Goal: Task Accomplishment & Management: Manage account settings

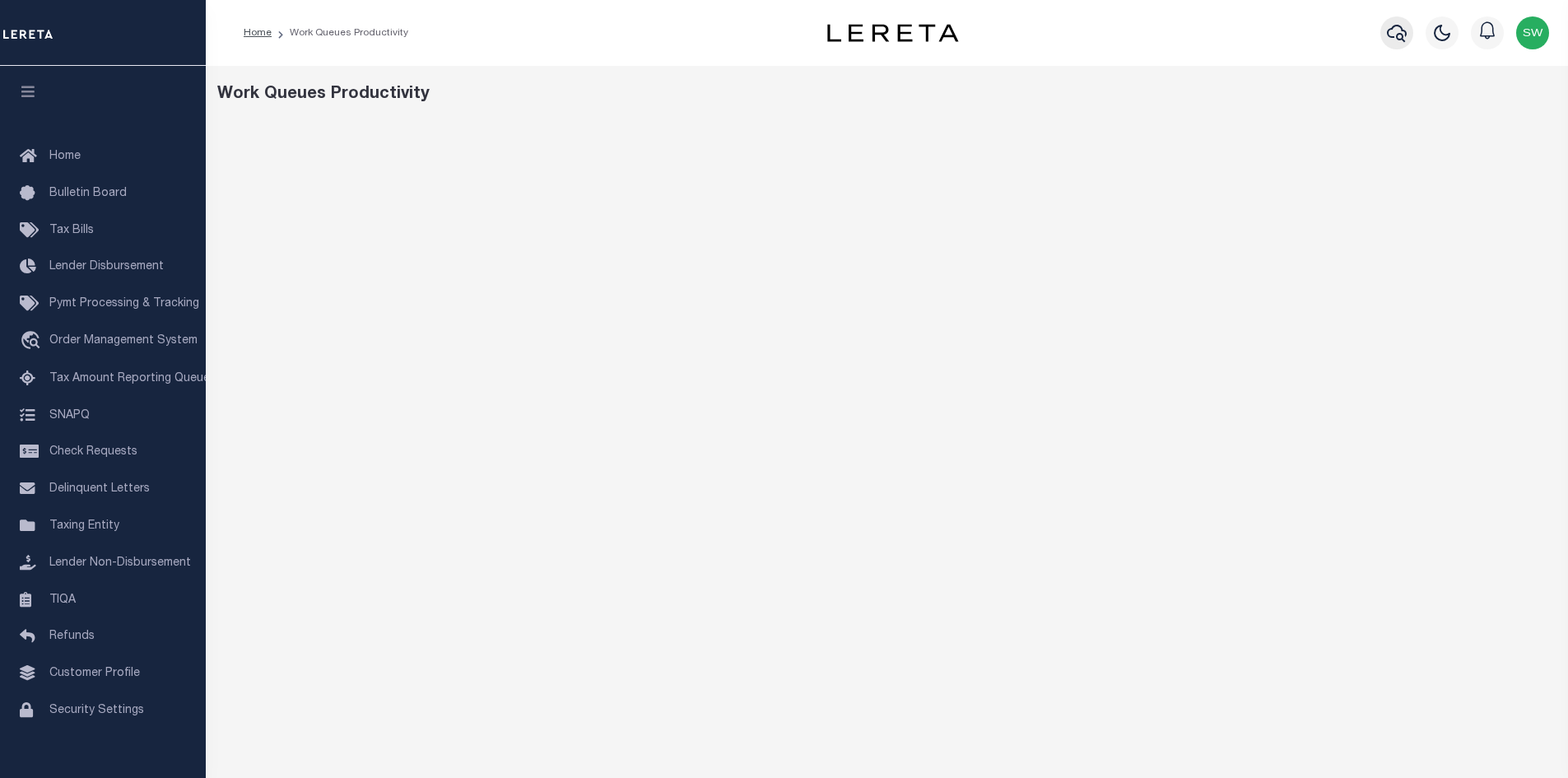
click at [1392, 38] on icon "button" at bounding box center [1396, 33] width 19 height 17
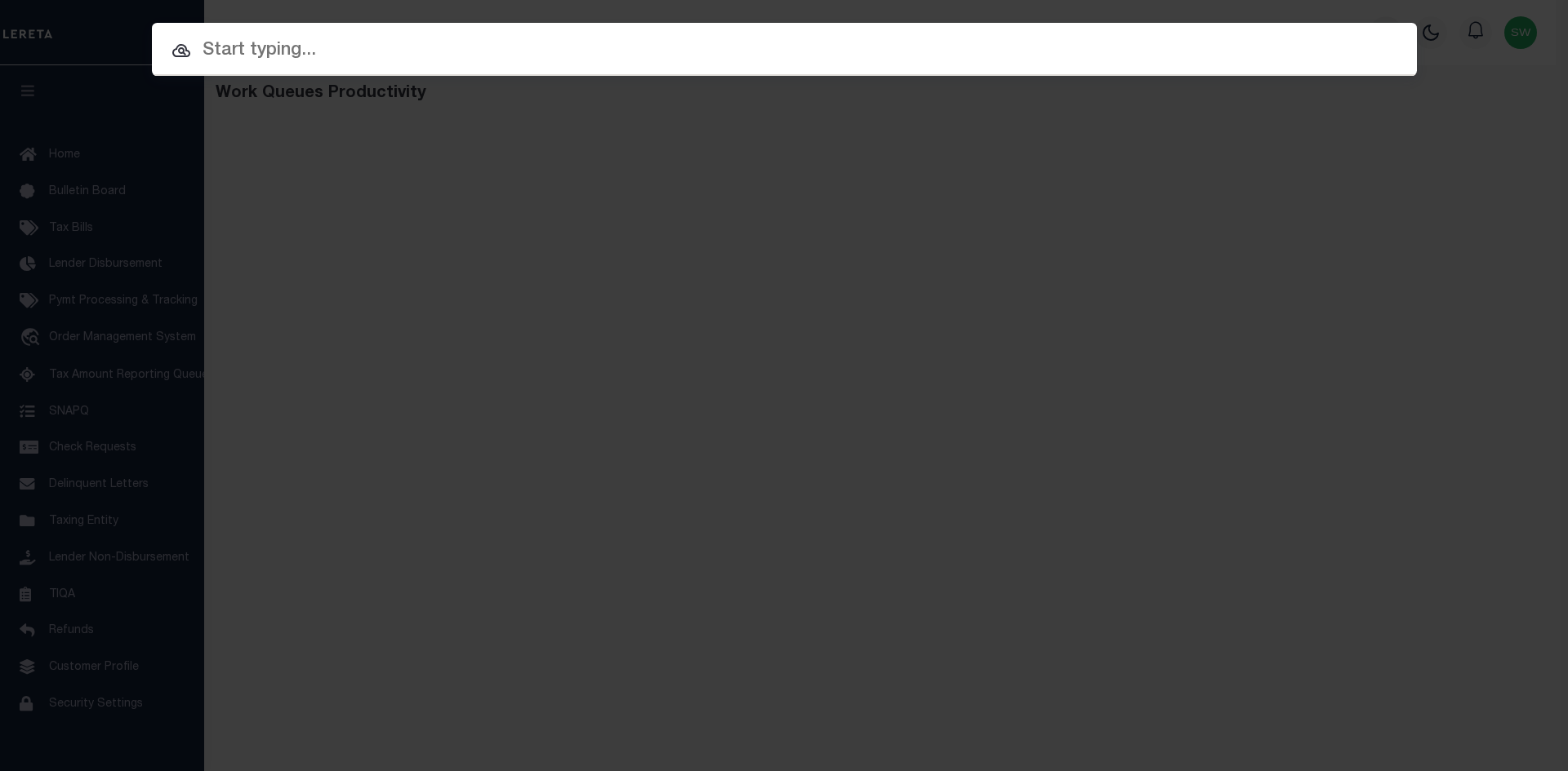
click at [296, 55] on input "text" at bounding box center [784, 51] width 1265 height 29
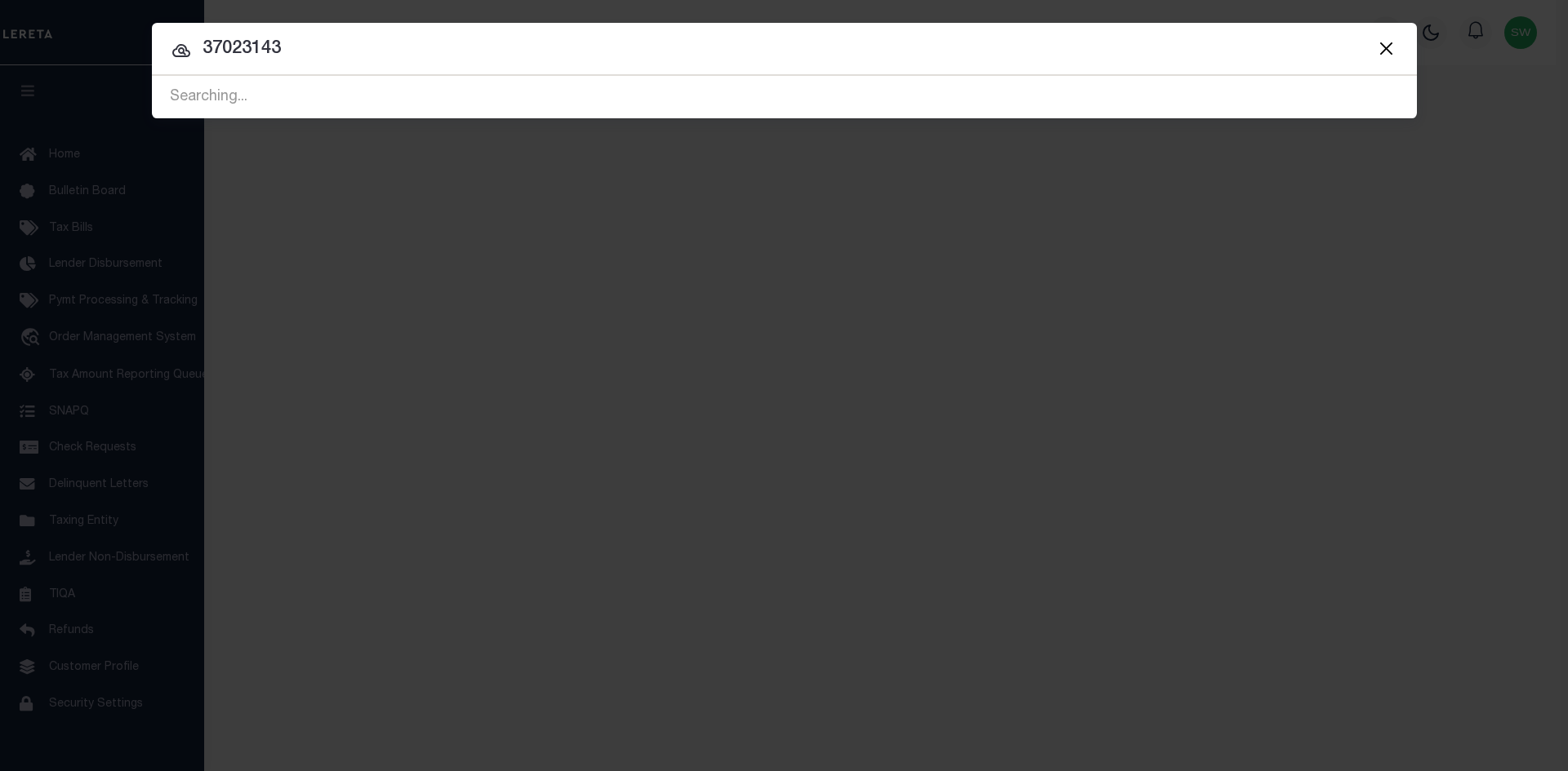
type input "37023143"
click at [323, 47] on input "37023143" at bounding box center [784, 49] width 1265 height 29
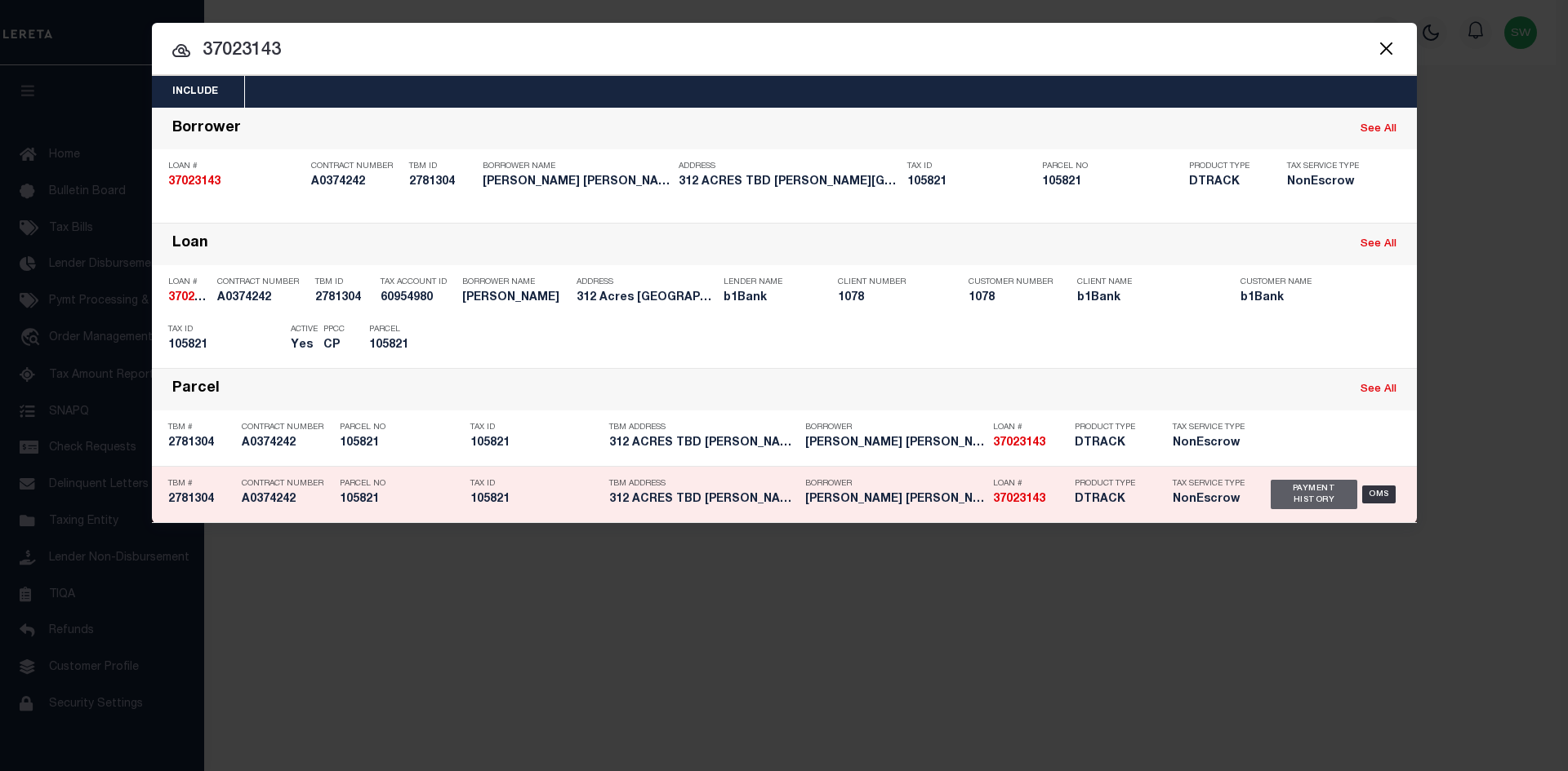
click at [1312, 495] on div "Payment History" at bounding box center [1315, 494] width 87 height 29
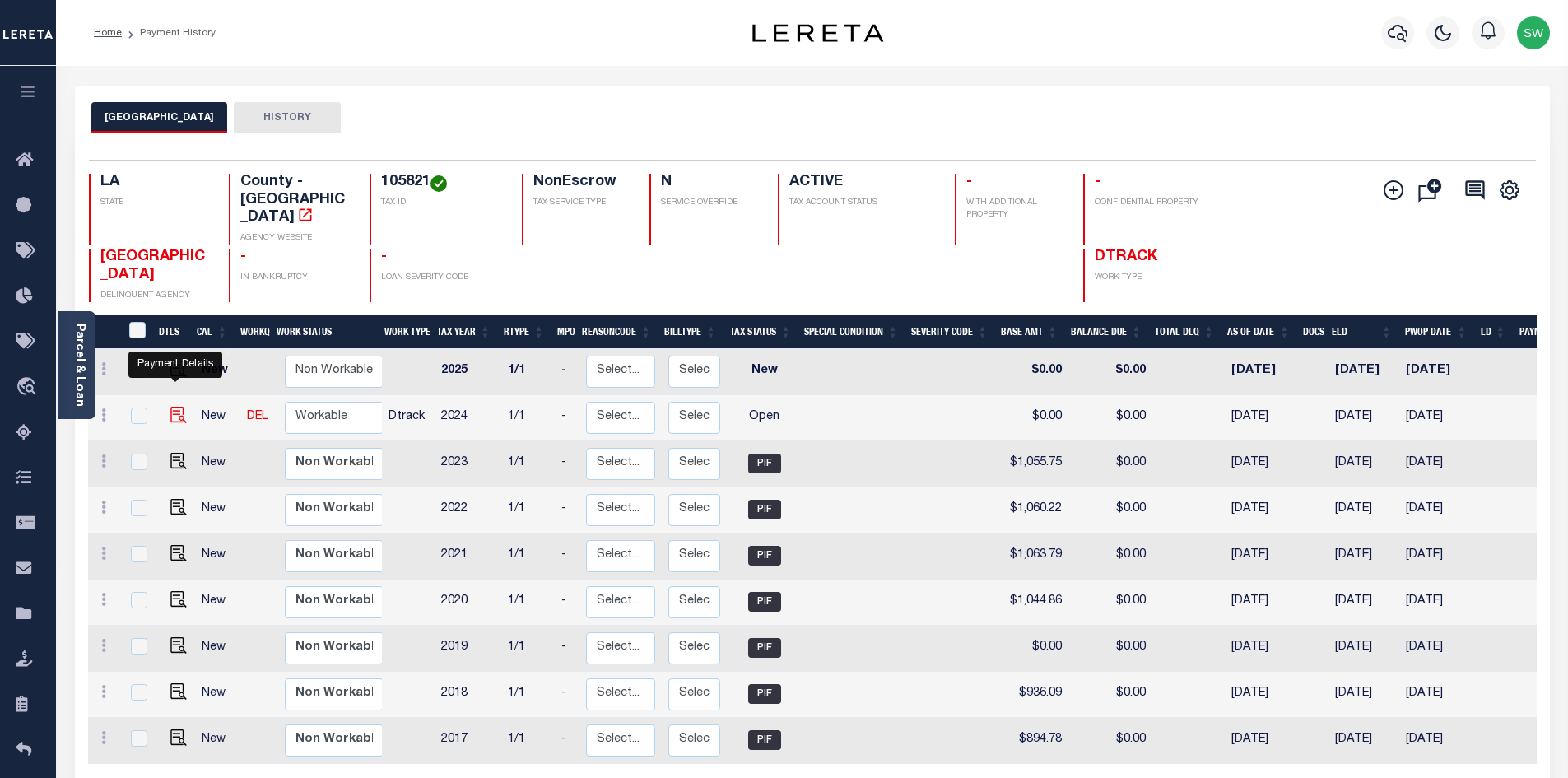
click at [180, 407] on img "" at bounding box center [178, 415] width 16 height 16
checkbox input "true"
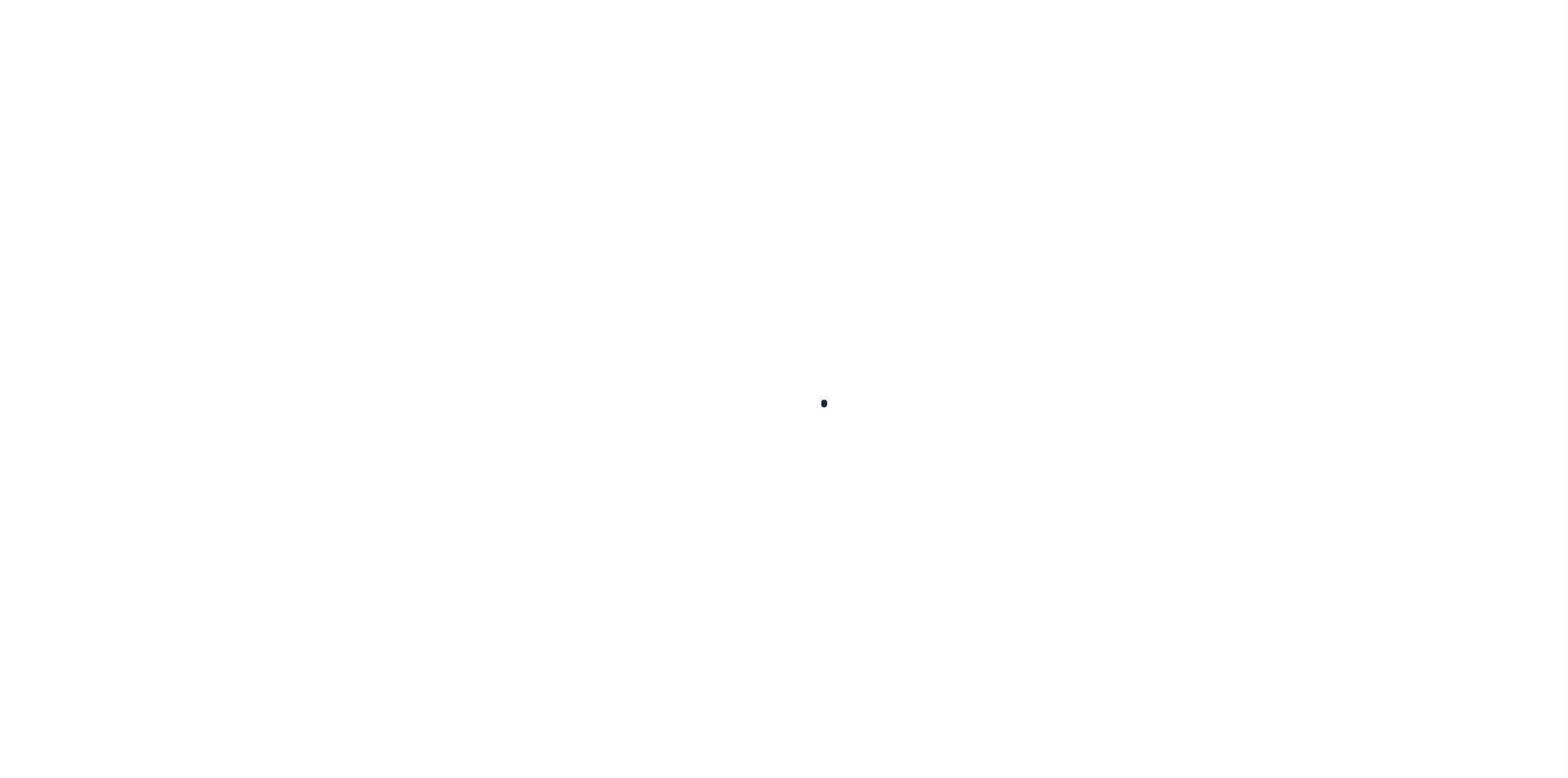
checkbox input "false"
type input "[DATE]"
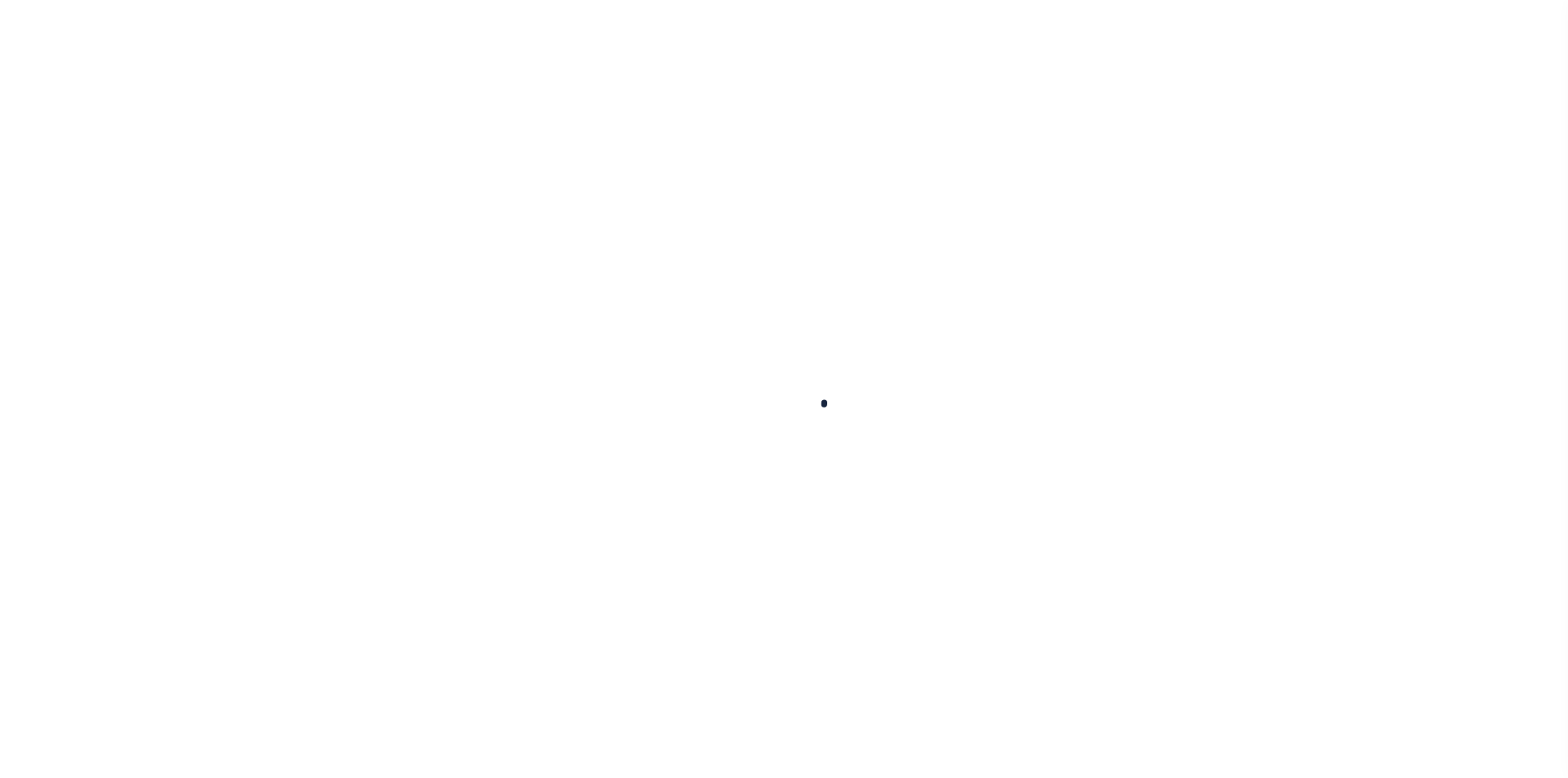
select select "OP2"
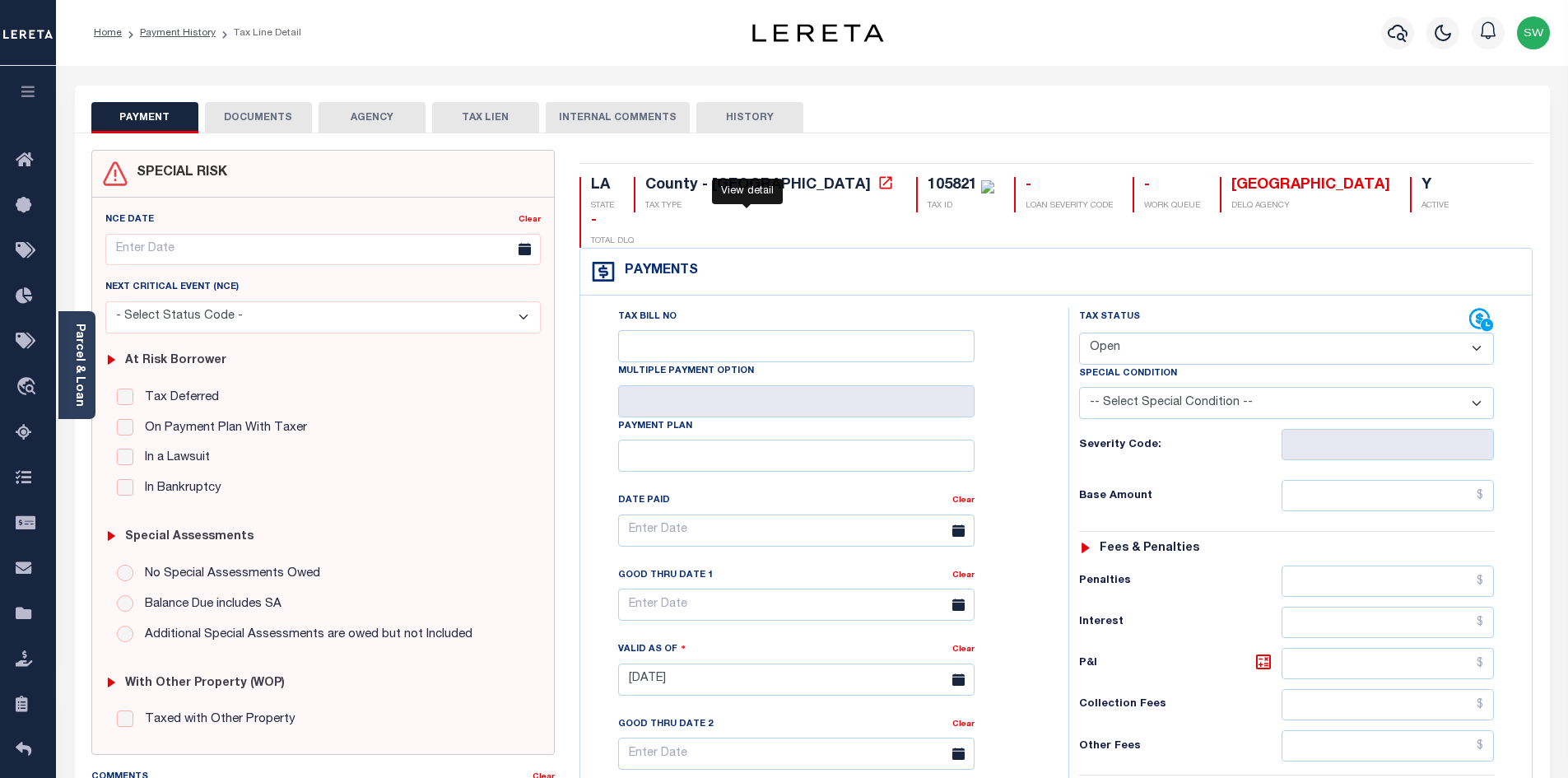
click at [878, 187] on icon at bounding box center [885, 182] width 16 height 16
drag, startPoint x: 834, startPoint y: 186, endPoint x: 792, endPoint y: 181, distance: 42.3
click at [927, 181] on div "105821" at bounding box center [952, 185] width 49 height 15
copy div "105821"
click at [74, 371] on link "Parcel & Loan" at bounding box center [80, 365] width 12 height 83
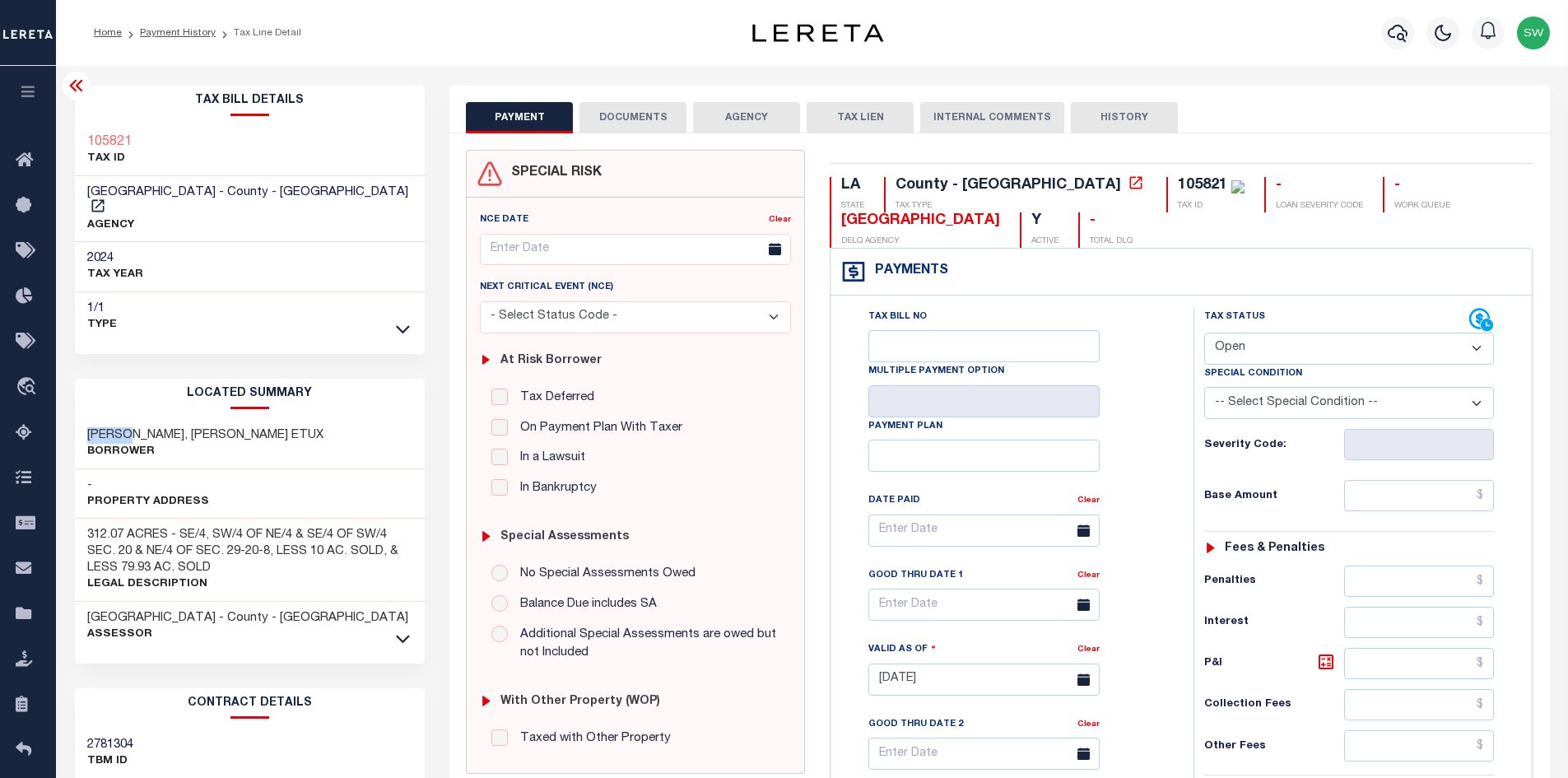
drag, startPoint x: 135, startPoint y: 417, endPoint x: 69, endPoint y: 420, distance: 66.1
click at [69, 420] on div "Tax Bill Details 105821 TAX ID AGENCY -" at bounding box center [250, 665] width 376 height 1160
copy h3 "PALMER"
click at [1396, 29] on icon "button" at bounding box center [1397, 32] width 19 height 19
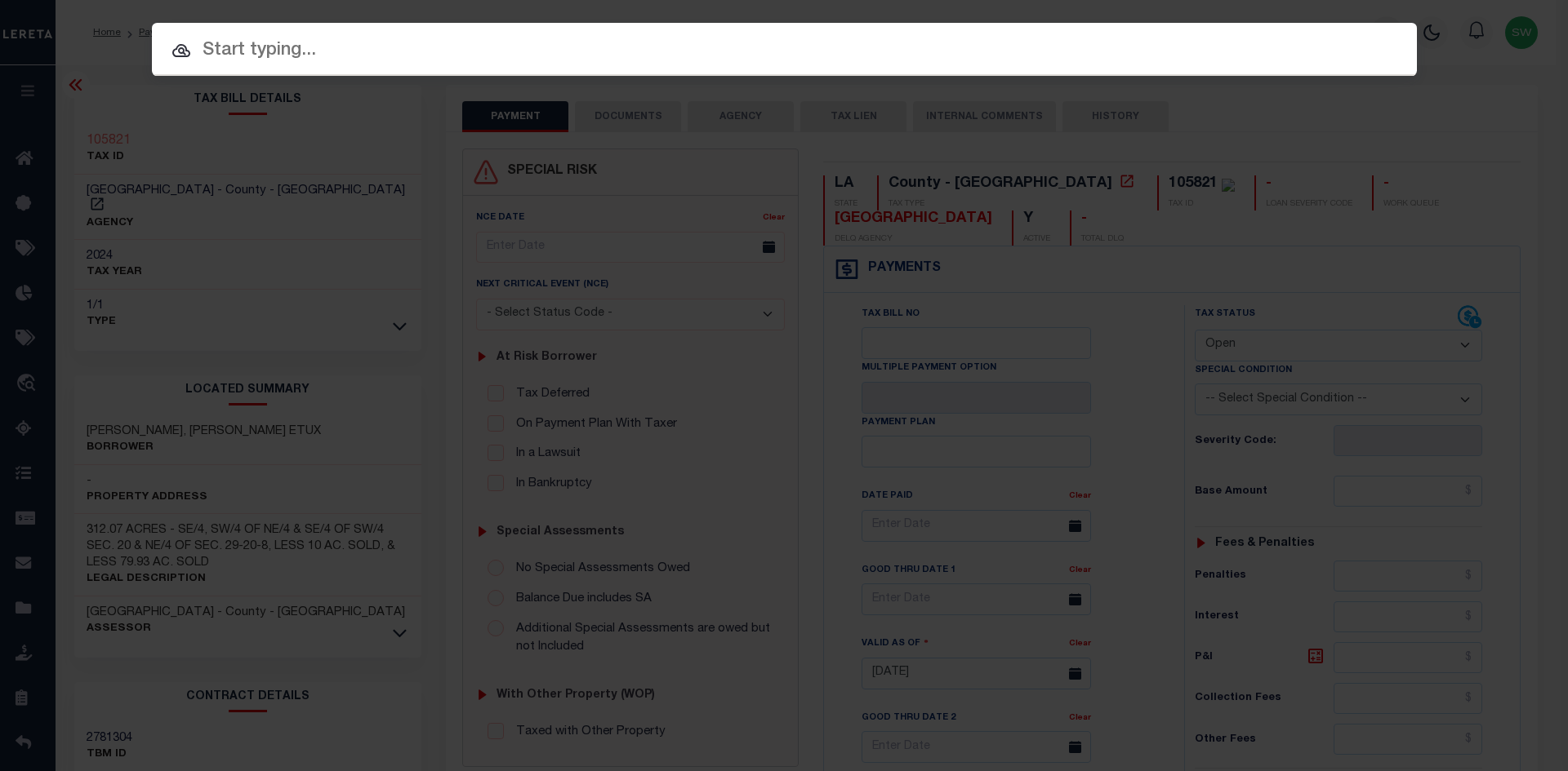
click at [231, 56] on input "text" at bounding box center [784, 51] width 1265 height 29
paste input "942100020182"
type input "942100020182"
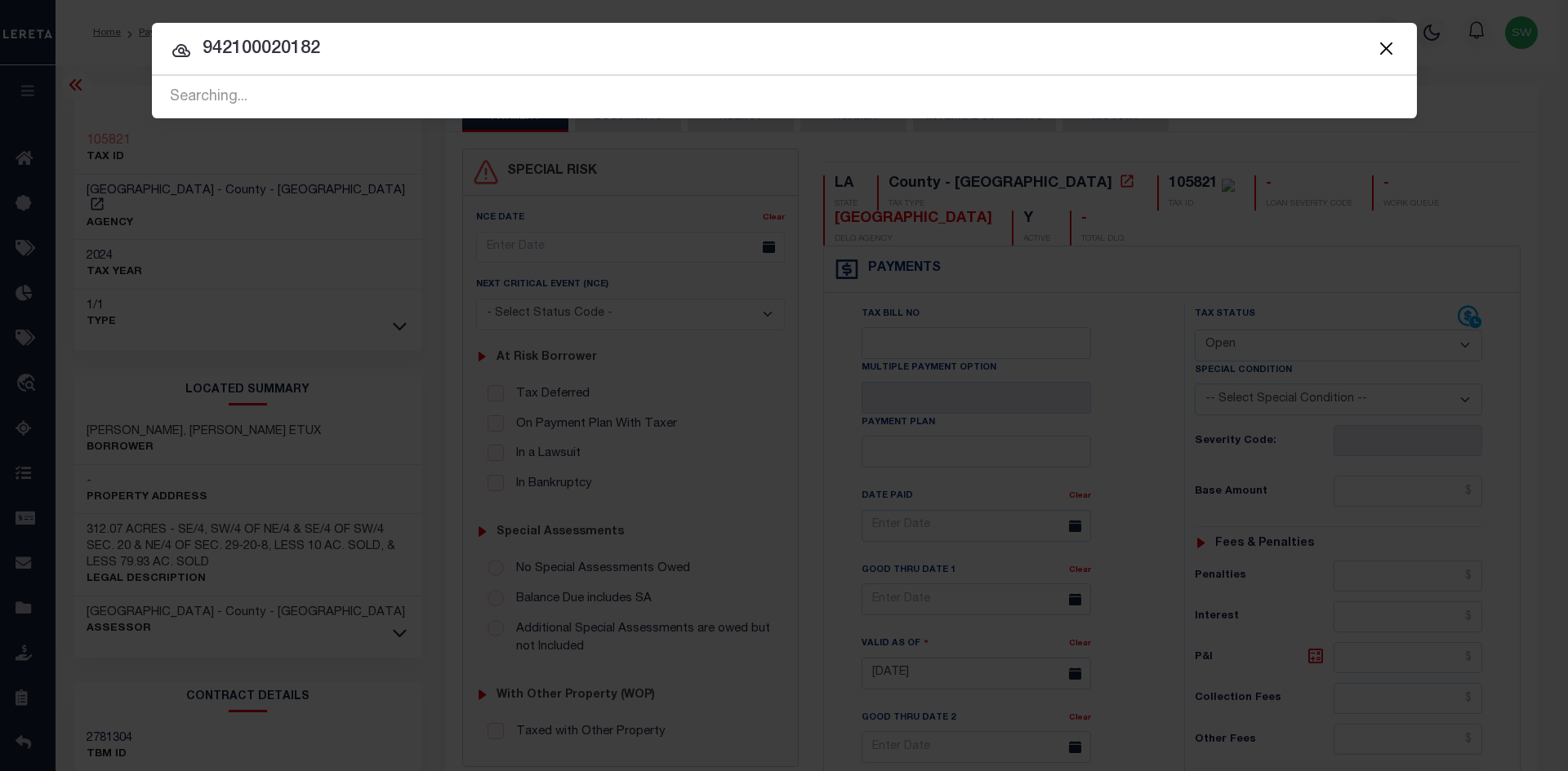
click at [332, 60] on input "942100020182" at bounding box center [784, 49] width 1265 height 29
click at [180, 49] on icon at bounding box center [180, 50] width 19 height 19
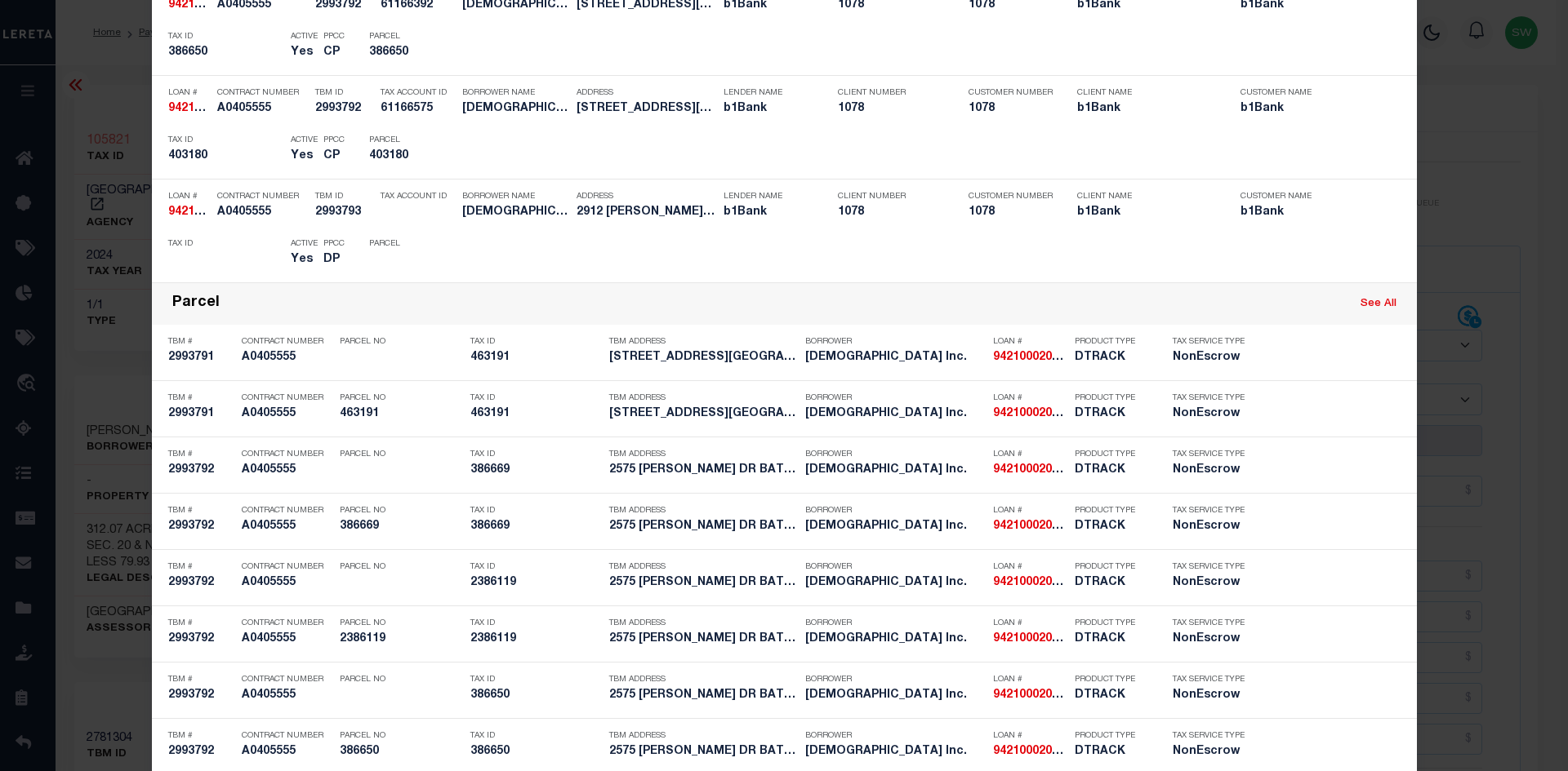
scroll to position [905, 0]
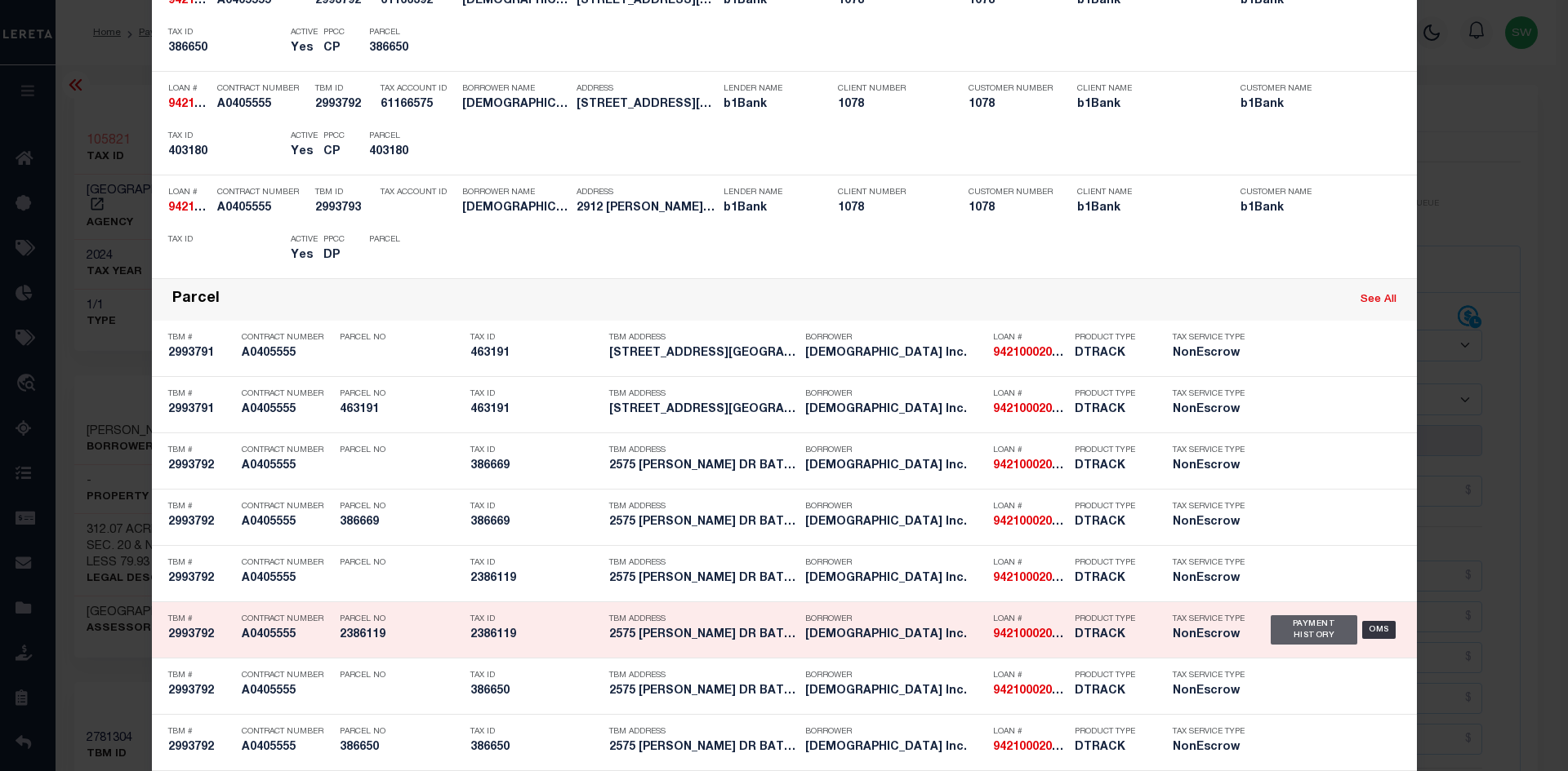
click at [1288, 636] on div "Payment History" at bounding box center [1315, 629] width 87 height 29
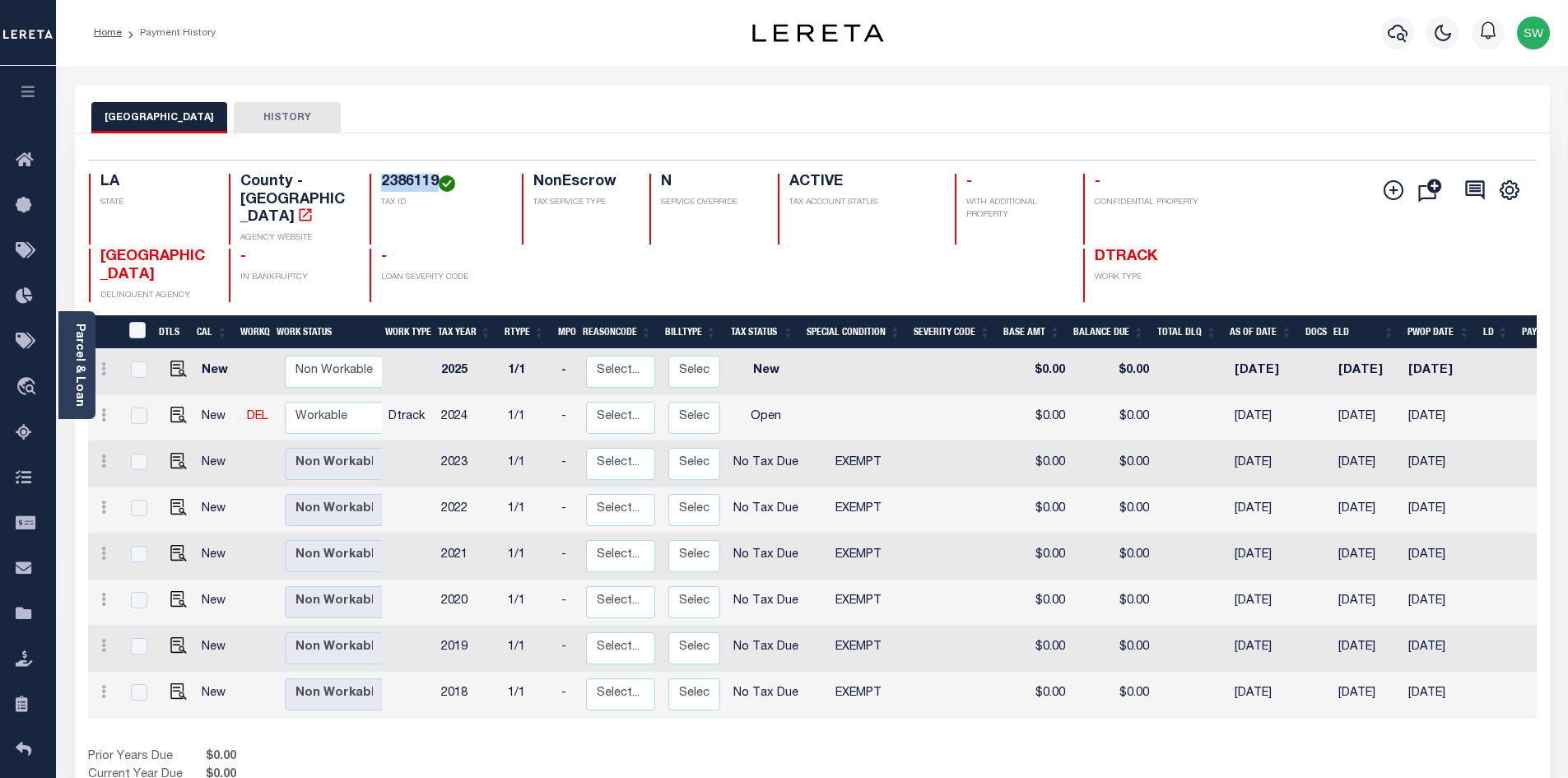
drag, startPoint x: 440, startPoint y: 178, endPoint x: 381, endPoint y: 182, distance: 59.1
click at [381, 182] on h4 "2386119" at bounding box center [441, 182] width 121 height 18
copy h4 "2386119"
drag, startPoint x: 82, startPoint y: 358, endPoint x: 96, endPoint y: 356, distance: 14.1
click at [82, 358] on link "Parcel & Loan" at bounding box center [80, 365] width 12 height 83
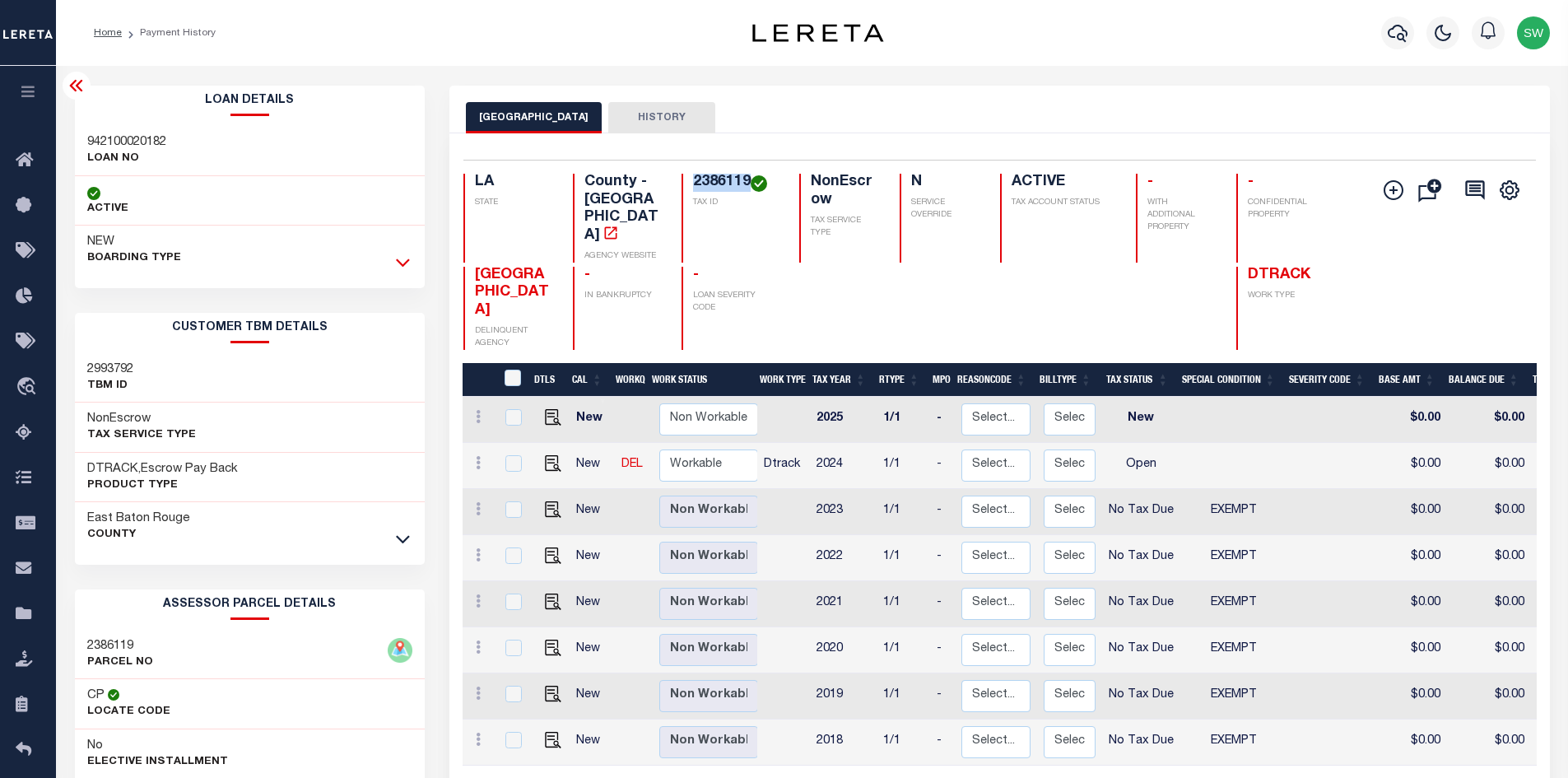
click at [404, 264] on icon at bounding box center [403, 262] width 14 height 17
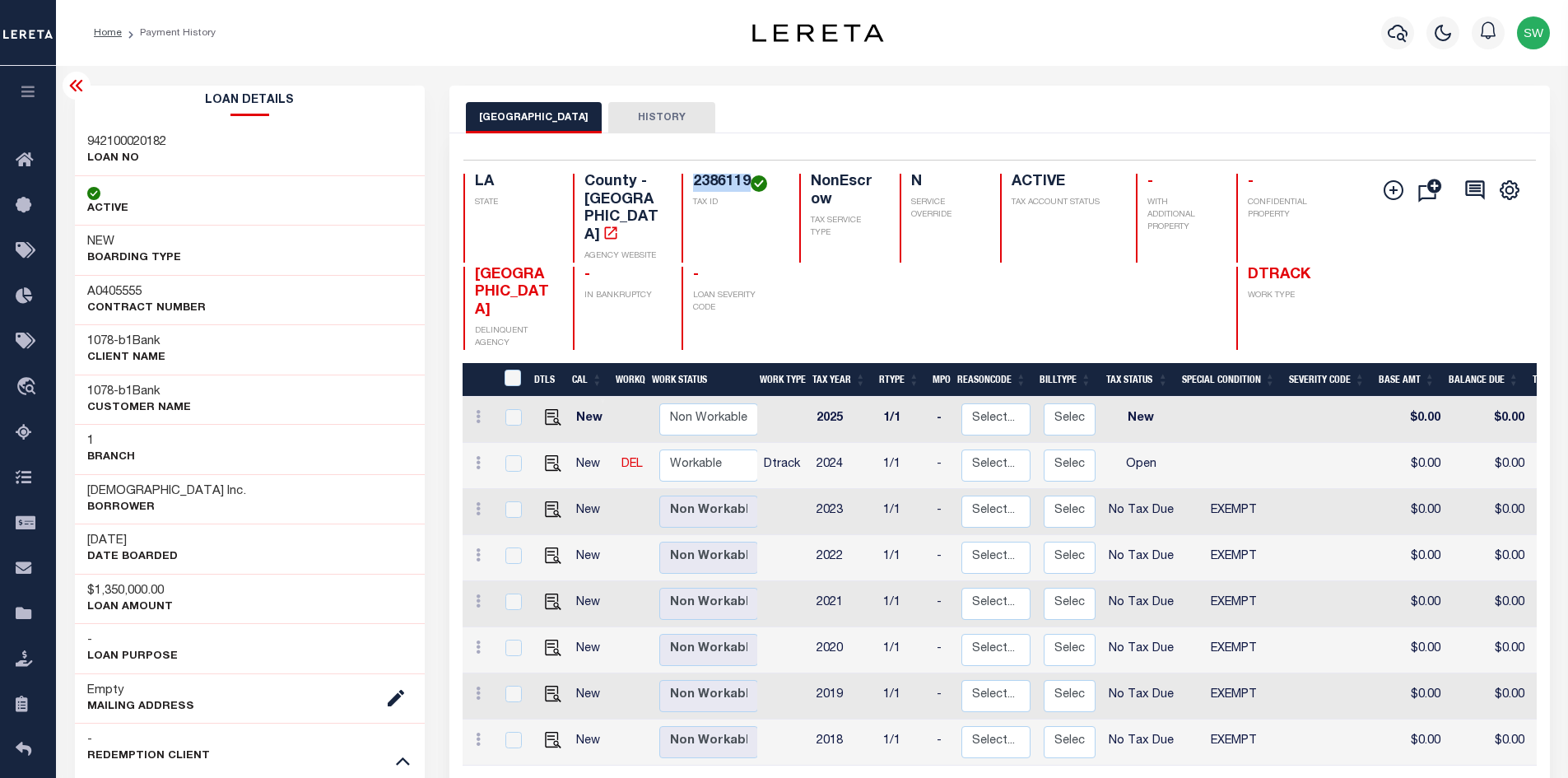
drag, startPoint x: 233, startPoint y: 490, endPoint x: 88, endPoint y: 492, distance: 145.0
click at [88, 492] on h3 "[DEMOGRAPHIC_DATA] Inc." at bounding box center [167, 491] width 159 height 16
copy h3 "Glory Land Baptist Church"
drag, startPoint x: 555, startPoint y: 458, endPoint x: 850, endPoint y: 452, distance: 295.1
click at [555, 458] on img "" at bounding box center [553, 463] width 16 height 16
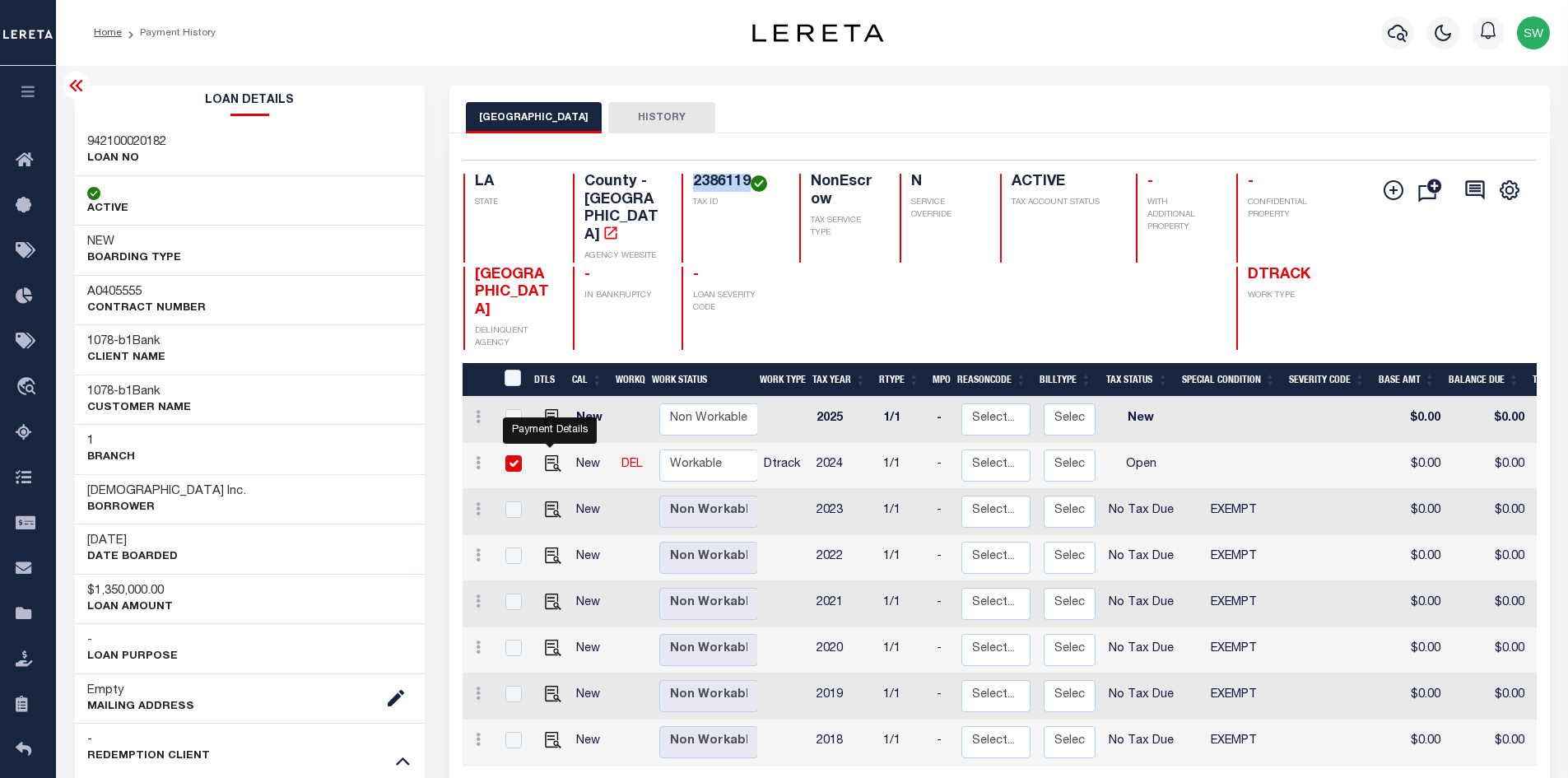
checkbox input "true"
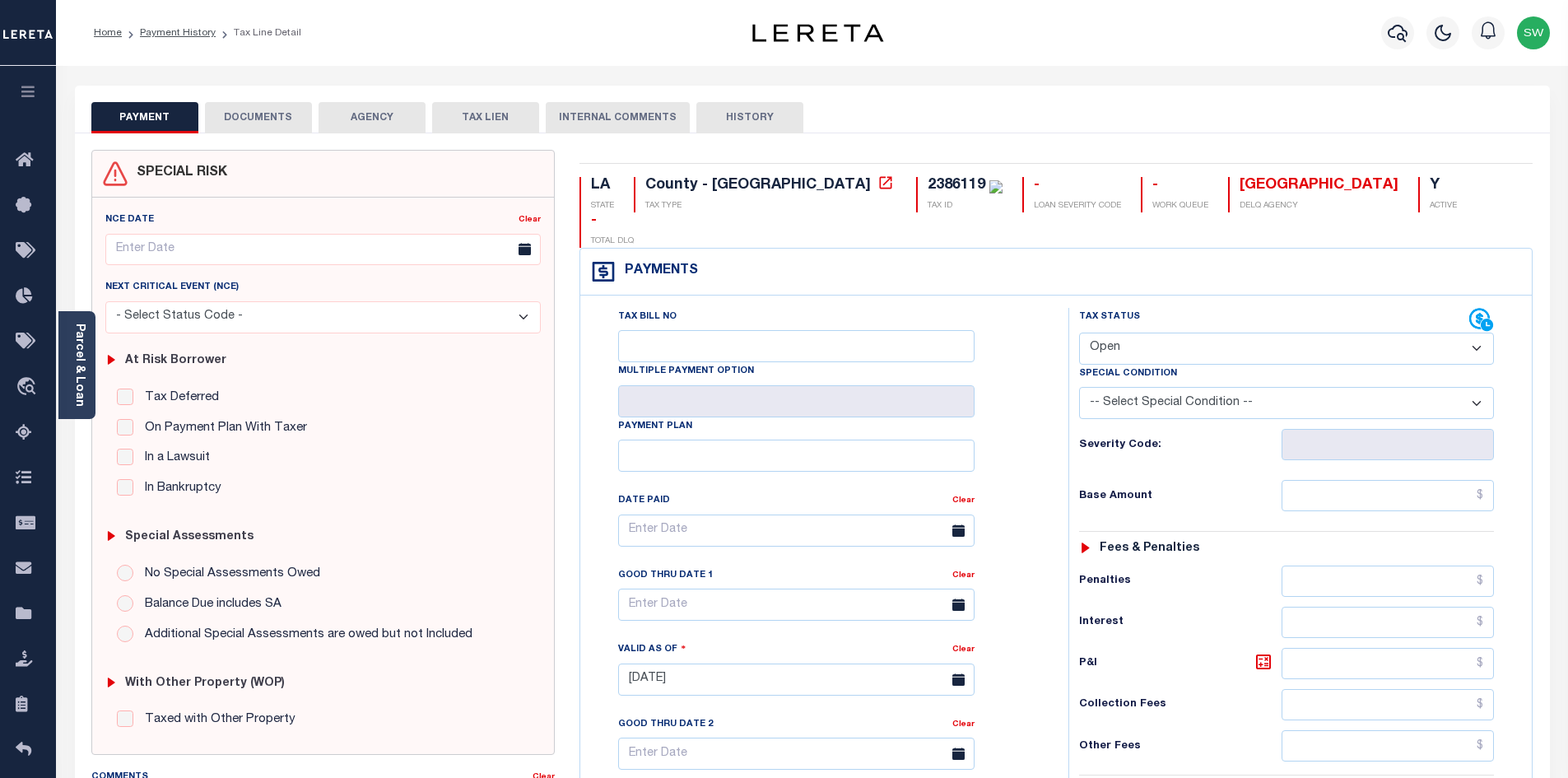
click at [1472, 333] on select "- Select Status Code - Open Due/Unpaid Paid Incomplete No Tax Due Internal Refu…" at bounding box center [1286, 349] width 415 height 32
select select "NTX"
click at [1079, 333] on select "- Select Status Code - Open Due/Unpaid Paid Incomplete No Tax Due Internal Refu…" at bounding box center [1286, 349] width 415 height 32
type input "[DATE]"
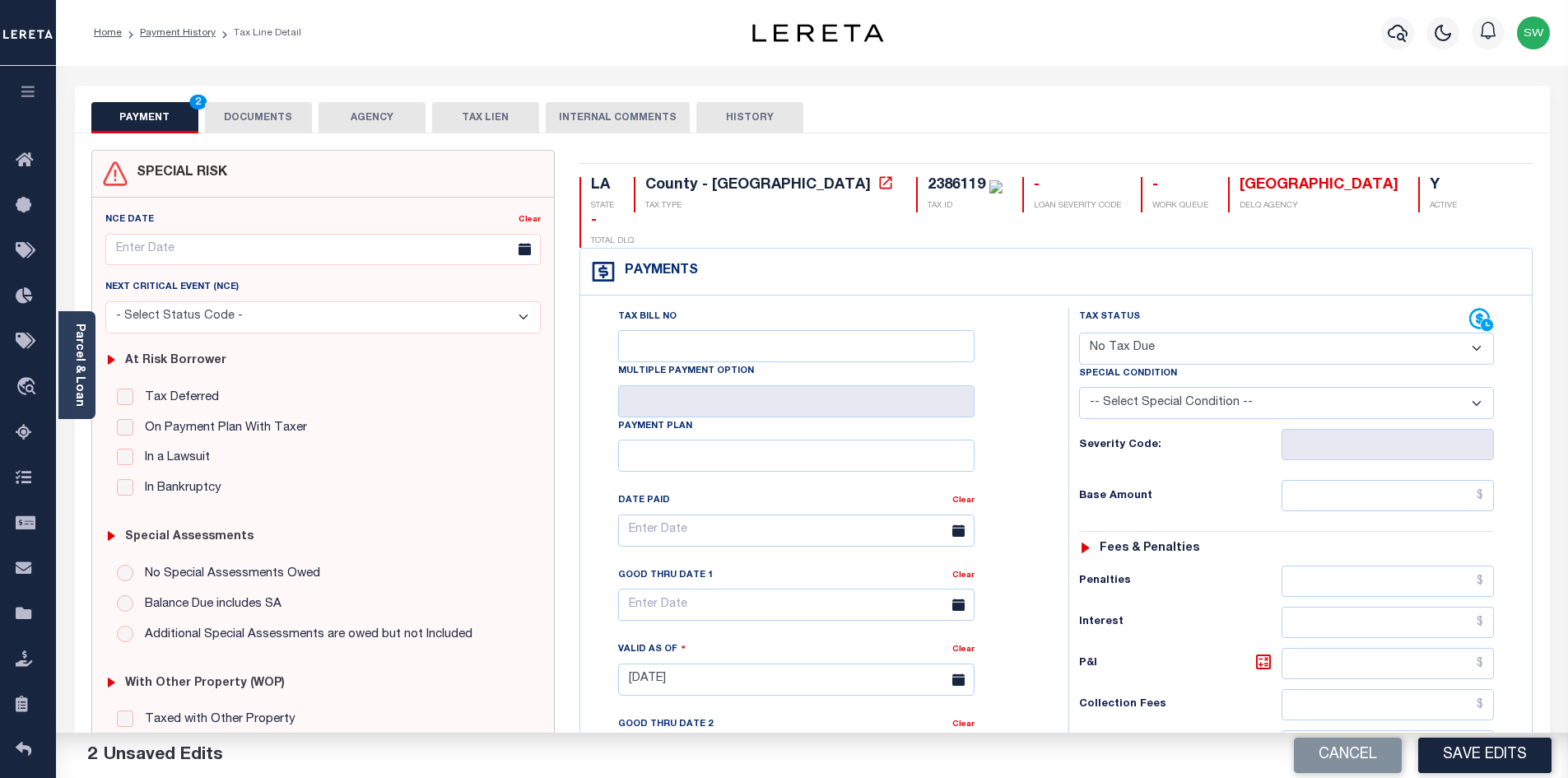
click at [1049, 440] on div "Tax Bill No Multiple Payment Option Payment Plan Clear" at bounding box center [820, 671] width 471 height 727
click at [1478, 387] on select "-- Select Special Condition -- 3RD PARTY TAX LIEN AGENCY TAX LIEN (A.K.A Inside…" at bounding box center [1286, 403] width 415 height 32
select select "5"
click at [1079, 387] on select "-- Select Special Condition -- 3RD PARTY TAX LIEN AGENCY TAX LIEN (A.K.A Inside…" at bounding box center [1286, 403] width 415 height 32
click at [1065, 443] on div "Tax Status Status" at bounding box center [1291, 671] width 471 height 727
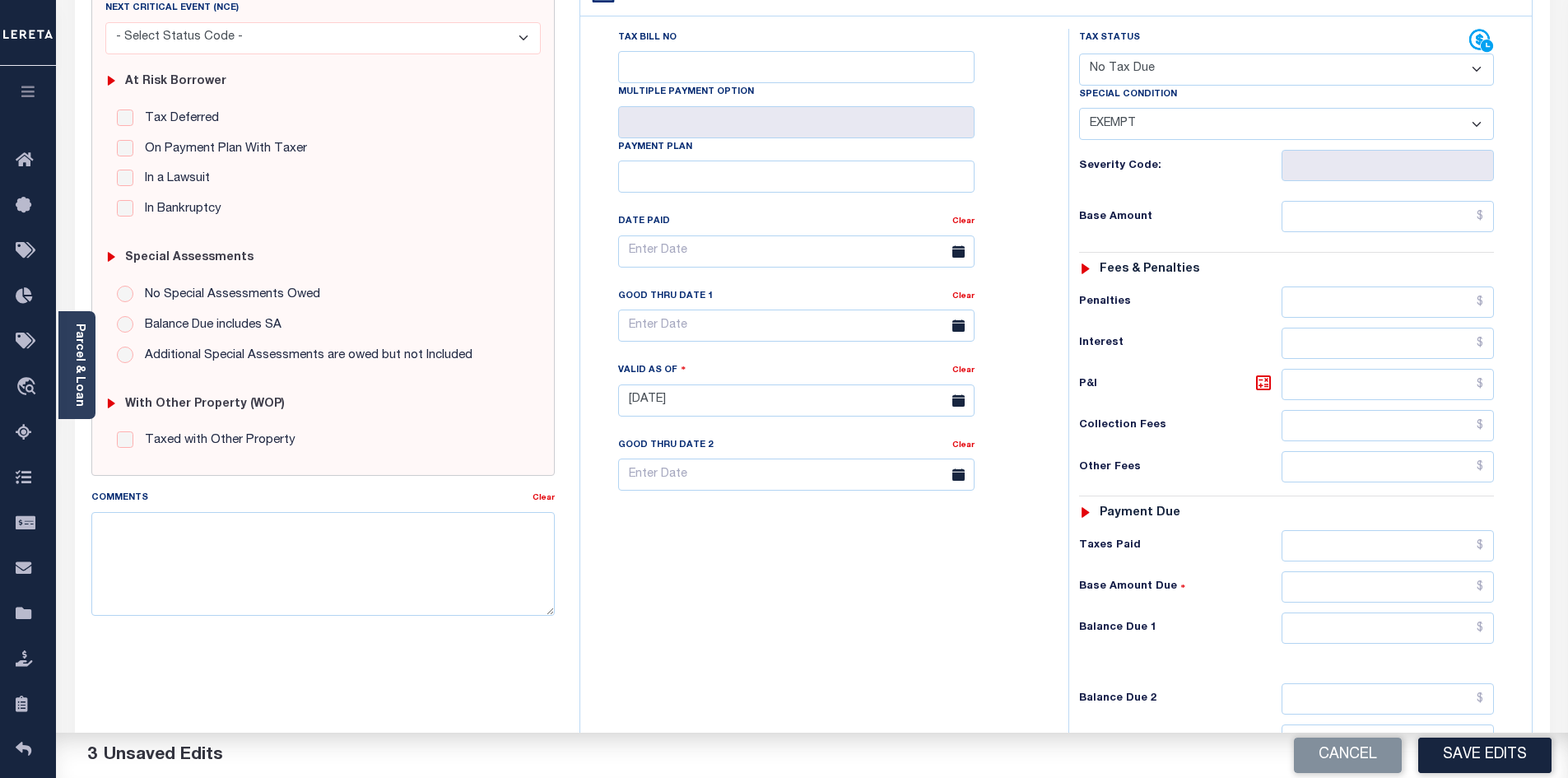
scroll to position [284, 0]
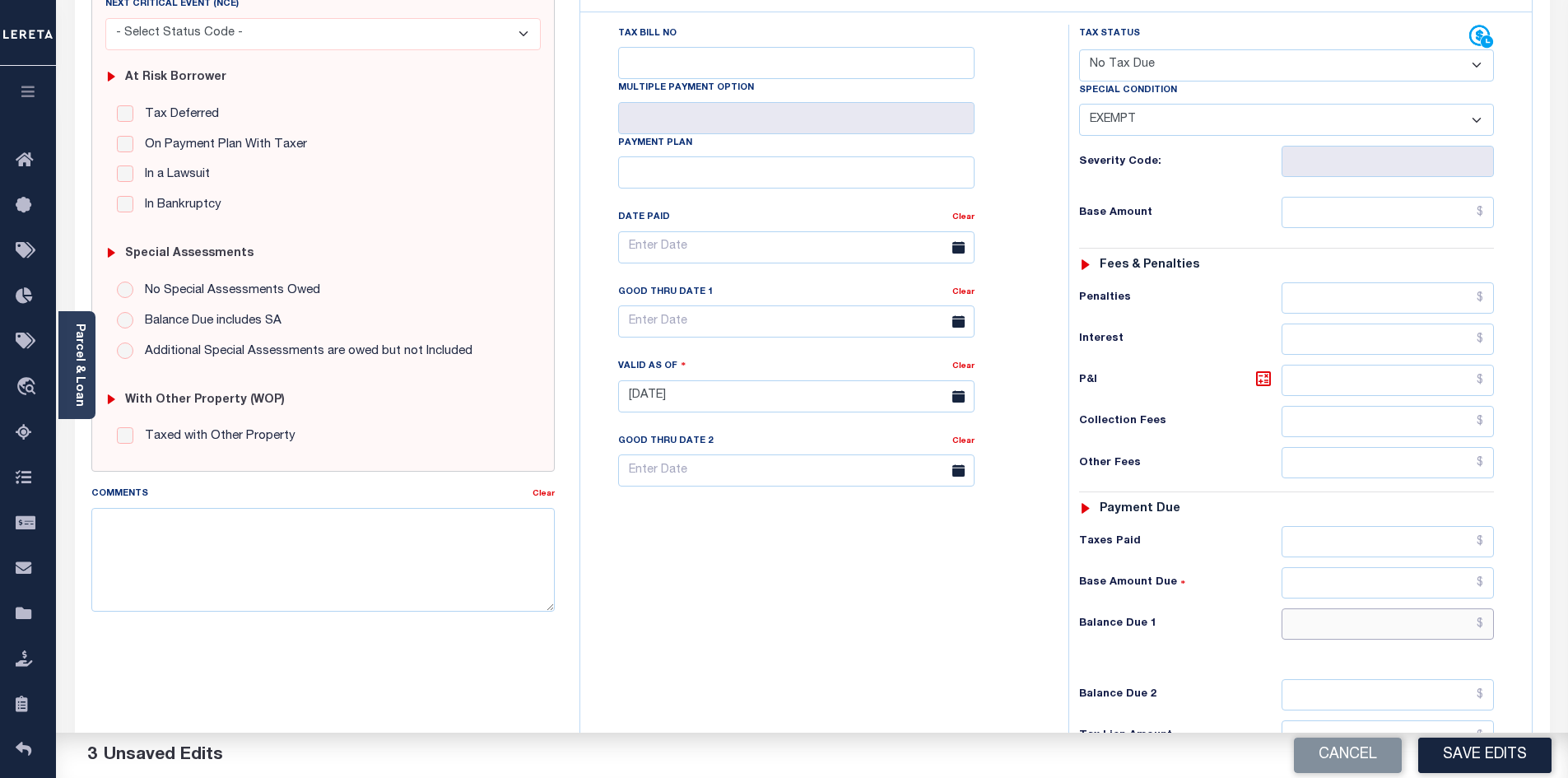
click at [1384, 609] on input "text" at bounding box center [1389, 624] width 213 height 31
type input "$0.00"
drag, startPoint x: 767, startPoint y: 639, endPoint x: 847, endPoint y: 593, distance: 92.3
click at [767, 639] on div "Tax Bill No Multiple Payment Option Payment Plan Clear" at bounding box center [820, 388] width 471 height 727
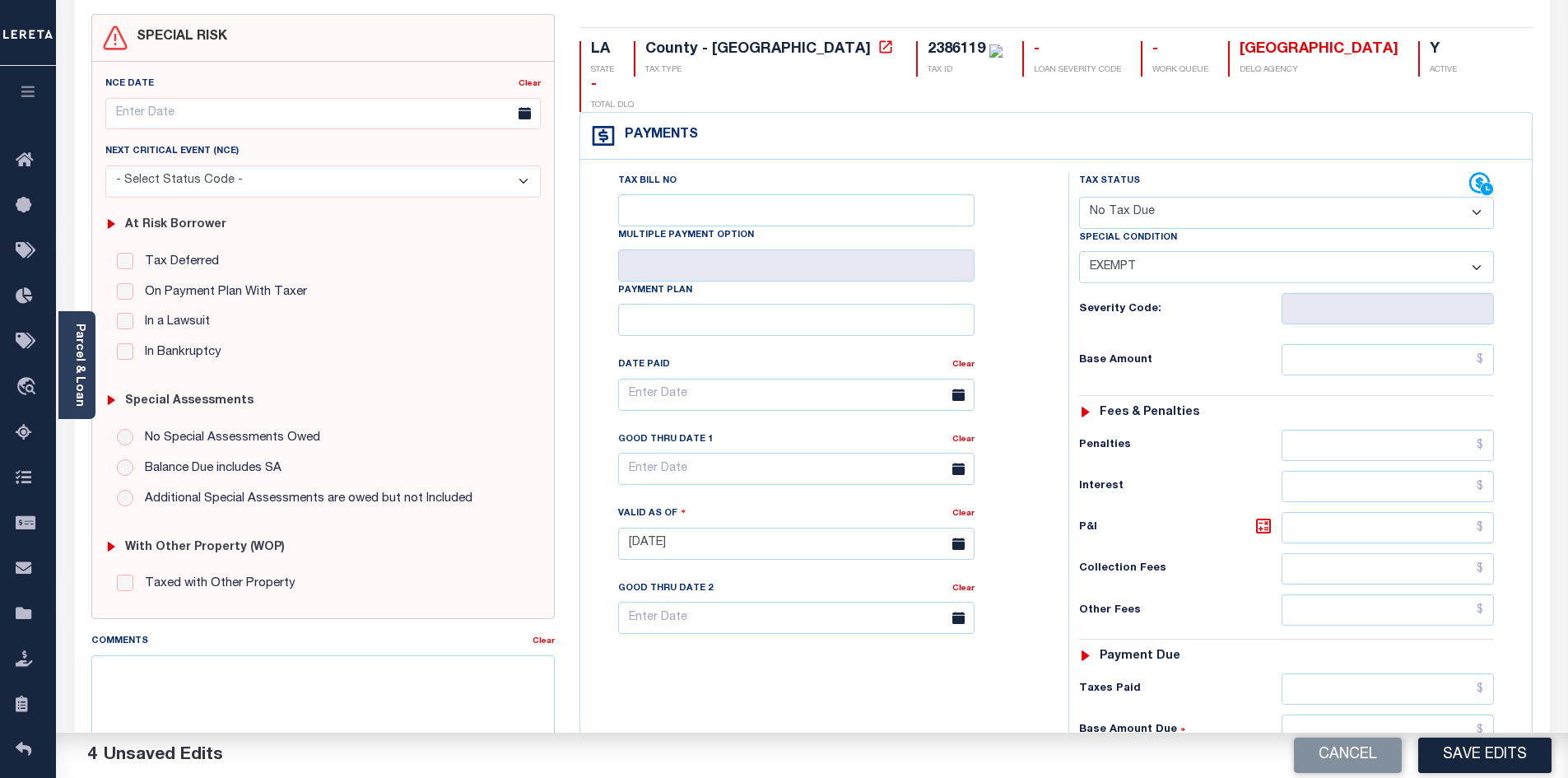
scroll to position [0, 0]
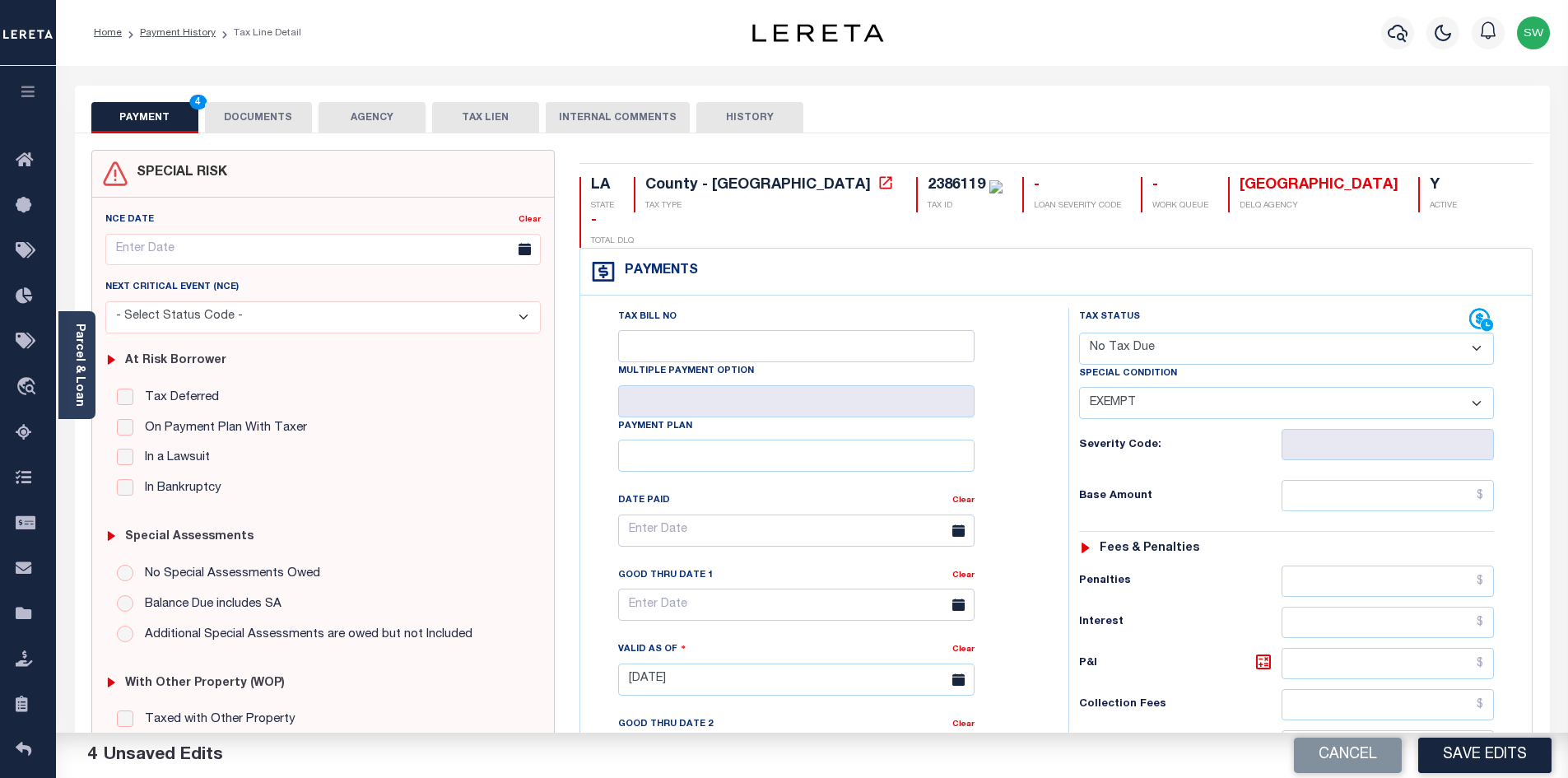
click at [288, 113] on button "DOCUMENTS" at bounding box center [258, 118] width 107 height 31
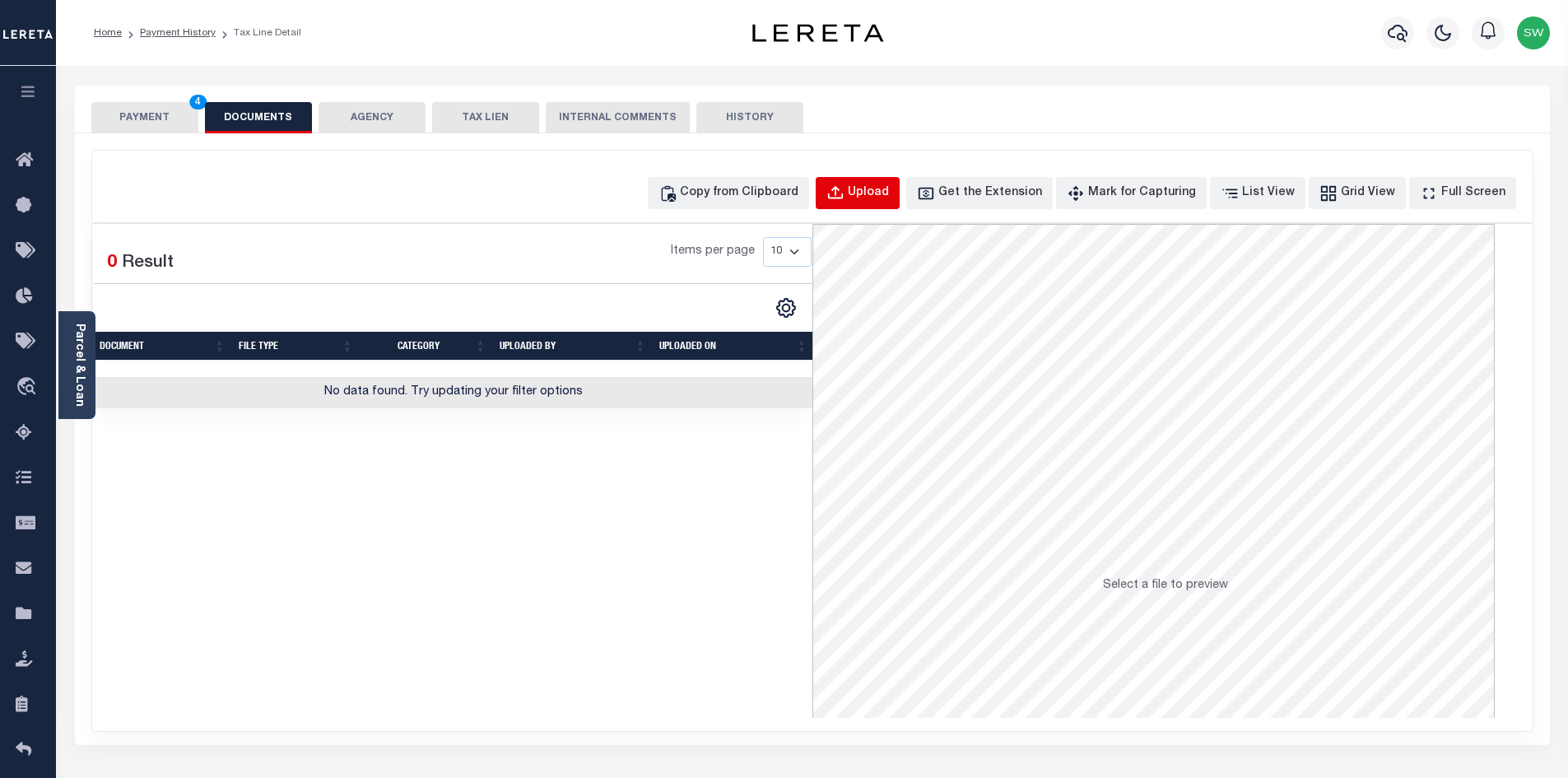
click at [889, 187] on div "Upload" at bounding box center [868, 193] width 41 height 18
select select "POP"
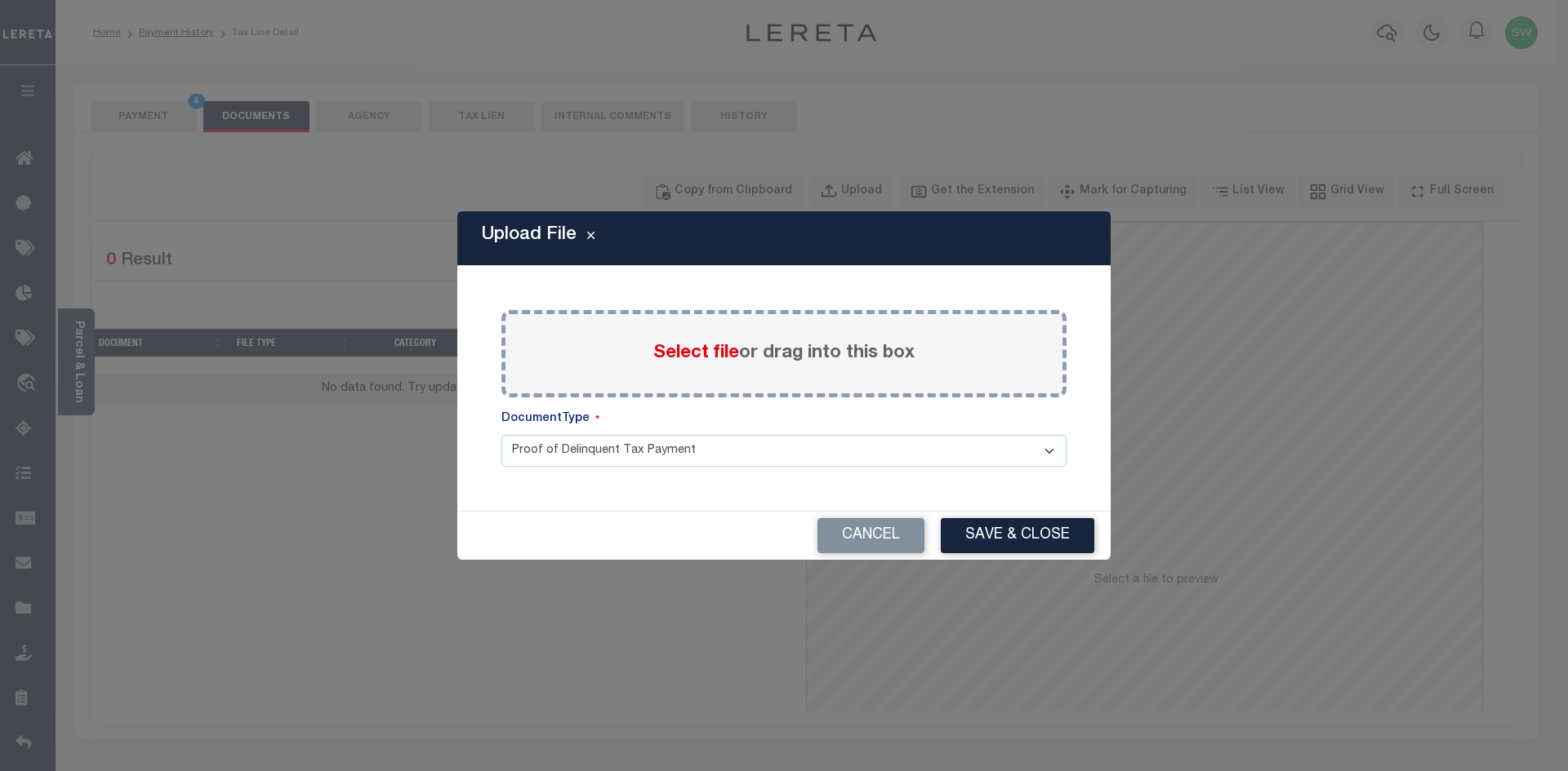
click at [653, 355] on span "Select file" at bounding box center [696, 353] width 86 height 18
click at [0, 0] on input "Select file or drag into this box" at bounding box center [0, 0] width 0 height 0
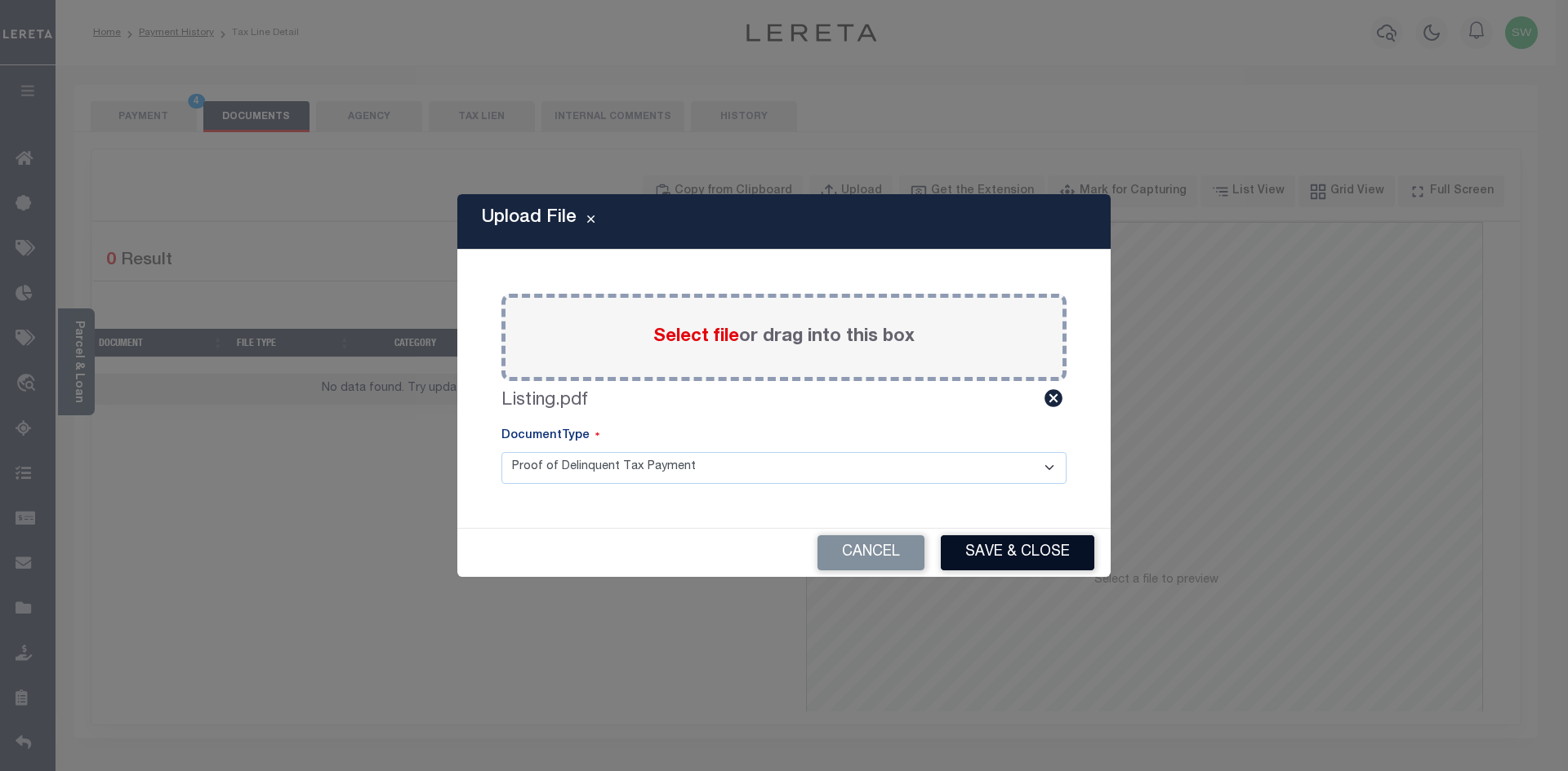
click at [1022, 560] on button "Save & Close" at bounding box center [1017, 553] width 154 height 35
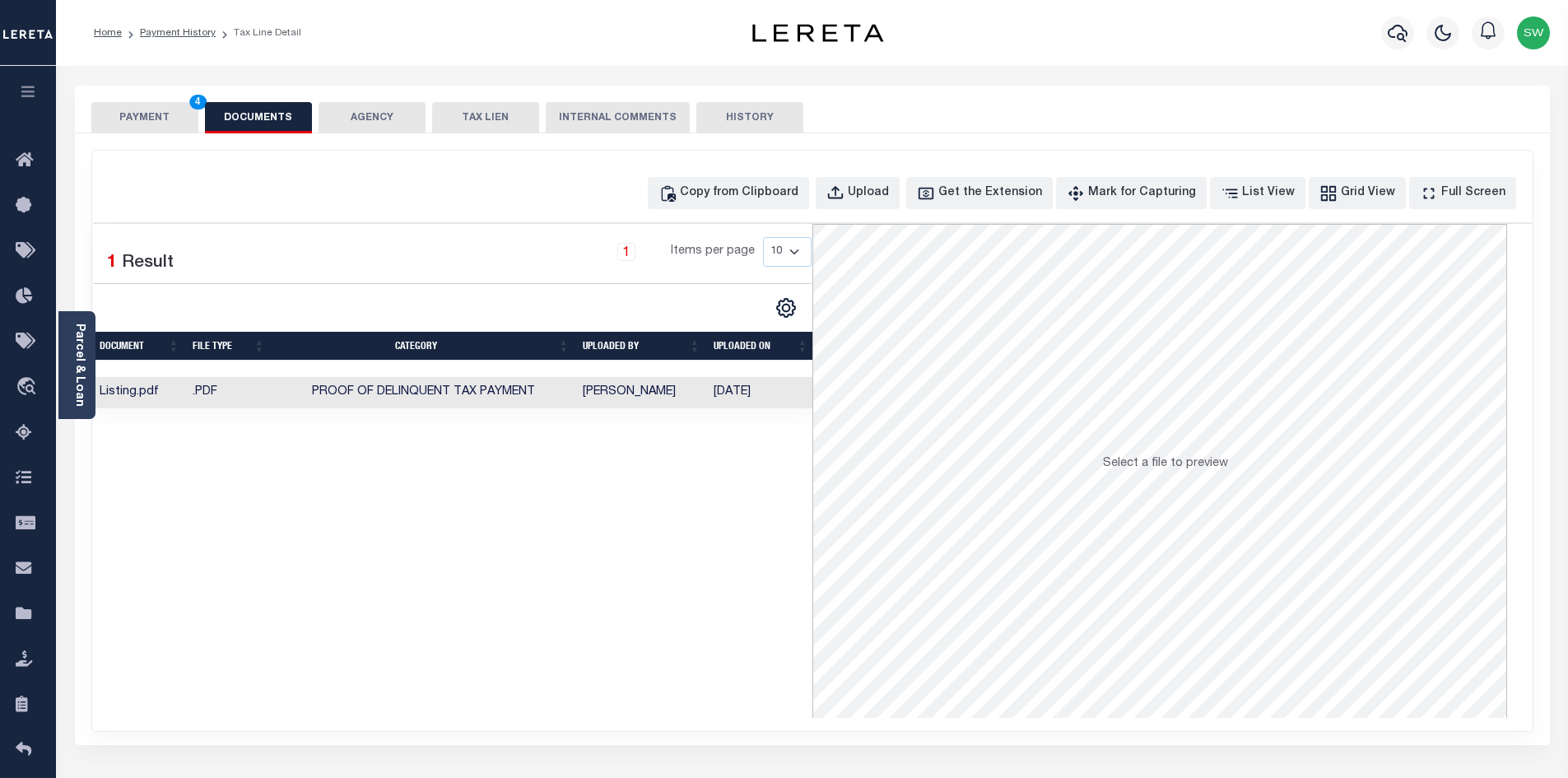
click at [699, 570] on div "Selected 1 Result 1 Items per page 10 25 50 100" at bounding box center [453, 472] width 719 height 494
click at [167, 120] on button "PAYMENT 4" at bounding box center [145, 118] width 107 height 31
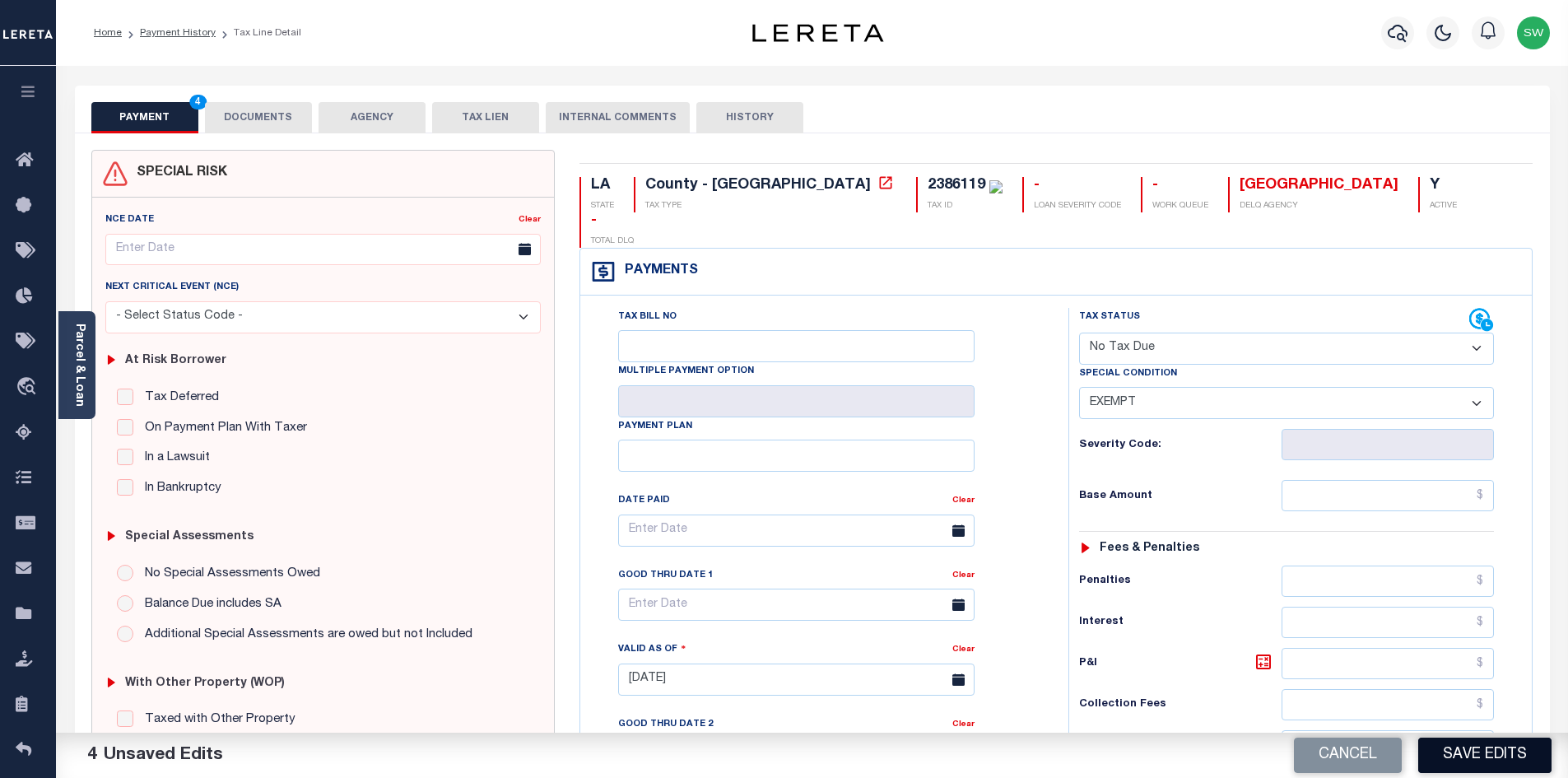
click at [1456, 748] on button "Save Edits" at bounding box center [1485, 756] width 134 height 36
checkbox input "false"
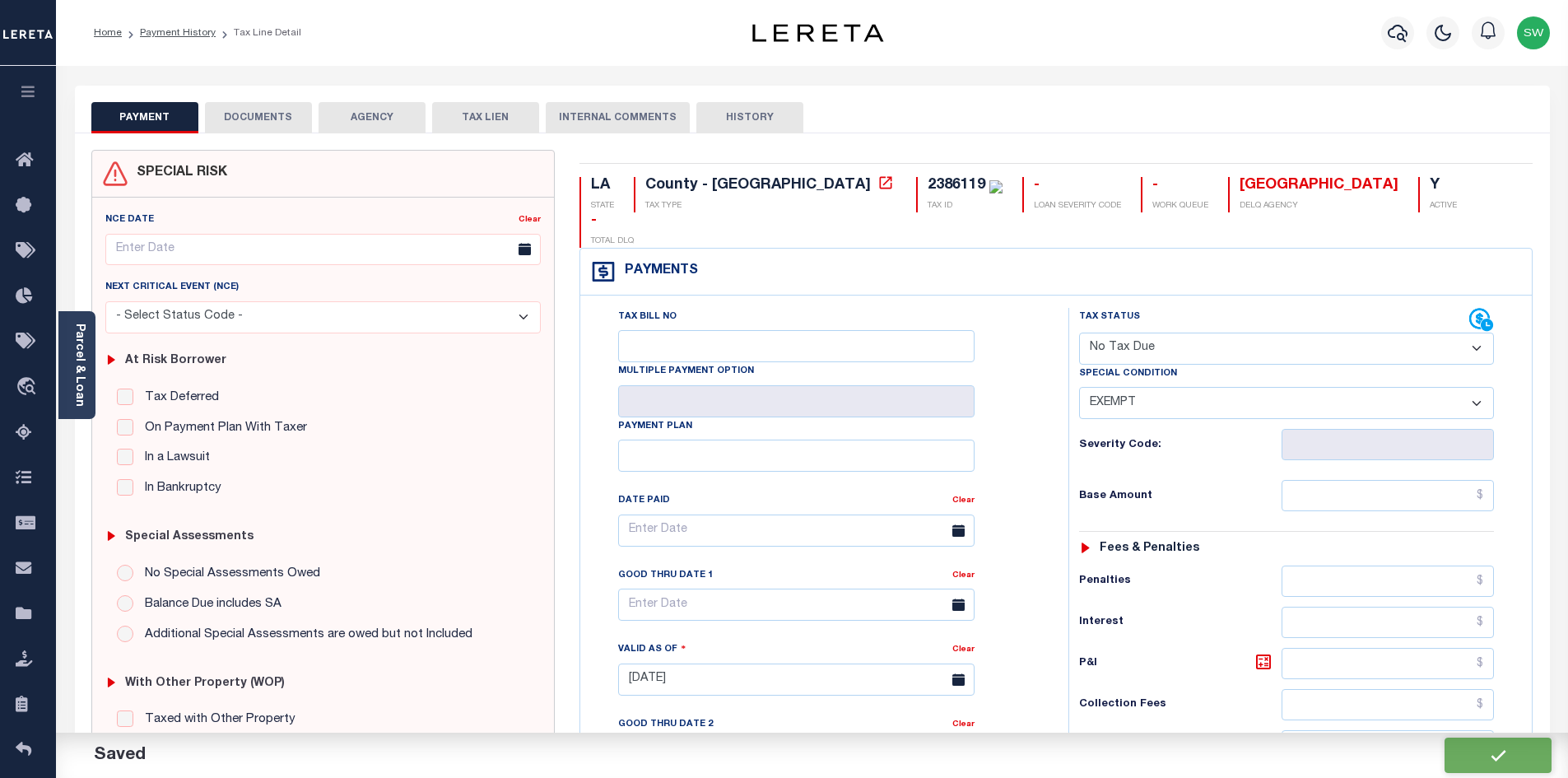
type input "$0"
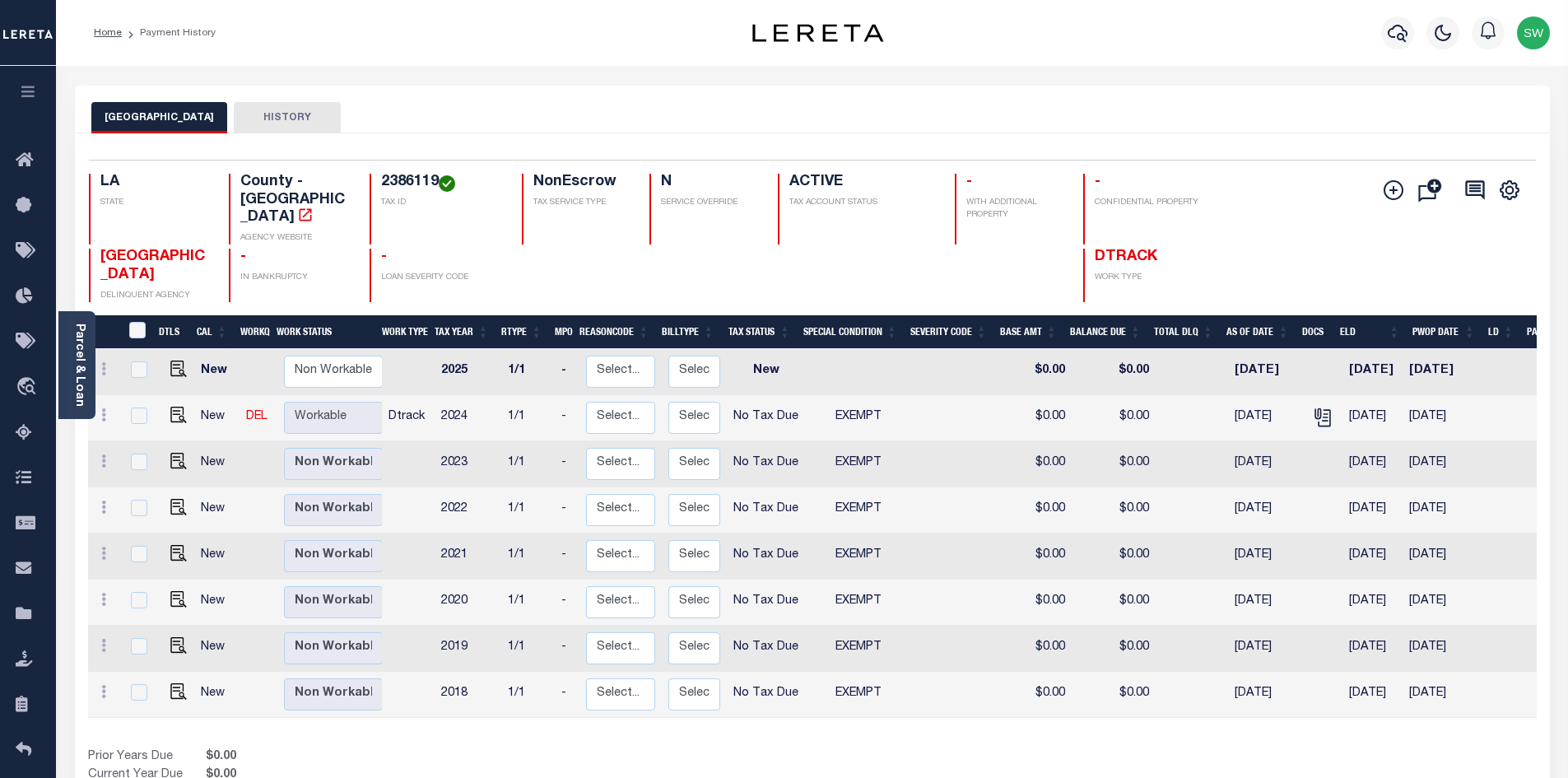
click at [527, 754] on div "Prior Years Due $0.00 Current Year Due $0.00 Total Balance Due $0.00" at bounding box center [450, 775] width 724 height 55
click at [1397, 27] on icon "button" at bounding box center [1397, 33] width 19 height 17
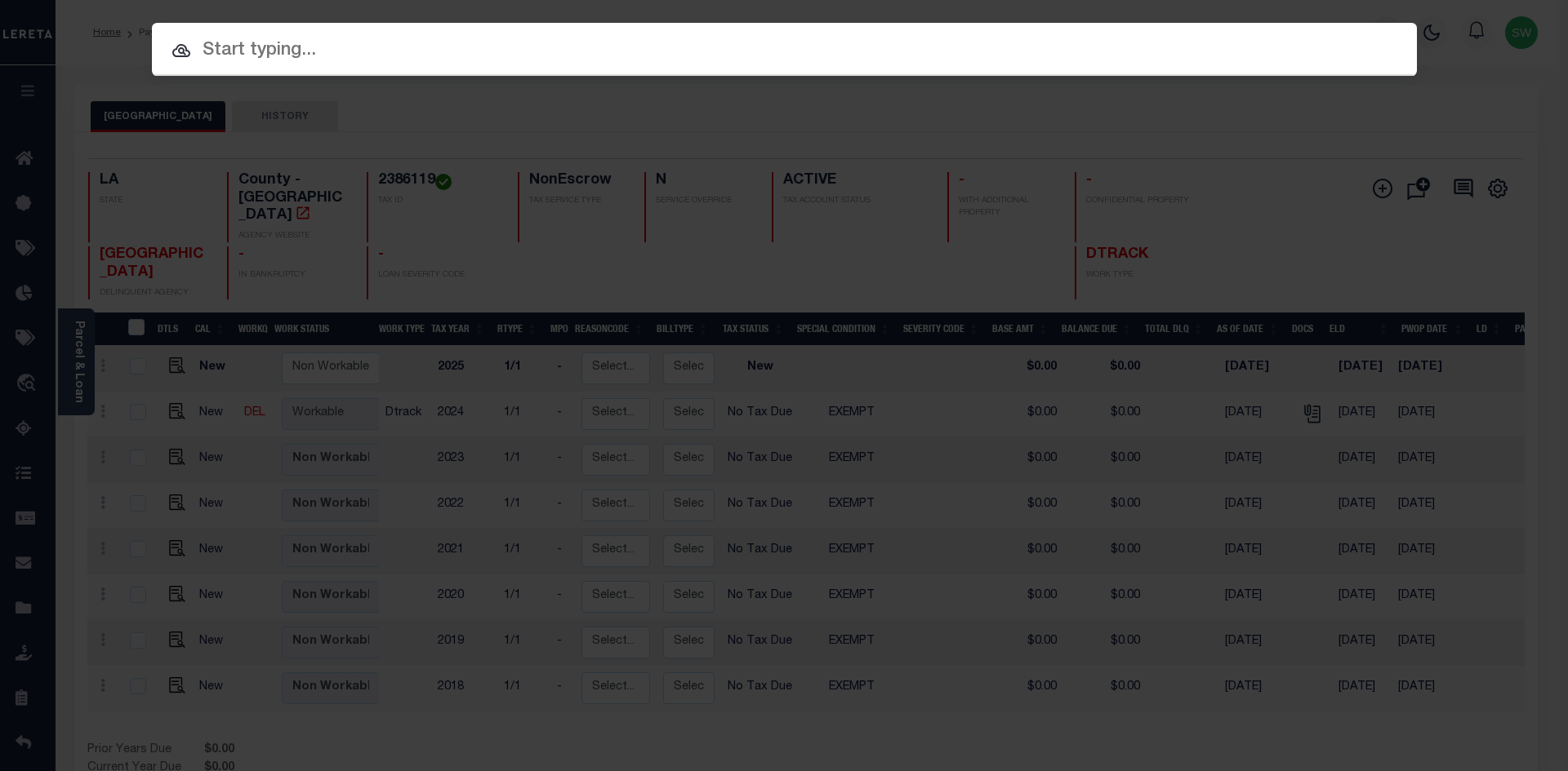
click at [242, 44] on input "text" at bounding box center [784, 51] width 1265 height 29
paste input "942400019975"
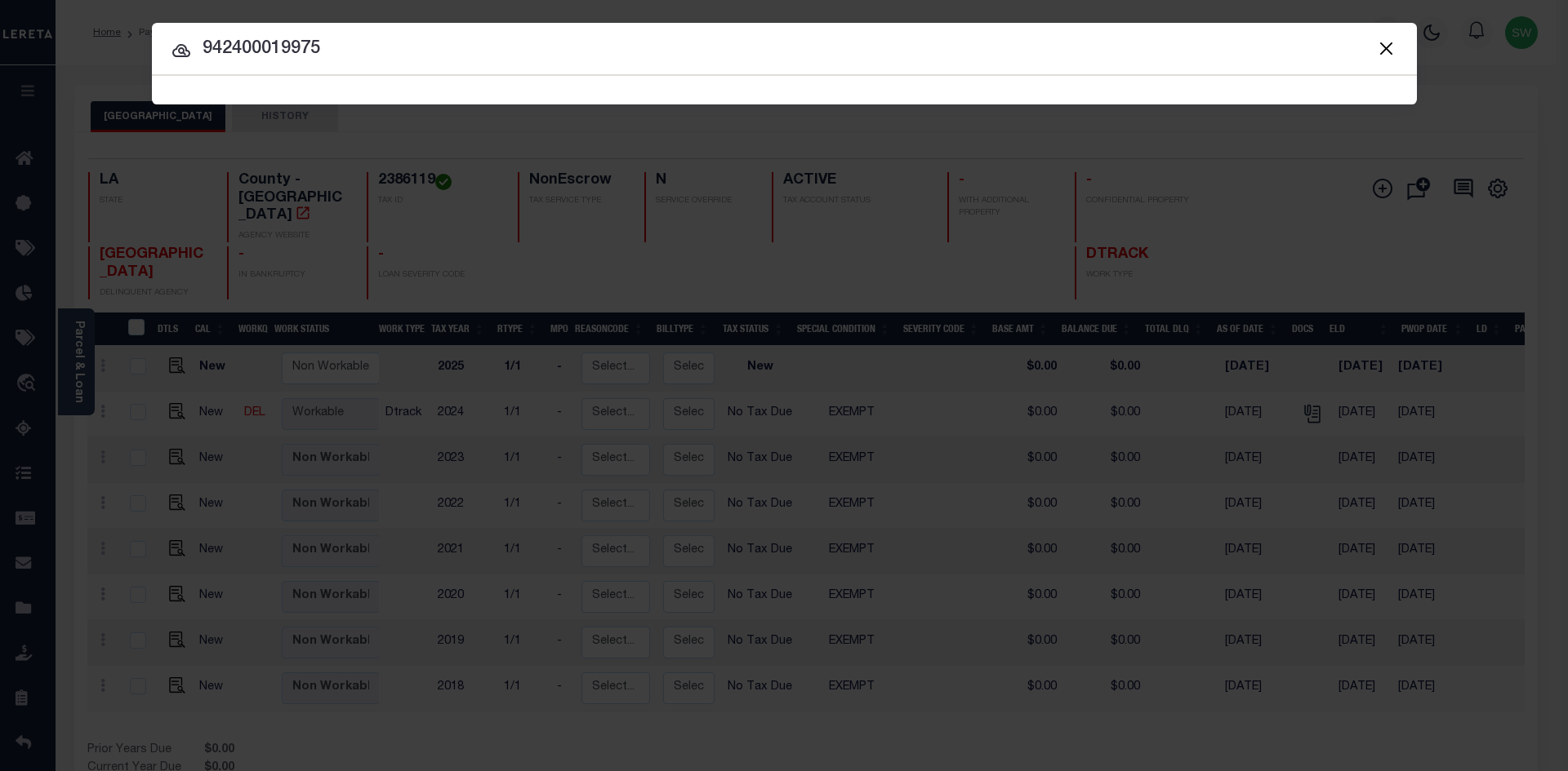
type input "942400019975"
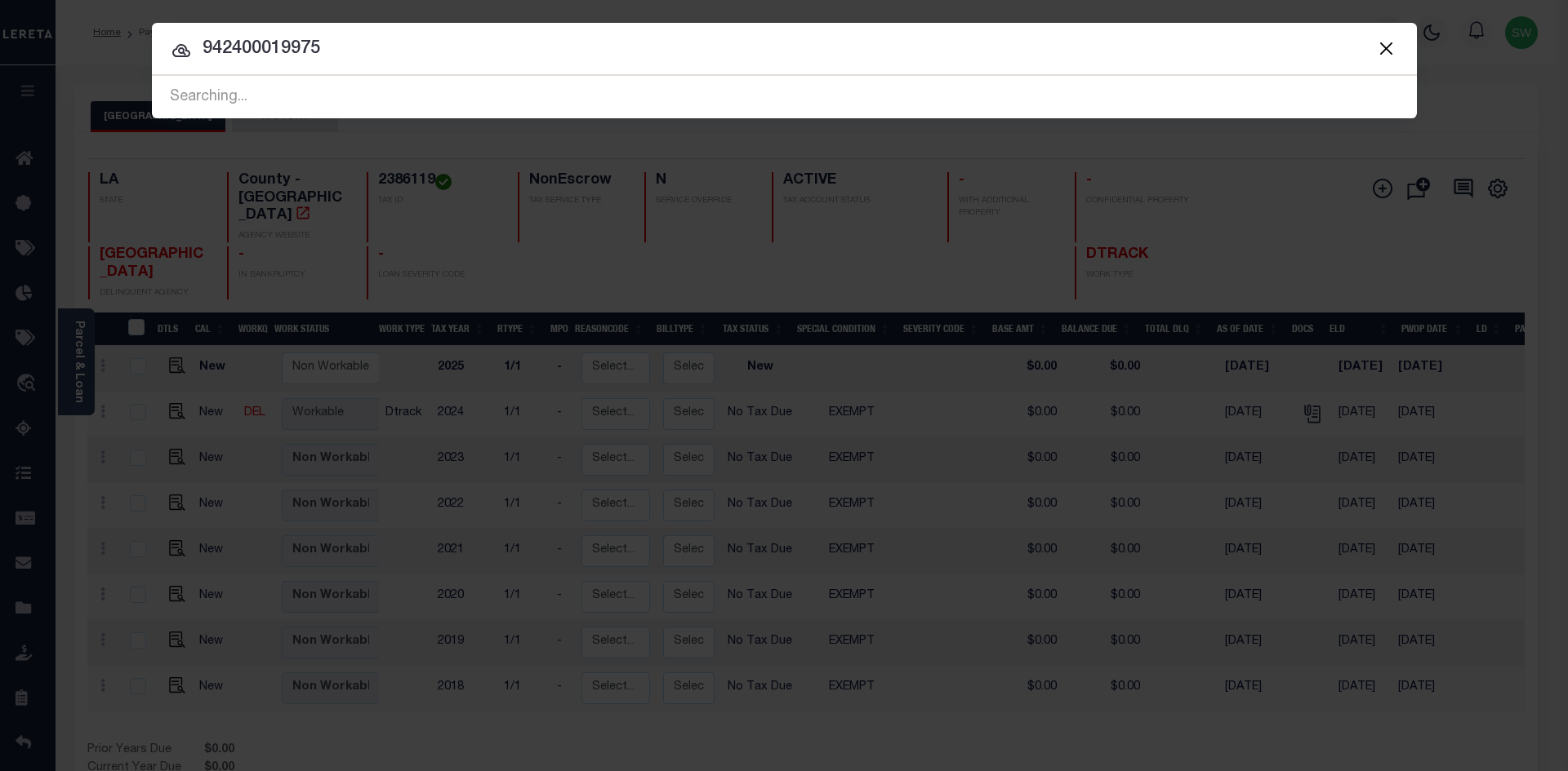
click at [179, 45] on icon at bounding box center [180, 50] width 19 height 19
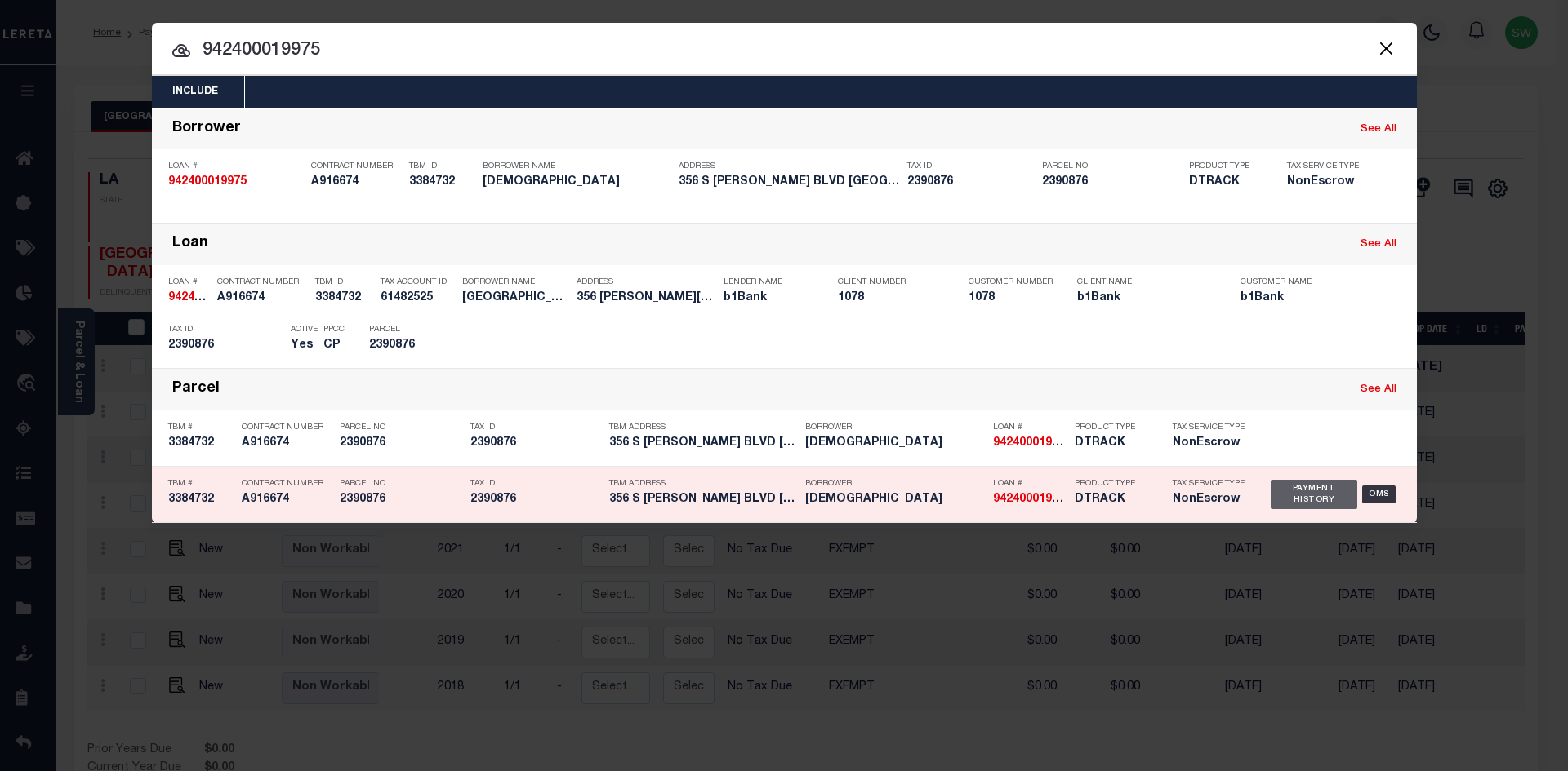
click at [1340, 492] on div "Payment History" at bounding box center [1315, 494] width 87 height 29
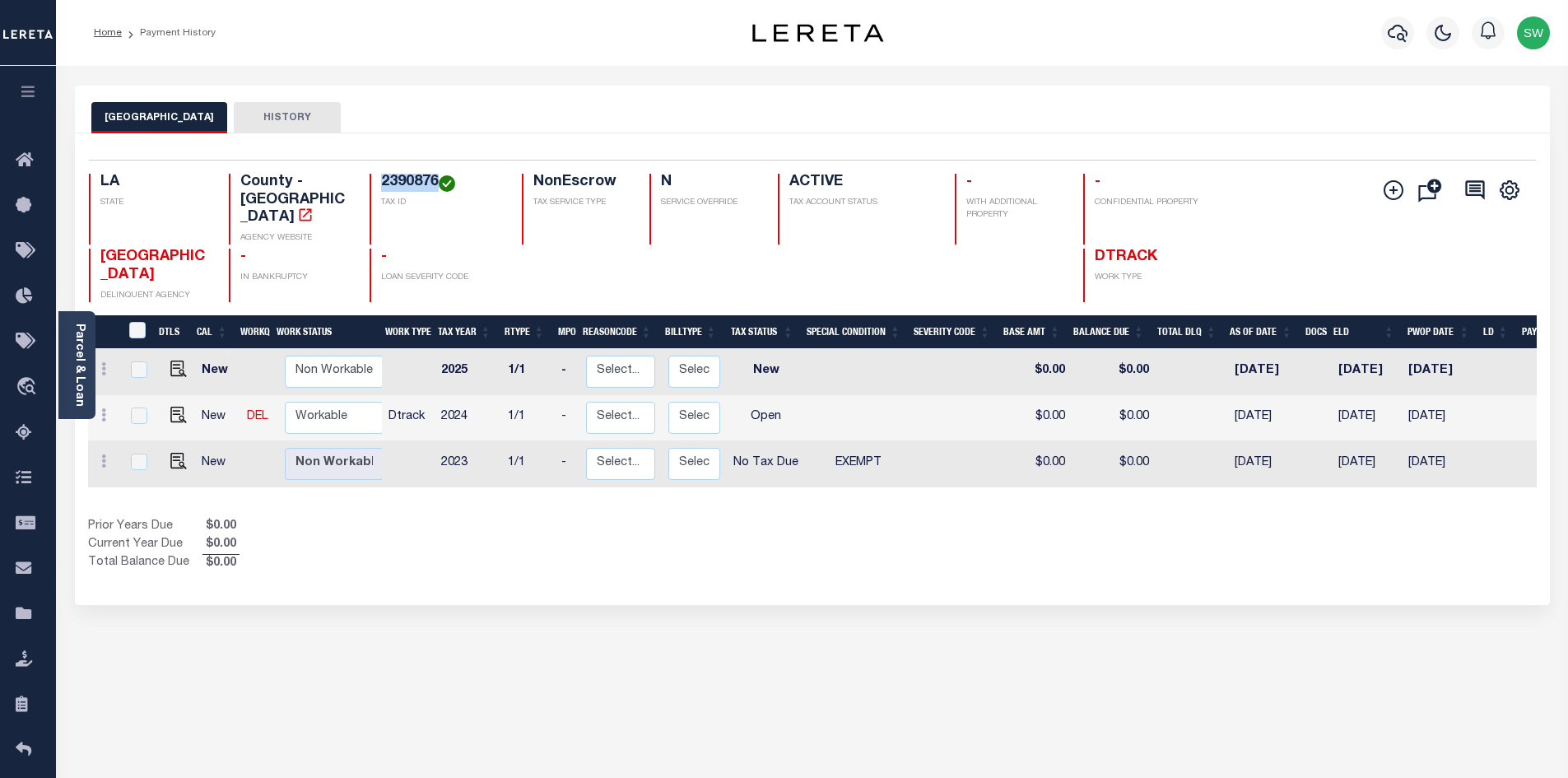
drag, startPoint x: 440, startPoint y: 177, endPoint x: 383, endPoint y: 177, distance: 57.0
click at [383, 177] on h4 "2390876" at bounding box center [441, 182] width 121 height 18
copy h4 "2390876"
drag, startPoint x: 74, startPoint y: 368, endPoint x: 180, endPoint y: 313, distance: 119.4
click at [74, 368] on link "Parcel & Loan" at bounding box center [80, 365] width 12 height 83
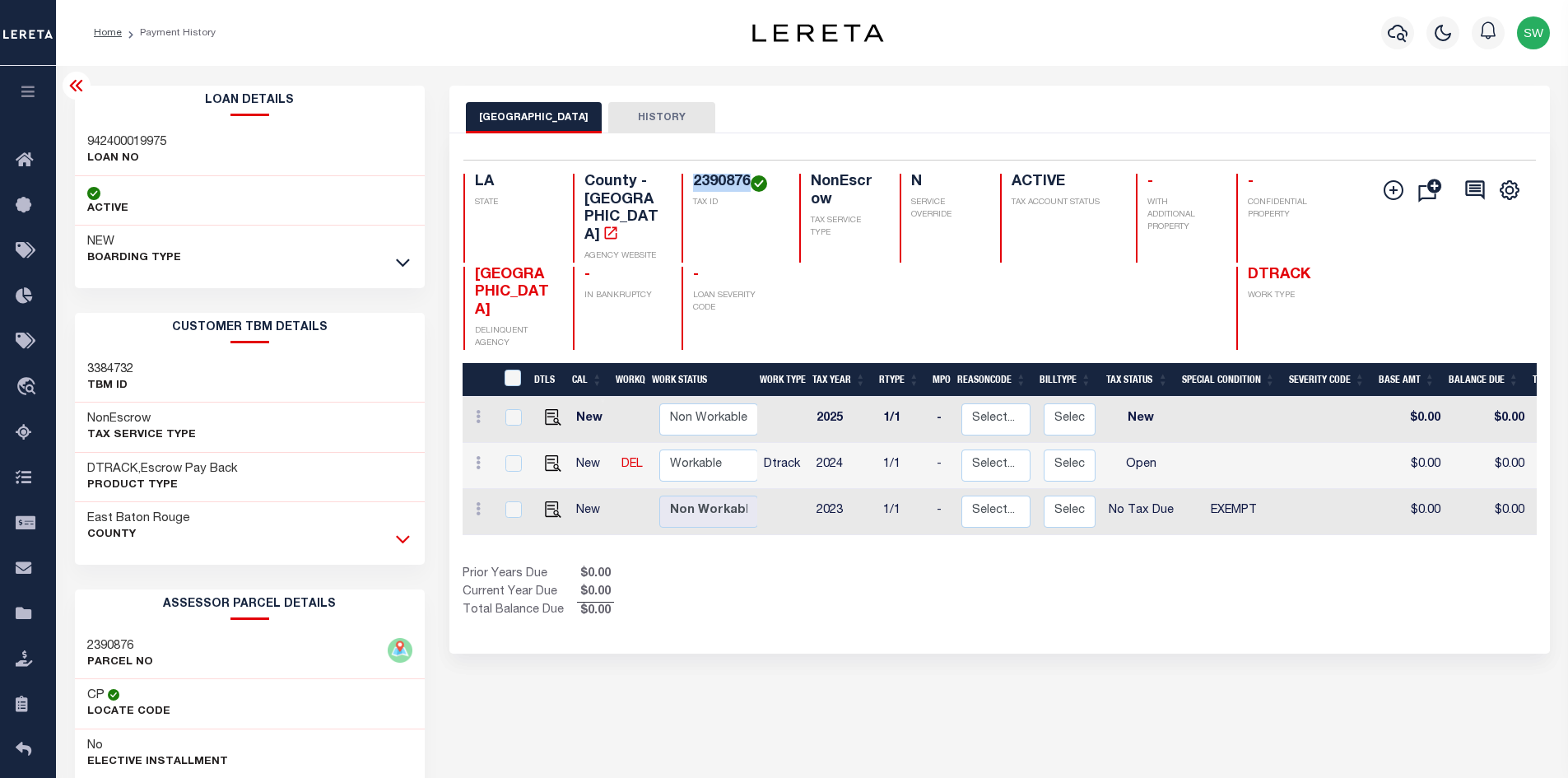
click at [401, 534] on icon at bounding box center [403, 538] width 14 height 17
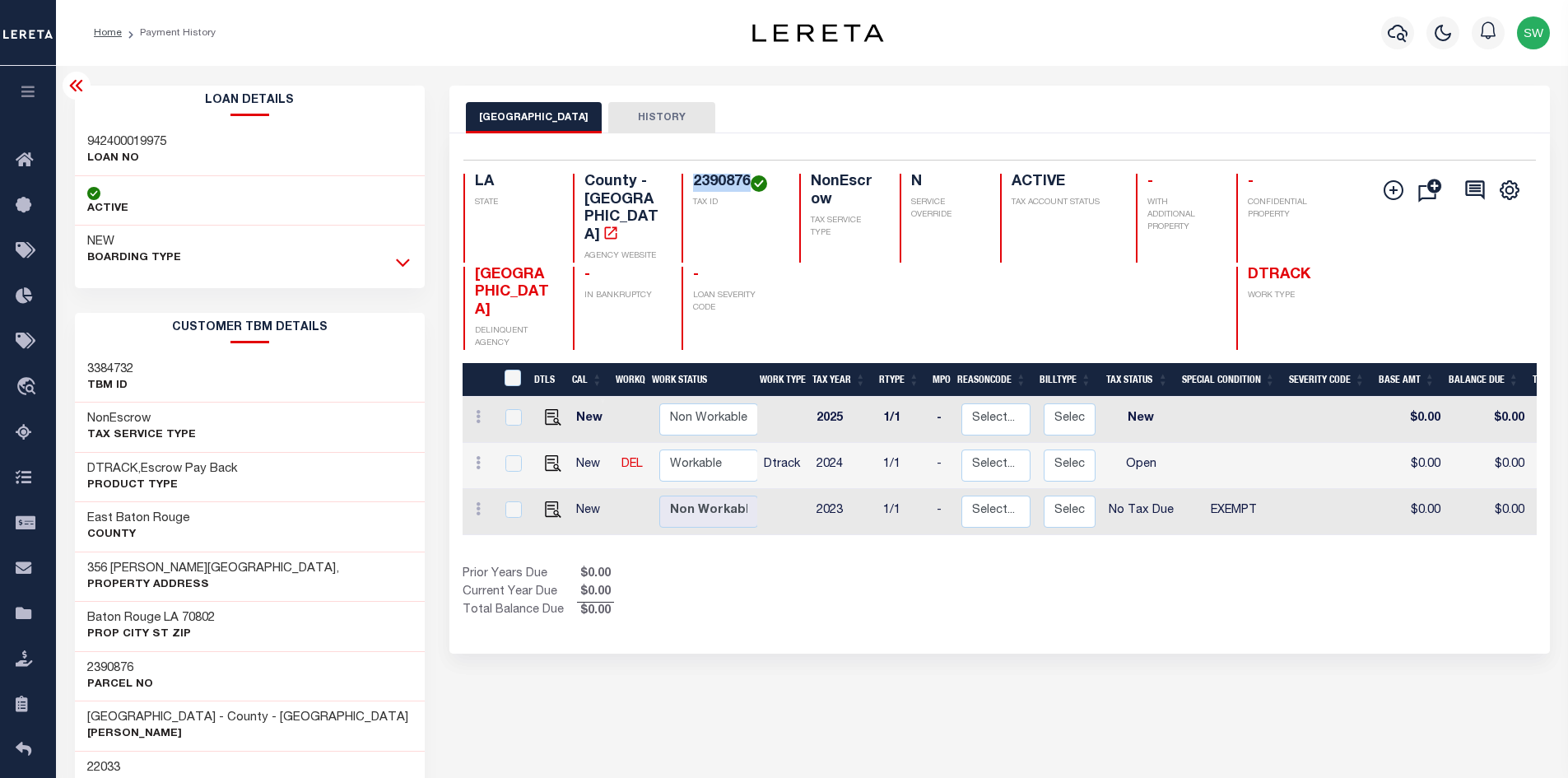
click at [398, 257] on icon at bounding box center [403, 262] width 14 height 17
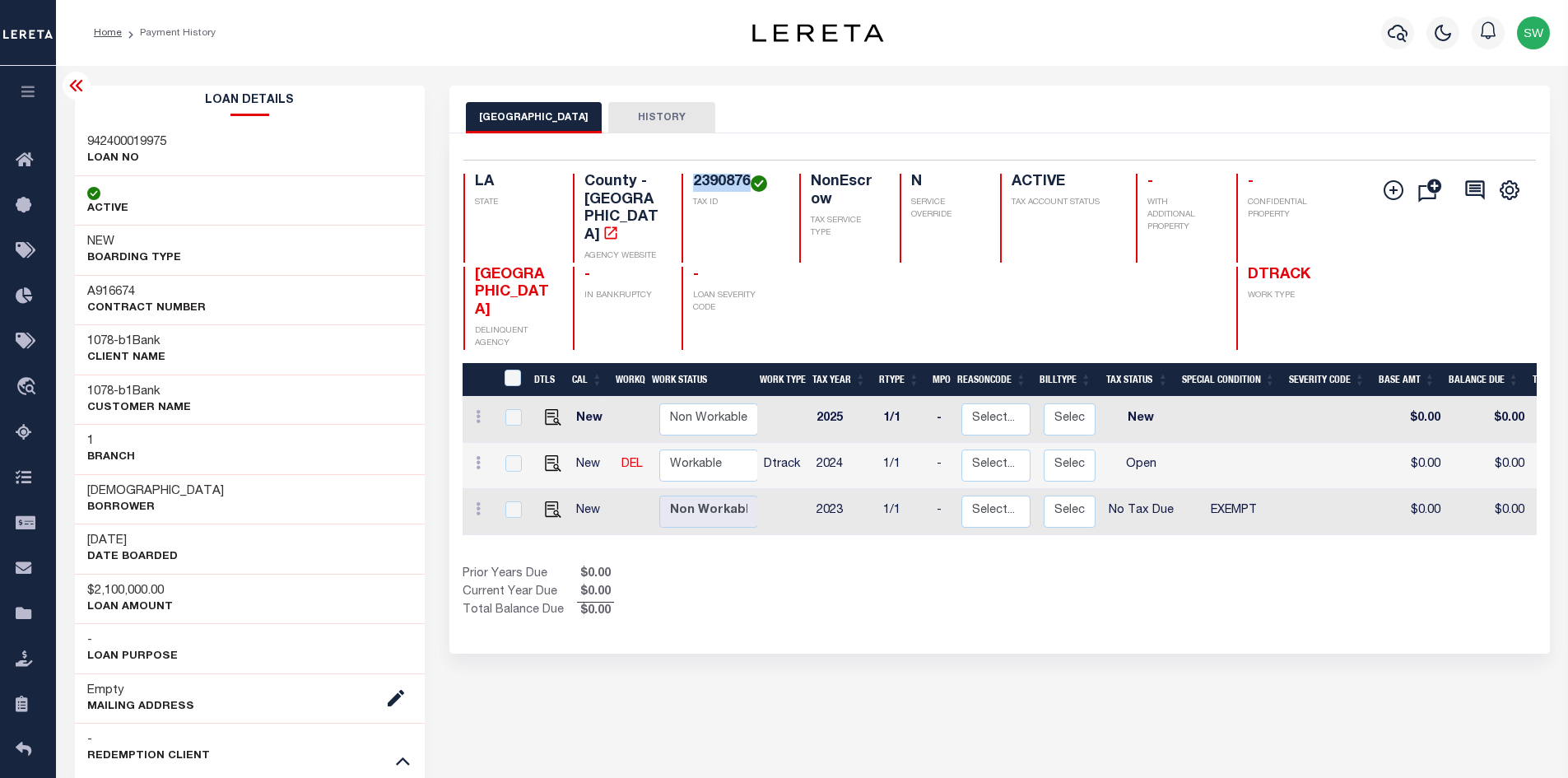
drag, startPoint x: 220, startPoint y: 493, endPoint x: 86, endPoint y: 495, distance: 134.0
click at [87, 495] on h3 "Mount Zion First Baptist Church" at bounding box center [155, 491] width 136 height 16
copy h3 "Mount Zion First Baptist"
drag, startPoint x: 877, startPoint y: 660, endPoint x: 876, endPoint y: 642, distance: 18.0
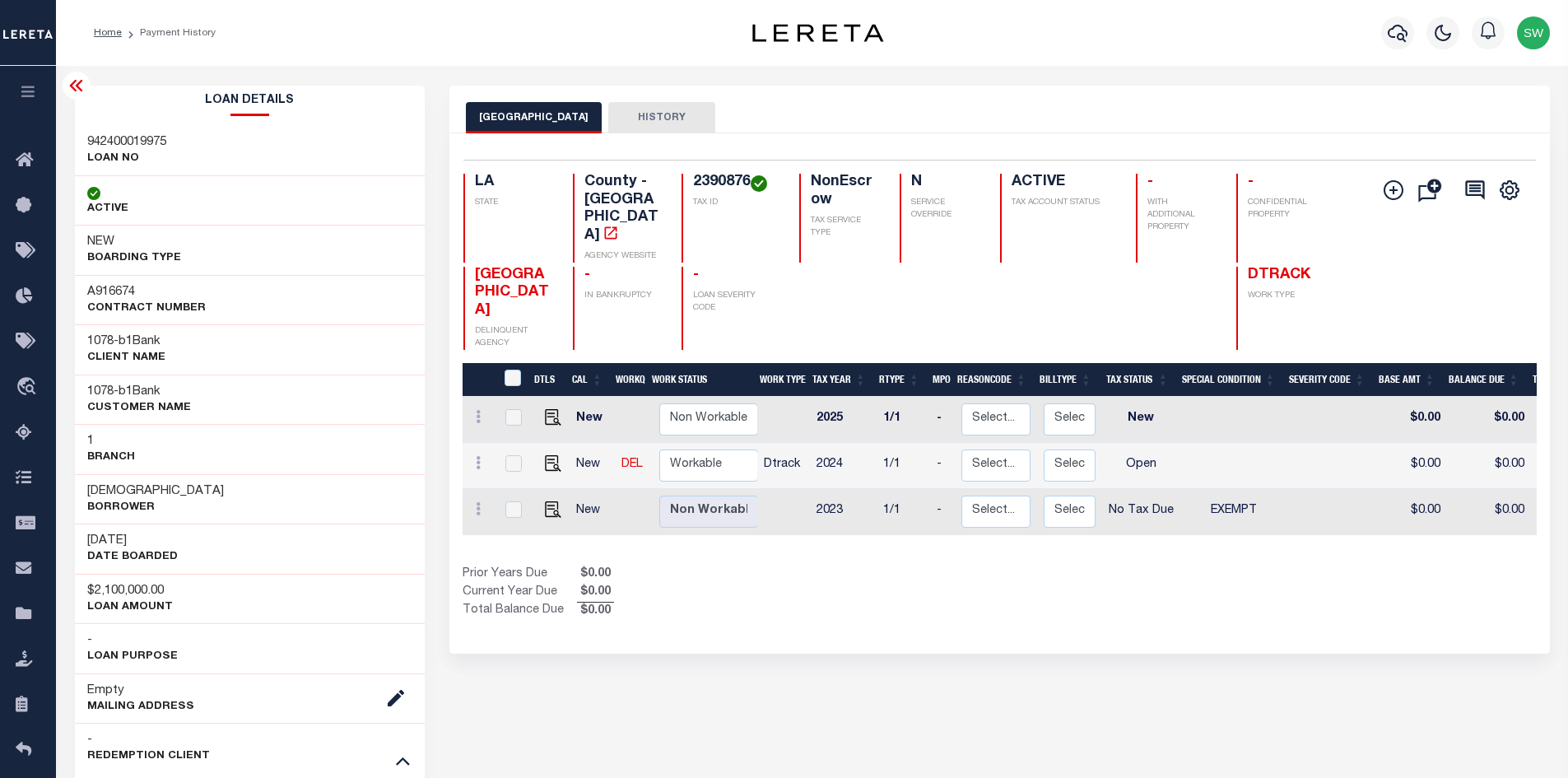
click at [547, 450] on td at bounding box center [549, 466] width 40 height 46
checkbox input "true"
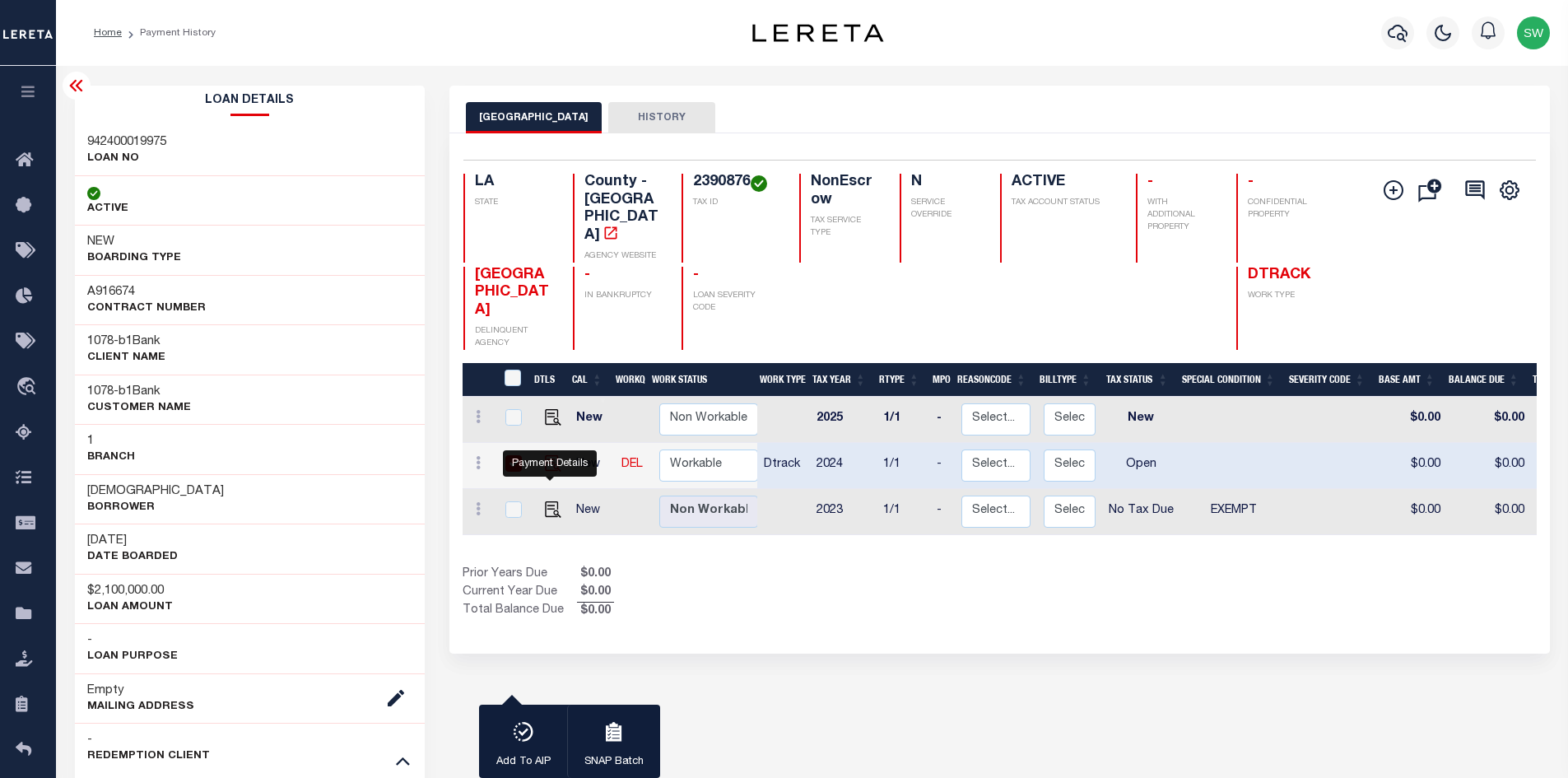
click at [557, 457] on img "" at bounding box center [553, 463] width 16 height 16
checkbox input "false"
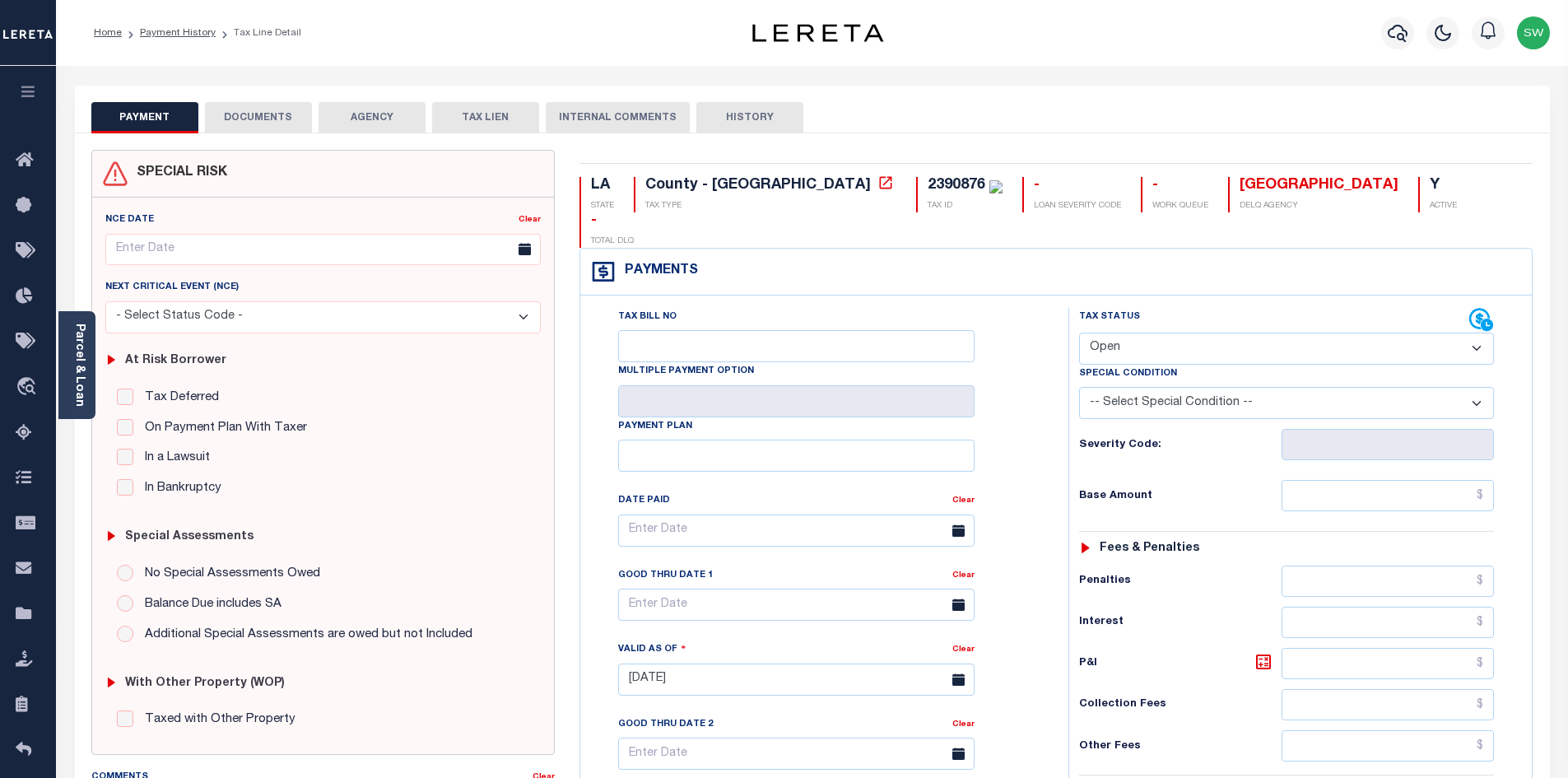
click at [1475, 333] on select "- Select Status Code - Open Due/Unpaid Paid Incomplete No Tax Due Internal Refu…" at bounding box center [1286, 349] width 415 height 32
select select "NTX"
click at [1079, 333] on select "- Select Status Code - Open Due/Unpaid Paid Incomplete No Tax Due Internal Refu…" at bounding box center [1286, 349] width 415 height 32
type input "[DATE]"
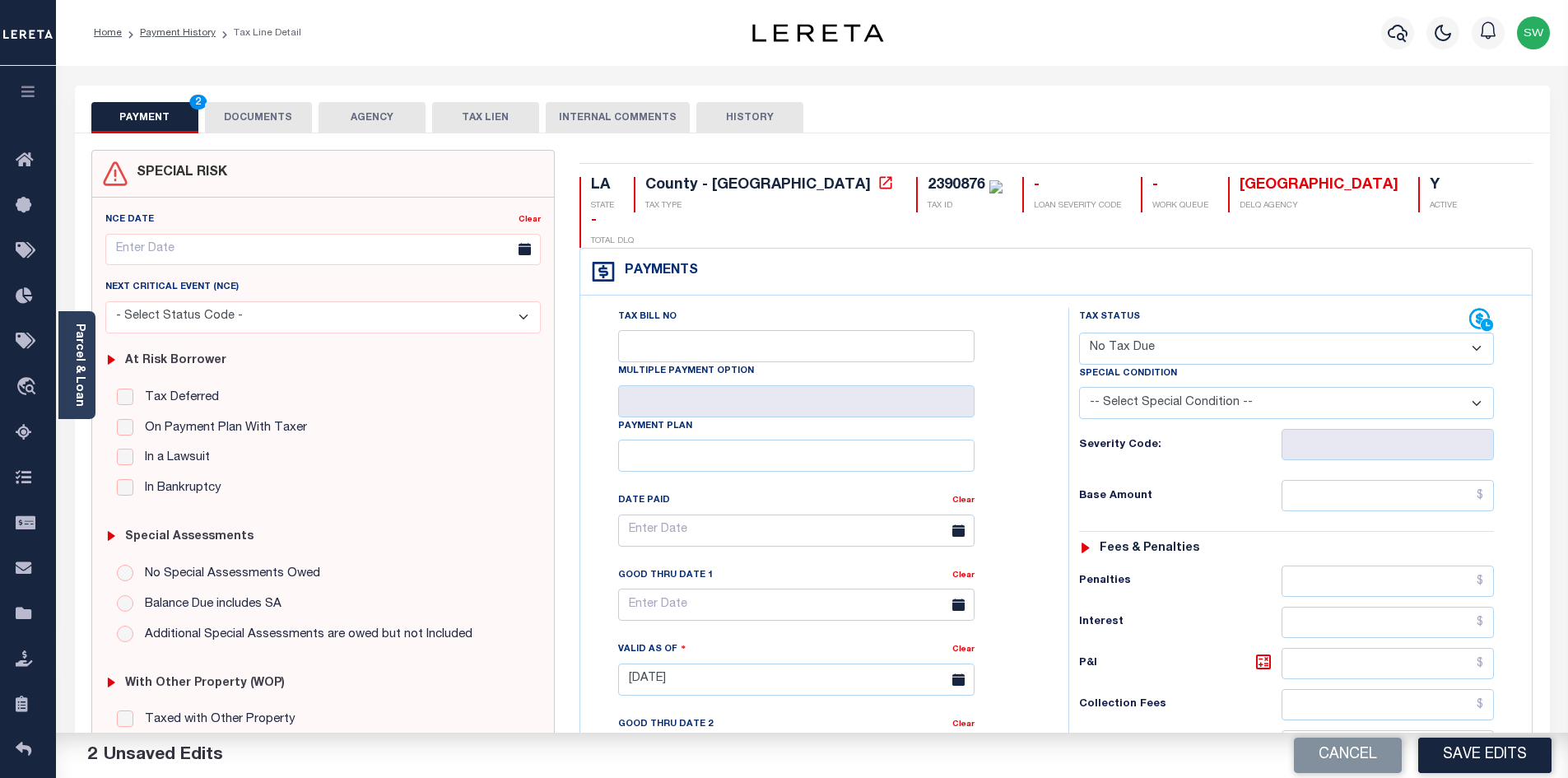
click at [1482, 387] on select "-- Select Special Condition -- 3RD PARTY TAX LIEN AGENCY TAX LIEN (A.K.A Inside…" at bounding box center [1286, 403] width 415 height 32
select select "5"
click at [1079, 387] on select "-- Select Special Condition -- 3RD PARTY TAX LIEN AGENCY TAX LIEN (A.K.A Inside…" at bounding box center [1286, 403] width 415 height 32
click at [1054, 471] on div "Tax Bill No Multiple Payment Option Payment Plan Clear" at bounding box center [820, 671] width 471 height 727
drag, startPoint x: 1567, startPoint y: 488, endPoint x: 1574, endPoint y: 596, distance: 108.2
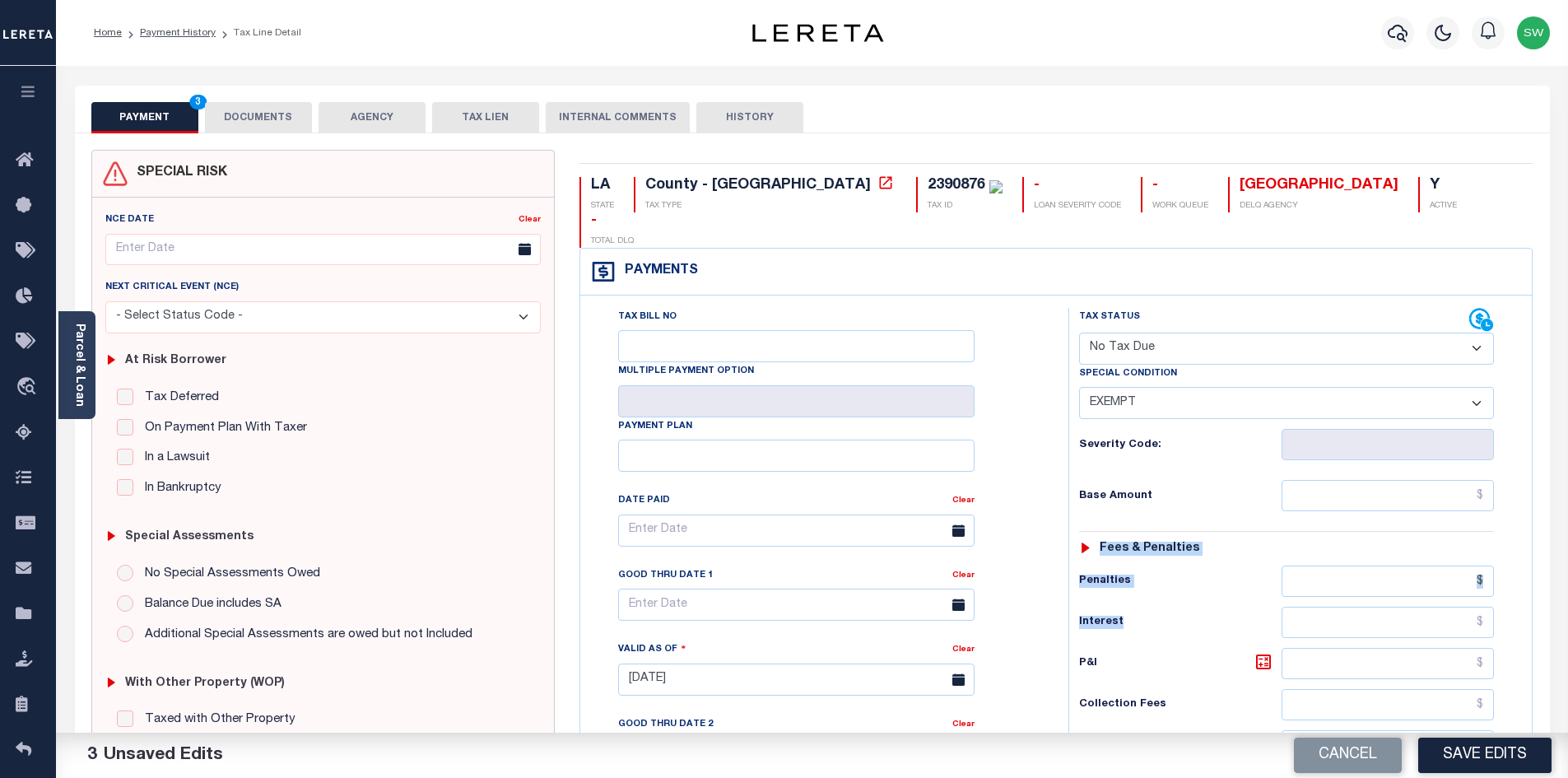
click at [1567, 596] on html "Home Payment History Tax Line Detail" at bounding box center [784, 622] width 1568 height 1245
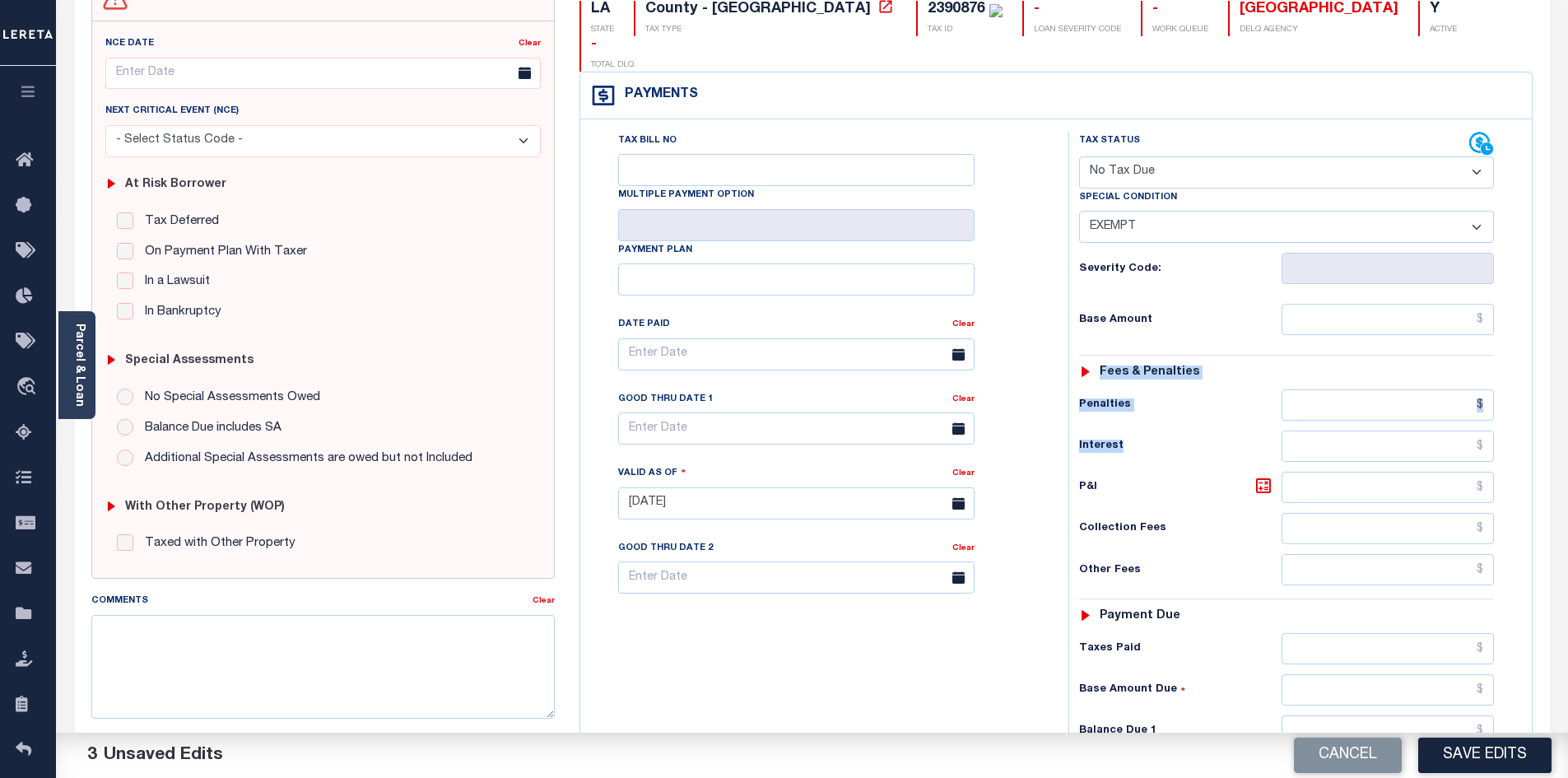
scroll to position [204, 0]
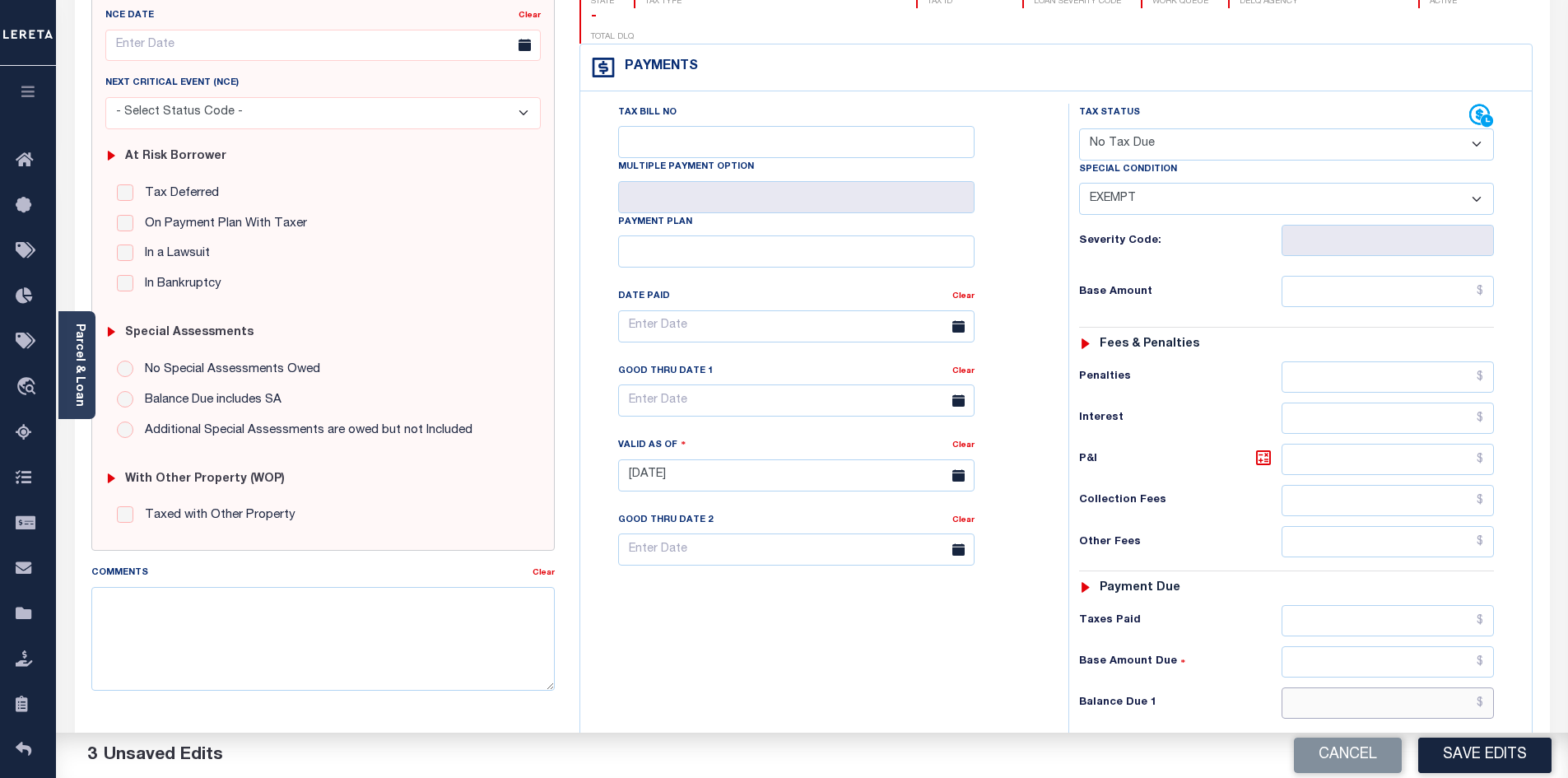
click at [1323, 687] on input "text" at bounding box center [1389, 703] width 213 height 31
type input "$0.00"
click at [976, 672] on div "Tax Bill No Multiple Payment Option Payment Plan Clear" at bounding box center [820, 467] width 471 height 727
click at [1495, 746] on button "Save Edits" at bounding box center [1485, 756] width 134 height 36
checkbox input "false"
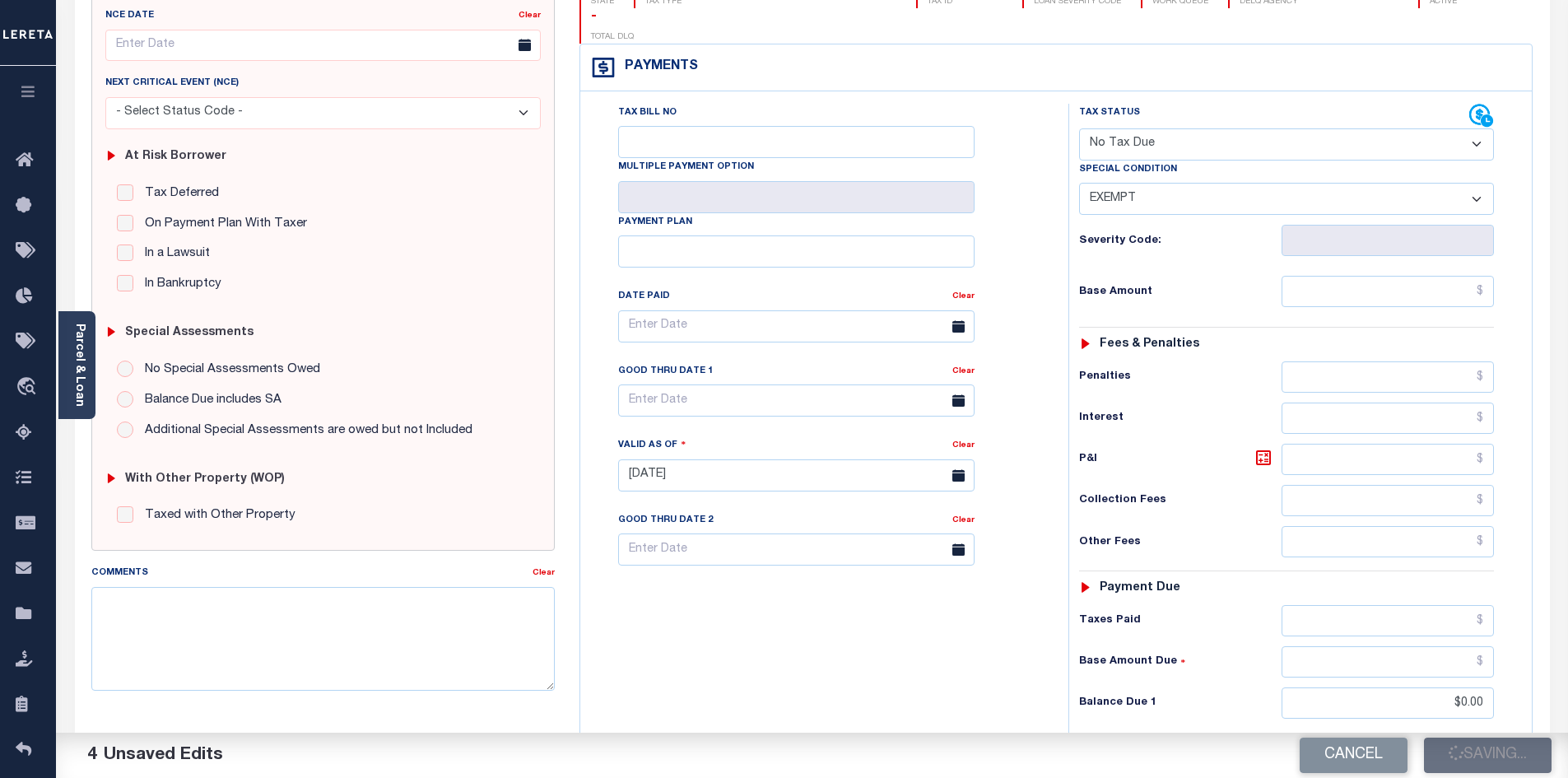
checkbox input "false"
type input "$0"
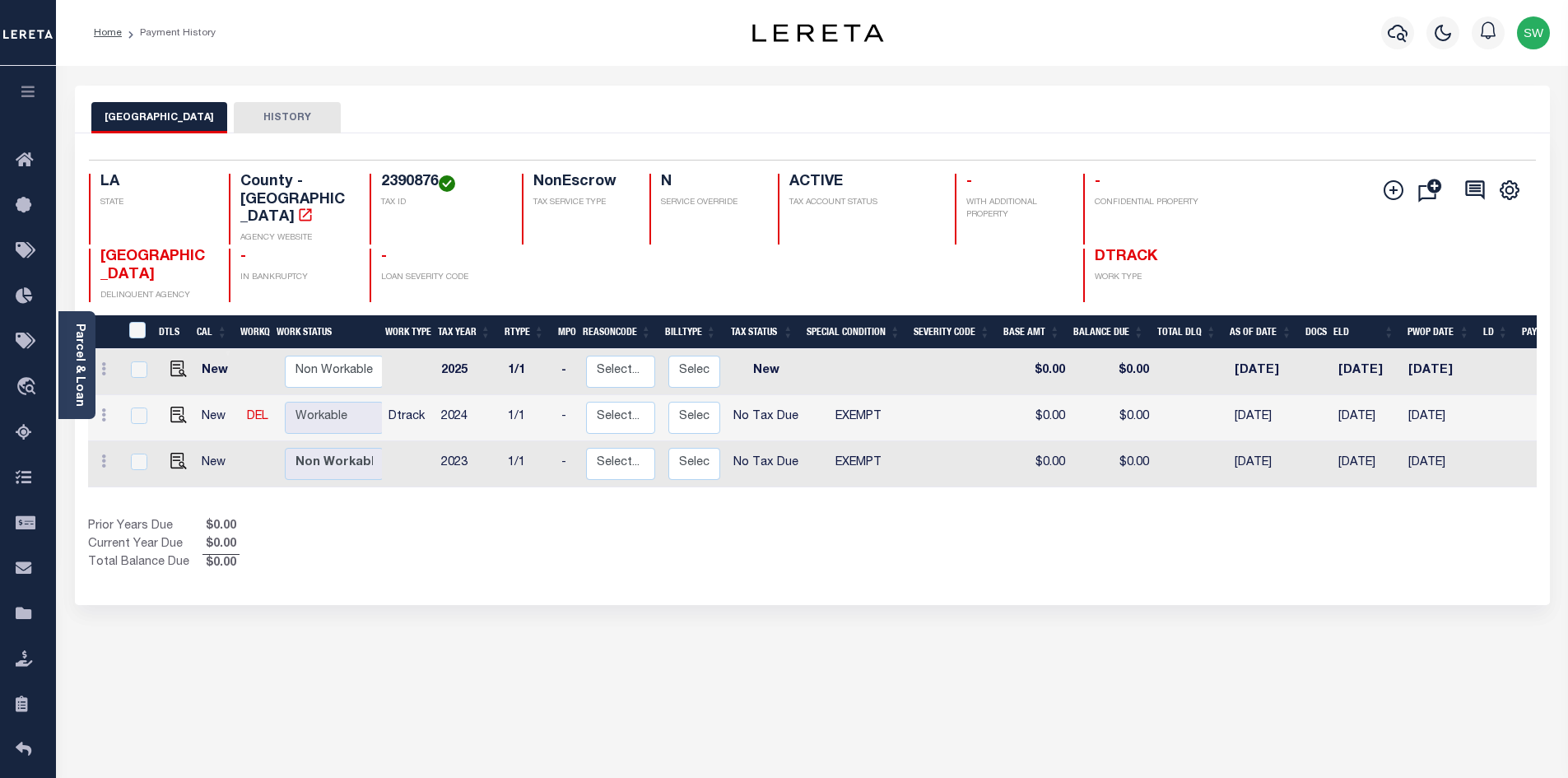
click at [1296, 587] on div "Selected 3 Results 1 Items per page 25 50 100 LA STATE 2390876" at bounding box center [812, 369] width 1475 height 472
click at [706, 604] on div "EAST BATON ROUGE PARISH HISTORY Selected 3 Results" at bounding box center [812, 550] width 1499 height 930
click at [467, 550] on div "Prior Years Due $0.00 Current Year Due $0.00 Total Balance Due $0.00" at bounding box center [450, 545] width 724 height 55
click at [389, 558] on div "Prior Years Due $0.00 Current Year Due $0.00 Total Balance Due $0.00" at bounding box center [450, 545] width 724 height 55
click at [1401, 38] on icon "button" at bounding box center [1397, 32] width 19 height 19
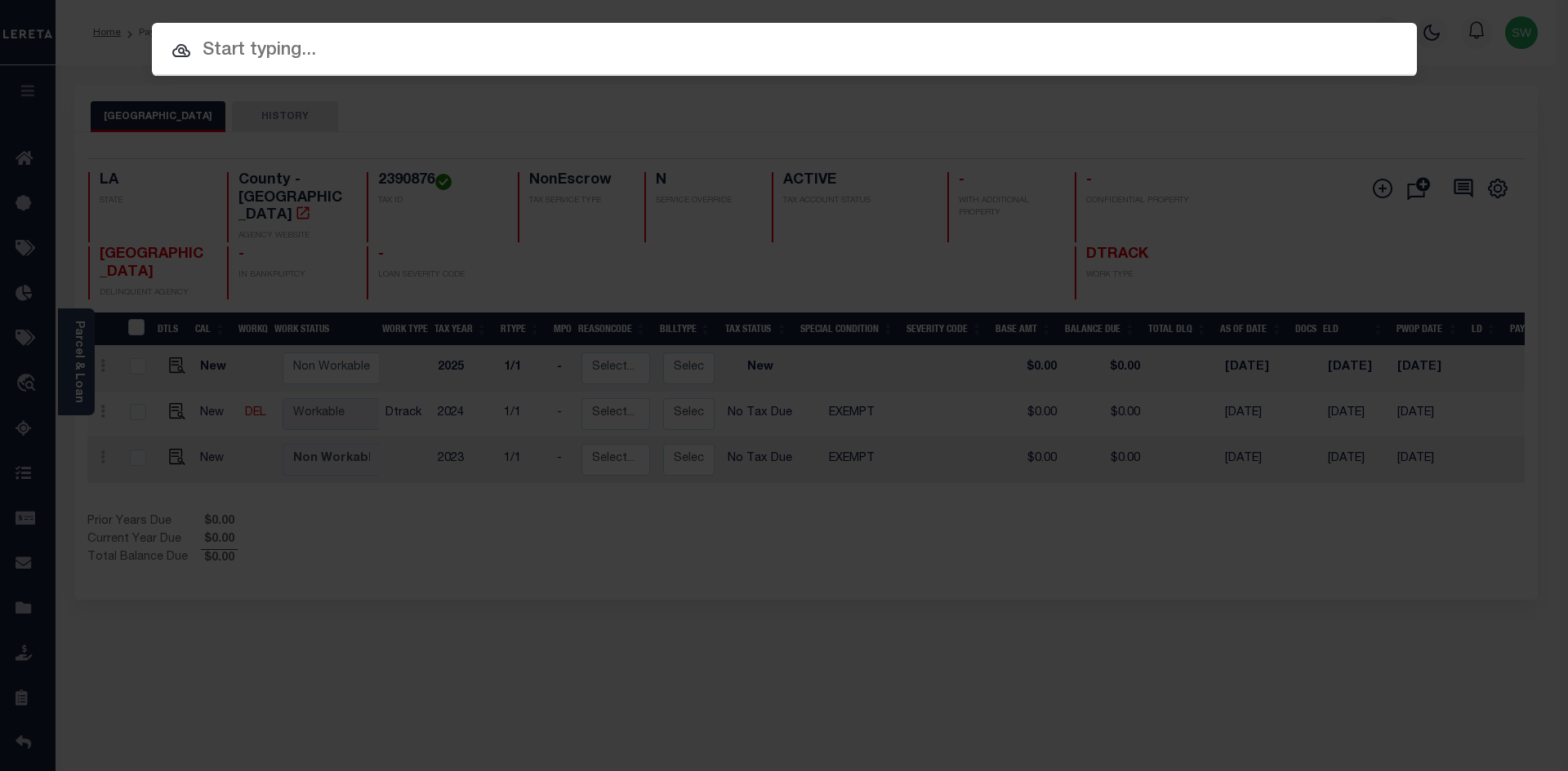
click at [247, 60] on input "text" at bounding box center [784, 51] width 1265 height 29
paste input "17001986"
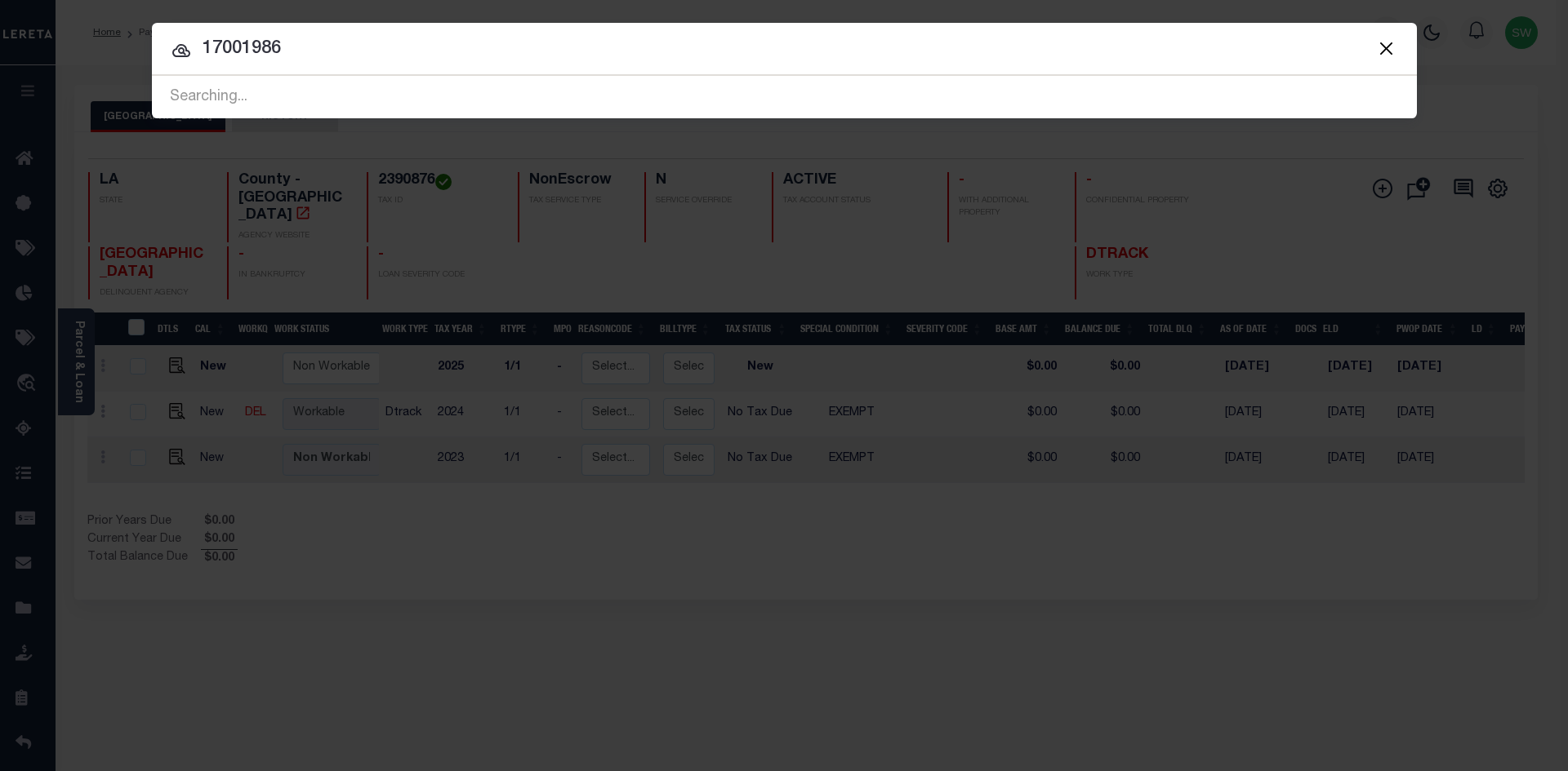
click at [365, 61] on input "17001986" at bounding box center [784, 49] width 1265 height 29
drag, startPoint x: 294, startPoint y: 49, endPoint x: 201, endPoint y: 42, distance: 93.3
click at [201, 42] on input "17001986" at bounding box center [784, 49] width 1265 height 29
paste input "105411"
type input "17105411"
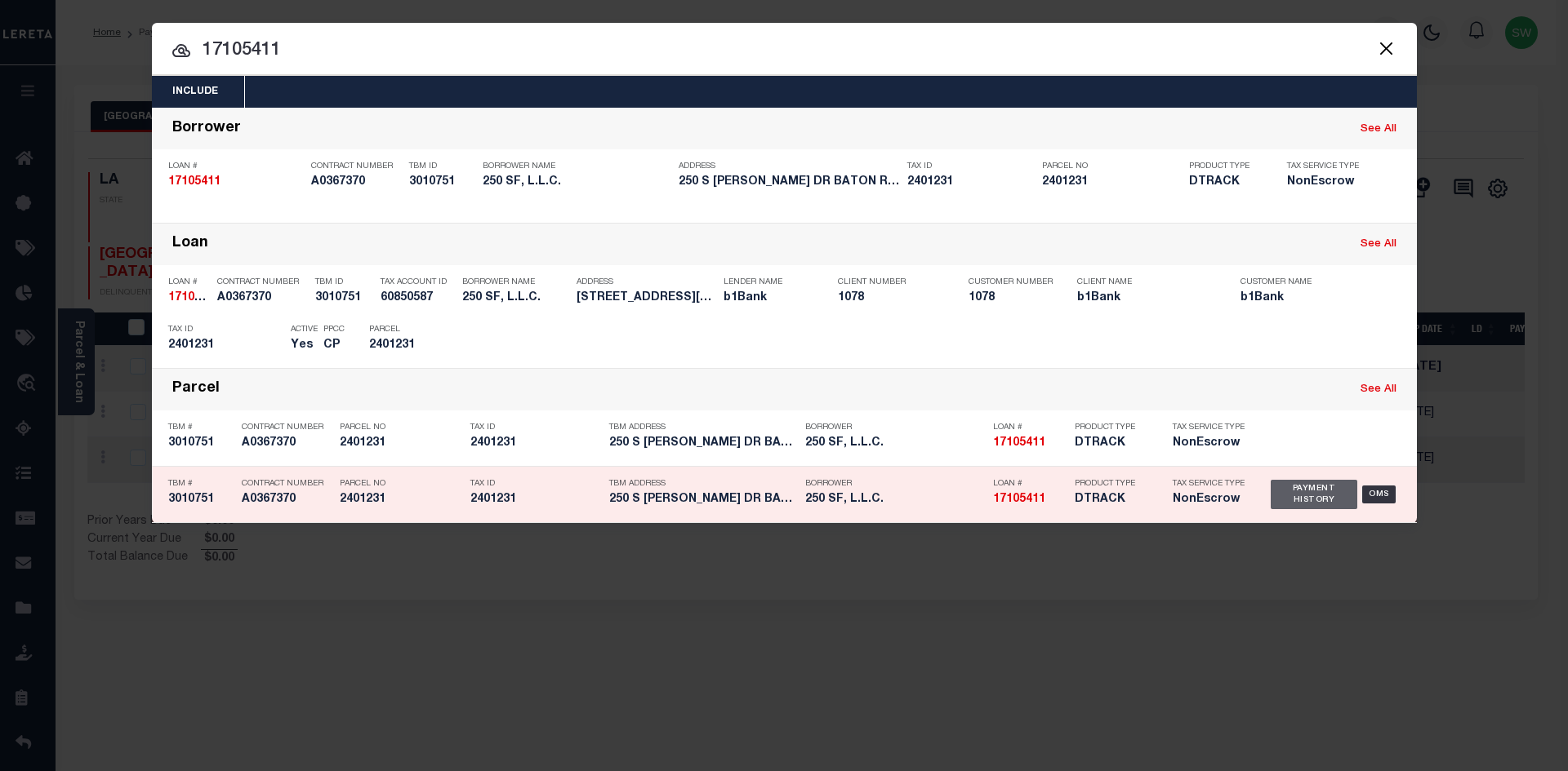
click at [1327, 495] on div "Payment History" at bounding box center [1315, 494] width 87 height 29
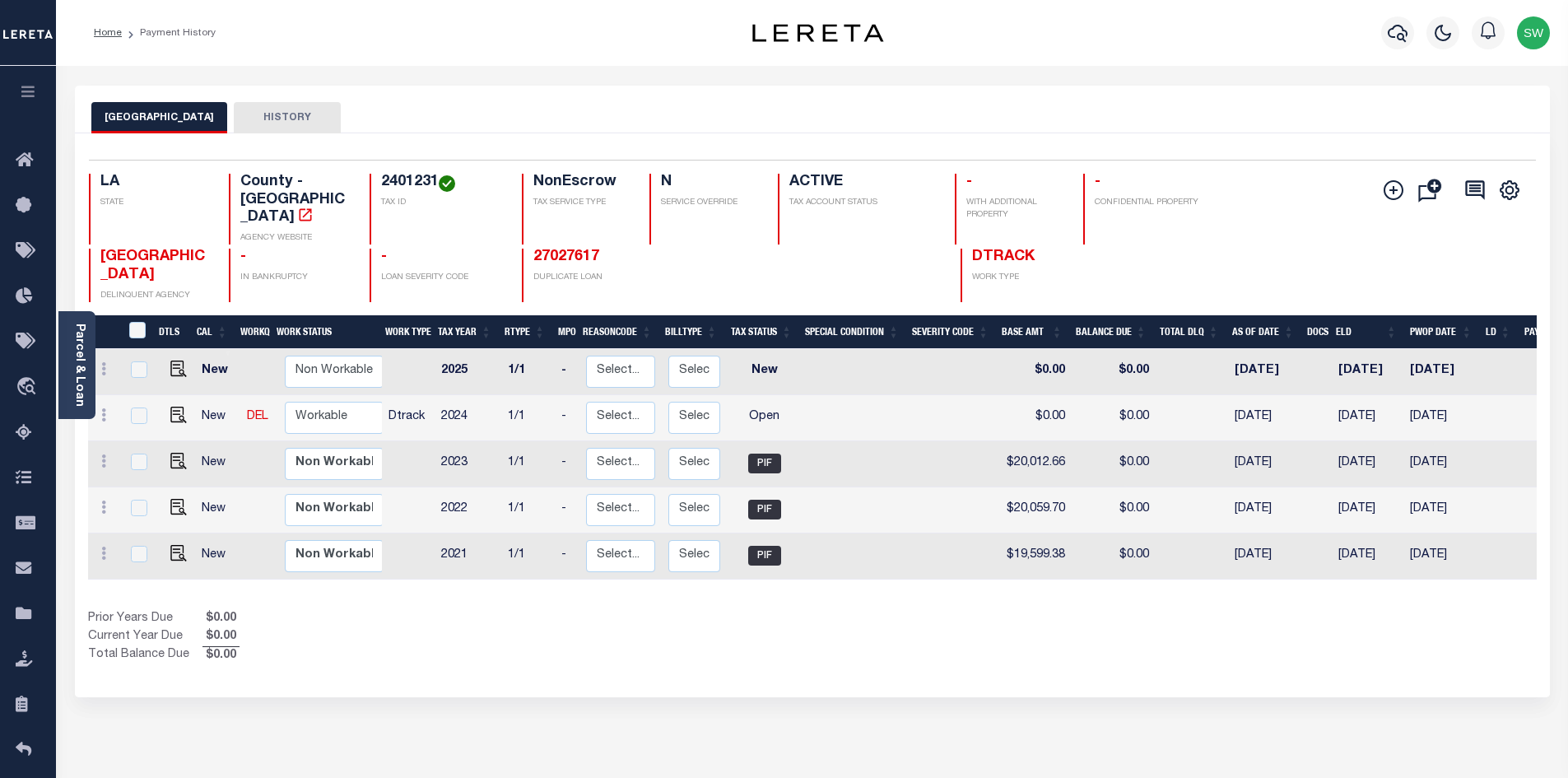
click at [858, 648] on div "Show Tax Lines before Bill Release Date Prior Years Due $0.00 Current Year Due …" at bounding box center [812, 637] width 1449 height 55
drag, startPoint x: 435, startPoint y: 179, endPoint x: 381, endPoint y: 180, distance: 54.0
click at [381, 180] on h4 "2401231" at bounding box center [441, 182] width 121 height 18
copy h4 "2401231"
click at [68, 347] on div "Parcel & Loan" at bounding box center [77, 365] width 37 height 108
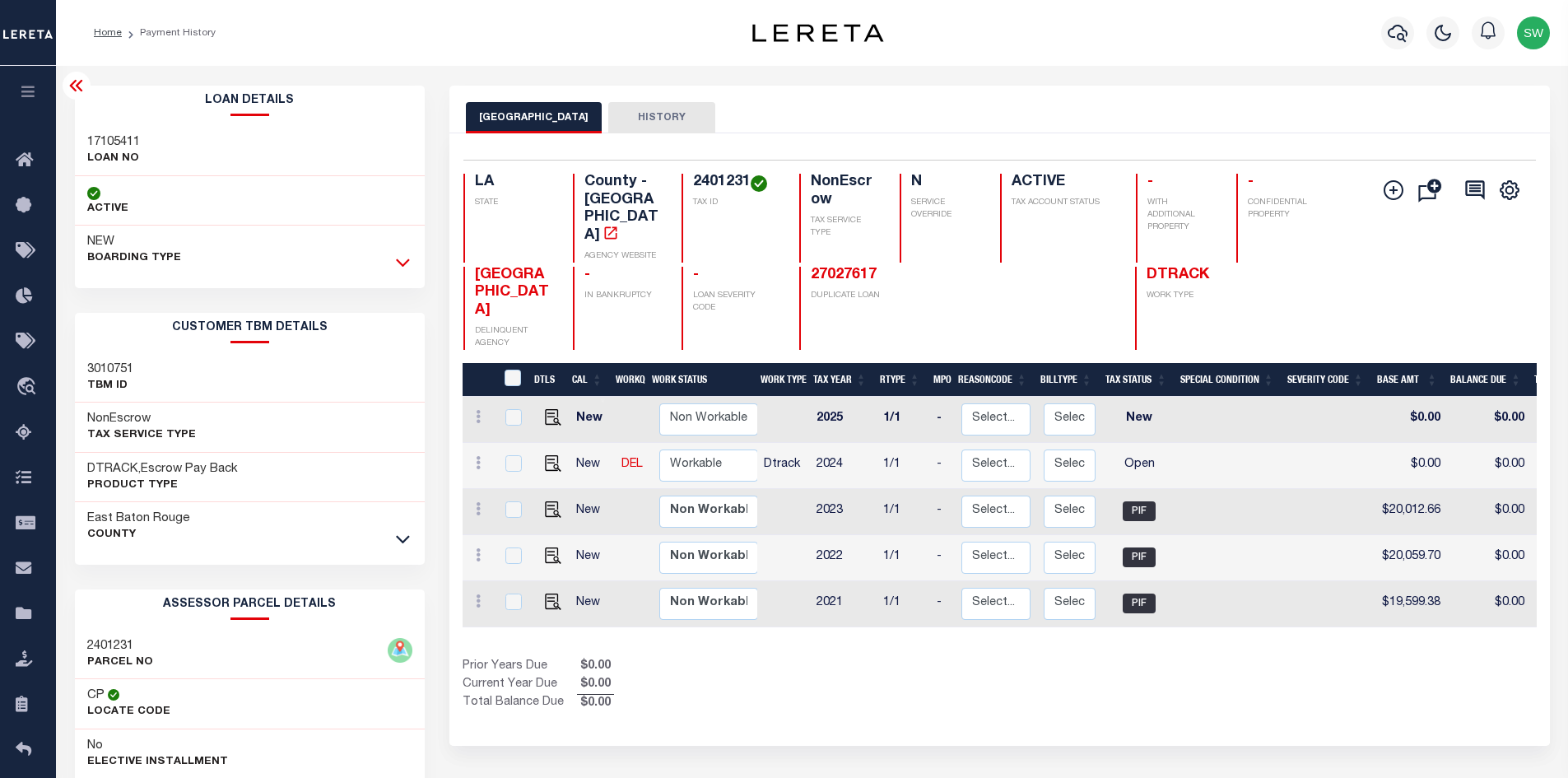
click at [397, 264] on icon at bounding box center [403, 262] width 14 height 17
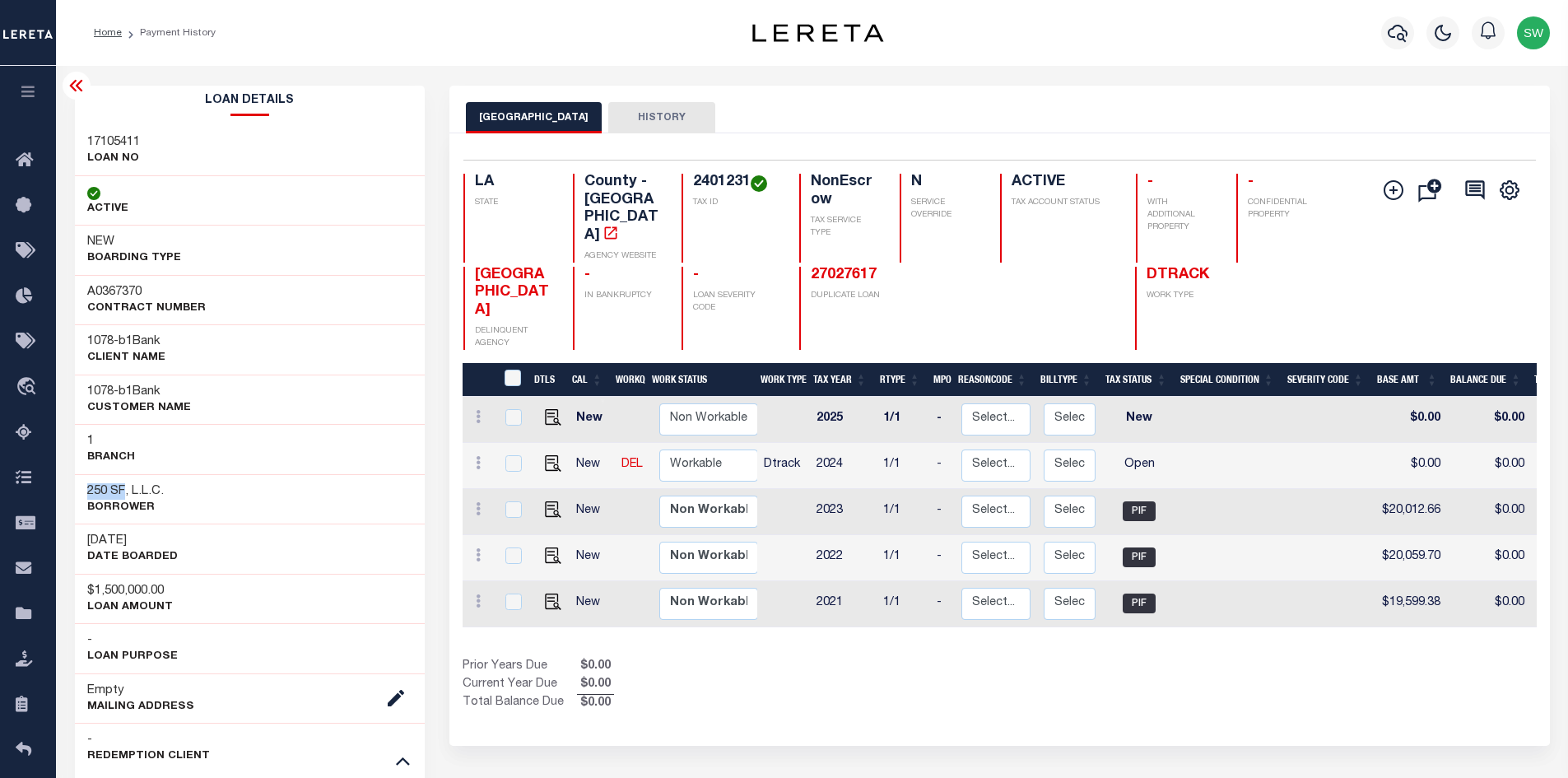
drag, startPoint x: 124, startPoint y: 491, endPoint x: 77, endPoint y: 489, distance: 47.0
click at [77, 489] on div "250 SF, L.L.C. Borrower" at bounding box center [250, 499] width 350 height 50
copy h3 "250 SF"
click at [558, 455] on img "" at bounding box center [553, 463] width 16 height 16
checkbox input "true"
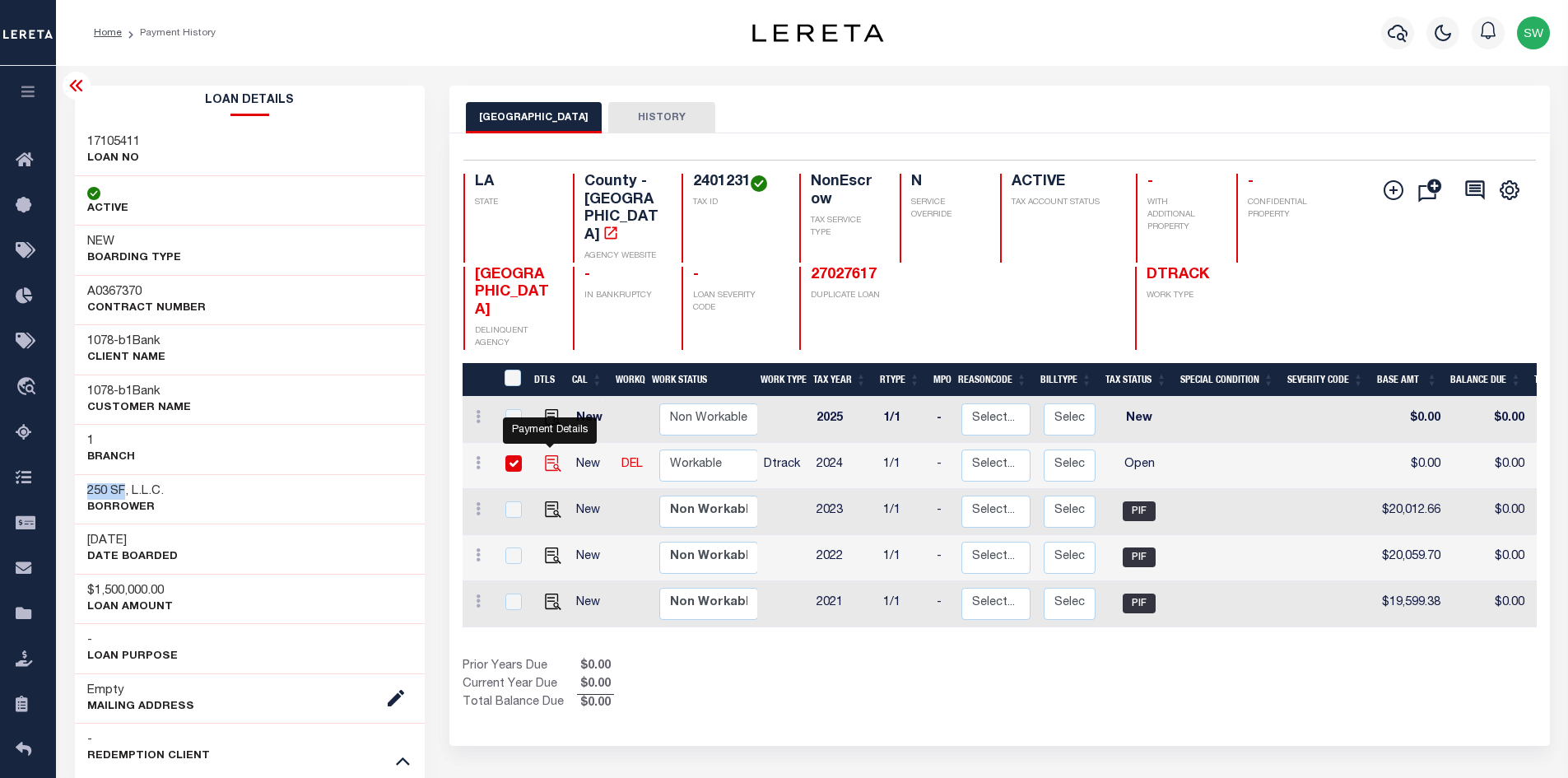
checkbox input "true"
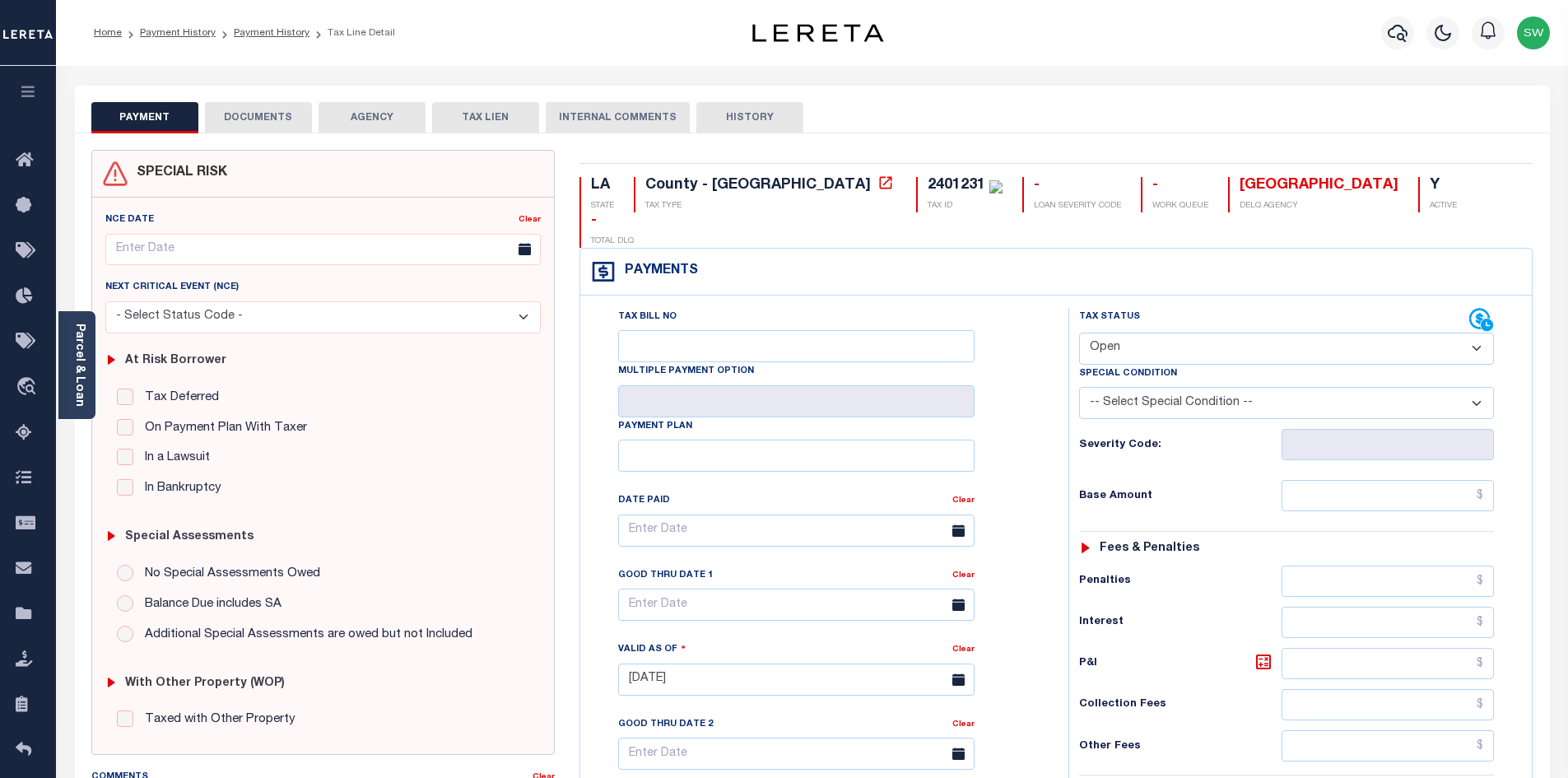
click at [1480, 333] on select "- Select Status Code - Open Due/Unpaid Paid Incomplete No Tax Due Internal Refu…" at bounding box center [1286, 349] width 415 height 32
select select "PYD"
click at [1079, 333] on select "- Select Status Code - Open Due/Unpaid Paid Incomplete No Tax Due Internal Refu…" at bounding box center [1286, 349] width 415 height 32
type input "[DATE]"
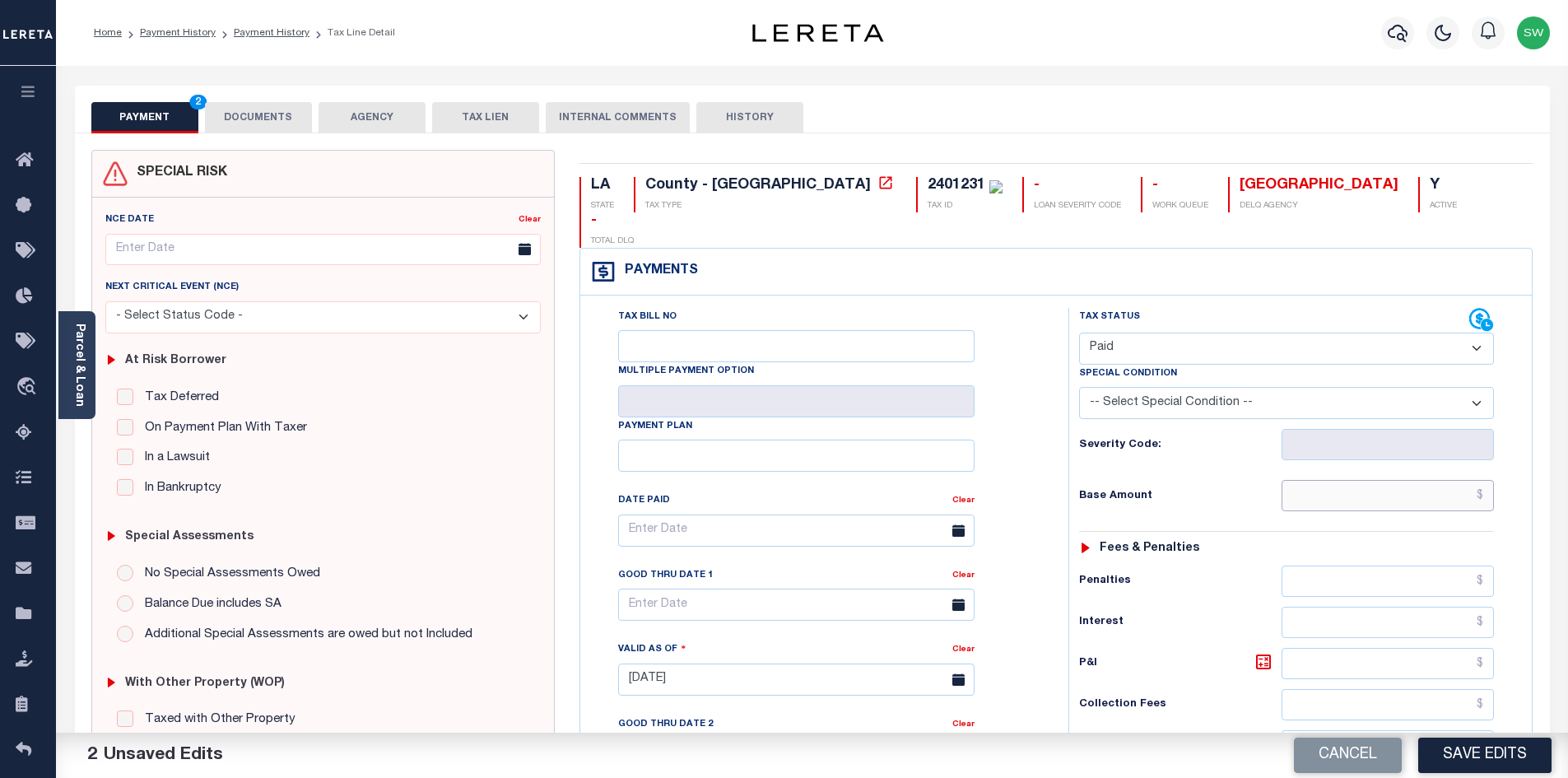
click at [1373, 480] on input "text" at bounding box center [1389, 495] width 213 height 31
paste input "21,250.78"
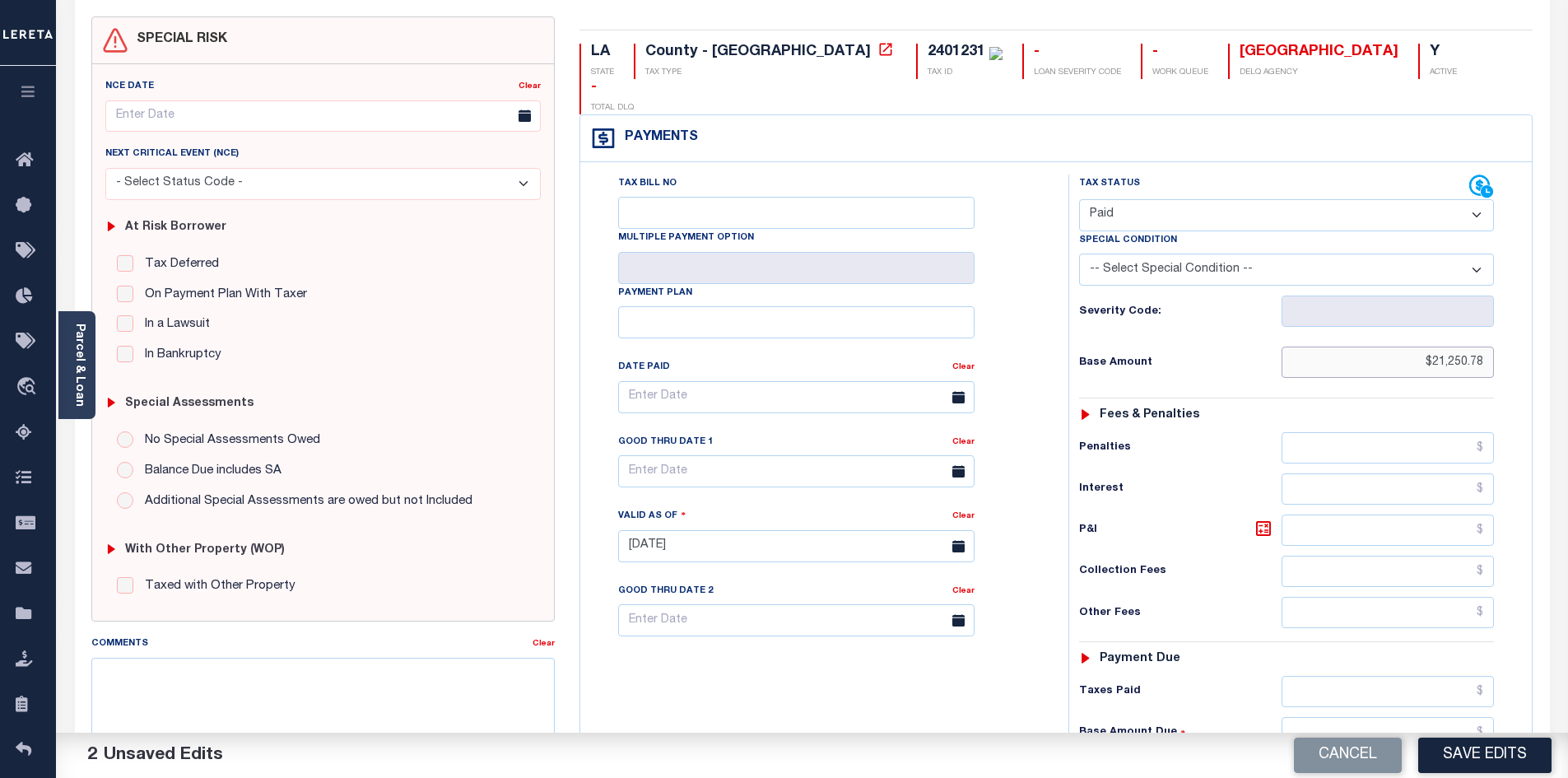
scroll to position [135, 0]
type input "$21,250.78"
click at [1381, 675] on input "text" at bounding box center [1389, 690] width 213 height 31
paste input "21,250.78"
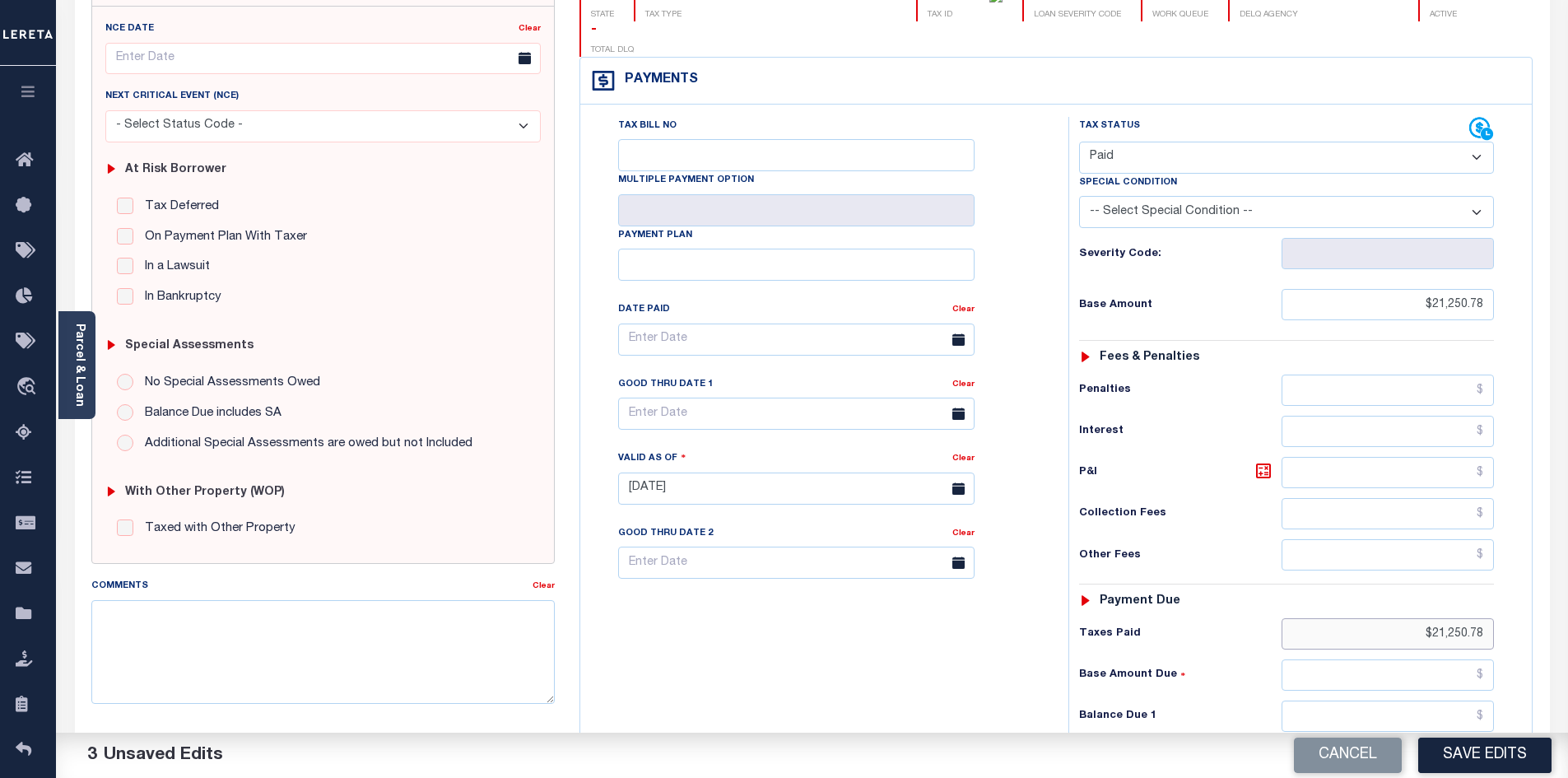
scroll to position [212, 0]
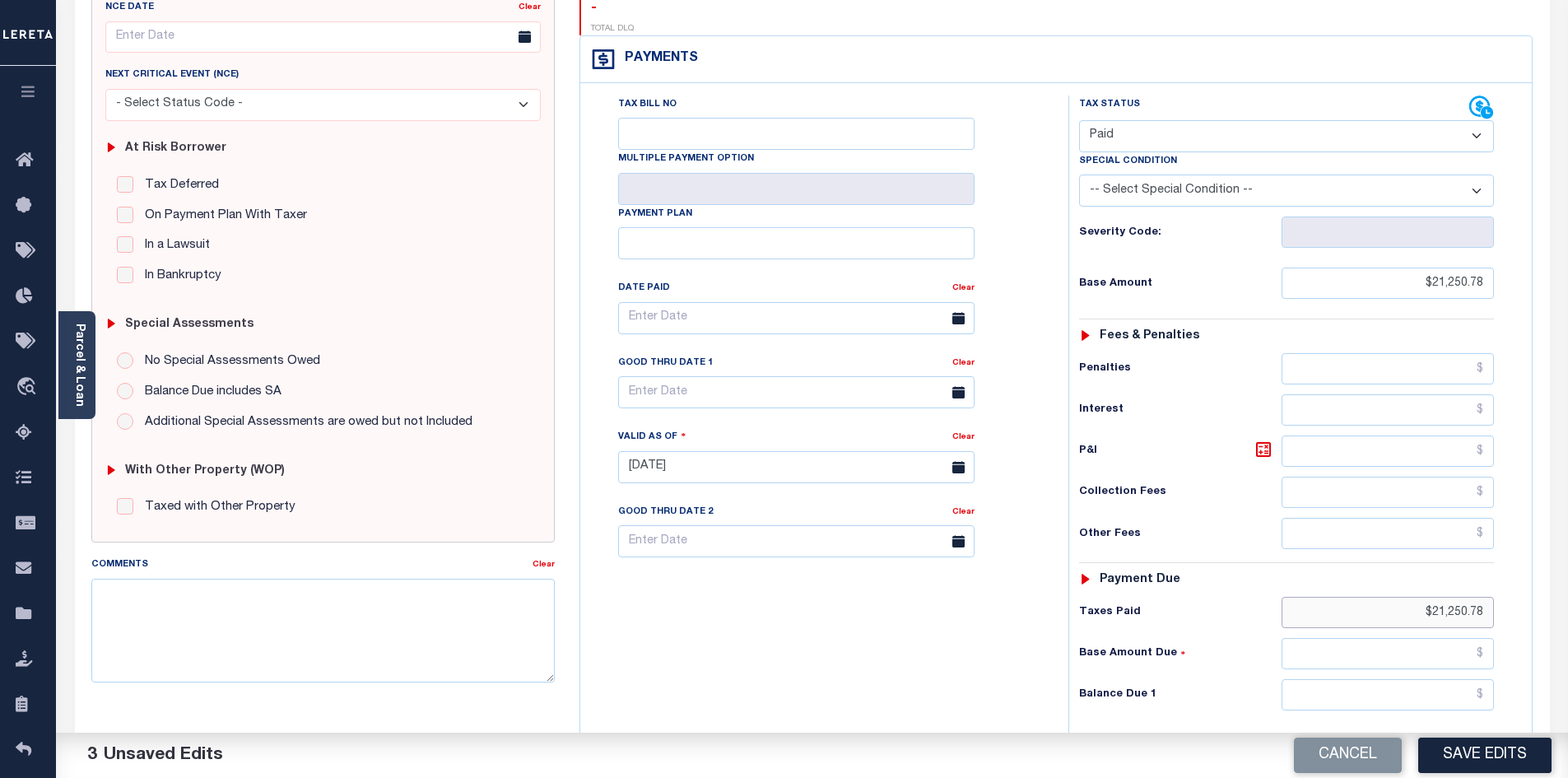
type input "$21,250.78"
click at [1450, 680] on input "text" at bounding box center [1389, 695] width 213 height 31
type input "$0.00"
drag, startPoint x: 950, startPoint y: 634, endPoint x: 1366, endPoint y: 608, distance: 416.8
click at [956, 632] on div "Tax Bill No Multiple Payment Option Payment Plan Clear" at bounding box center [820, 459] width 471 height 727
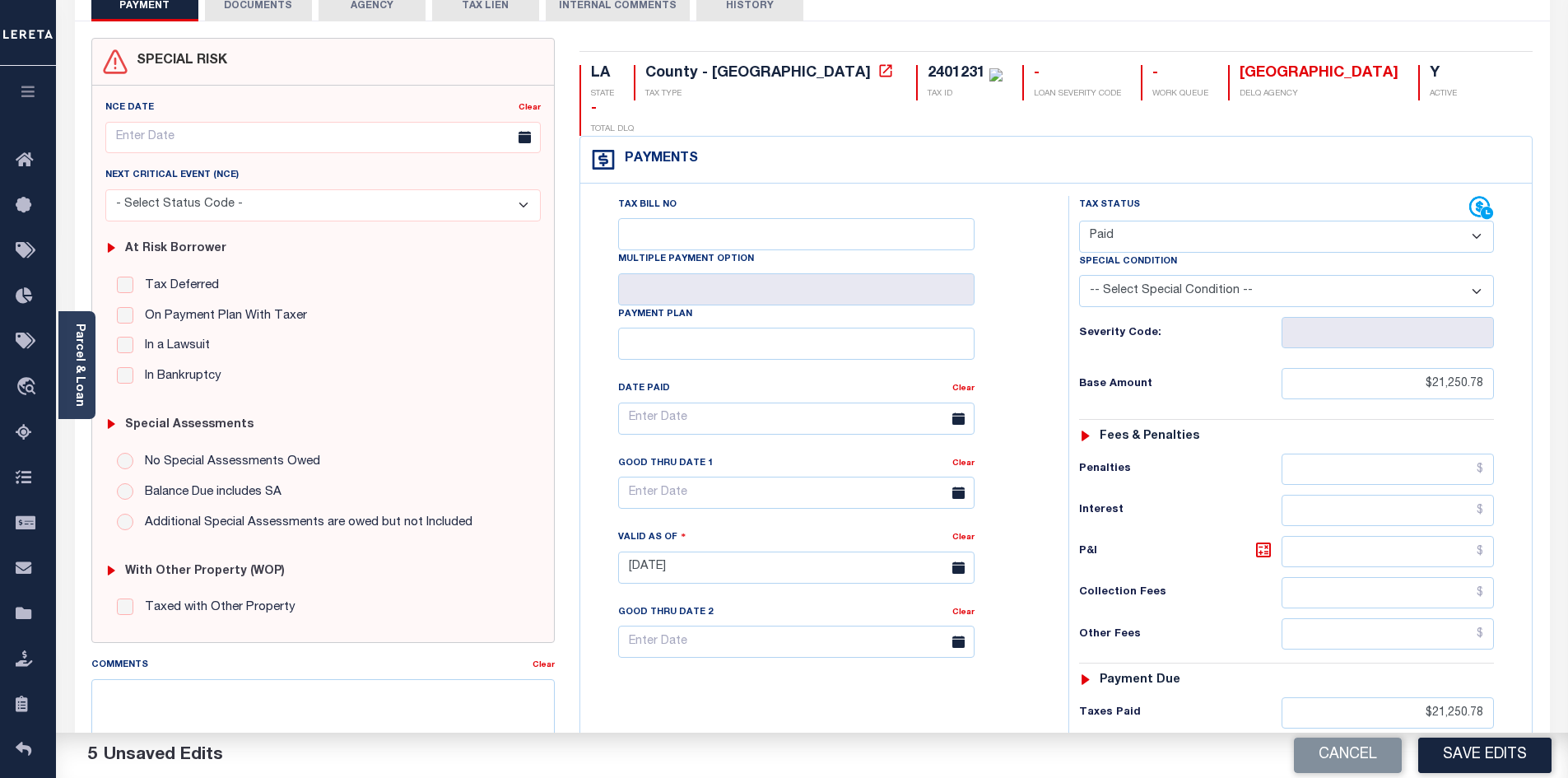
scroll to position [0, 0]
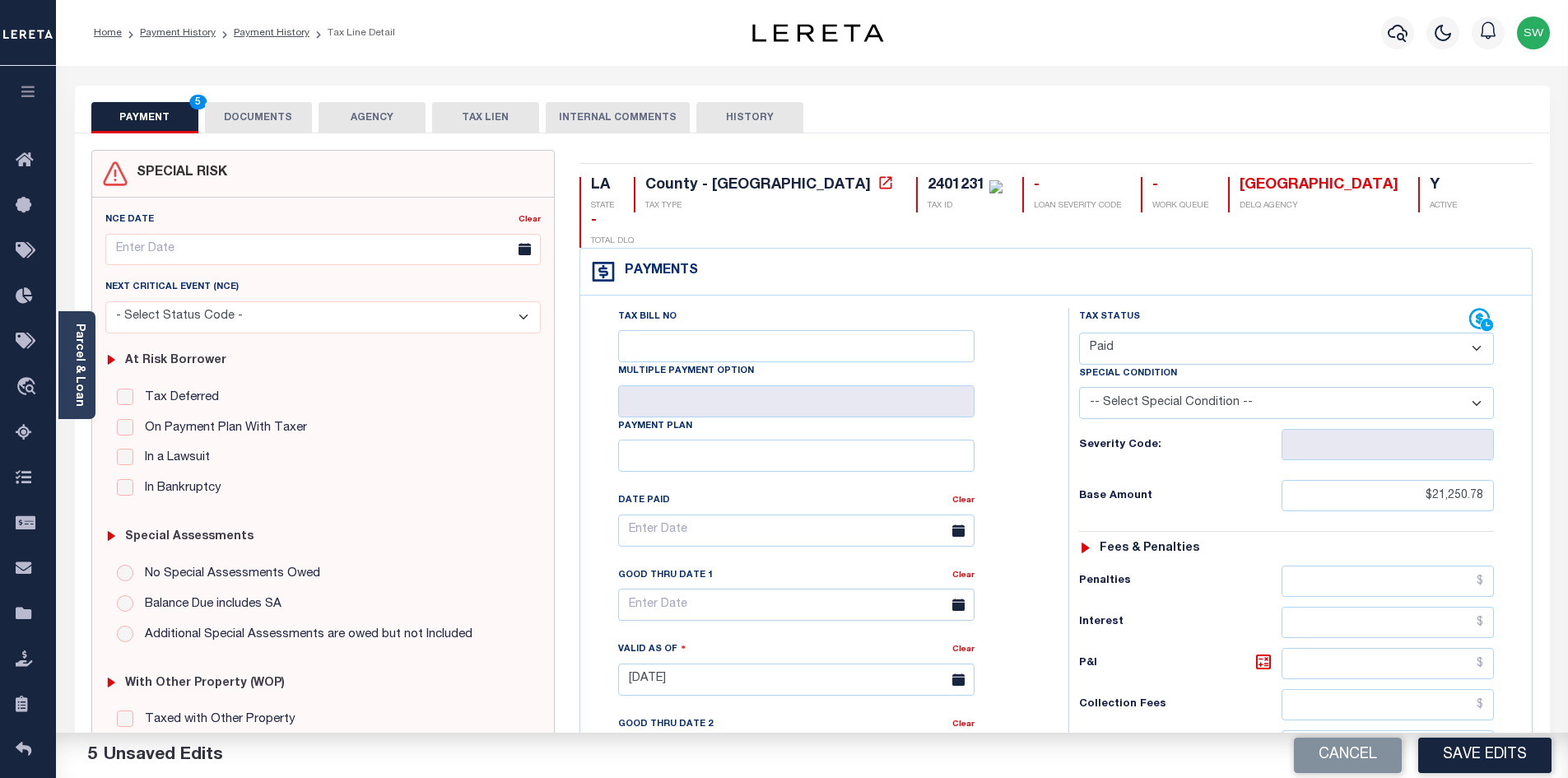
click at [263, 118] on button "DOCUMENTS" at bounding box center [258, 118] width 107 height 31
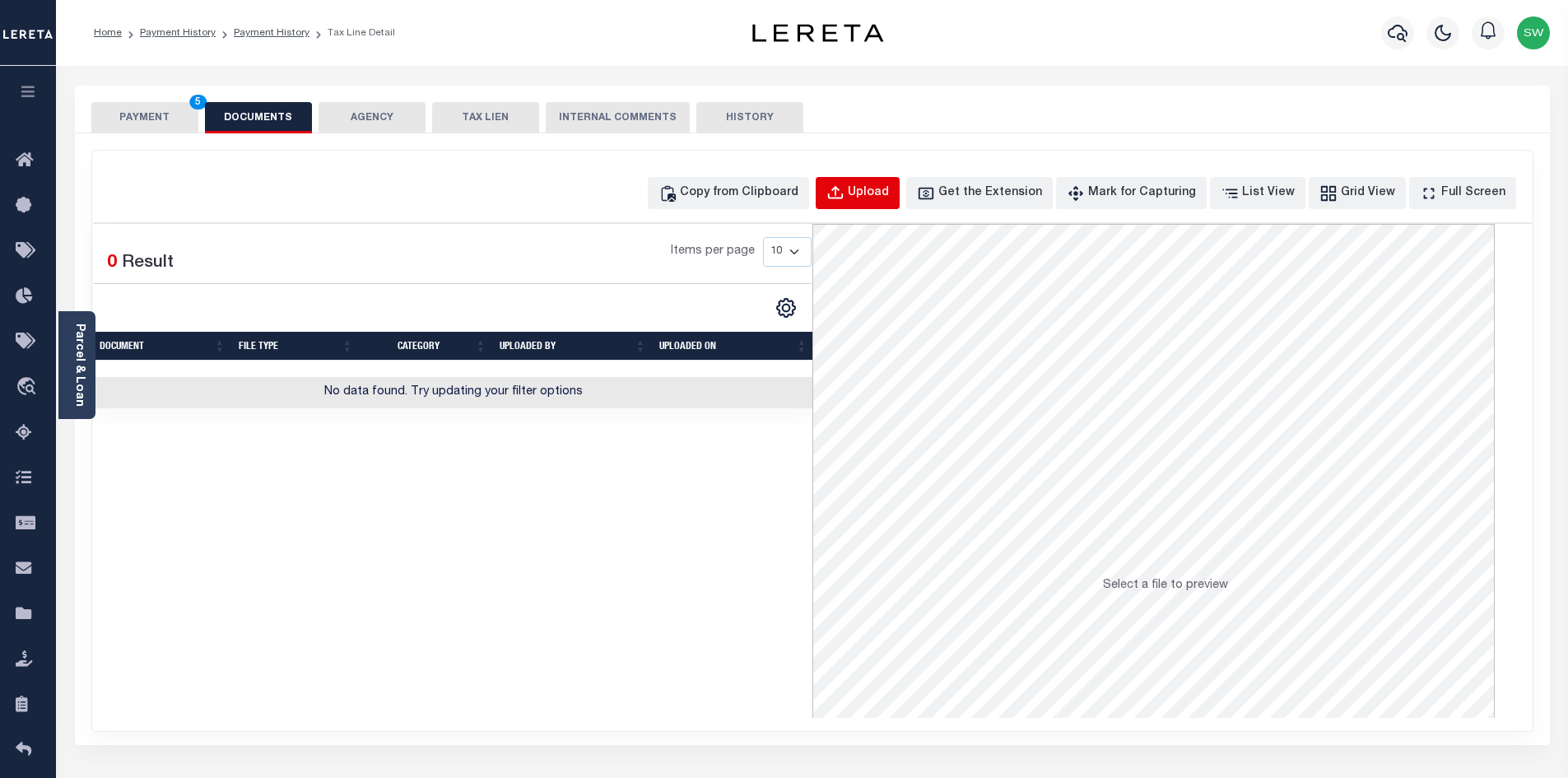
click at [889, 198] on div "Upload" at bounding box center [868, 193] width 41 height 18
select select "POP"
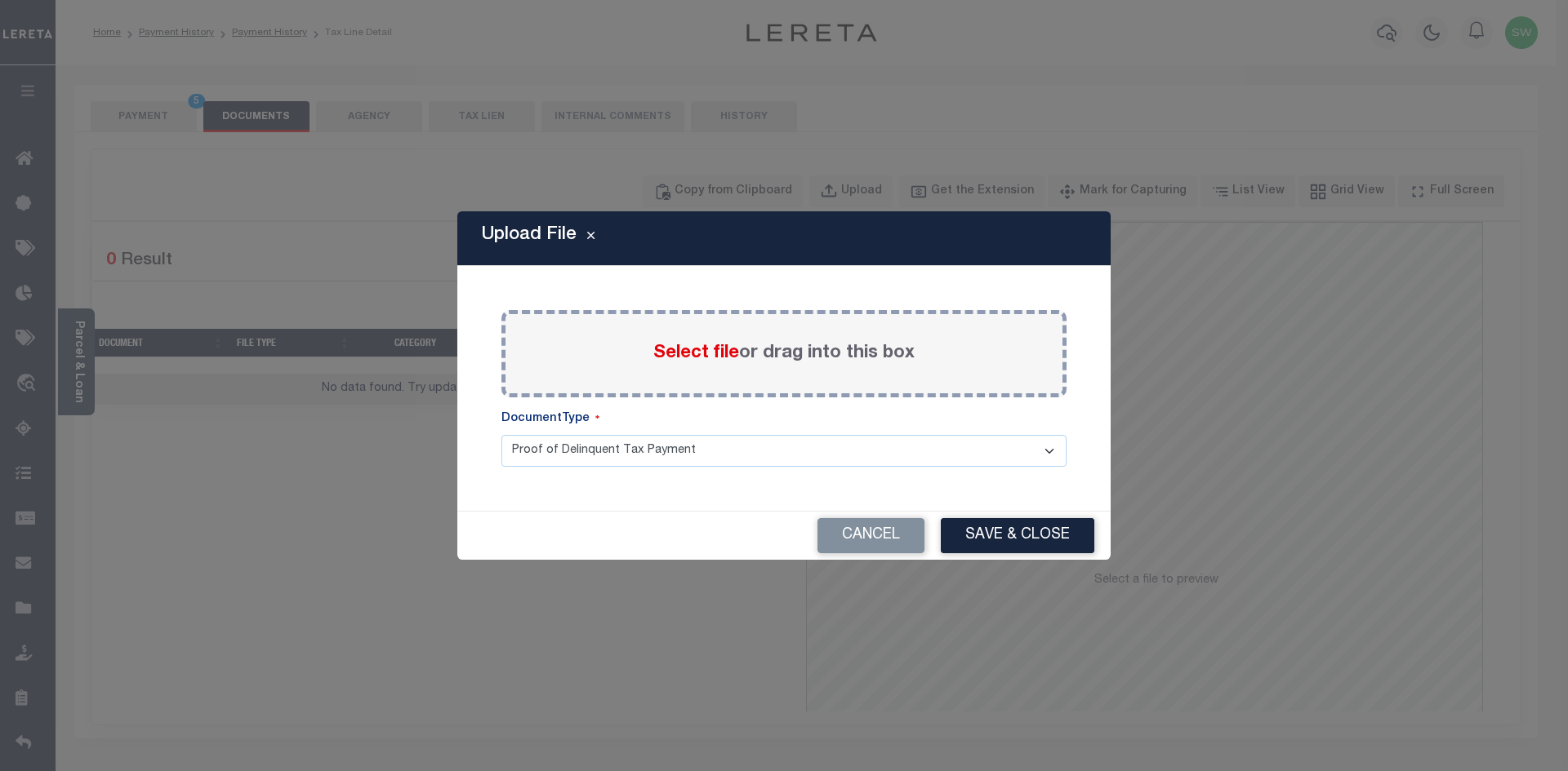
click at [680, 357] on span "Select file" at bounding box center [696, 353] width 86 height 18
click at [0, 0] on input "Select file or drag into this box" at bounding box center [0, 0] width 0 height 0
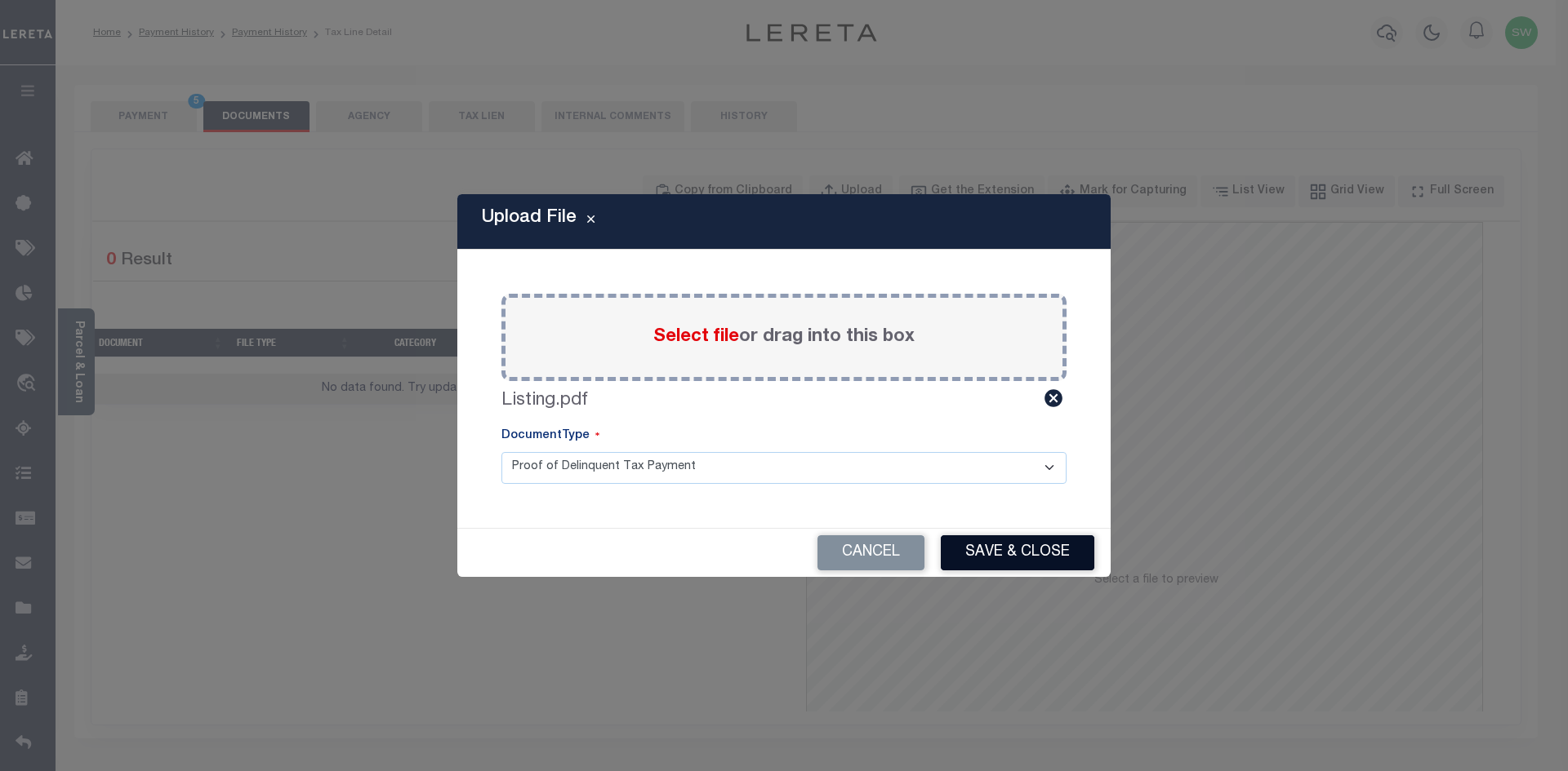
click at [1014, 539] on button "Save & Close" at bounding box center [1017, 553] width 154 height 35
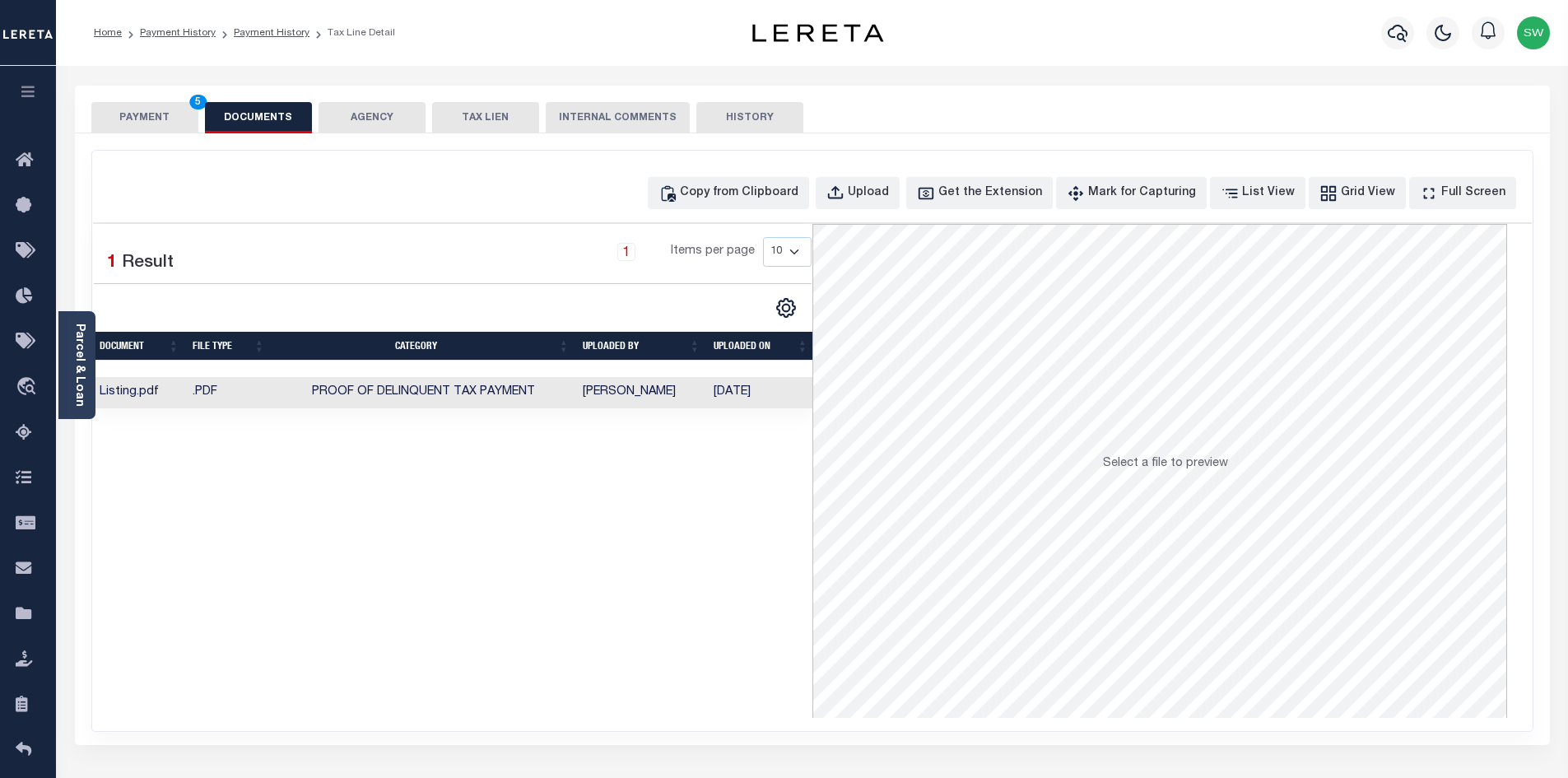
drag, startPoint x: 559, startPoint y: 550, endPoint x: 549, endPoint y: 444, distance: 106.5
click at [559, 549] on div "Selected 1 Result 1 Items per page 10 25 50 100" at bounding box center [453, 472] width 719 height 494
click at [146, 110] on button "PAYMENT 5" at bounding box center [145, 118] width 107 height 31
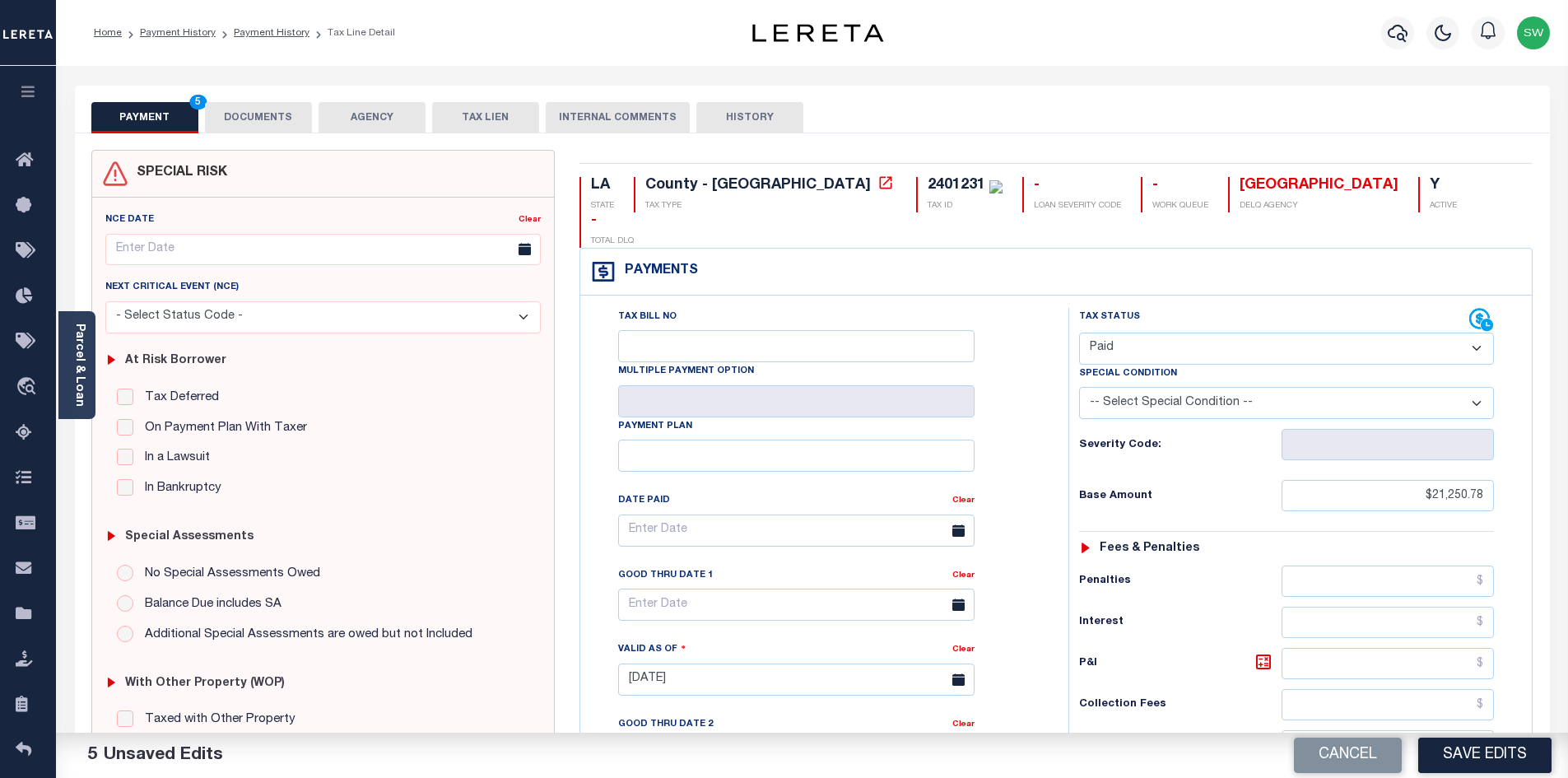
click at [1501, 759] on button "Save Edits" at bounding box center [1485, 756] width 134 height 36
checkbox input "false"
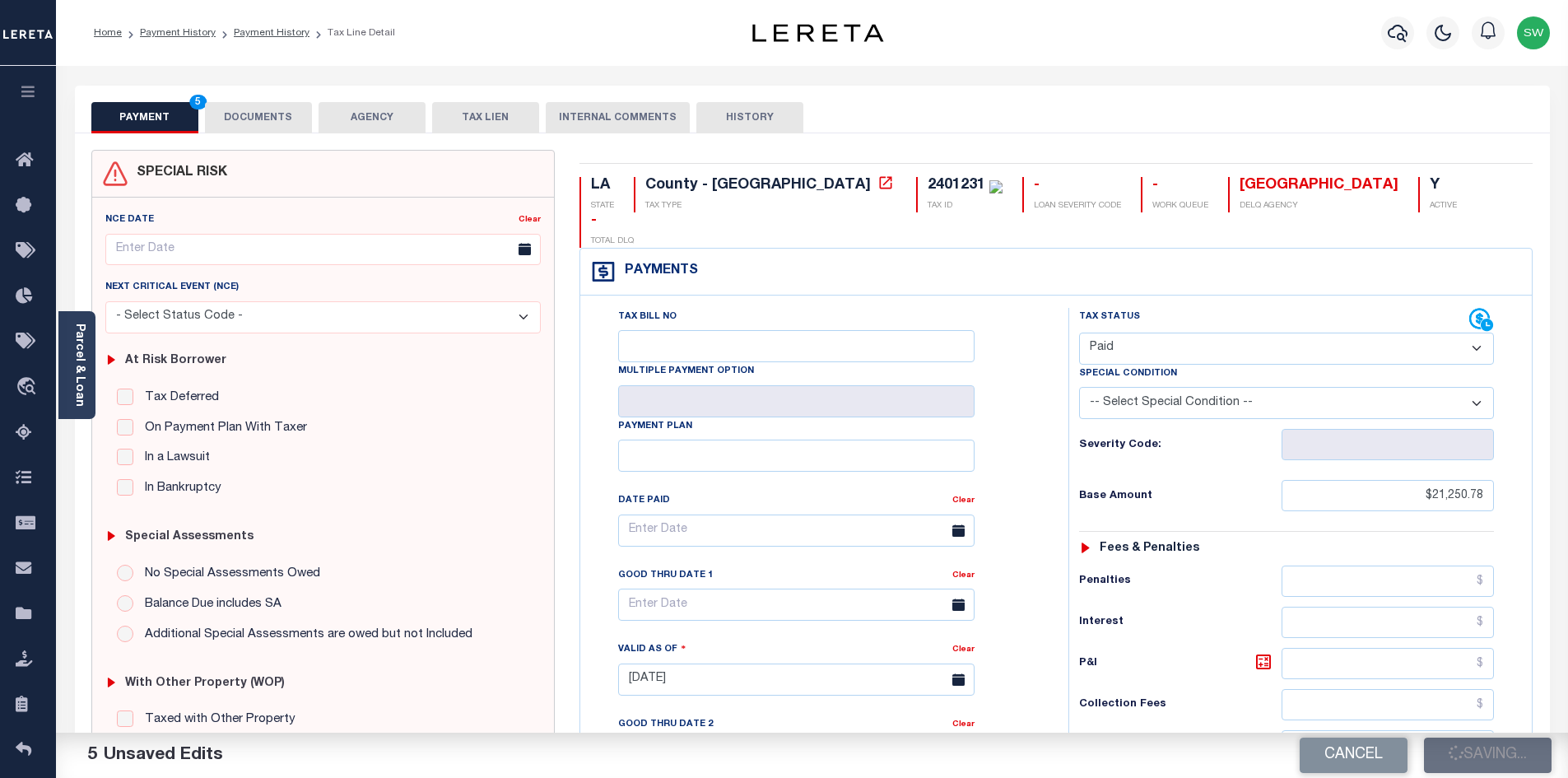
type input "$21,250.78"
type input "$0"
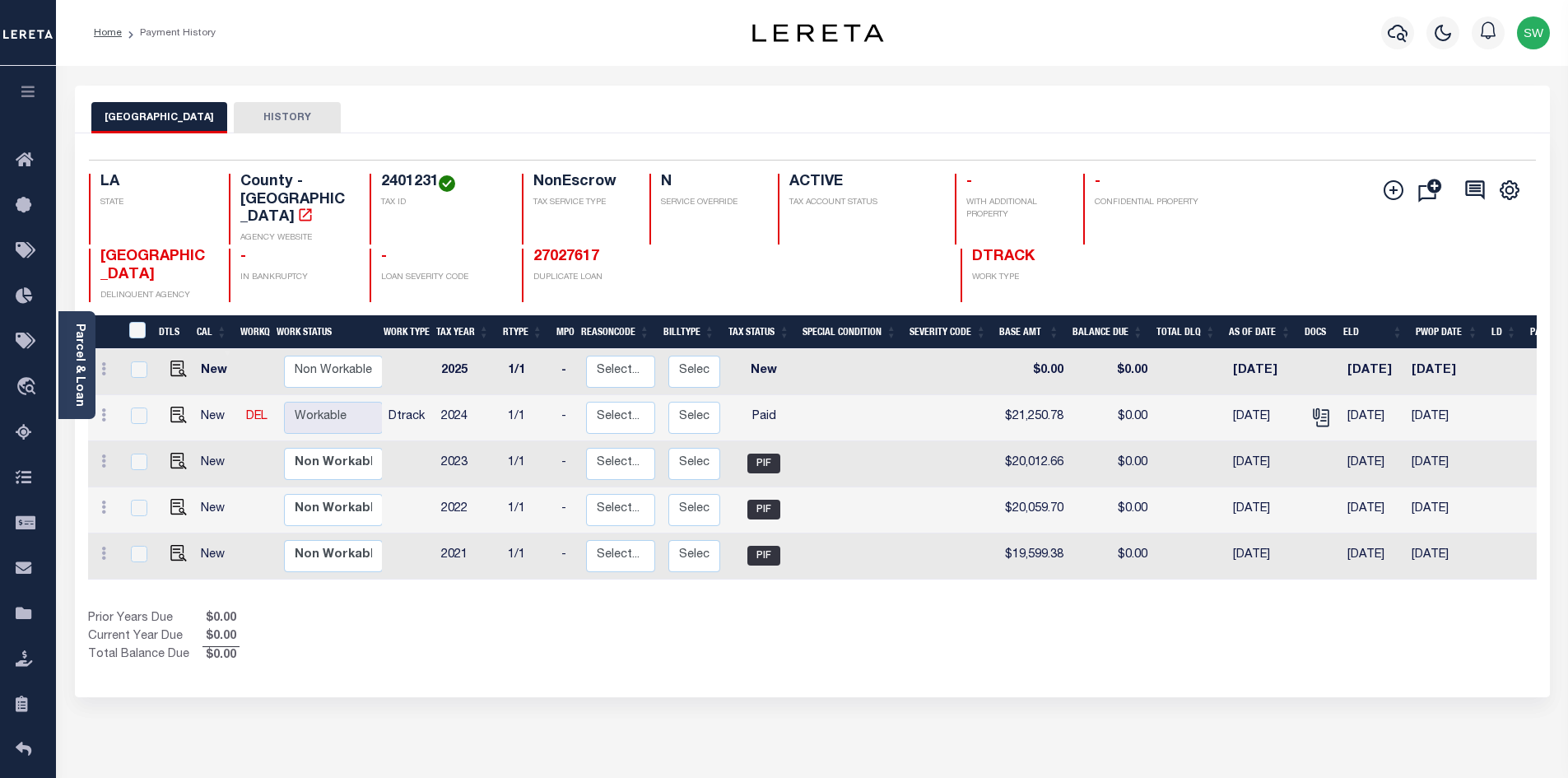
drag, startPoint x: 441, startPoint y: 647, endPoint x: 690, endPoint y: 527, distance: 276.4
click at [442, 650] on div "Prior Years Due $0.00 Current Year Due $0.00 Total Balance Due $0.00" at bounding box center [450, 637] width 724 height 55
click at [1406, 30] on icon "button" at bounding box center [1397, 32] width 19 height 19
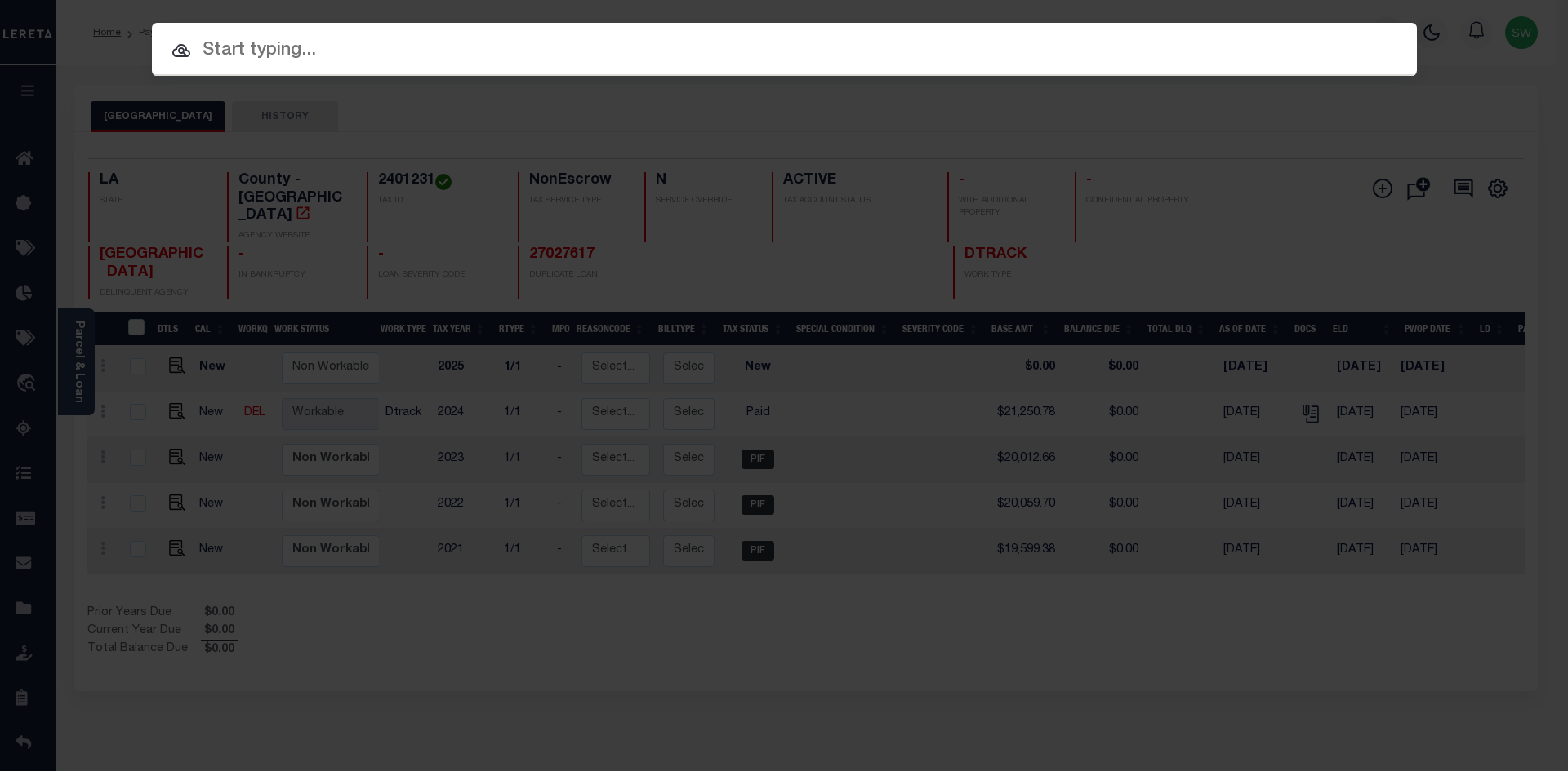
click at [279, 54] on input "text" at bounding box center [784, 51] width 1265 height 29
paste input "17107945"
type input "17107945"
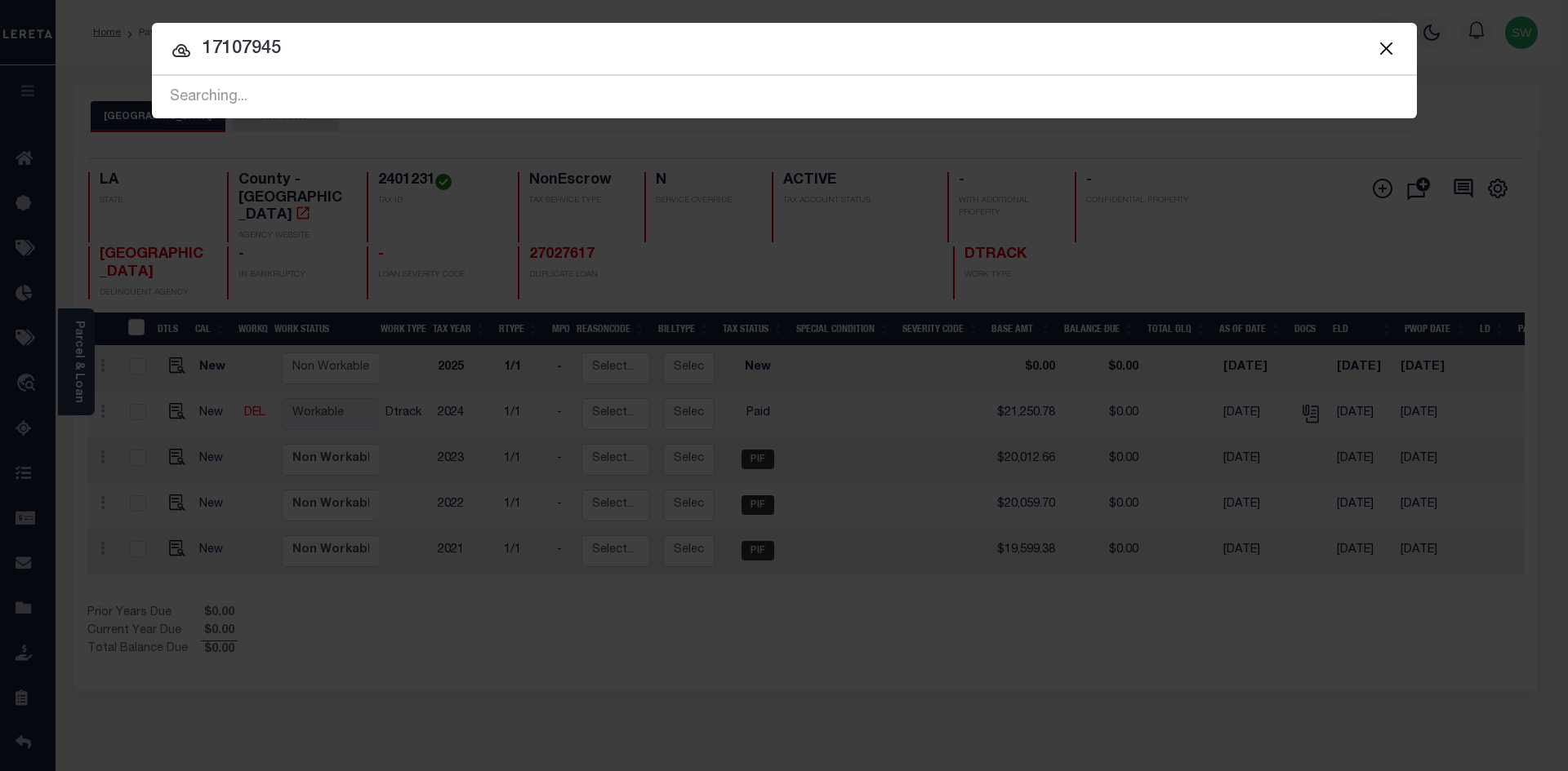
click at [384, 63] on div "Include Loans TBM Customers Borrowers Payments (Lender Non-Disb) Payments (Lend…" at bounding box center [784, 70] width 1265 height 96
click at [178, 54] on icon at bounding box center [180, 50] width 19 height 19
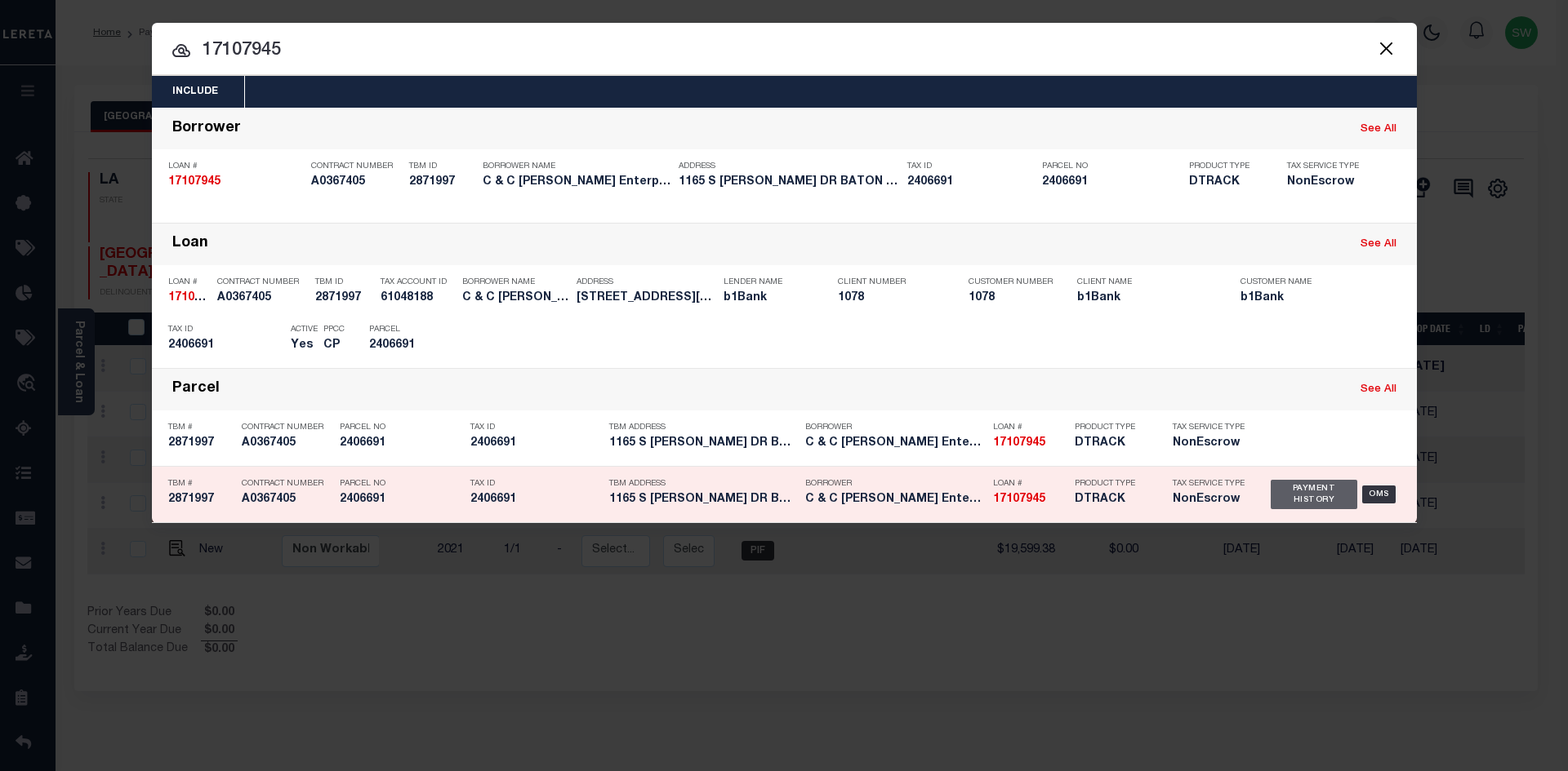
drag, startPoint x: 1309, startPoint y: 504, endPoint x: 1305, endPoint y: 493, distance: 11.7
click at [1309, 503] on div "Payment History" at bounding box center [1315, 494] width 87 height 29
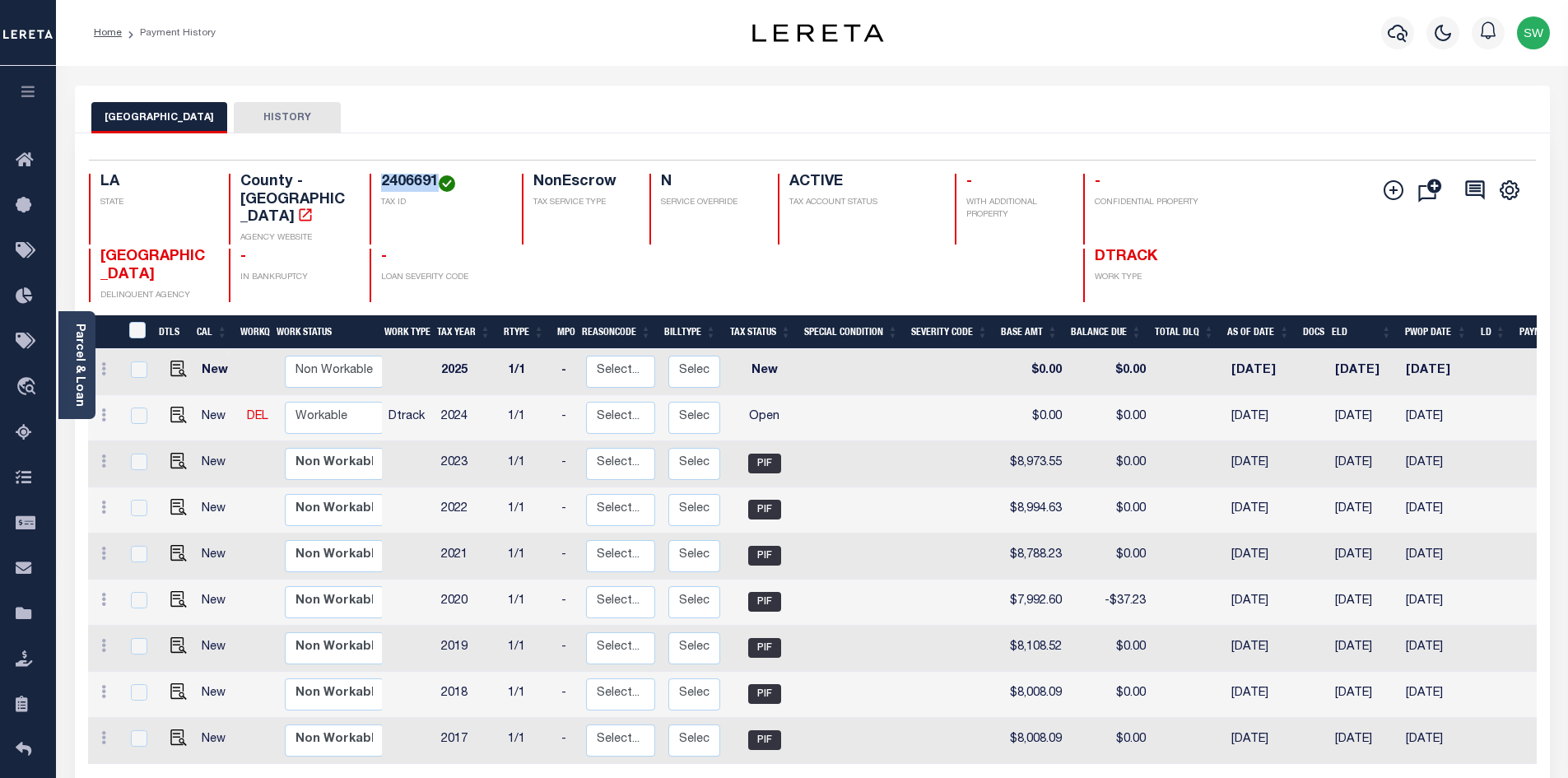
drag, startPoint x: 438, startPoint y: 178, endPoint x: 379, endPoint y: 176, distance: 59.0
click at [379, 176] on div "2406691 TAX ID" at bounding box center [436, 209] width 133 height 71
copy h4 "2406691"
click at [74, 338] on link "Parcel & Loan" at bounding box center [80, 365] width 12 height 83
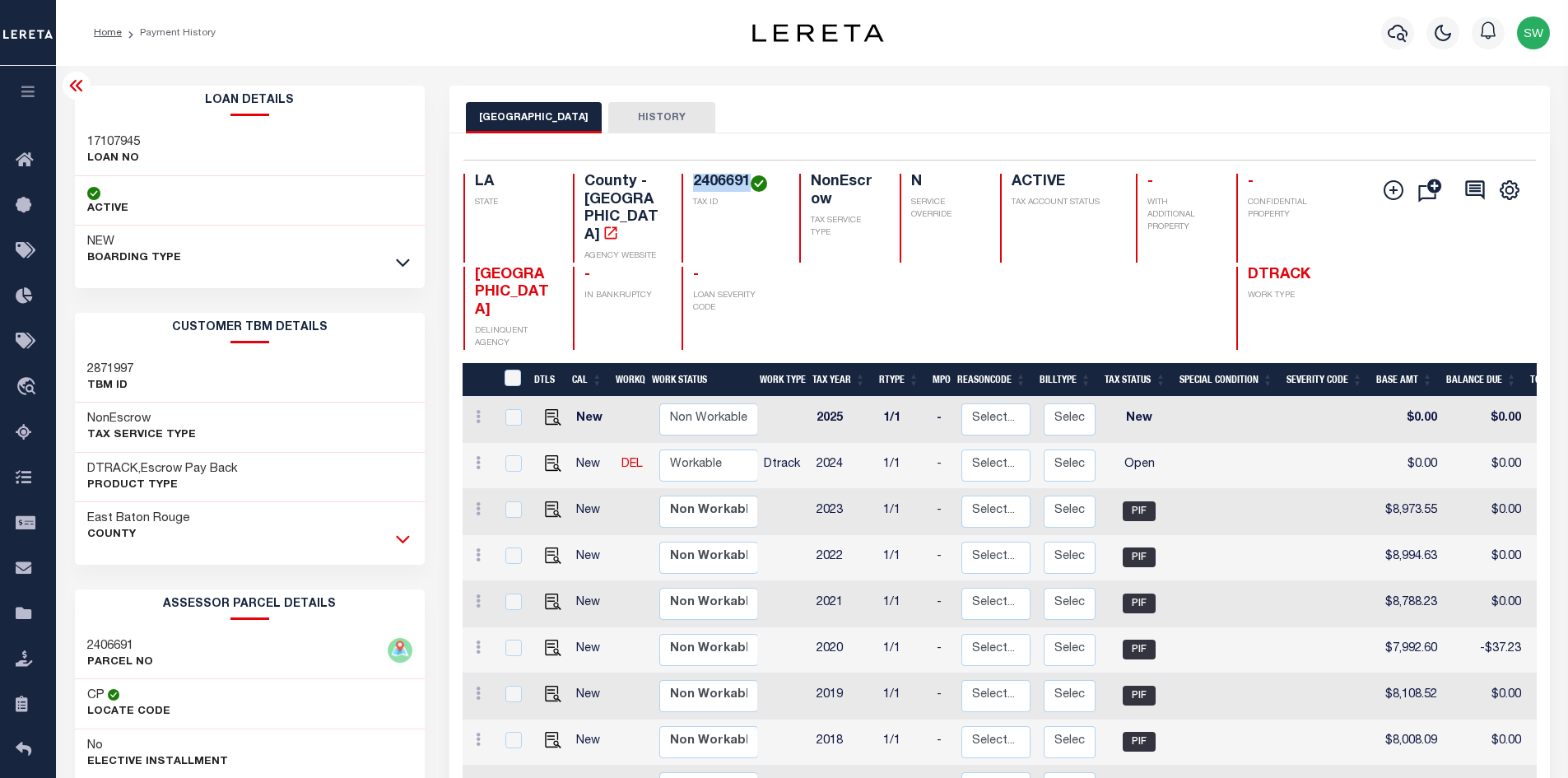
click at [406, 536] on icon at bounding box center [403, 538] width 14 height 17
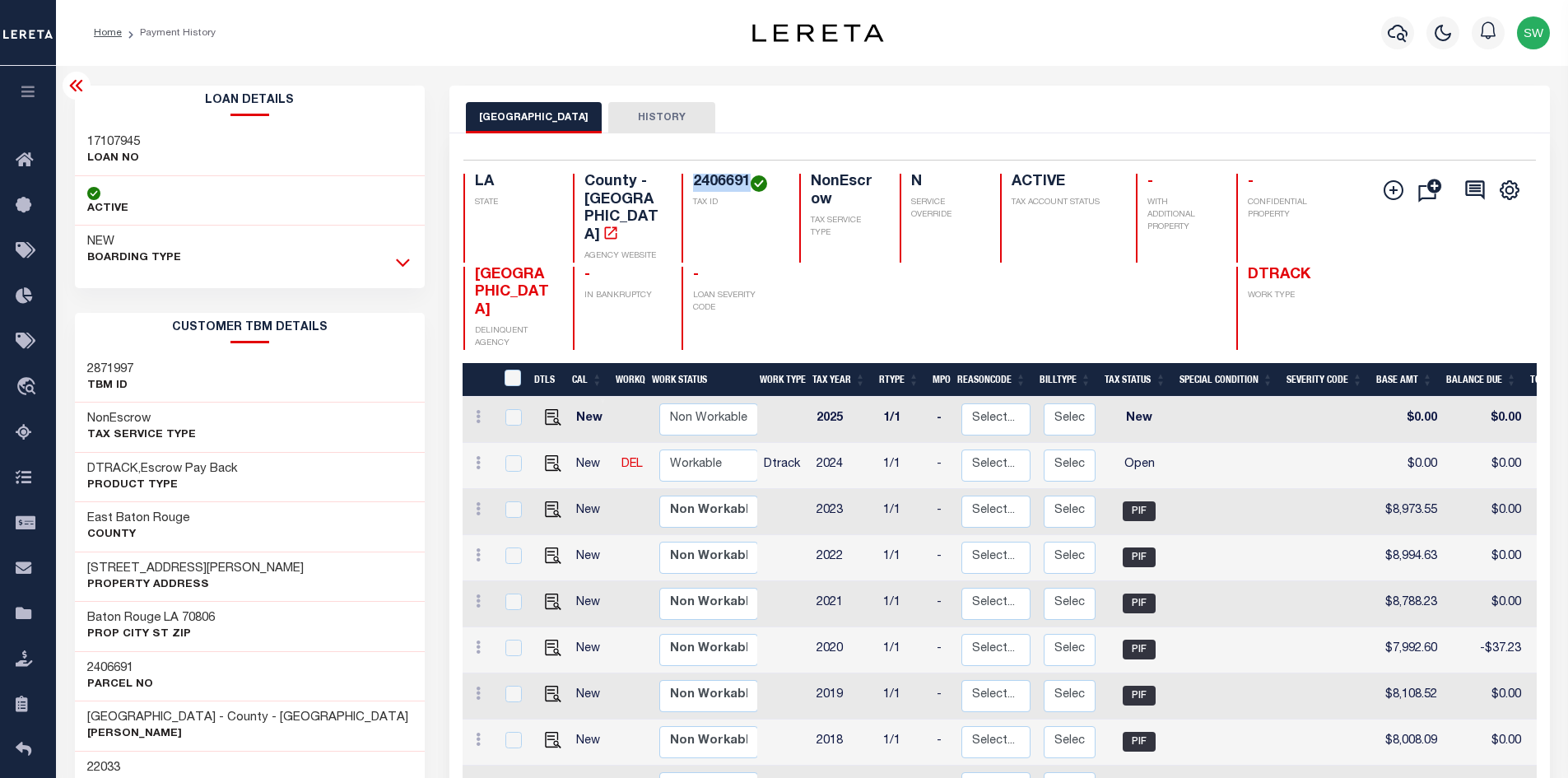
click at [404, 268] on icon at bounding box center [403, 262] width 14 height 17
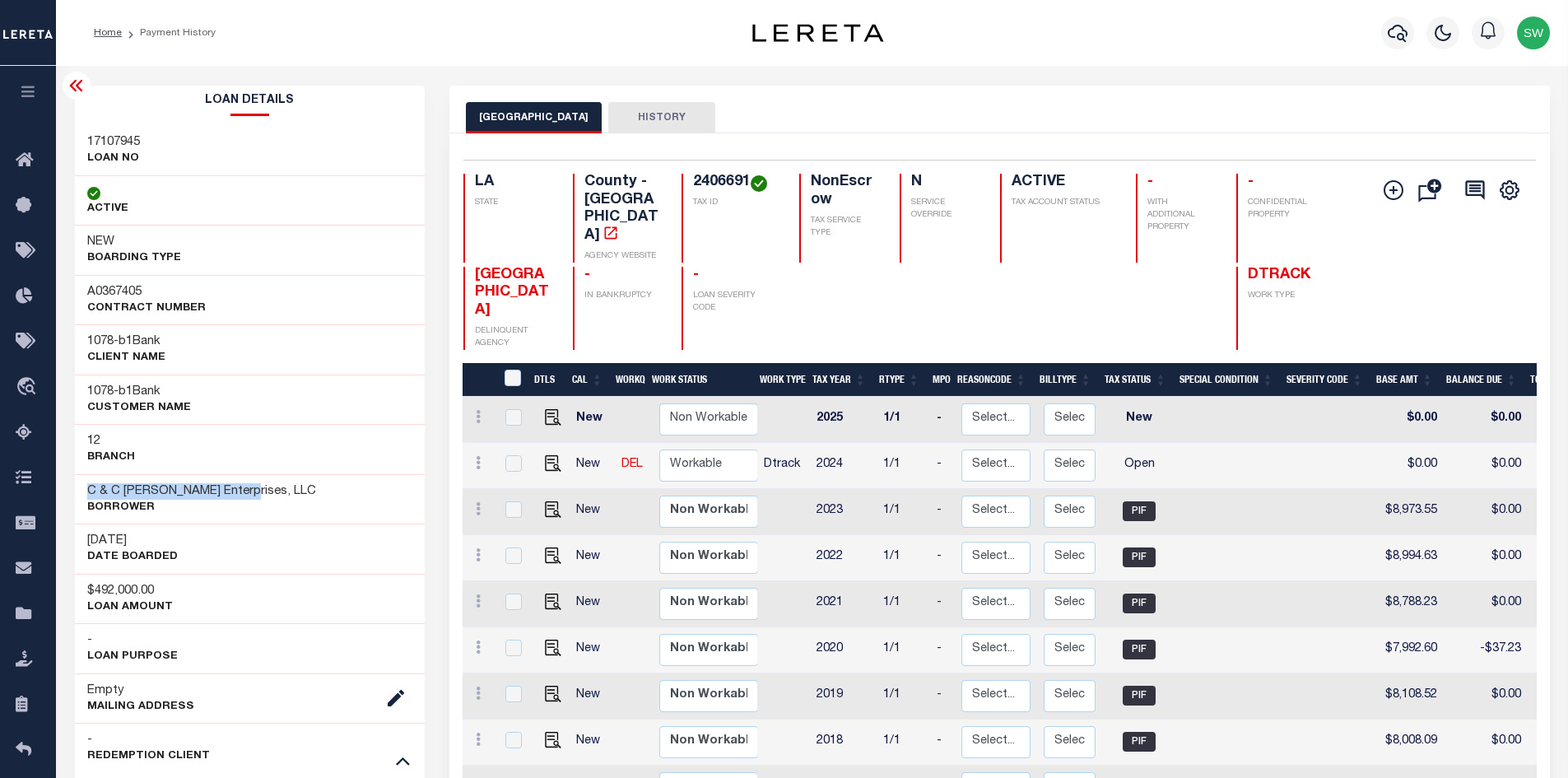
drag, startPoint x: 236, startPoint y: 491, endPoint x: 77, endPoint y: 482, distance: 159.3
click at [77, 482] on div "C & C [PERSON_NAME] Enterprises, LLC Borrower" at bounding box center [250, 499] width 350 height 50
copy h3 "C & C [PERSON_NAME] Enterprises"
click at [551, 458] on img "" at bounding box center [553, 463] width 16 height 16
checkbox input "true"
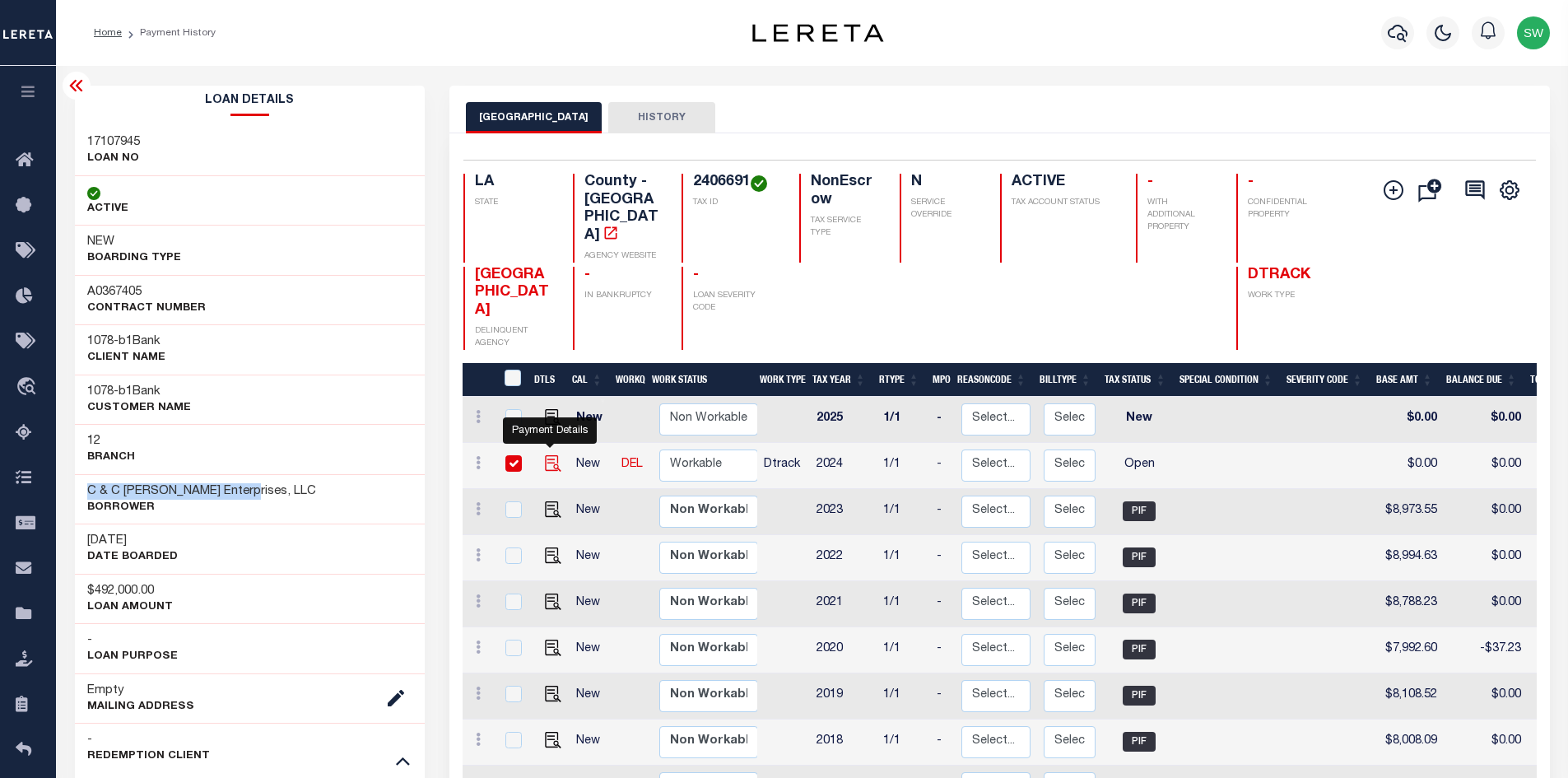
checkbox input "true"
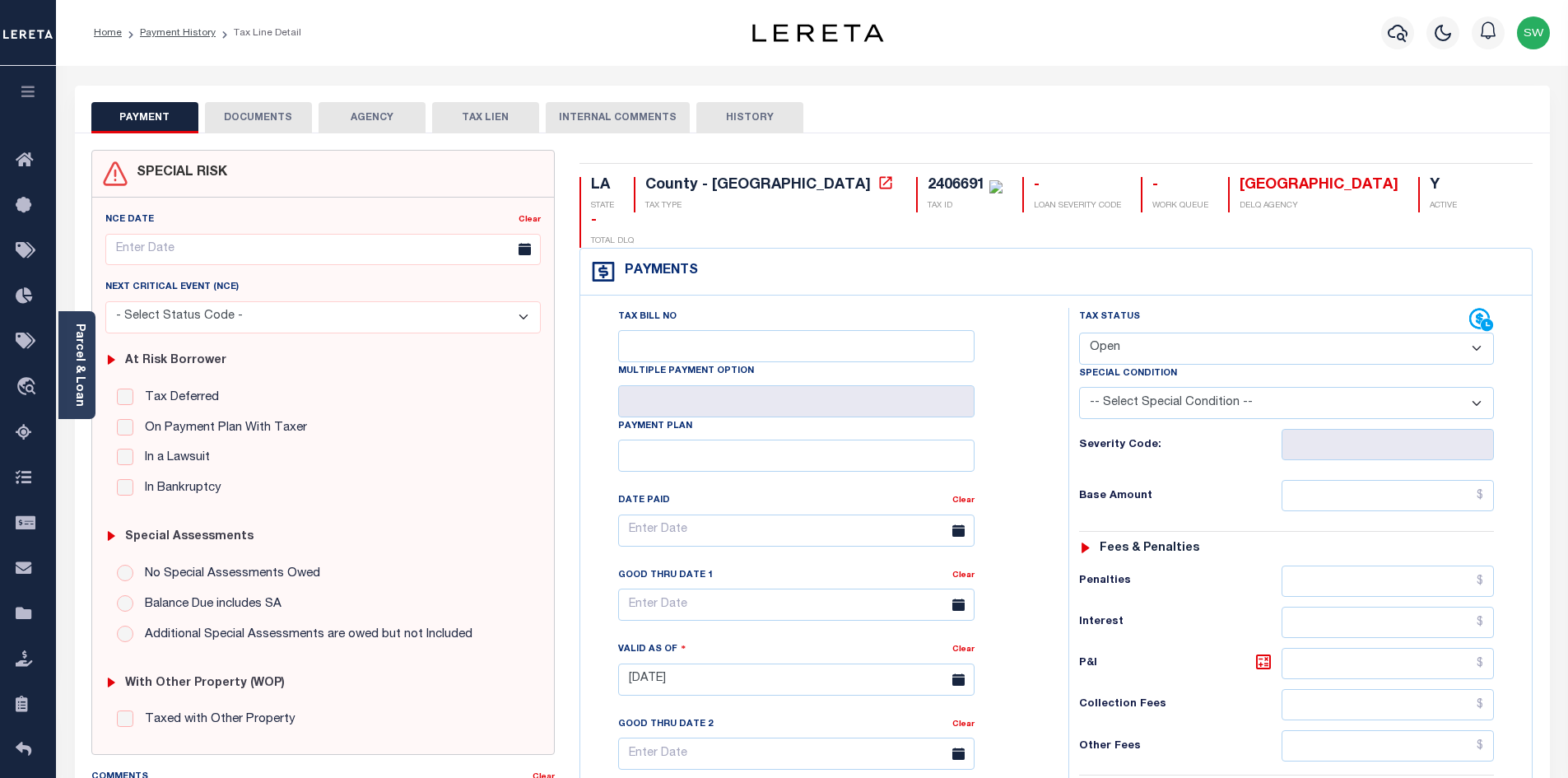
click at [1474, 333] on select "- Select Status Code - Open Due/Unpaid Paid Incomplete No Tax Due Internal Refu…" at bounding box center [1286, 349] width 415 height 32
select select "PYD"
click at [1079, 333] on select "- Select Status Code - Open Due/Unpaid Paid Incomplete No Tax Due Internal Refu…" at bounding box center [1286, 349] width 415 height 32
type input "[DATE]"
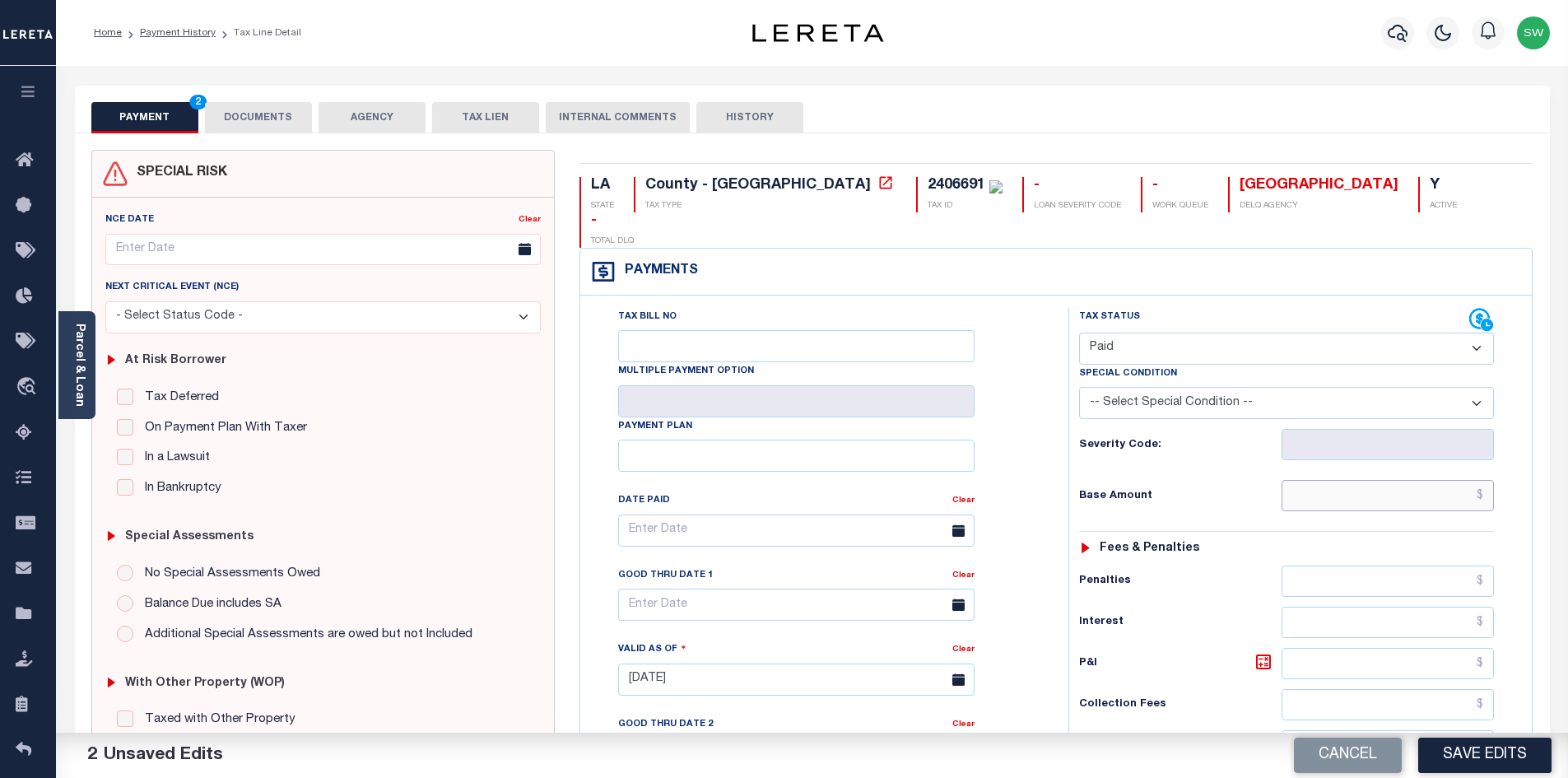
click at [1368, 480] on input "text" at bounding box center [1389, 495] width 213 height 31
paste input "9,705.19"
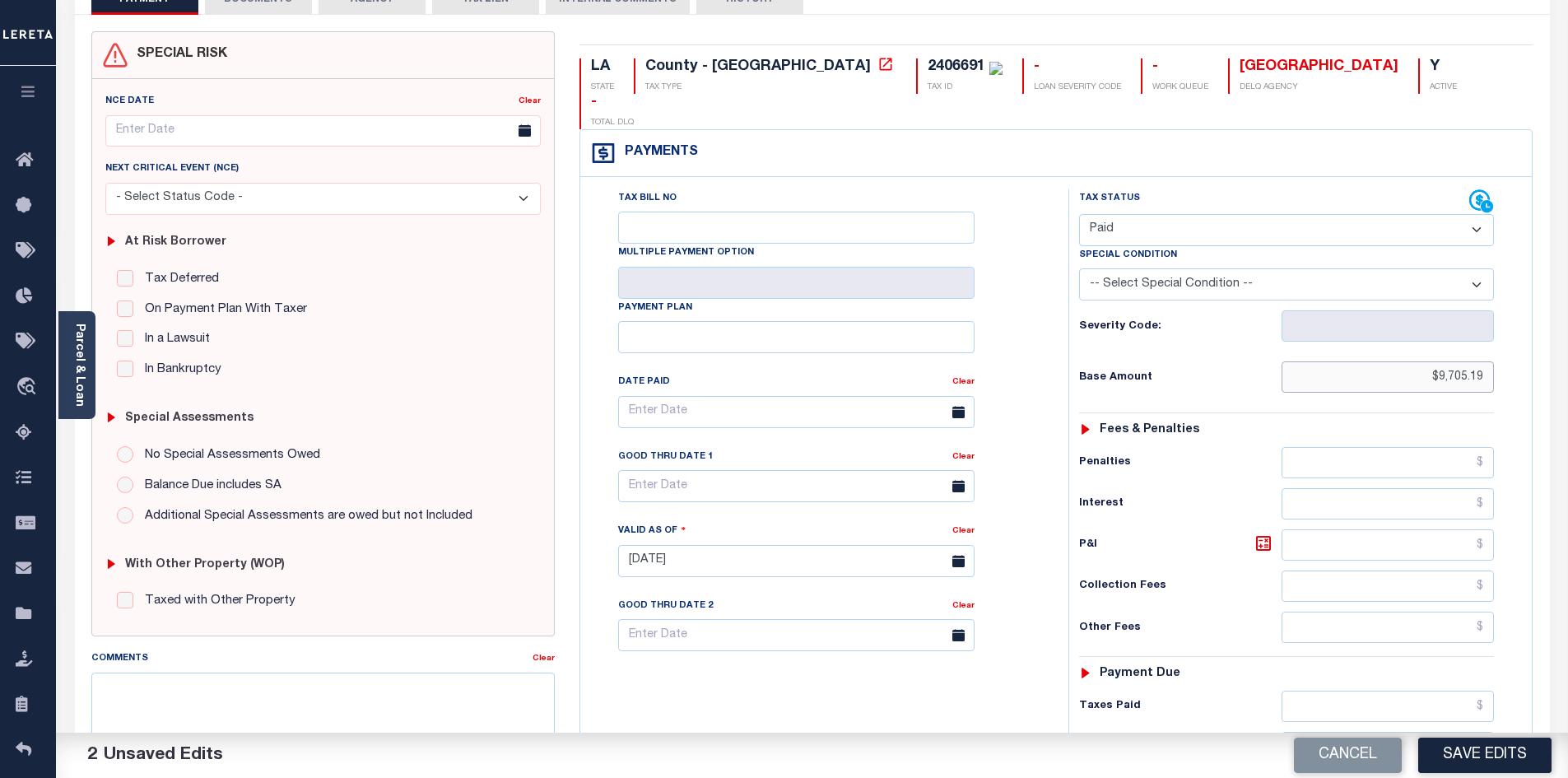
scroll to position [133, 0]
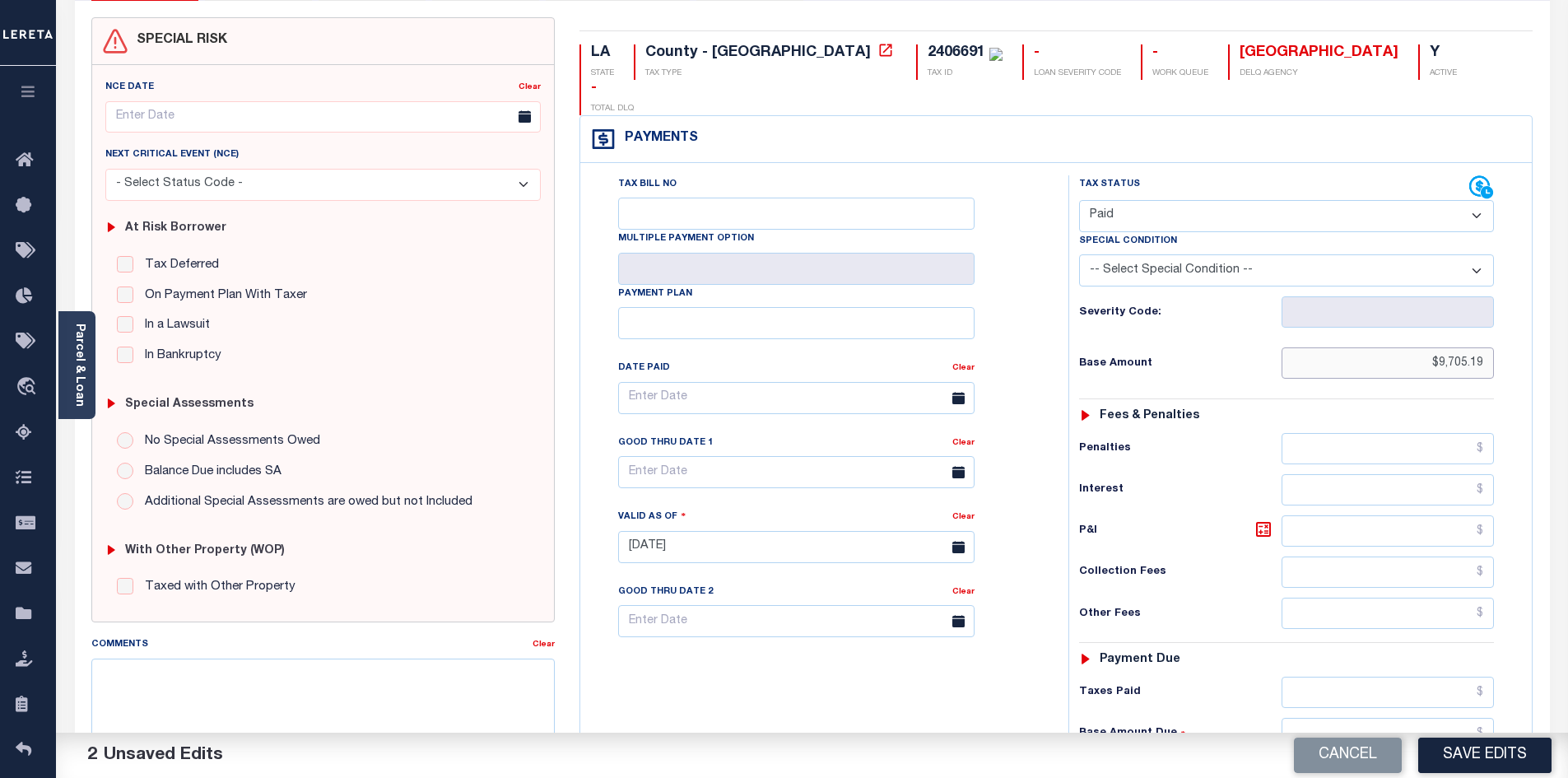
type input "$9,705.19"
click at [1380, 677] on input "text" at bounding box center [1389, 692] width 213 height 31
paste input "9,705.19"
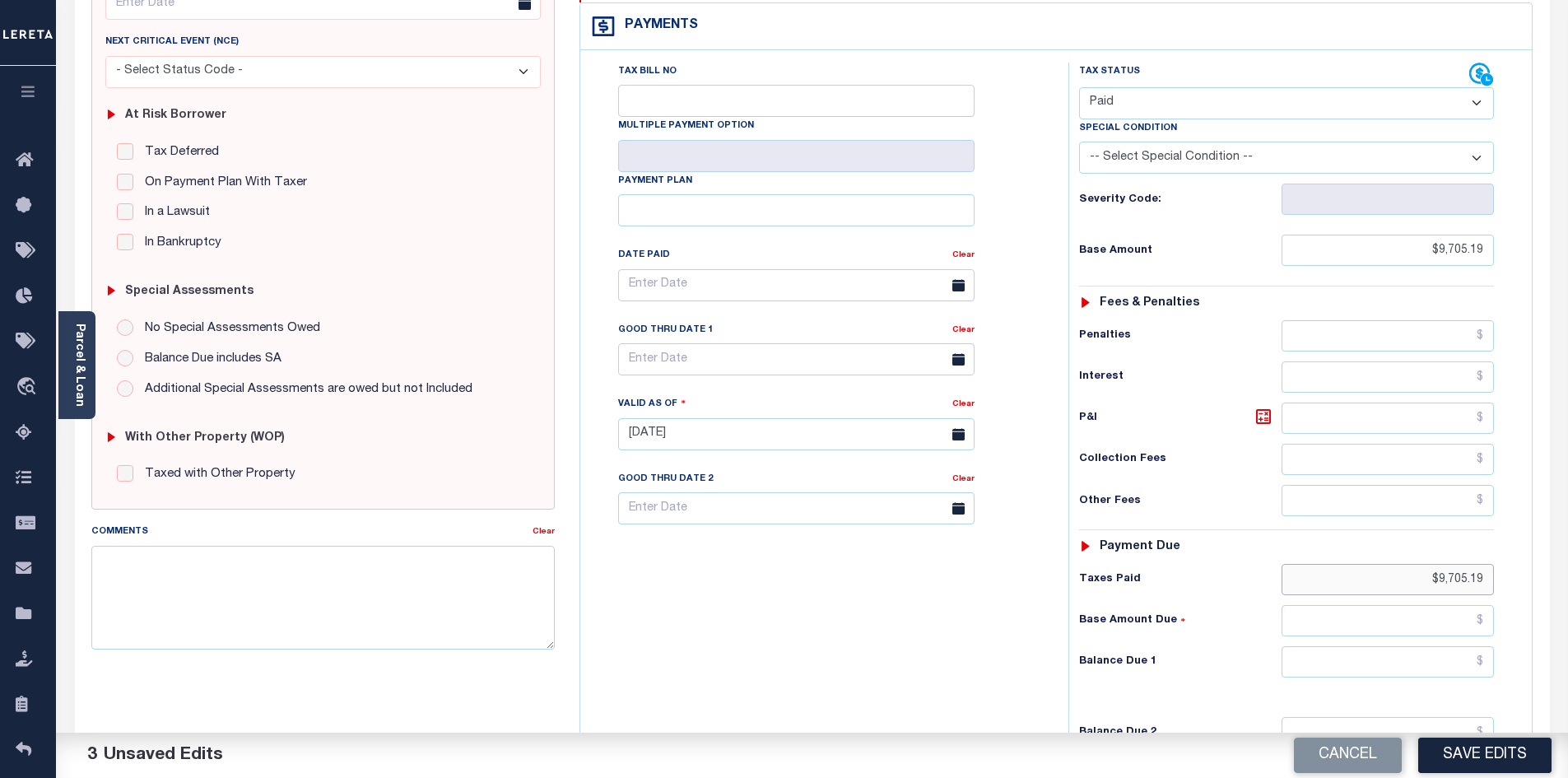
scroll to position [249, 0]
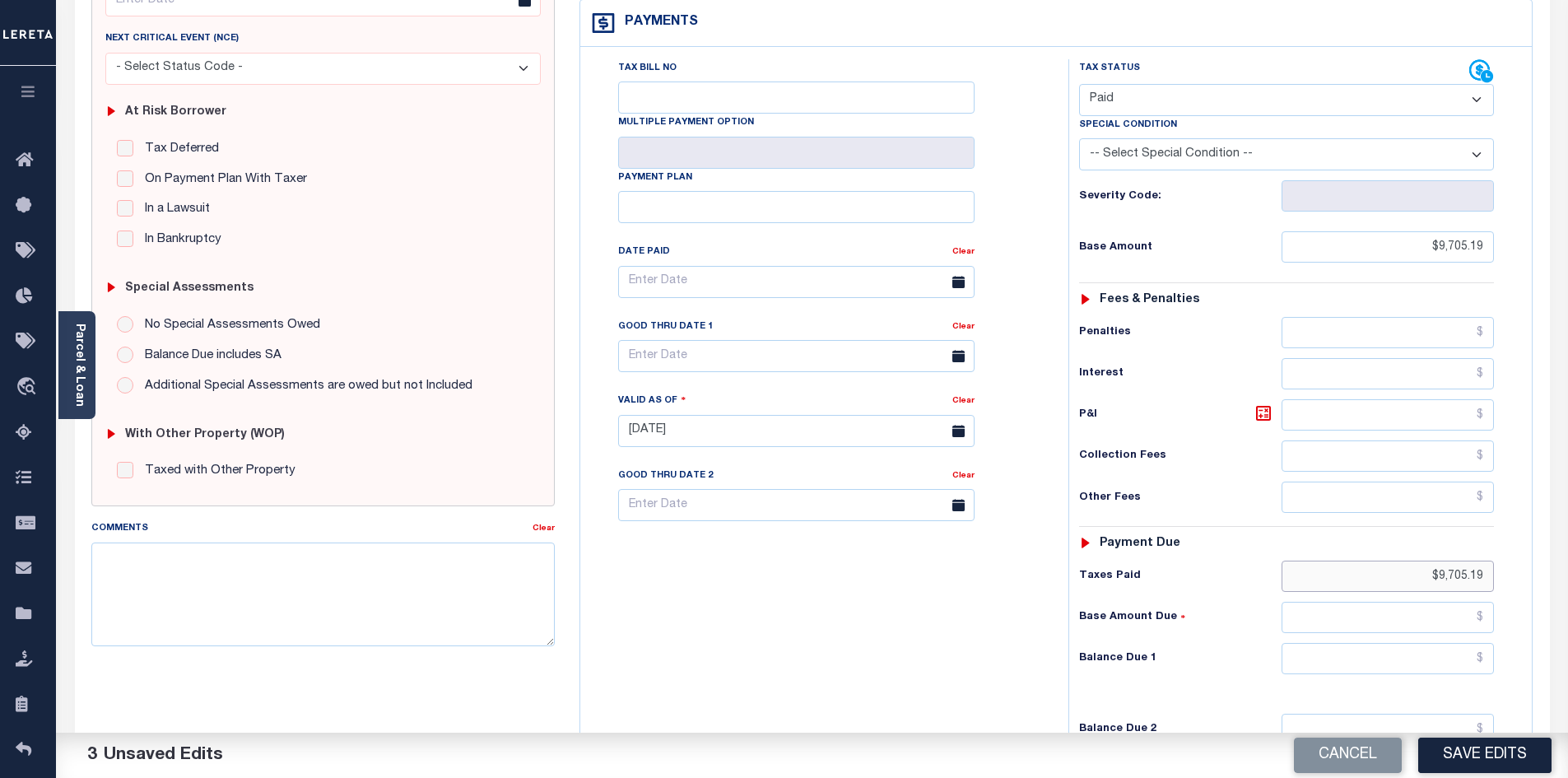
type input "$9,705.19"
click at [1441, 643] on input "text" at bounding box center [1389, 659] width 213 height 31
type input "$0.00"
click at [993, 654] on div "Tax Bill No Multiple Payment Option Payment Plan Clear" at bounding box center [820, 422] width 471 height 727
click at [1461, 765] on button "Save Edits" at bounding box center [1485, 756] width 134 height 36
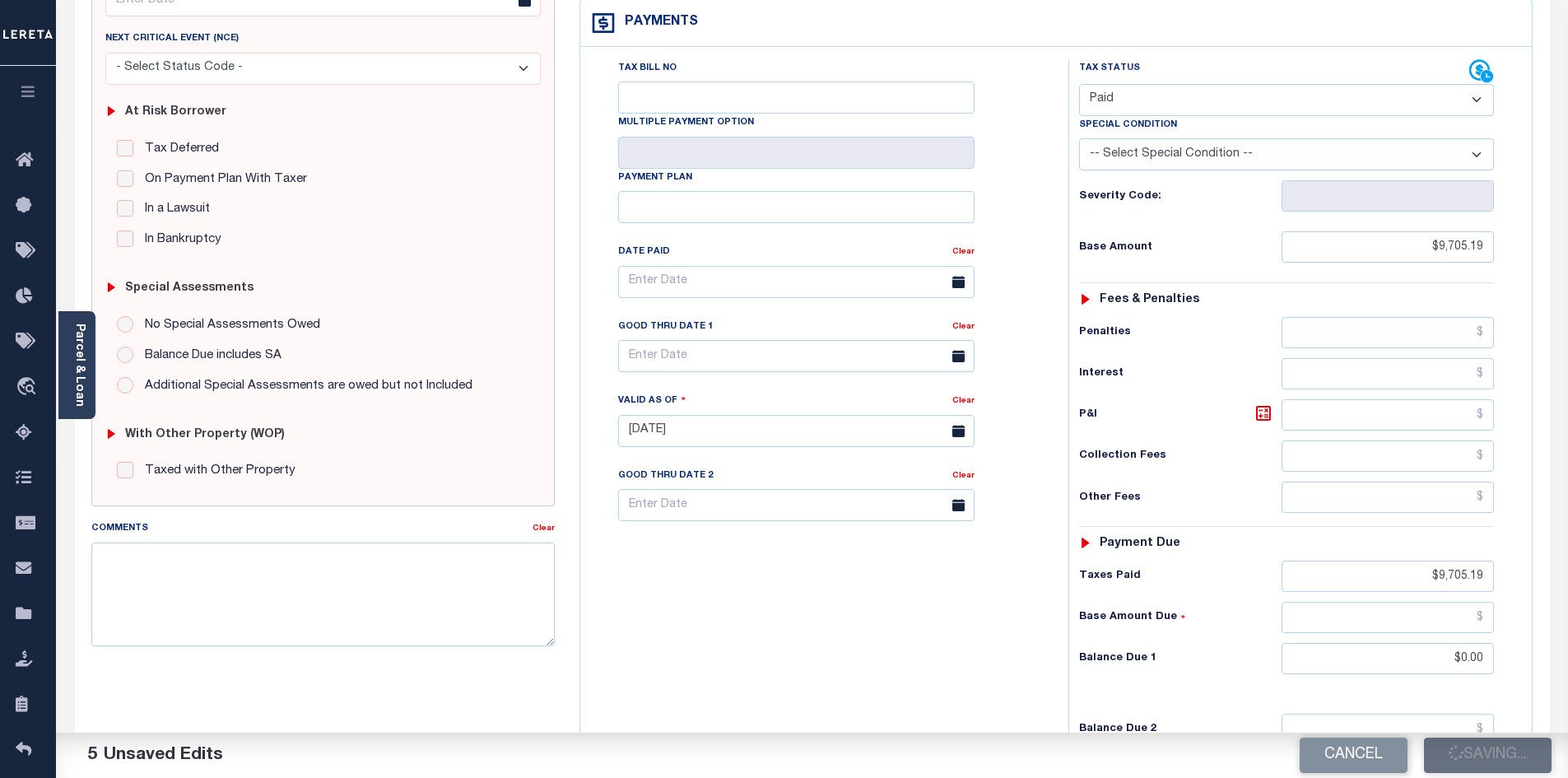
checkbox input "false"
type input "$9,705.19"
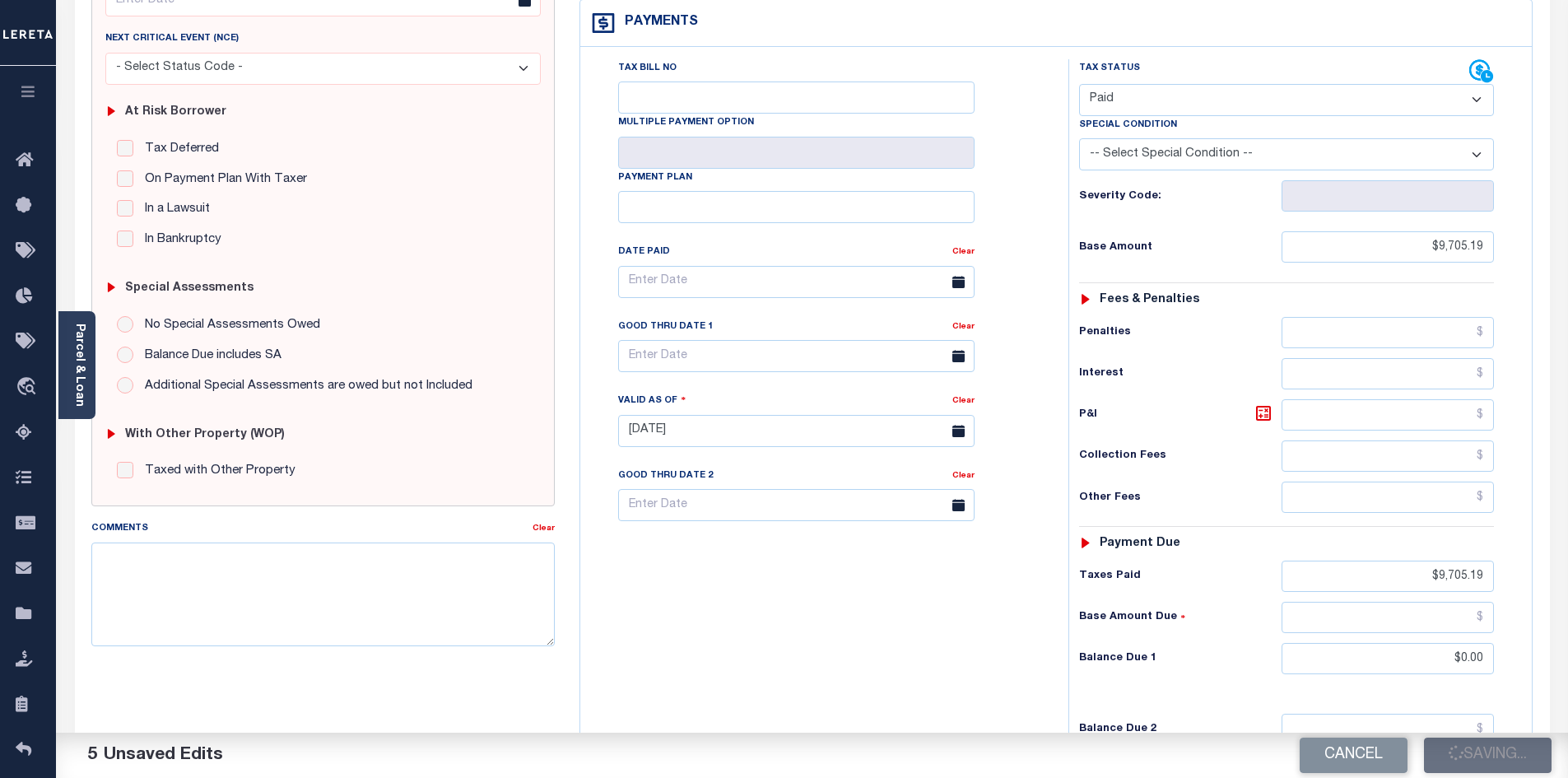
type input "$9,705.19"
type input "$0"
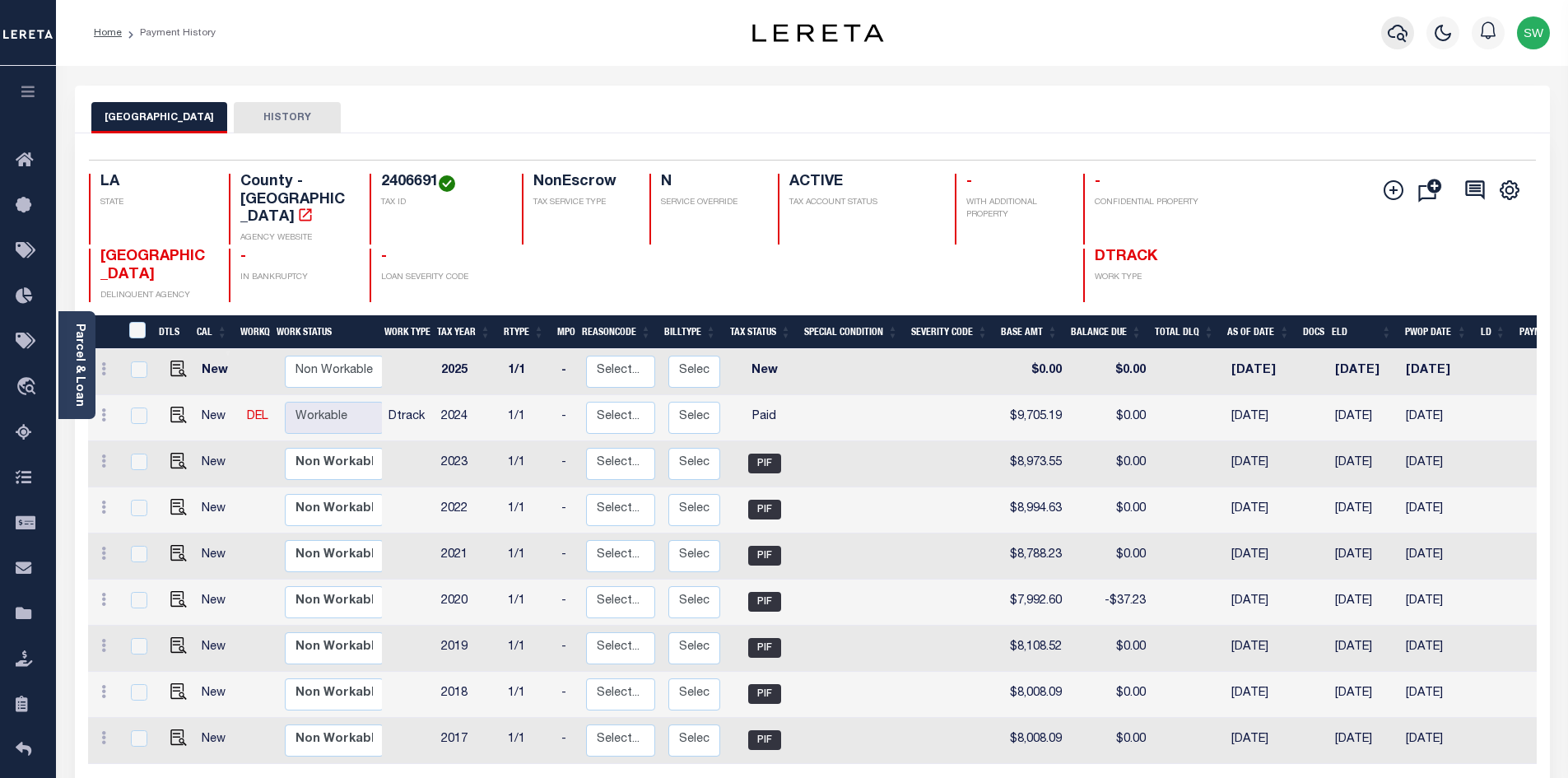
click at [1401, 38] on icon "button" at bounding box center [1397, 32] width 19 height 19
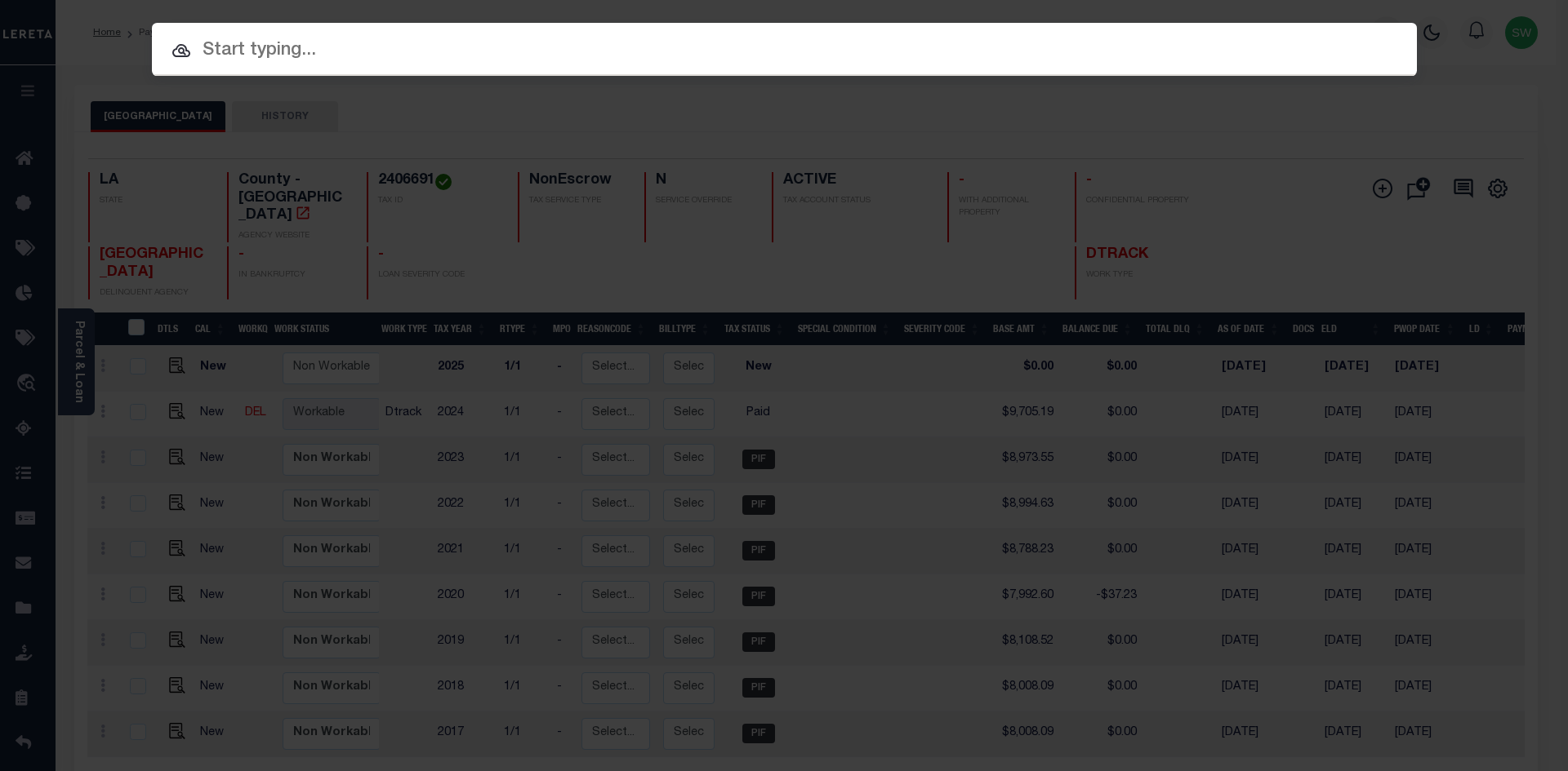
click at [249, 52] on input "text" at bounding box center [784, 51] width 1265 height 29
paste input "000901039101"
type input "000901039101"
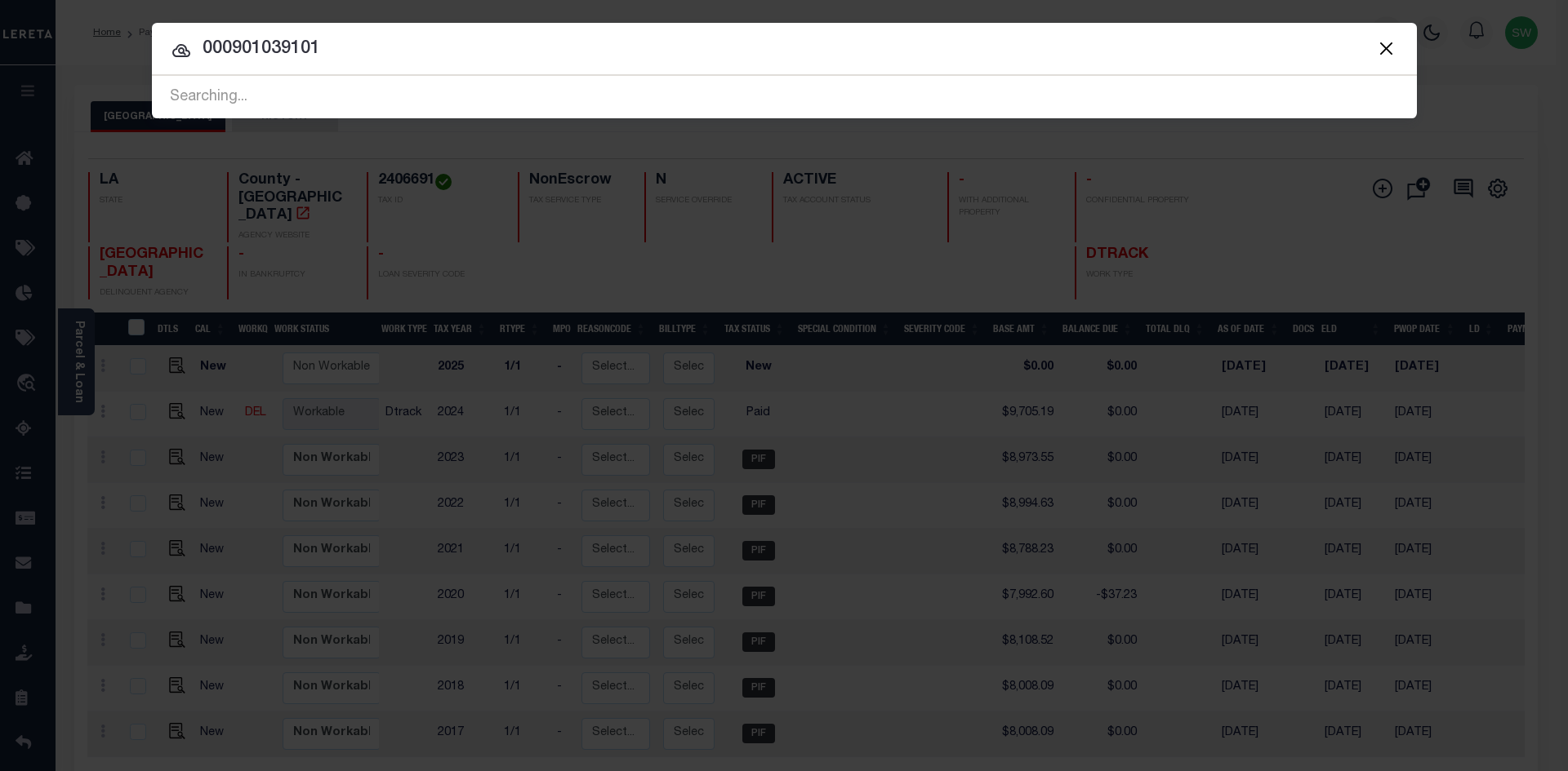
click at [182, 49] on icon at bounding box center [180, 50] width 19 height 19
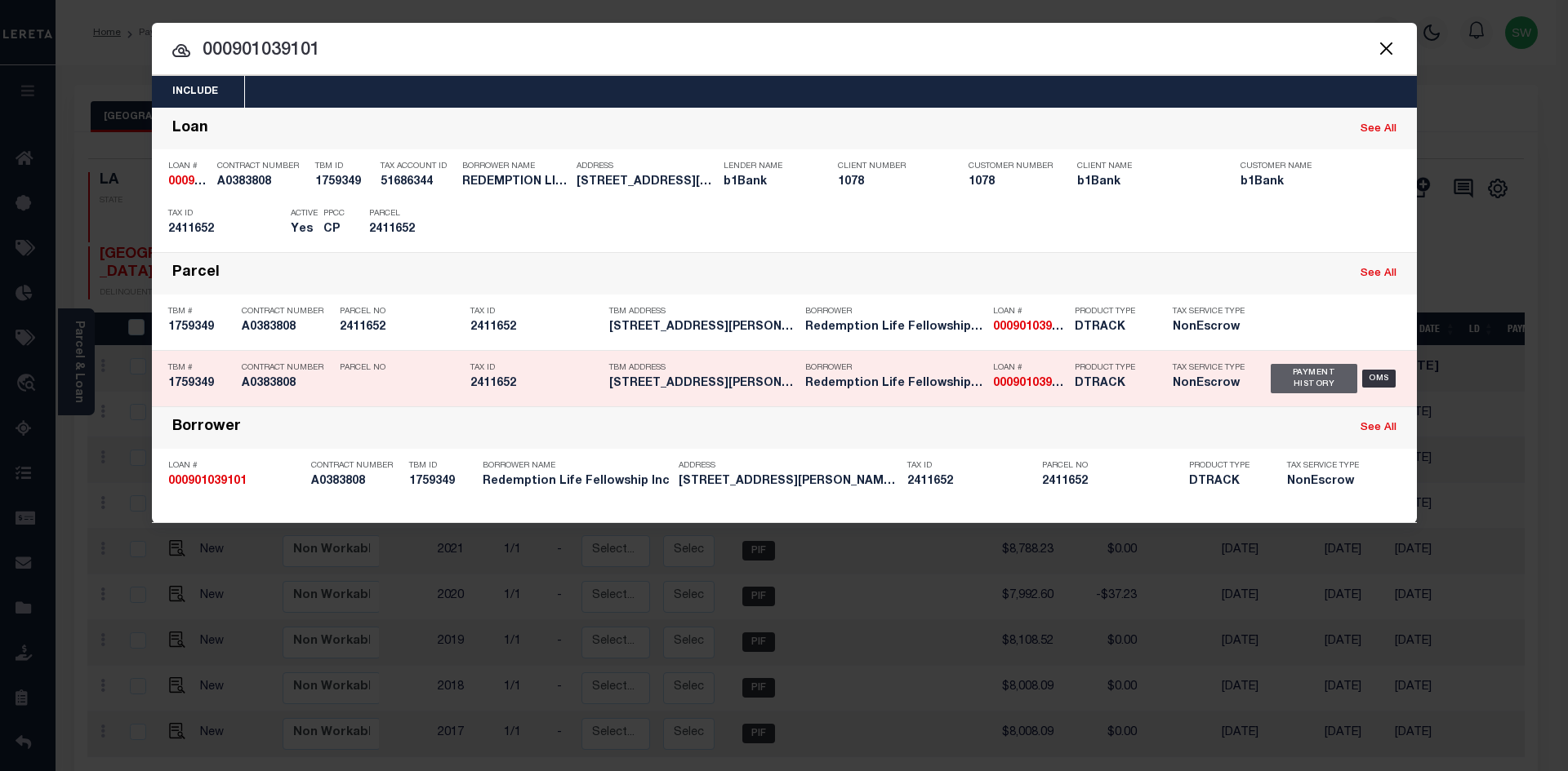
click at [1299, 383] on div "Payment History" at bounding box center [1315, 378] width 87 height 29
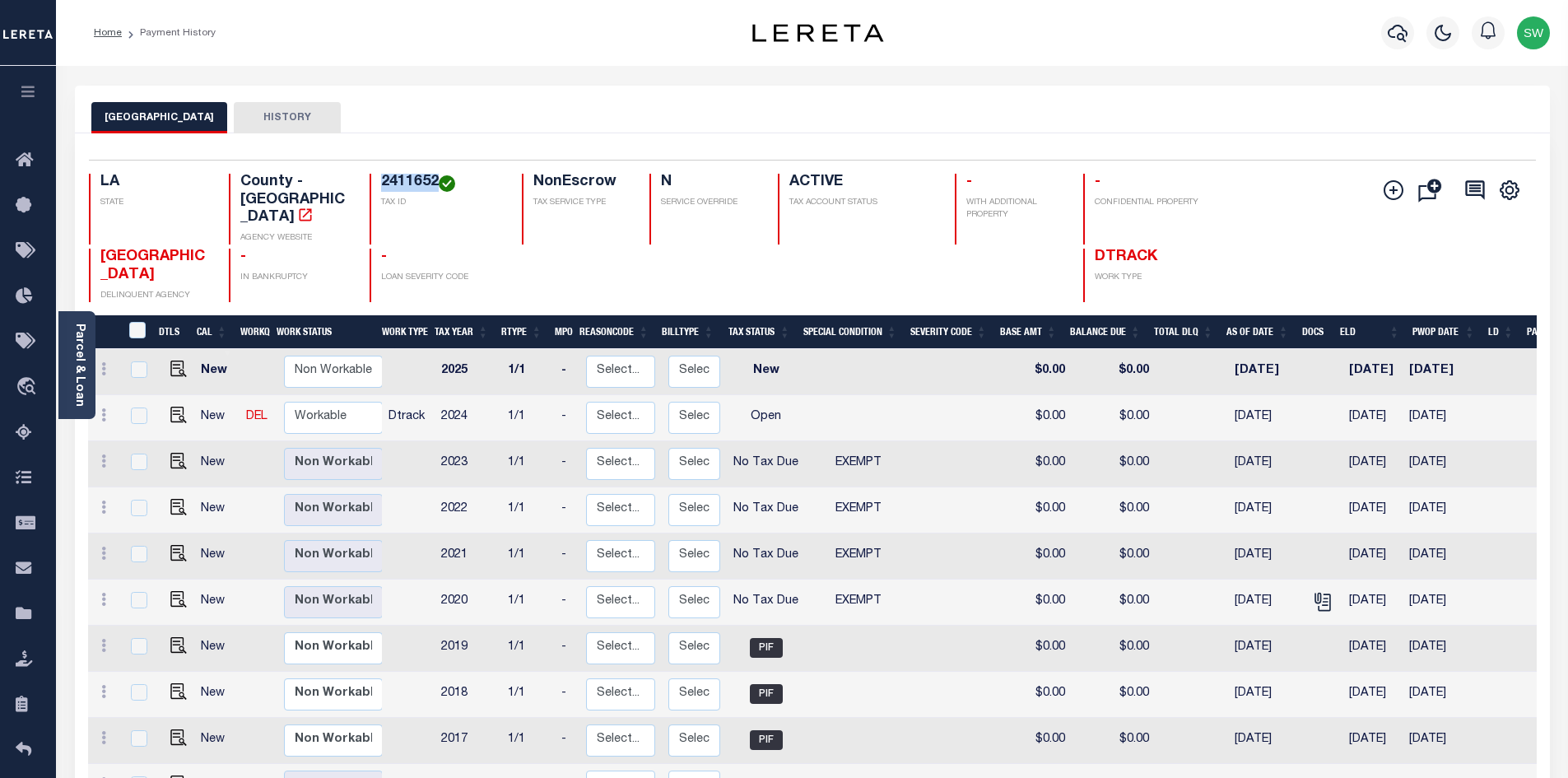
drag, startPoint x: 437, startPoint y: 184, endPoint x: 384, endPoint y: 174, distance: 53.9
click at [384, 174] on h4 "2411652" at bounding box center [441, 182] width 121 height 18
copy h4 "2411652"
click at [175, 411] on img "" at bounding box center [178, 415] width 16 height 16
checkbox input "true"
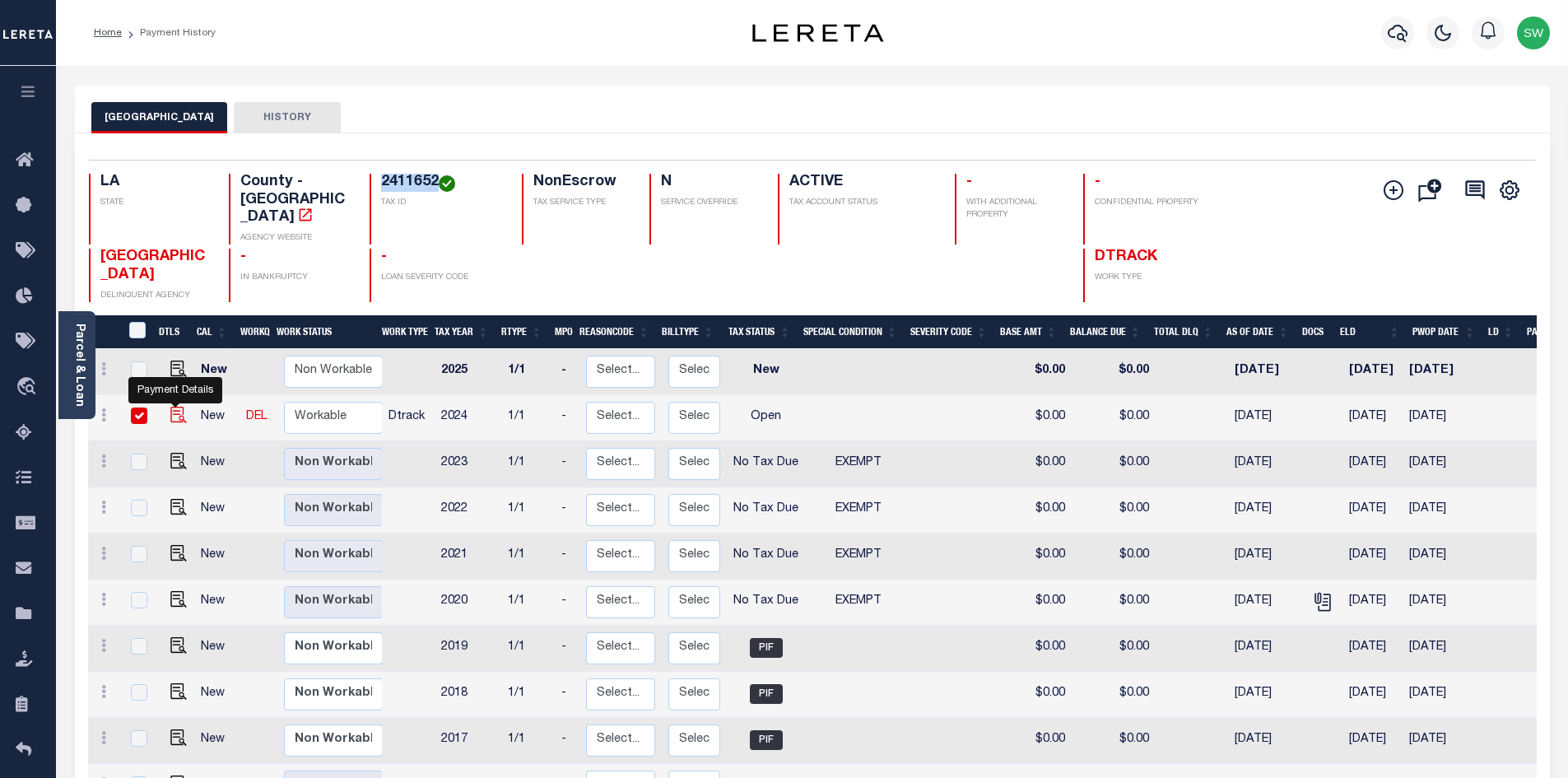
checkbox input "true"
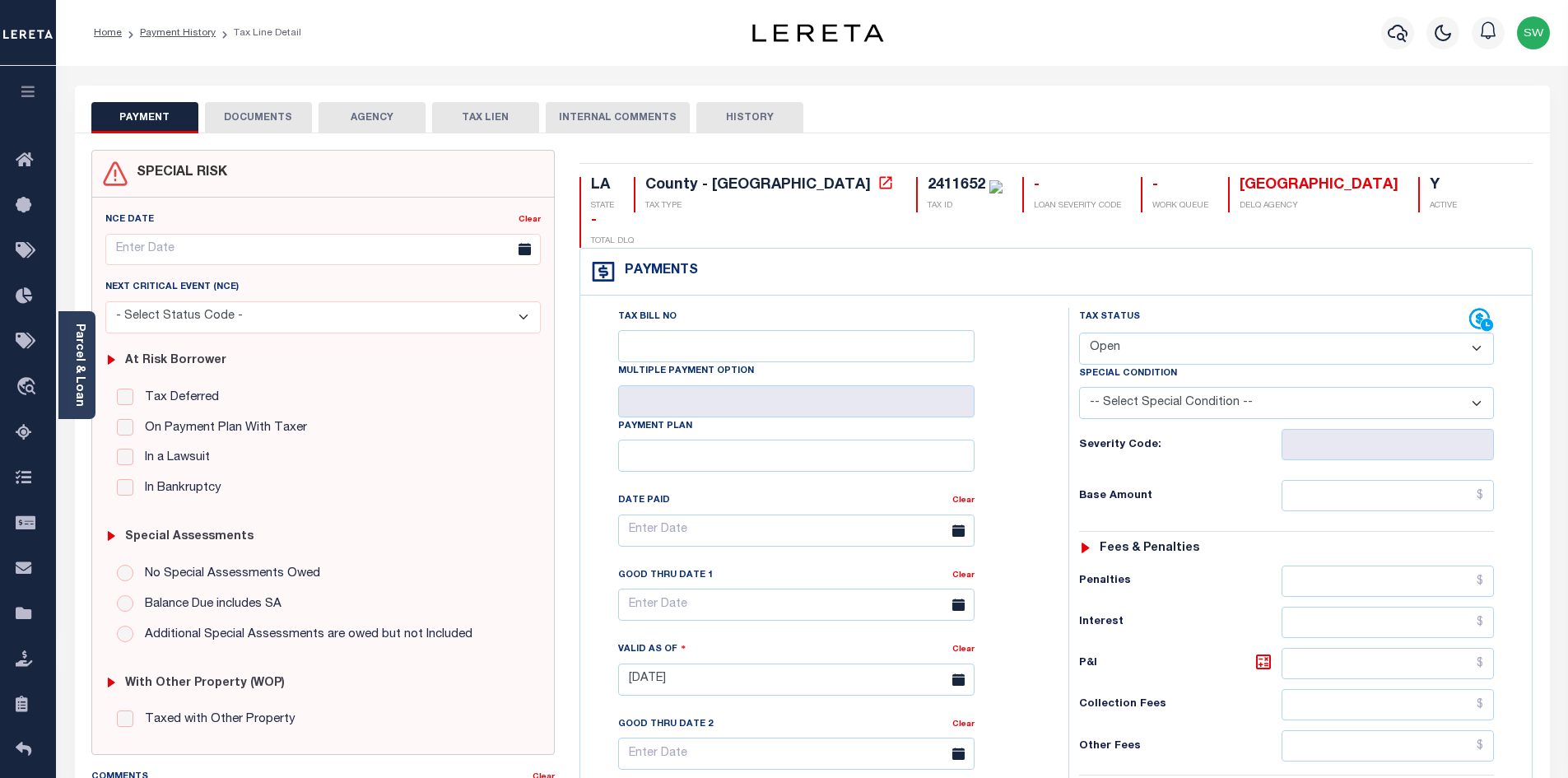
click at [1473, 333] on select "- Select Status Code - Open Due/Unpaid Paid Incomplete No Tax Due Internal Refu…" at bounding box center [1286, 349] width 415 height 32
select select "NTX"
click at [1079, 333] on select "- Select Status Code - Open Due/Unpaid Paid Incomplete No Tax Due Internal Refu…" at bounding box center [1286, 349] width 415 height 32
type input "[DATE]"
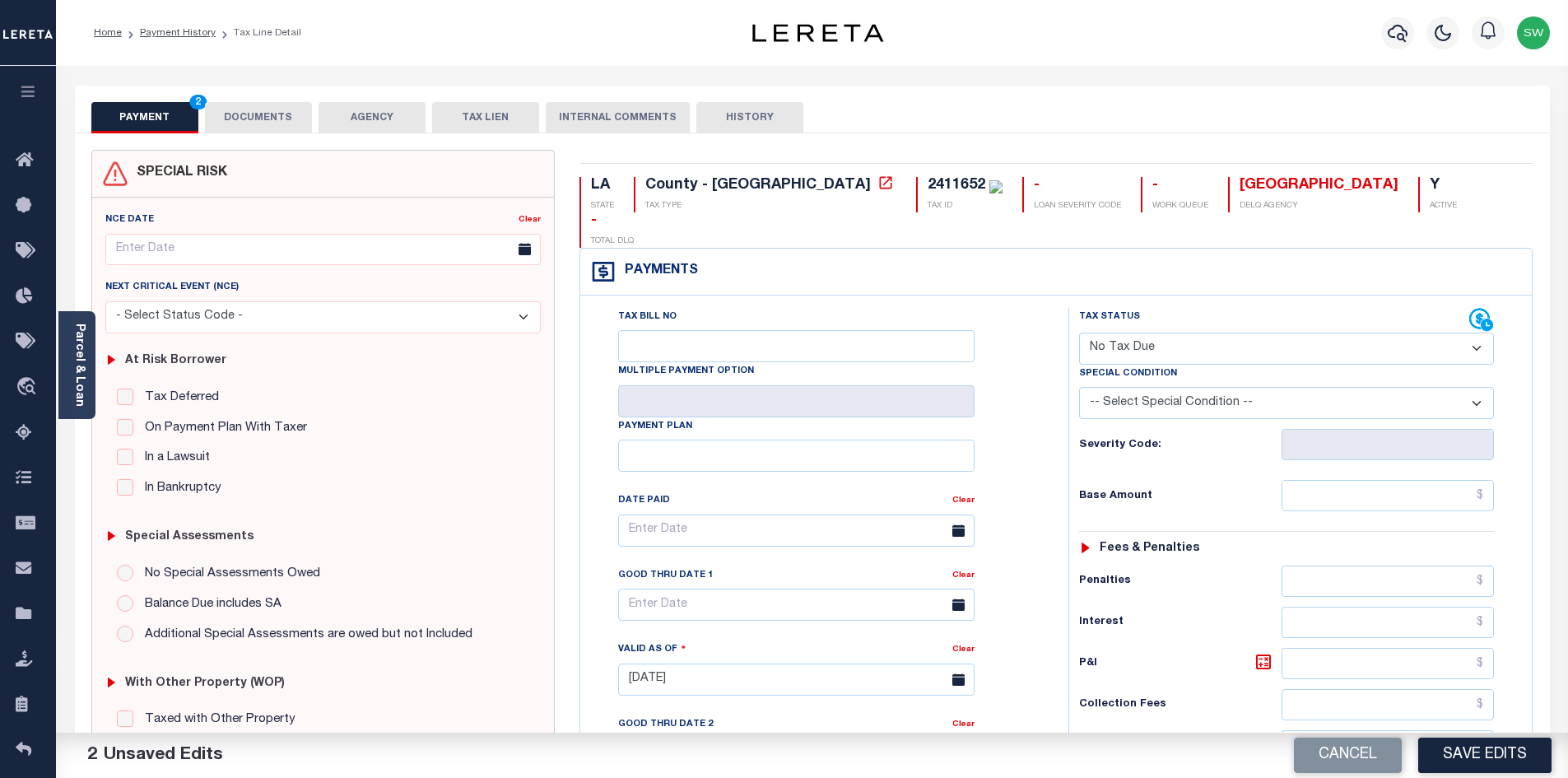
click at [1481, 387] on select "-- Select Special Condition -- 3RD PARTY TAX LIEN AGENCY TAX LIEN (A.K.A Inside…" at bounding box center [1286, 403] width 415 height 32
select select "5"
click at [1079, 387] on select "-- Select Special Condition -- 3RD PARTY TAX LIEN AGENCY TAX LIEN (A.K.A Inside…" at bounding box center [1286, 403] width 415 height 32
click at [1043, 463] on div "Tax Bill No Multiple Payment Option Payment Plan Clear" at bounding box center [820, 539] width 447 height 462
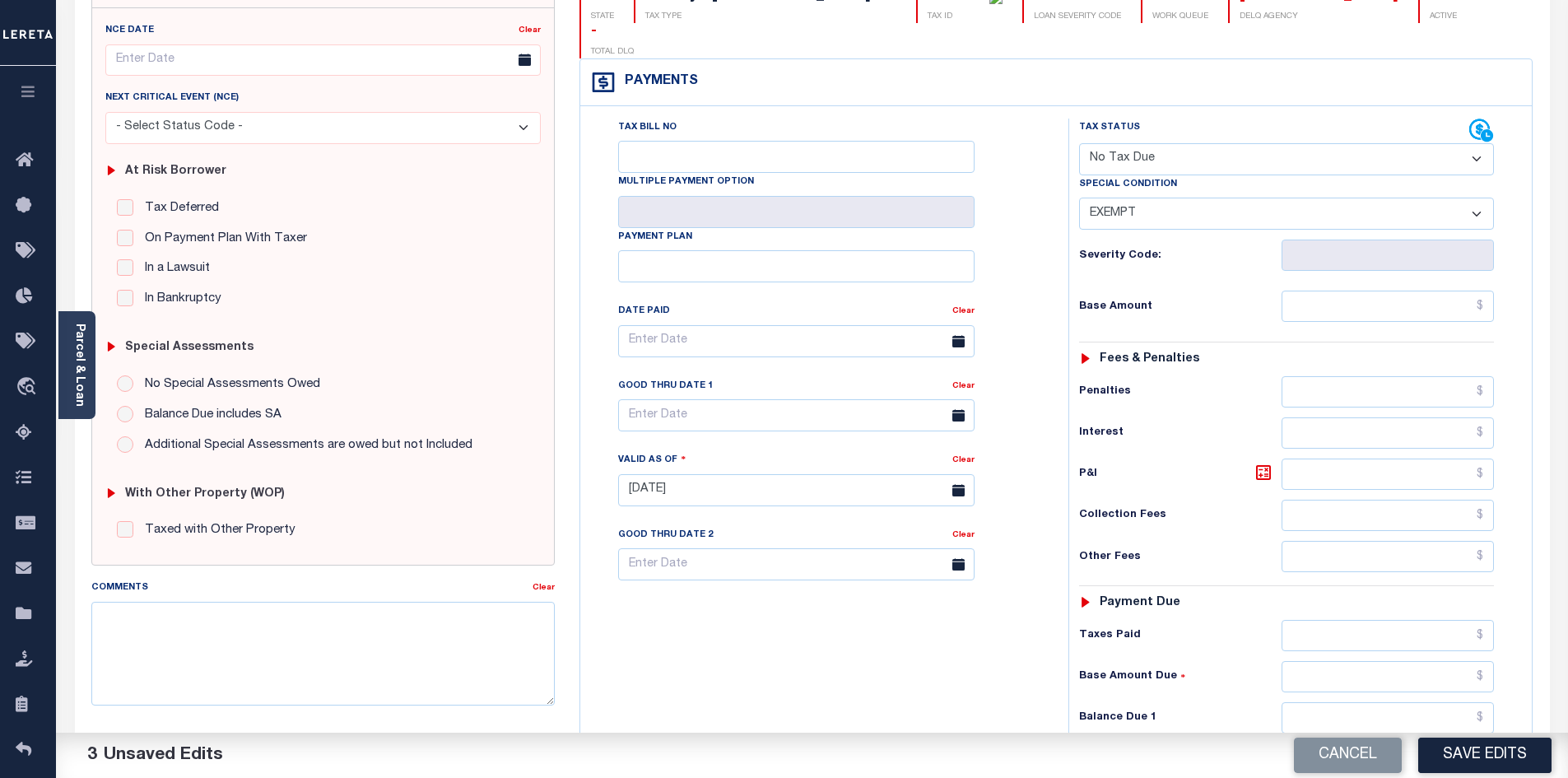
scroll to position [212, 0]
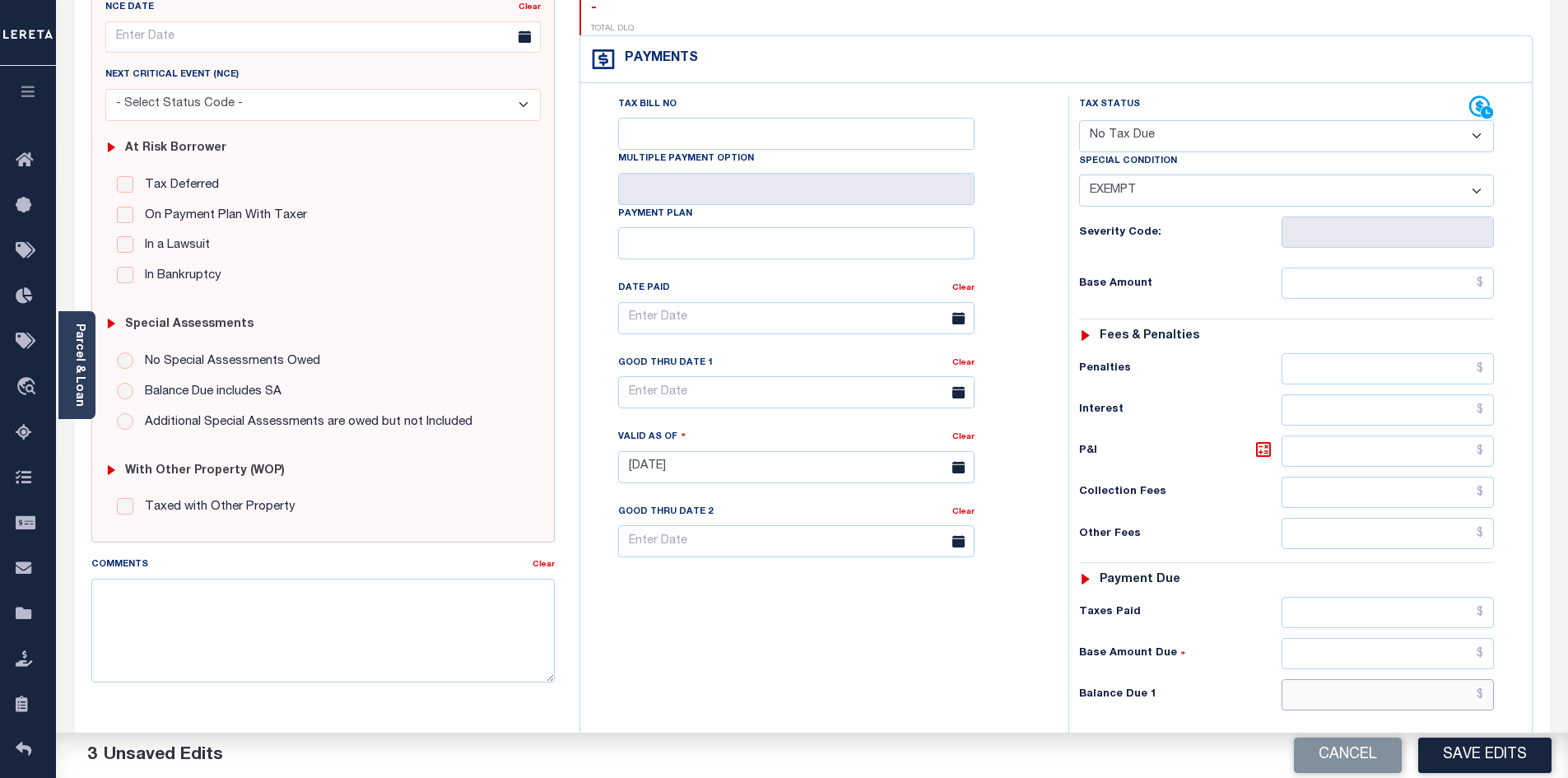
click at [1397, 680] on input "text" at bounding box center [1389, 695] width 213 height 31
type input "$0.00"
click at [982, 631] on div "Tax Bill No Multiple Payment Option Payment Plan Clear" at bounding box center [820, 459] width 471 height 727
click at [1506, 763] on button "Save Edits" at bounding box center [1485, 756] width 134 height 36
checkbox input "false"
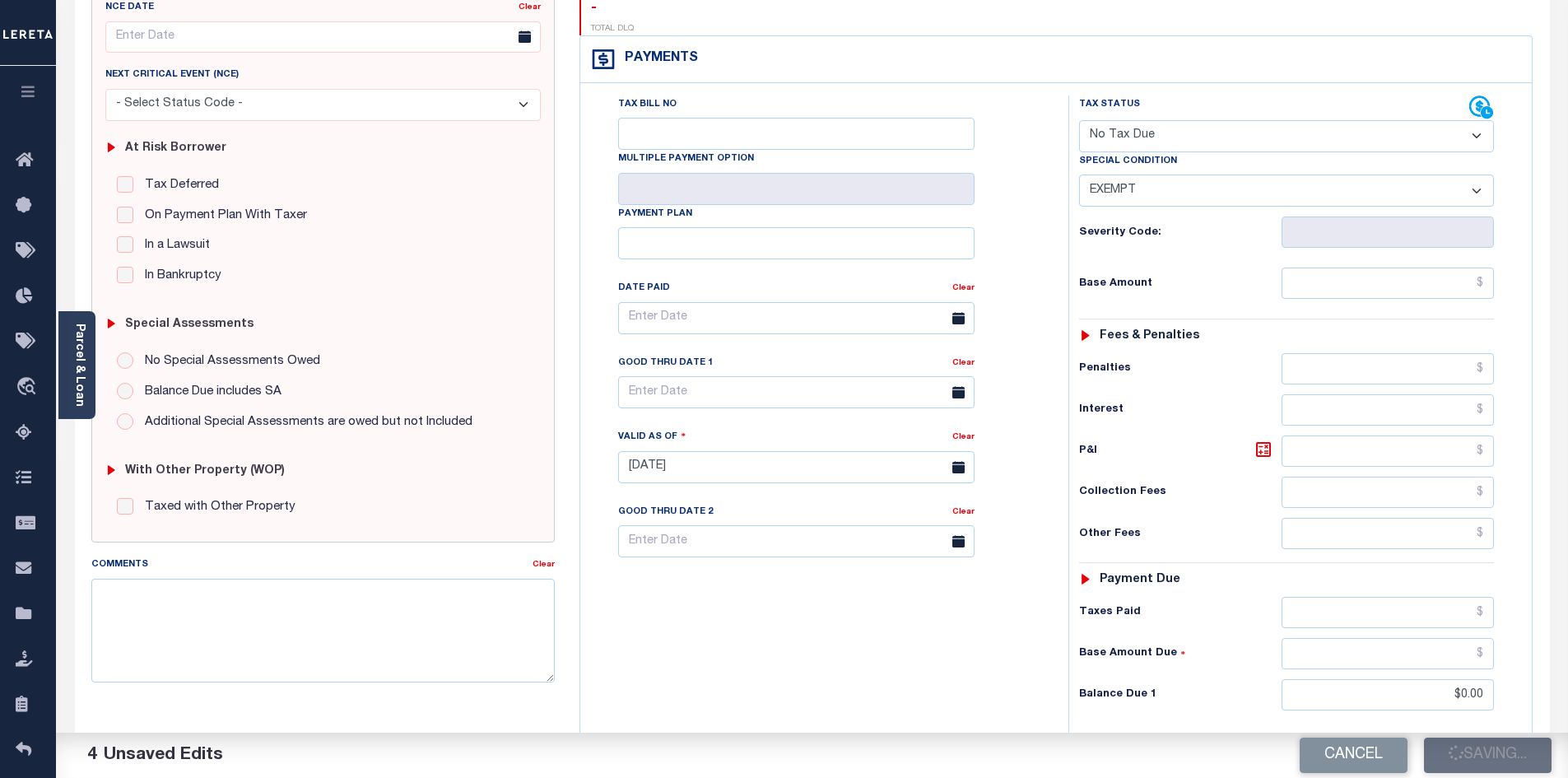
type input "$0"
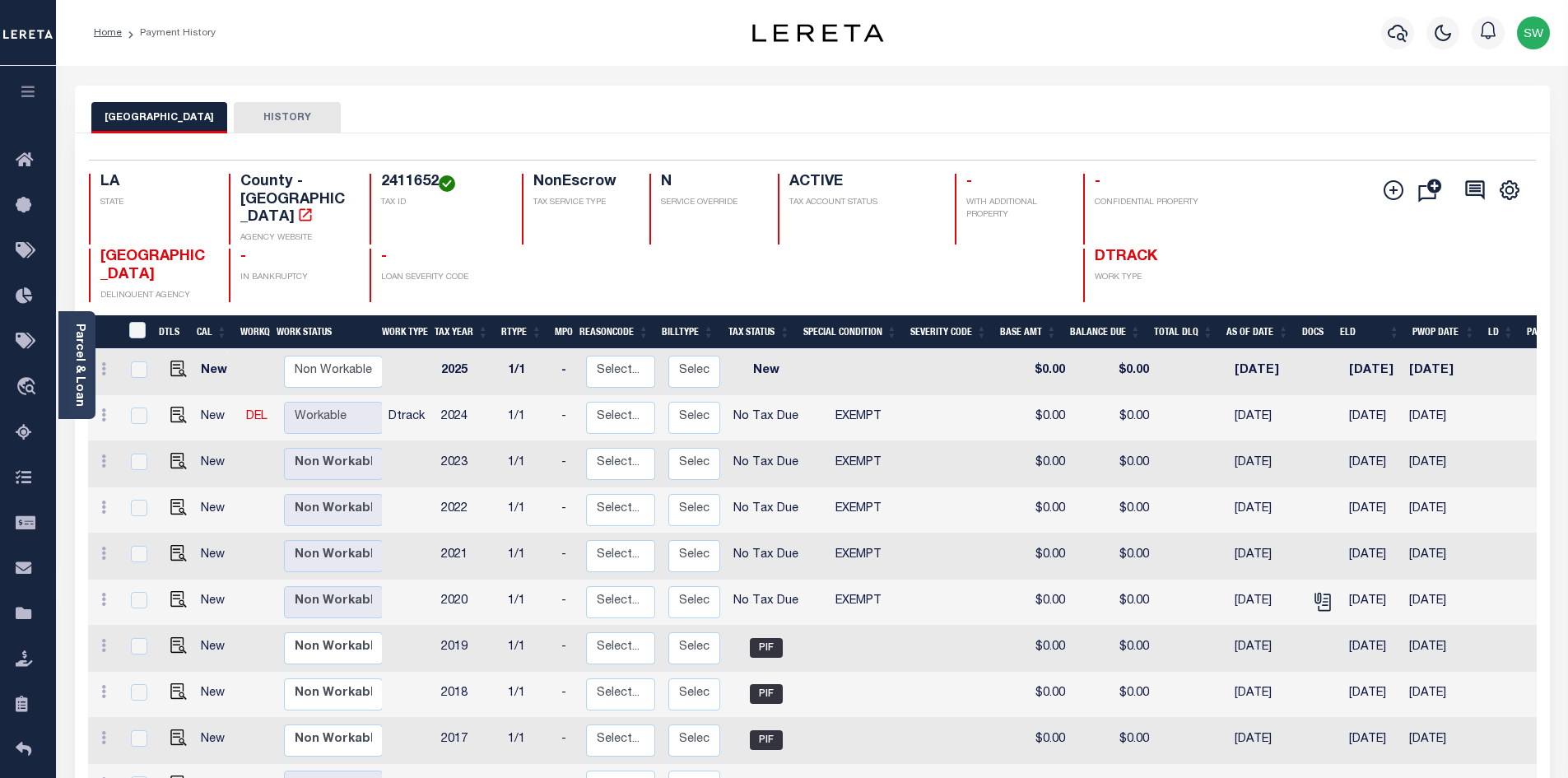
drag, startPoint x: 593, startPoint y: 121, endPoint x: 815, endPoint y: 4, distance: 250.9
click at [593, 120] on div "EAST BATON ROUGE PARISH HISTORY" at bounding box center [812, 118] width 1442 height 30
click at [1394, 28] on icon "button" at bounding box center [1397, 33] width 19 height 17
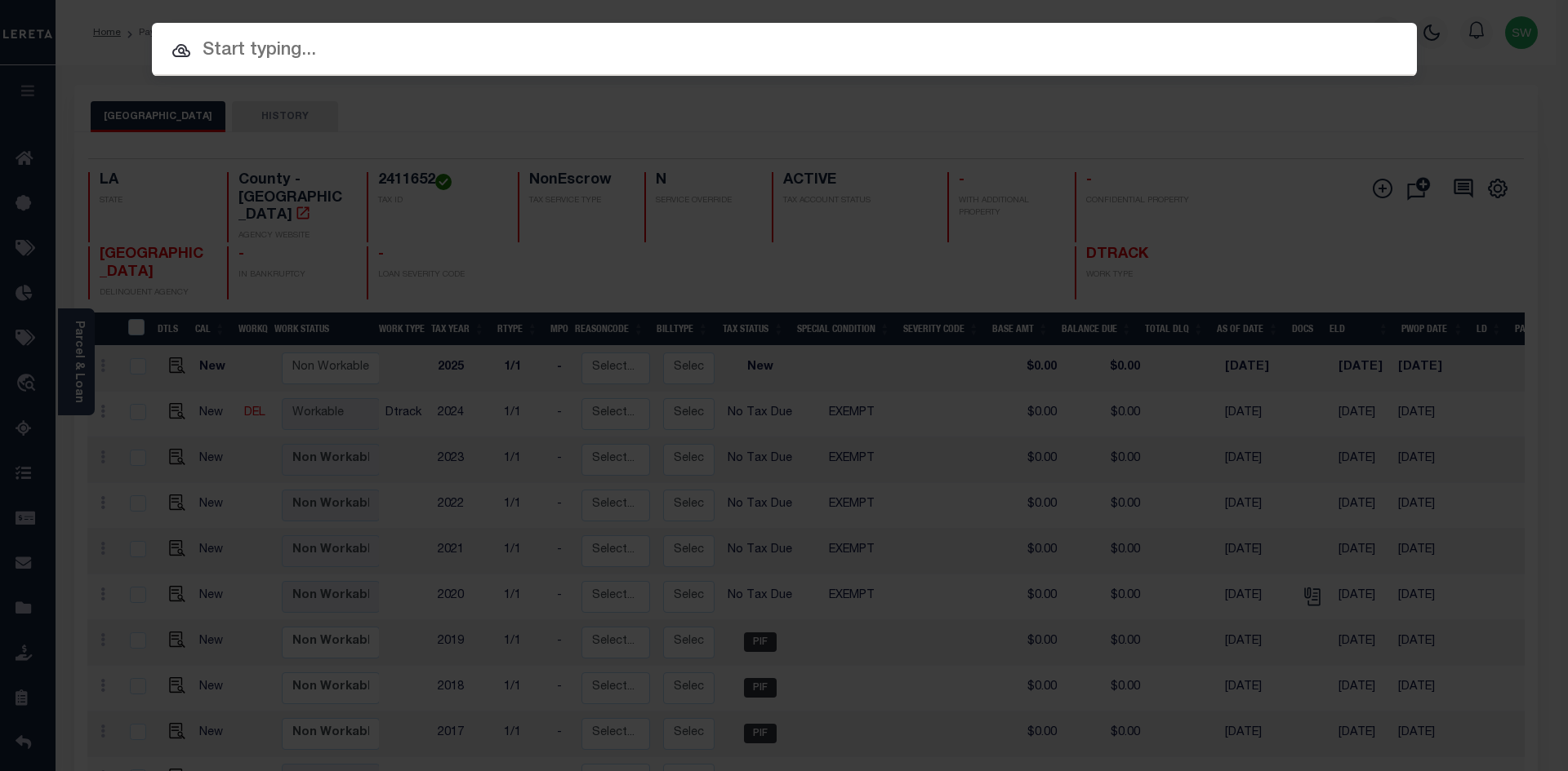
click at [257, 52] on input "text" at bounding box center [784, 51] width 1265 height 29
paste input "942300014951"
type input "942300014951"
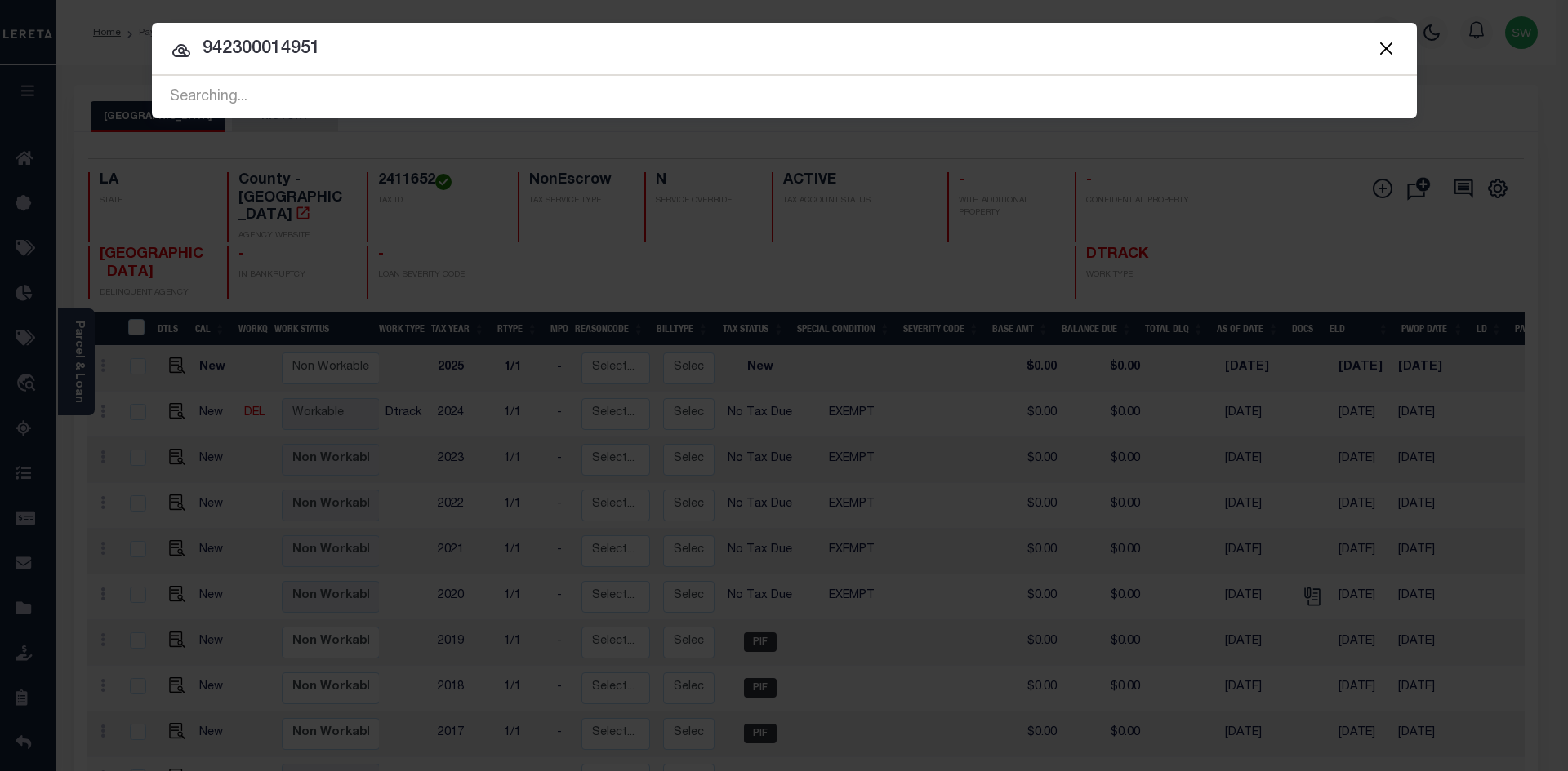
click at [178, 55] on icon at bounding box center [180, 51] width 18 height 13
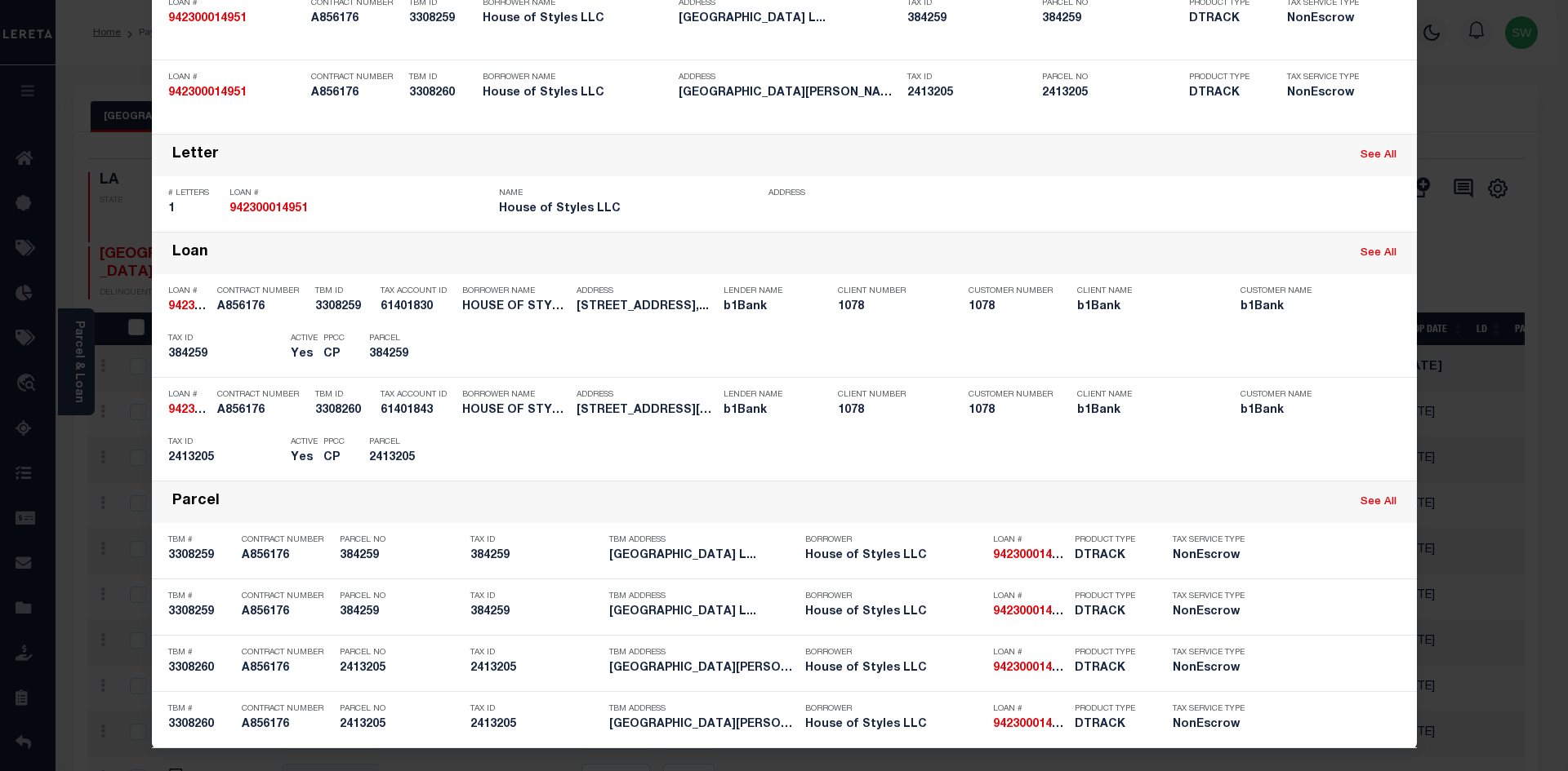
scroll to position [166, 0]
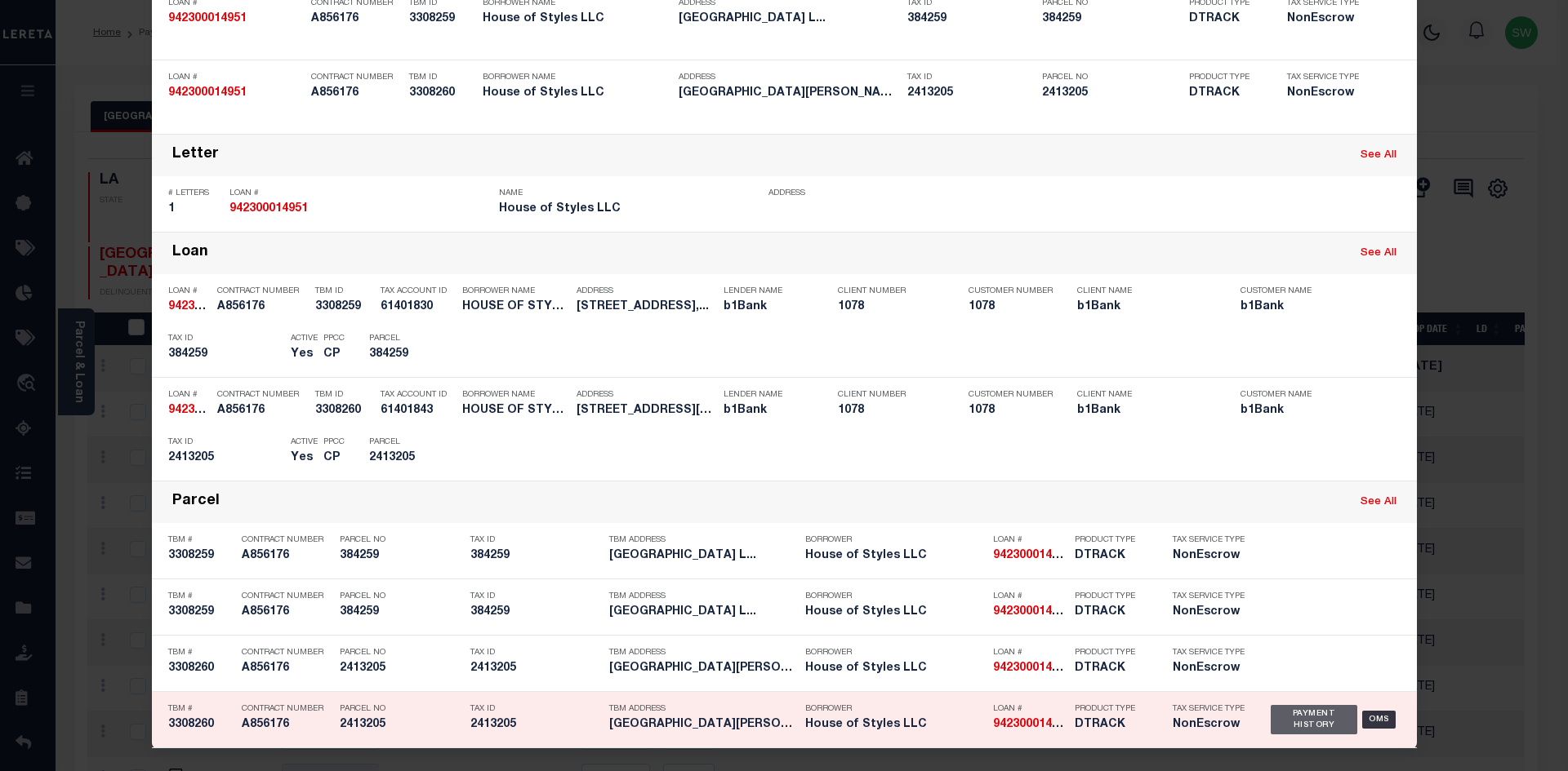
click at [1289, 718] on div "Payment History" at bounding box center [1315, 719] width 87 height 29
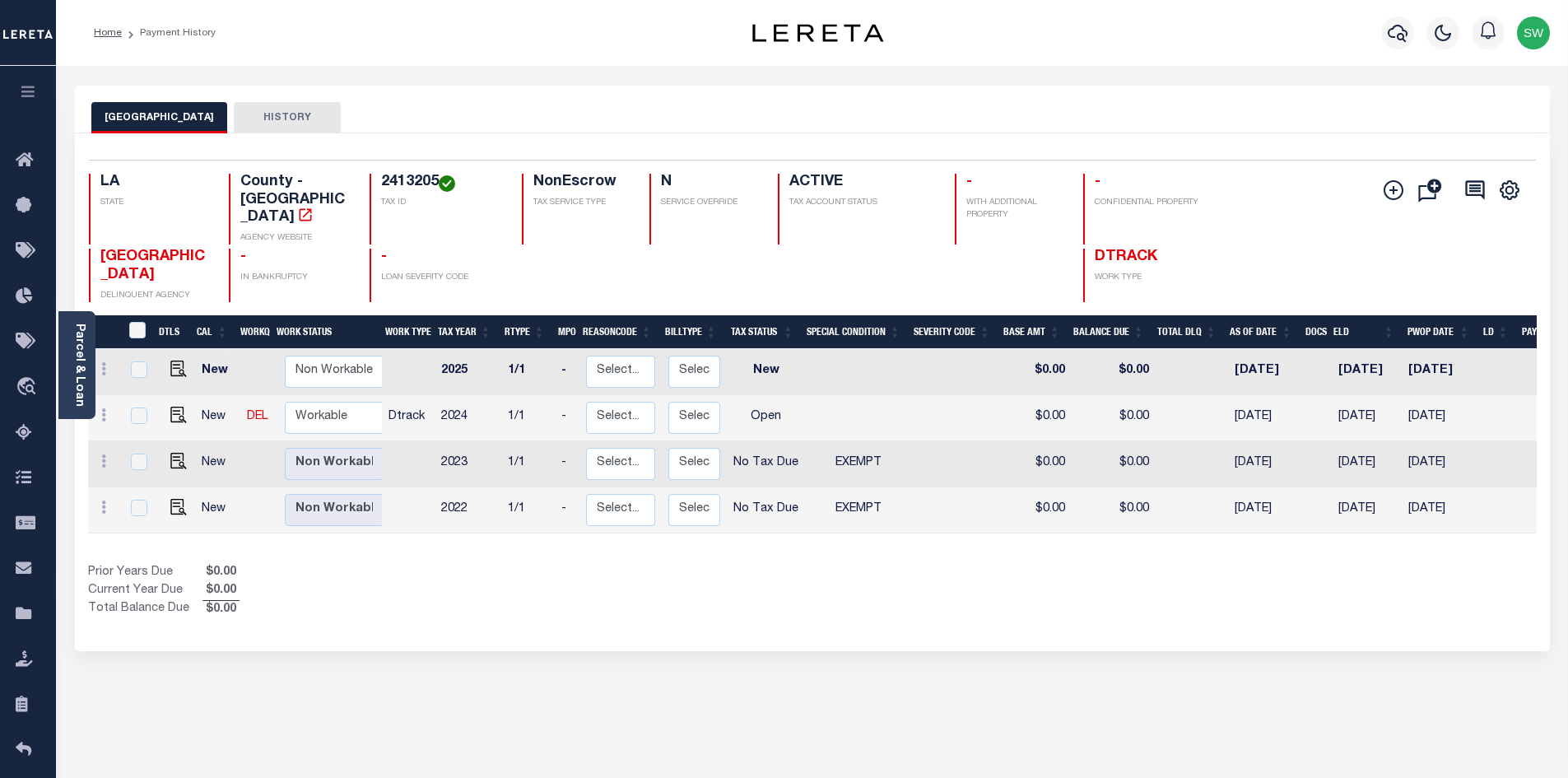
click at [938, 555] on div "DTLS CAL WorkQ Work Status Work Type Tax Year RType MPO ReasonCode BillType Tax…" at bounding box center [812, 467] width 1449 height 304
click at [706, 608] on div "Prior Years Due $0.00 Current Year Due $0.00 Total Balance Due $0.00" at bounding box center [450, 591] width 724 height 55
click at [180, 411] on img "" at bounding box center [178, 415] width 16 height 16
checkbox input "true"
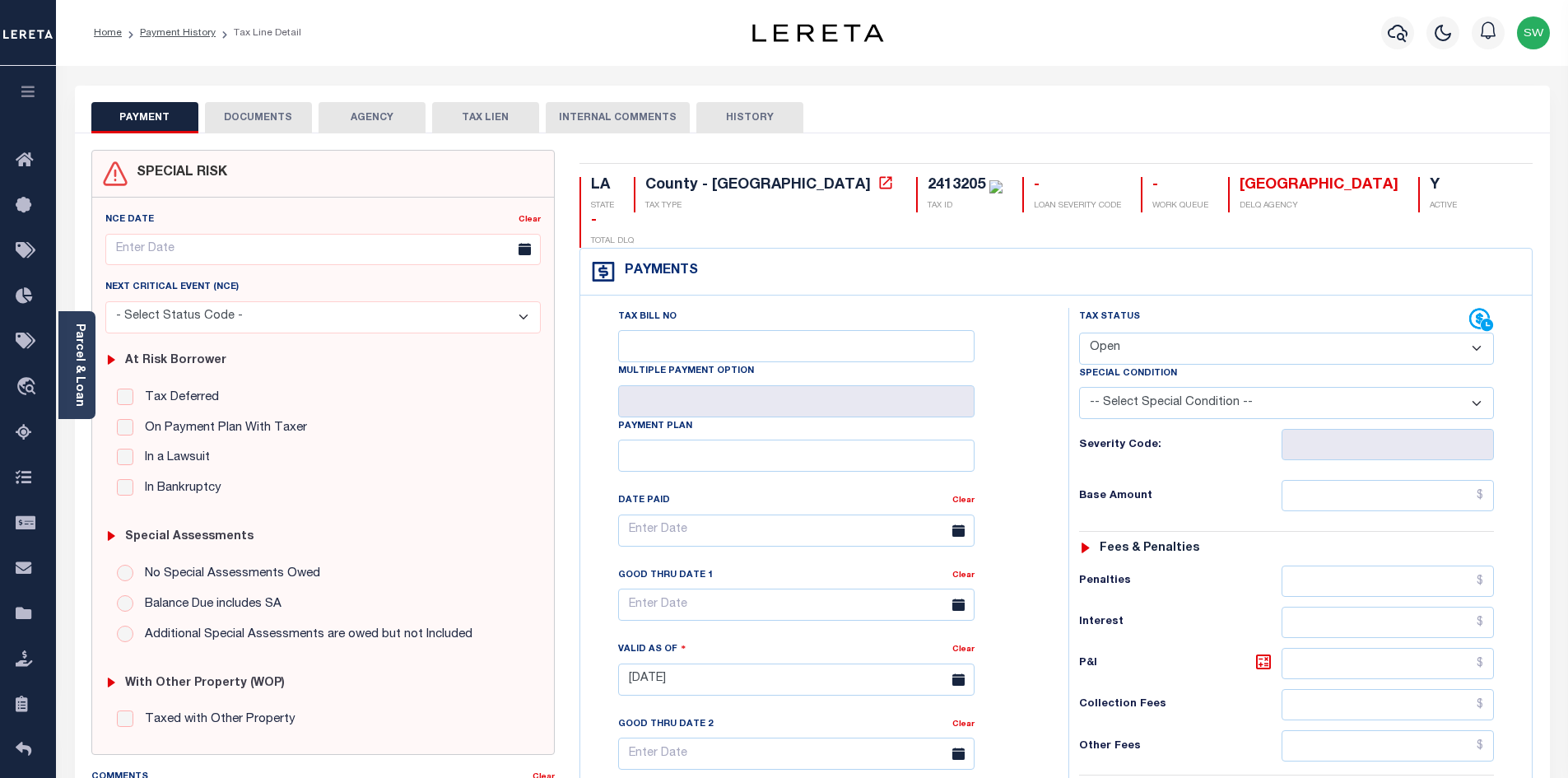
click at [1475, 333] on select "- Select Status Code - Open Due/Unpaid Paid Incomplete No Tax Due Internal Refu…" at bounding box center [1286, 349] width 415 height 32
select select "NTX"
click at [1079, 333] on select "- Select Status Code - Open Due/Unpaid Paid Incomplete No Tax Due Internal Refu…" at bounding box center [1286, 349] width 415 height 32
type input "[DATE]"
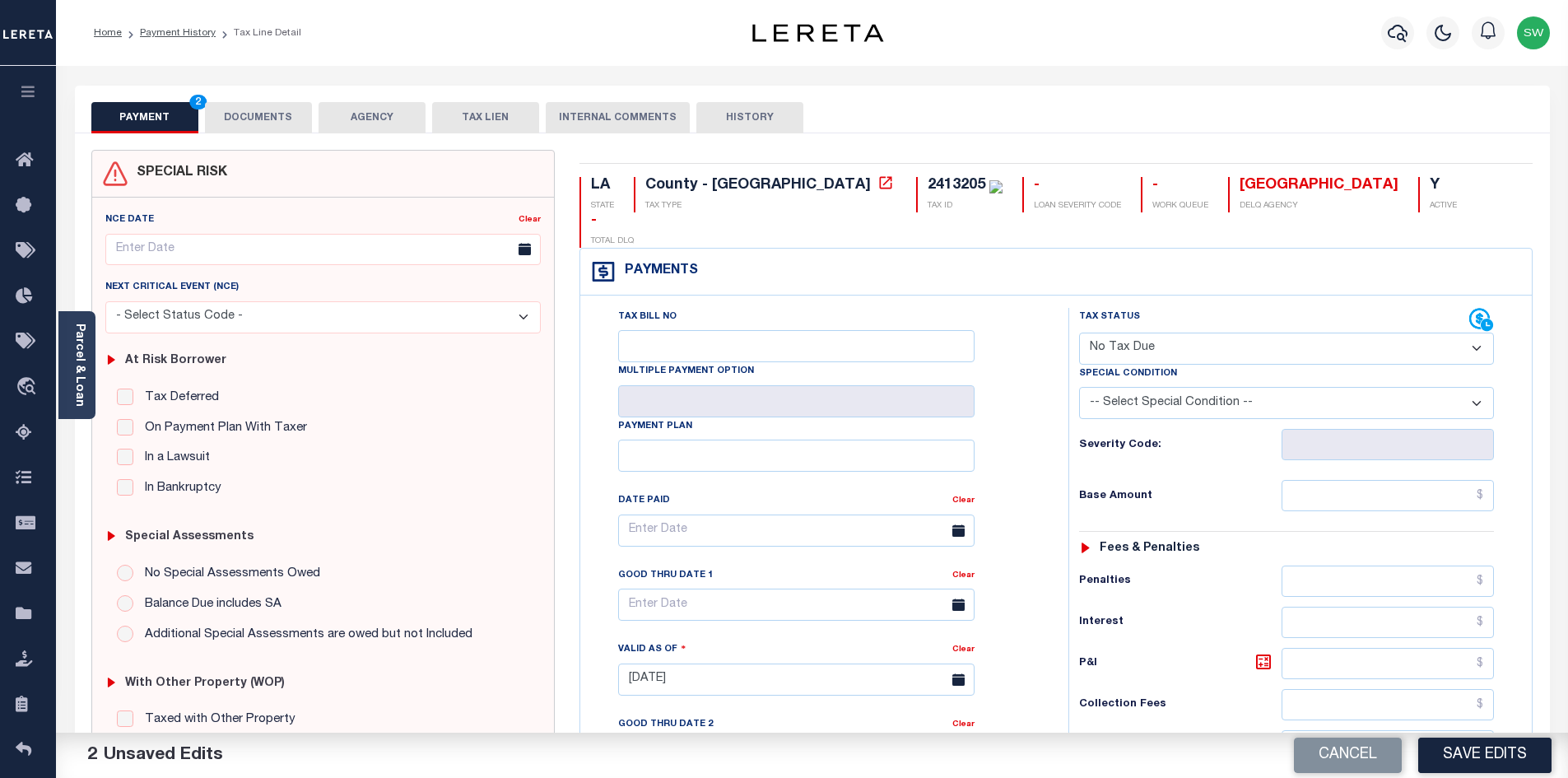
click at [1478, 387] on select "-- Select Special Condition -- 3RD PARTY TAX LIEN AGENCY TAX LIEN (A.K.A Inside…" at bounding box center [1286, 403] width 415 height 32
select select "5"
click at [1079, 387] on select "-- Select Special Condition -- 3RD PARTY TAX LIEN AGENCY TAX LIEN (A.K.A Inside…" at bounding box center [1286, 403] width 415 height 32
click at [1031, 450] on div "Tax Bill No Multiple Payment Option Payment Plan Clear" at bounding box center [820, 539] width 447 height 462
click at [1467, 751] on button "Save Edits" at bounding box center [1485, 756] width 134 height 36
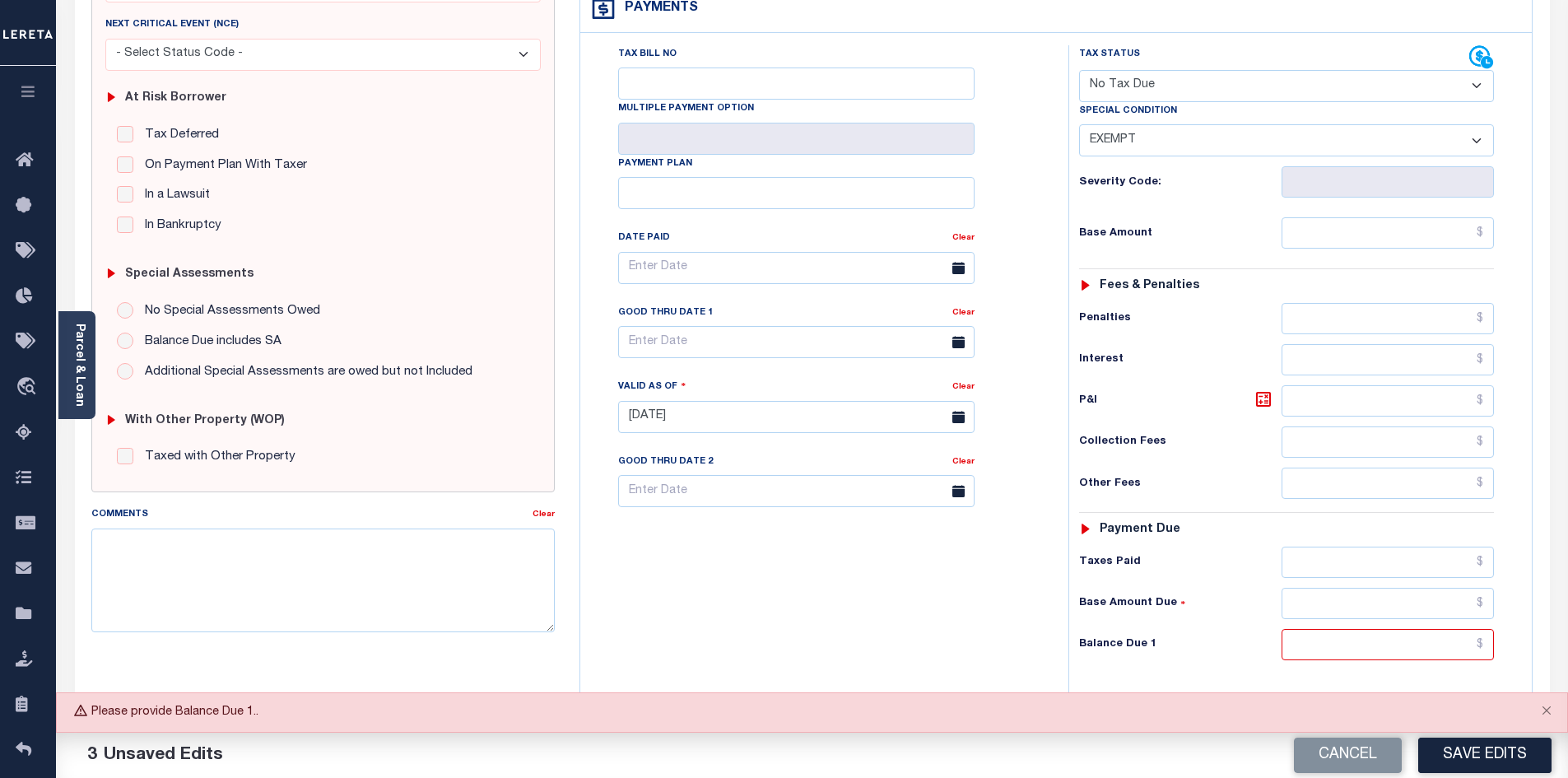
scroll to position [271, 0]
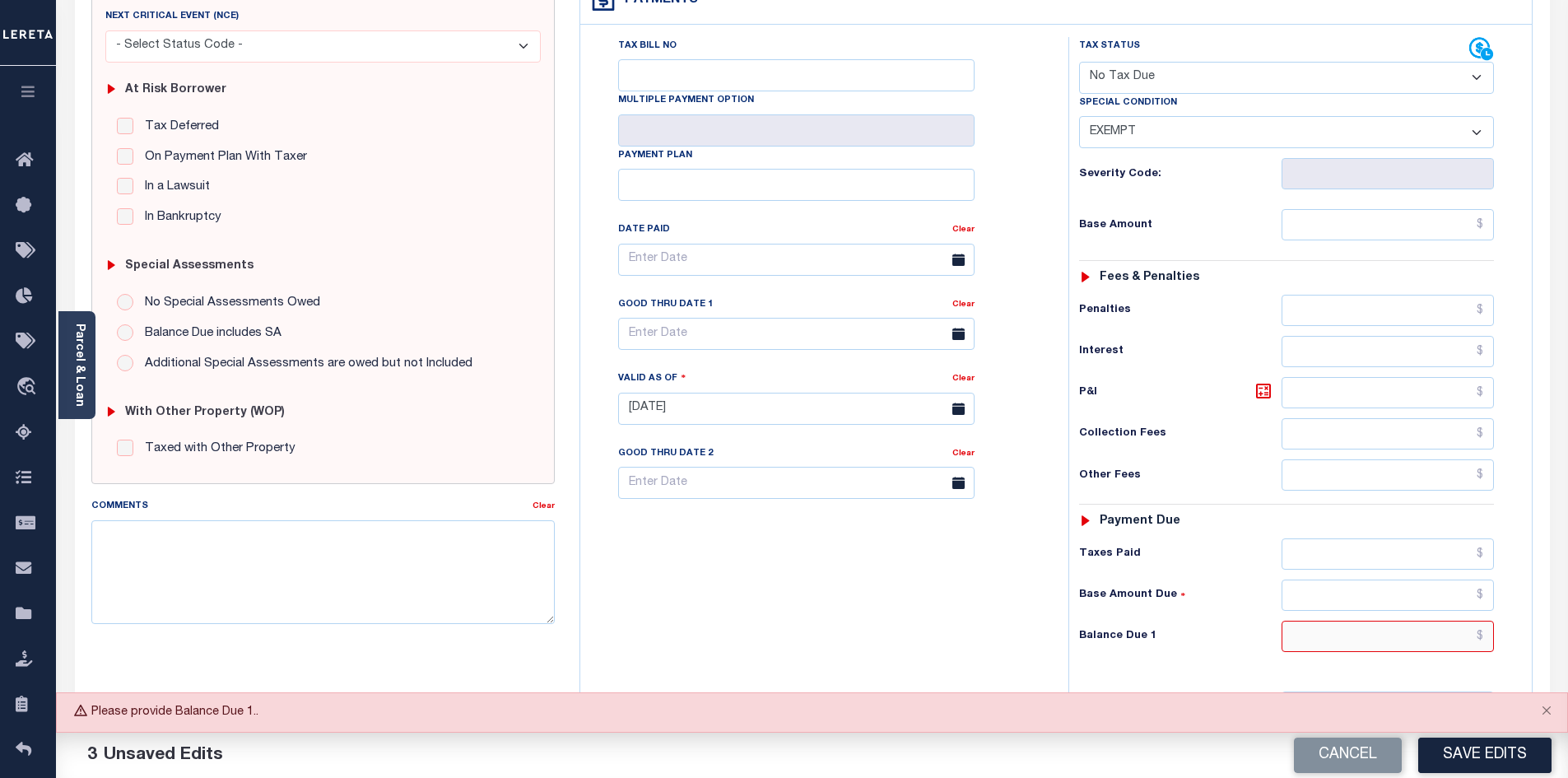
drag, startPoint x: 1360, startPoint y: 609, endPoint x: 1362, endPoint y: 593, distance: 16.1
click at [1360, 621] on input "text" at bounding box center [1389, 636] width 213 height 31
type input "$0.00"
click at [907, 648] on div "Tax Bill No Multiple Payment Option Payment Plan Clear" at bounding box center [820, 400] width 471 height 727
click at [1484, 764] on button "Save Edits" at bounding box center [1485, 756] width 134 height 36
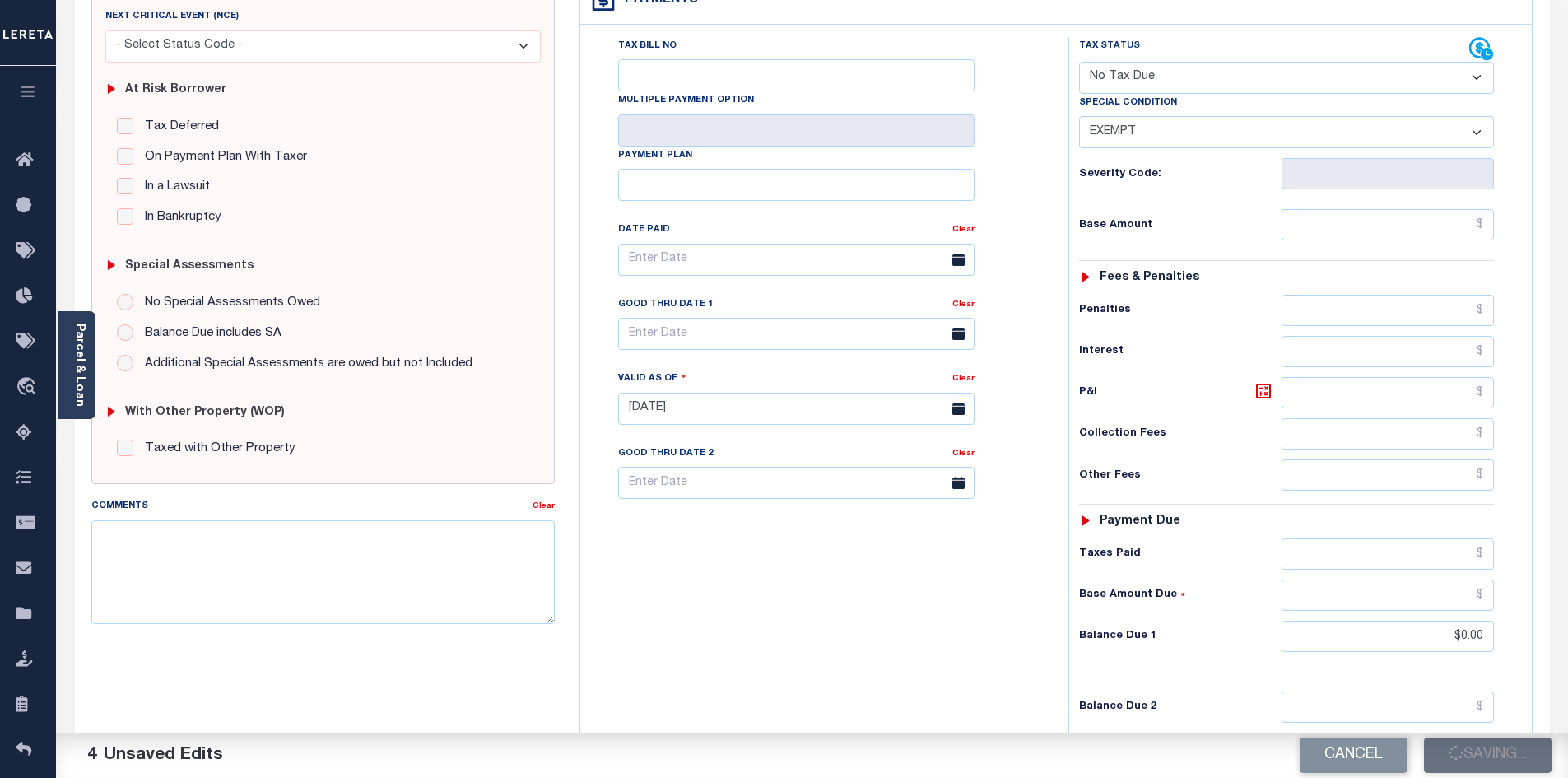
checkbox input "false"
type input "$0"
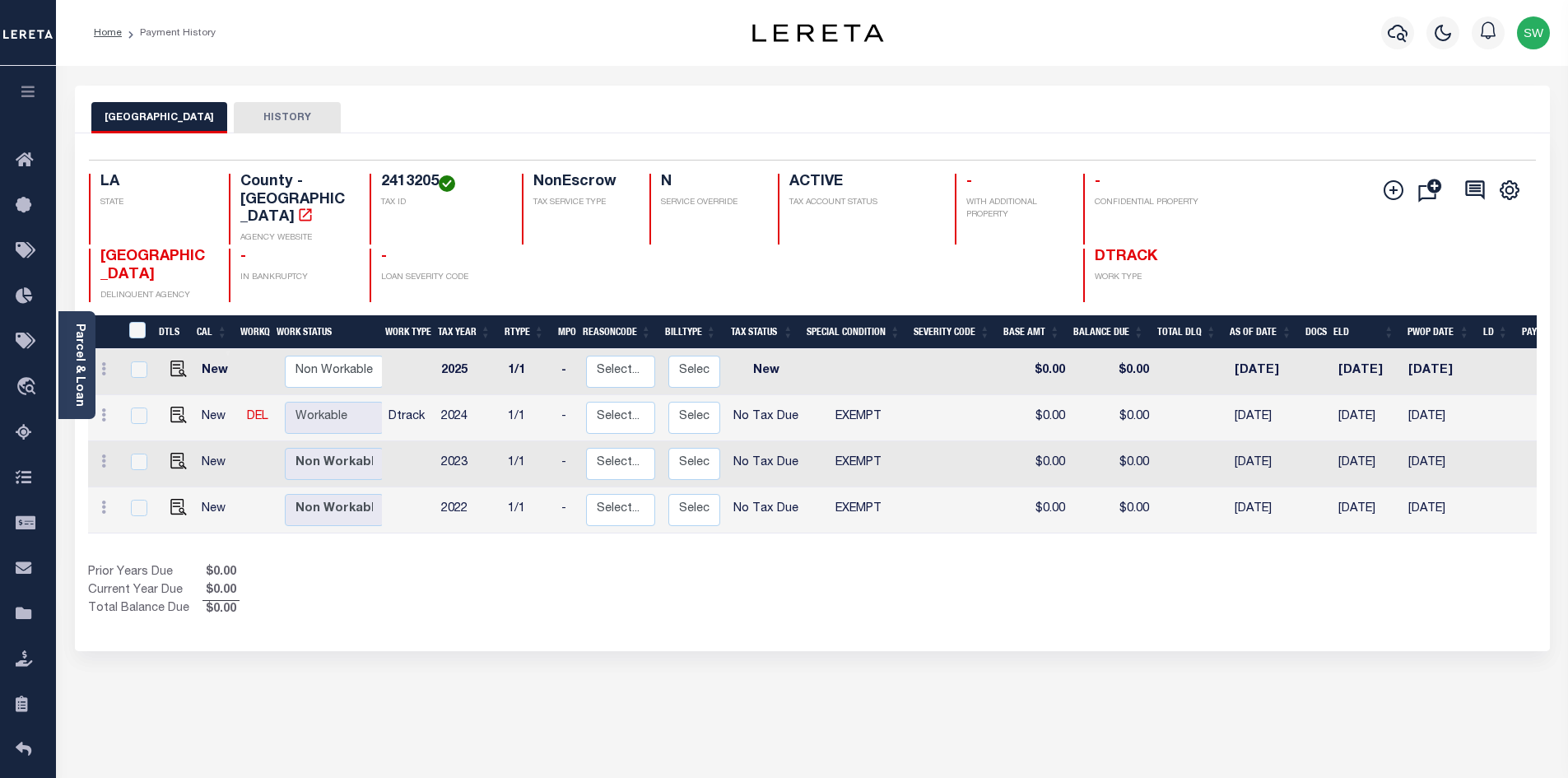
click at [723, 579] on div "Prior Years Due $0.00 Current Year Due $0.00 Total Balance Due $0.00" at bounding box center [450, 591] width 724 height 55
click at [1398, 34] on icon "button" at bounding box center [1397, 32] width 19 height 19
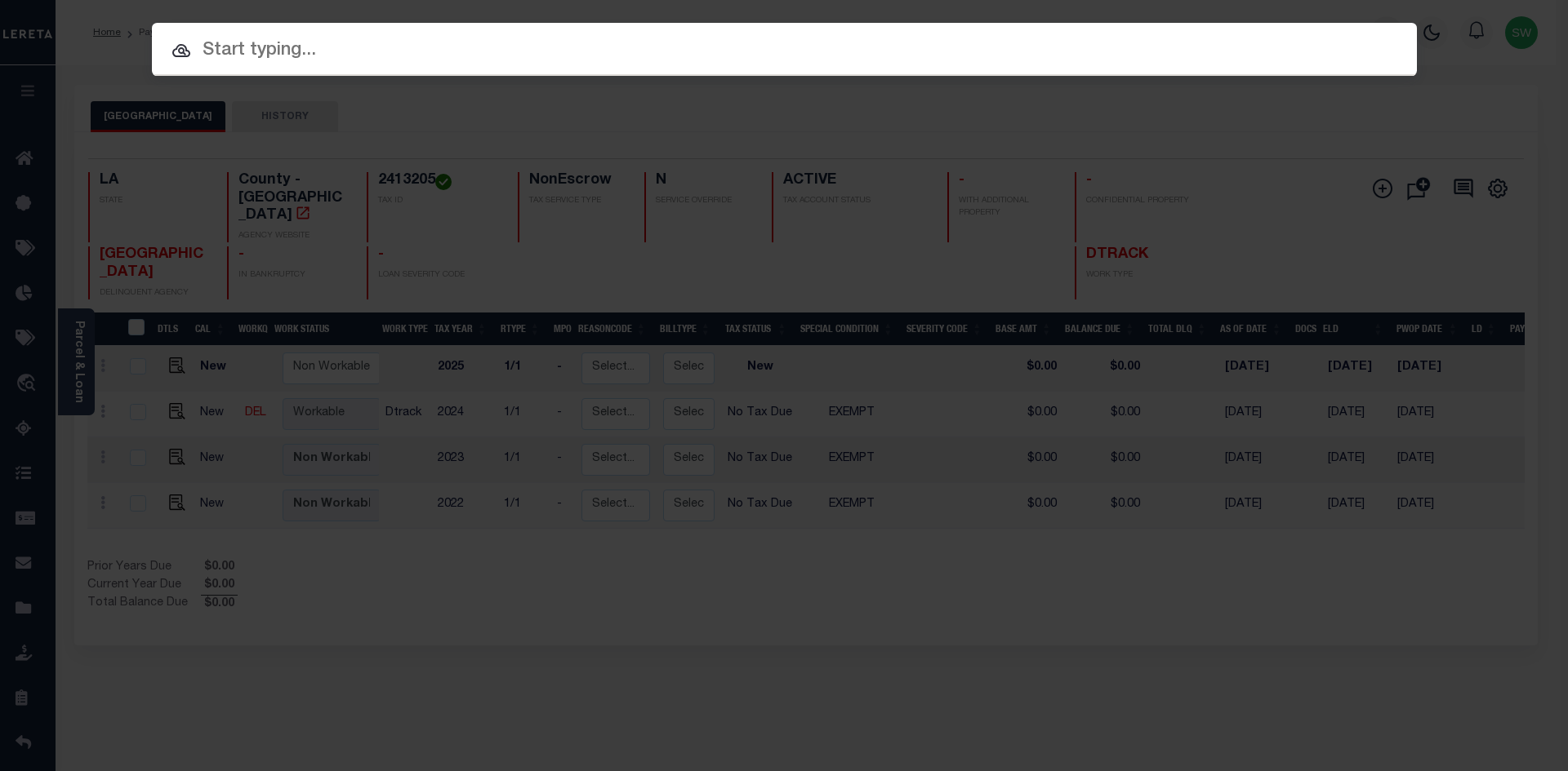
click at [307, 43] on input "text" at bounding box center [784, 51] width 1265 height 29
paste input "942400015015"
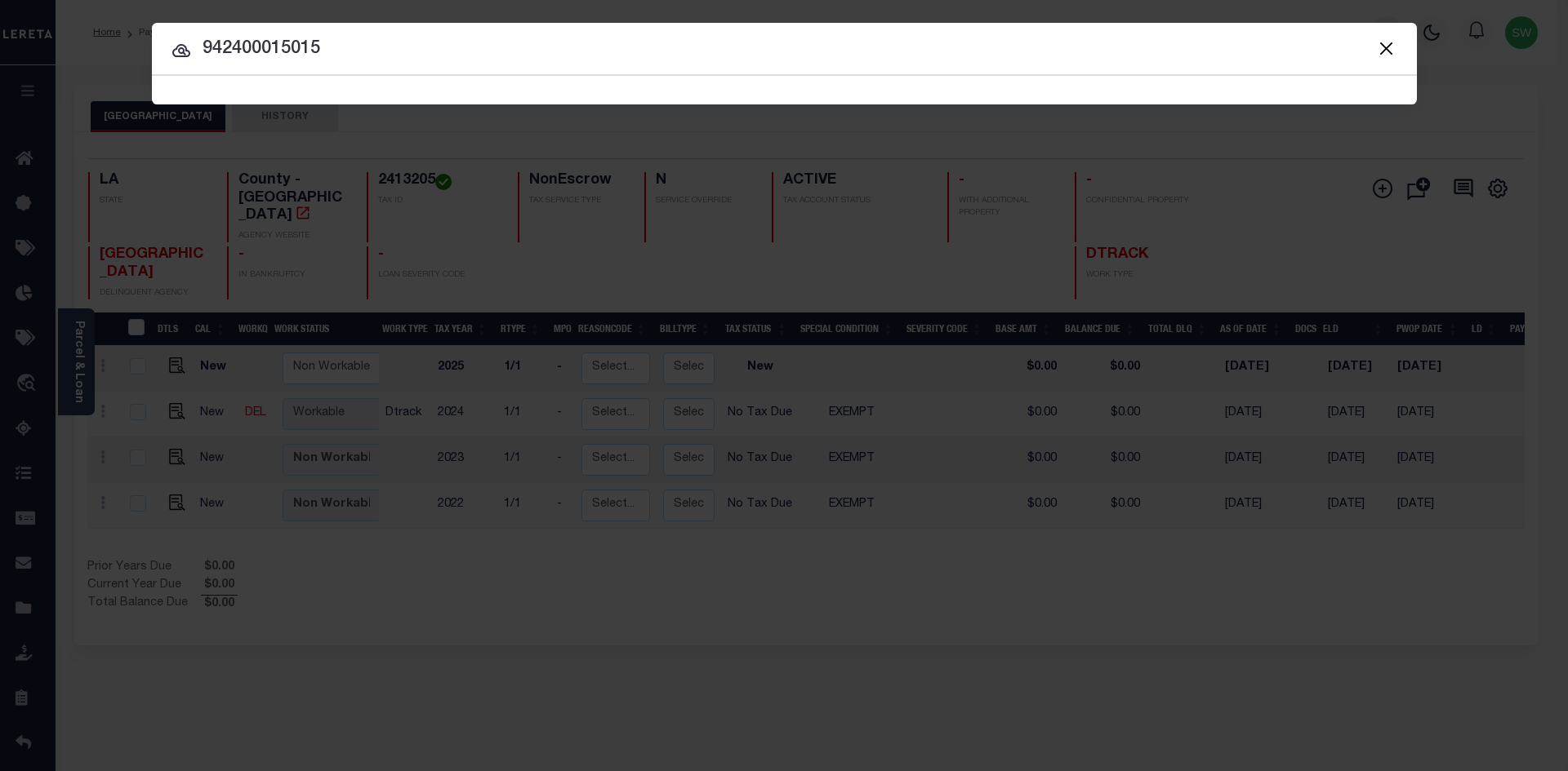
type input "942400015015"
click at [183, 49] on icon at bounding box center [180, 51] width 18 height 13
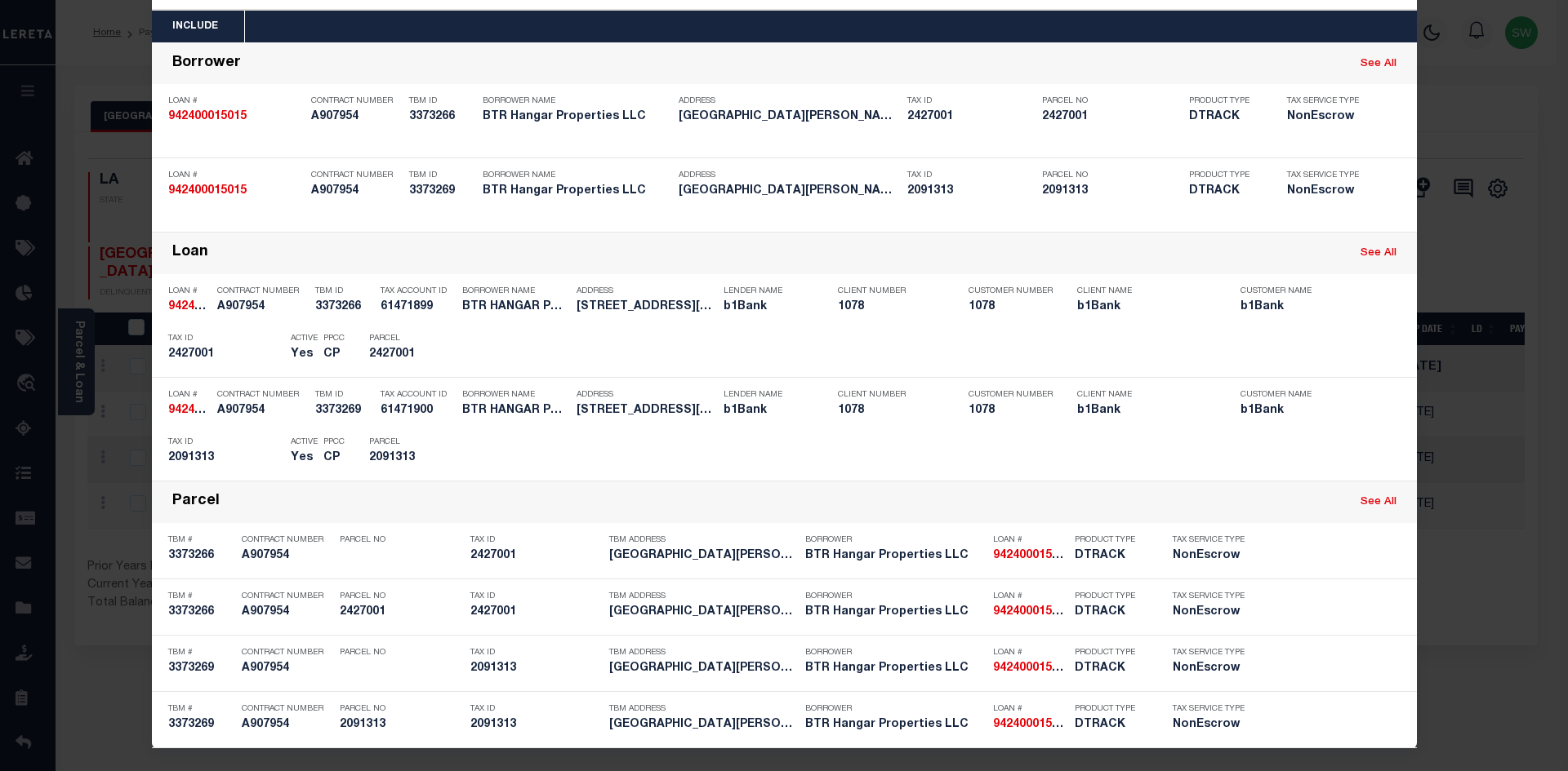
scroll to position [68, 0]
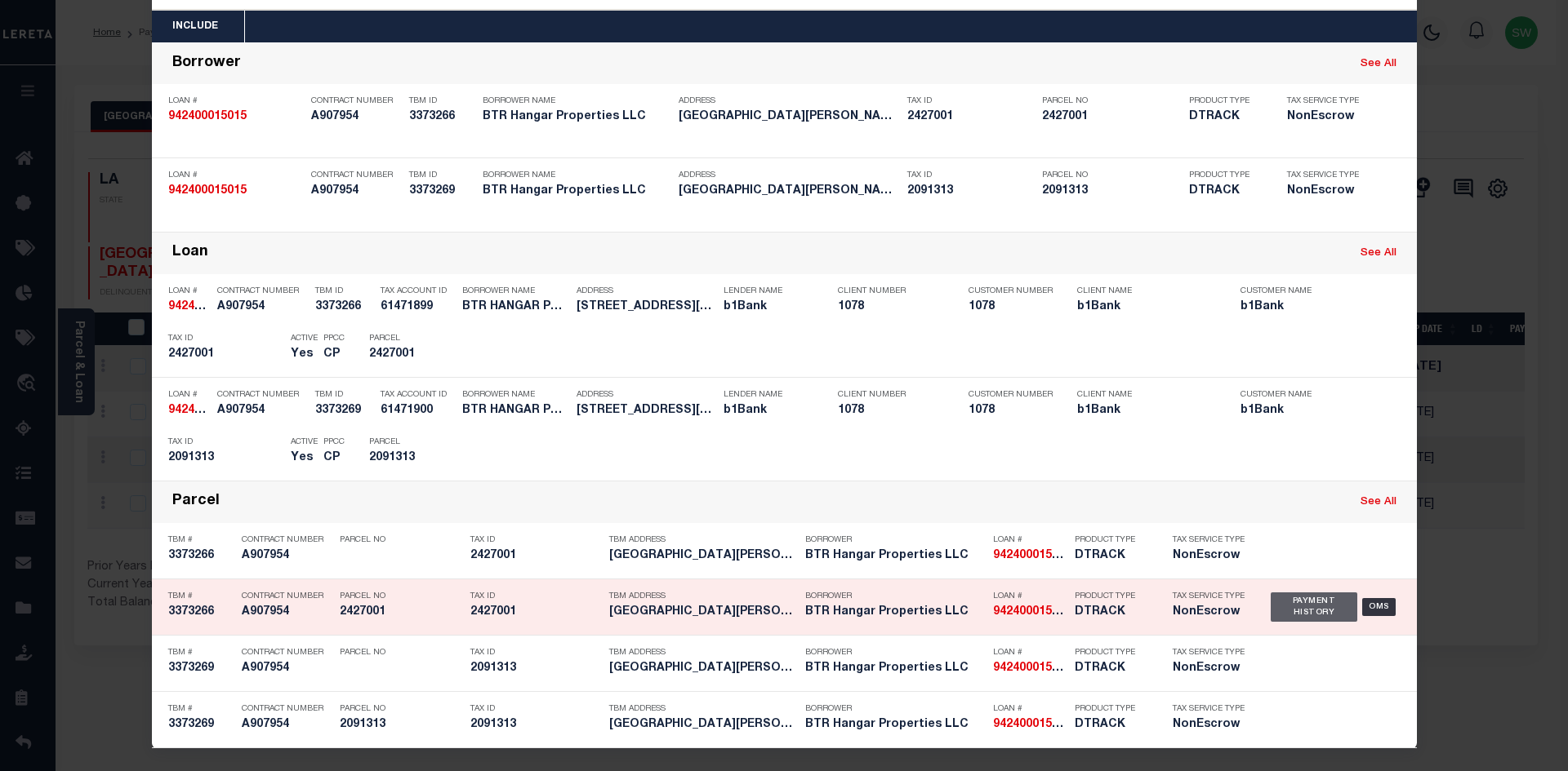
click at [1283, 612] on div "Payment History" at bounding box center [1315, 607] width 87 height 29
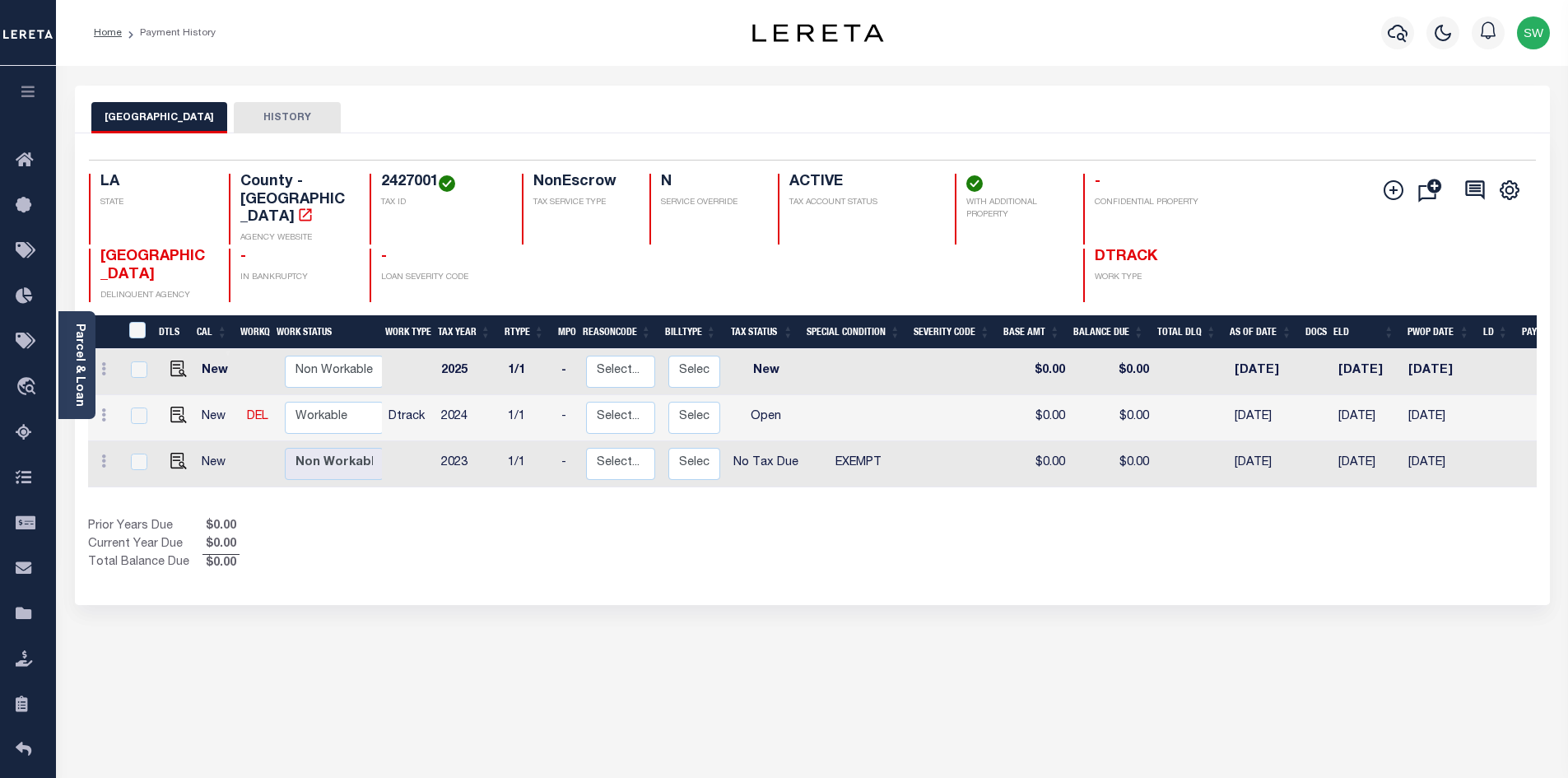
click at [889, 564] on div "Show Tax Lines before Bill Release Date Prior Years Due $0.00 Current Year Due …" at bounding box center [812, 545] width 1449 height 55
drag, startPoint x: 438, startPoint y: 179, endPoint x: 382, endPoint y: 176, distance: 56.1
click at [382, 176] on h4 "2427001" at bounding box center [441, 182] width 121 height 18
copy h4 "2427001"
click at [174, 420] on img "" at bounding box center [178, 415] width 16 height 16
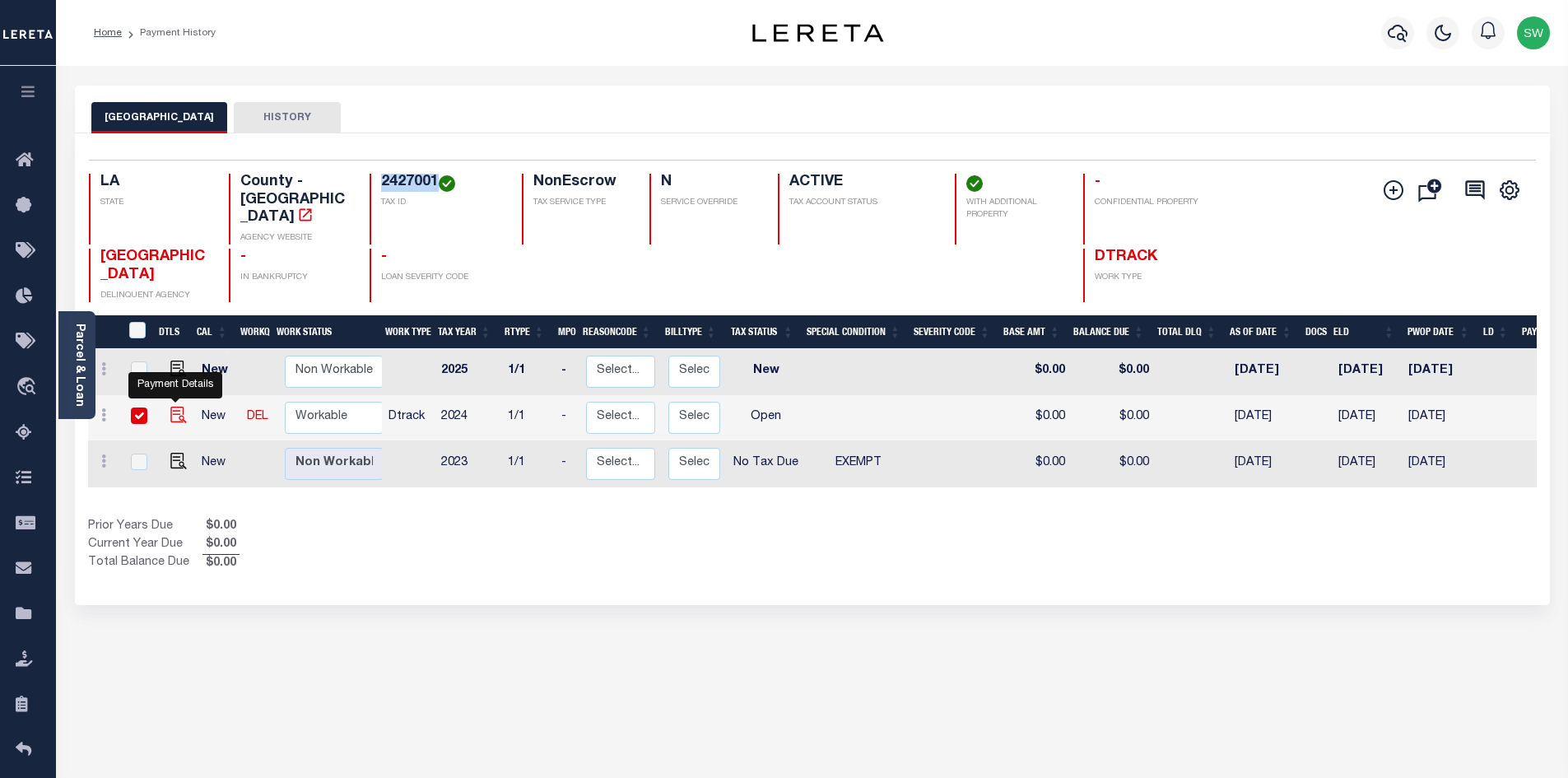
checkbox input "true"
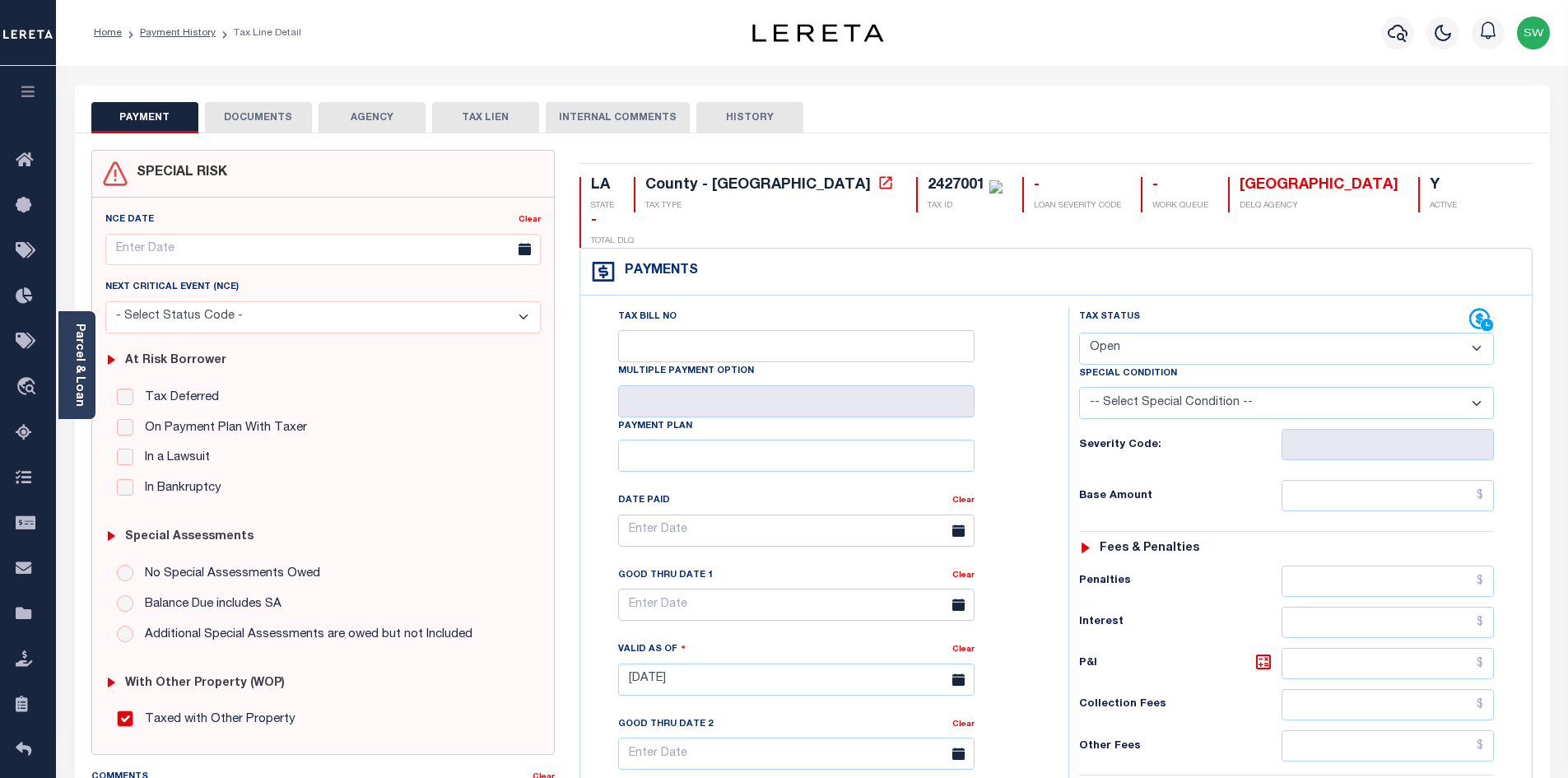
click at [1471, 333] on select "- Select Status Code - Open Due/Unpaid Paid Incomplete No Tax Due Internal Refu…" at bounding box center [1286, 349] width 415 height 32
select select "NTX"
click at [1079, 333] on select "- Select Status Code - Open Due/Unpaid Paid Incomplete No Tax Due Internal Refu…" at bounding box center [1286, 349] width 415 height 32
type input "[DATE]"
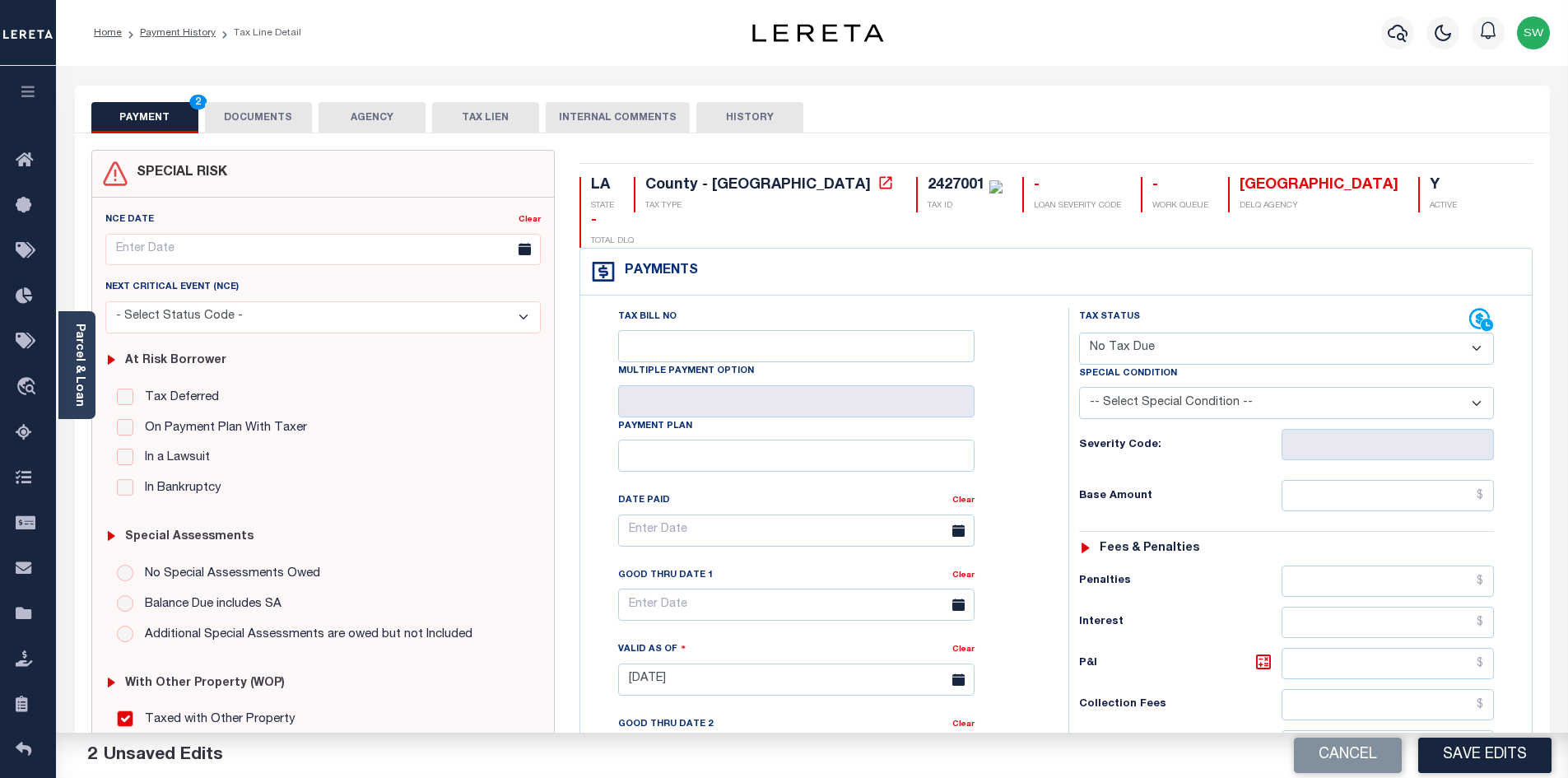
drag, startPoint x: 1476, startPoint y: 367, endPoint x: 1452, endPoint y: 378, distance: 26.4
click at [1476, 387] on select "-- Select Special Condition -- 3RD PARTY TAX LIEN AGENCY TAX LIEN (A.K.A Inside…" at bounding box center [1286, 403] width 415 height 32
select select "5"
click at [1079, 387] on select "-- Select Special Condition -- 3RD PARTY TAX LIEN AGENCY TAX LIEN (A.K.A Inside…" at bounding box center [1286, 403] width 415 height 32
click at [1028, 445] on div "Tax Bill No Multiple Payment Option Payment Plan Clear" at bounding box center [820, 539] width 447 height 462
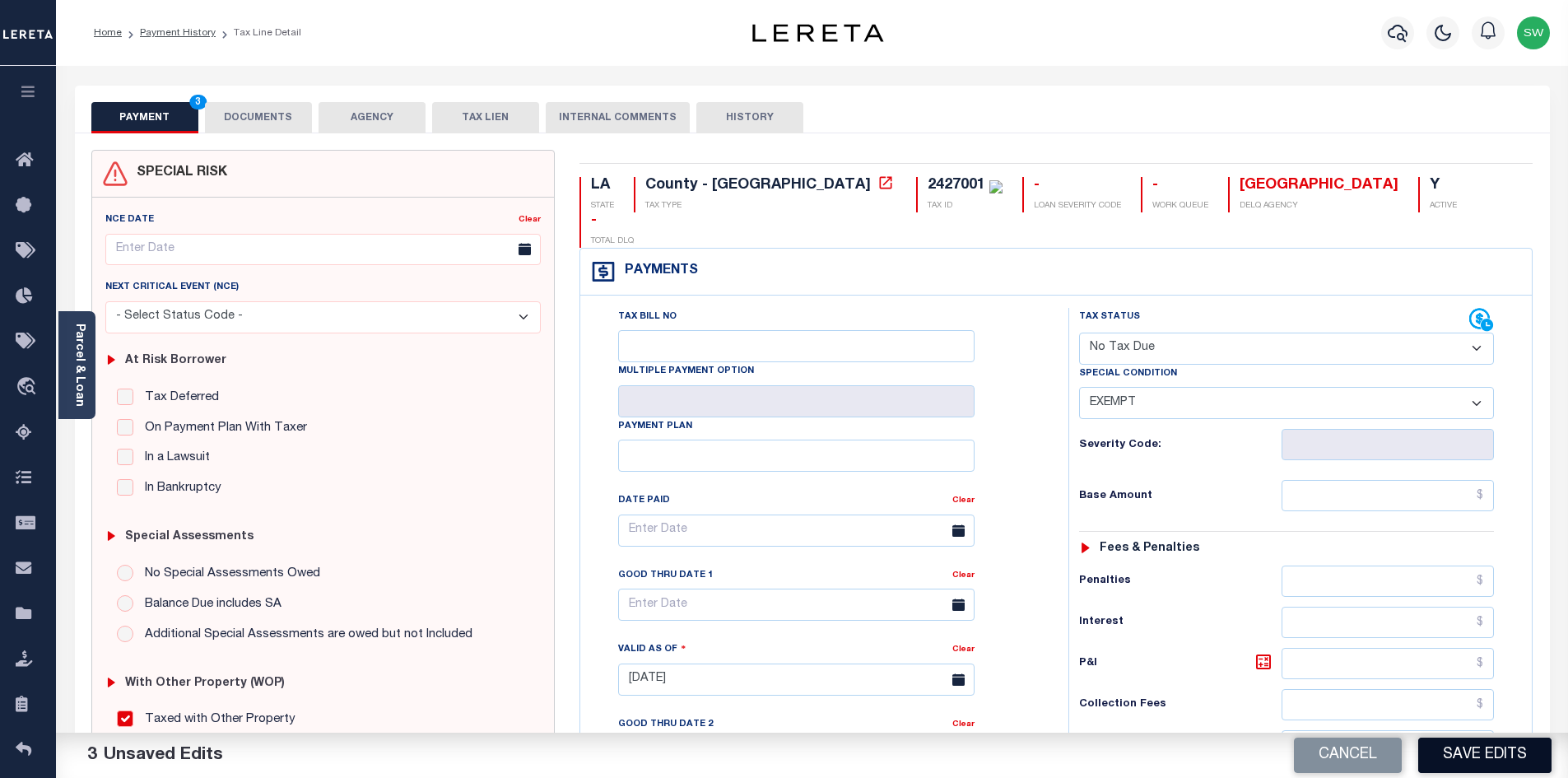
click at [1472, 759] on button "Save Edits" at bounding box center [1485, 756] width 134 height 36
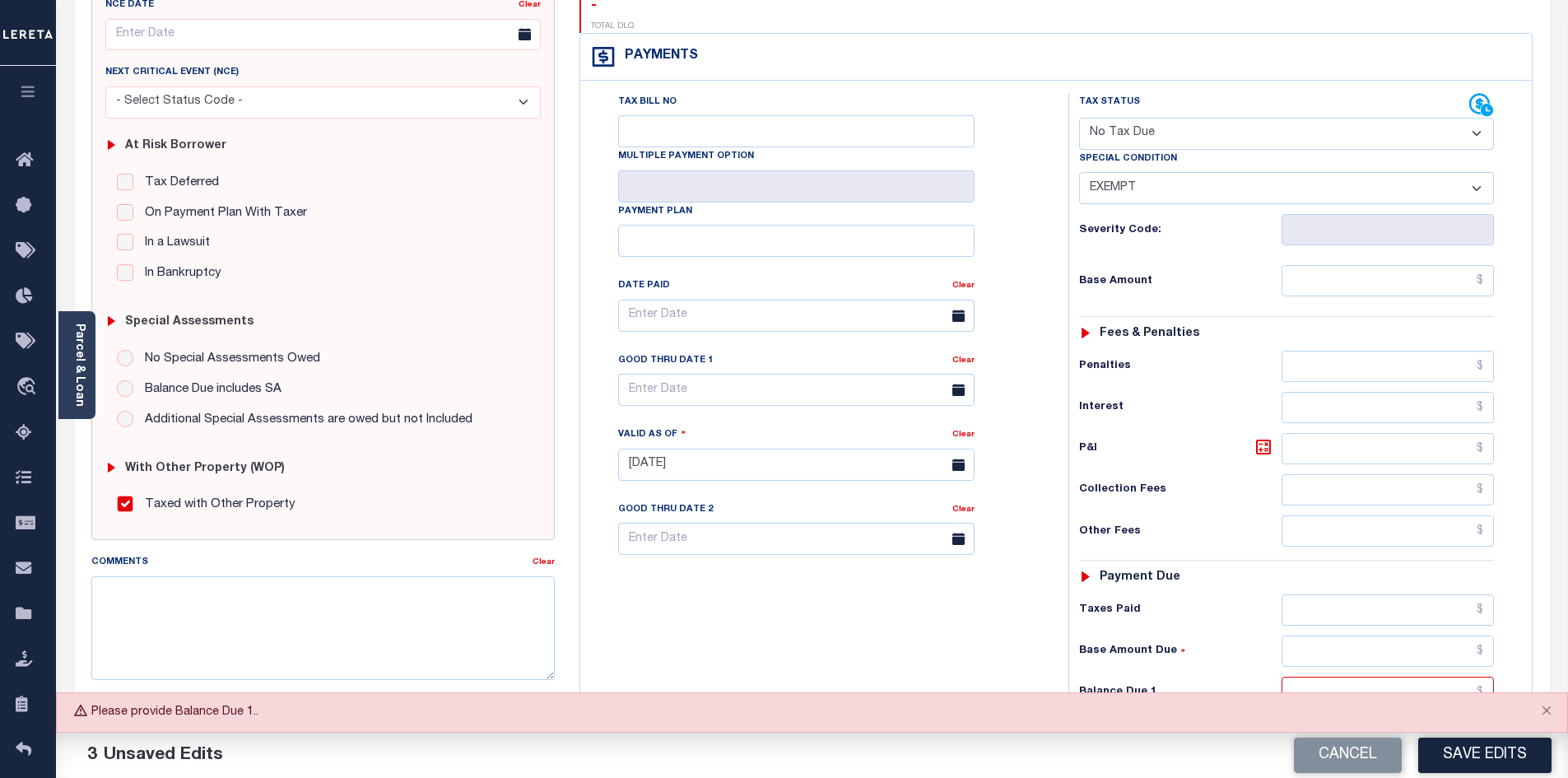
scroll to position [271, 0]
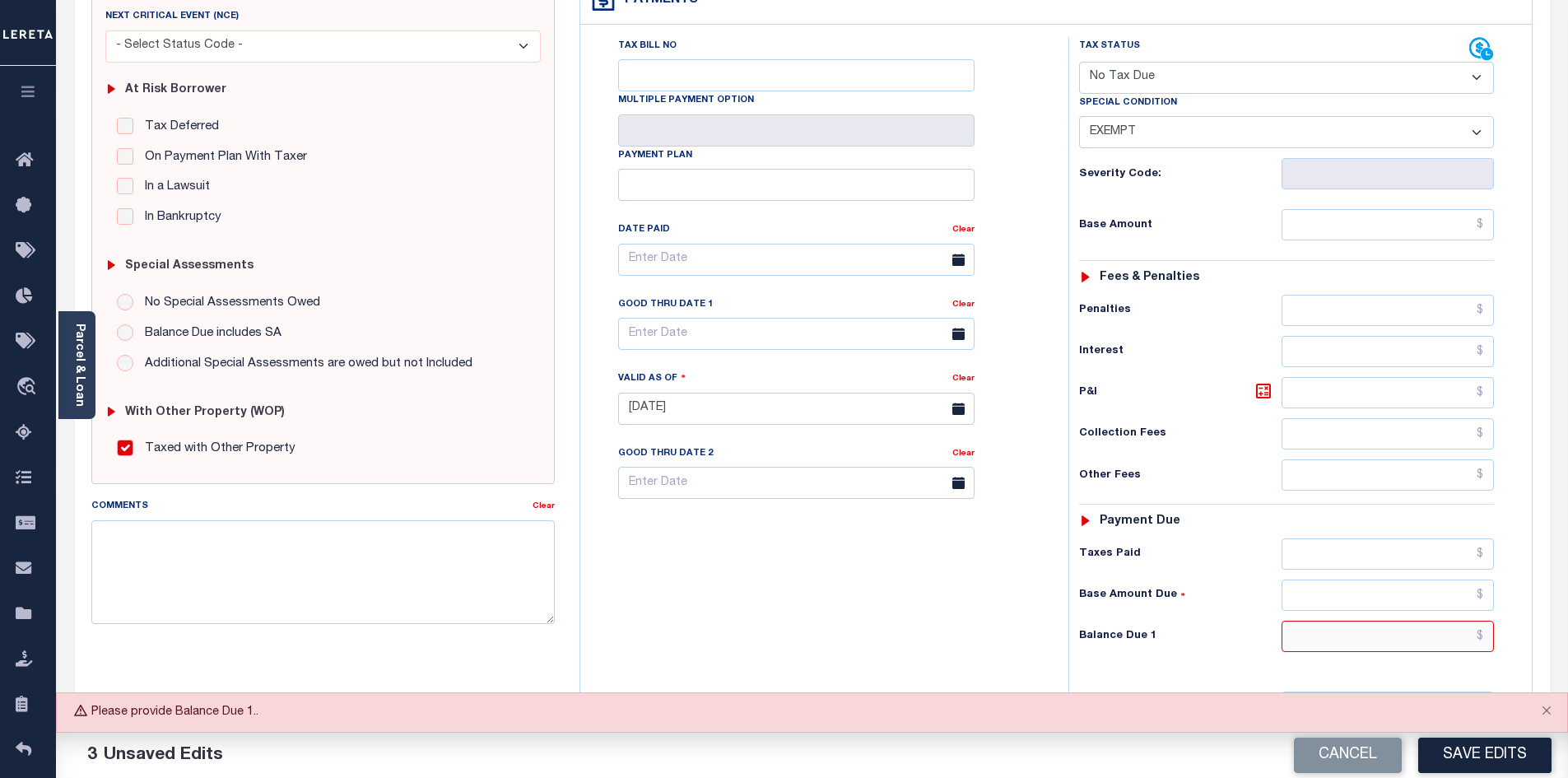
click at [1371, 621] on input "text" at bounding box center [1389, 636] width 213 height 31
type input "$0.00"
click at [774, 742] on div "3 Unsaved Edits" at bounding box center [434, 756] width 756 height 46
click at [850, 636] on div "Tax Bill No Multiple Payment Option Payment Plan Clear" at bounding box center [820, 400] width 471 height 727
click at [1477, 753] on button "Save Edits" at bounding box center [1485, 756] width 134 height 36
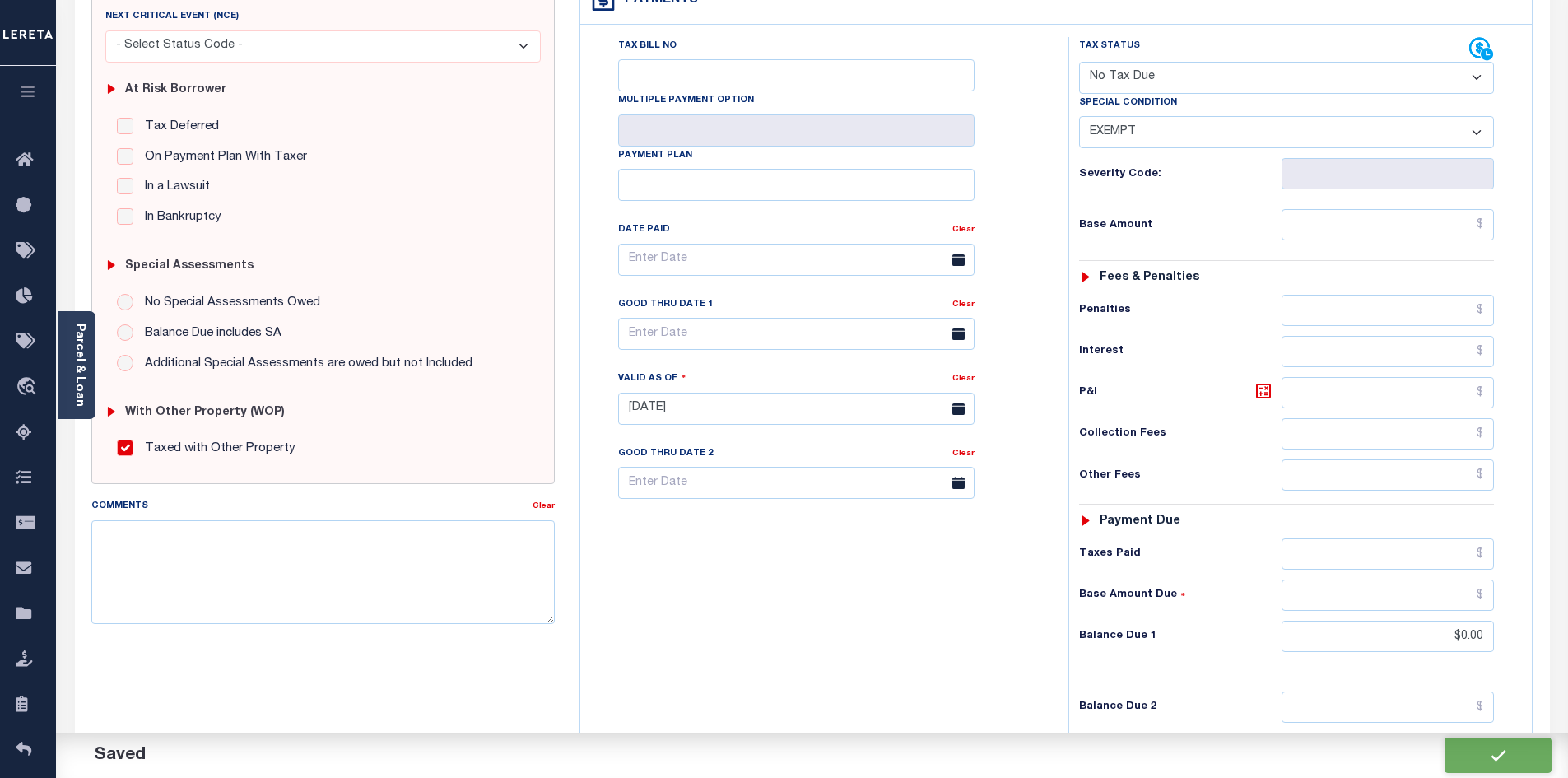
checkbox input "false"
type input "$0"
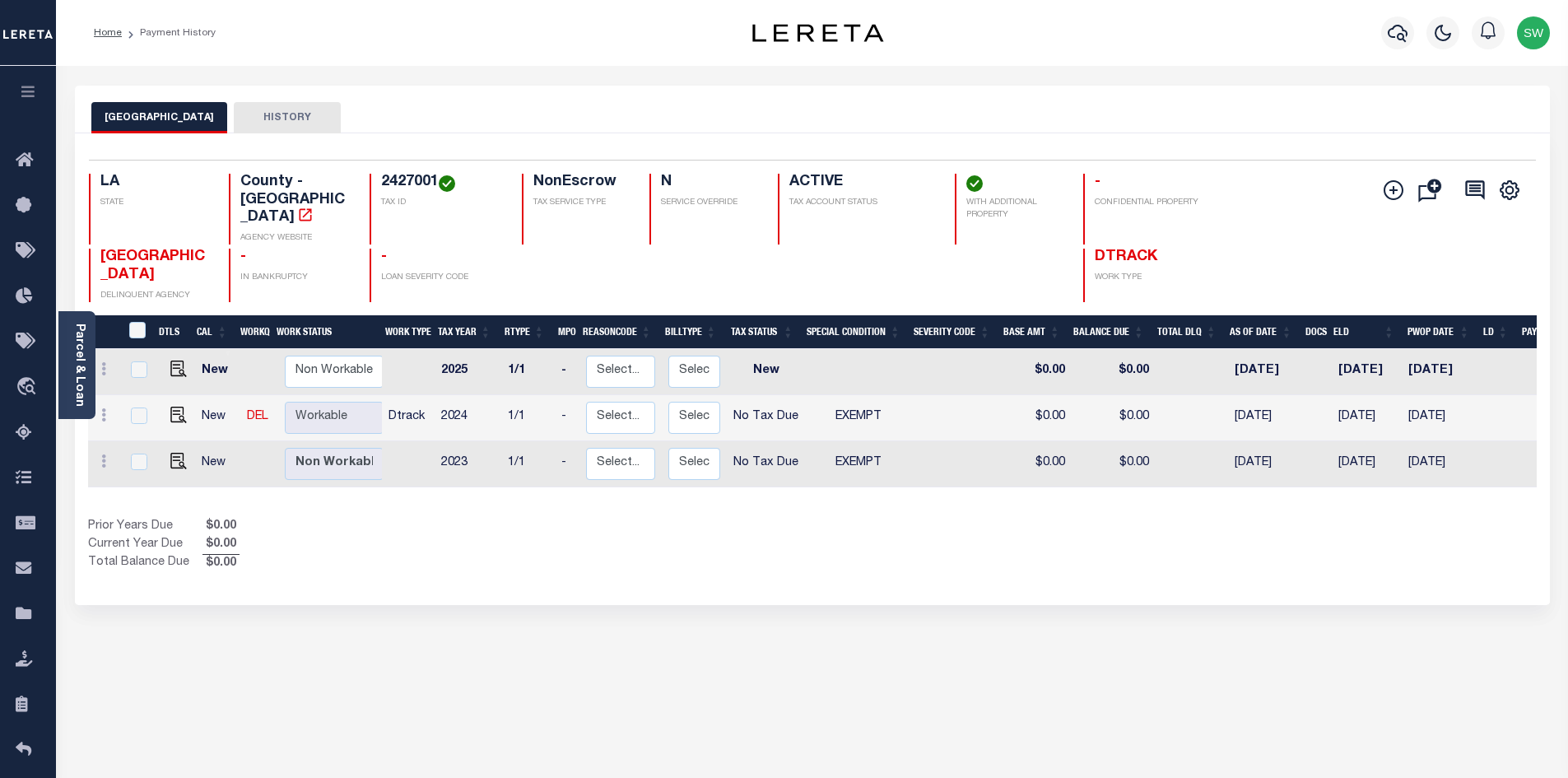
click at [960, 546] on div "Show Tax Lines before Bill Release Date Prior Years Due $0.00 Current Year Due …" at bounding box center [812, 545] width 1449 height 55
drag, startPoint x: 349, startPoint y: 513, endPoint x: 348, endPoint y: 499, distance: 14.0
click at [349, 514] on div "DTLS CAL WorkQ Work Status Work Type Tax Year RType MPO ReasonCode BillType Tax…" at bounding box center [812, 444] width 1449 height 257
drag, startPoint x: 383, startPoint y: 540, endPoint x: 386, endPoint y: 531, distance: 9.5
click at [382, 540] on div "Prior Years Due $0.00 Current Year Due $0.00 Total Balance Due $0.00" at bounding box center [450, 545] width 724 height 55
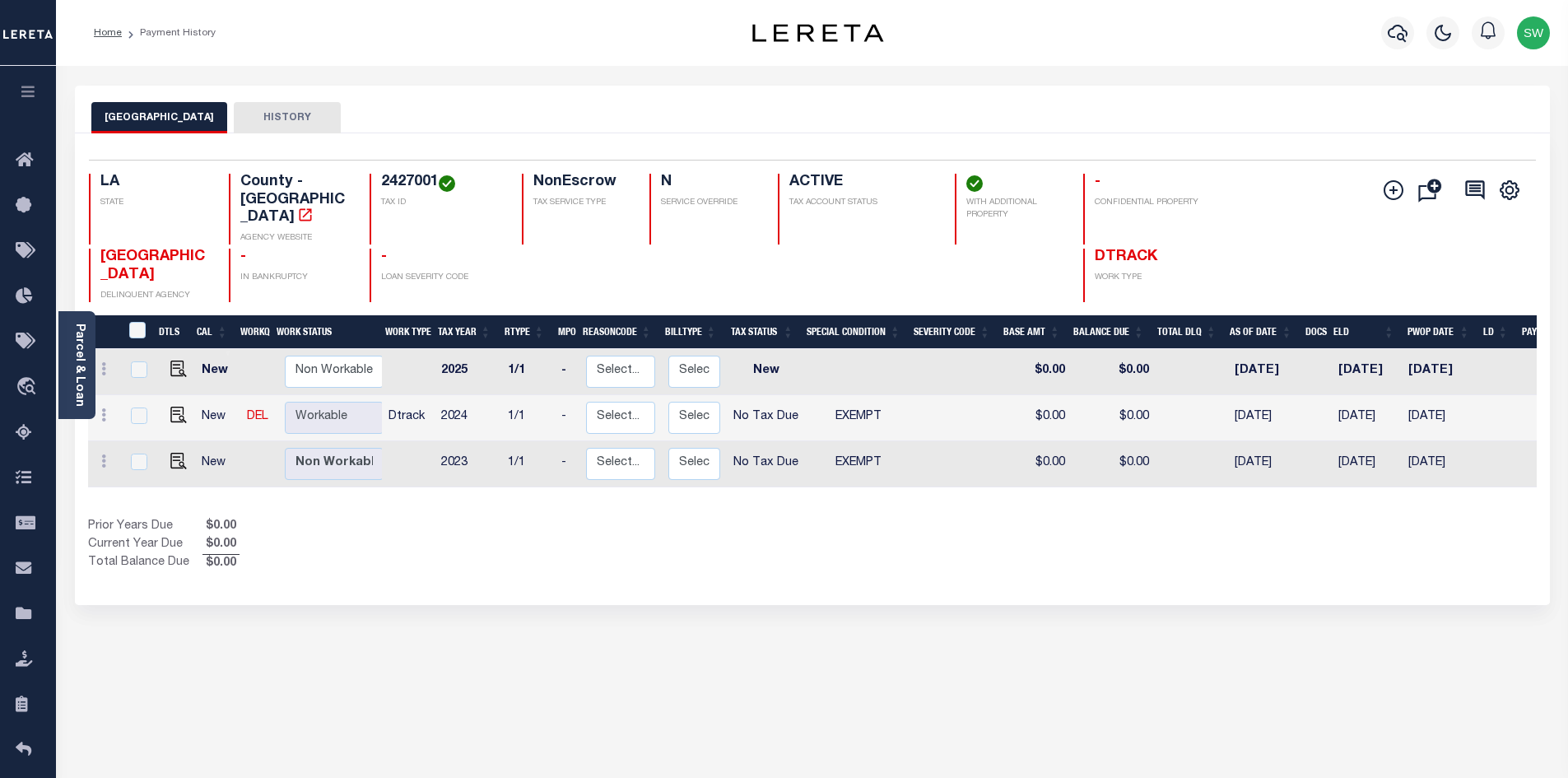
click at [510, 556] on div "Prior Years Due $0.00 Current Year Due $0.00 Total Balance Due $0.00" at bounding box center [450, 545] width 724 height 55
click at [476, 555] on div "Prior Years Due $0.00 Current Year Due $0.00 Total Balance Due $0.00" at bounding box center [450, 545] width 724 height 55
click at [1397, 36] on icon "button" at bounding box center [1397, 32] width 19 height 19
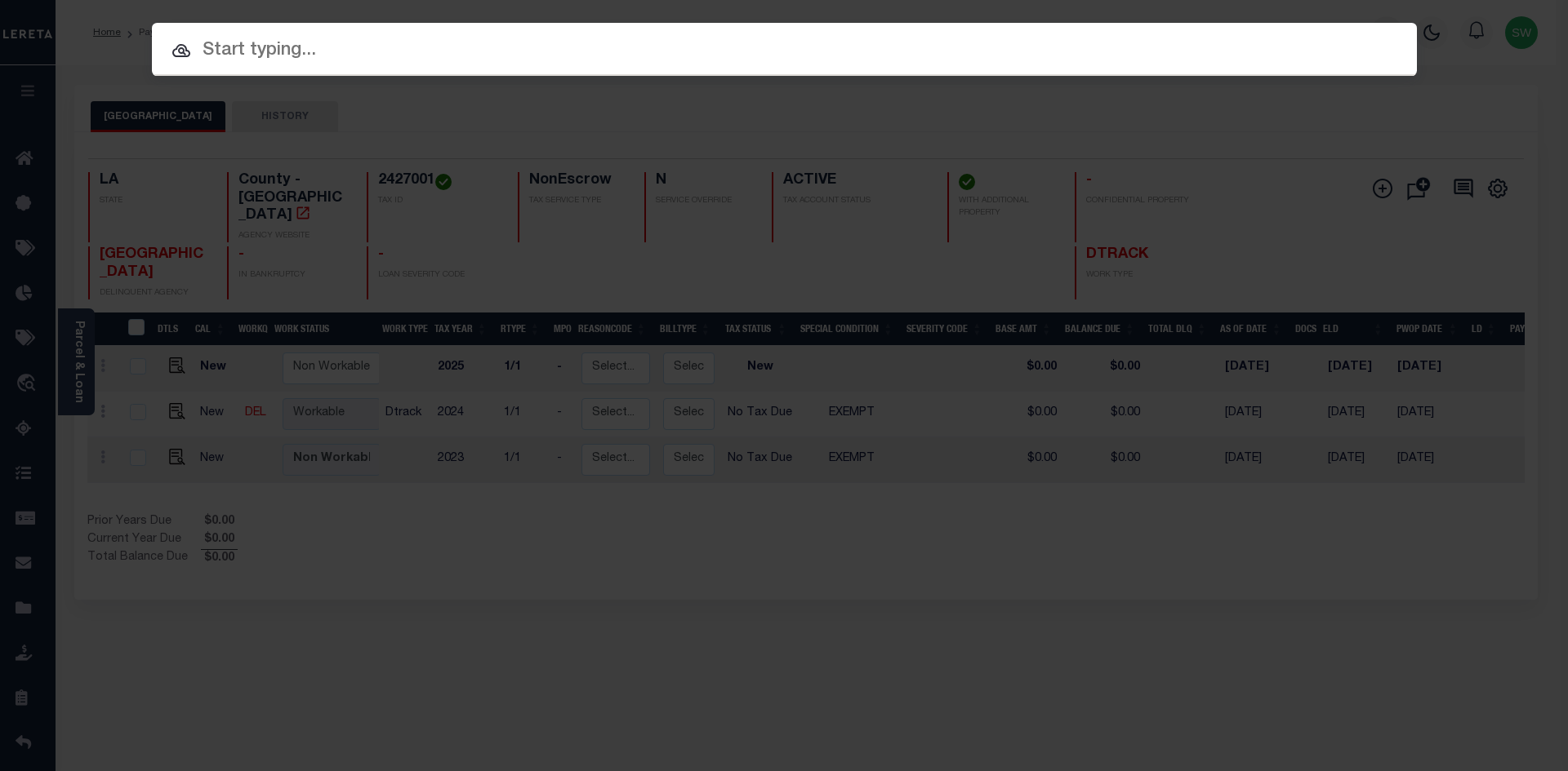
click at [244, 60] on input "text" at bounding box center [784, 51] width 1265 height 29
paste input "942400020270"
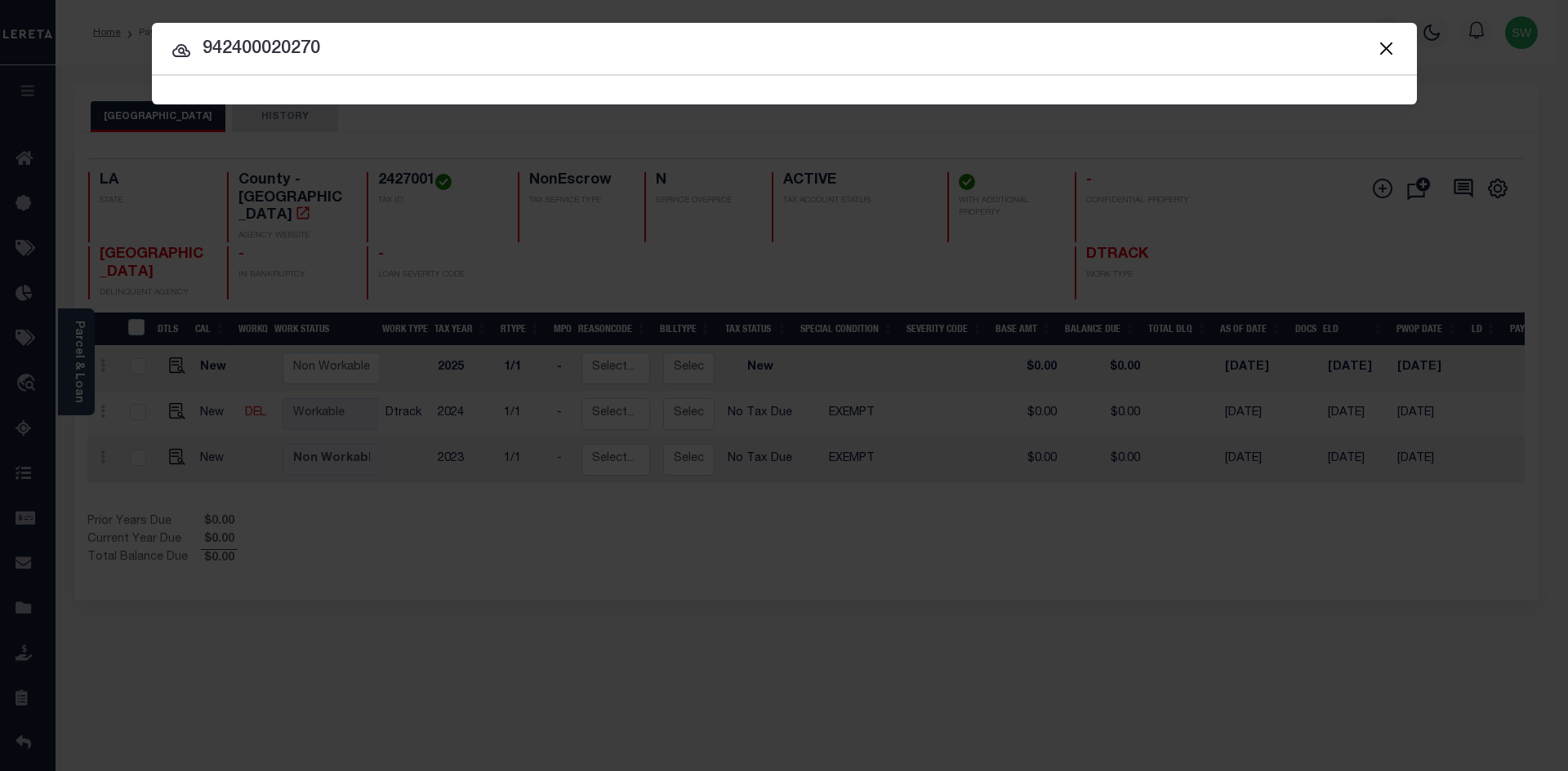
type input "942400020270"
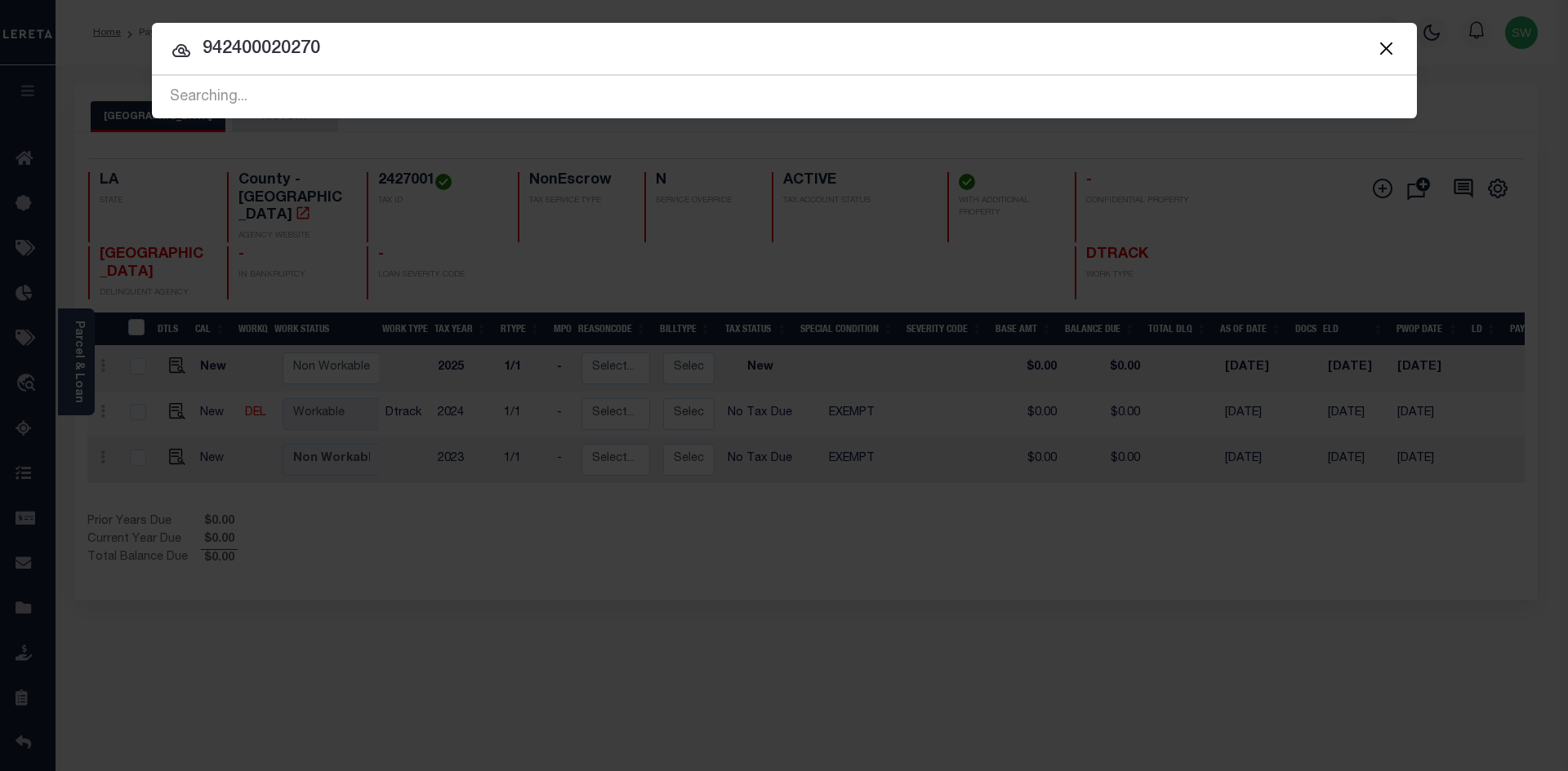
click at [183, 50] on icon at bounding box center [180, 51] width 18 height 13
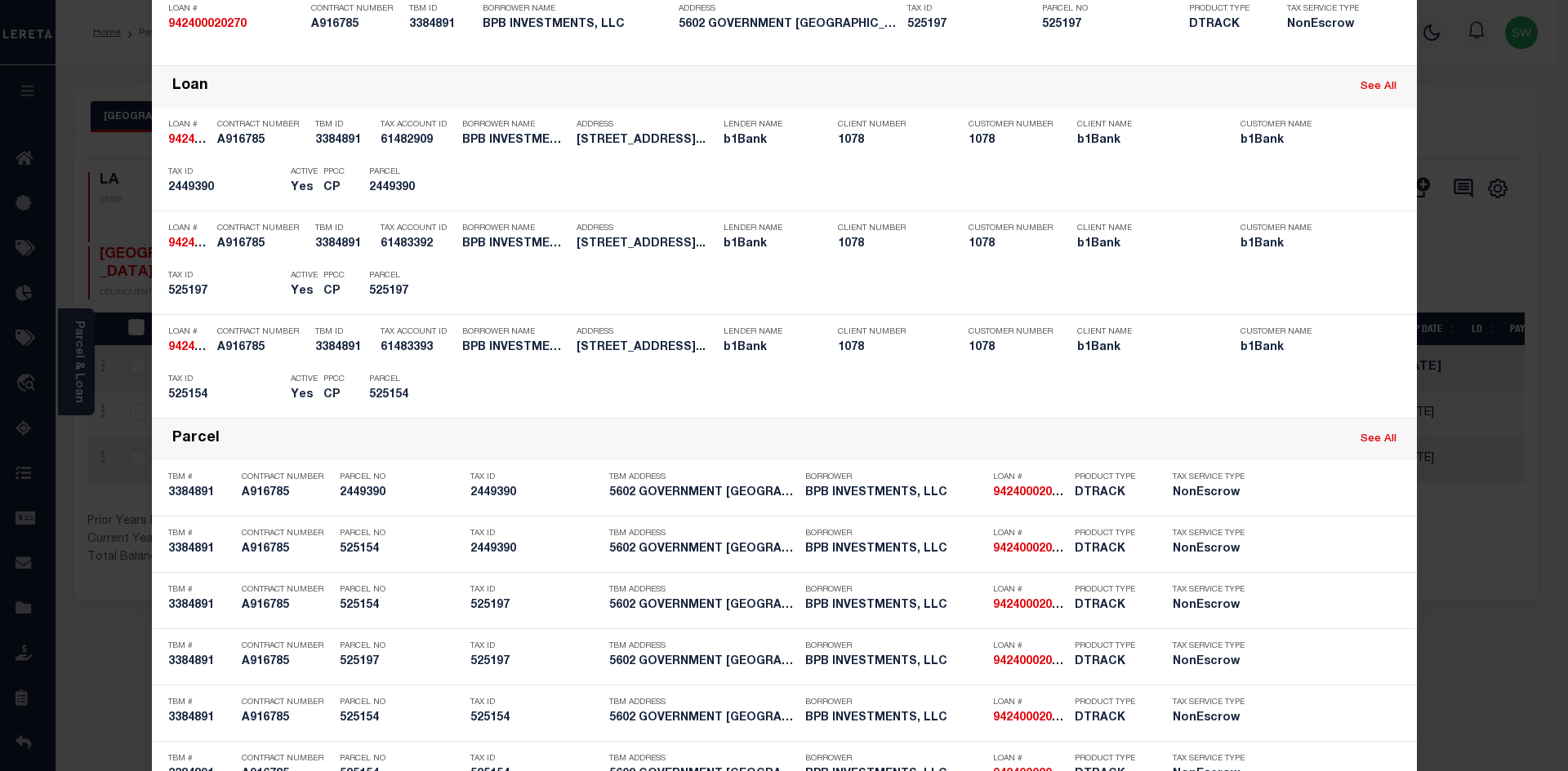
scroll to position [358, 0]
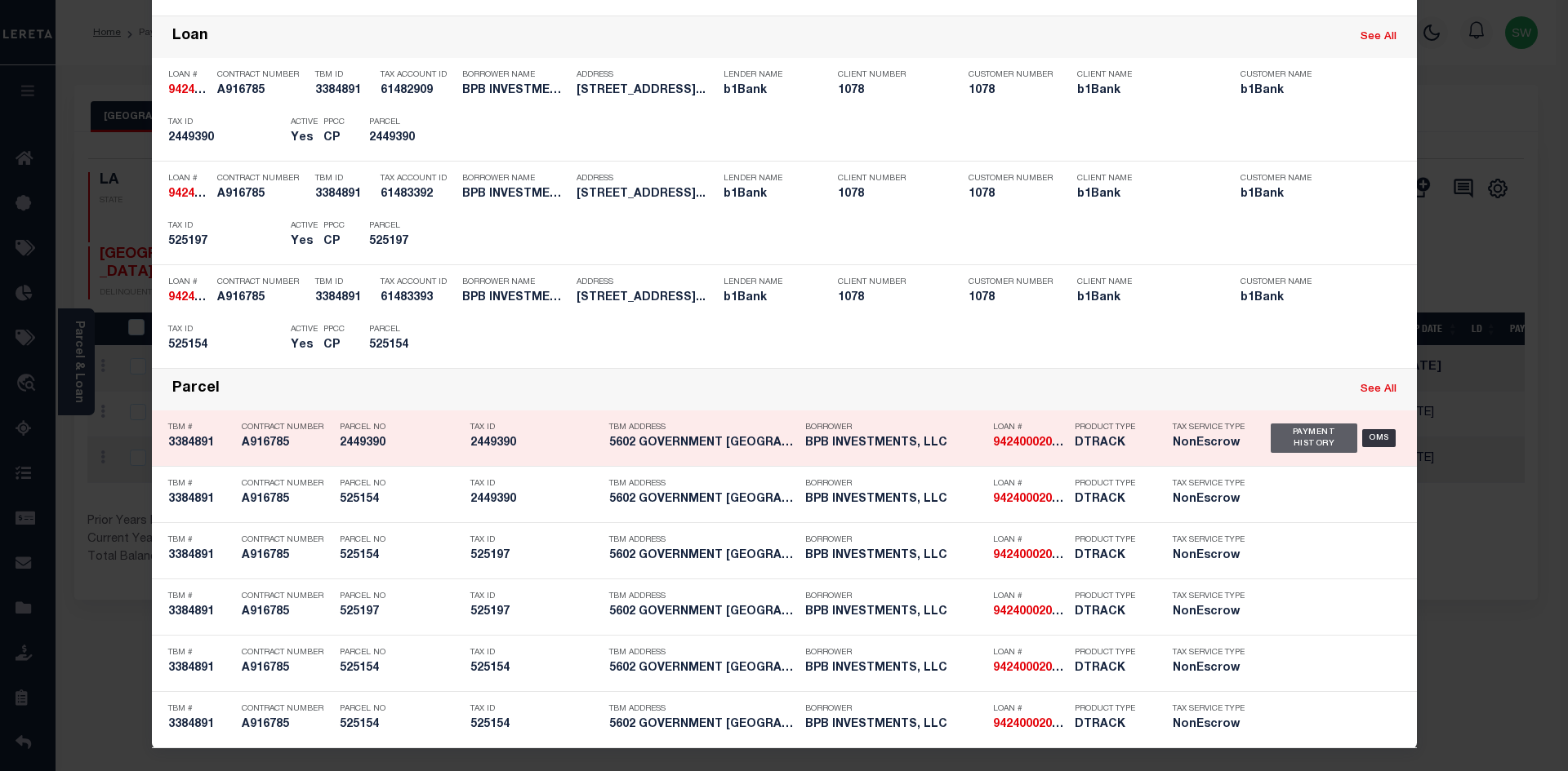
click at [1313, 434] on div "Payment History" at bounding box center [1315, 438] width 87 height 29
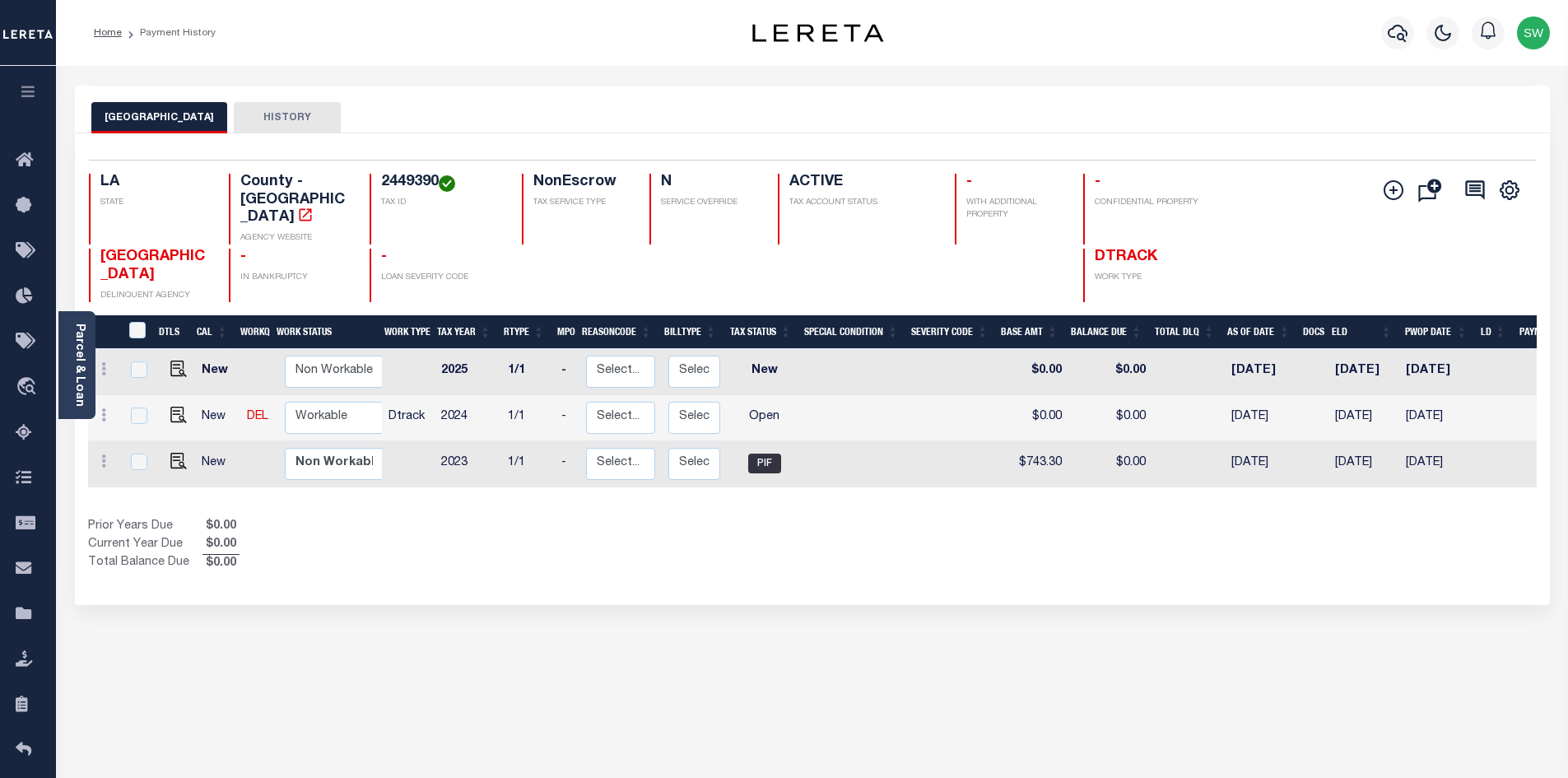
click at [832, 549] on div "Show Tax Lines before Bill Release Date Prior Years Due $0.00 Current Year Due …" at bounding box center [812, 545] width 1449 height 55
drag, startPoint x: 437, startPoint y: 180, endPoint x: 371, endPoint y: 181, distance: 66.0
click at [371, 181] on div "2449390 TAX ID" at bounding box center [436, 209] width 133 height 71
copy h4 "2449390"
click at [84, 371] on link "Parcel & Loan" at bounding box center [80, 365] width 12 height 83
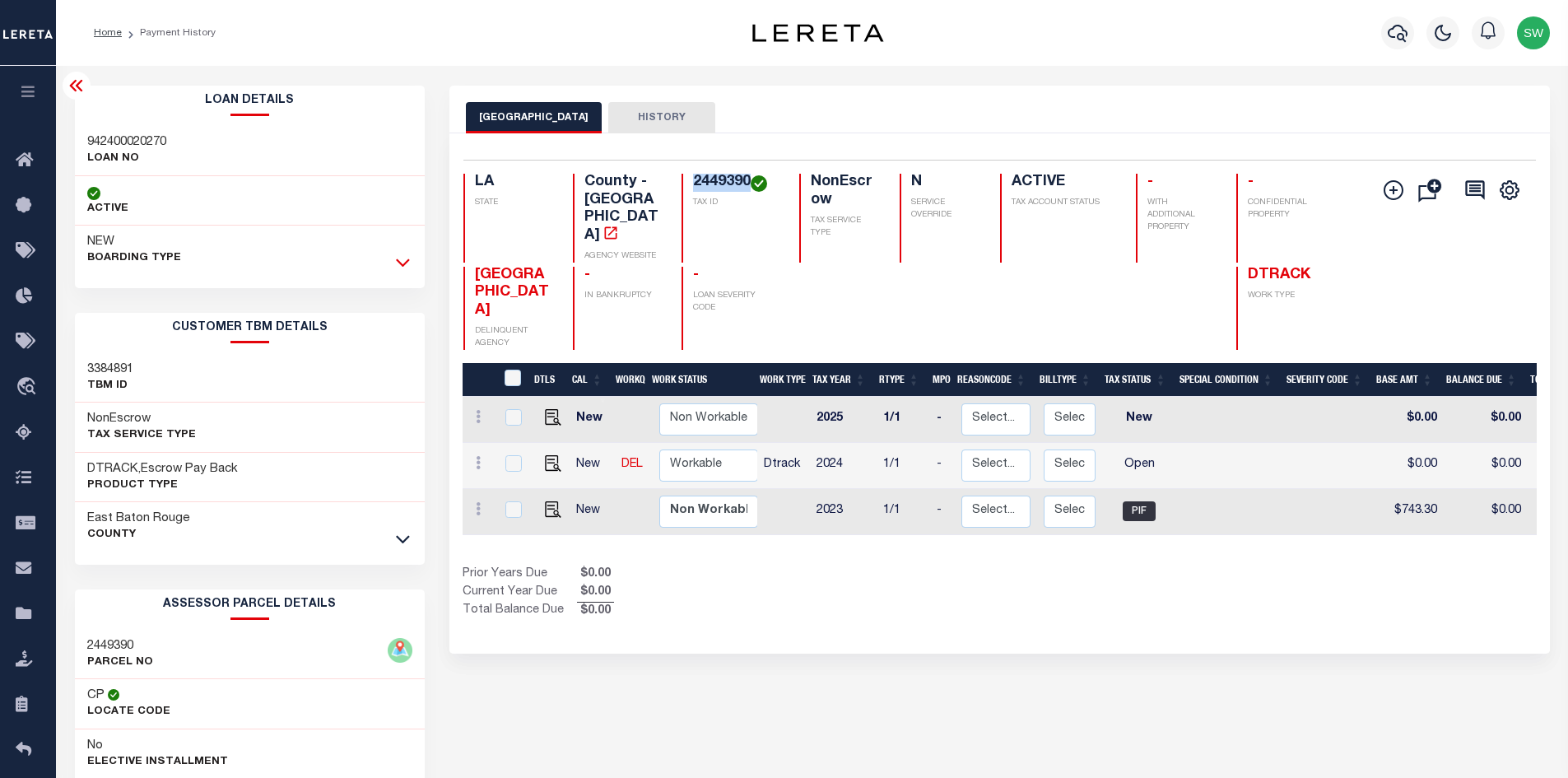
click at [398, 266] on icon at bounding box center [403, 262] width 14 height 17
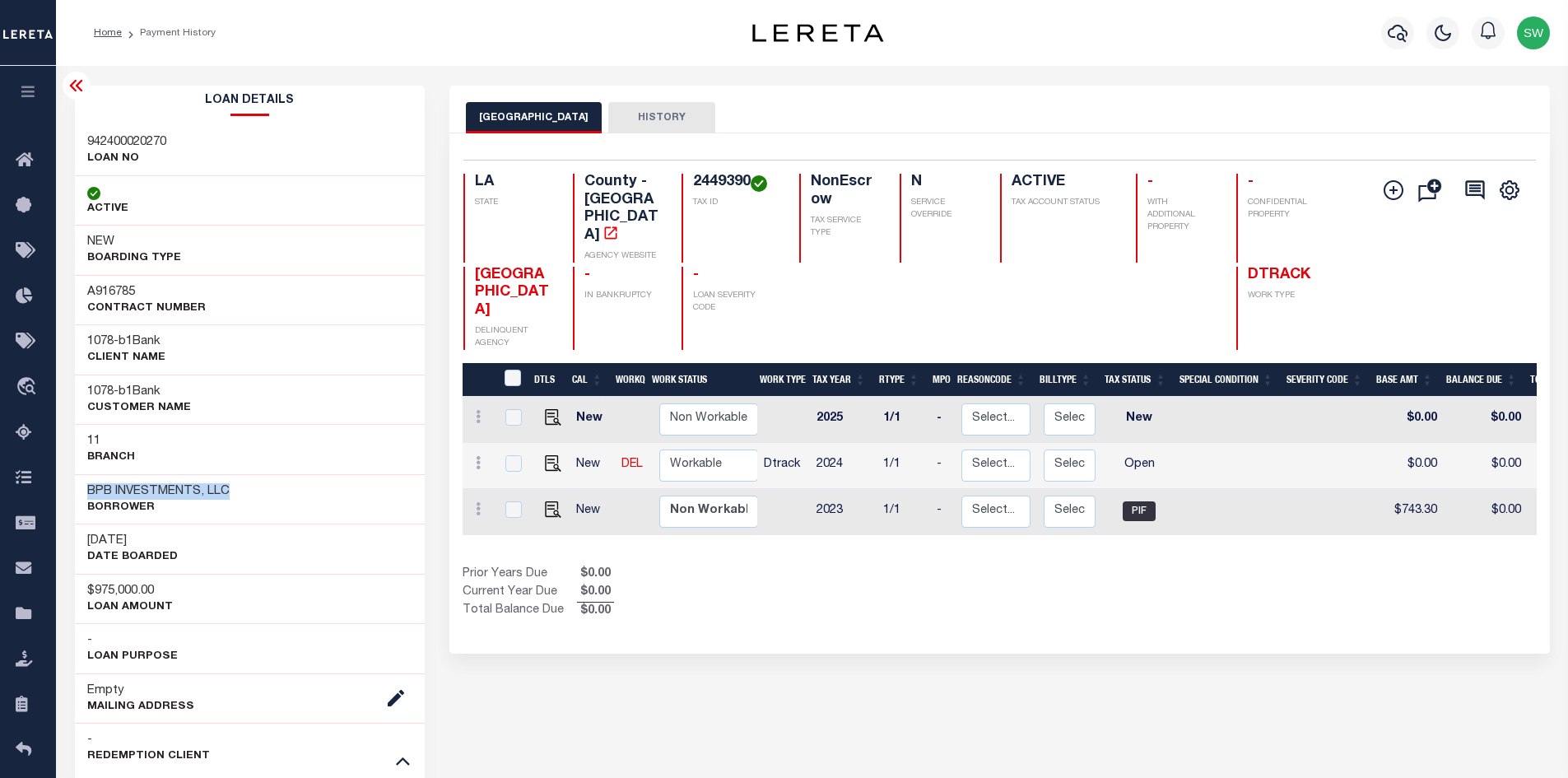
drag, startPoint x: 239, startPoint y: 491, endPoint x: 86, endPoint y: 495, distance: 153.1
click at [86, 495] on div "BPB INVESTMENTS, LLC Borrower" at bounding box center [250, 499] width 350 height 50
copy h3 "BPB INVESTMENTS, LLC"
click at [555, 455] on img "" at bounding box center [553, 463] width 16 height 16
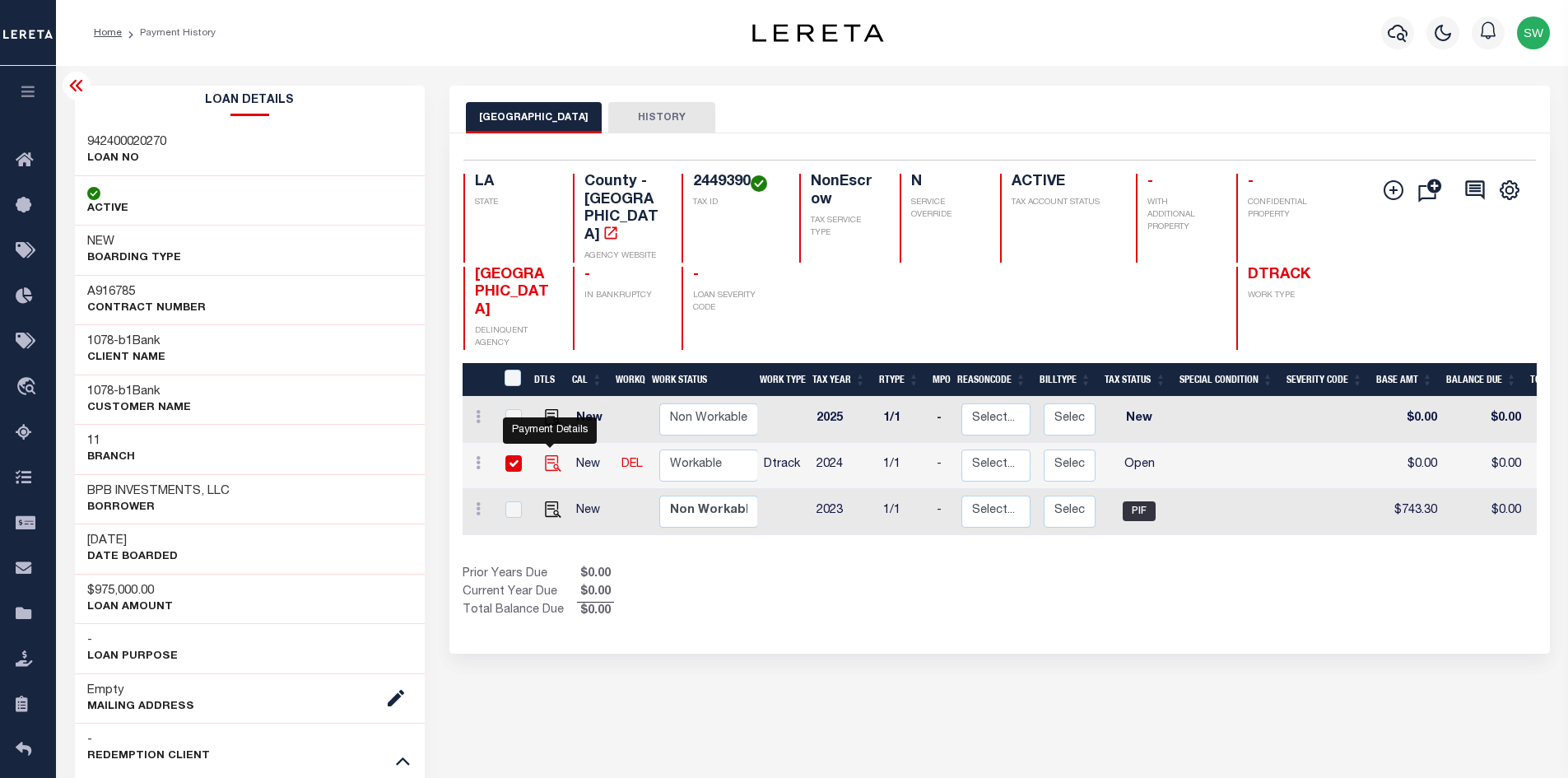
checkbox input "true"
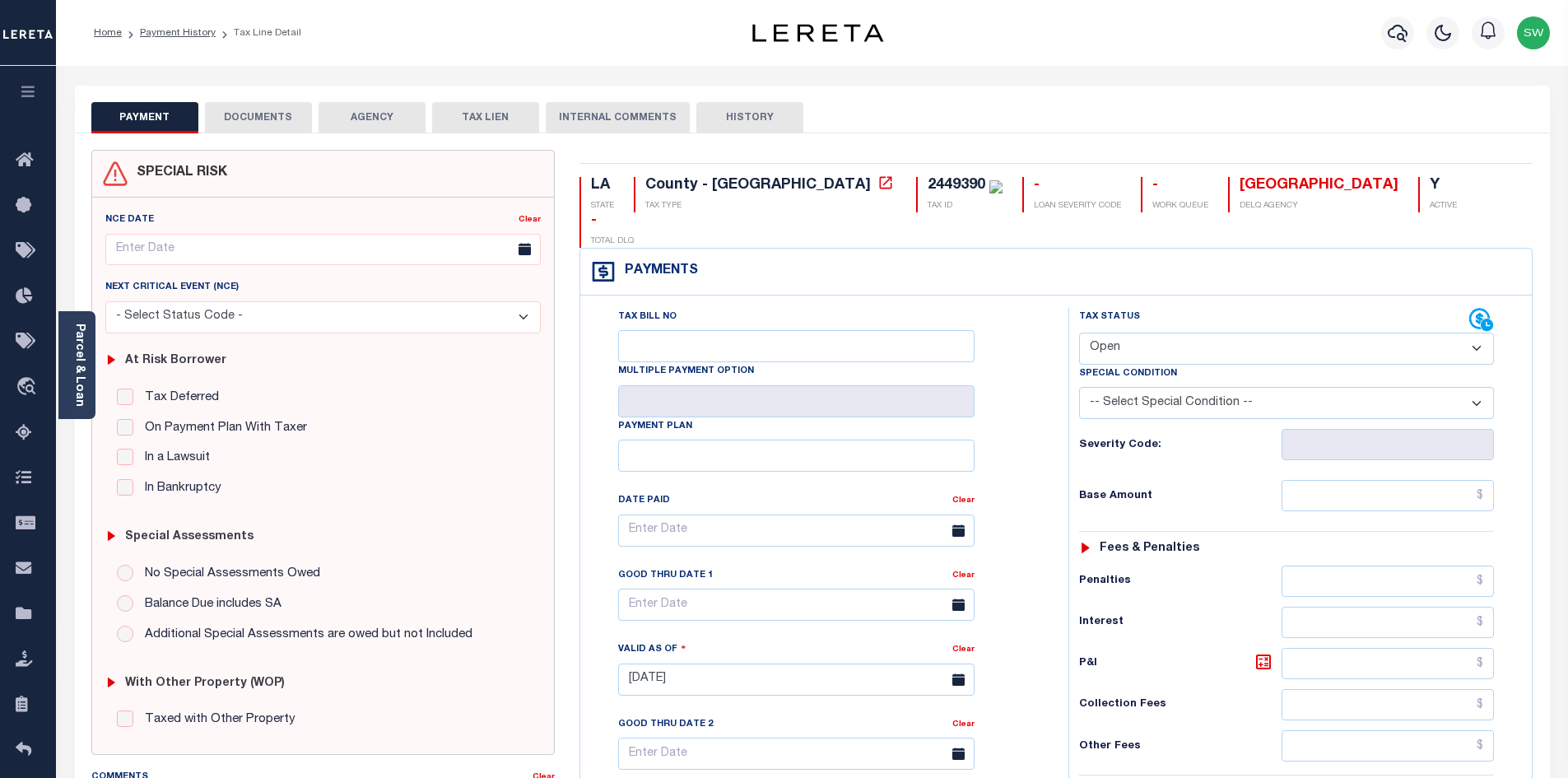
click at [1479, 333] on select "- Select Status Code - Open Due/Unpaid Paid Incomplete No Tax Due Internal Refu…" at bounding box center [1286, 349] width 415 height 32
select select "PYD"
click at [1079, 333] on select "- Select Status Code - Open Due/Unpaid Paid Incomplete No Tax Due Internal Refu…" at bounding box center [1286, 349] width 415 height 32
type input "[DATE]"
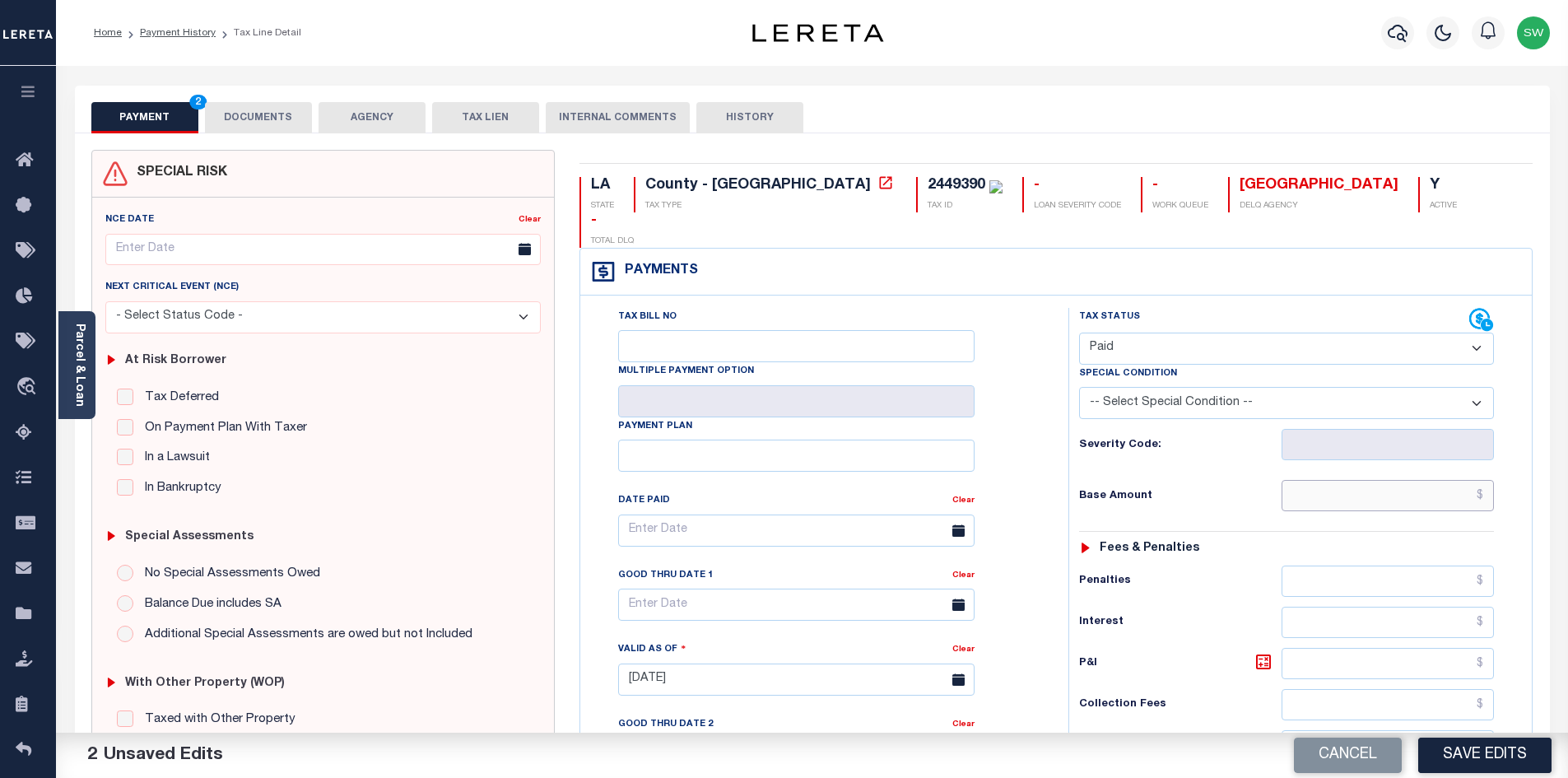
click at [1340, 480] on input "text" at bounding box center [1389, 495] width 213 height 31
paste input "869.86"
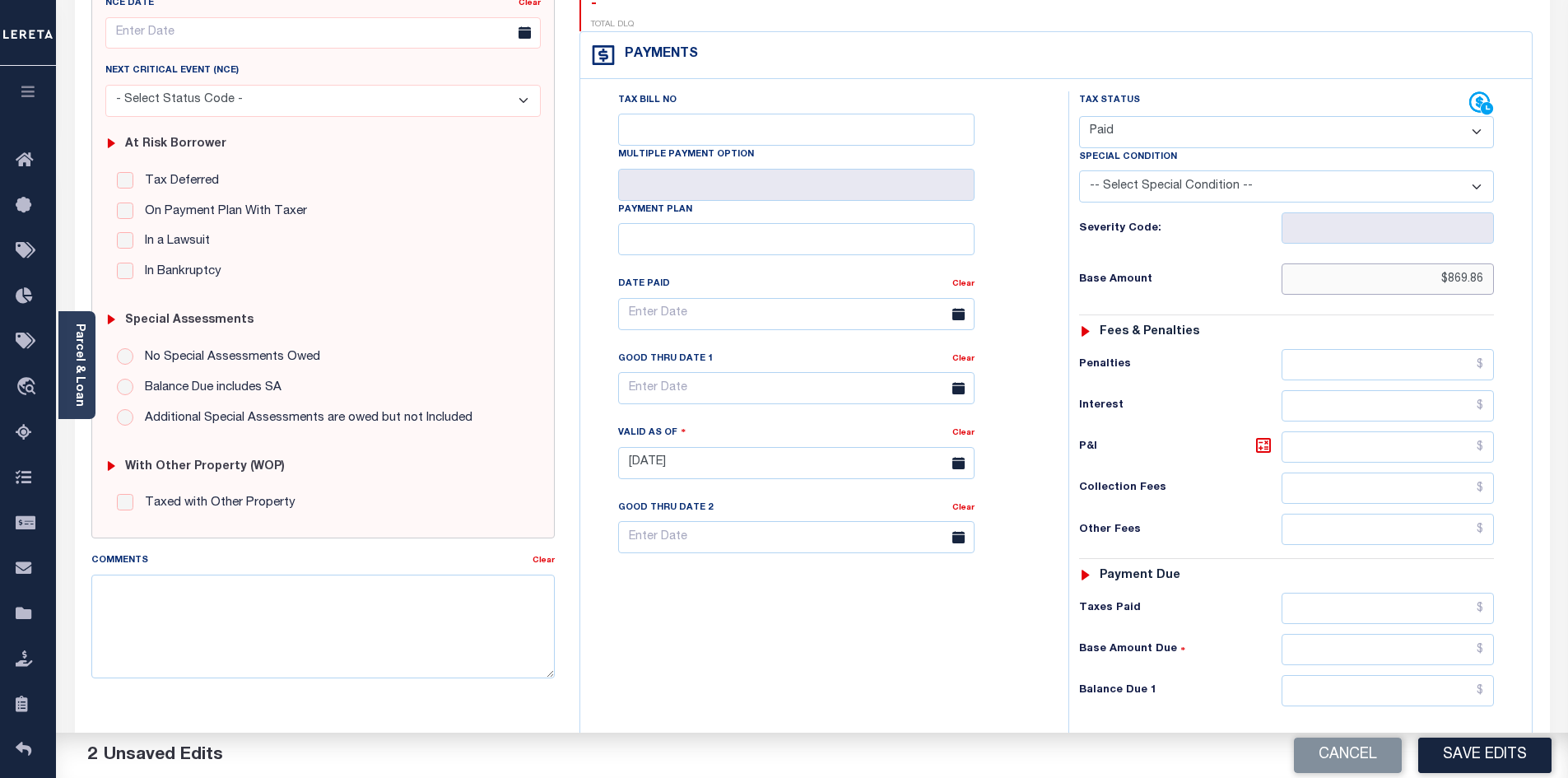
scroll to position [232, 0]
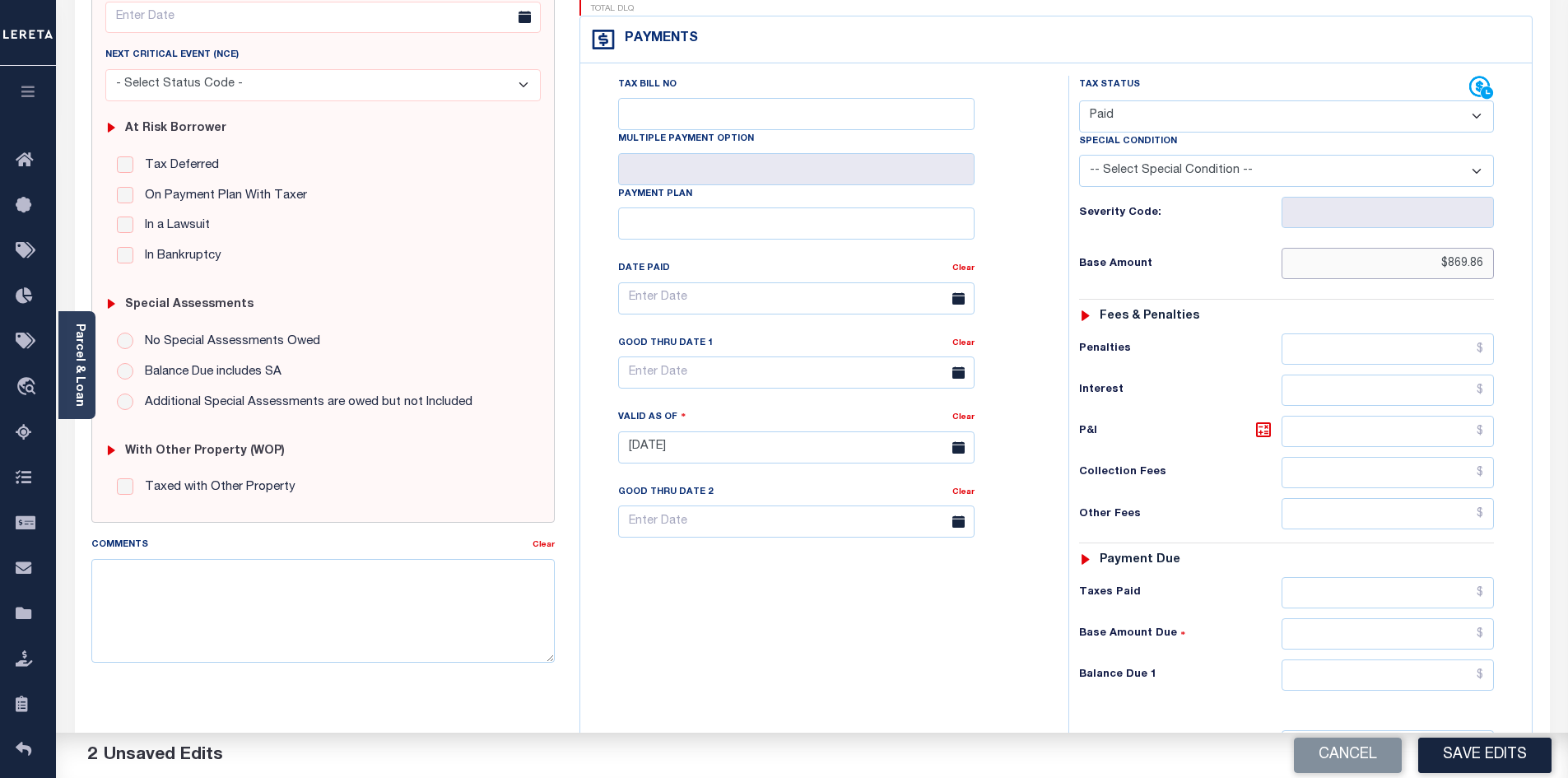
type input "$869.86"
click at [1346, 577] on input "text" at bounding box center [1389, 593] width 213 height 31
paste input "869.86"
type input "$869.86"
click at [1415, 659] on input "text" at bounding box center [1389, 675] width 213 height 31
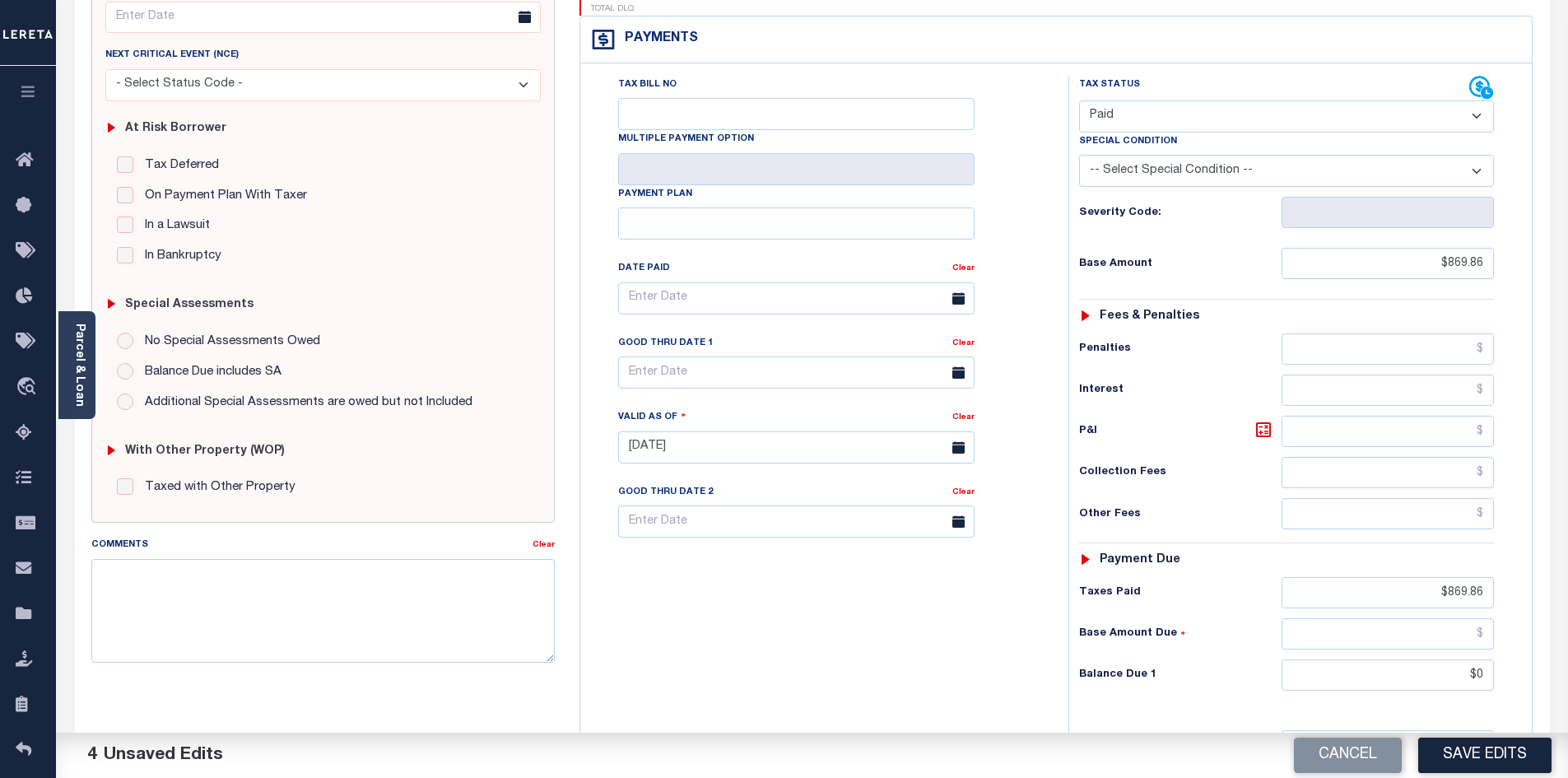
type input "$0.00"
click at [955, 621] on div "Tax Bill No Multiple Payment Option Payment Plan Clear" at bounding box center [820, 439] width 471 height 727
click at [1485, 745] on button "Save Edits" at bounding box center [1485, 756] width 134 height 36
checkbox input "false"
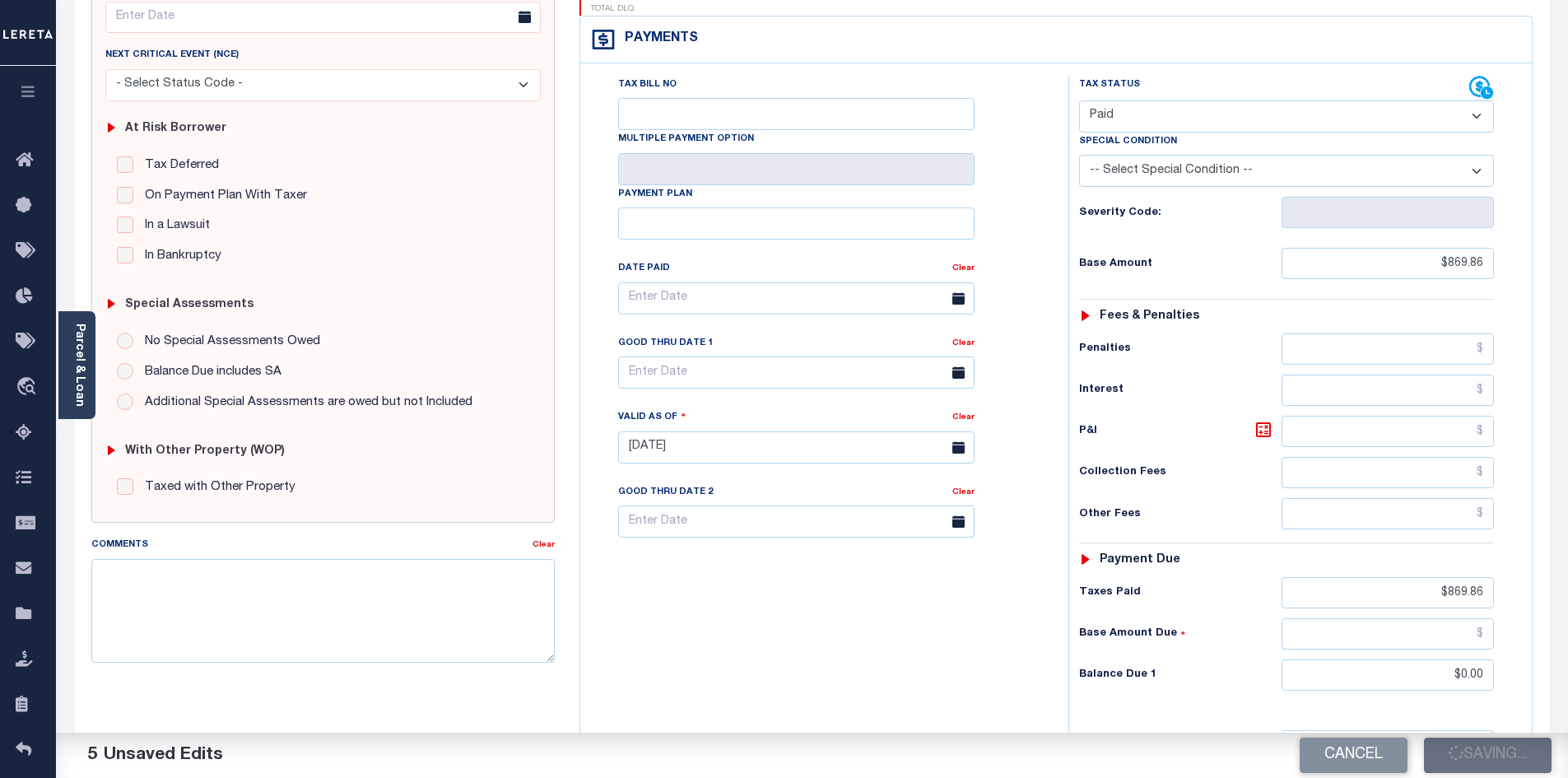
checkbox input "false"
type input "$869.86"
type input "$0"
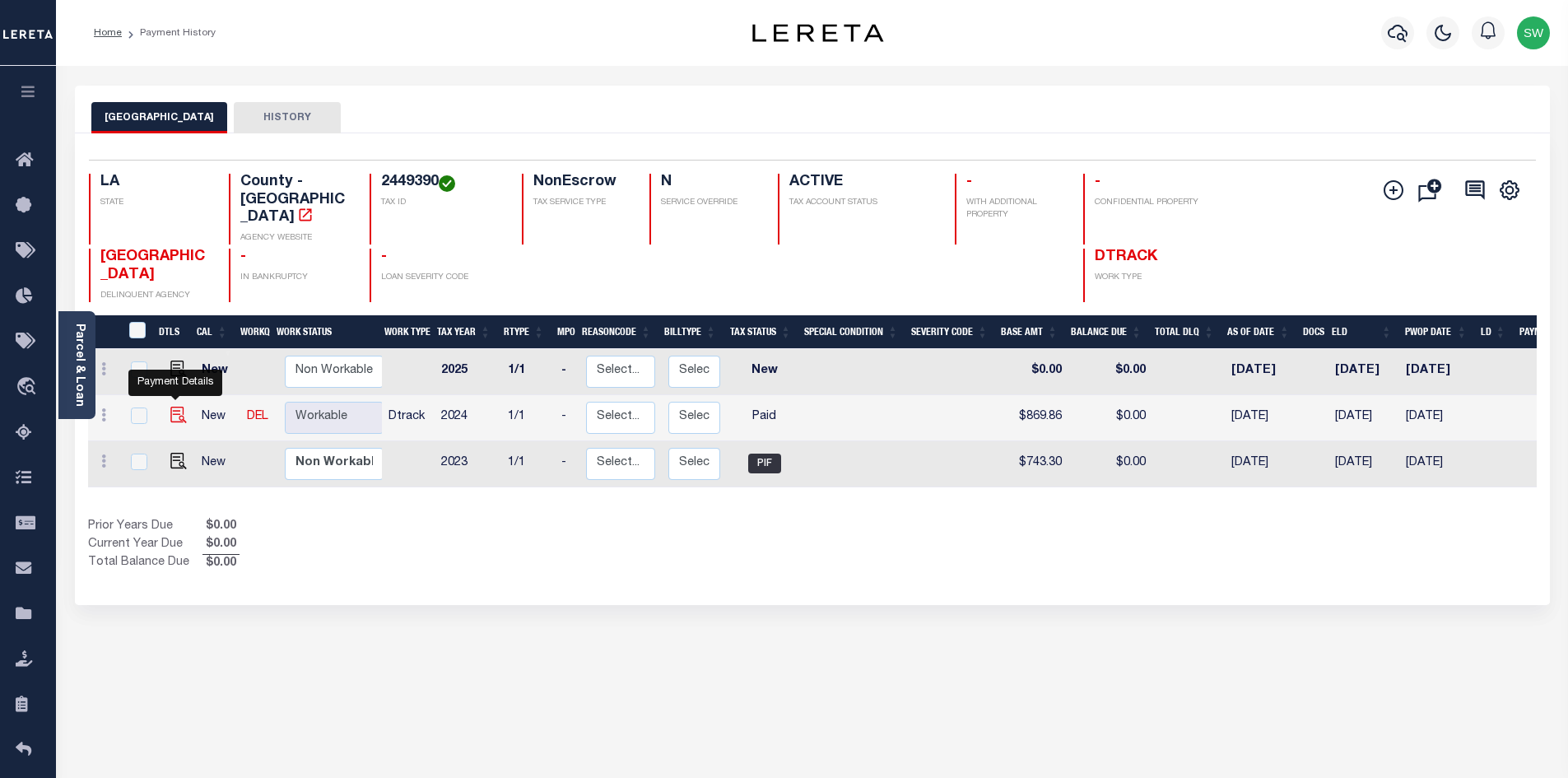
click at [179, 407] on img "" at bounding box center [178, 415] width 16 height 16
checkbox input "true"
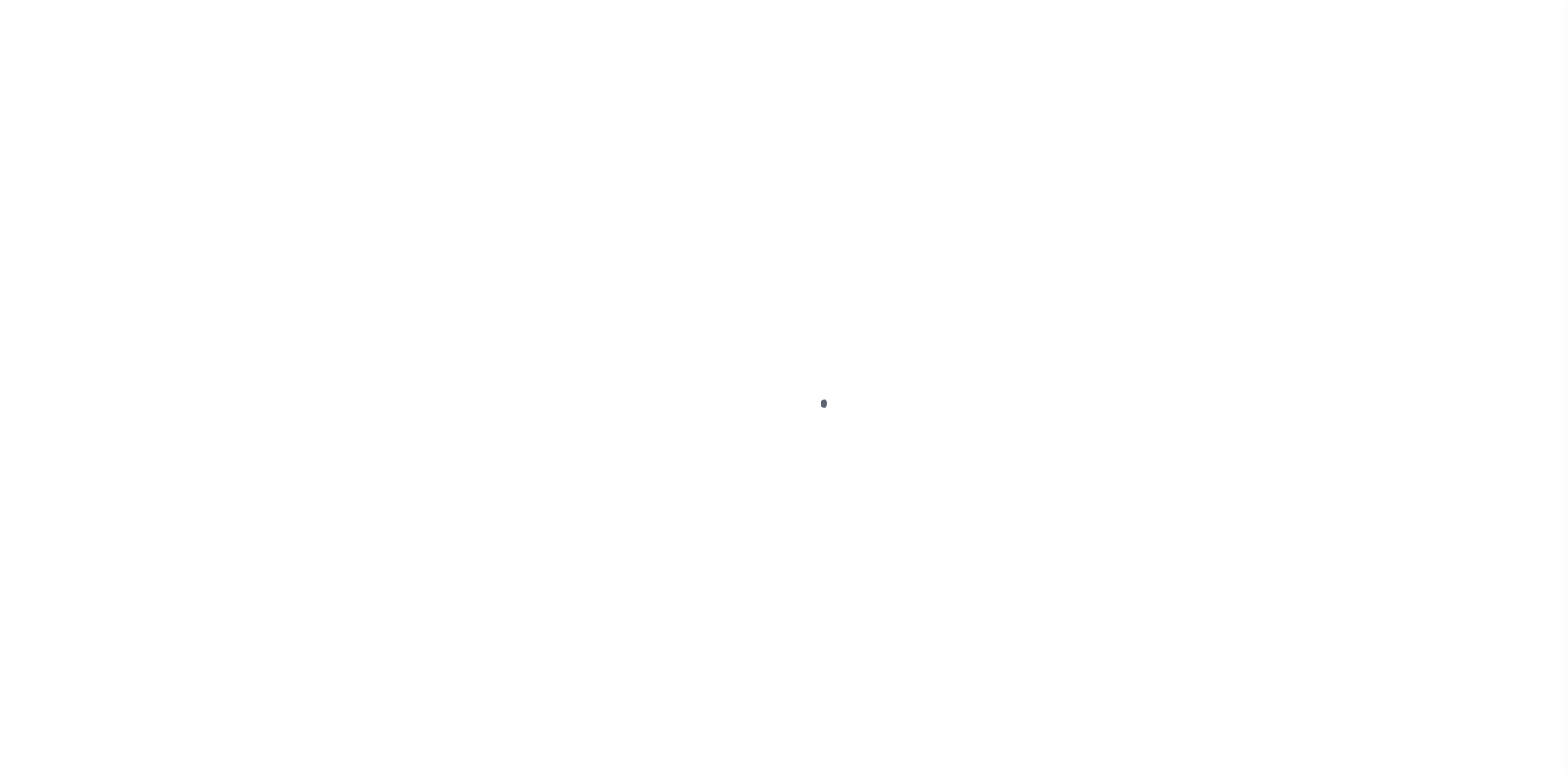
select select "PYD"
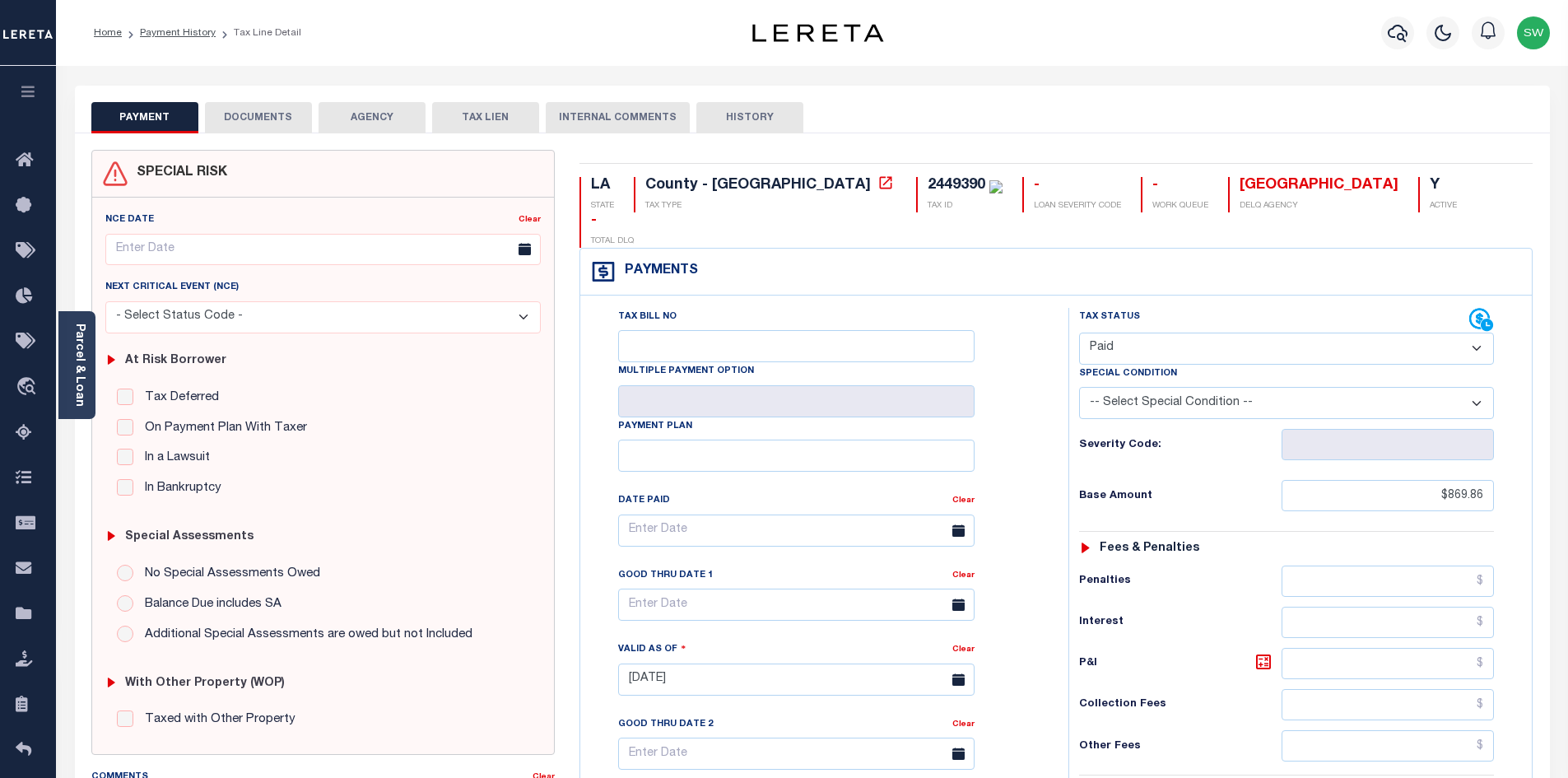
click at [277, 119] on button "DOCUMENTS" at bounding box center [258, 118] width 107 height 31
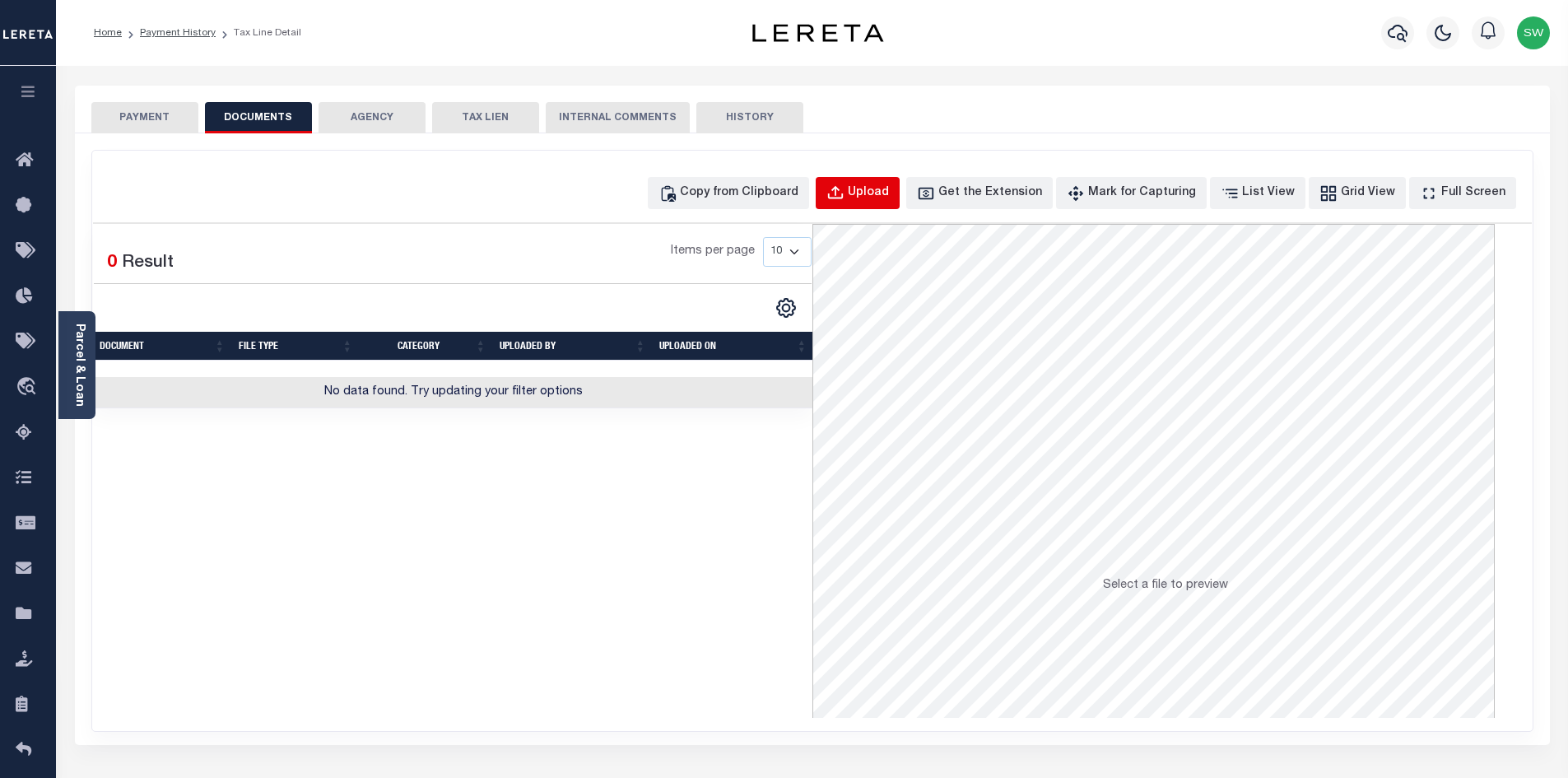
click at [889, 192] on div "Upload" at bounding box center [868, 193] width 41 height 18
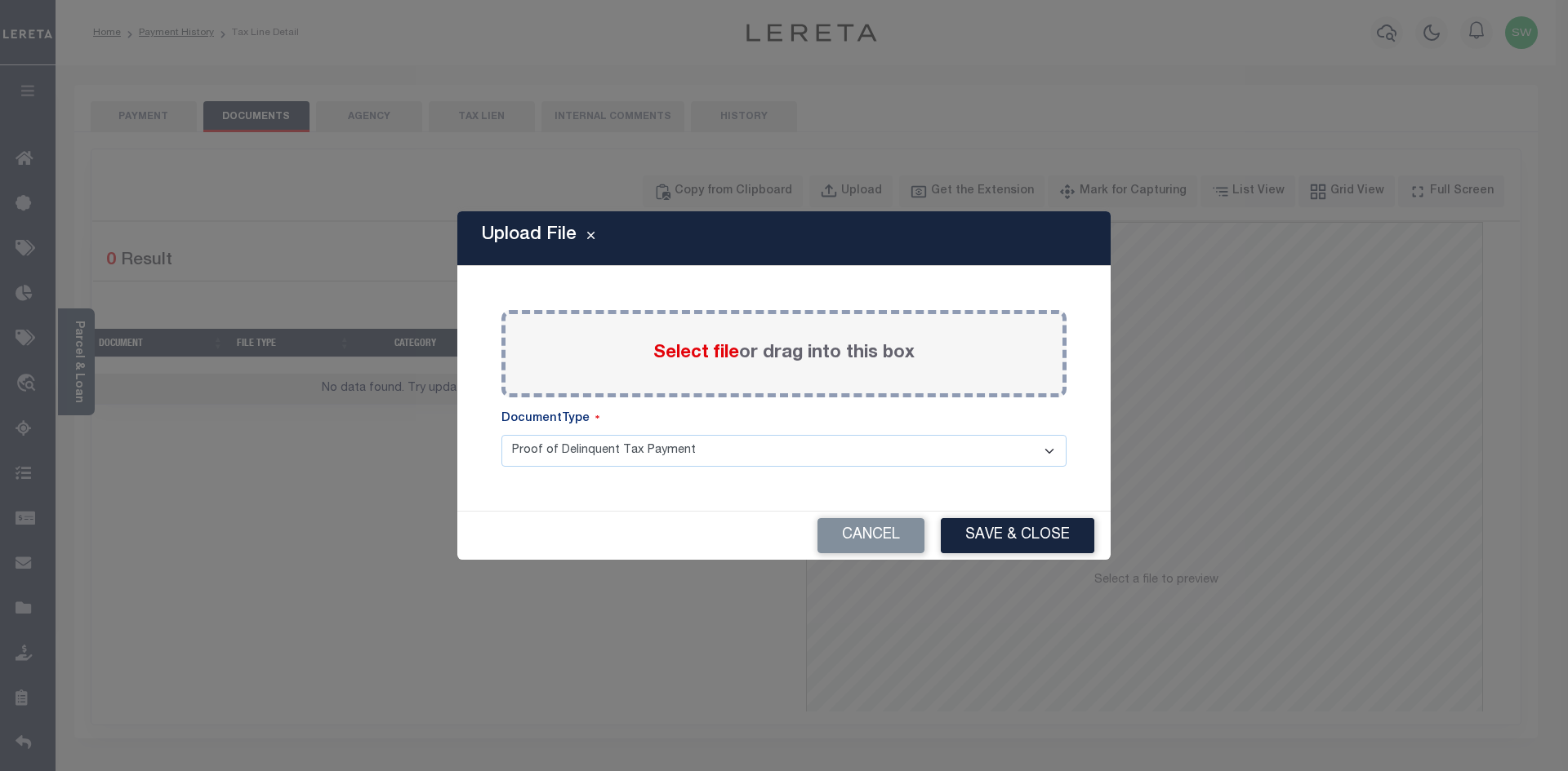
click at [669, 356] on span "Select file" at bounding box center [696, 353] width 86 height 18
click at [0, 0] on input "Select file or drag into this box" at bounding box center [0, 0] width 0 height 0
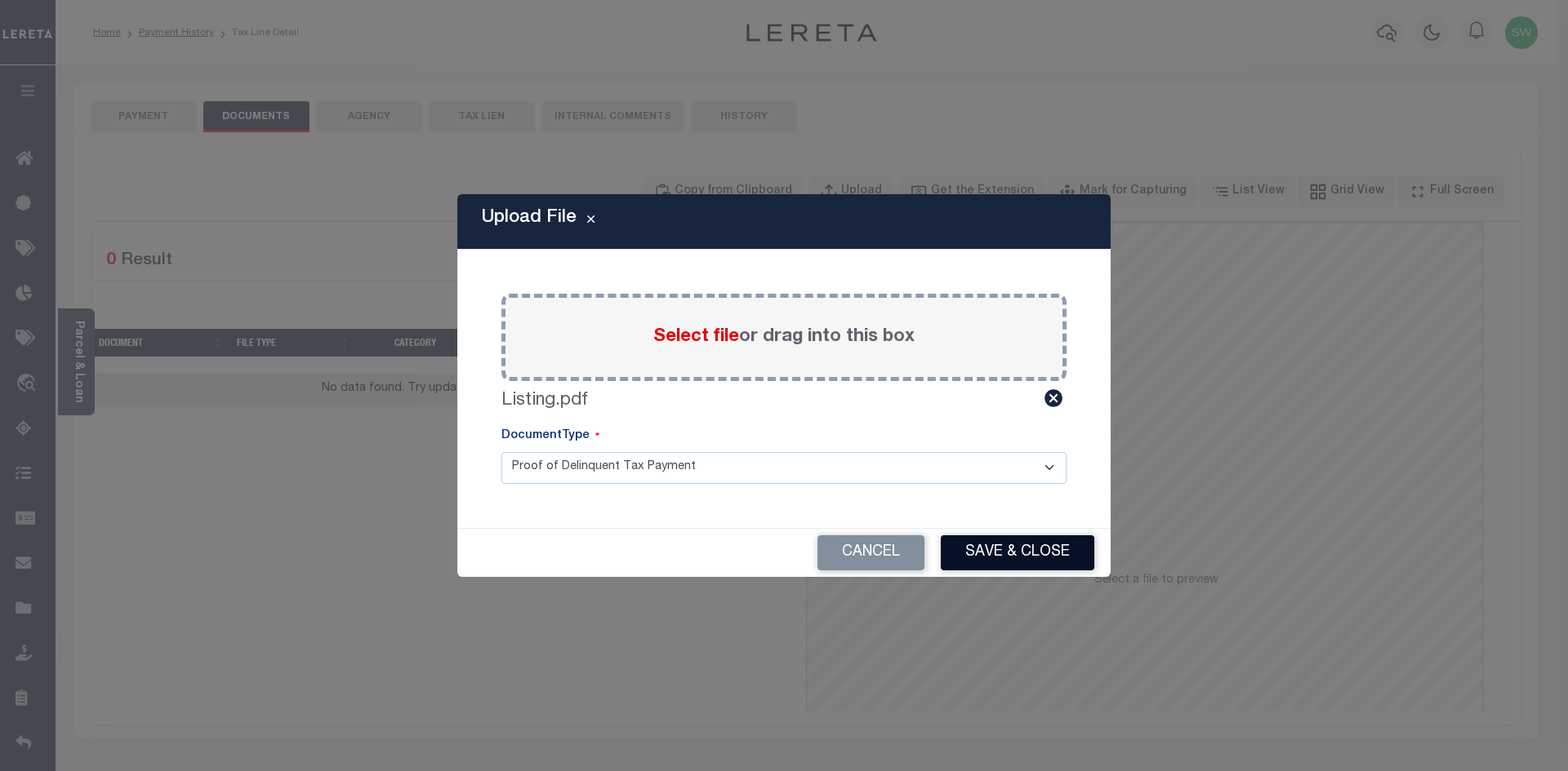
click at [977, 553] on button "Save & Close" at bounding box center [1017, 553] width 154 height 35
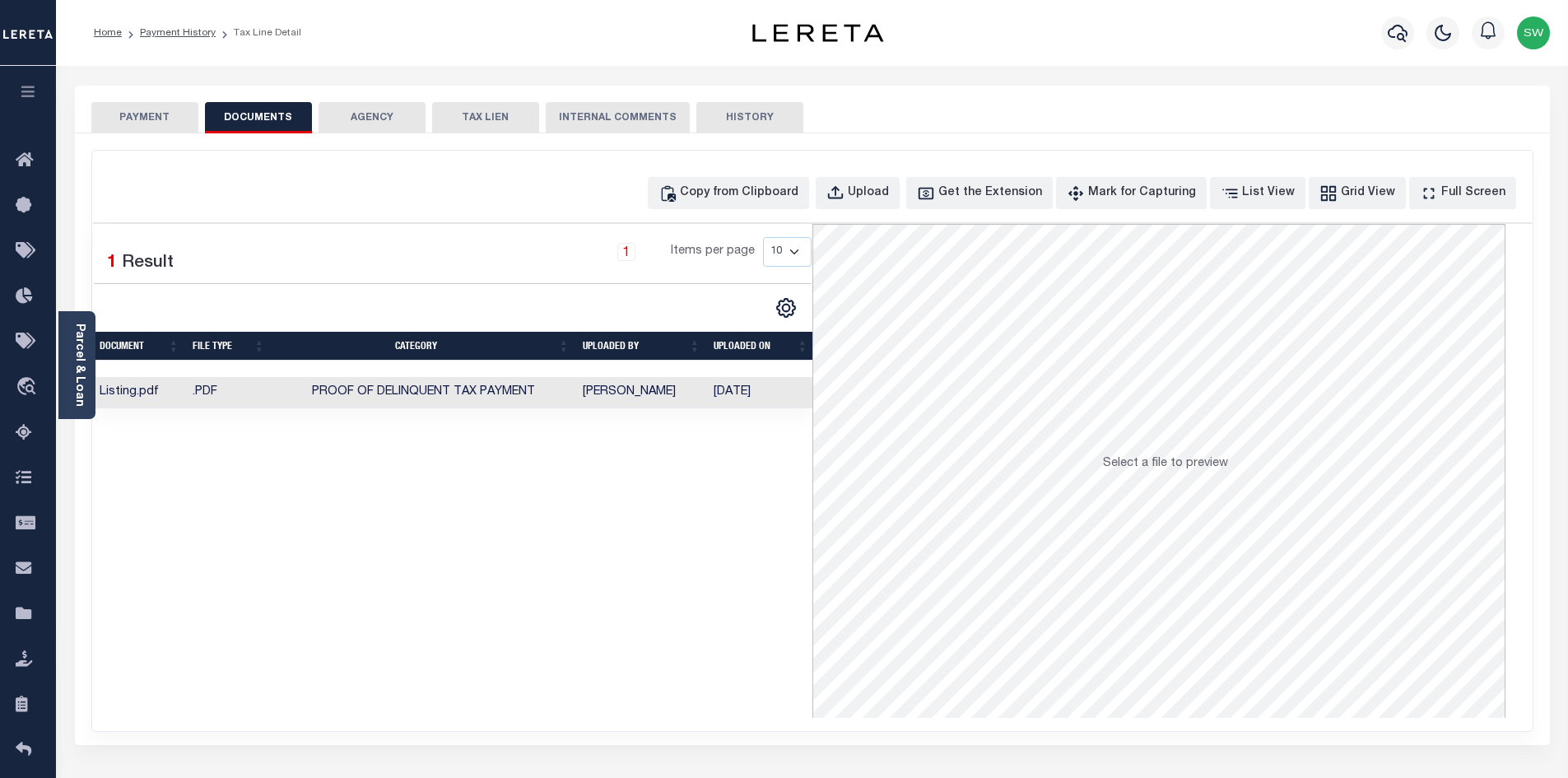
drag, startPoint x: 770, startPoint y: 628, endPoint x: 684, endPoint y: 530, distance: 130.4
click at [768, 627] on div "Selected 1 Result 1 Items per page 10 25 50 100" at bounding box center [453, 472] width 719 height 494
click at [161, 114] on button "PAYMENT" at bounding box center [145, 118] width 107 height 31
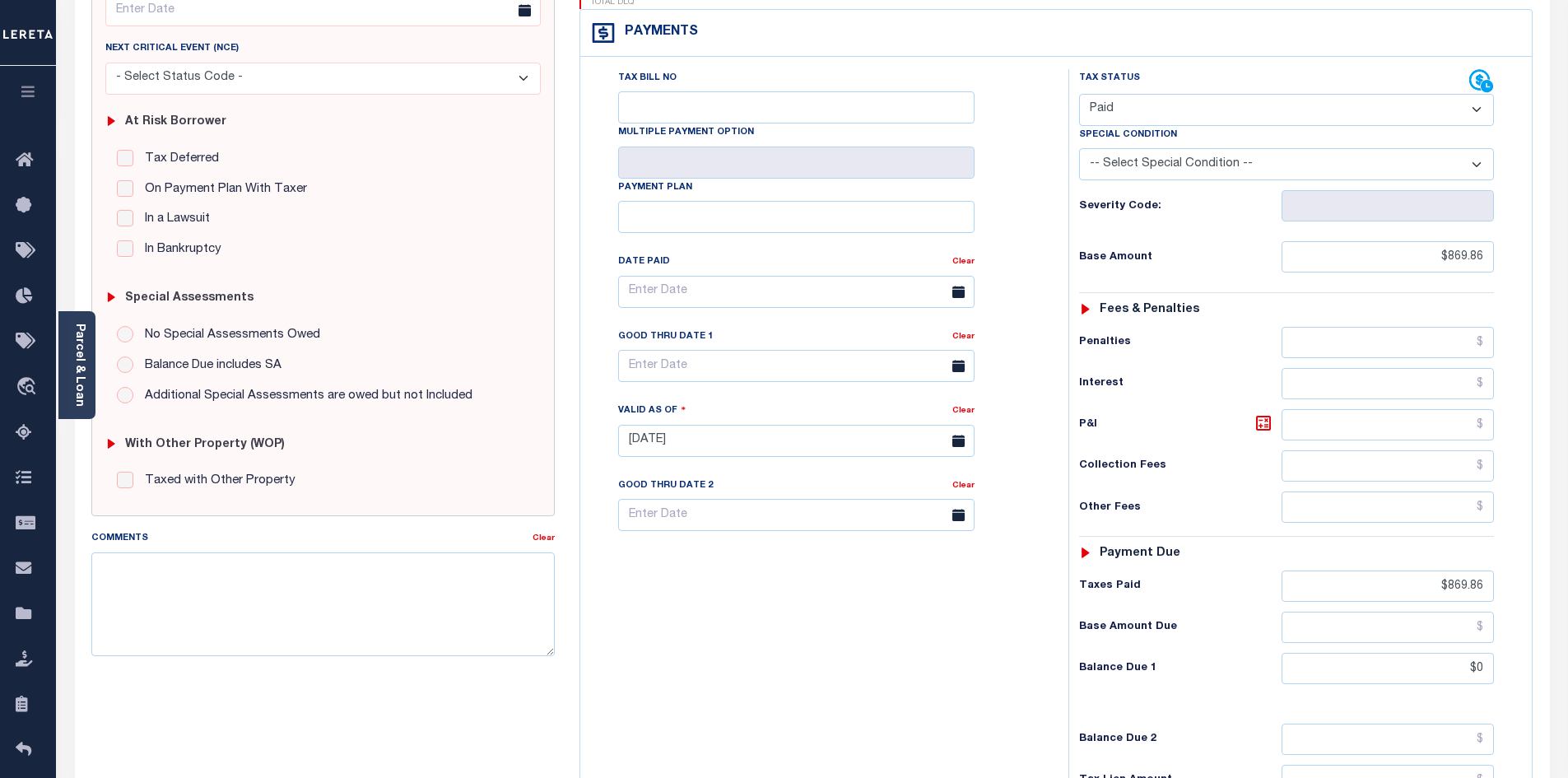
scroll to position [262, 0]
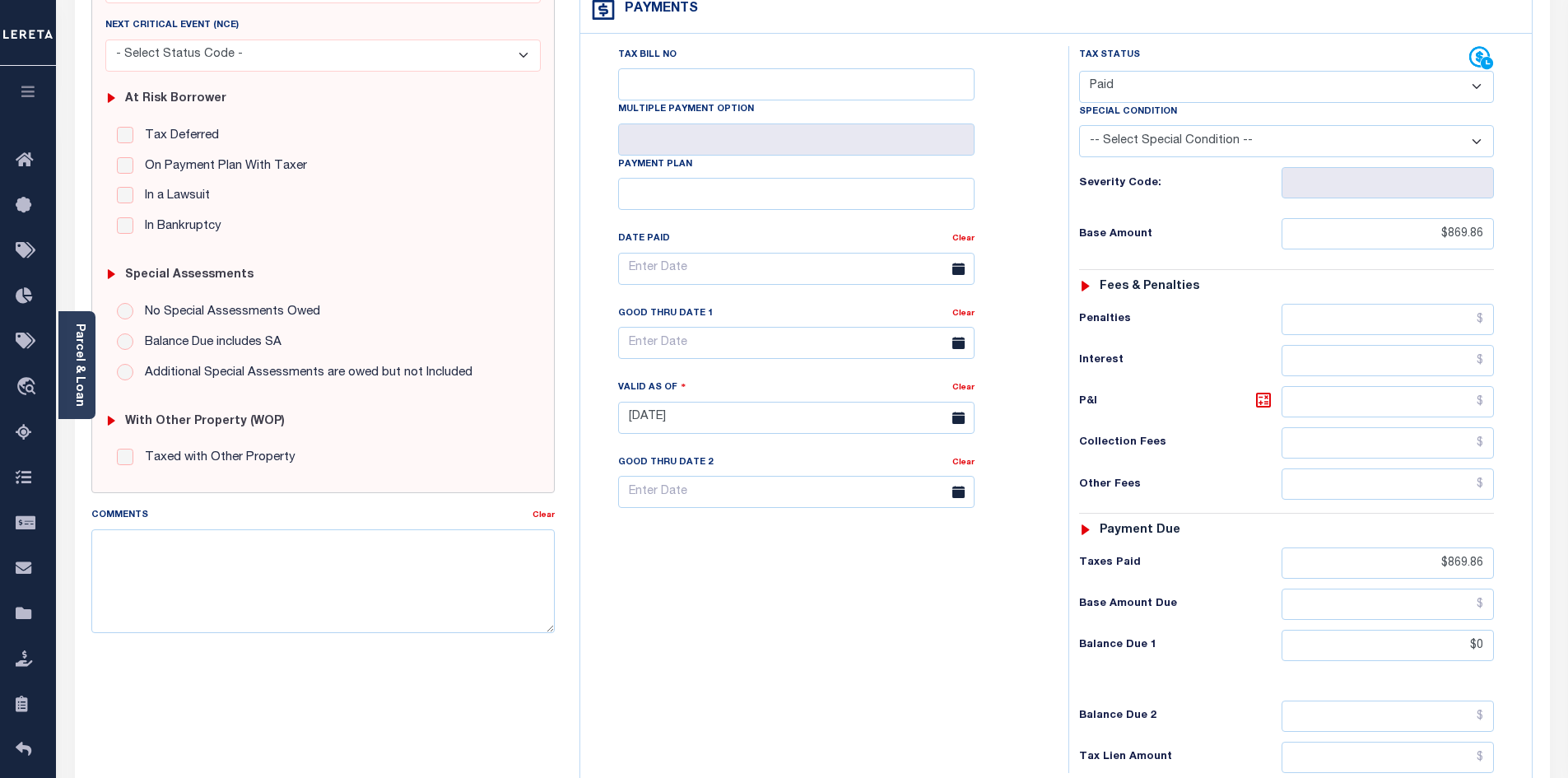
click at [868, 605] on div "Tax Bill No Multiple Payment Option Payment Plan Clear" at bounding box center [820, 409] width 471 height 727
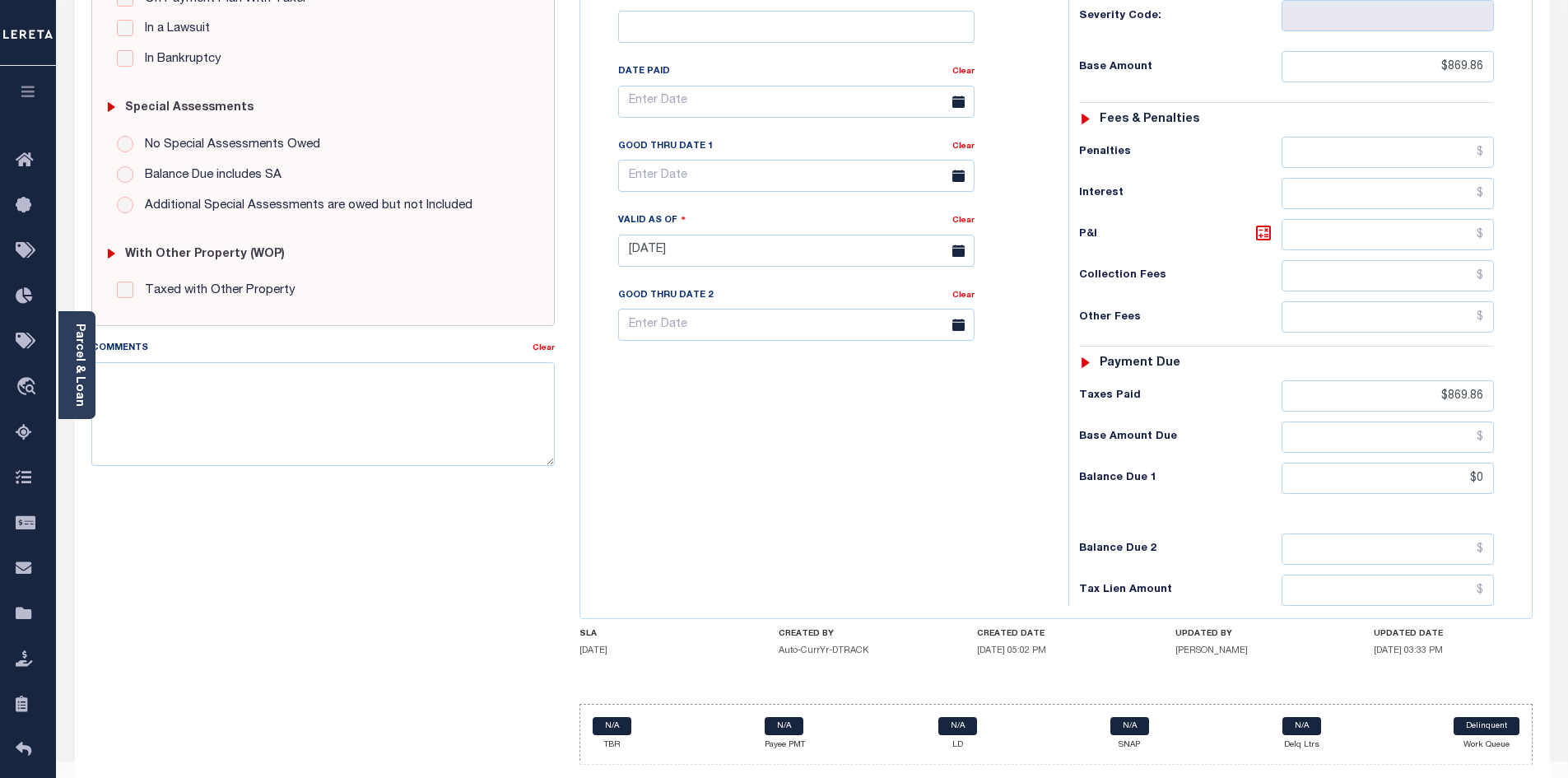
click at [764, 486] on div "Tax Bill No Multiple Payment Option Payment Plan Clear" at bounding box center [820, 242] width 471 height 727
click at [329, 607] on div "SPECIAL RISK NCE Date Clear - Select Status Code -" at bounding box center [323, 249] width 489 height 1057
click at [784, 494] on div "Tax Bill No Multiple Payment Option Payment Plan Clear" at bounding box center [820, 242] width 471 height 727
click at [1340, 777] on div "Tax Admin v.[TECHNICAL_ID]" at bounding box center [1187, 786] width 725 height 15
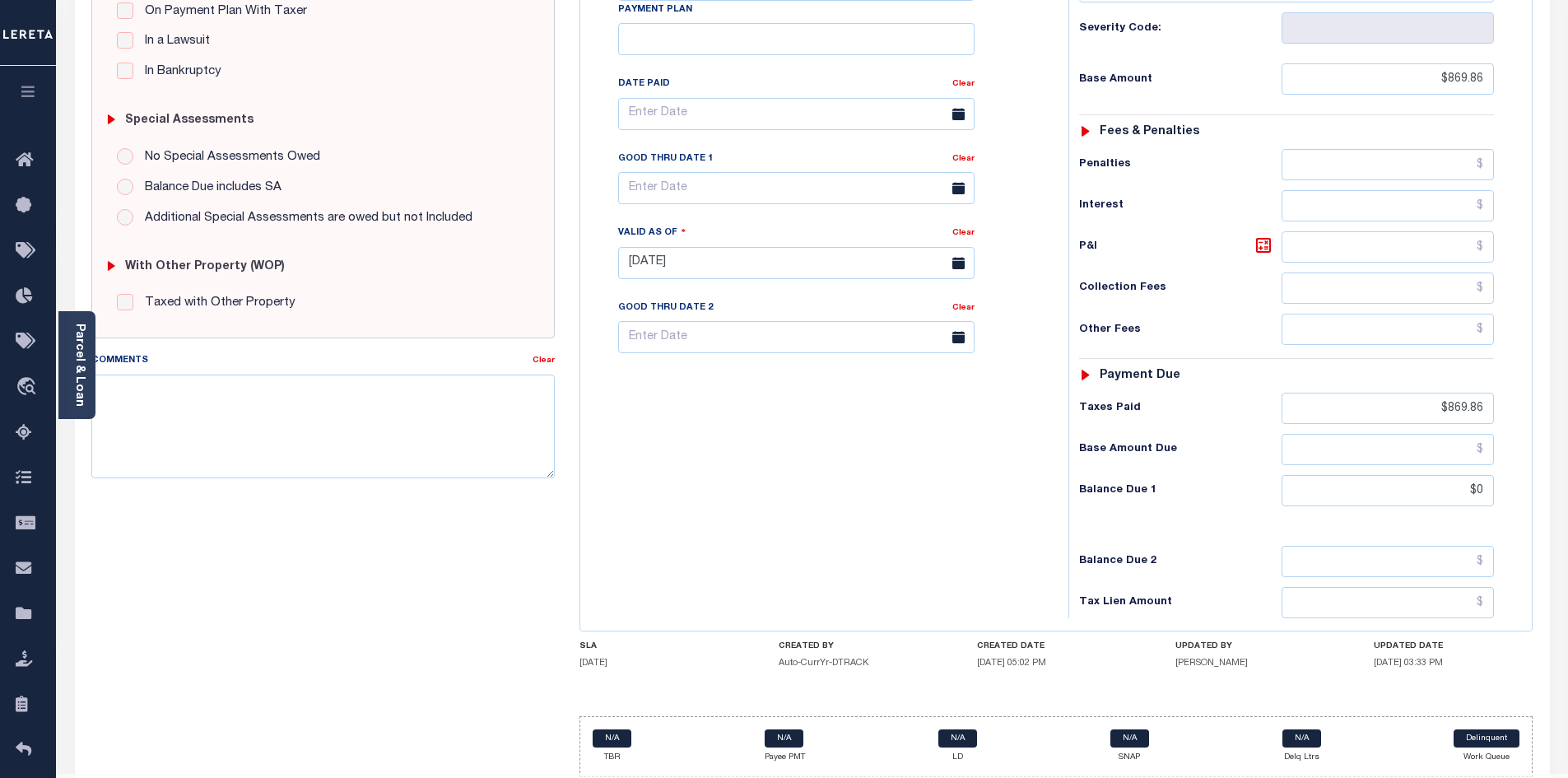
scroll to position [420, 0]
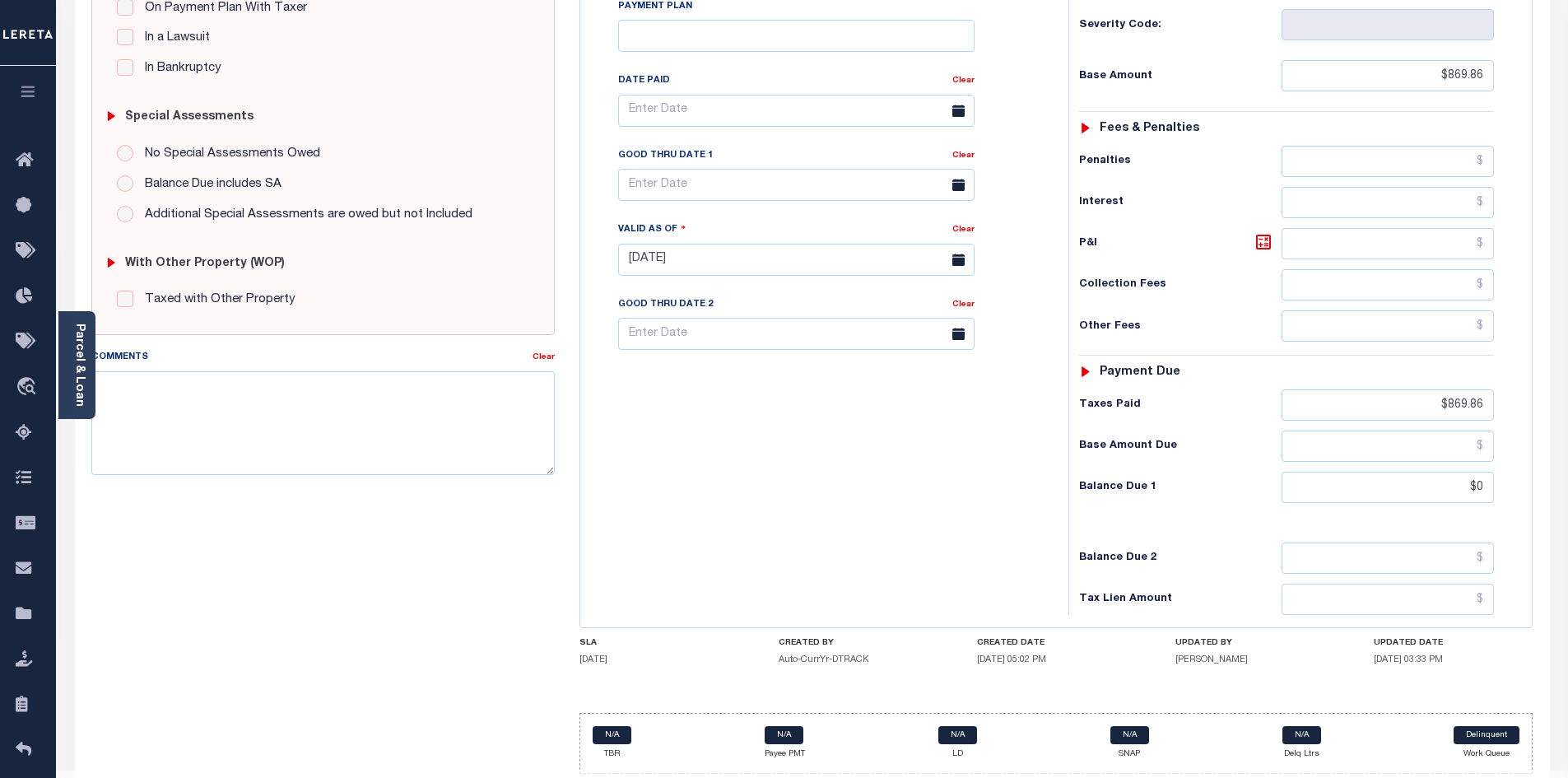
click at [875, 526] on div "Tax Bill No Multiple Payment Option Payment Plan Clear" at bounding box center [820, 251] width 471 height 727
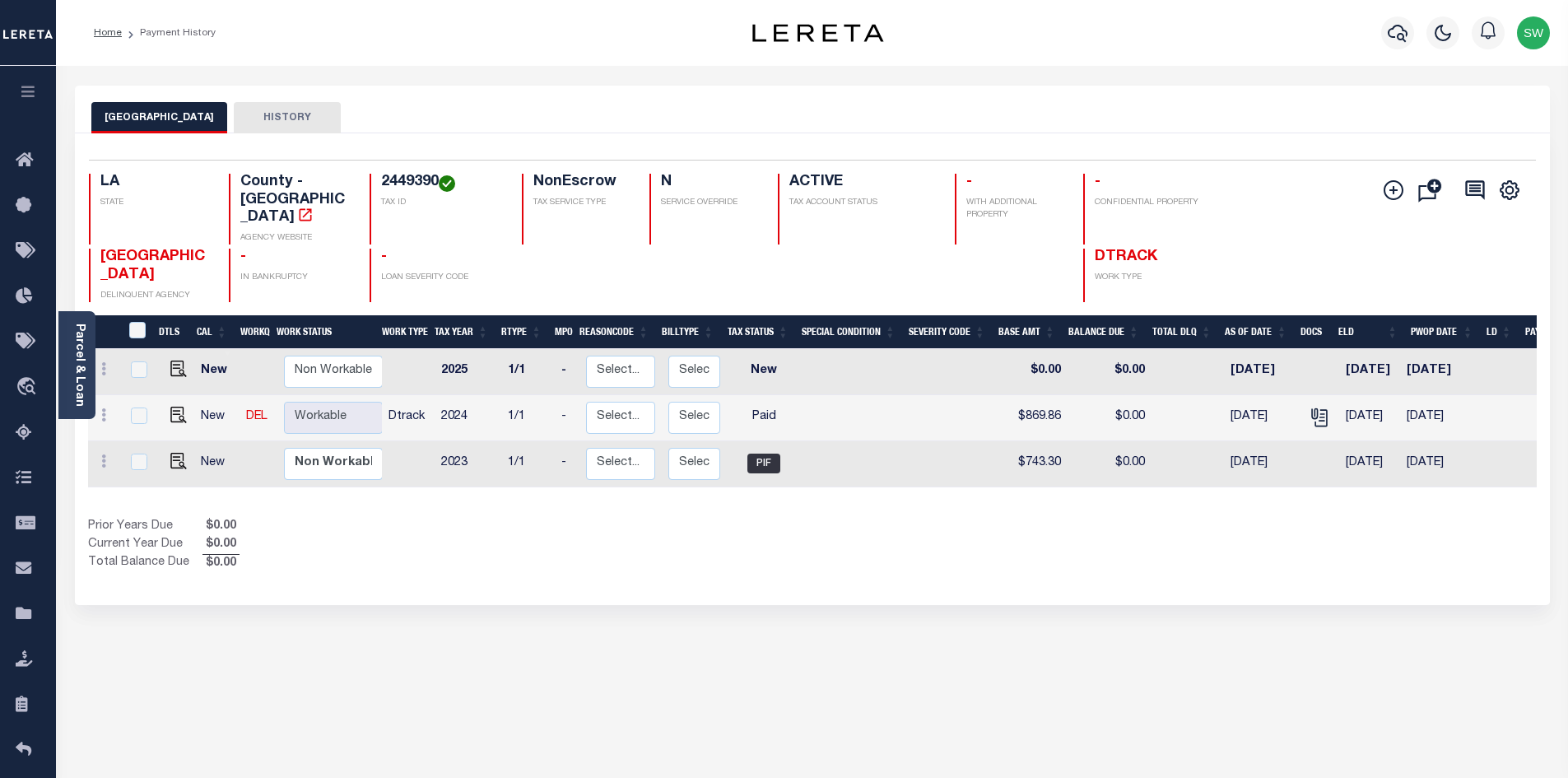
drag, startPoint x: 861, startPoint y: 568, endPoint x: 832, endPoint y: 538, distance: 41.7
click at [861, 567] on div "Selected 3 Results 1 Items per page 25 50 100 LA STATE 2449390" at bounding box center [812, 369] width 1475 height 472
drag, startPoint x: 476, startPoint y: 606, endPoint x: 466, endPoint y: 594, distance: 15.6
click at [470, 599] on div "EAST BATON ROUGE PARISH HISTORY Selected 3 Results" at bounding box center [812, 550] width 1499 height 930
click at [393, 560] on div "Prior Years Due $0.00 Current Year Due $0.00 Total Balance Due $0.00" at bounding box center [450, 545] width 724 height 55
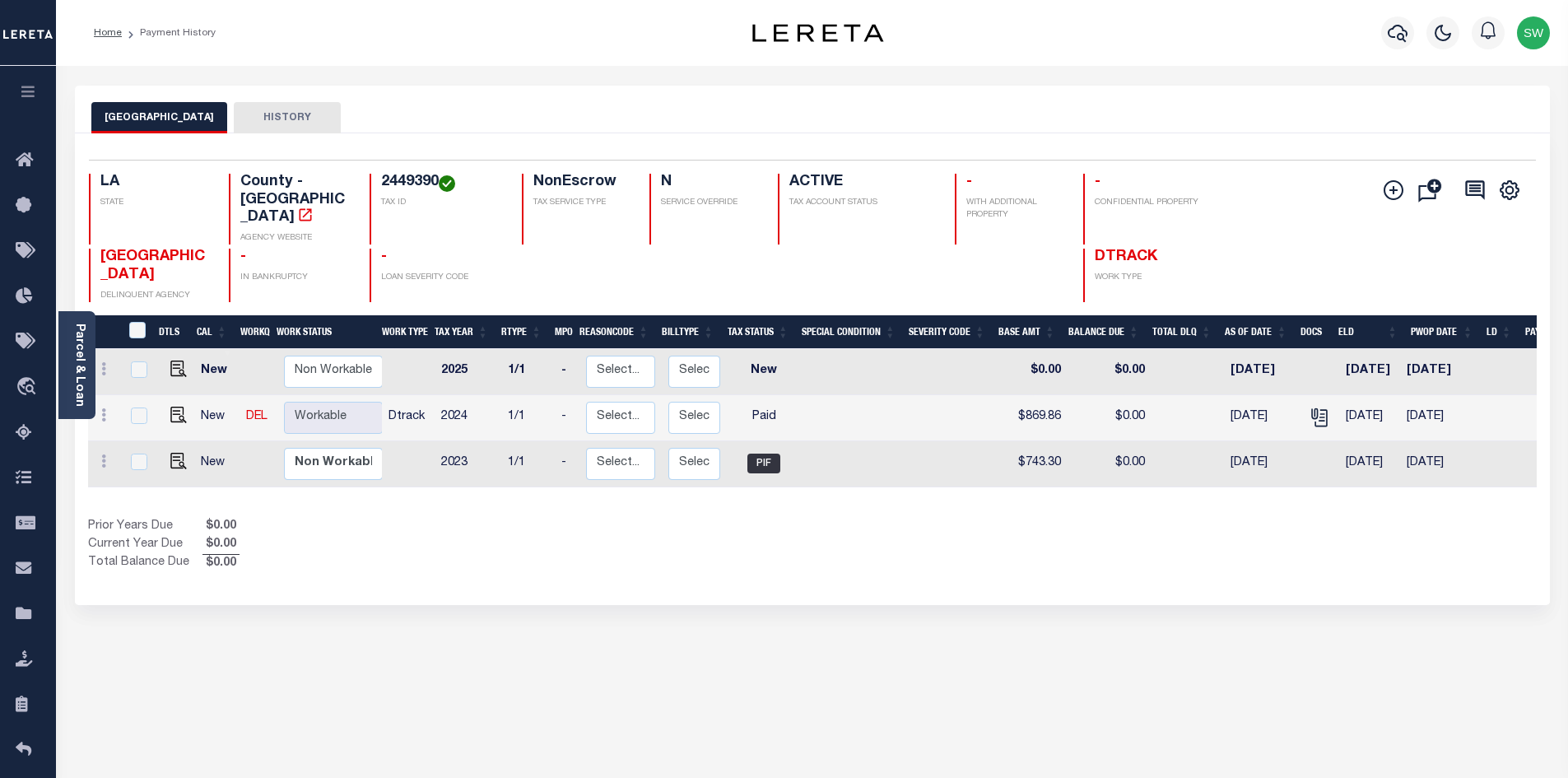
drag, startPoint x: 794, startPoint y: 576, endPoint x: 825, endPoint y: 516, distance: 67.5
click at [794, 575] on div "Selected 3 Results 1 Items per page 25 50 100 LA STATE 2449390" at bounding box center [812, 369] width 1475 height 472
click at [1403, 27] on icon "button" at bounding box center [1397, 32] width 19 height 19
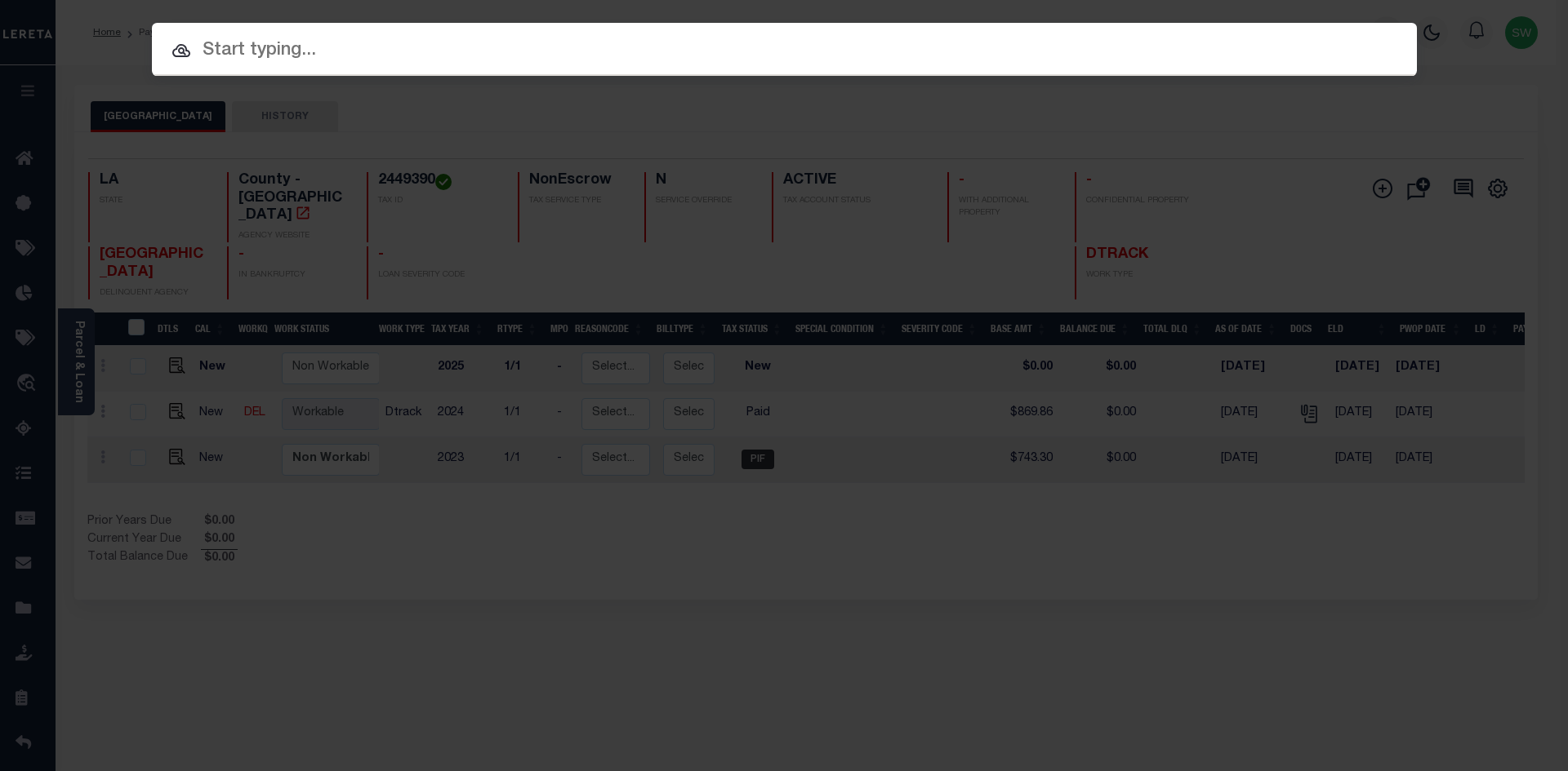
click at [276, 60] on input "text" at bounding box center [784, 51] width 1265 height 29
paste input "67019772"
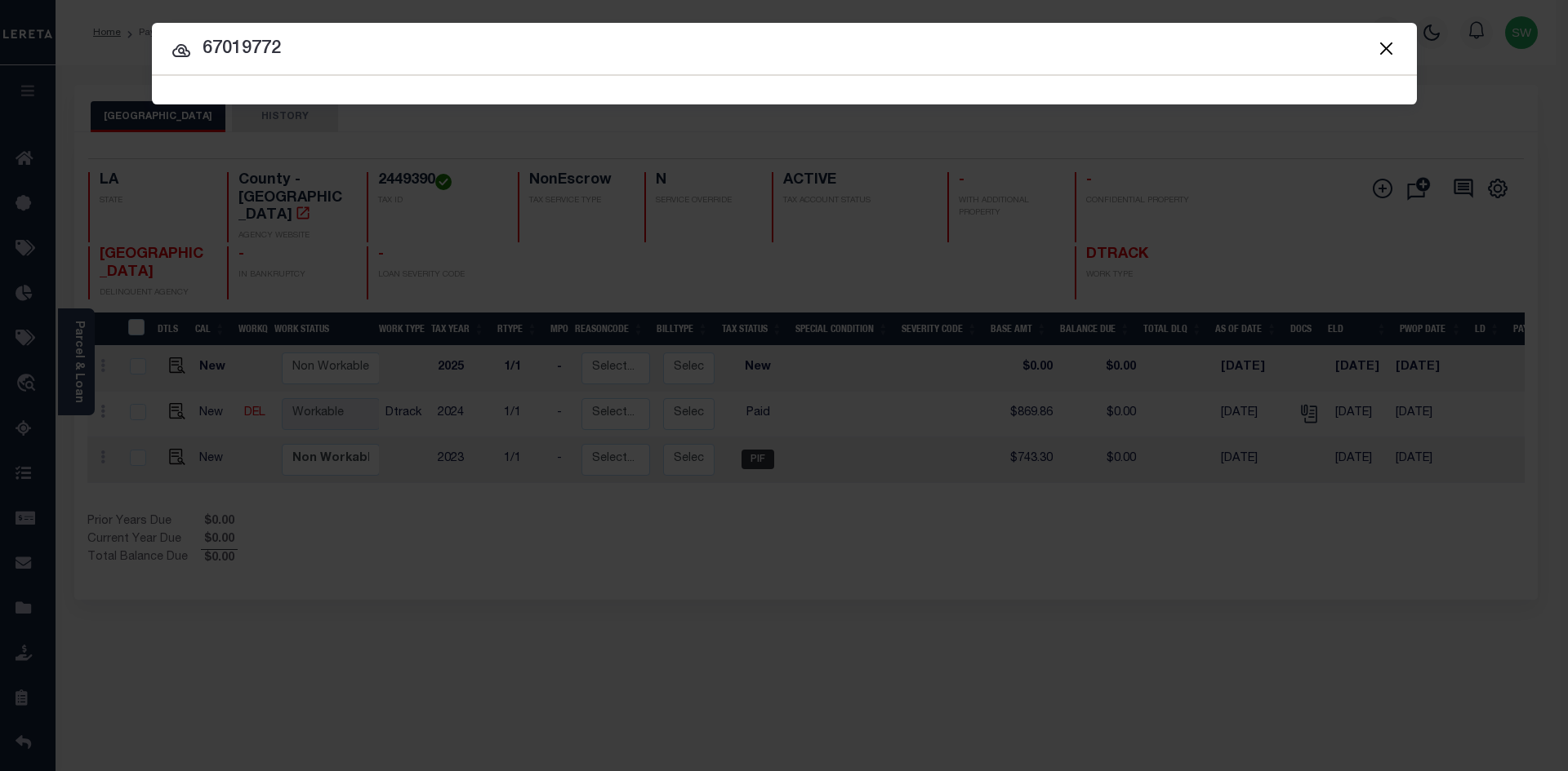
click at [321, 61] on input "67019772" at bounding box center [784, 49] width 1265 height 29
type input "67019772"
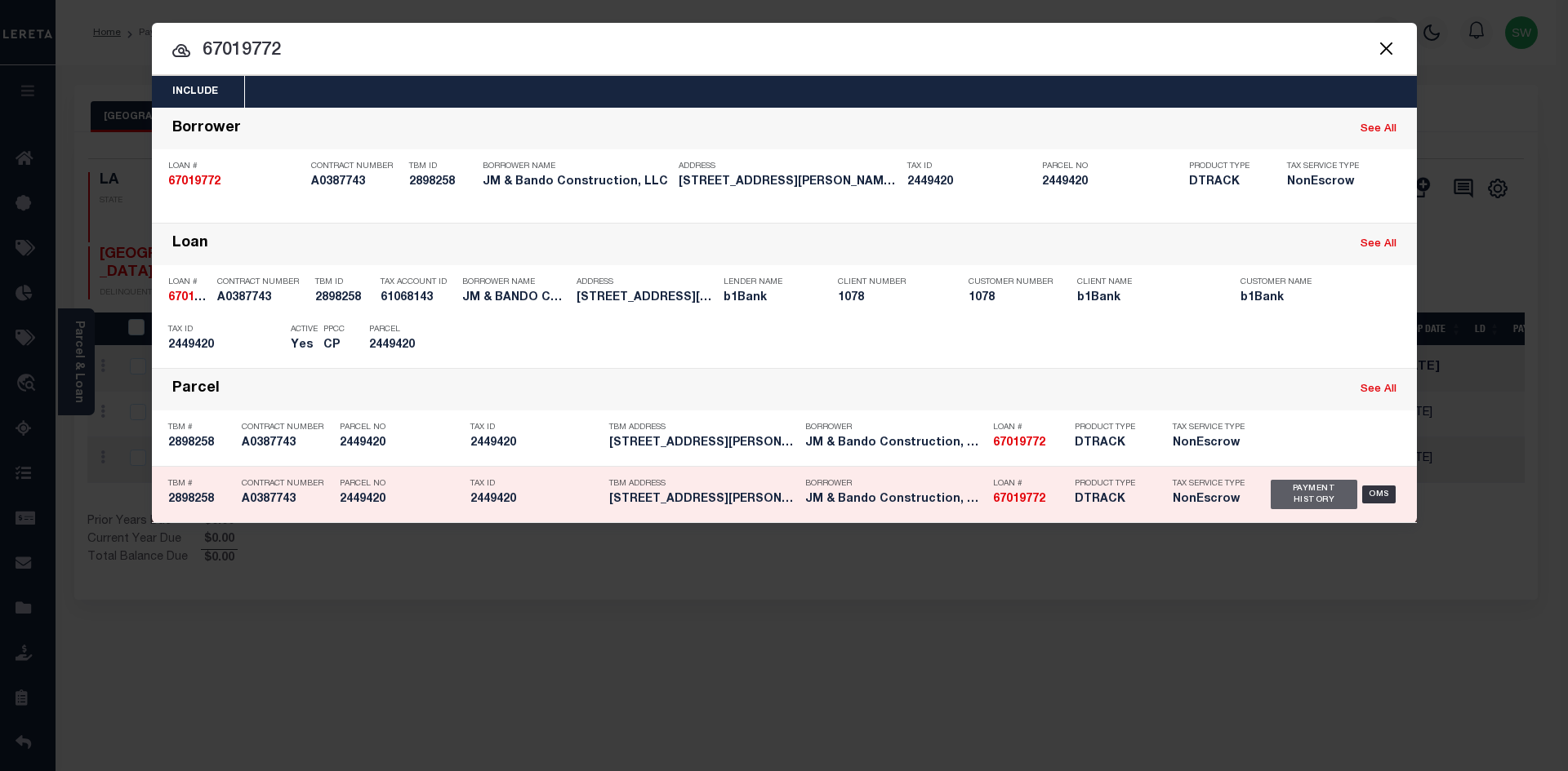
click at [1304, 506] on div "Payment History" at bounding box center [1315, 494] width 87 height 29
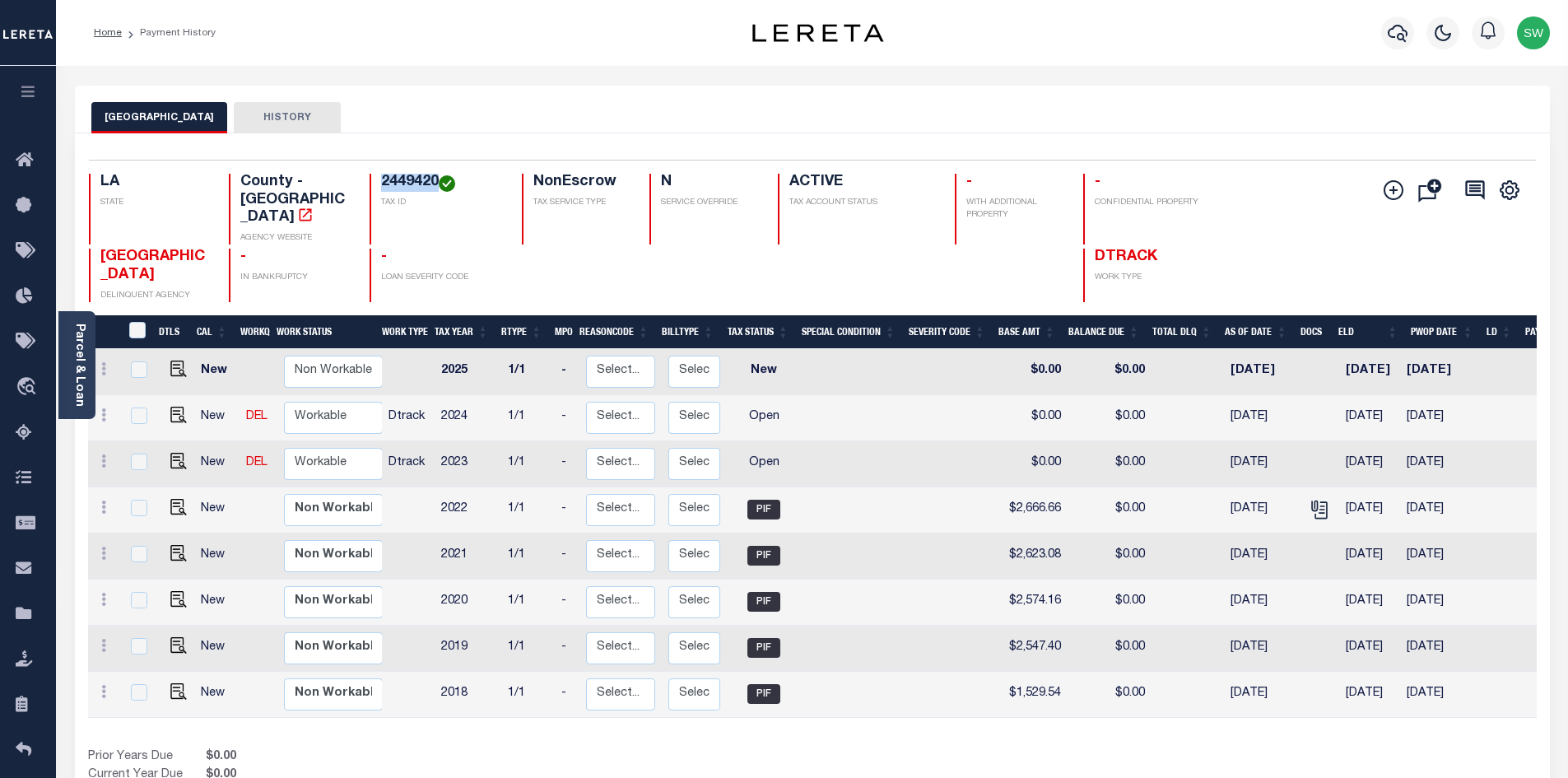
drag, startPoint x: 437, startPoint y: 180, endPoint x: 382, endPoint y: 183, distance: 55.1
click at [382, 183] on h4 "2449420" at bounding box center [441, 182] width 121 height 18
copy h4 "2449420"
click at [179, 460] on img "" at bounding box center [178, 461] width 16 height 16
checkbox input "true"
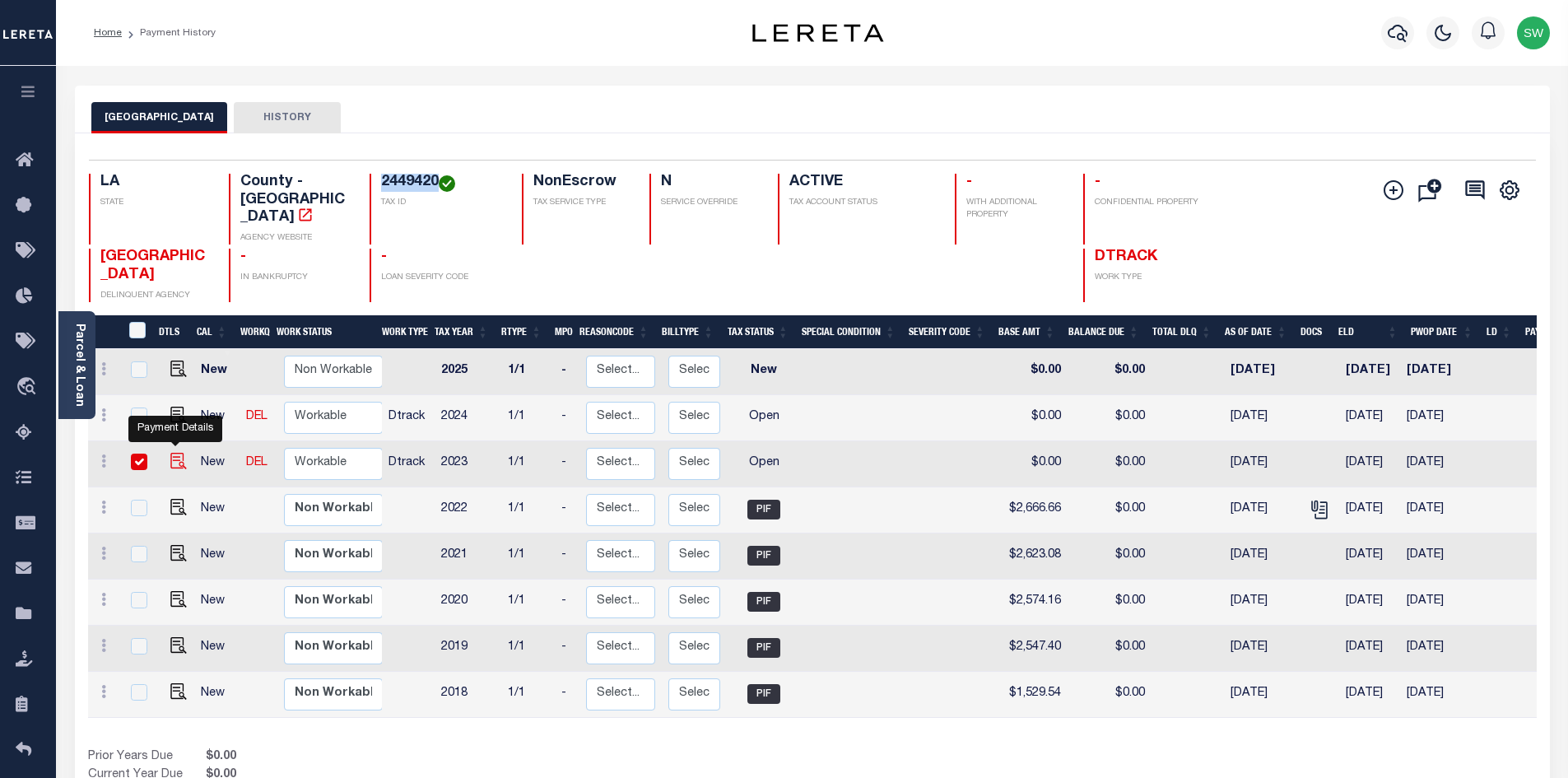
checkbox input "true"
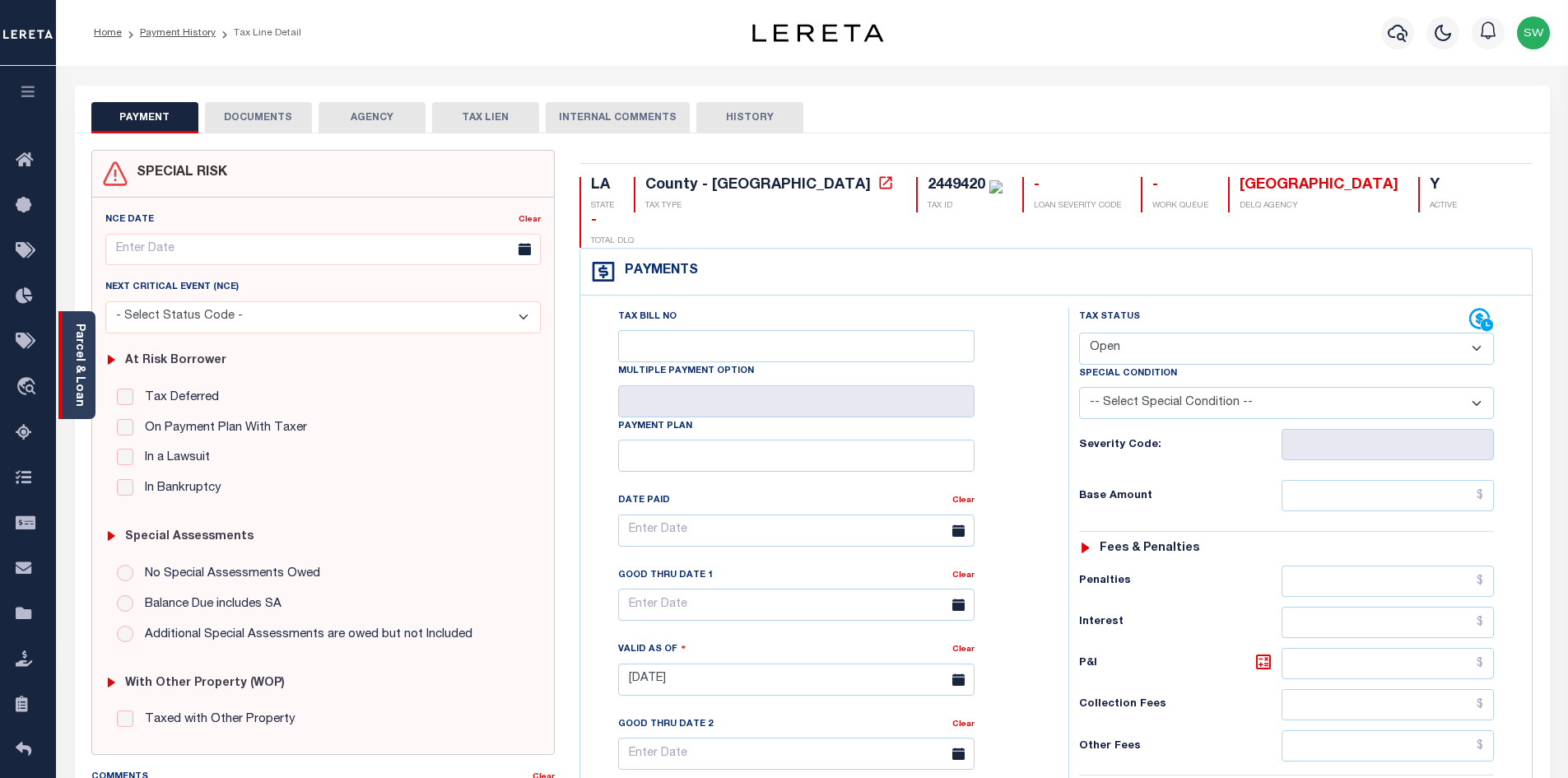
click at [75, 334] on link "Parcel & Loan" at bounding box center [80, 365] width 12 height 83
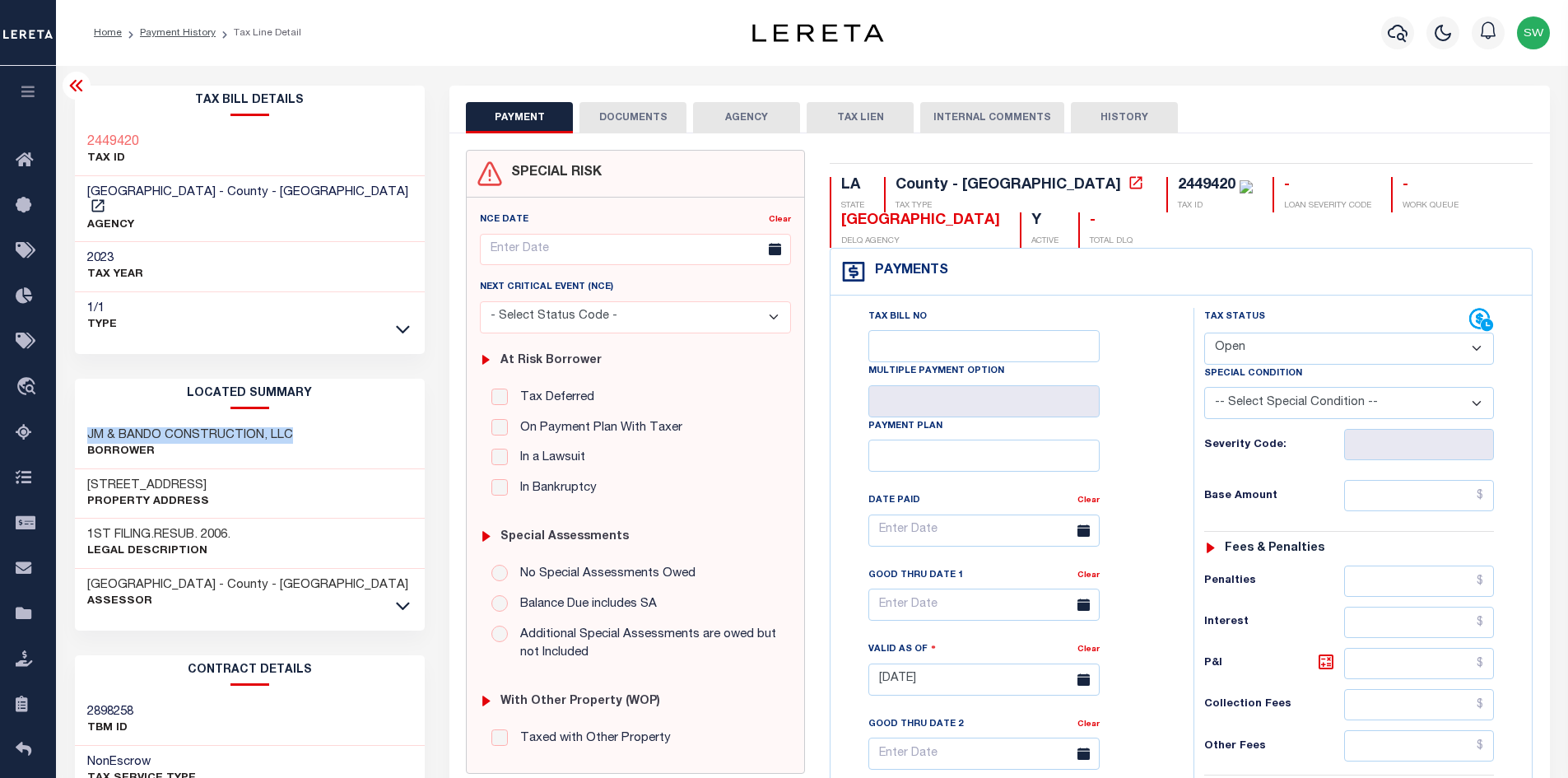
drag, startPoint x: 294, startPoint y: 418, endPoint x: 86, endPoint y: 418, distance: 208.0
click at [86, 419] on div "JM & BANDO CONSTRUCTION, LLC Borrower" at bounding box center [250, 444] width 350 height 50
copy h3 "JM & BANDO CONSTRUCTION, LLC"
click at [1472, 345] on select "- Select Status Code - Open Due/Unpaid Paid Incomplete No Tax Due Internal Refu…" at bounding box center [1349, 349] width 289 height 32
select select "PYD"
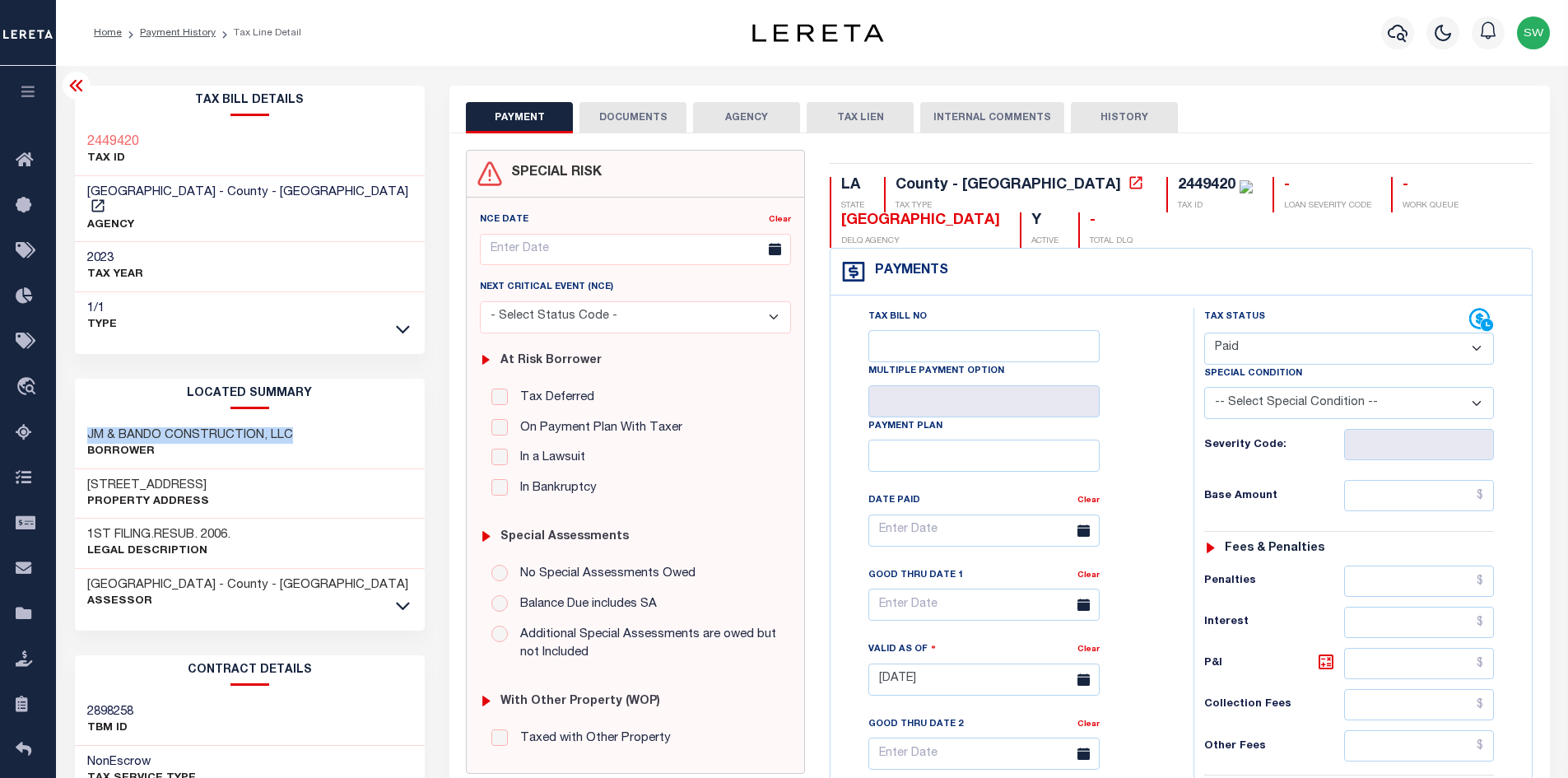
click at [1204, 334] on select "- Select Status Code - Open Due/Unpaid Paid Incomplete No Tax Due Internal Refu…" at bounding box center [1349, 349] width 289 height 32
type input "[DATE]"
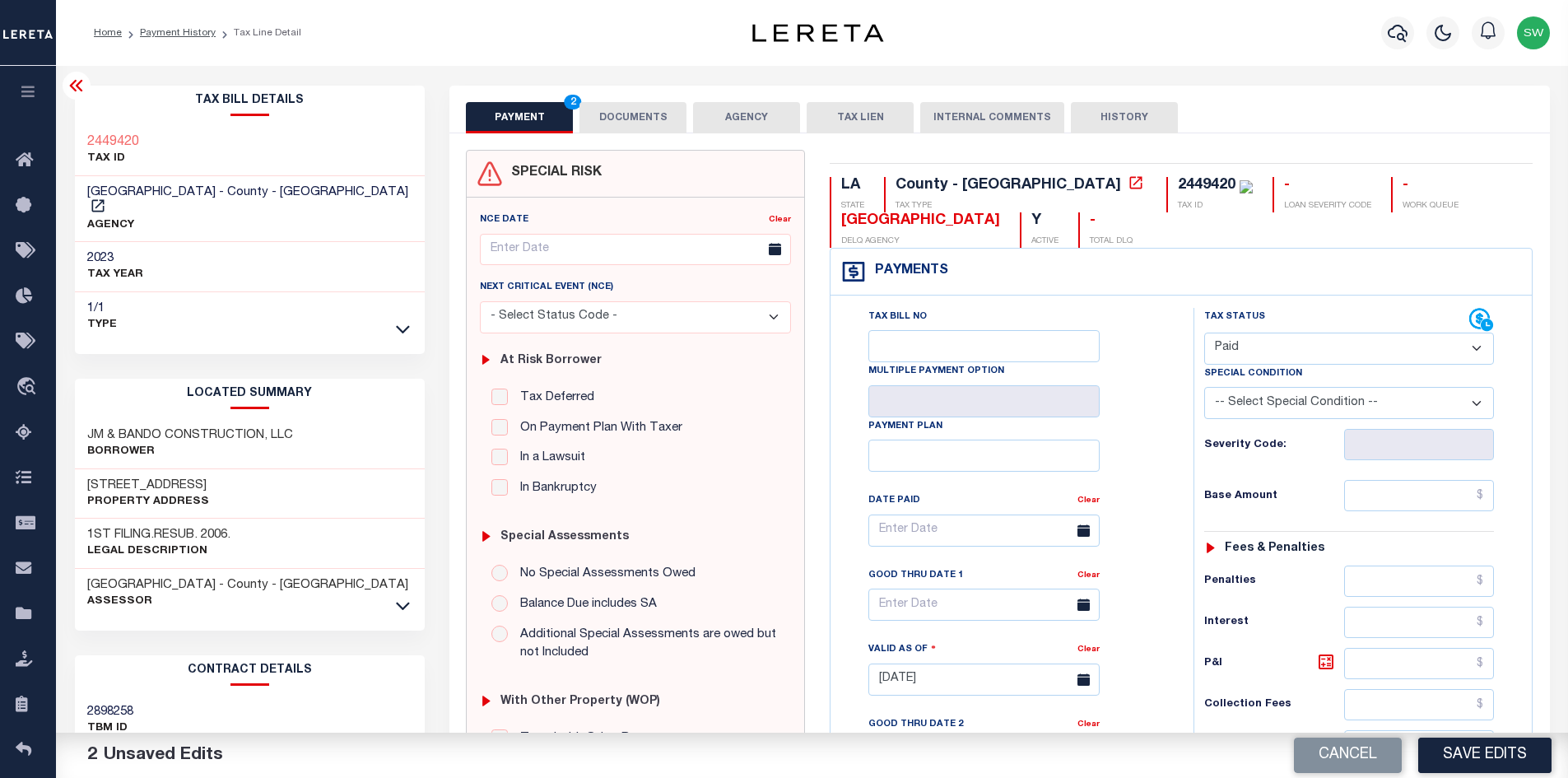
click at [1176, 371] on div "Tax Bill No Multiple Payment Option Payment Plan Clear" at bounding box center [1008, 671] width 347 height 727
click at [1394, 498] on input "text" at bounding box center [1420, 495] width 151 height 31
paste input "3,172.38"
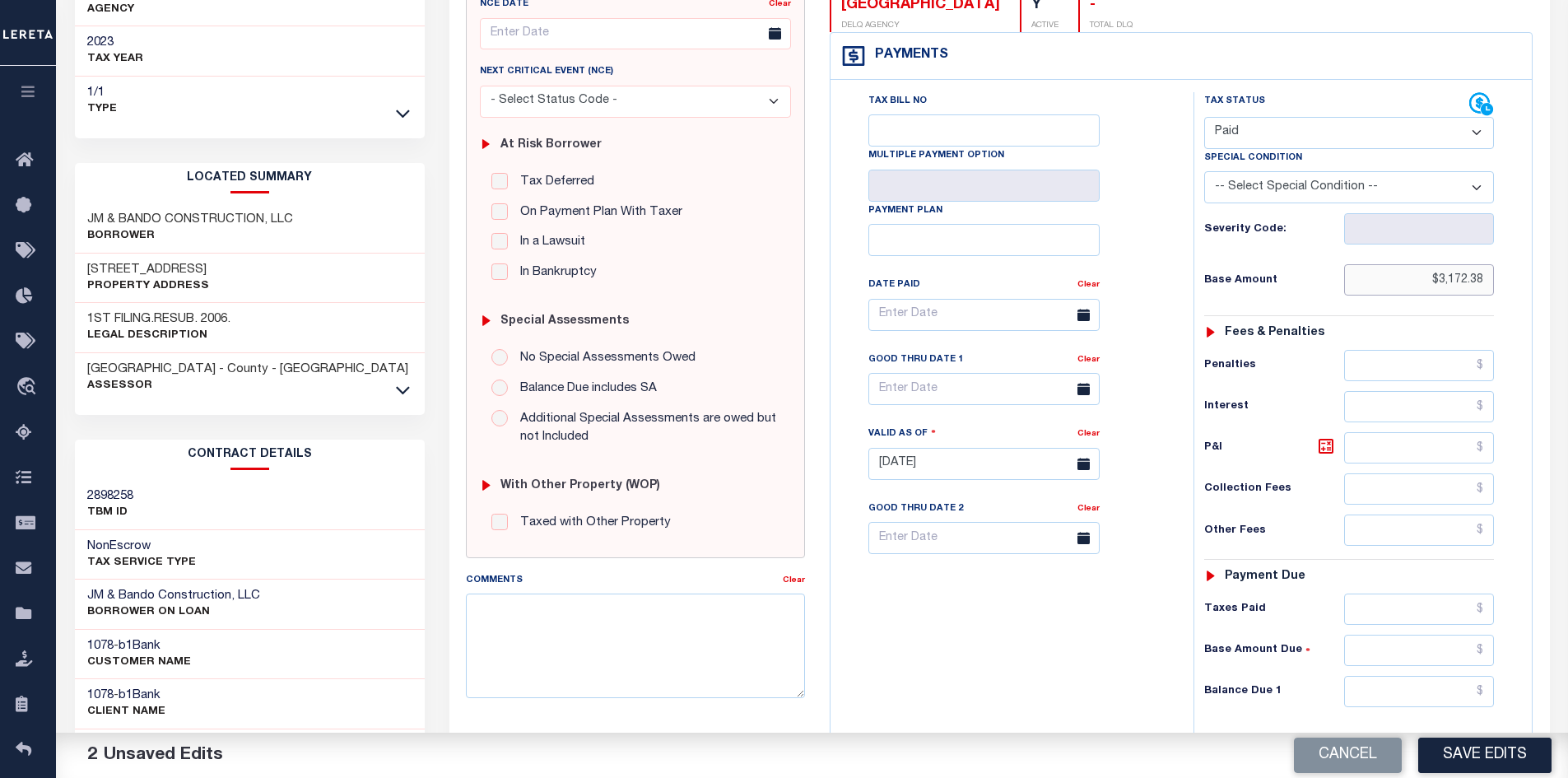
scroll to position [227, 0]
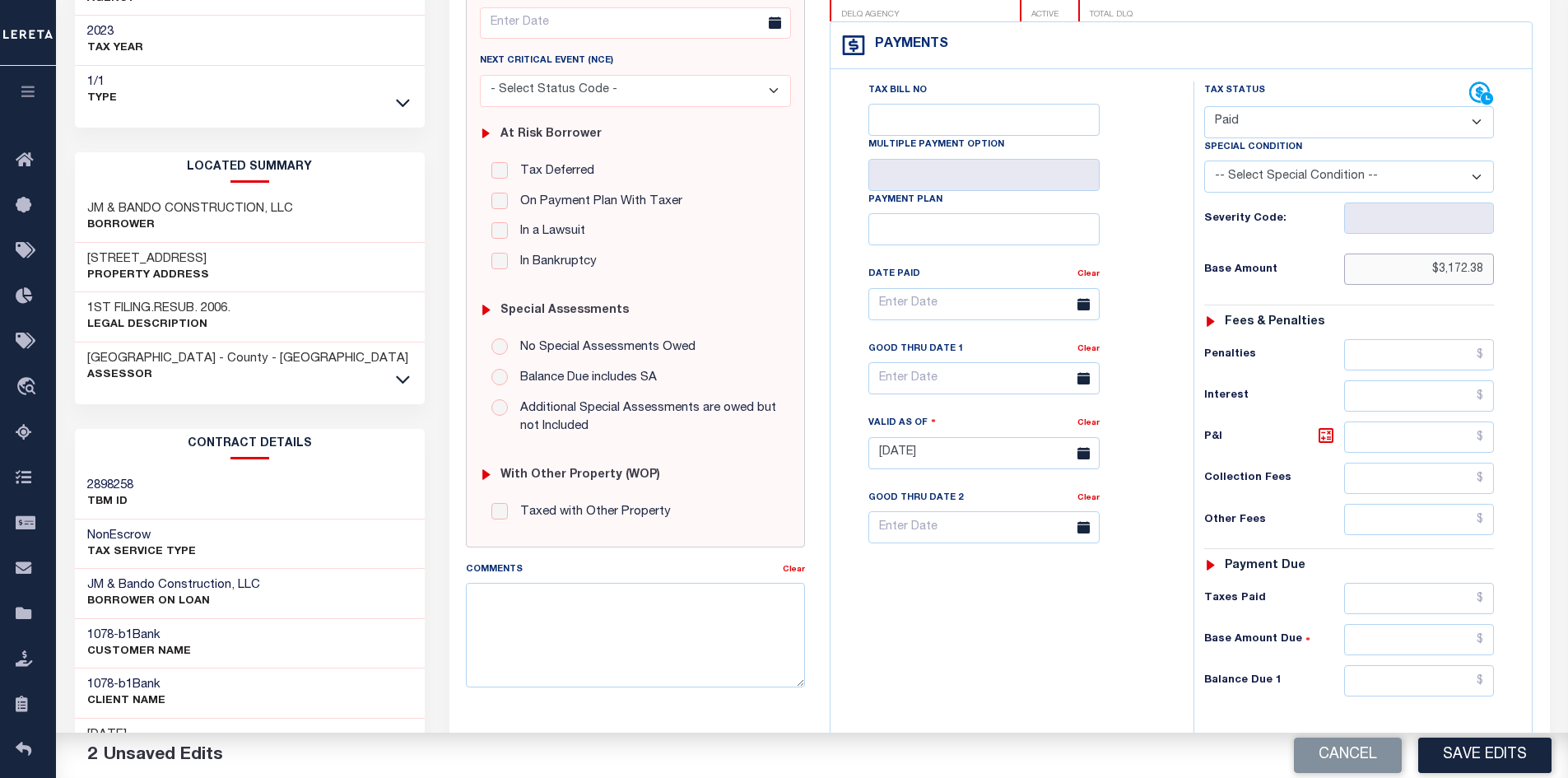
type input "$3,172.38"
click at [1406, 606] on input "text" at bounding box center [1420, 599] width 151 height 31
paste input "3,172.38"
type input "$3,172.38"
click at [1417, 674] on input "text" at bounding box center [1420, 681] width 151 height 31
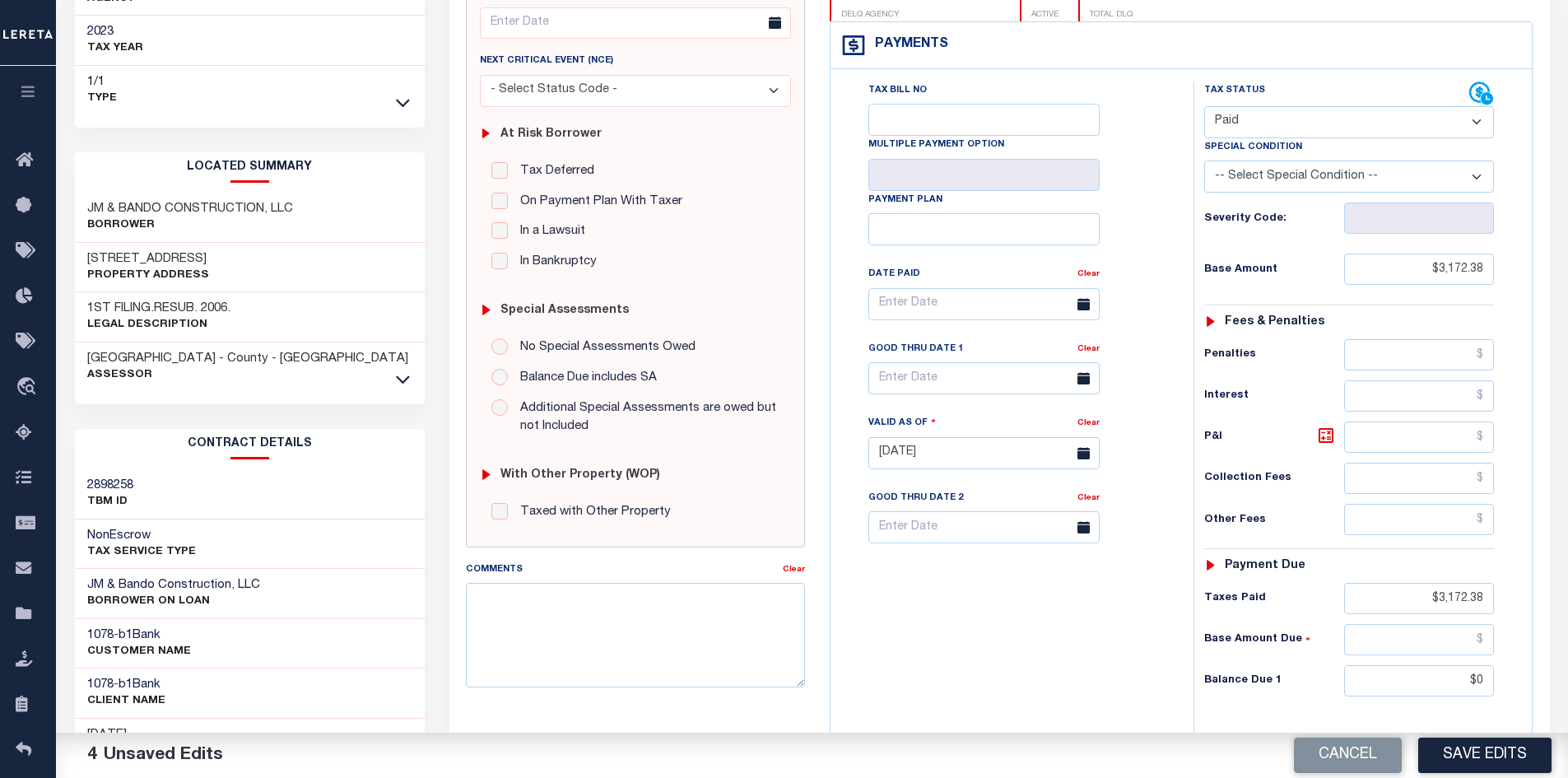
type input "$0.00"
click at [1092, 673] on div "Tax Bill No Multiple Payment Option Payment Plan Clear" at bounding box center [1008, 444] width 347 height 727
click at [1468, 758] on button "Save Edits" at bounding box center [1485, 756] width 134 height 36
checkbox input "false"
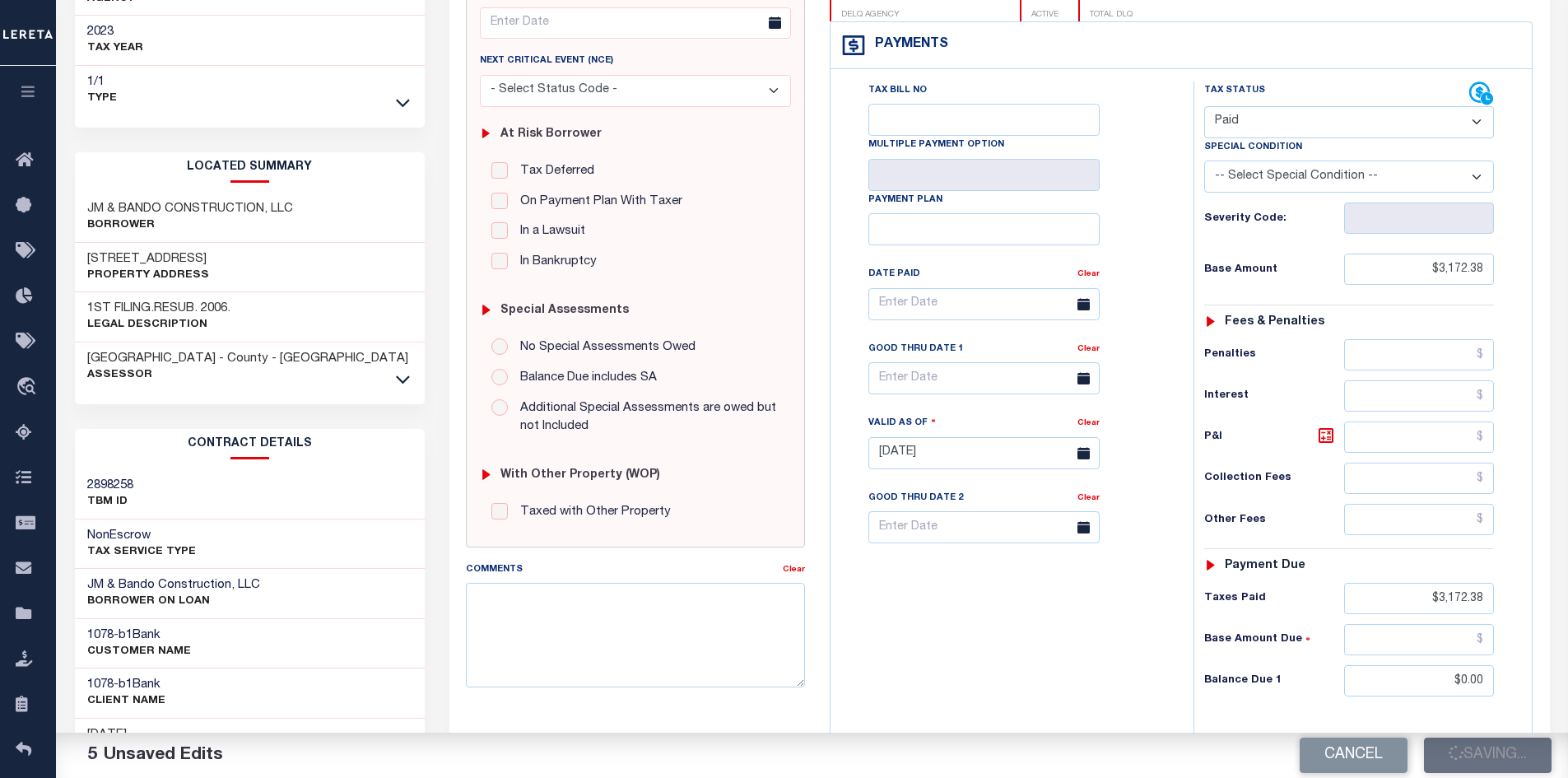
checkbox input "false"
type input "$3,172.38"
type input "$0"
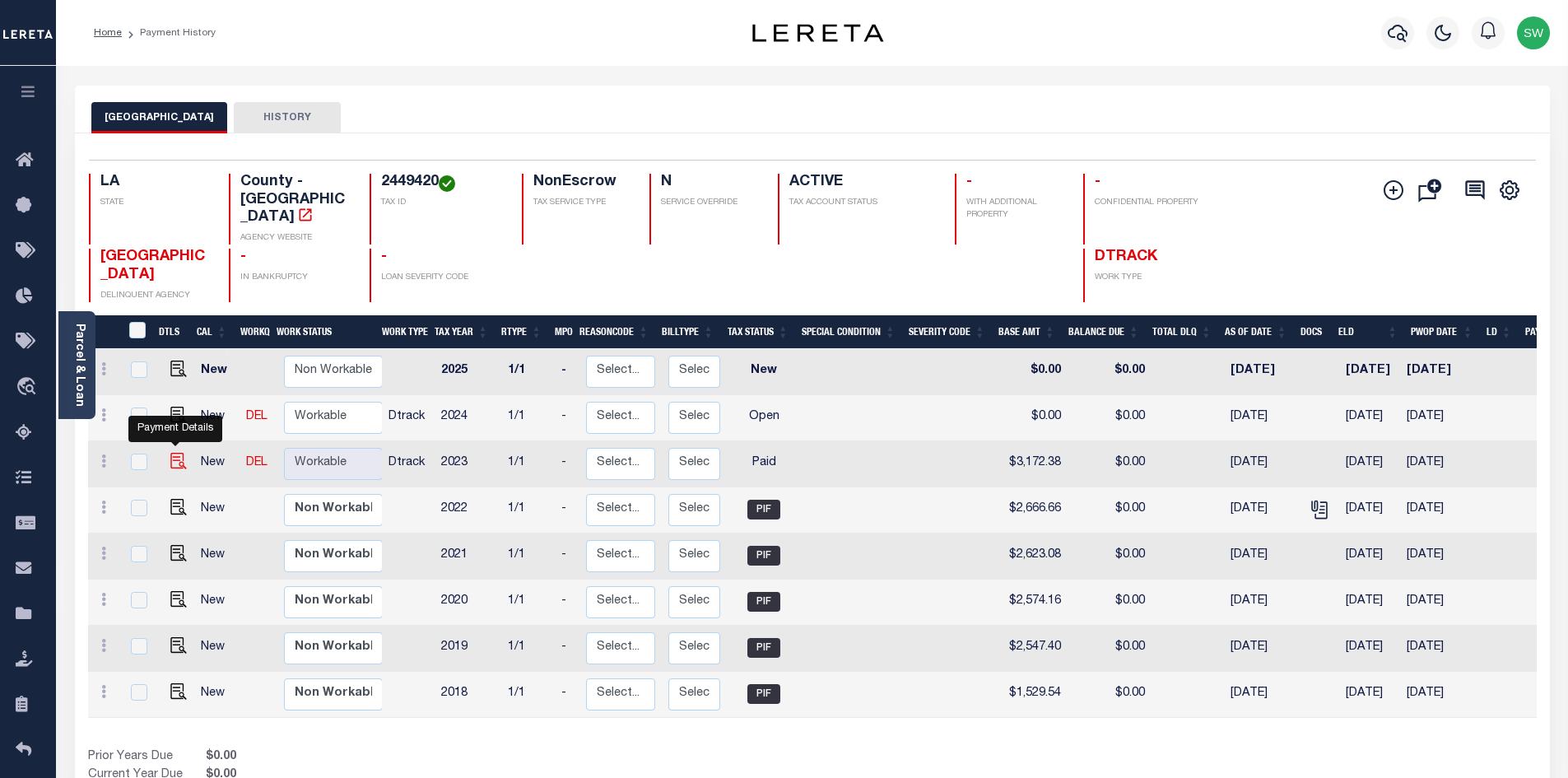
click at [179, 456] on img "" at bounding box center [178, 461] width 16 height 16
checkbox input "true"
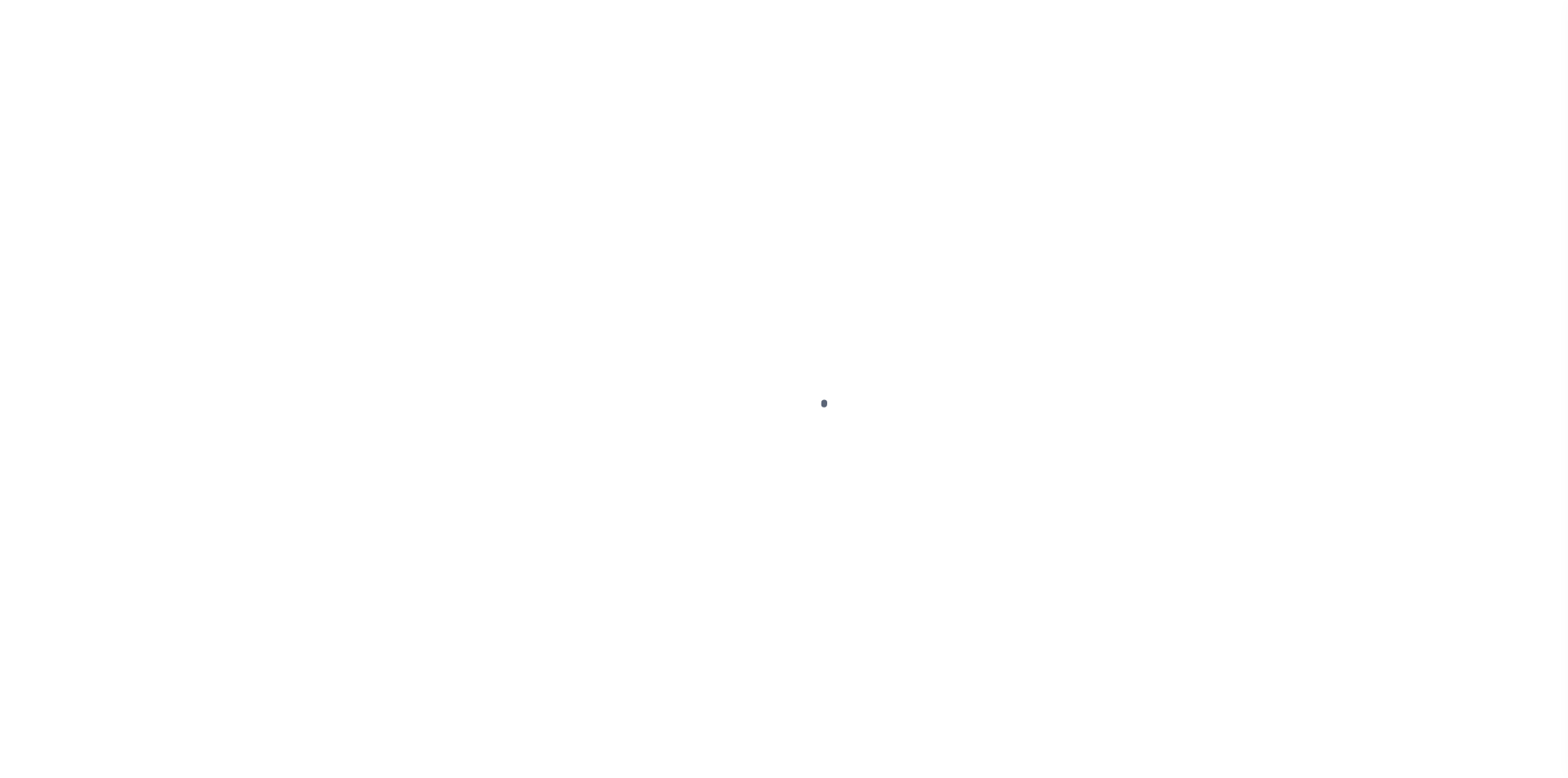
select select "PYD"
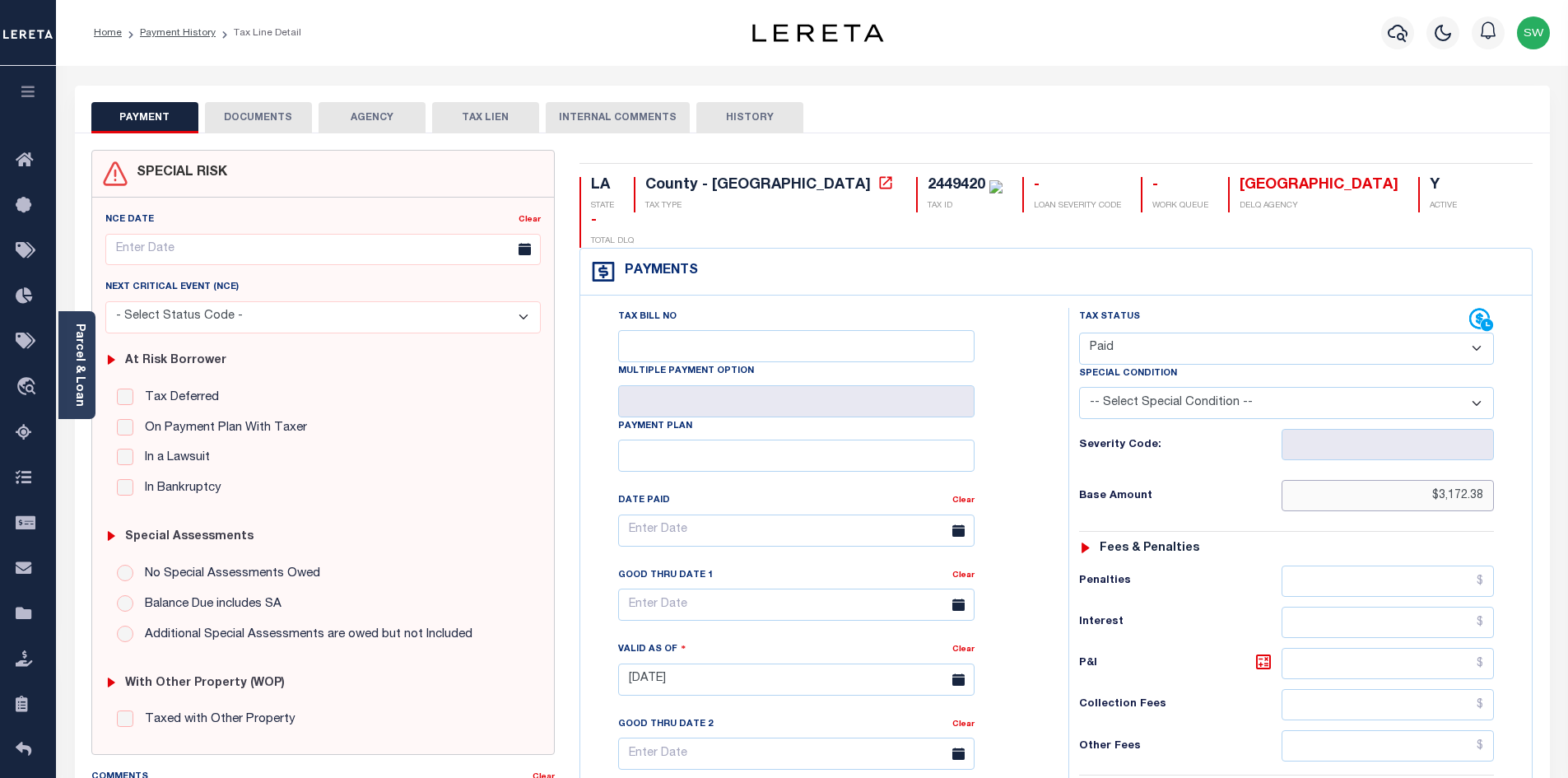
drag, startPoint x: 1427, startPoint y: 463, endPoint x: 1494, endPoint y: 465, distance: 67.0
click at [1499, 465] on div "Tax Status Status - Select Status Code -" at bounding box center [1292, 671] width 447 height 727
paste input "2,792.54"
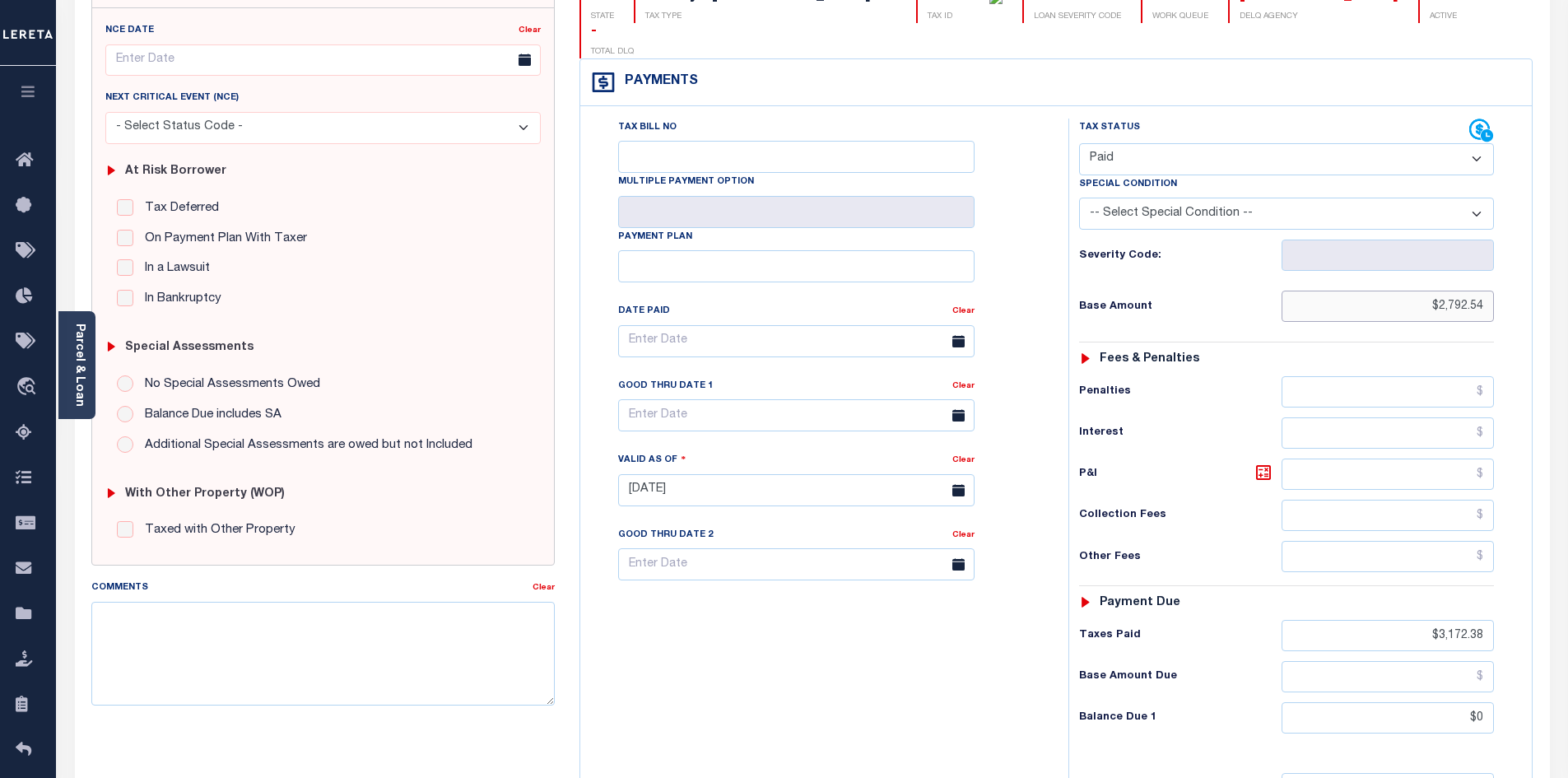
scroll to position [207, 0]
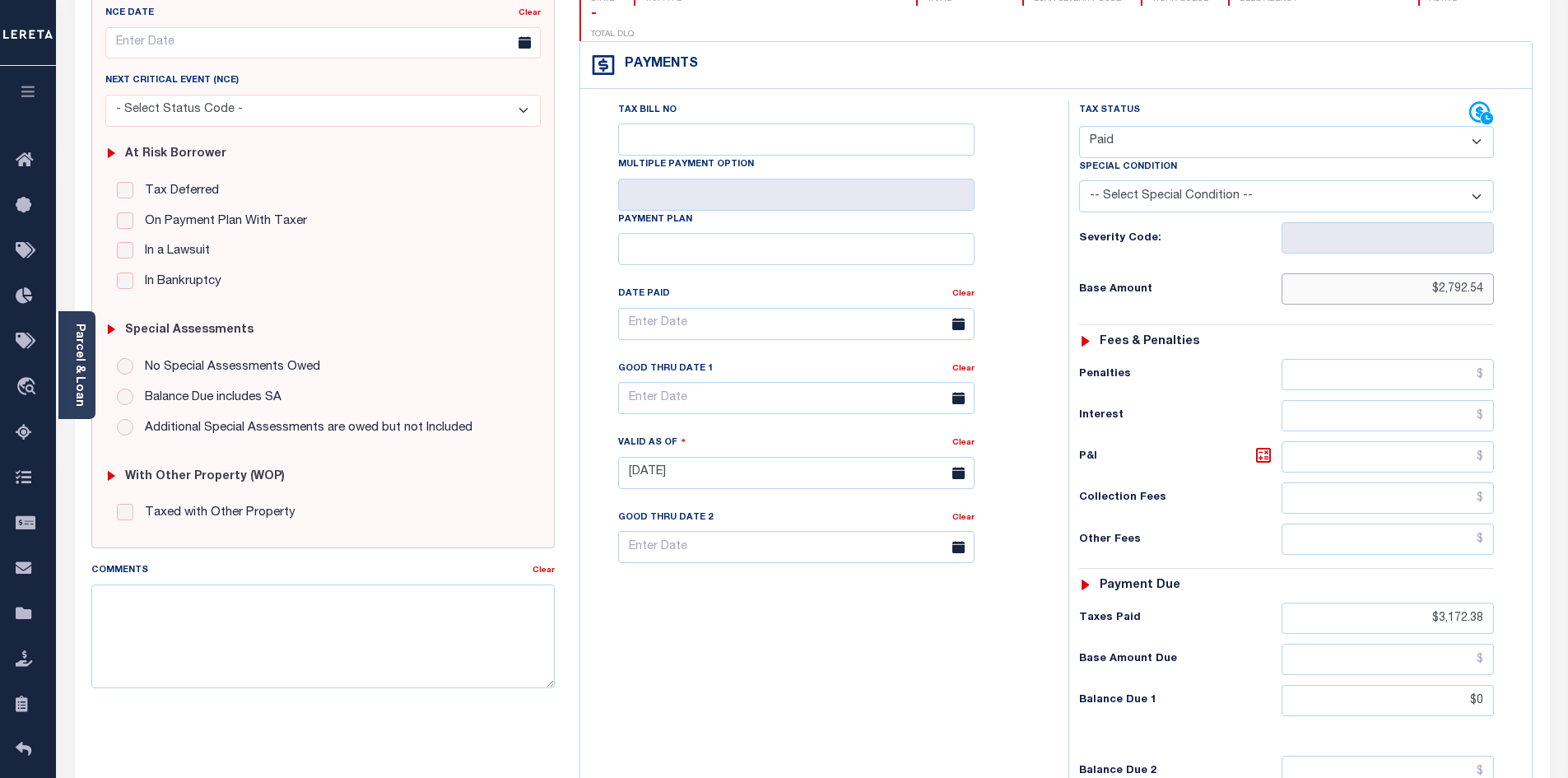
type input "$2,792.54"
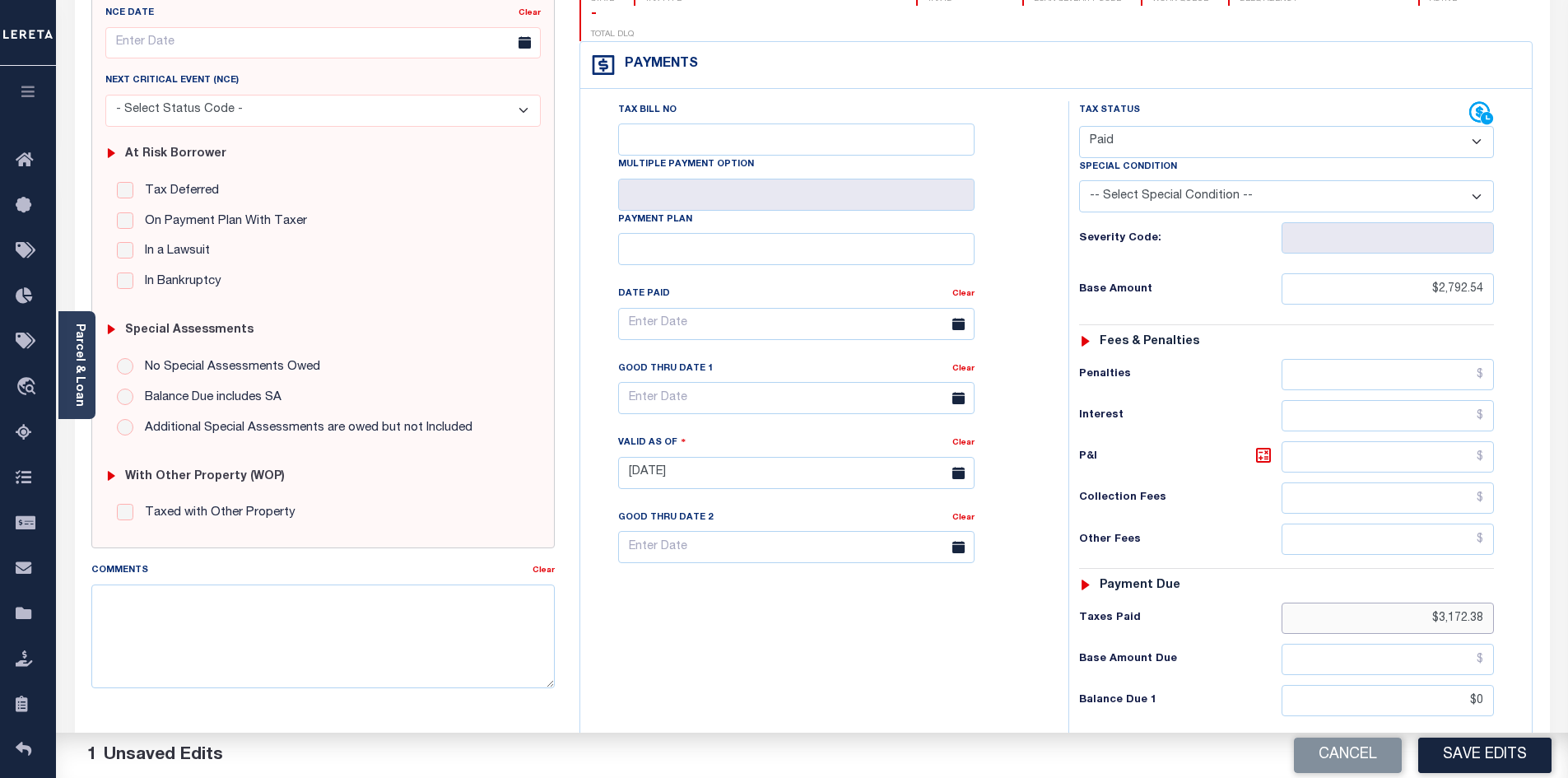
drag, startPoint x: 1417, startPoint y: 586, endPoint x: 1512, endPoint y: 595, distance: 95.4
click at [1512, 595] on div "Tax Status Status - Select Status Code -" at bounding box center [1292, 465] width 447 height 727
paste input "2,792.54"
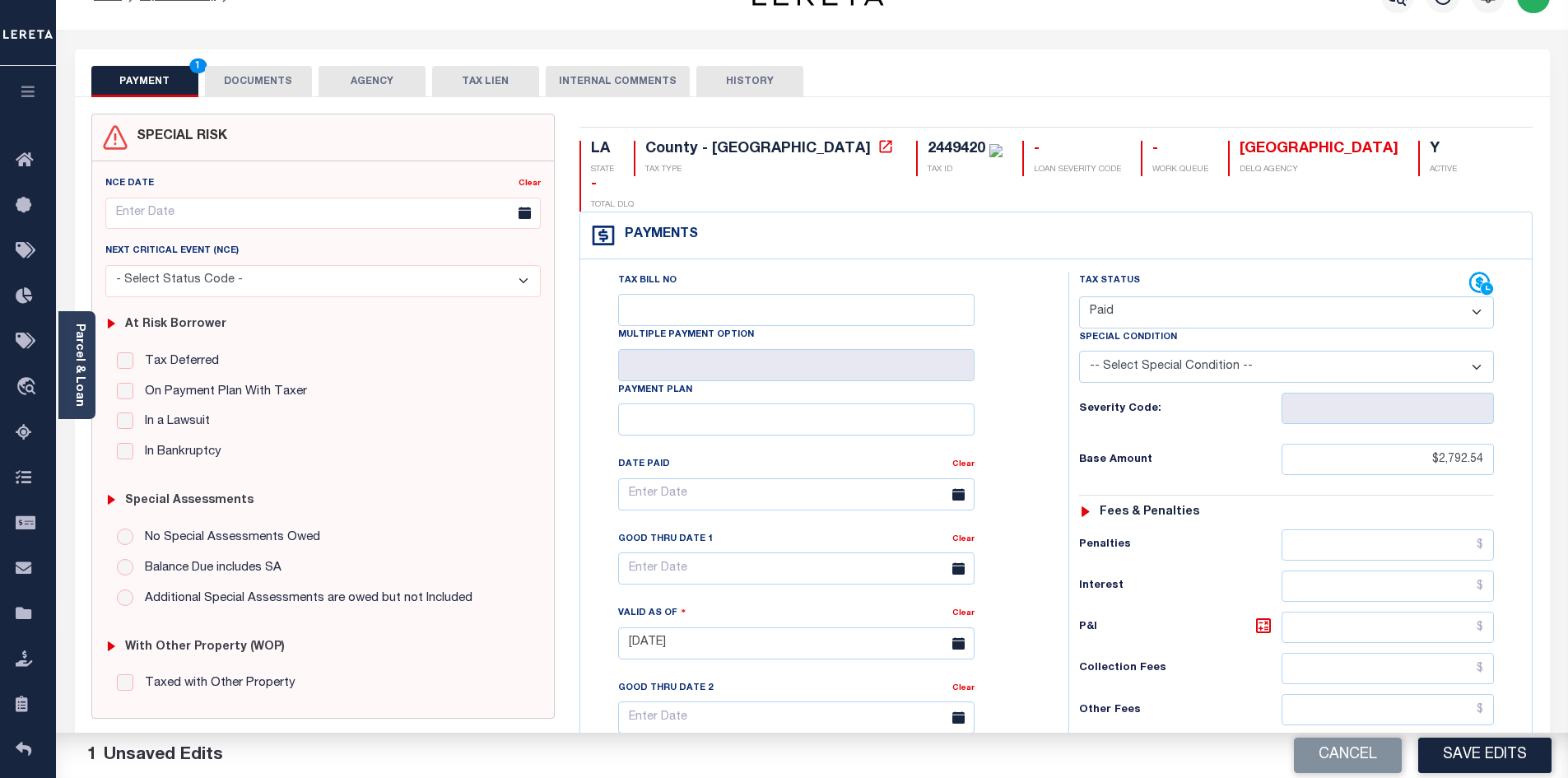
scroll to position [0, 0]
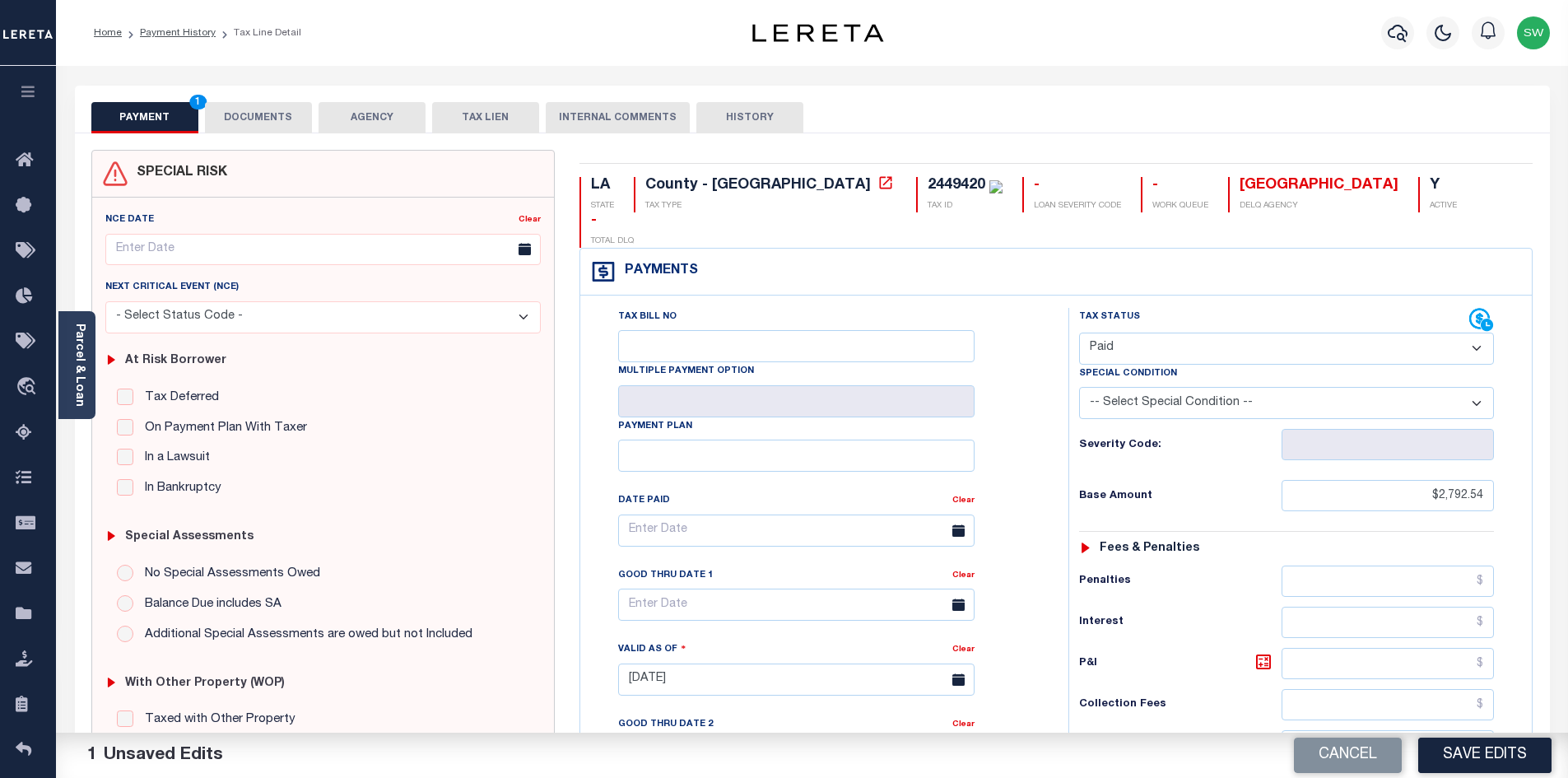
type input "$2,792.54"
drag, startPoint x: 259, startPoint y: 119, endPoint x: 282, endPoint y: 110, distance: 24.7
click at [259, 119] on button "DOCUMENTS" at bounding box center [258, 118] width 107 height 31
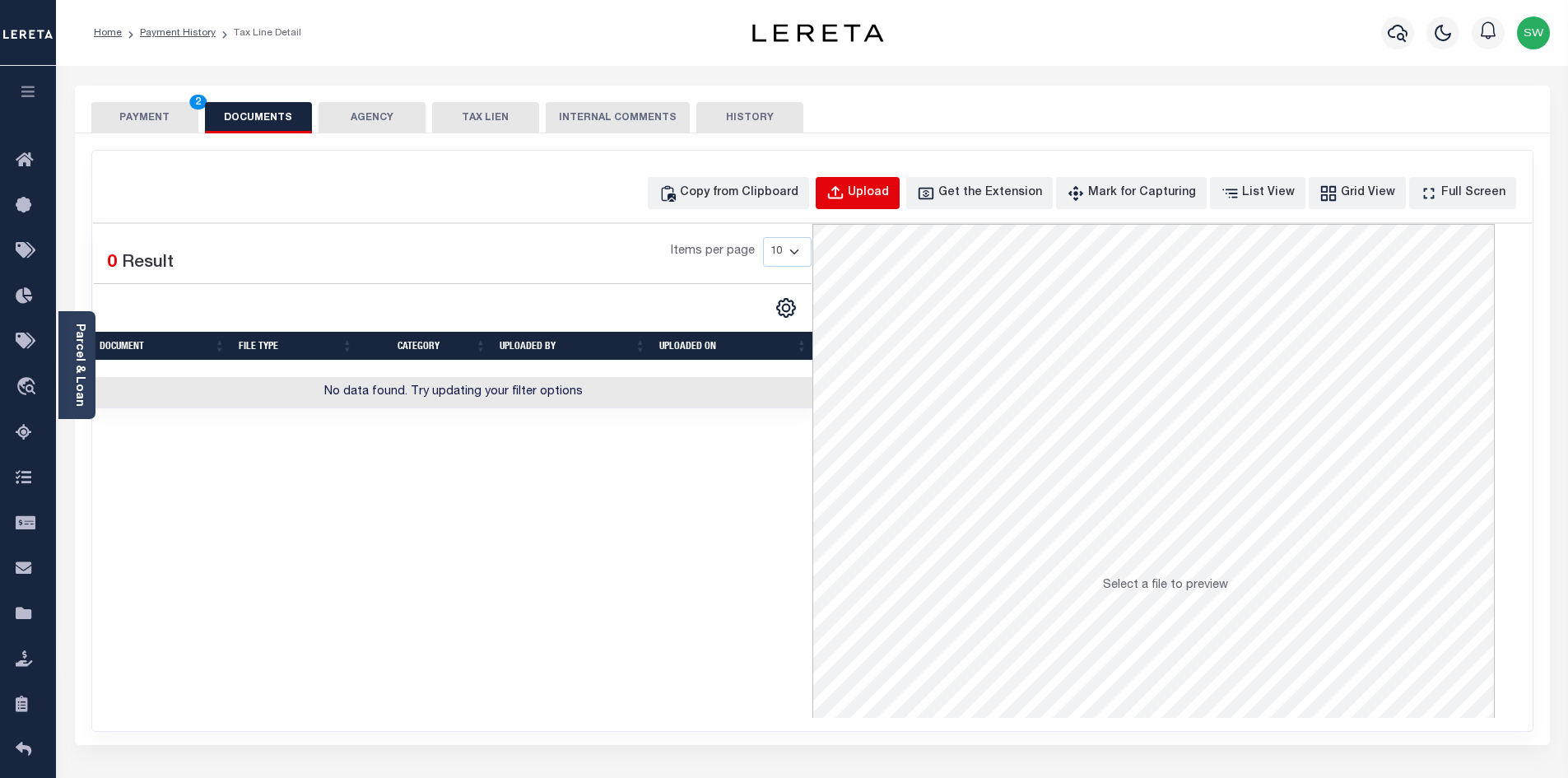
click at [889, 185] on div "Upload" at bounding box center [868, 193] width 41 height 18
select select "POP"
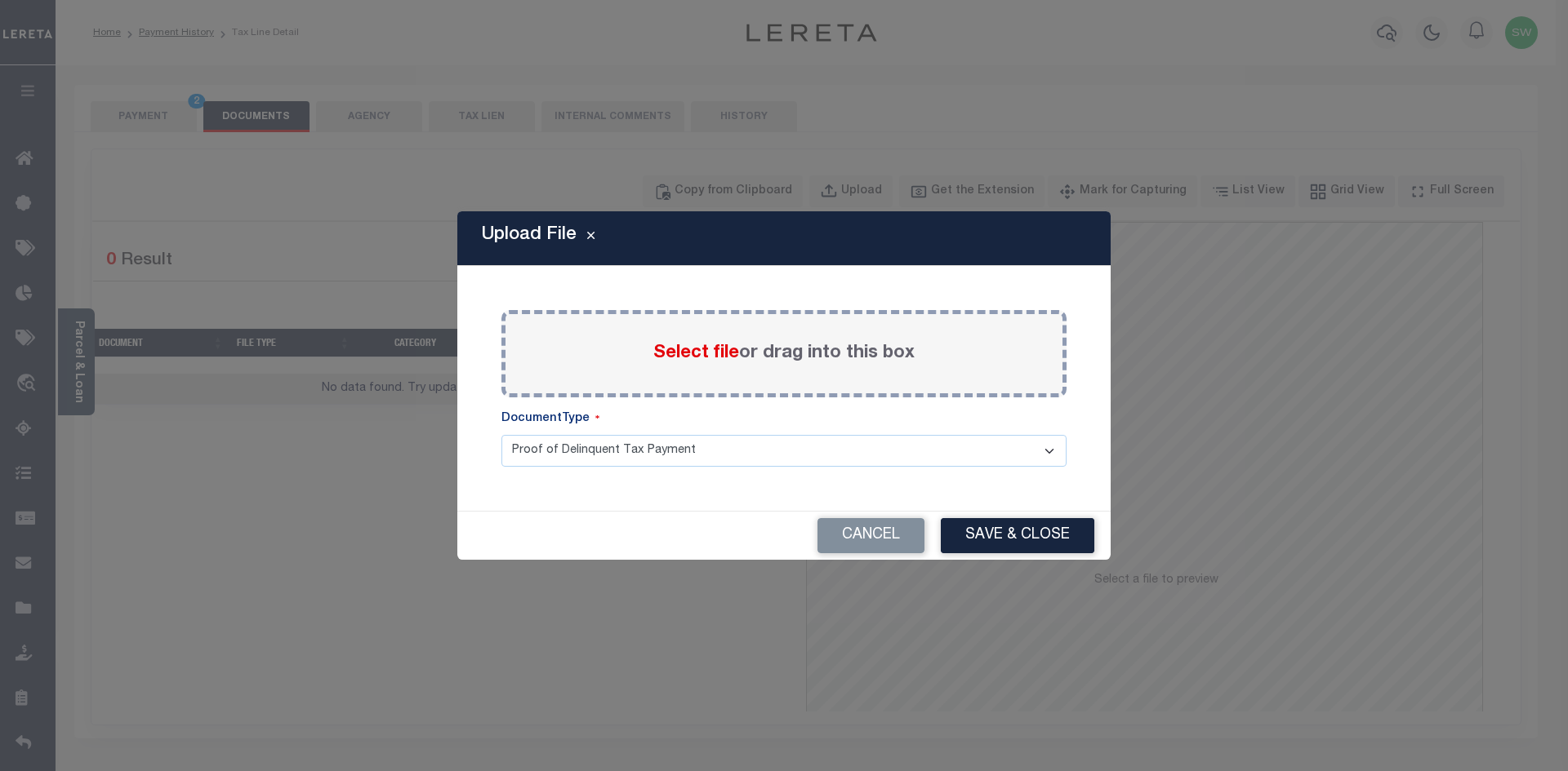
click at [710, 360] on span "Select file" at bounding box center [696, 353] width 86 height 18
click at [0, 0] on input "Select file or drag into this box" at bounding box center [0, 0] width 0 height 0
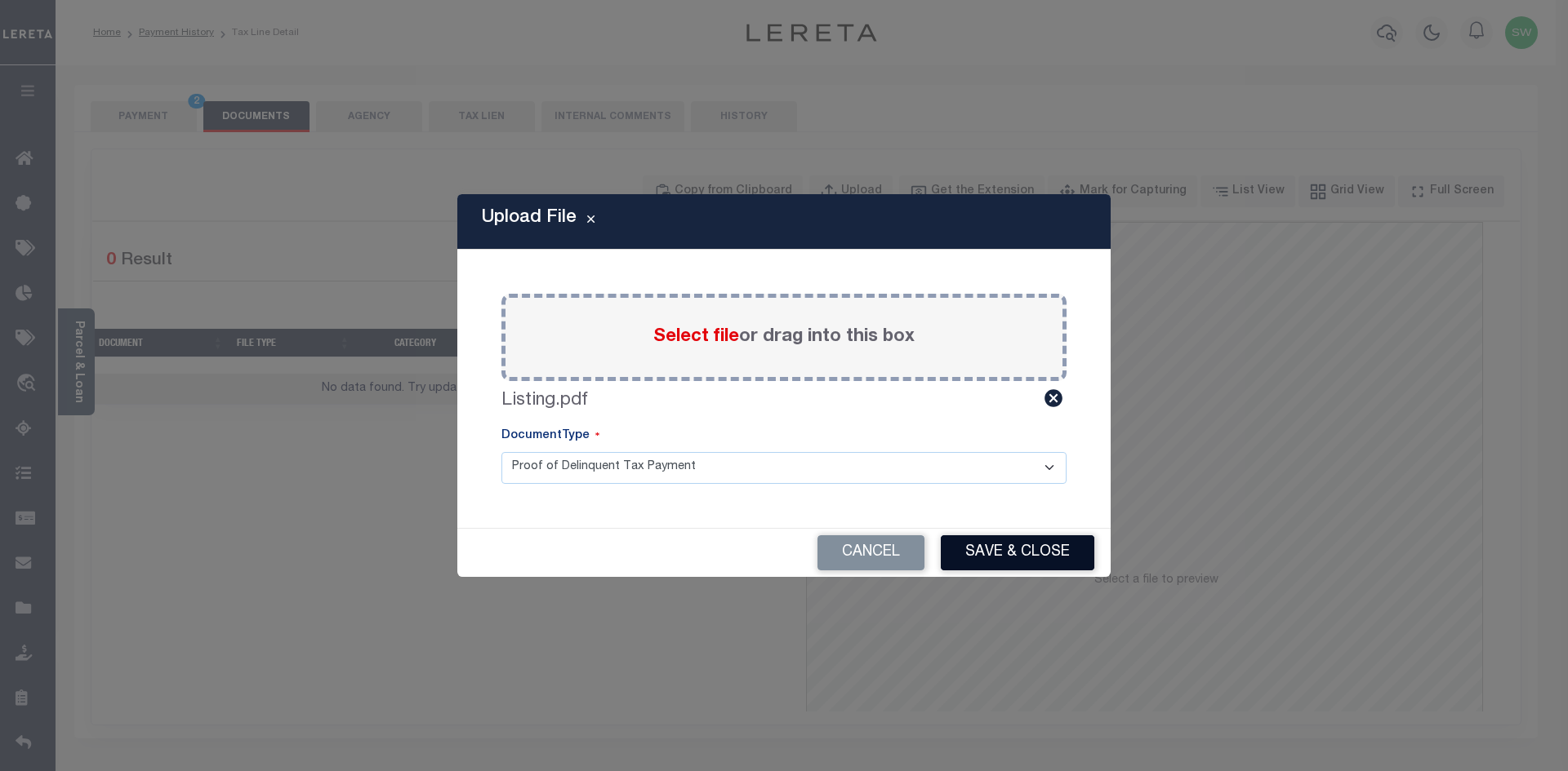
click at [1029, 552] on button "Save & Close" at bounding box center [1017, 553] width 154 height 35
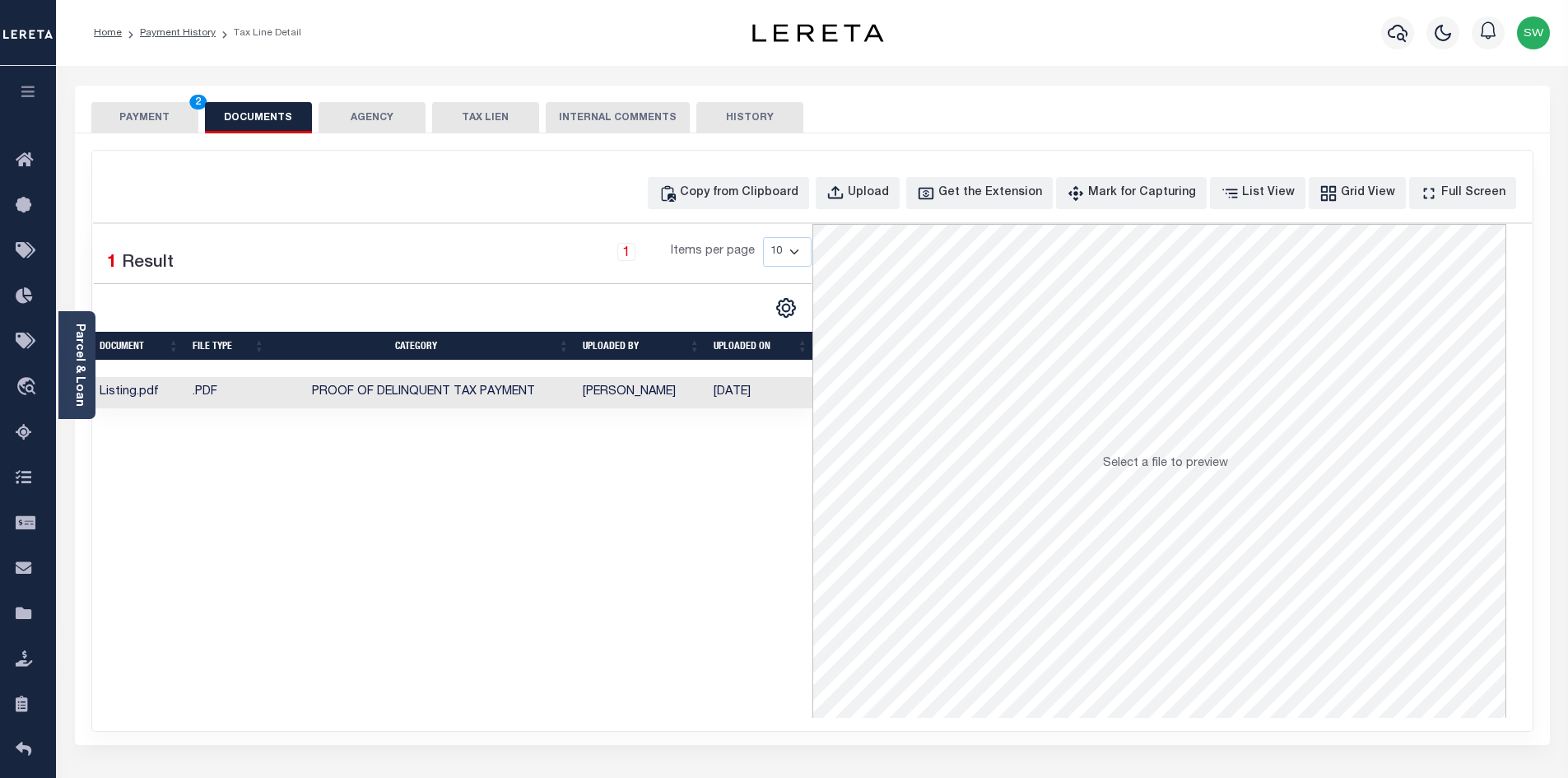
click at [810, 609] on div "Selected 1 Result 1 Items per page 10 25 50 100" at bounding box center [453, 472] width 719 height 494
click at [162, 124] on button "PAYMENT 2" at bounding box center [145, 118] width 107 height 31
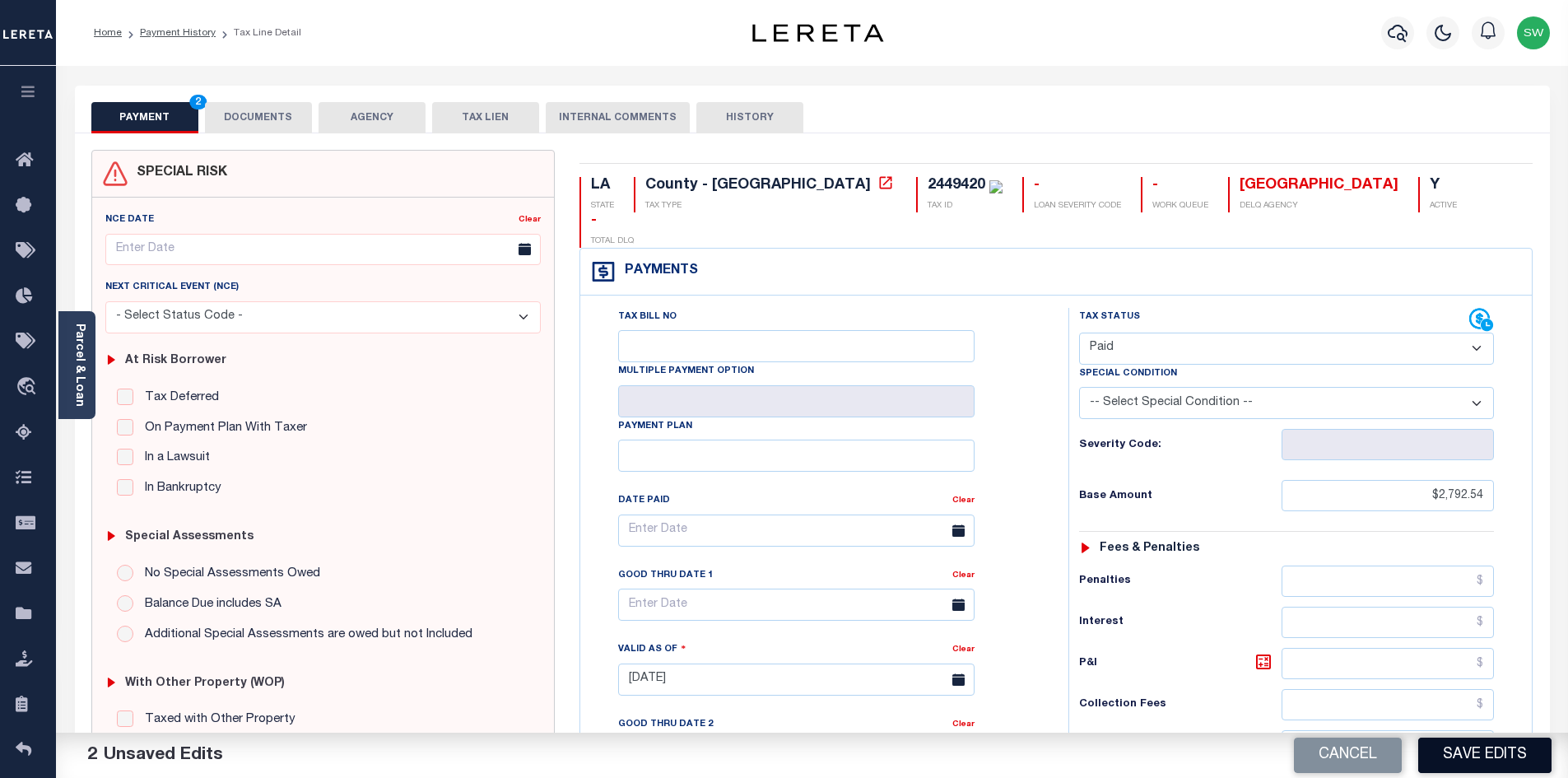
click at [1493, 742] on button "Save Edits" at bounding box center [1485, 756] width 134 height 36
checkbox input "false"
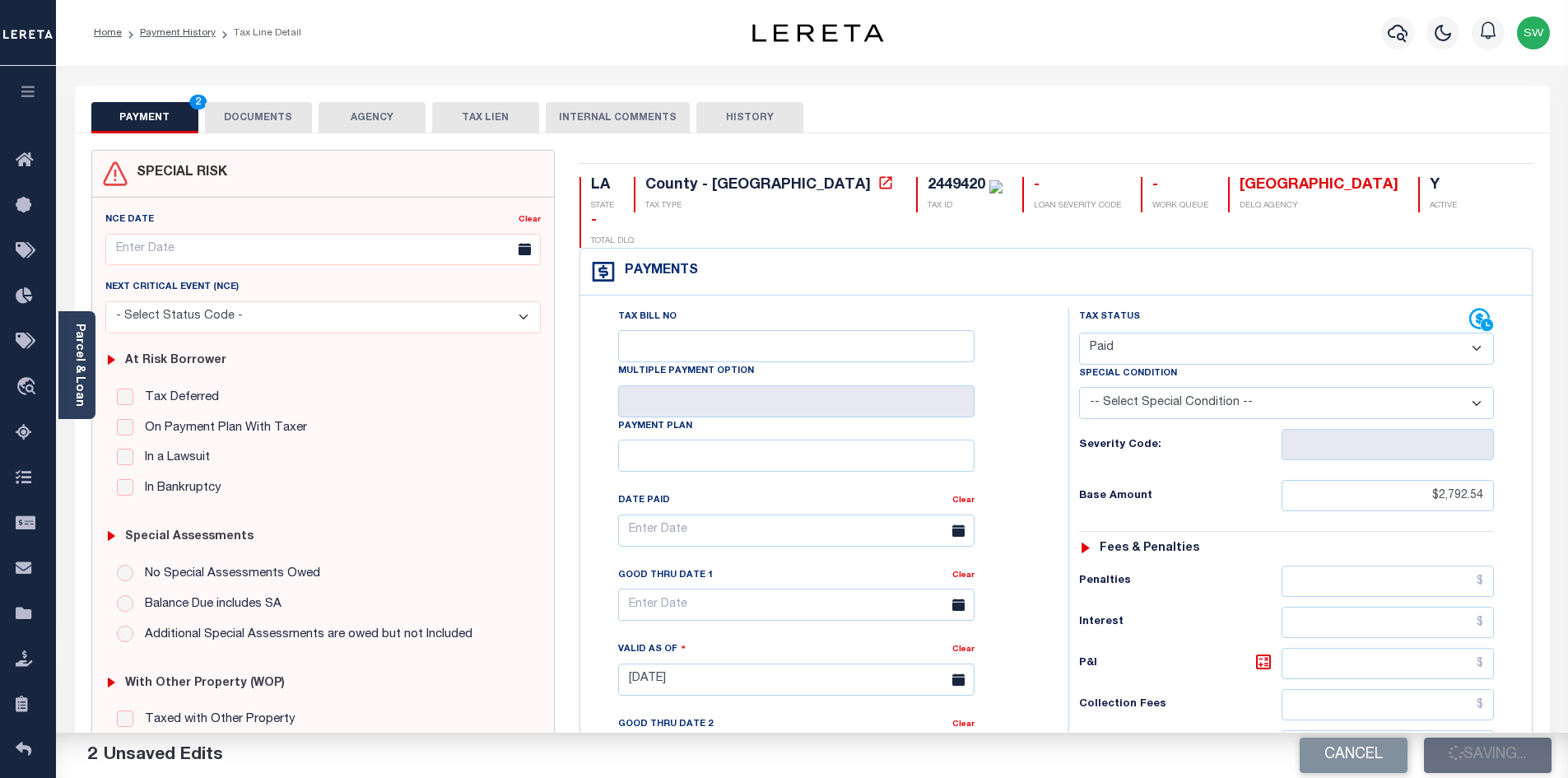
type input "$2,792.54"
type input "$0"
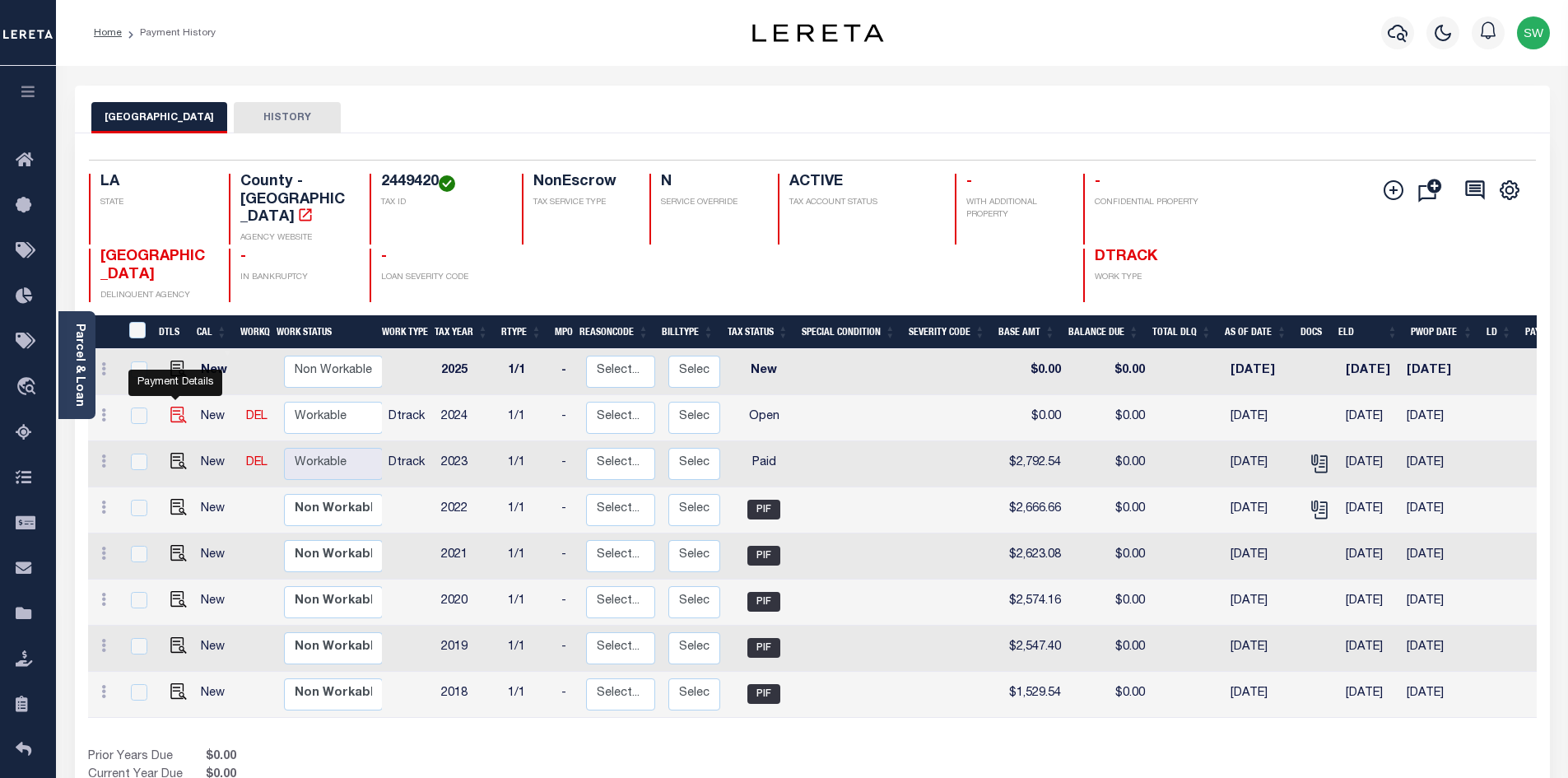
click at [180, 408] on img "" at bounding box center [178, 415] width 16 height 16
checkbox input "true"
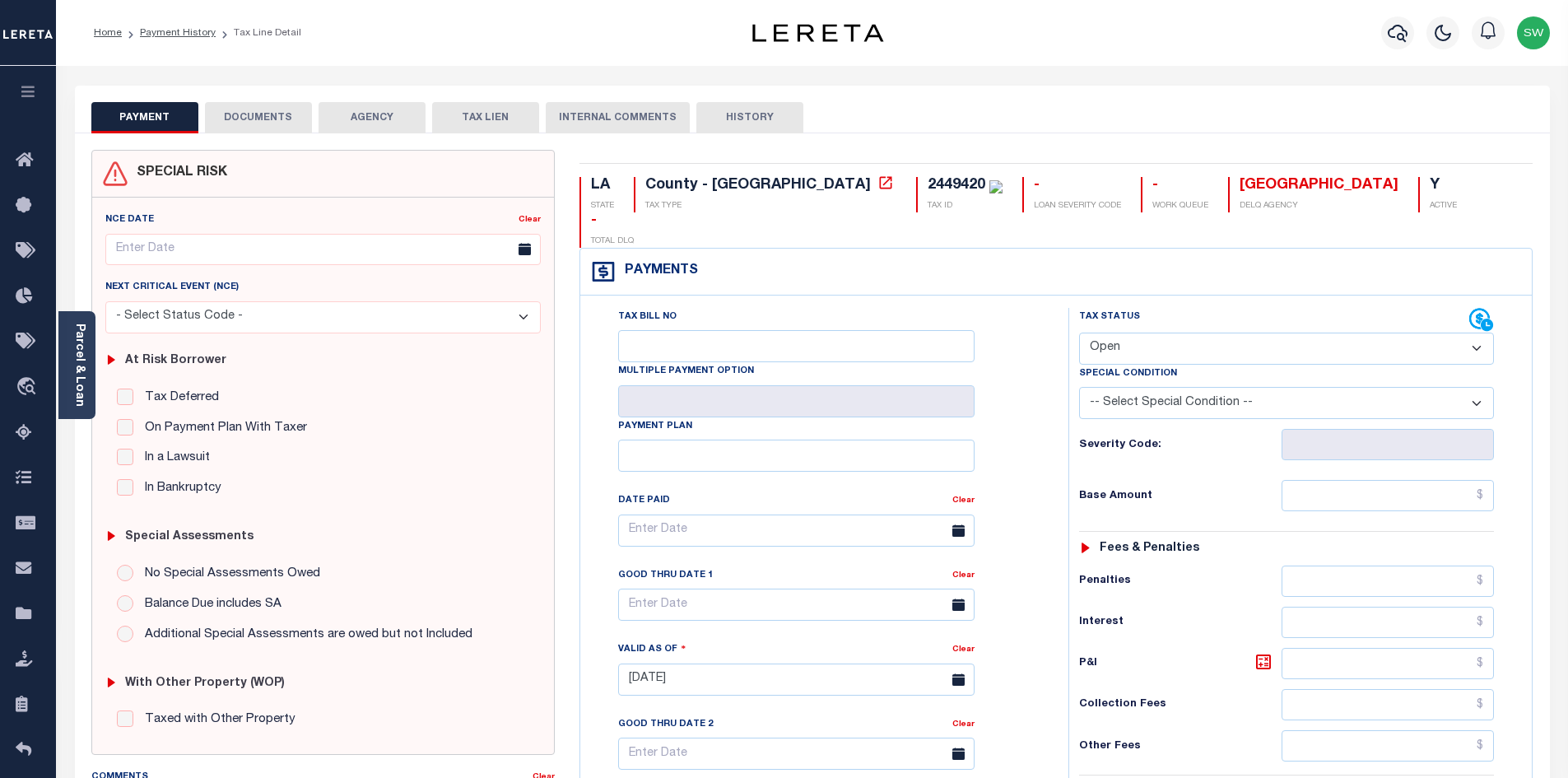
click at [1480, 333] on select "- Select Status Code - Open Due/Unpaid Paid Incomplete No Tax Due Internal Refu…" at bounding box center [1286, 349] width 415 height 32
select select "PYD"
click at [1079, 333] on select "- Select Status Code - Open Due/Unpaid Paid Incomplete No Tax Due Internal Refu…" at bounding box center [1286, 349] width 415 height 32
type input "[DATE]"
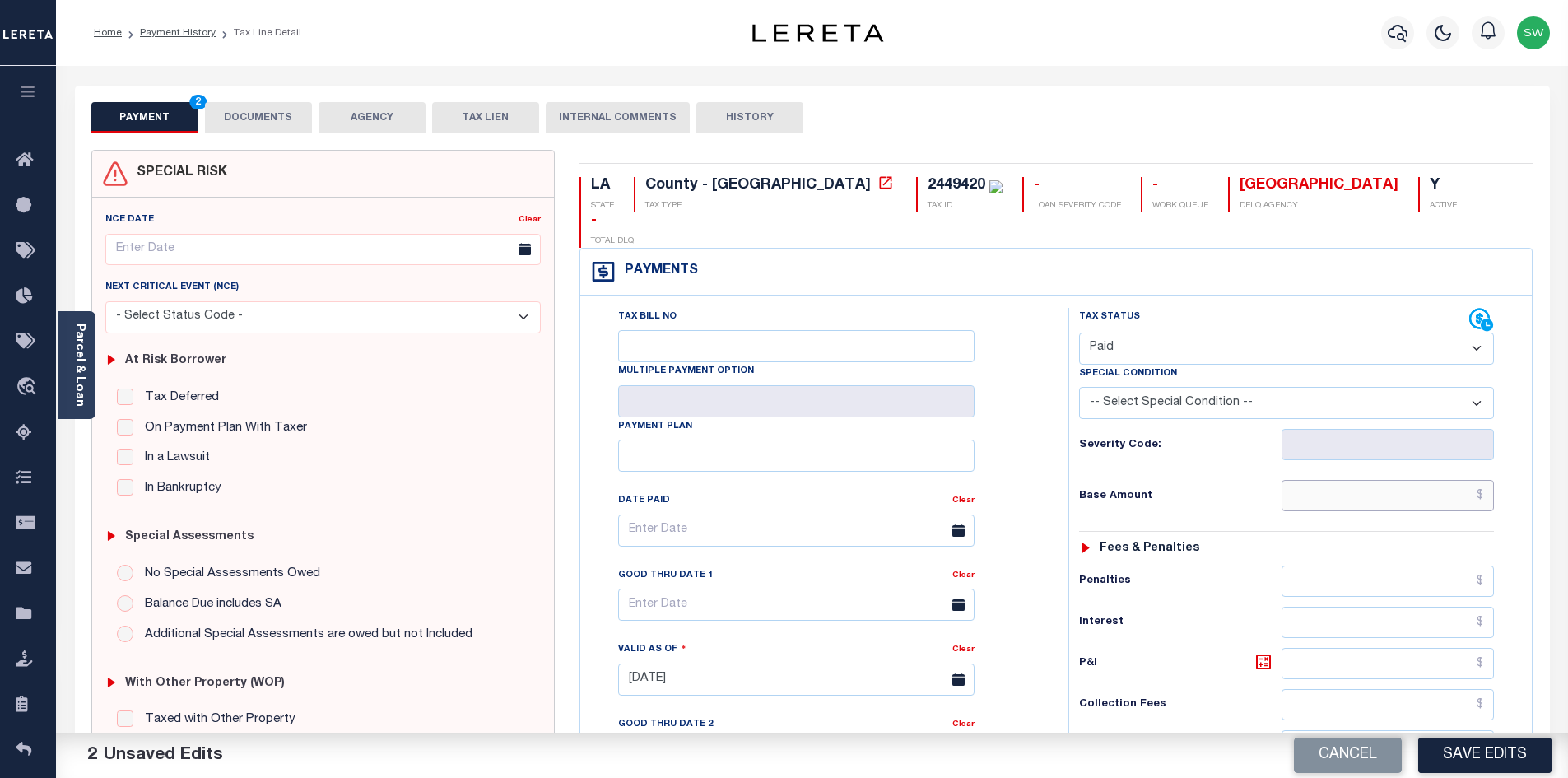
click at [1394, 480] on input "text" at bounding box center [1389, 495] width 213 height 31
paste input "3,172.38"
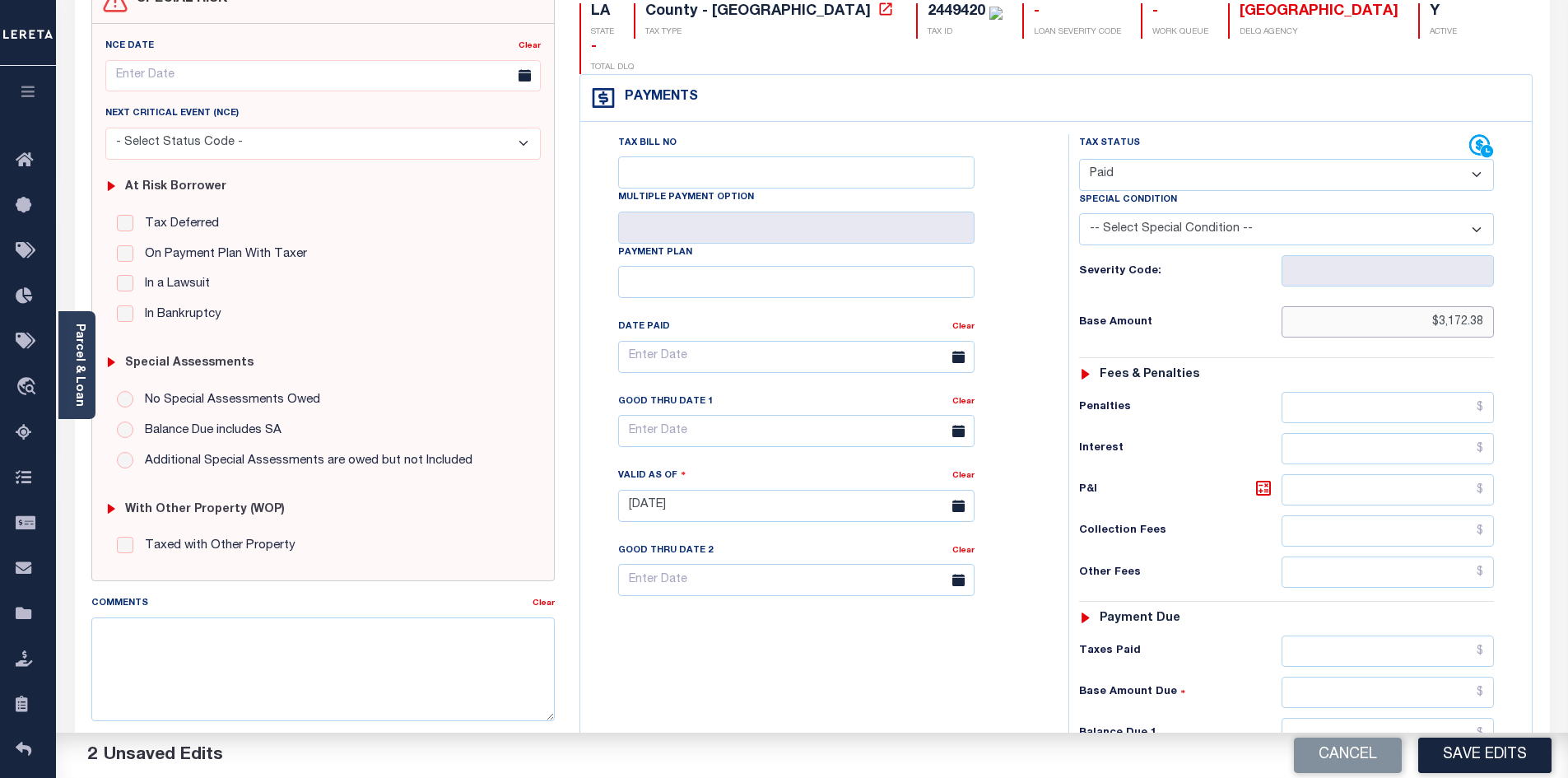
scroll to position [185, 0]
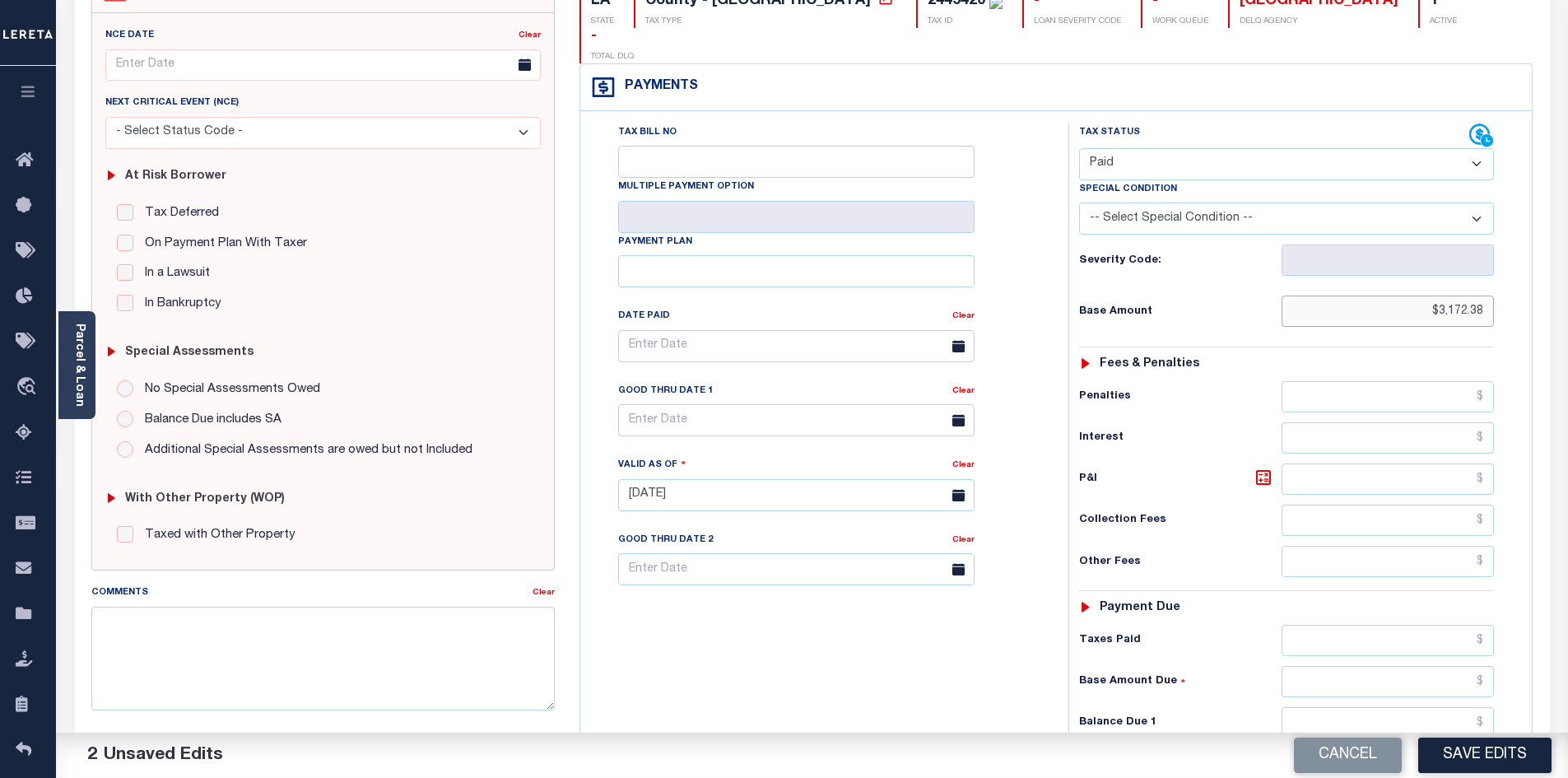
type input "$3,172.38"
click at [1368, 625] on input "text" at bounding box center [1389, 640] width 213 height 31
paste input "3,172.38"
type input "$3,172.38"
click at [1415, 708] on input "text" at bounding box center [1389, 723] width 213 height 31
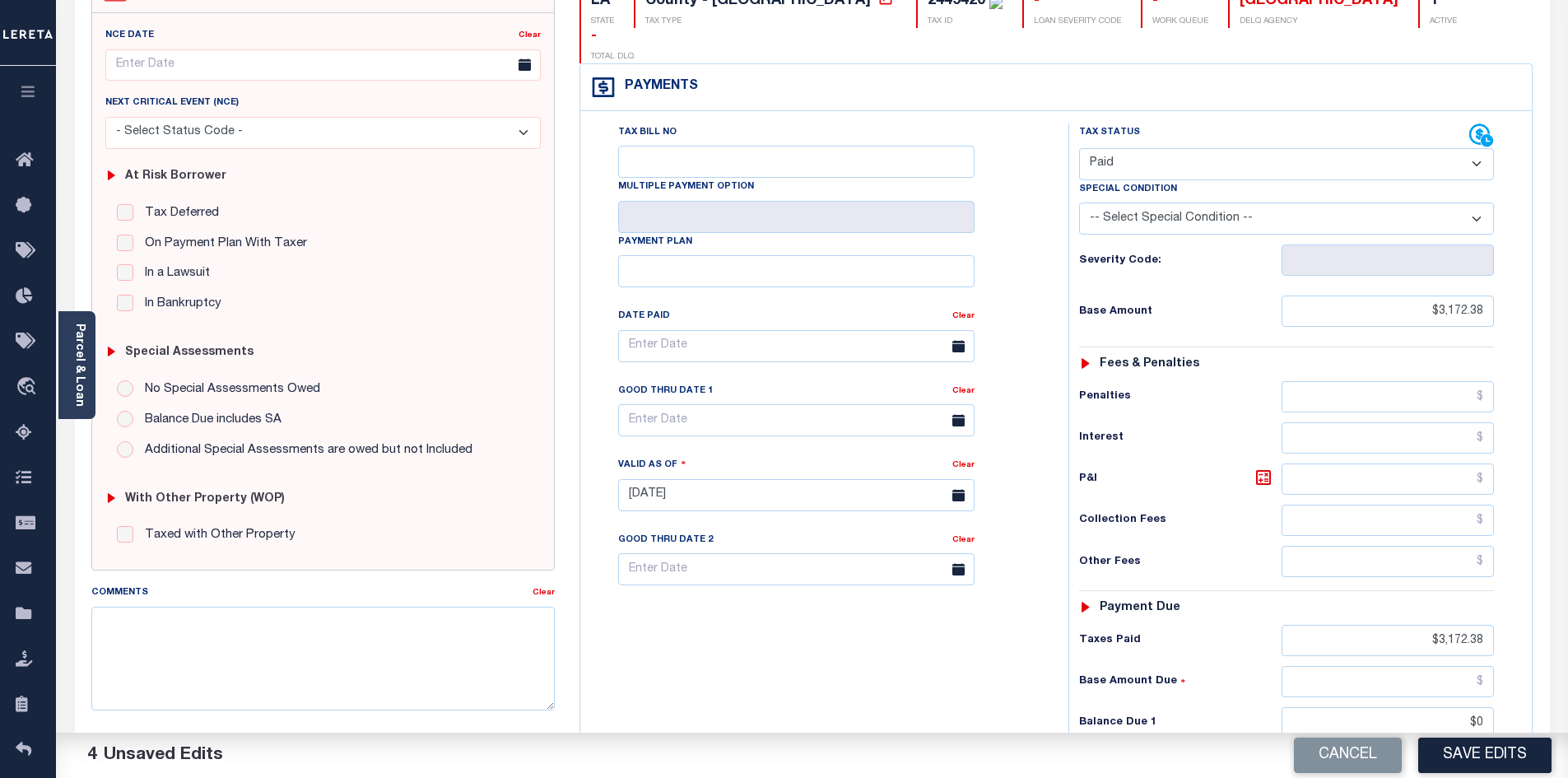
type input "$0.00"
click at [893, 668] on div "Tax Bill No Multiple Payment Option Payment Plan Clear" at bounding box center [820, 487] width 471 height 727
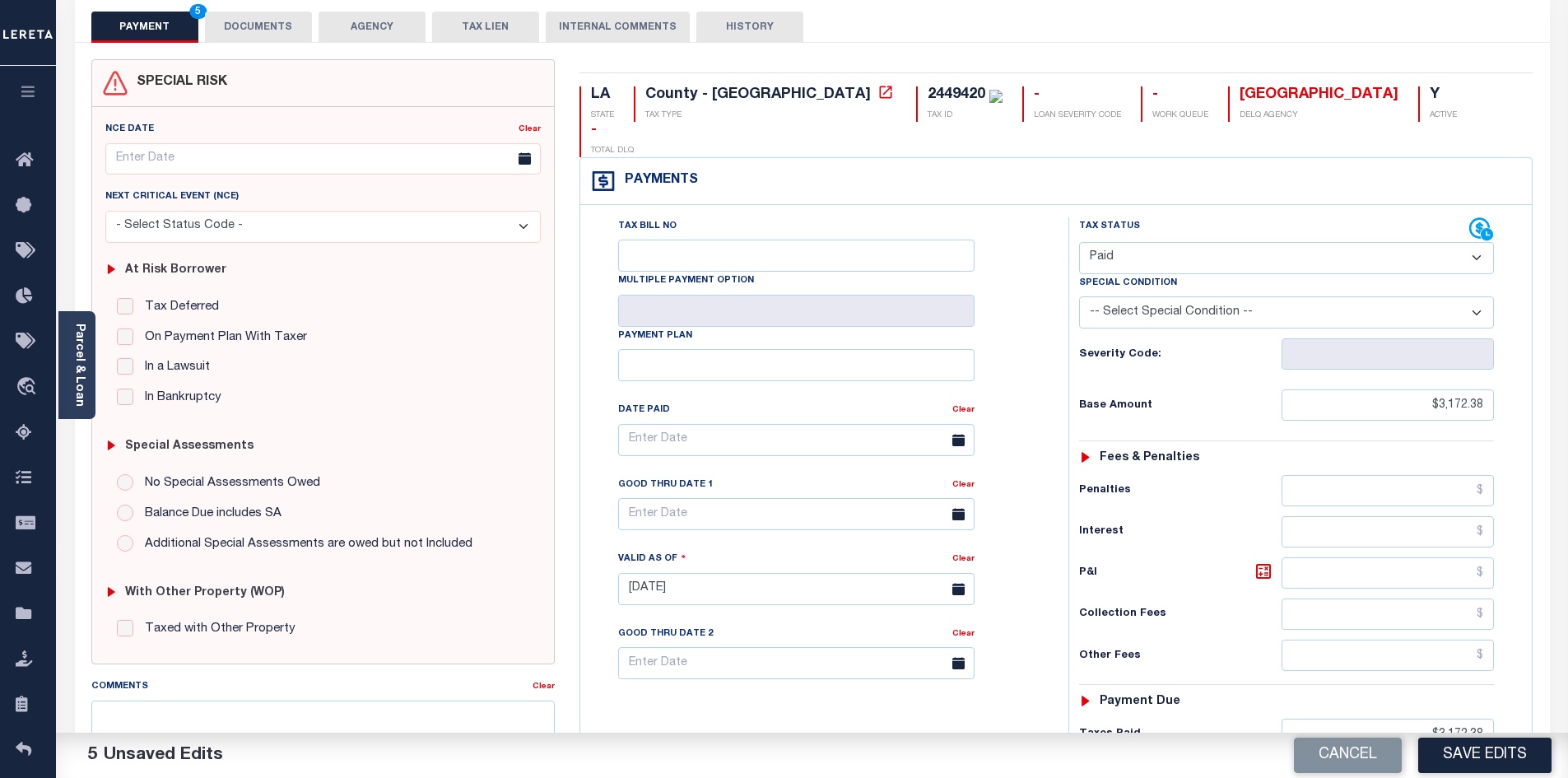
scroll to position [0, 0]
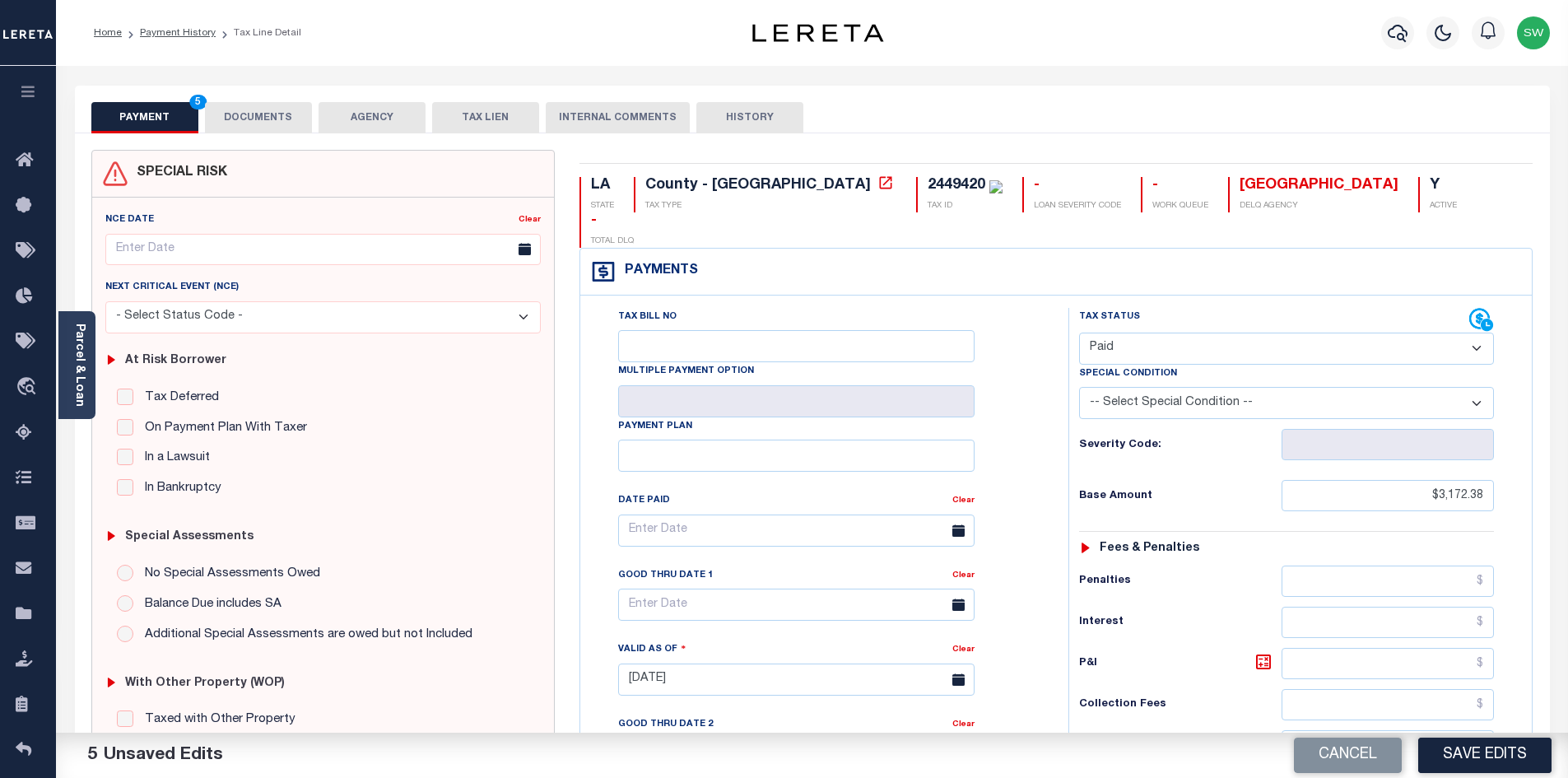
click at [253, 123] on button "DOCUMENTS" at bounding box center [258, 118] width 107 height 31
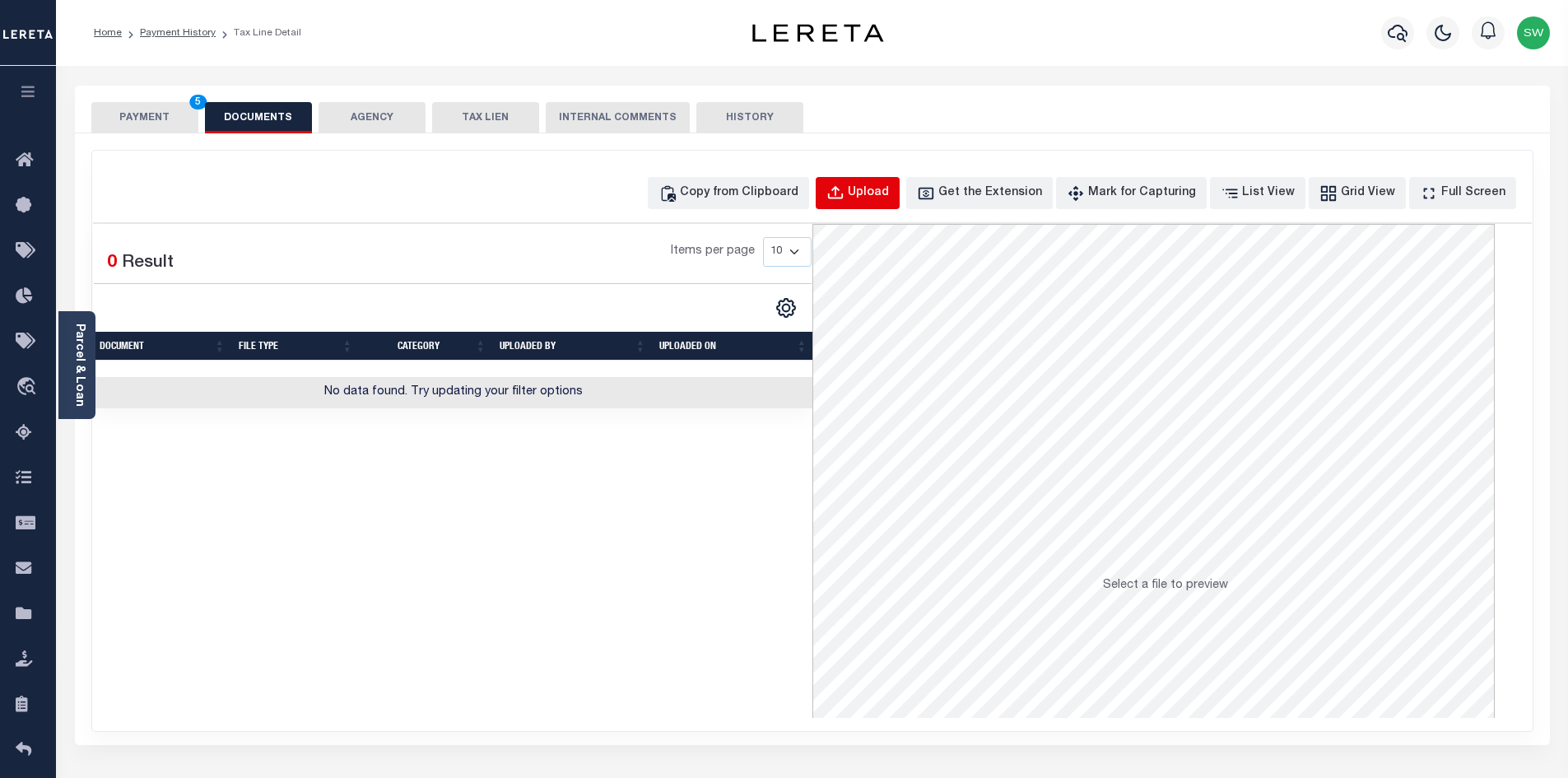
click at [889, 191] on div "Upload" at bounding box center [868, 193] width 41 height 18
select select "POP"
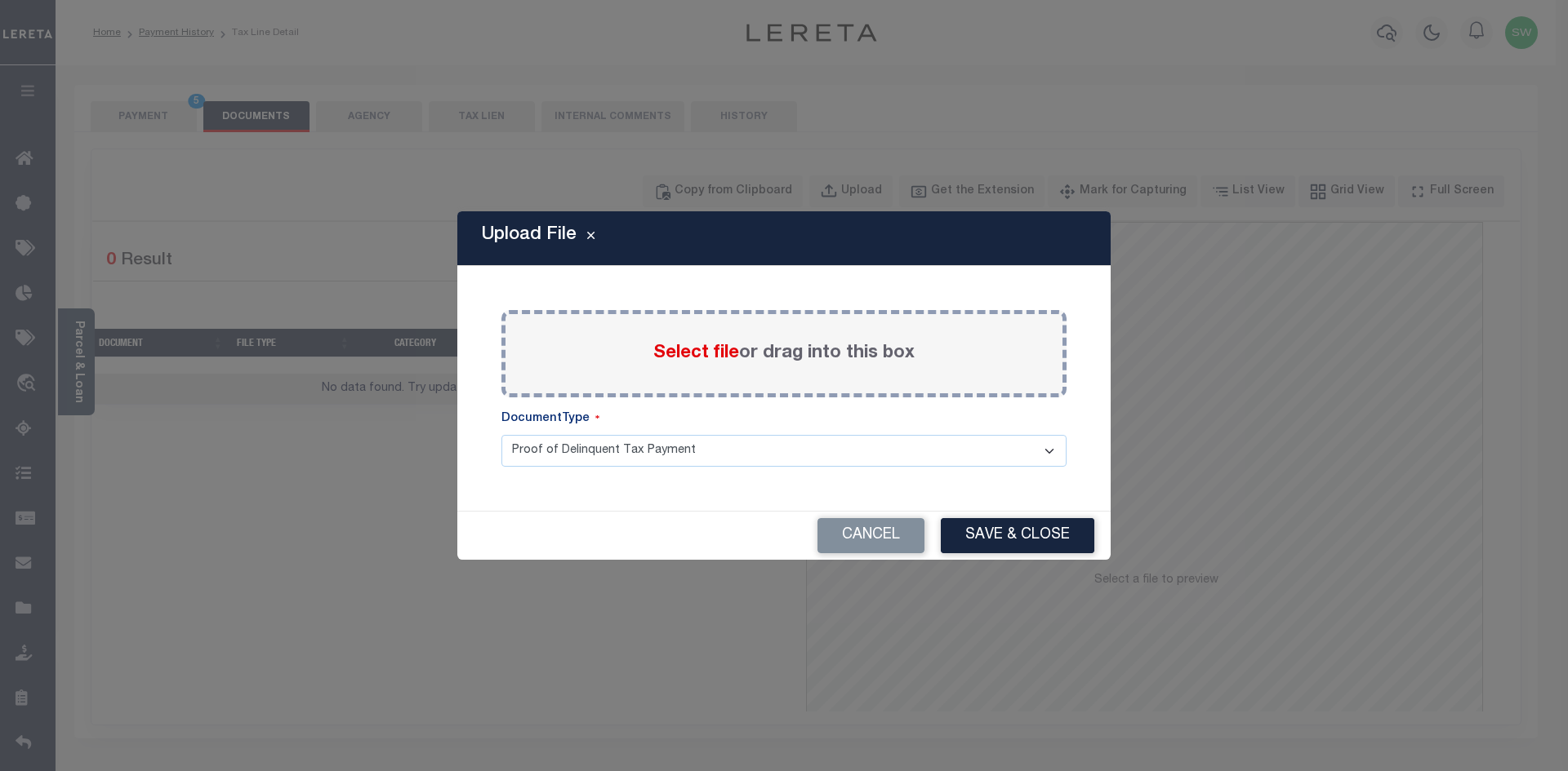
click at [670, 357] on span "Select file" at bounding box center [696, 353] width 86 height 18
click at [0, 0] on input "Select file or drag into this box" at bounding box center [0, 0] width 0 height 0
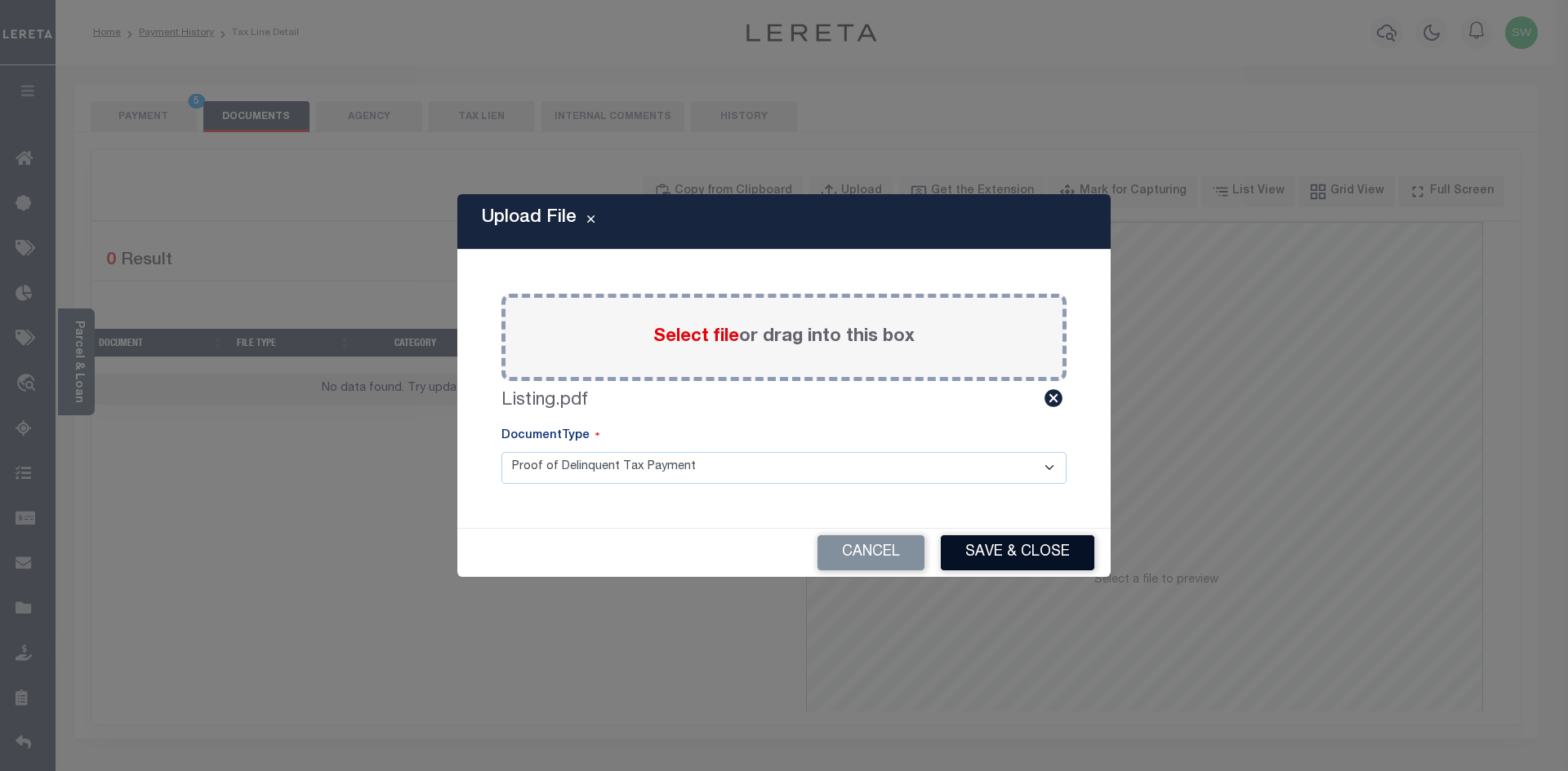
click at [1032, 550] on button "Save & Close" at bounding box center [1017, 553] width 154 height 35
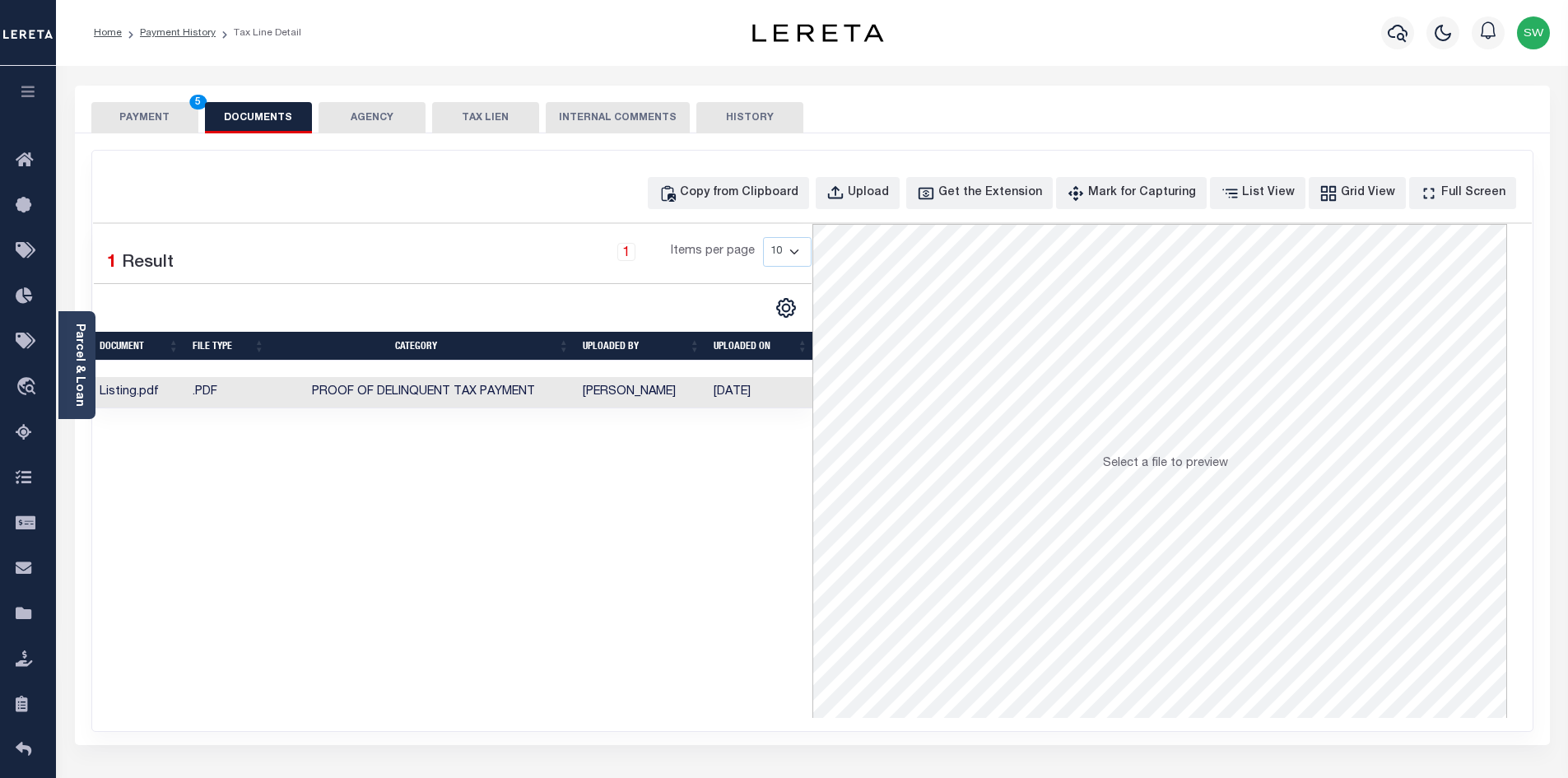
drag, startPoint x: 769, startPoint y: 521, endPoint x: 729, endPoint y: 487, distance: 52.5
click at [745, 504] on div "Selected 1 Result 1 Items per page 10 25 50 100" at bounding box center [453, 472] width 719 height 494
click at [180, 114] on button "PAYMENT 5" at bounding box center [145, 118] width 107 height 31
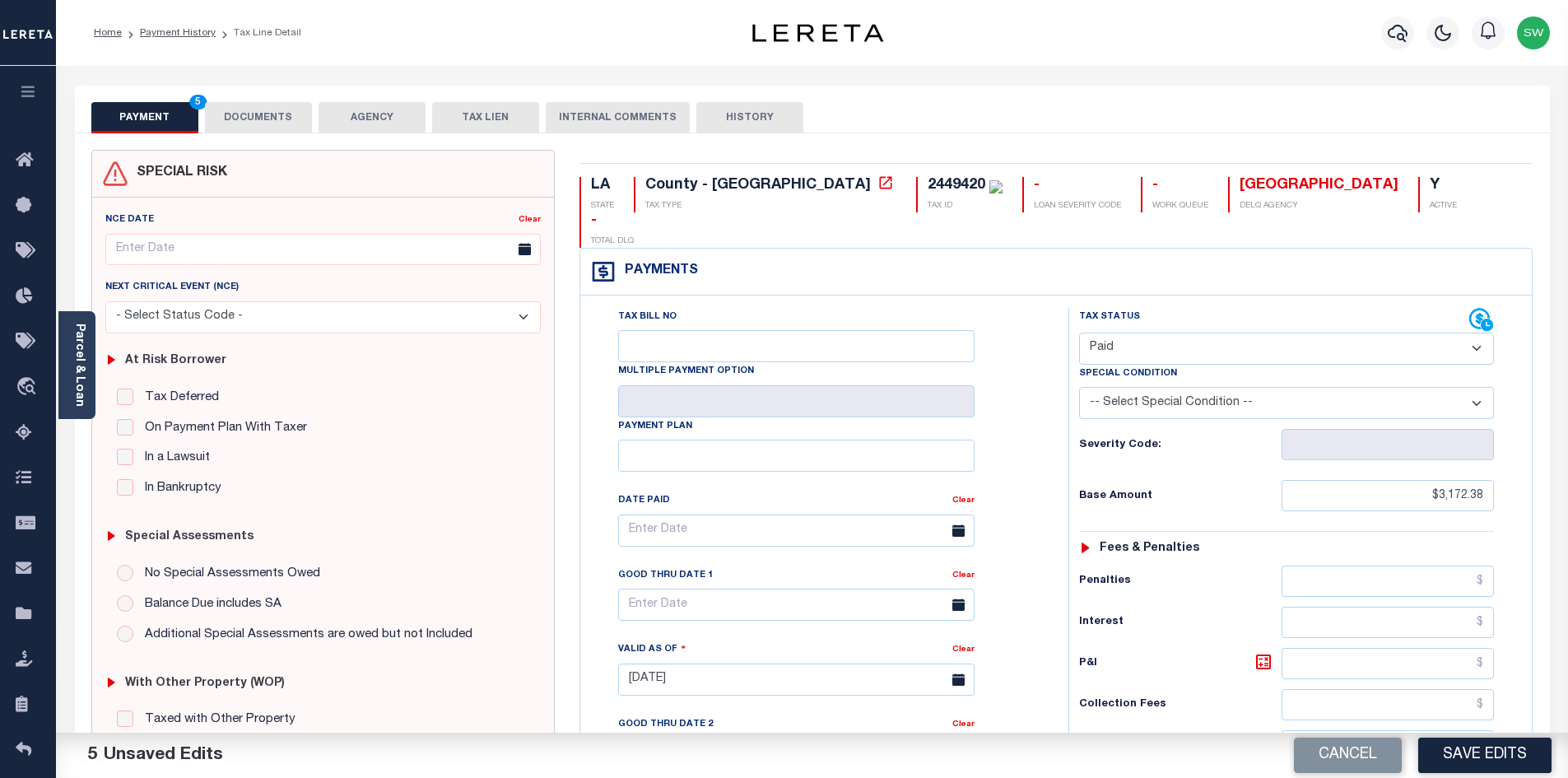
click at [1473, 756] on button "Save Edits" at bounding box center [1485, 756] width 134 height 36
checkbox input "false"
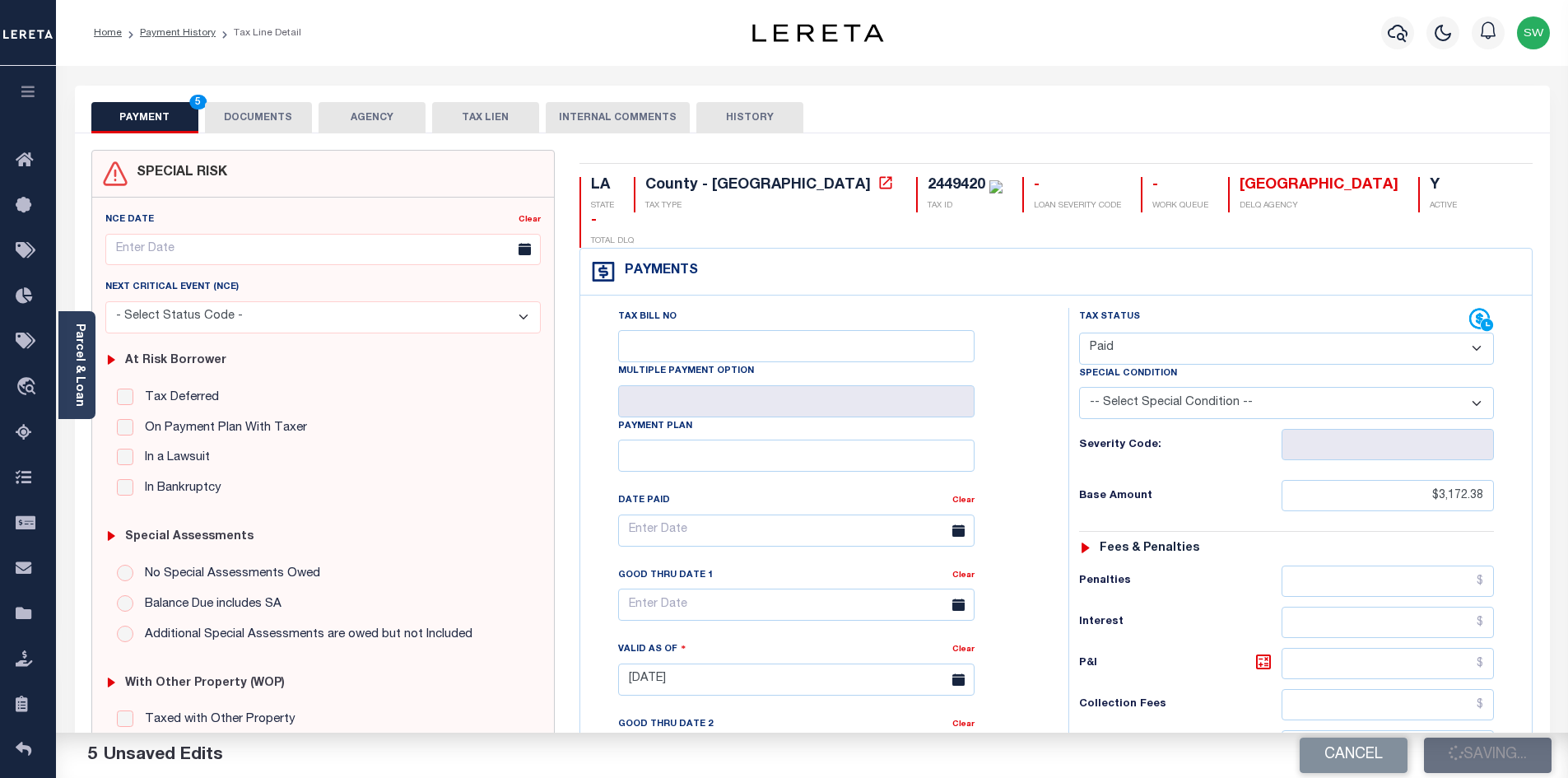
type input "$3,172.38"
type input "$0"
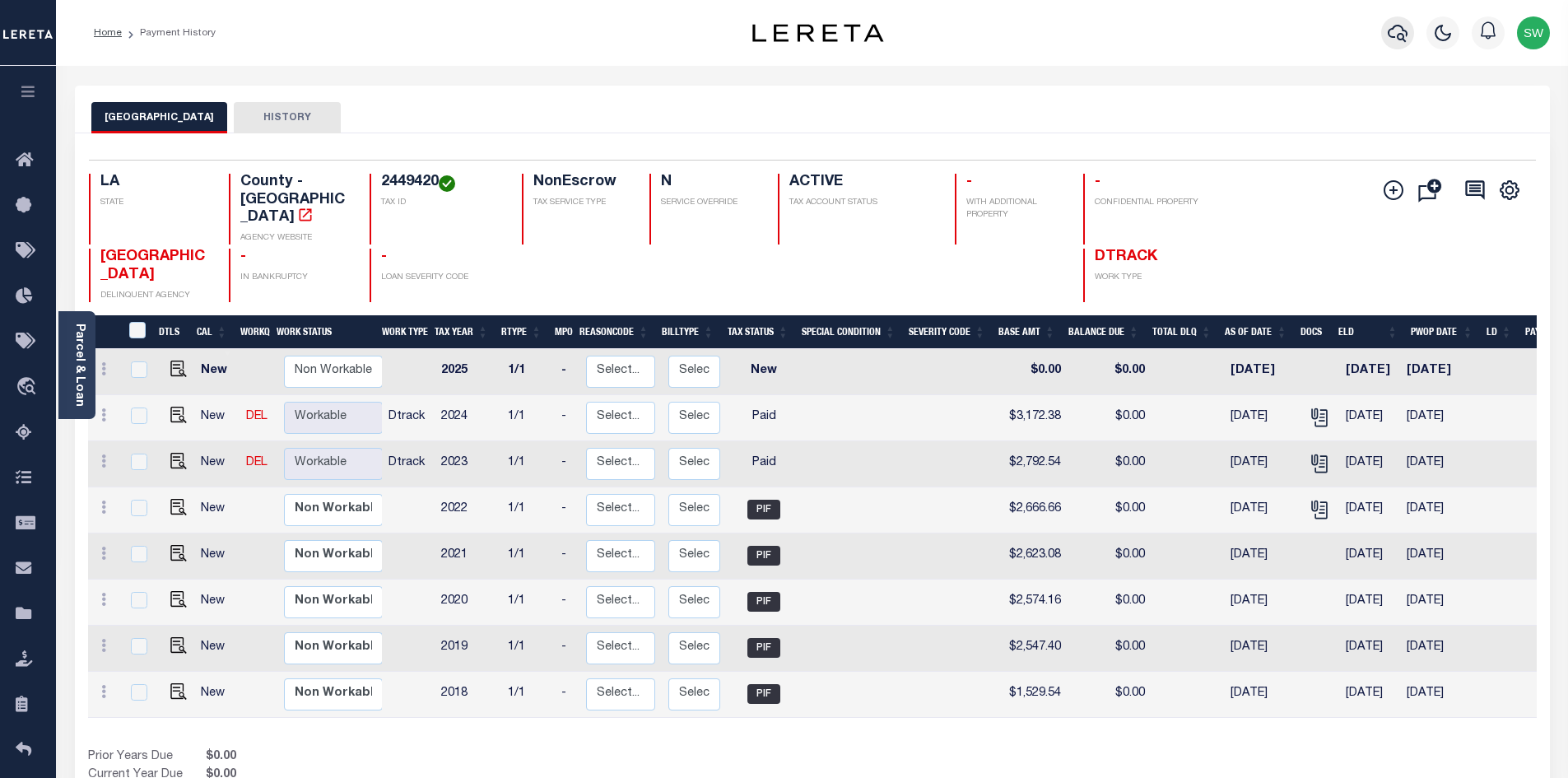
click at [1395, 39] on icon "button" at bounding box center [1397, 32] width 19 height 19
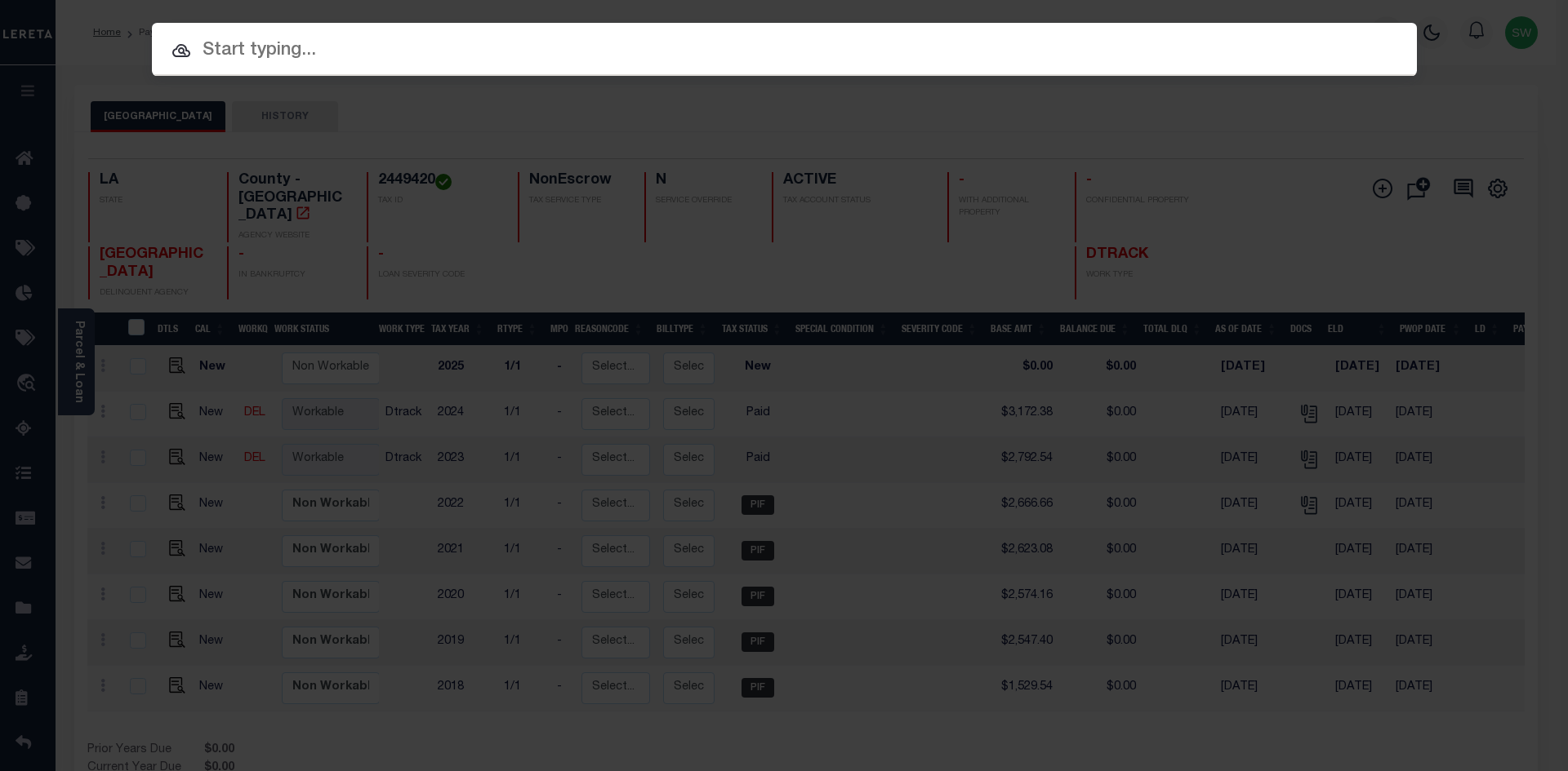
click at [202, 55] on input "text" at bounding box center [784, 51] width 1265 height 29
paste input "17023104"
type input "17023104"
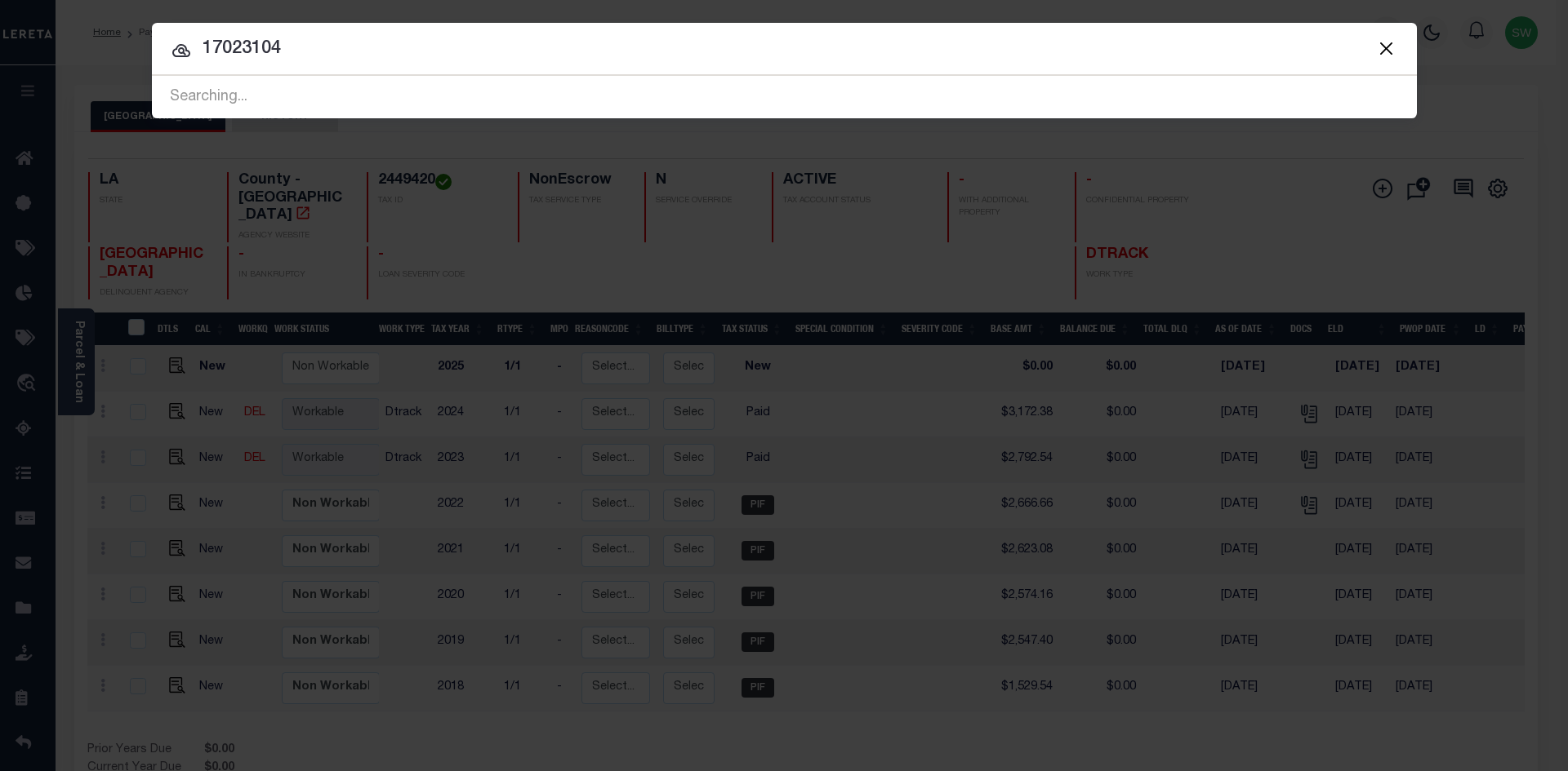
click at [335, 51] on input "17023104" at bounding box center [784, 49] width 1265 height 29
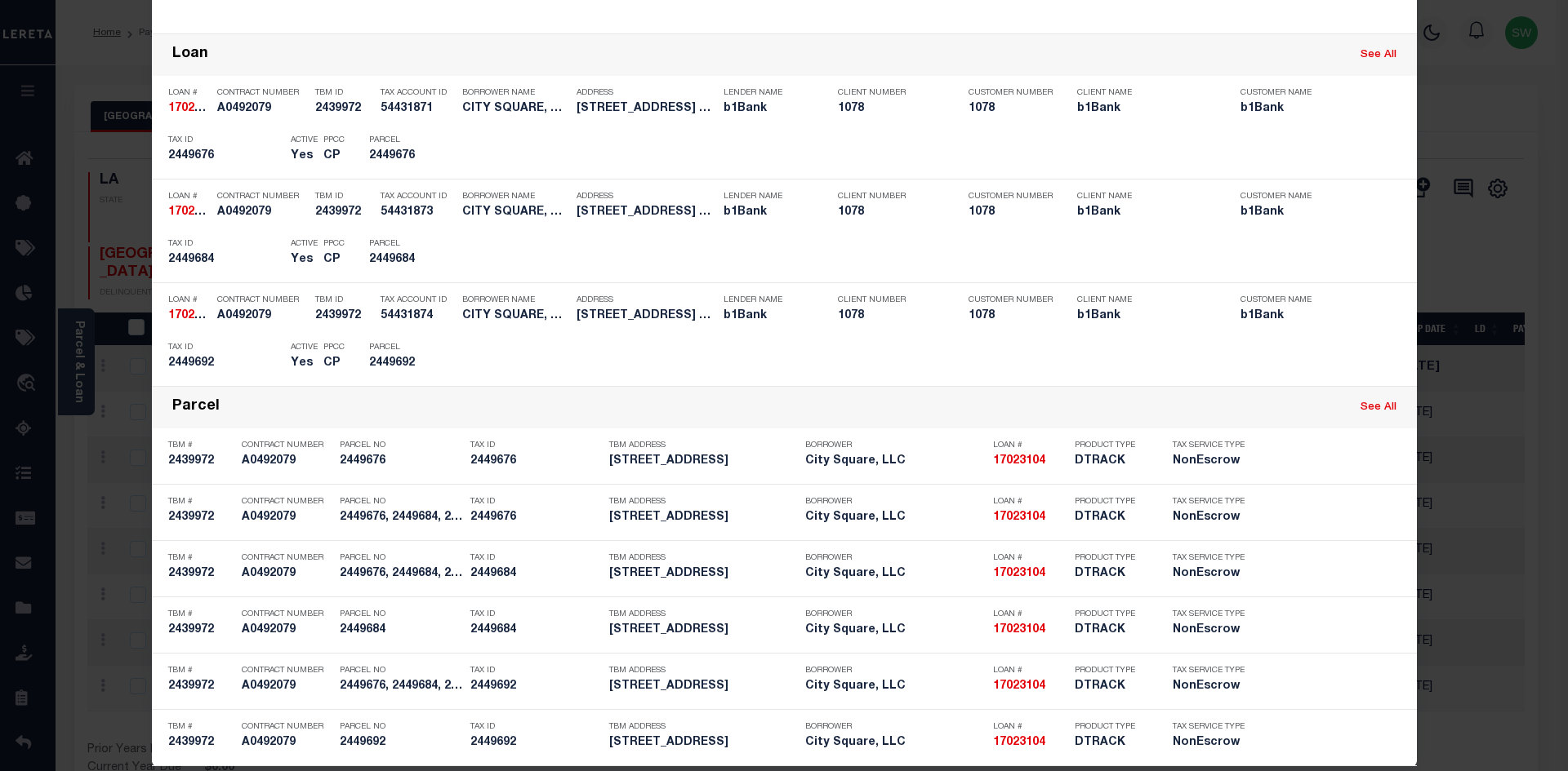
scroll to position [358, 0]
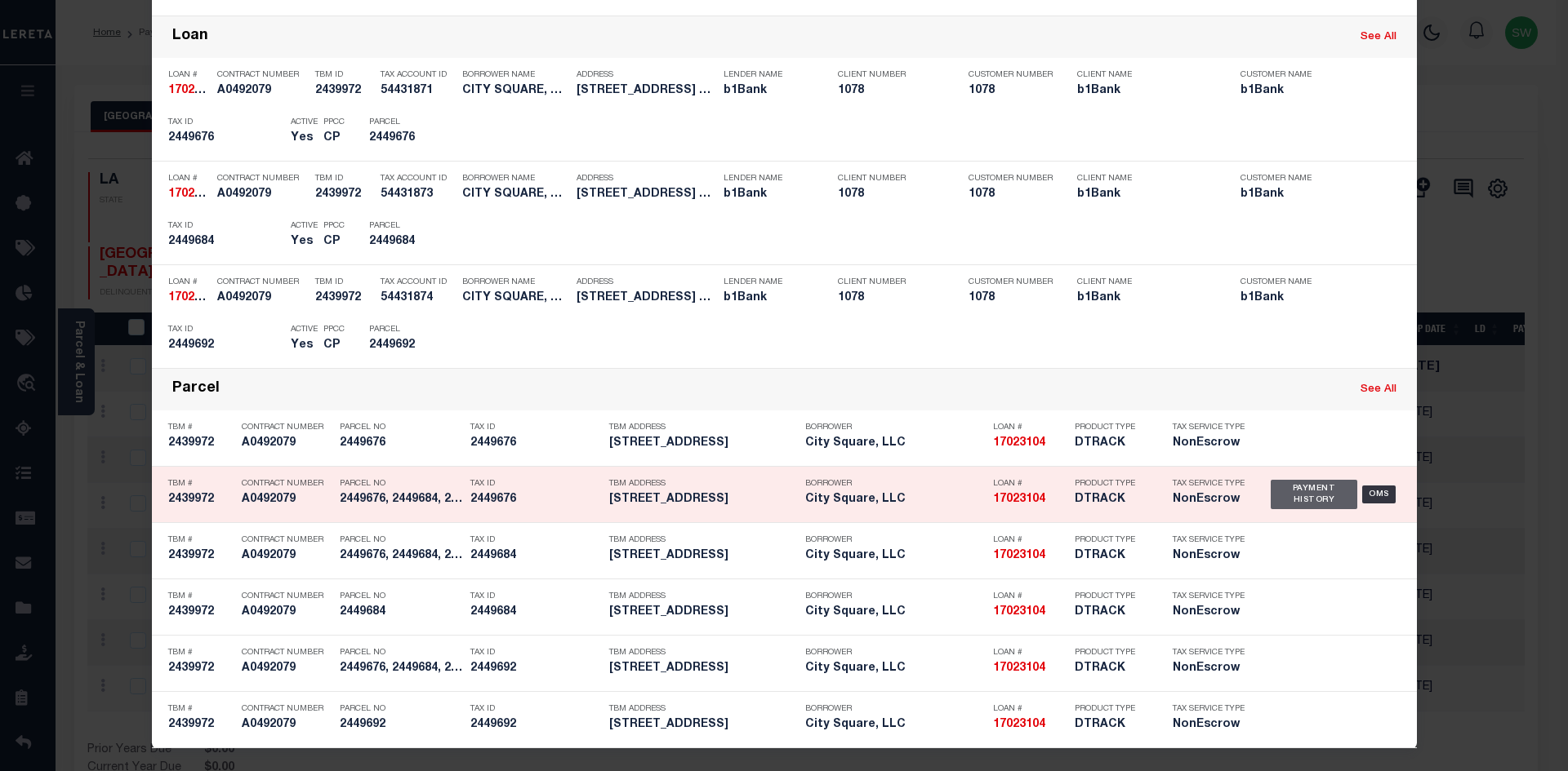
click at [1327, 496] on div "Payment History" at bounding box center [1315, 494] width 87 height 29
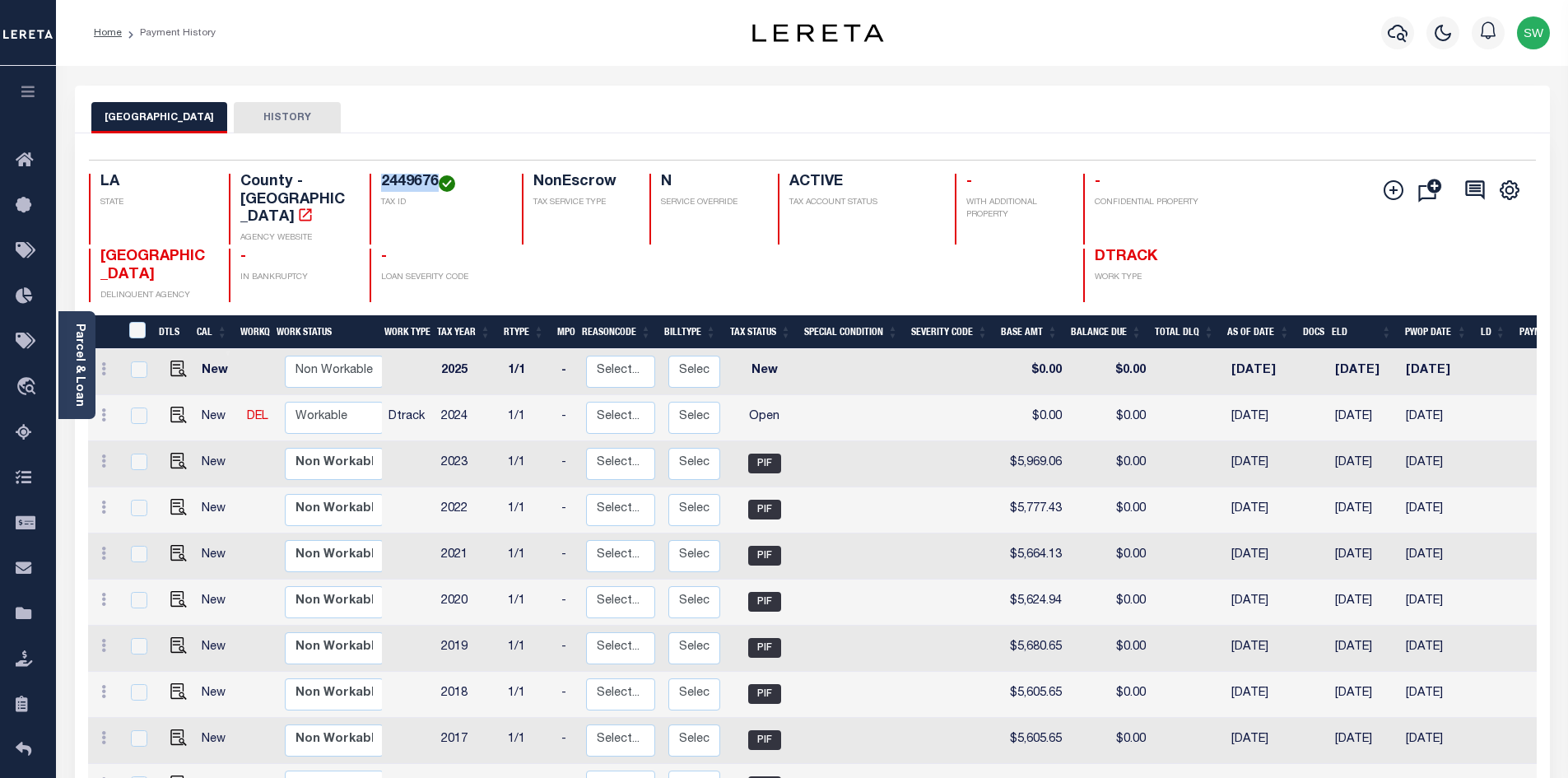
drag, startPoint x: 438, startPoint y: 181, endPoint x: 382, endPoint y: 179, distance: 56.0
click at [382, 179] on h4 "2449676" at bounding box center [441, 182] width 121 height 18
copy h4 "2449676"
click at [81, 369] on link "Parcel & Loan" at bounding box center [80, 365] width 12 height 83
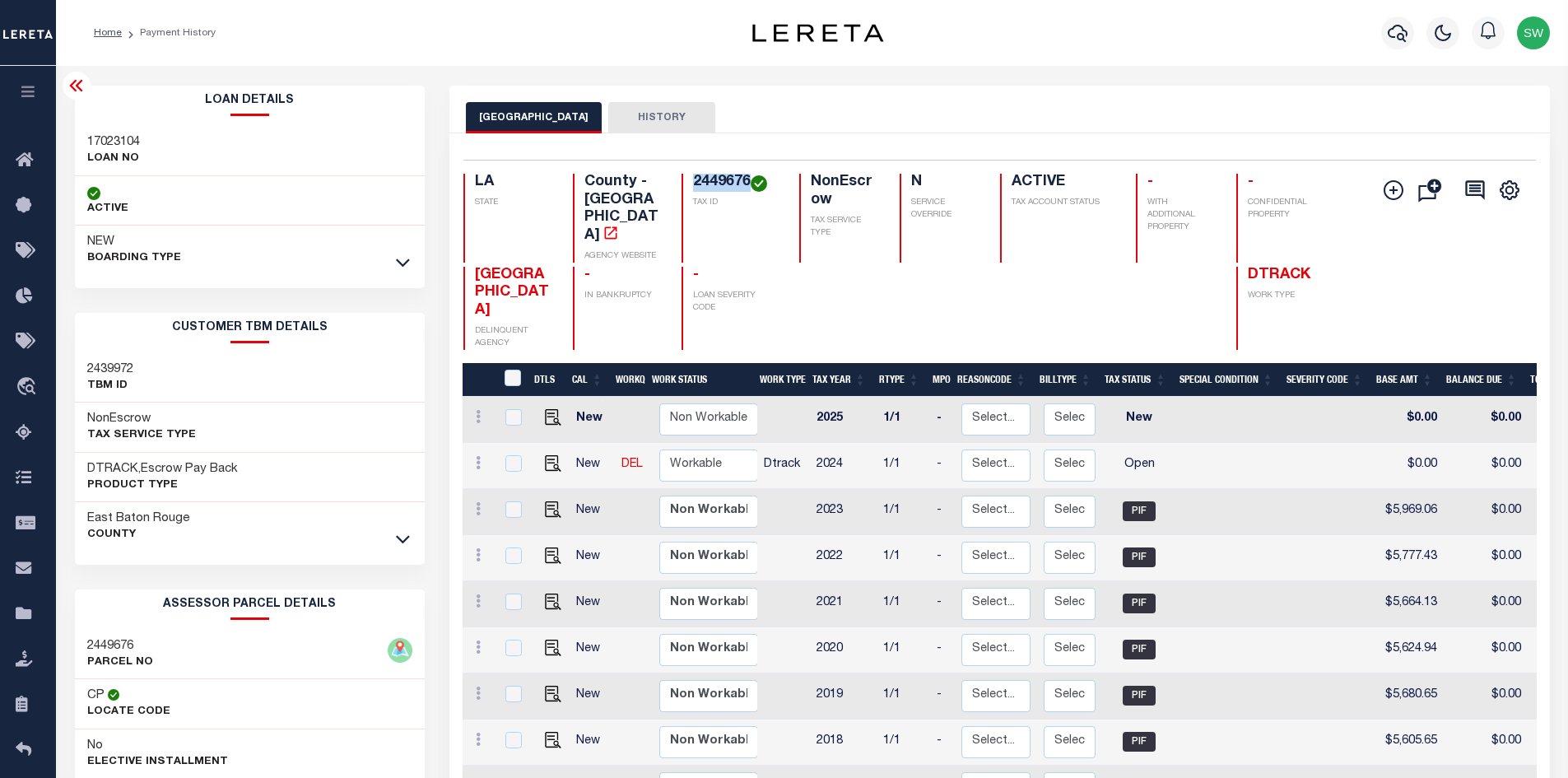
drag, startPoint x: 399, startPoint y: 264, endPoint x: 395, endPoint y: 274, distance: 10.8
click at [401, 264] on icon at bounding box center [403, 262] width 14 height 17
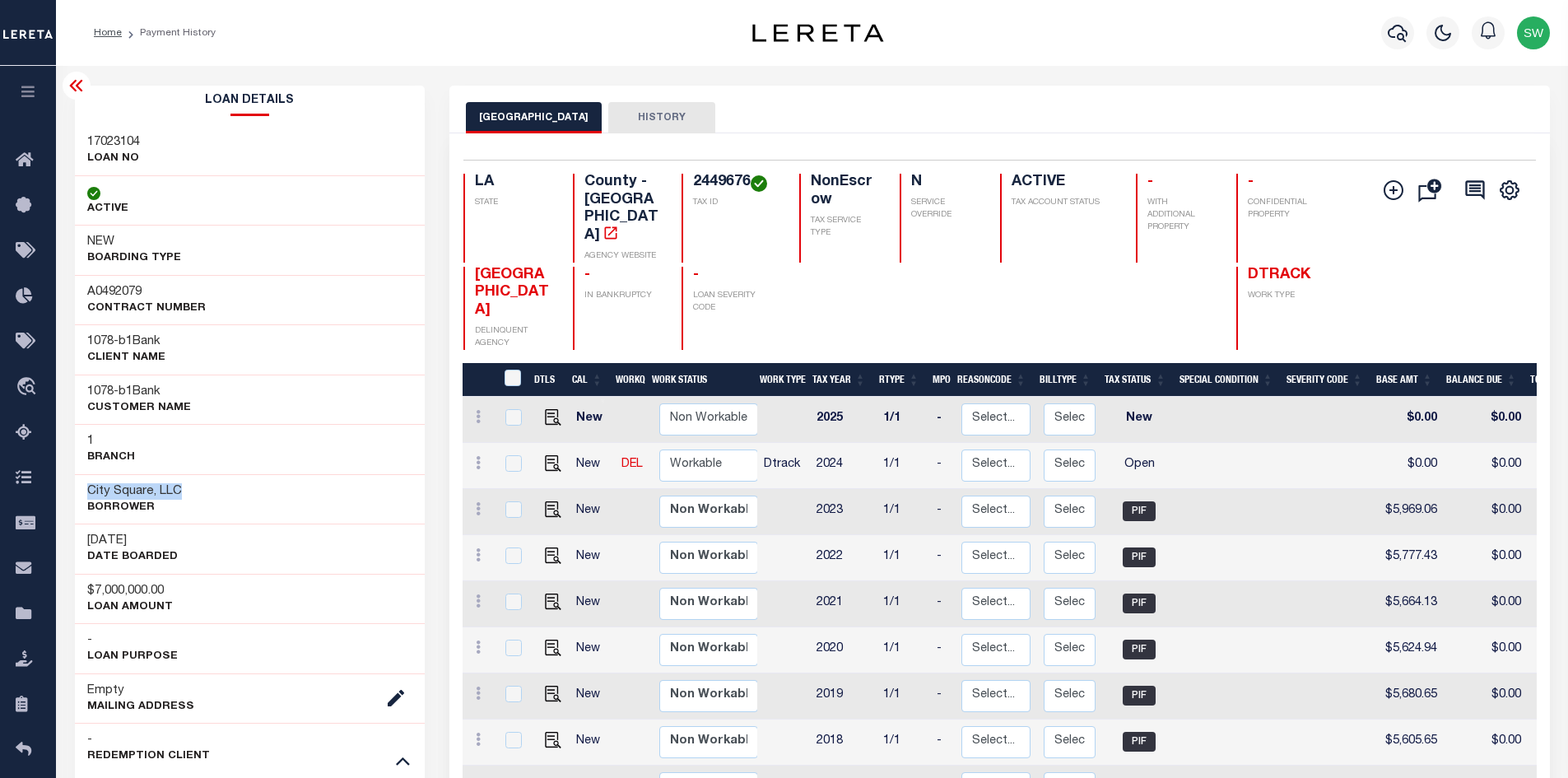
drag, startPoint x: 184, startPoint y: 487, endPoint x: 77, endPoint y: 490, distance: 107.0
click at [77, 490] on div "City Square, LLC Borrower" at bounding box center [250, 499] width 350 height 50
copy h3 "City Square, LLC"
click at [554, 459] on img "" at bounding box center [553, 463] width 16 height 16
checkbox input "true"
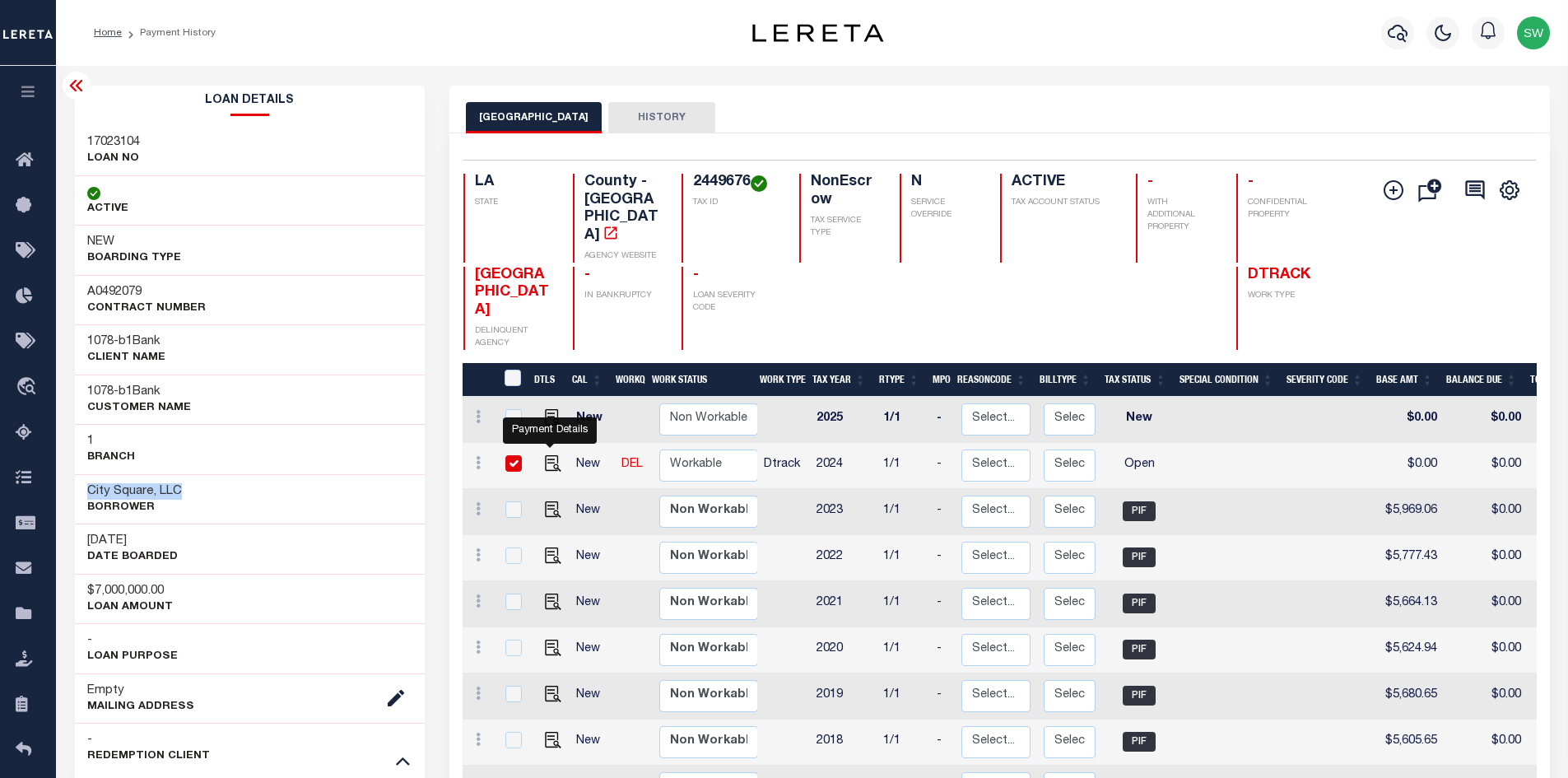
checkbox input "true"
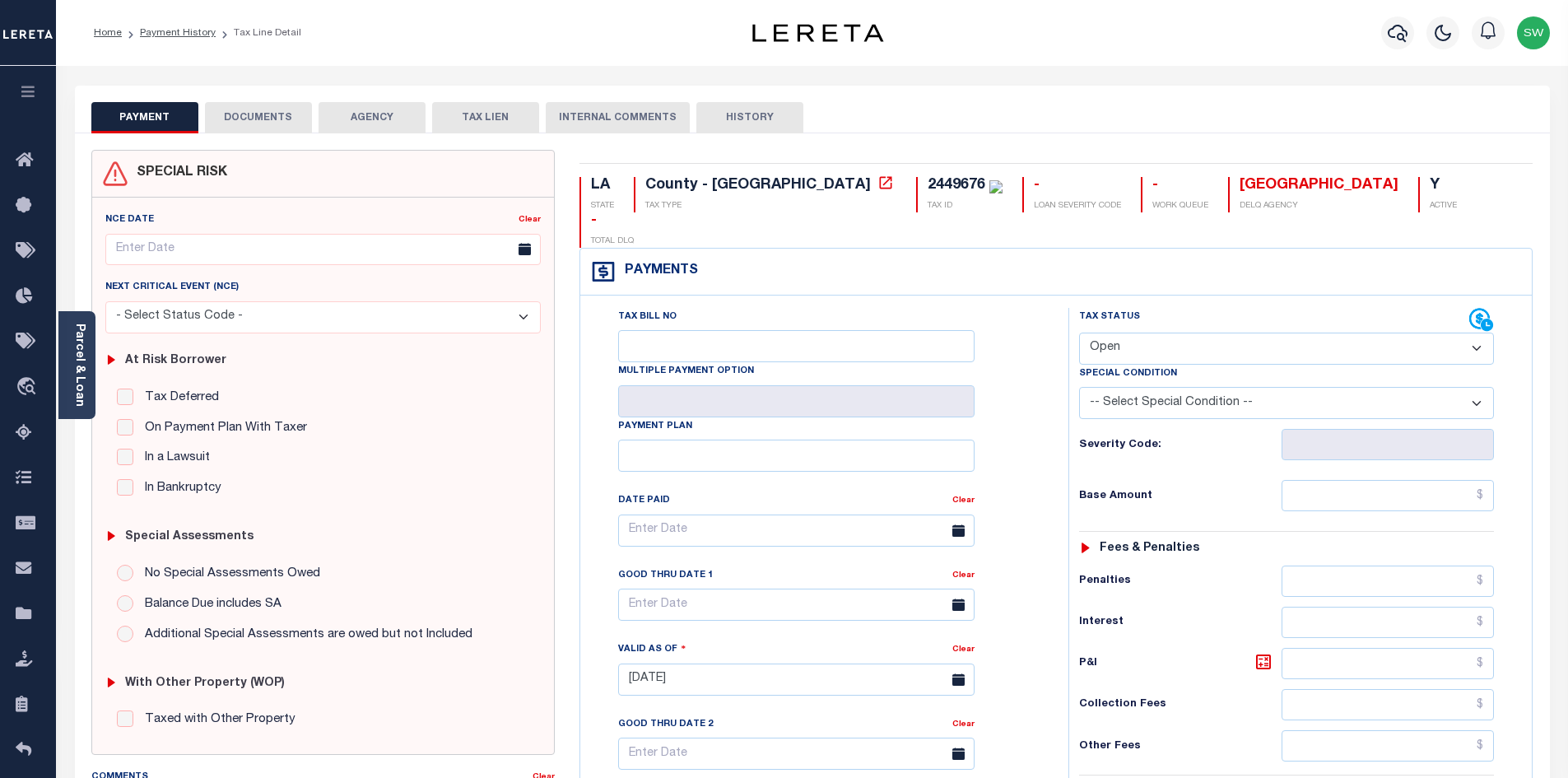
click at [1481, 333] on select "- Select Status Code - Open Due/Unpaid Paid Incomplete No Tax Due Internal Refu…" at bounding box center [1286, 349] width 415 height 32
select select "PYD"
click at [1079, 333] on select "- Select Status Code - Open Due/Unpaid Paid Incomplete No Tax Due Internal Refu…" at bounding box center [1286, 349] width 415 height 32
type input "[DATE]"
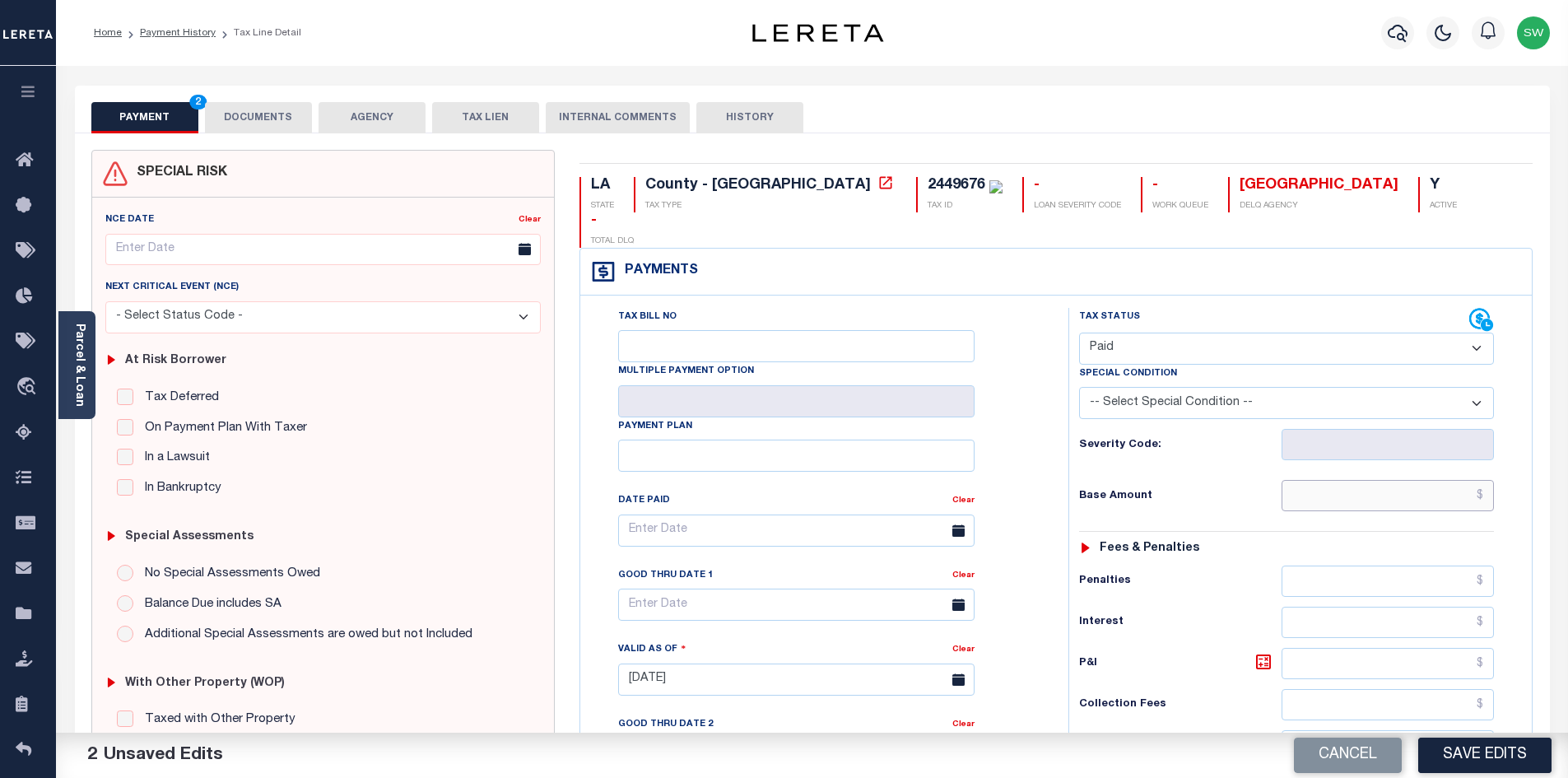
click at [1336, 480] on input "text" at bounding box center [1389, 495] width 213 height 31
paste input "5,901.08"
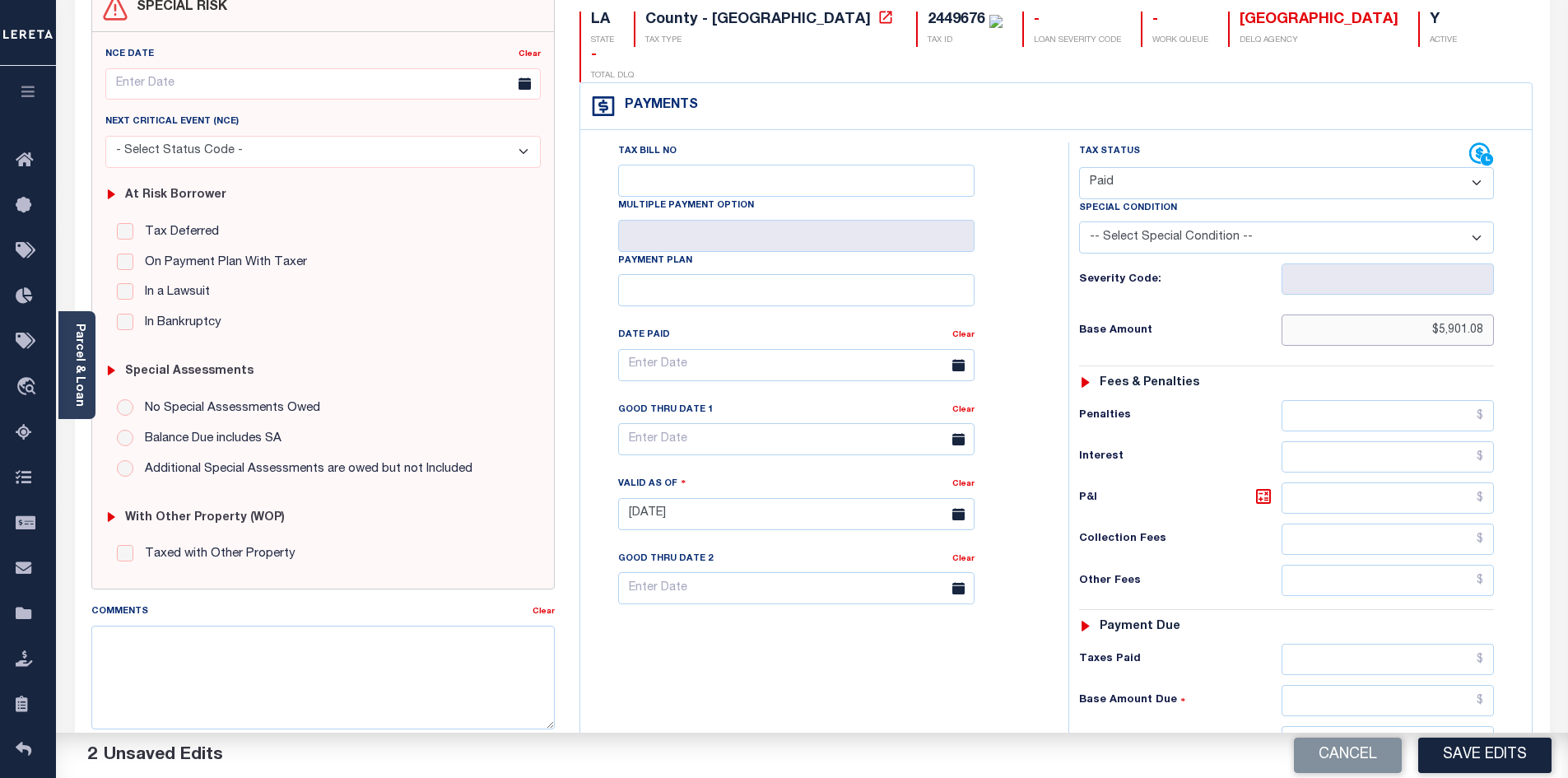
scroll to position [176, 0]
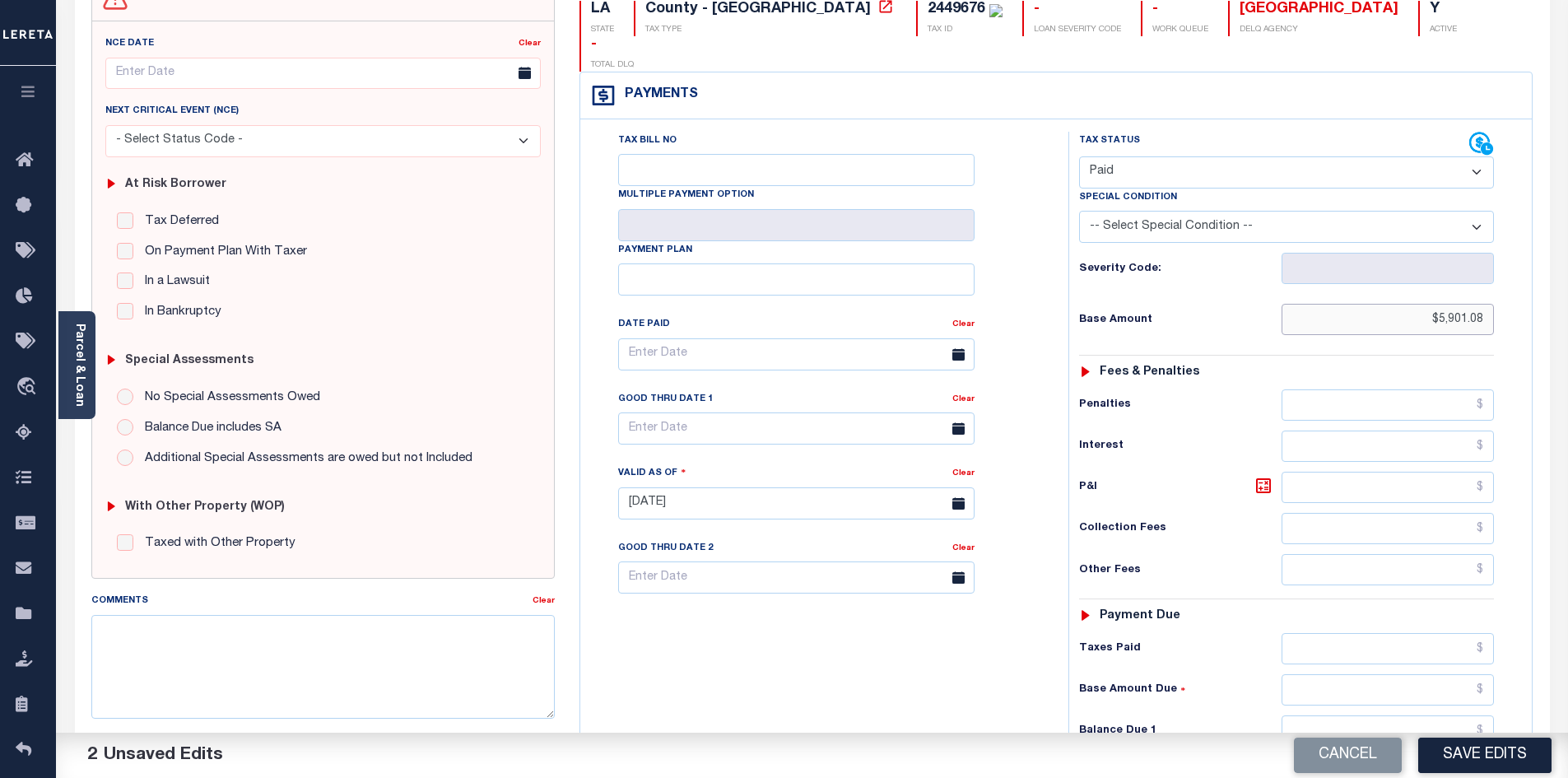
type input "$5,901.08"
click at [1364, 633] on input "text" at bounding box center [1389, 648] width 213 height 31
paste input "5,901.08"
type input "$5,901.08"
click at [1444, 715] on input "text" at bounding box center [1389, 731] width 213 height 31
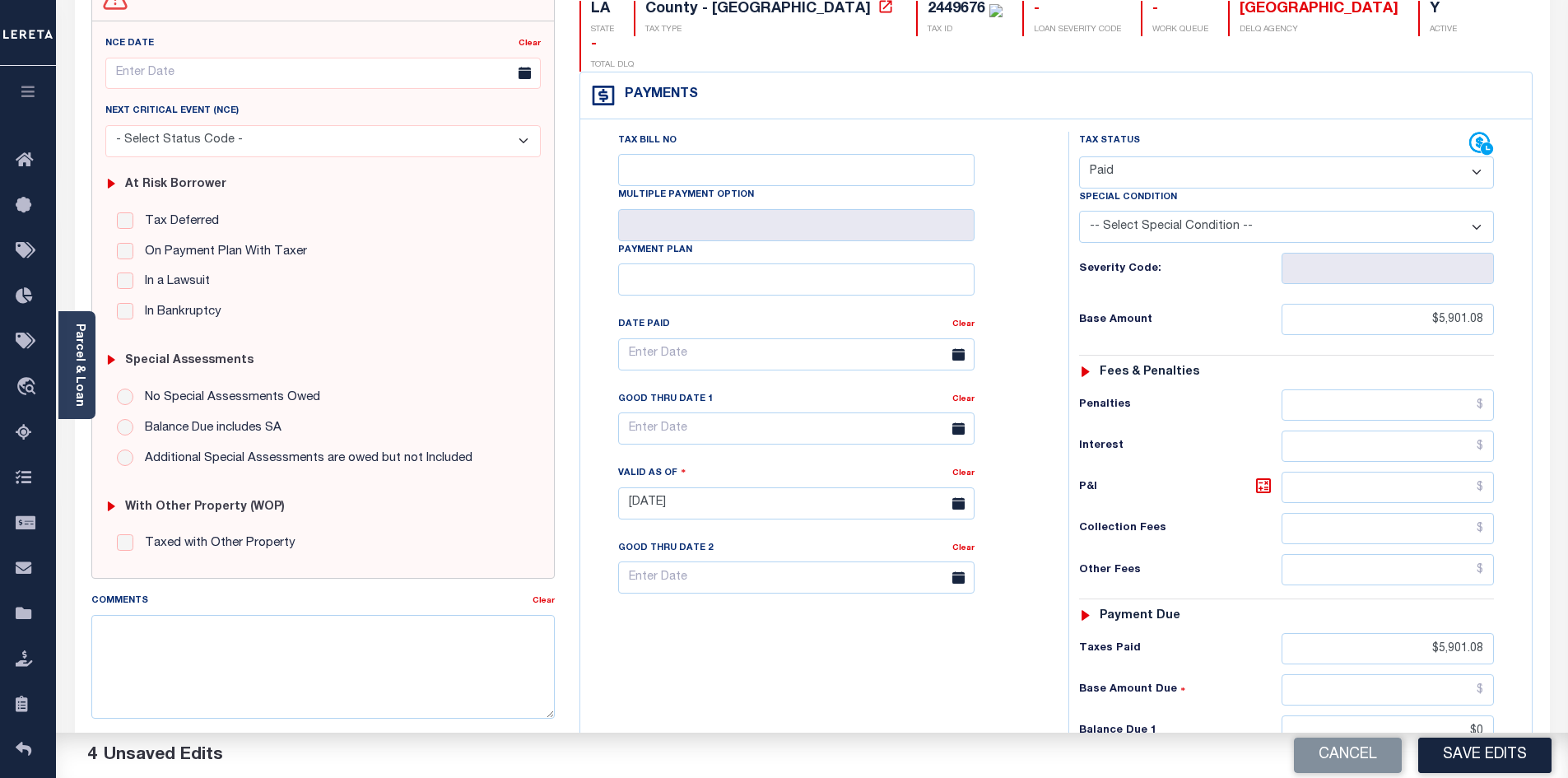
type input "$0.00"
drag, startPoint x: 937, startPoint y: 682, endPoint x: 1400, endPoint y: 761, distance: 469.7
click at [945, 684] on div "Tax Bill No Multiple Payment Option Payment Plan Clear" at bounding box center [820, 495] width 471 height 727
drag, startPoint x: 1447, startPoint y: 763, endPoint x: 1562, endPoint y: 751, distance: 115.6
click at [1447, 762] on button "Save Edits" at bounding box center [1485, 756] width 134 height 36
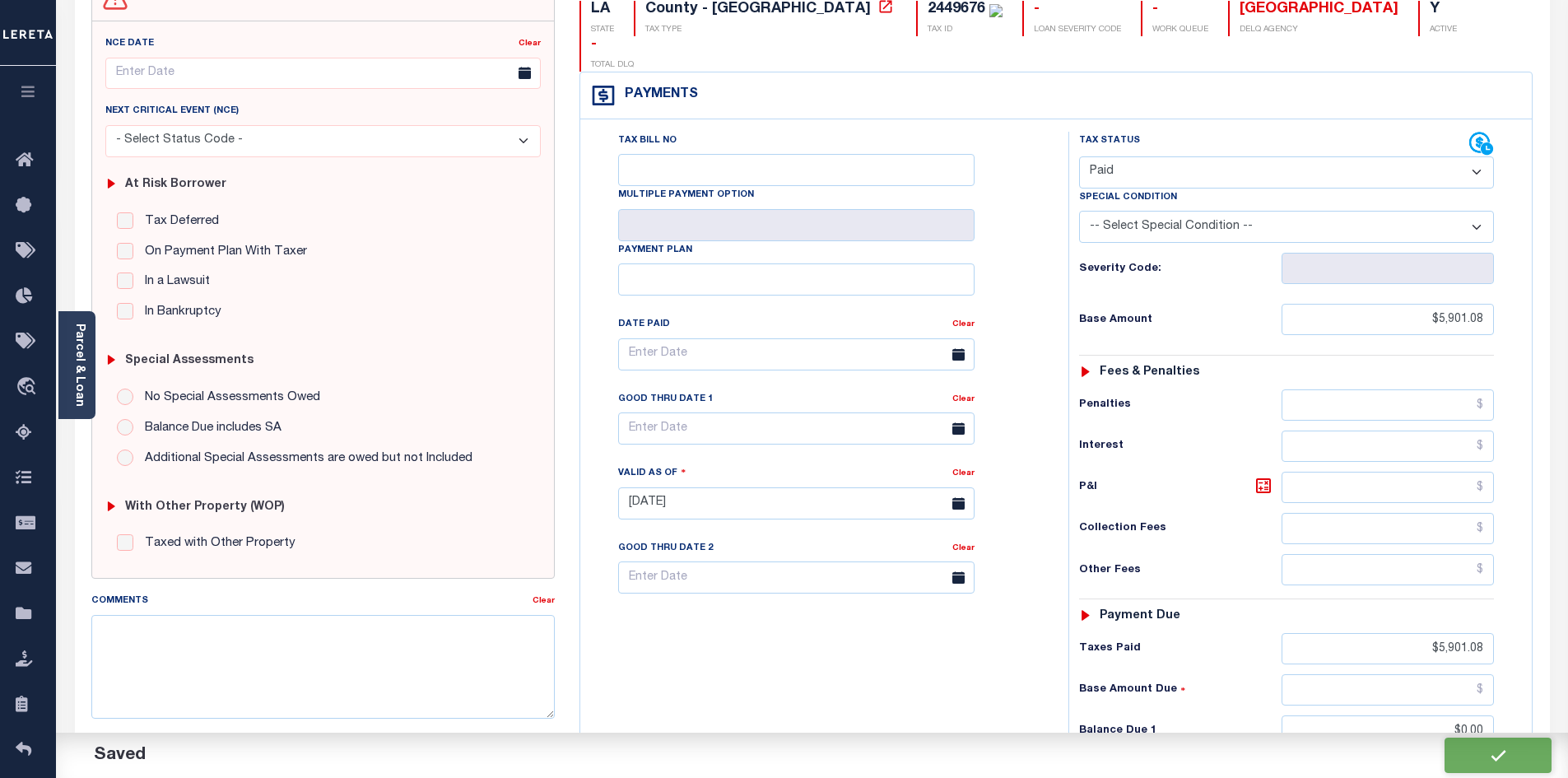
checkbox input "false"
type input "$5,901.08"
type input "$0"
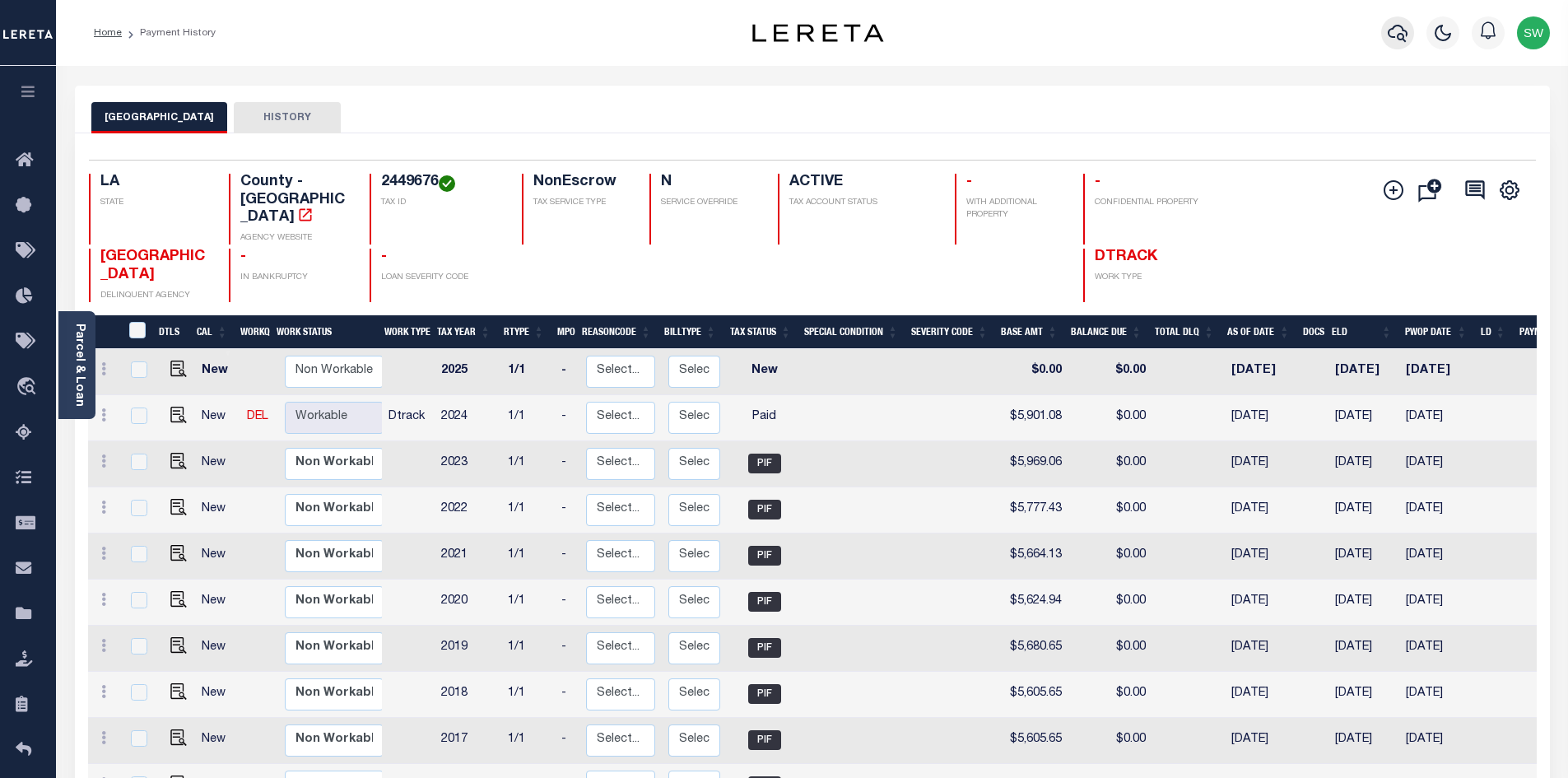
click at [1389, 38] on icon "button" at bounding box center [1397, 32] width 19 height 19
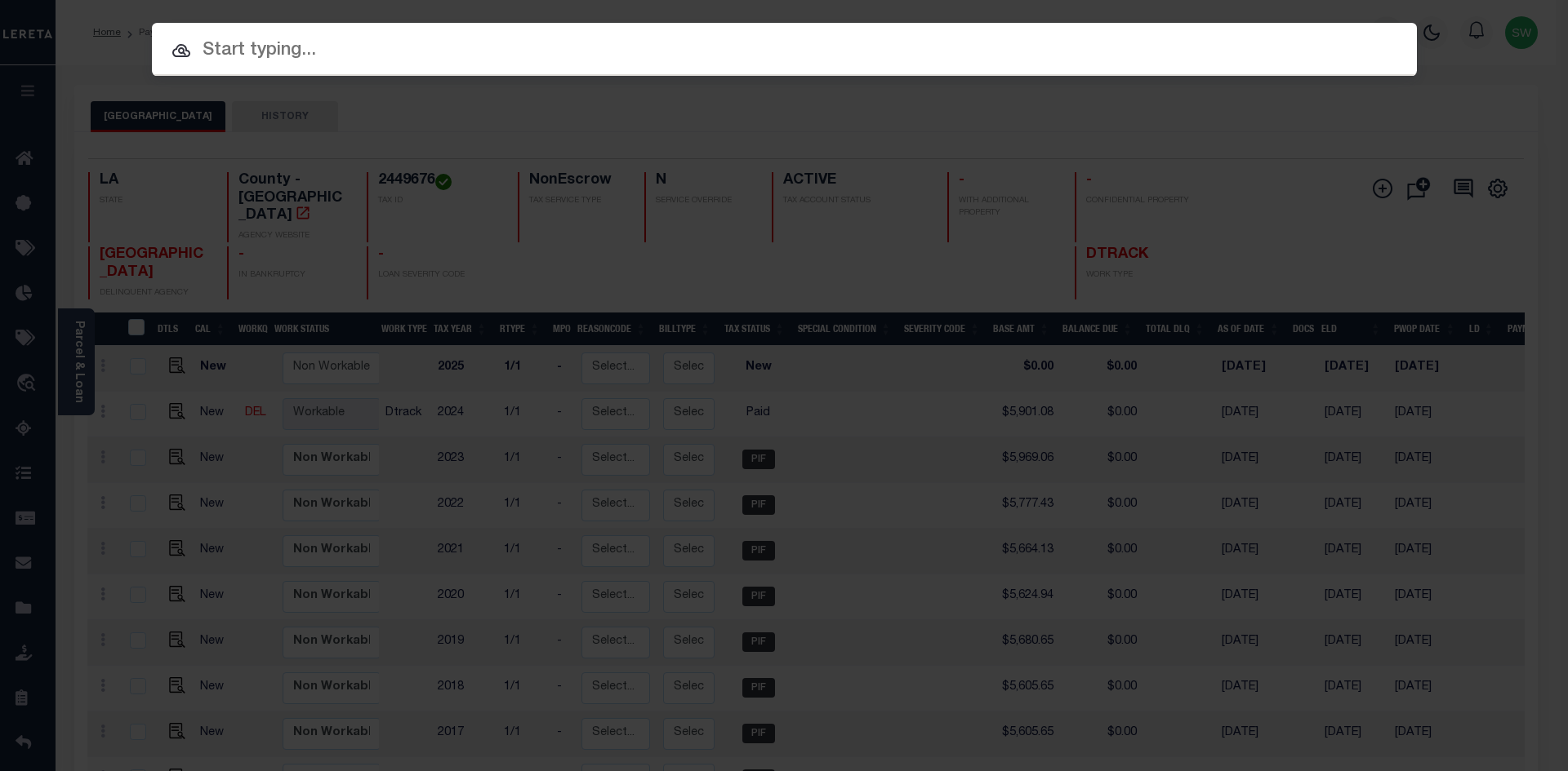
click at [274, 55] on input "text" at bounding box center [784, 51] width 1265 height 29
paste input "17023104"
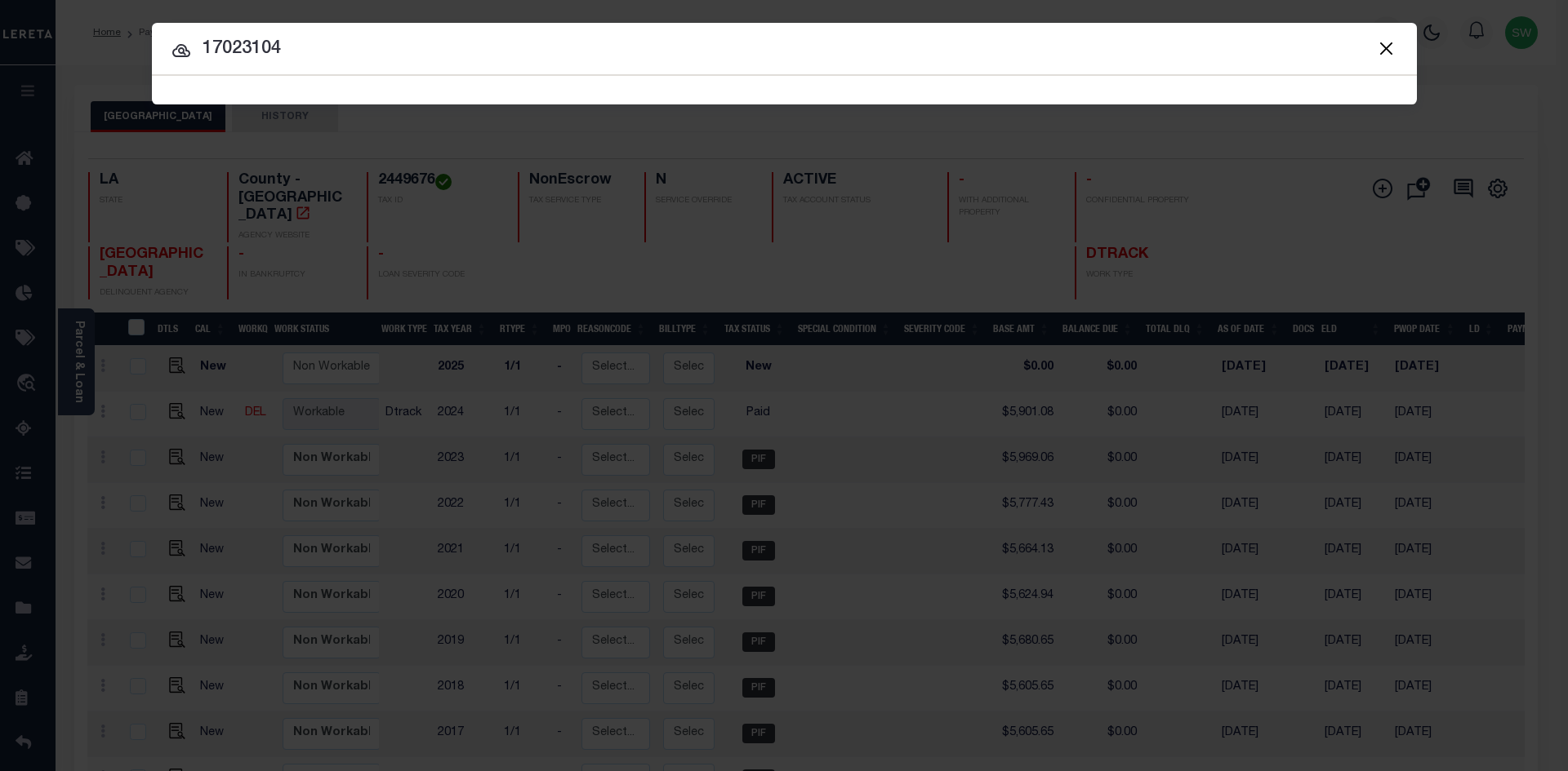
type input "17023104"
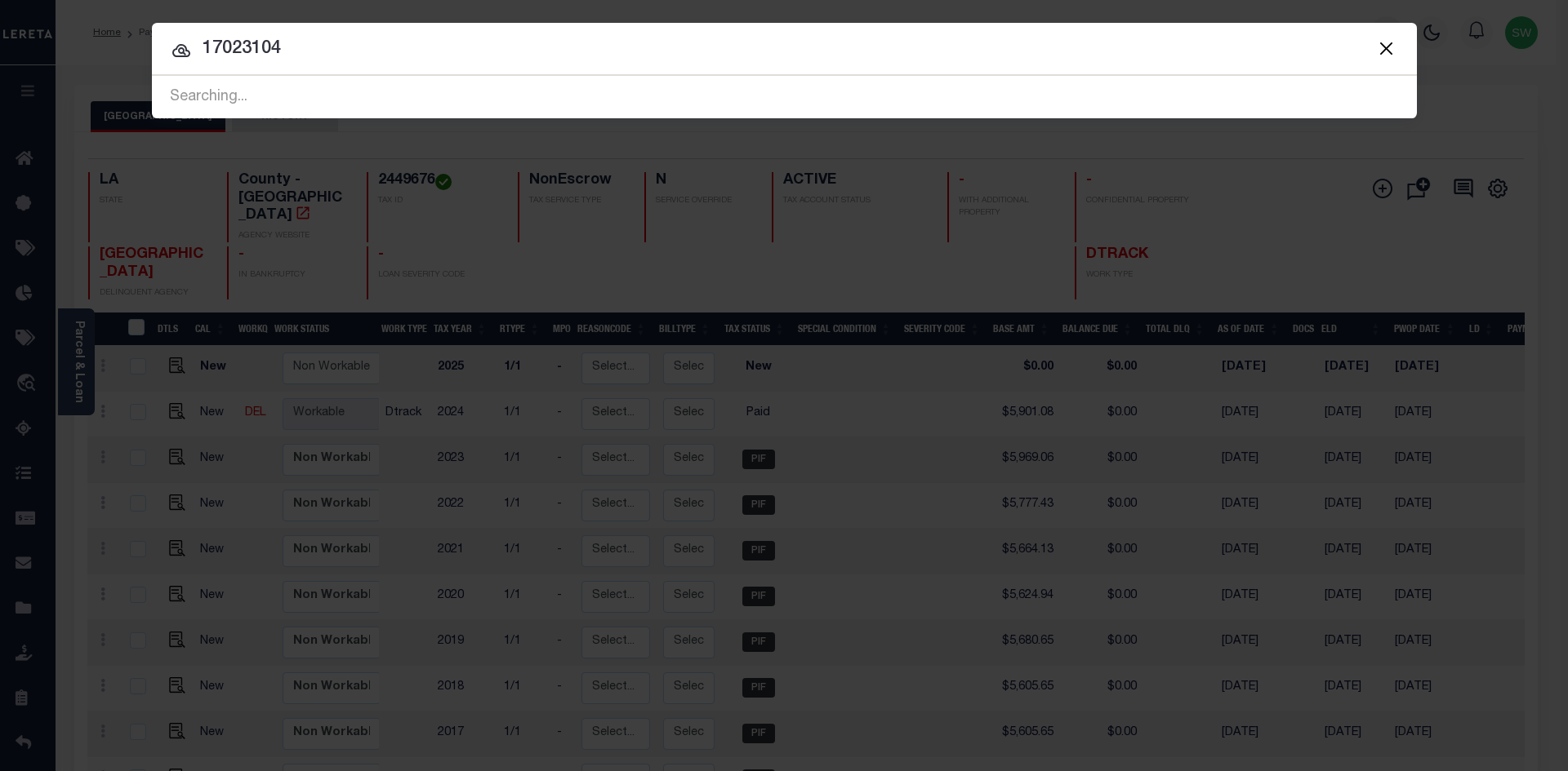
click at [184, 54] on icon at bounding box center [180, 50] width 19 height 19
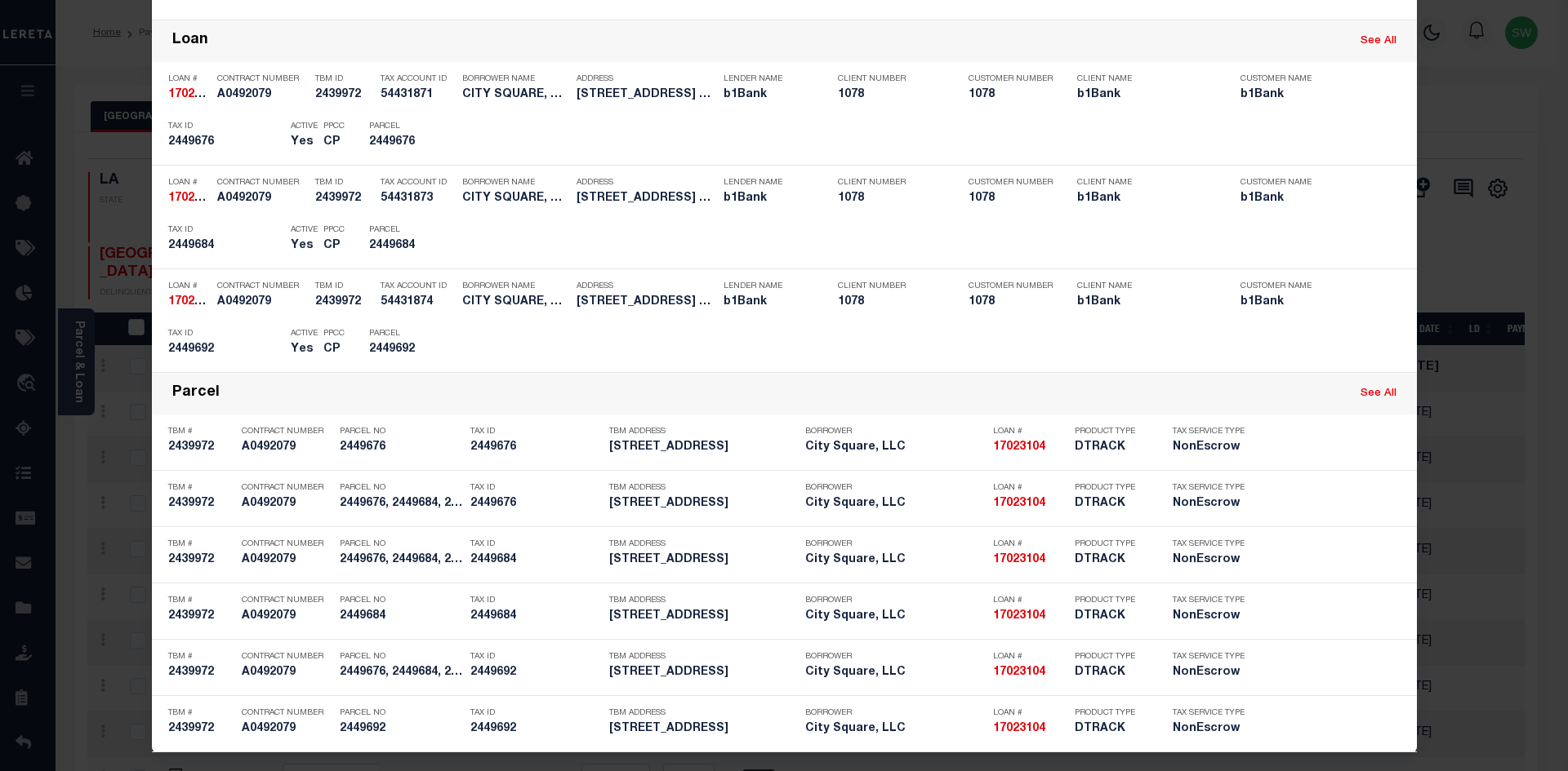
scroll to position [358, 0]
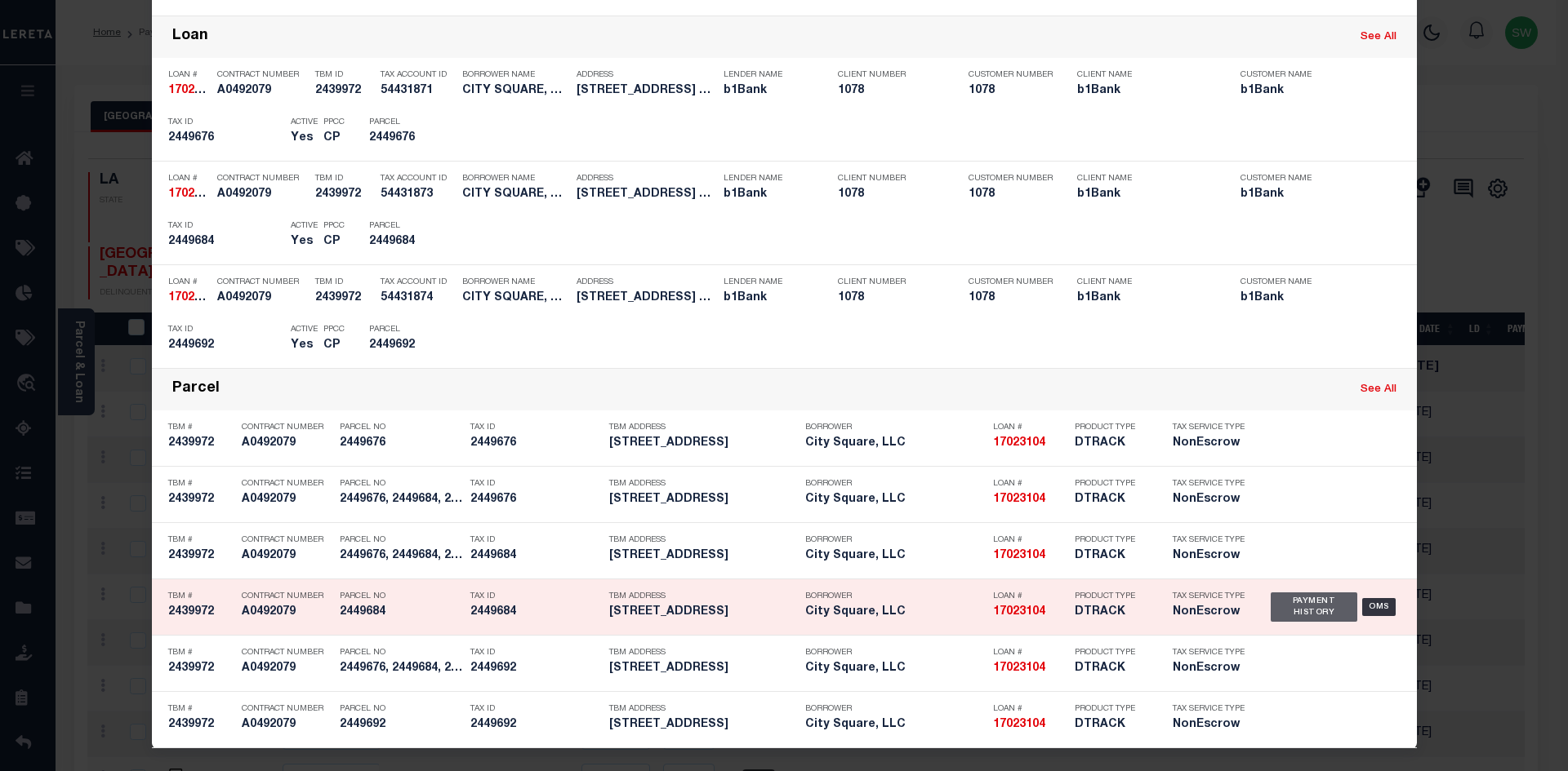
click at [1328, 611] on div "Payment History" at bounding box center [1315, 607] width 87 height 29
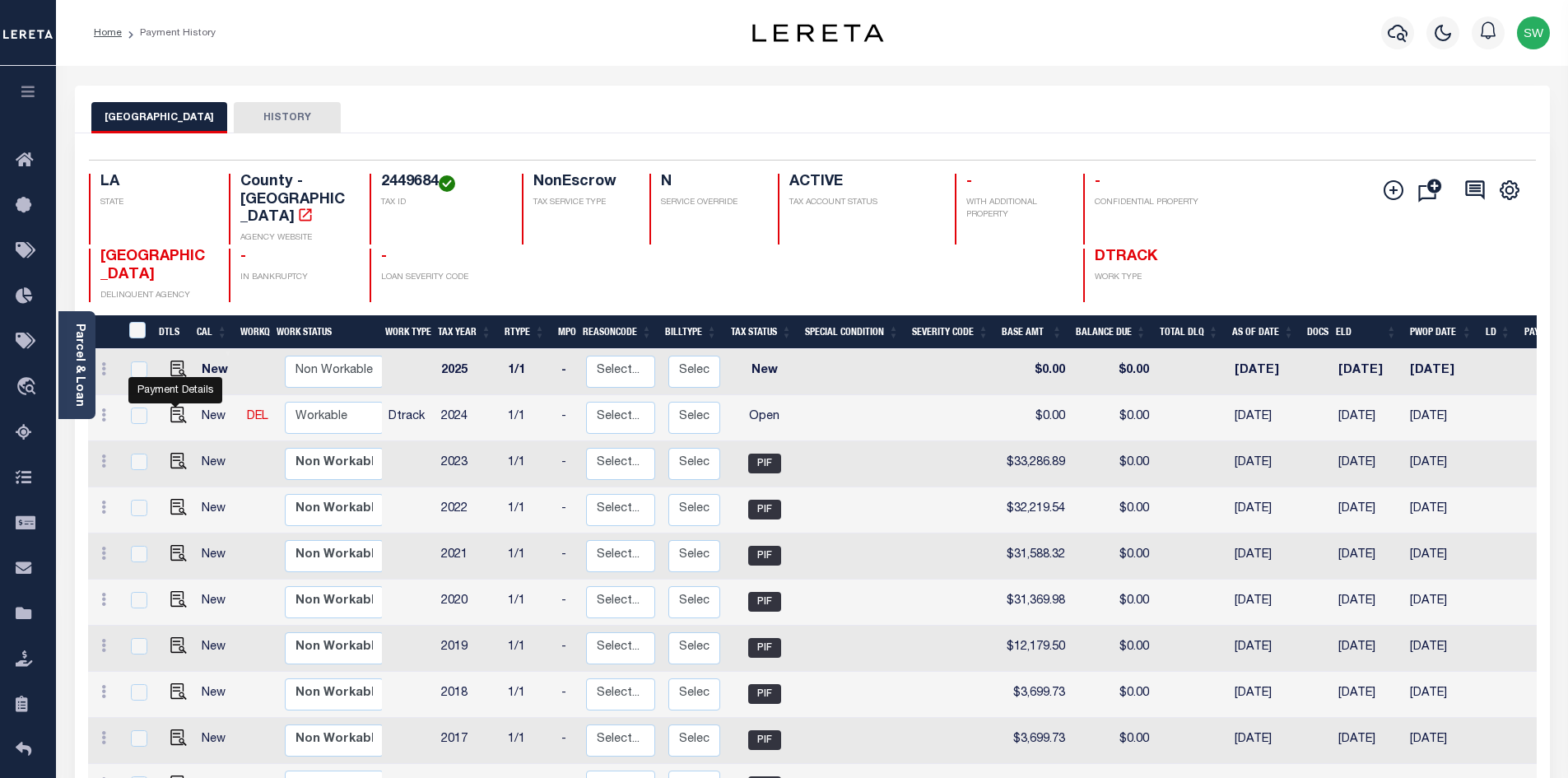
drag, startPoint x: 178, startPoint y: 408, endPoint x: 217, endPoint y: 402, distance: 39.5
click at [178, 407] on img "" at bounding box center [178, 415] width 16 height 16
checkbox input "true"
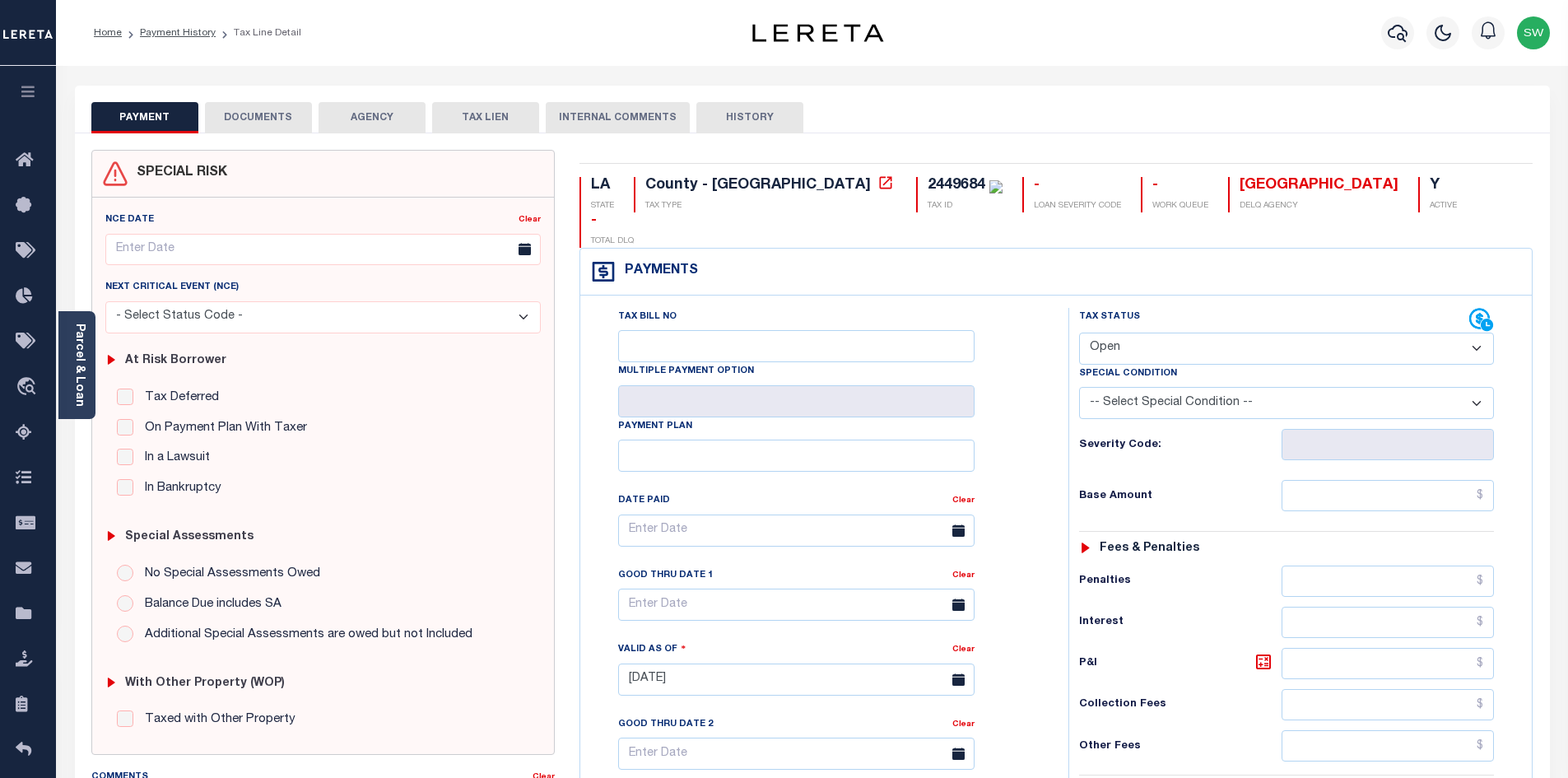
click at [1473, 333] on select "- Select Status Code - Open Due/Unpaid Paid Incomplete No Tax Due Internal Refu…" at bounding box center [1286, 349] width 415 height 32
select select "PYD"
click at [1079, 333] on select "- Select Status Code - Open Due/Unpaid Paid Incomplete No Tax Due Internal Refu…" at bounding box center [1286, 349] width 415 height 32
type input "[DATE]"
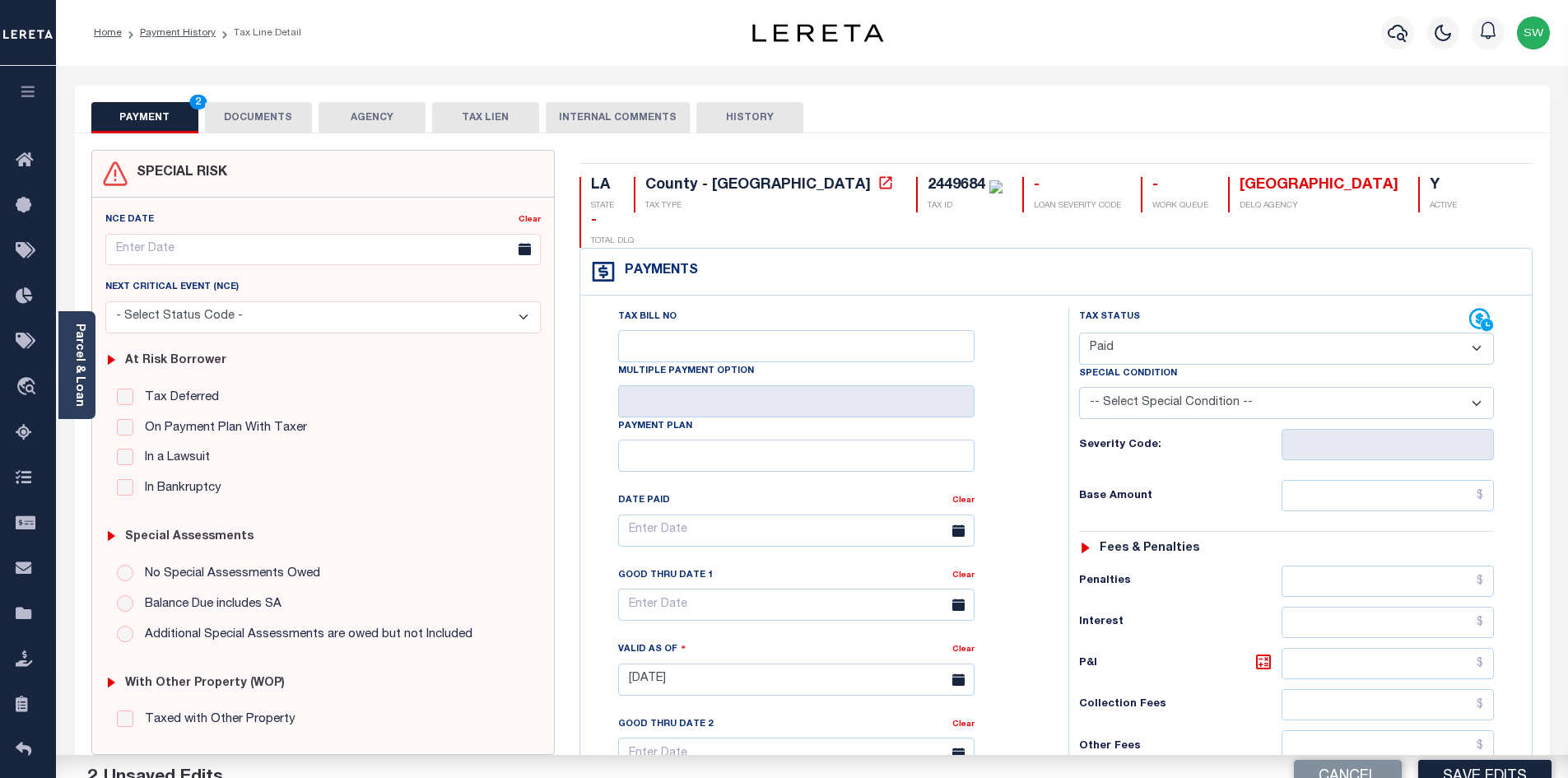
click at [1055, 428] on div "Tax Bill No Multiple Payment Option Payment Plan Clear" at bounding box center [820, 671] width 471 height 727
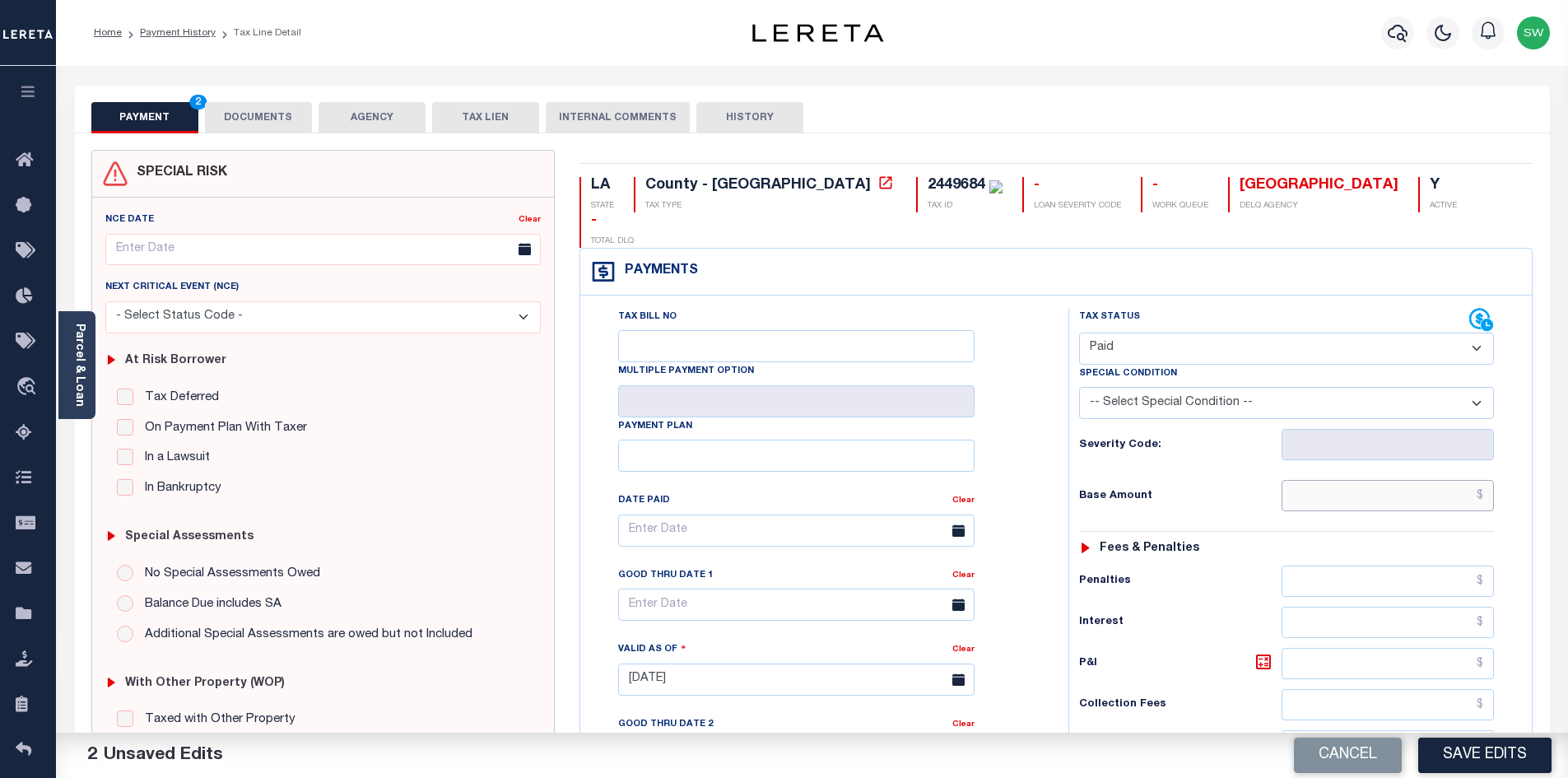
click at [1355, 480] on input "text" at bounding box center [1389, 495] width 213 height 31
paste input "34,177.75"
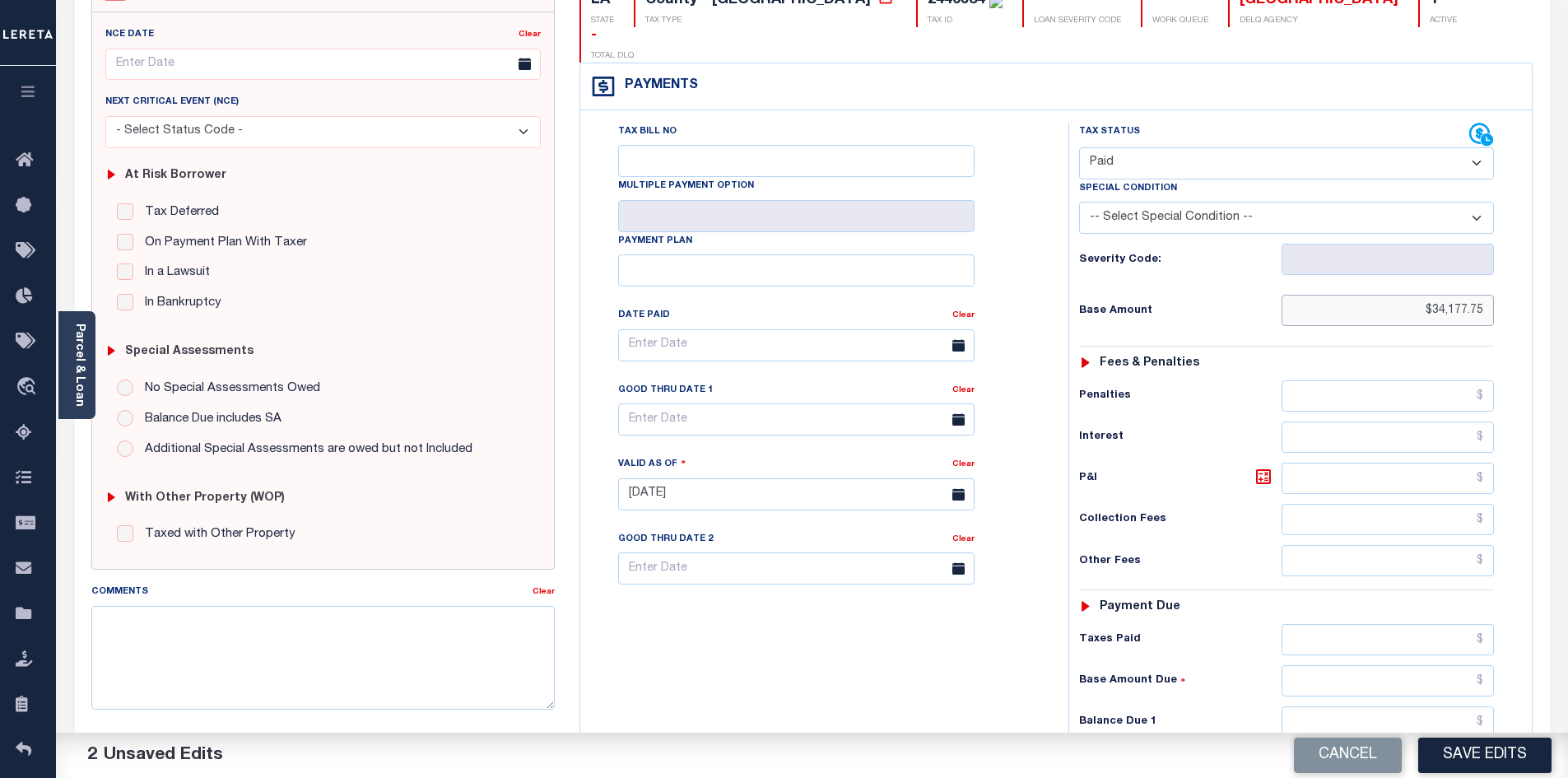
scroll to position [190, 0]
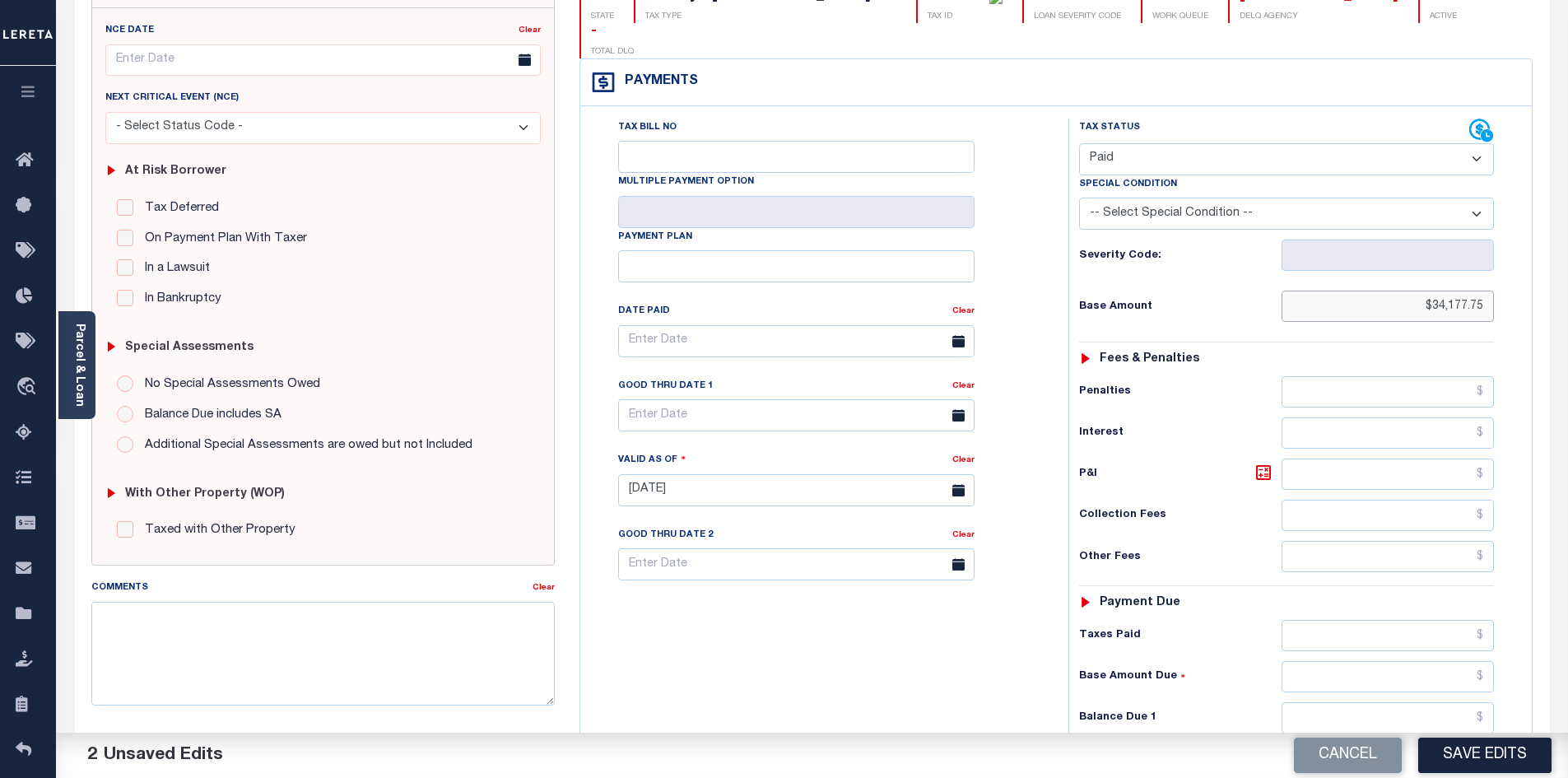
type input "$34,177.75"
click at [1349, 621] on input "text" at bounding box center [1389, 636] width 213 height 31
paste input "34,177.75"
type input "$34,177.75"
click at [1384, 703] on input "text" at bounding box center [1389, 718] width 213 height 31
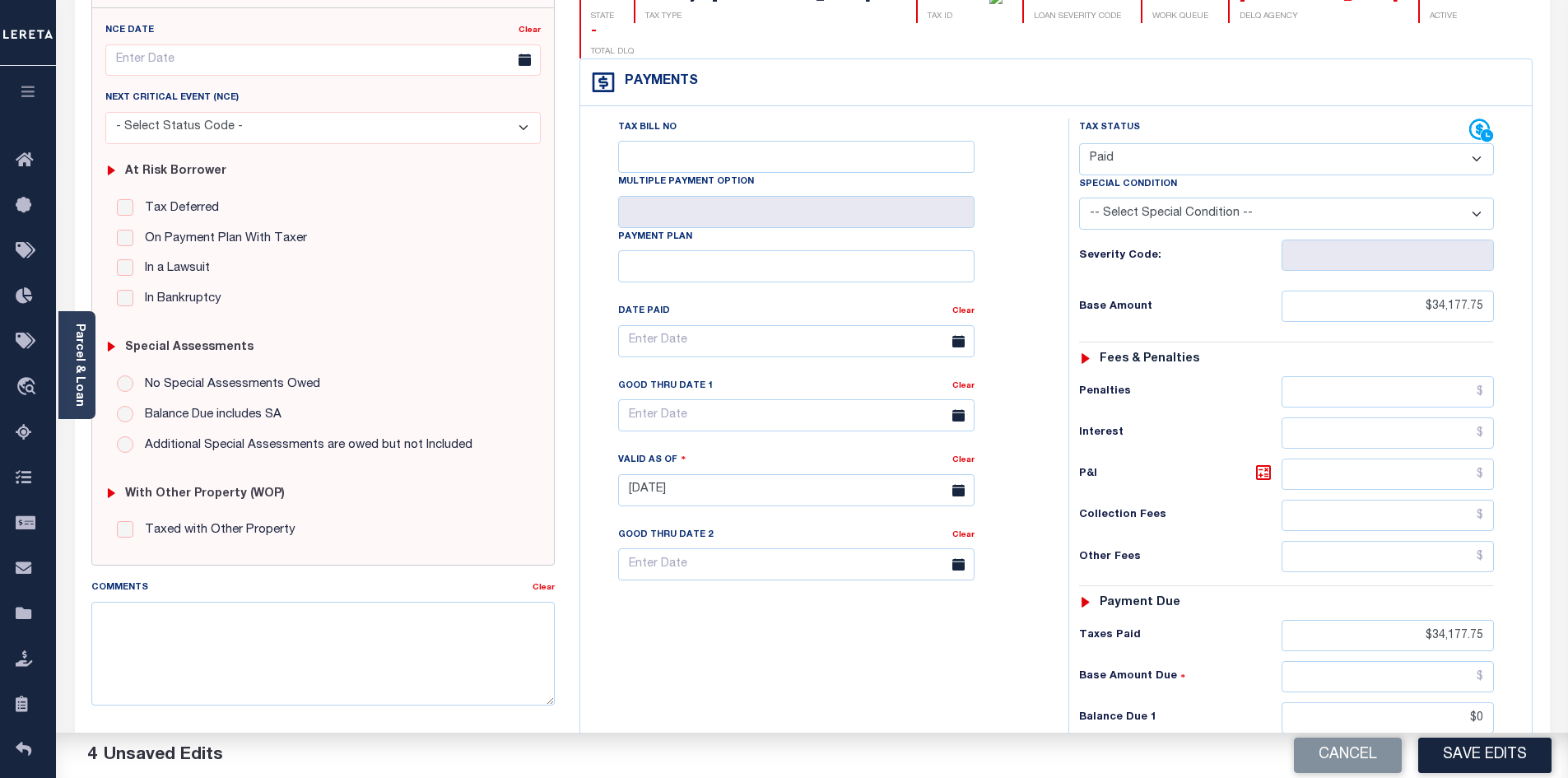
type input "$0.00"
click at [928, 676] on div "Tax Bill No Multiple Payment Option Payment Plan Clear" at bounding box center [820, 482] width 471 height 727
click at [1469, 764] on button "Save Edits" at bounding box center [1485, 756] width 134 height 36
checkbox input "false"
type input "$34,177.75"
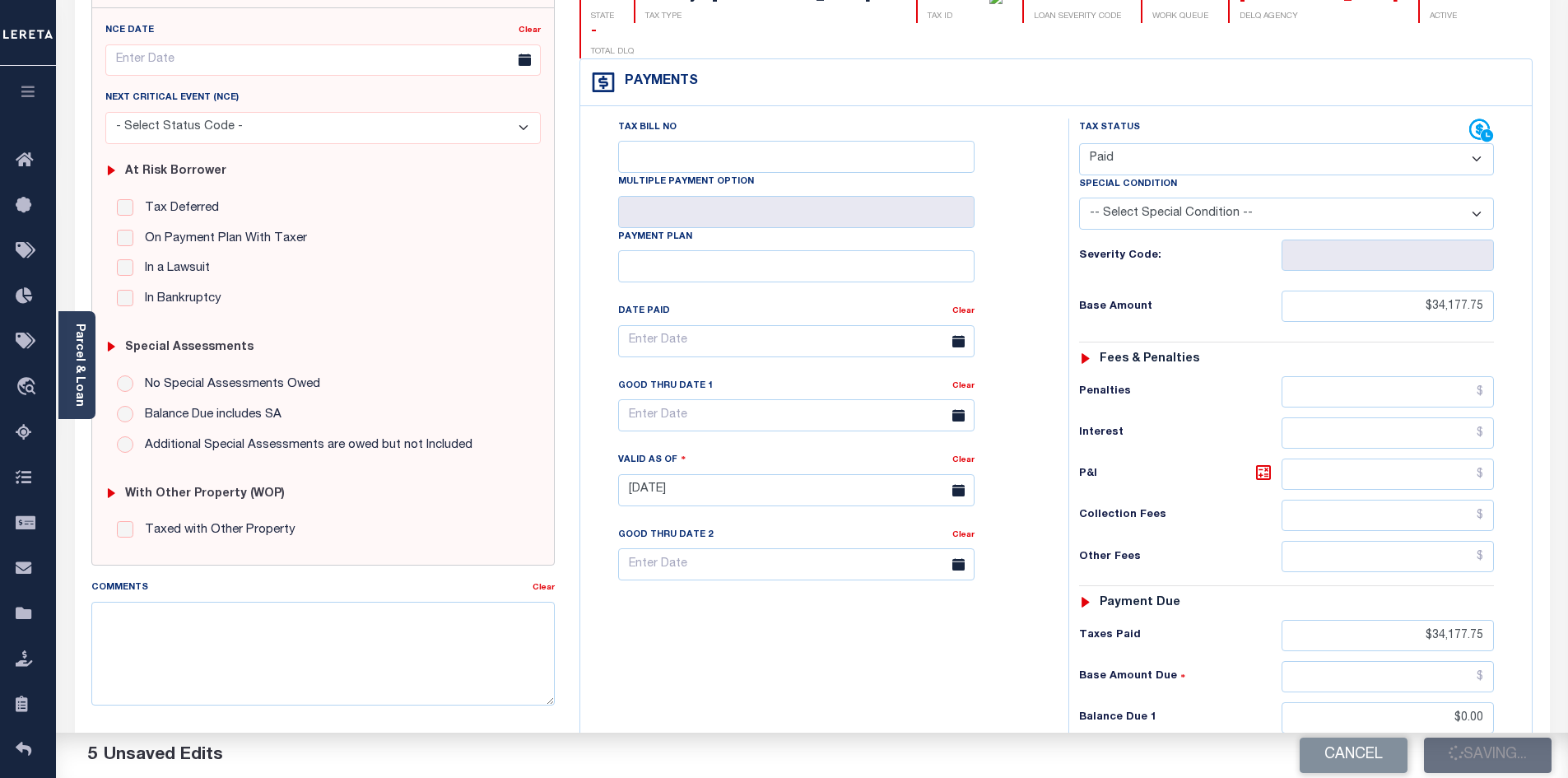
type input "$34,177.75"
type input "$0"
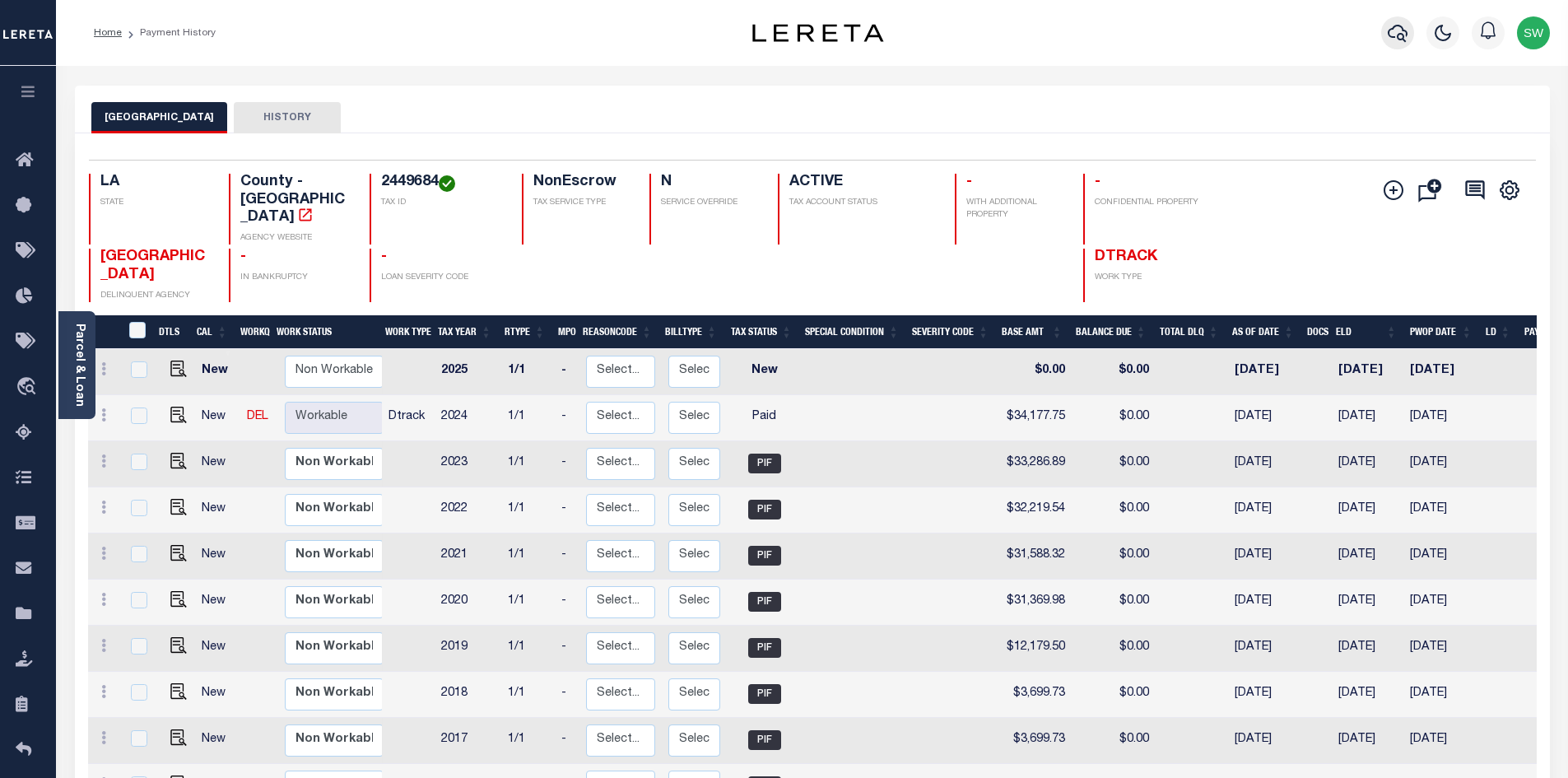
click at [1400, 34] on icon "button" at bounding box center [1397, 32] width 19 height 19
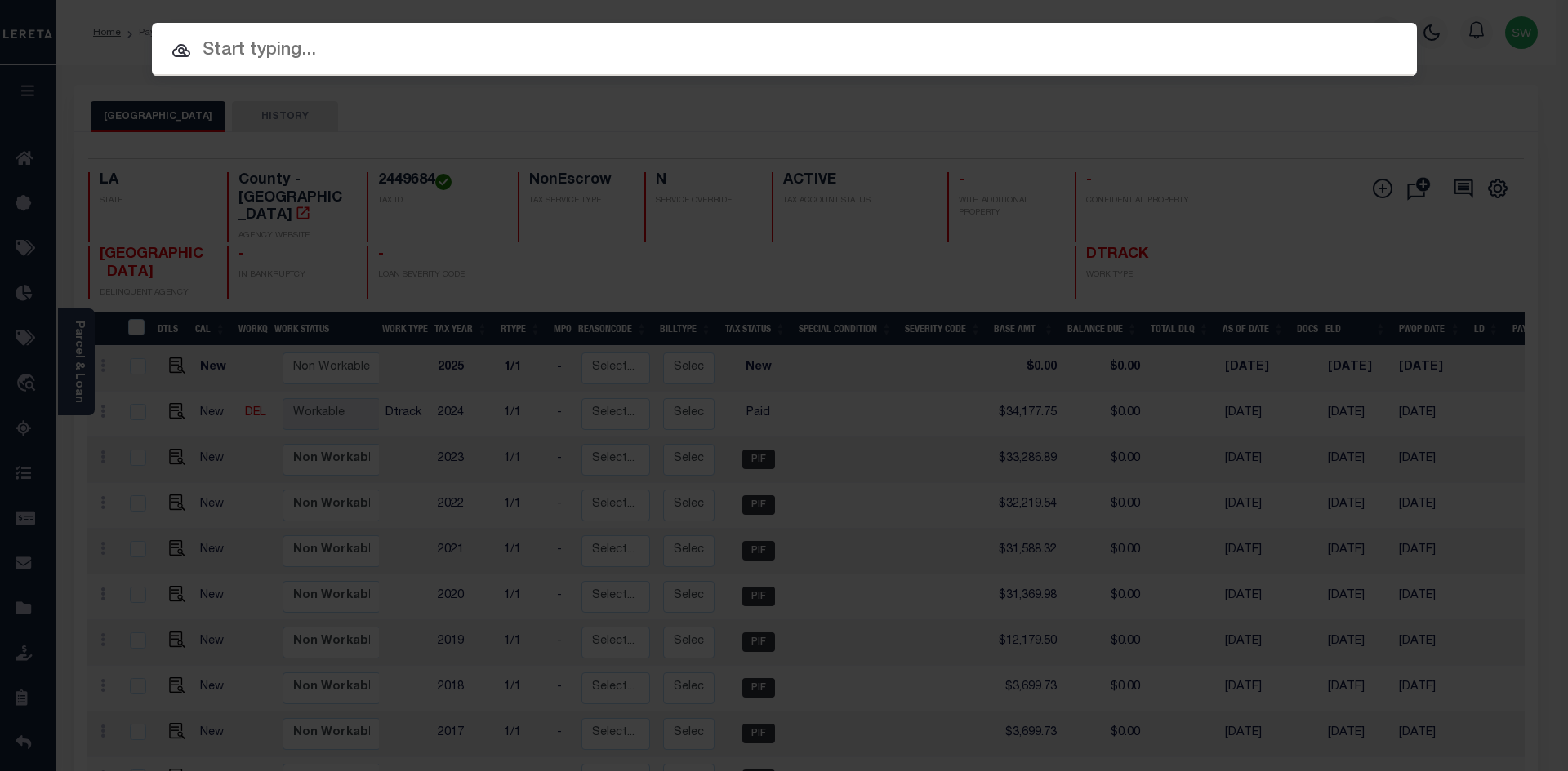
click at [251, 55] on input "text" at bounding box center [784, 51] width 1265 height 29
paste input "17023104"
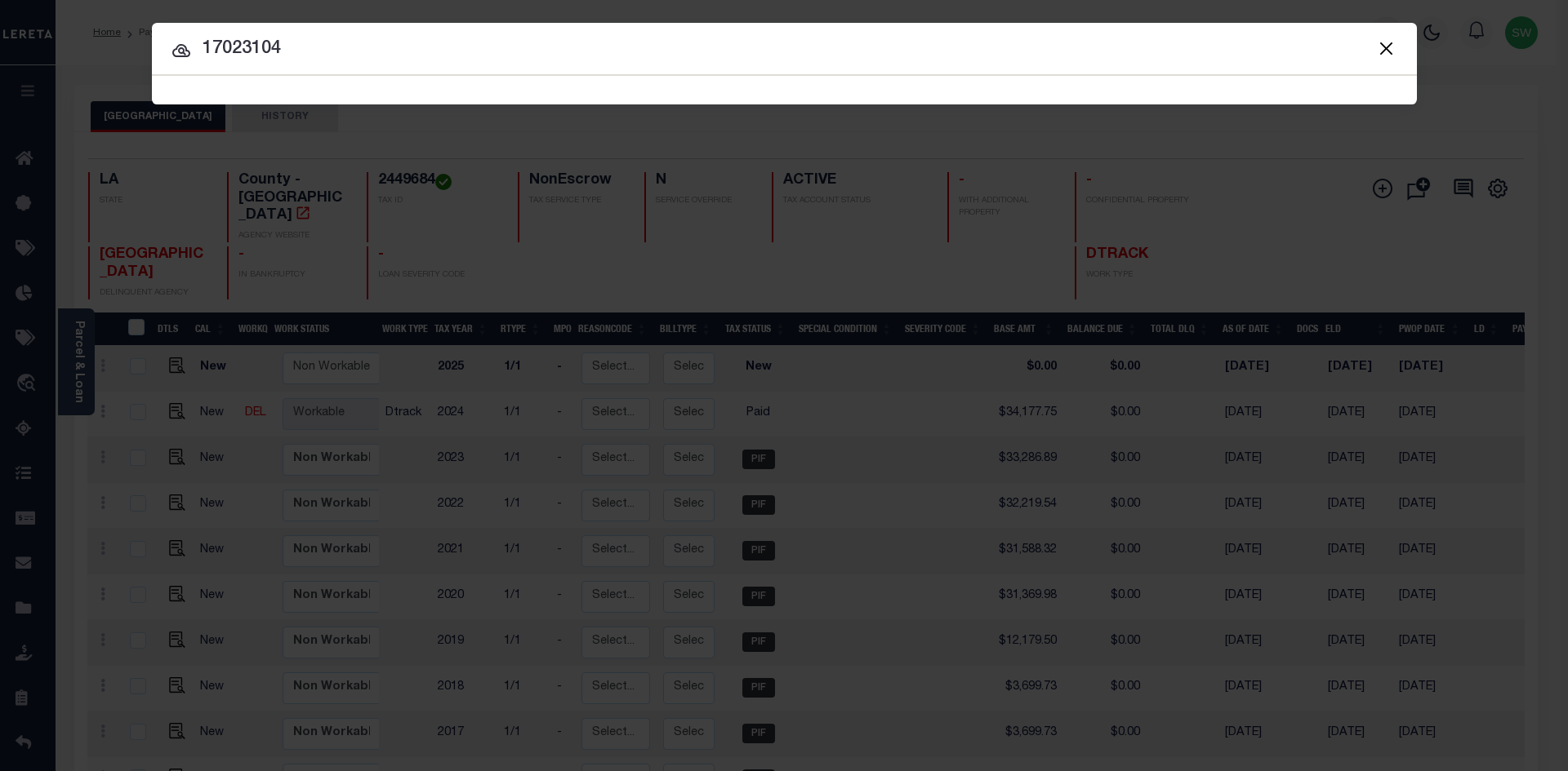
click at [337, 45] on input "17023104" at bounding box center [784, 49] width 1265 height 29
type input "17023104"
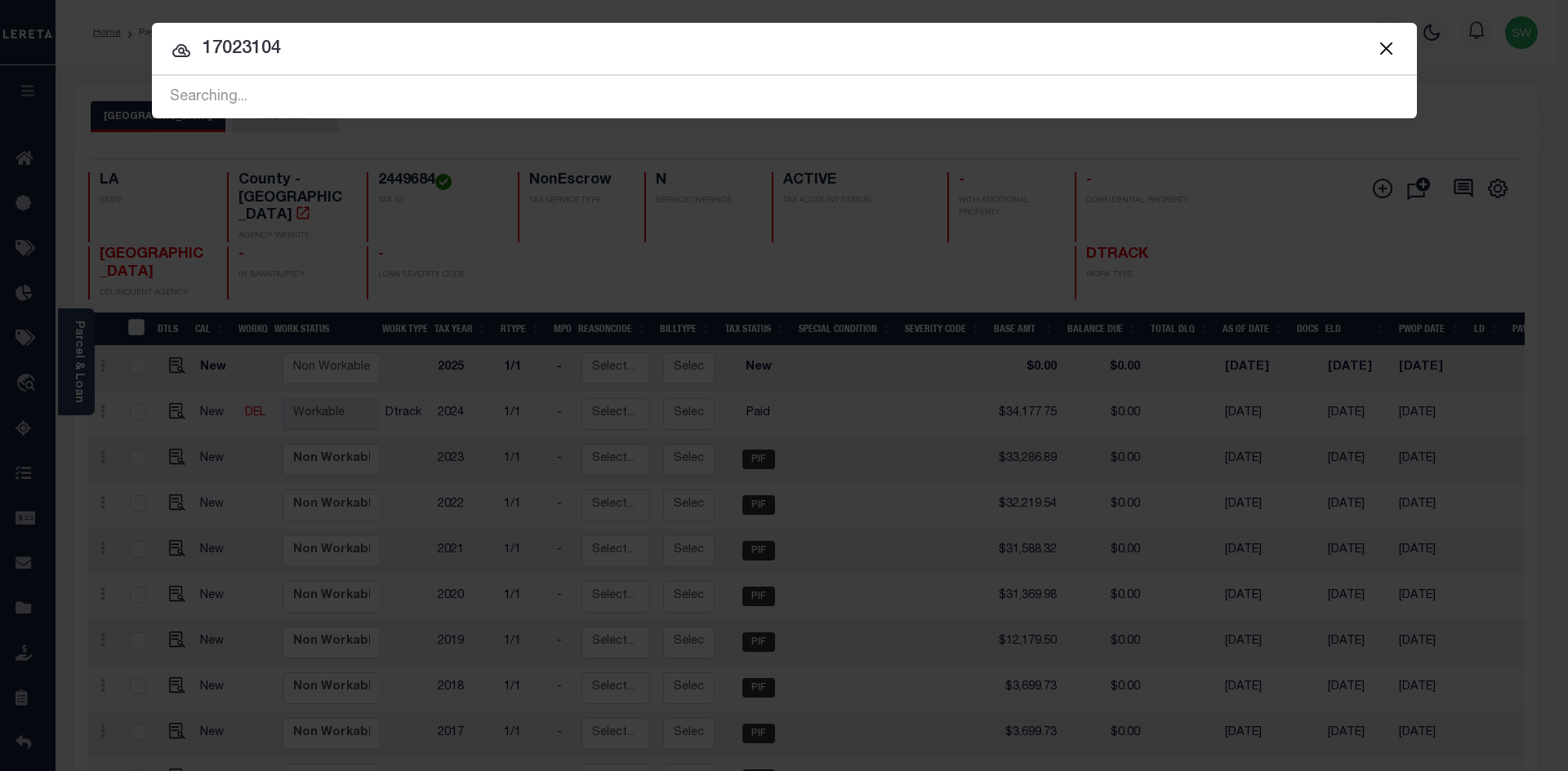
click at [180, 52] on icon at bounding box center [180, 51] width 18 height 13
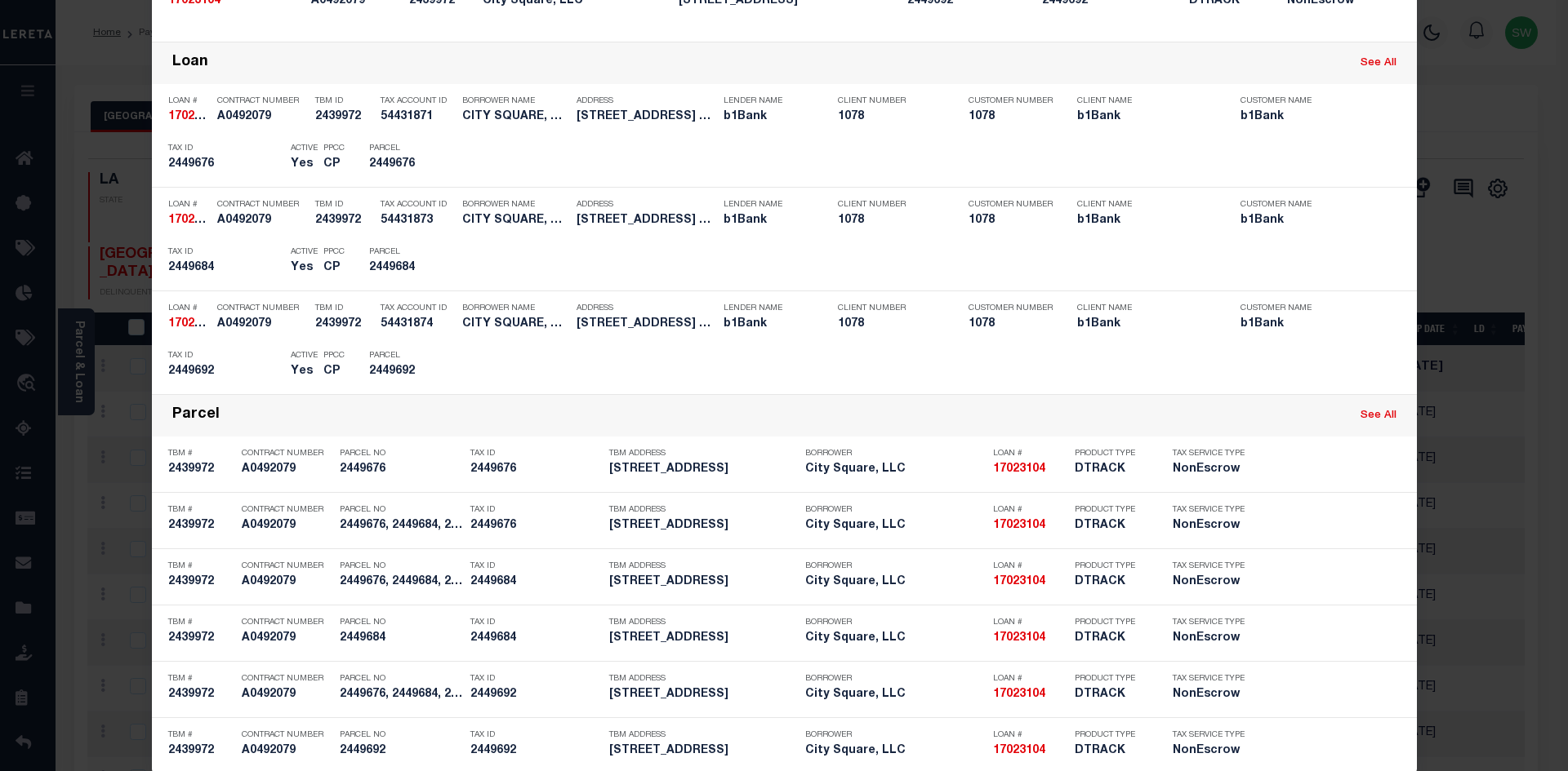
scroll to position [358, 0]
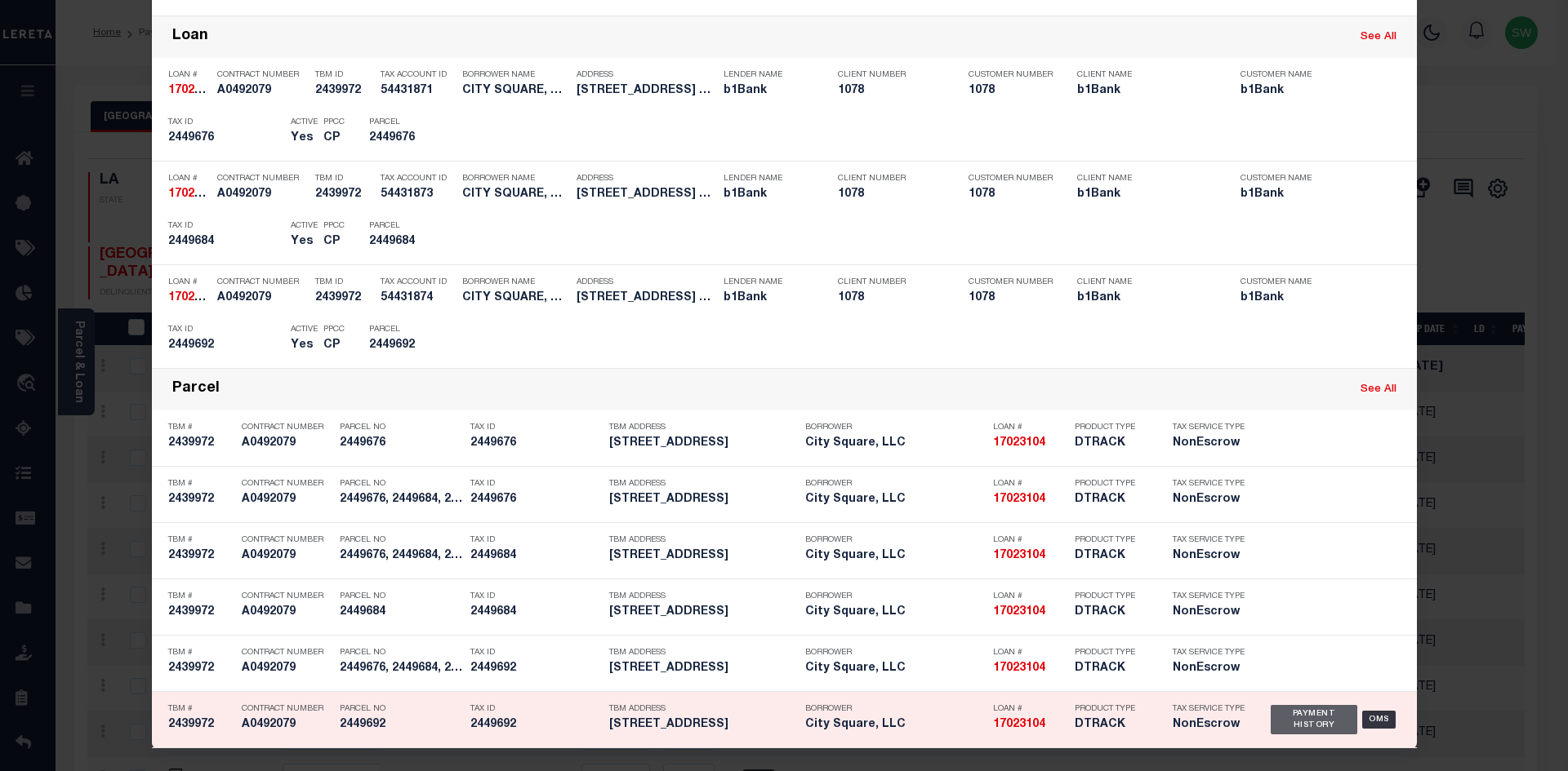
click at [1289, 728] on div "Payment History" at bounding box center [1315, 719] width 87 height 29
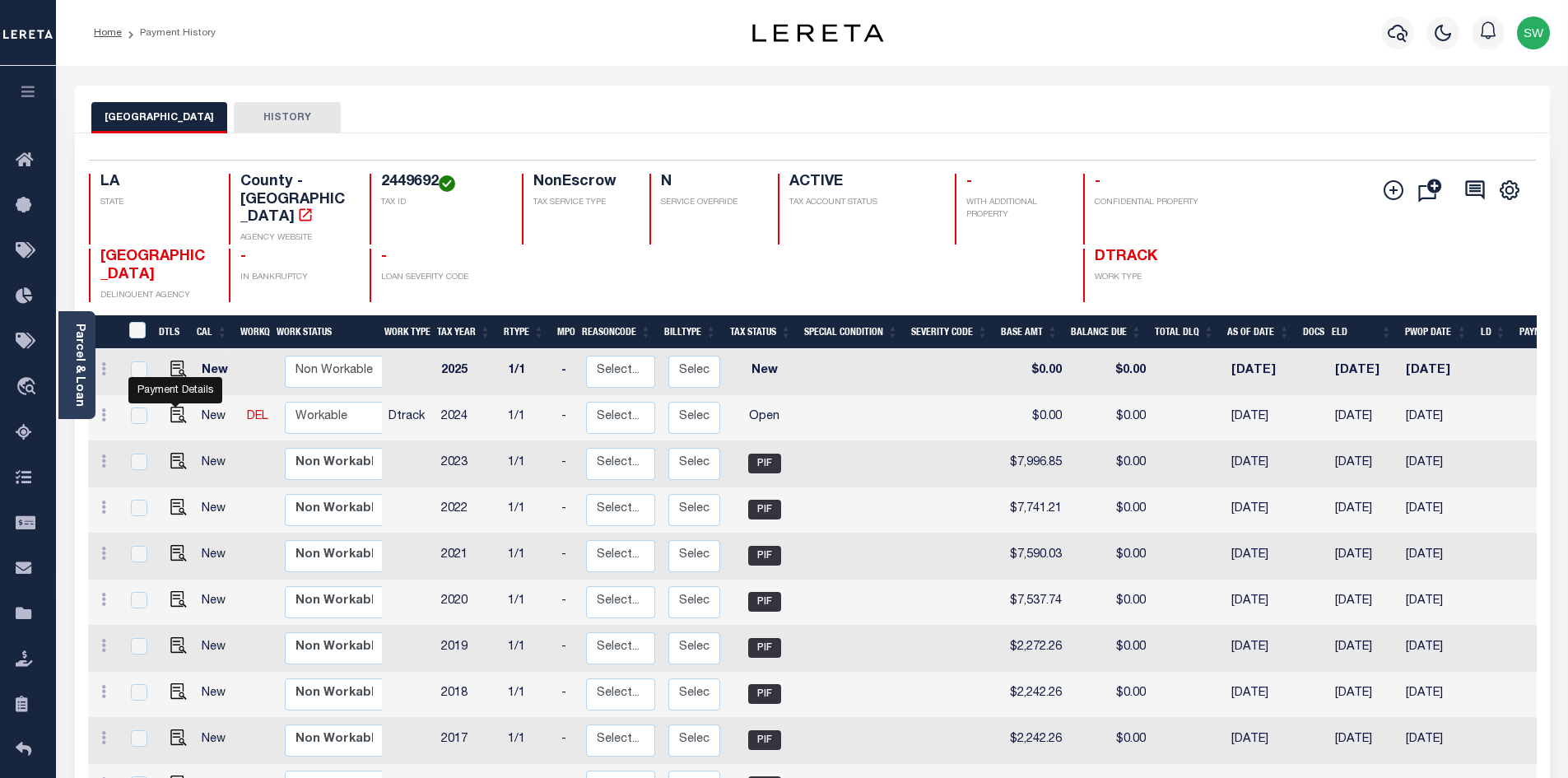
drag, startPoint x: 176, startPoint y: 407, endPoint x: 327, endPoint y: 401, distance: 151.1
click at [176, 407] on img "" at bounding box center [178, 415] width 16 height 16
checkbox input "true"
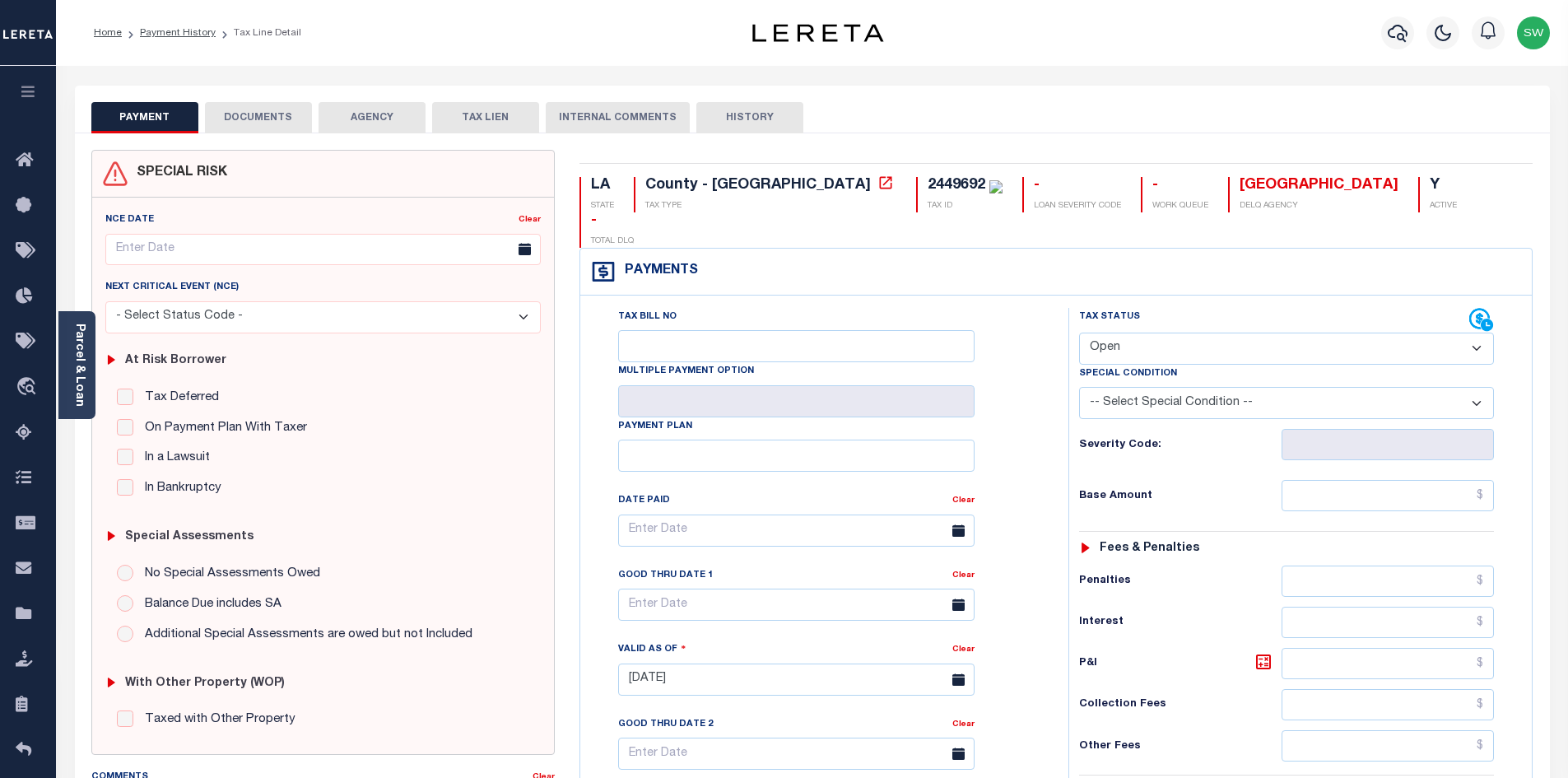
click at [1477, 333] on select "- Select Status Code - Open Due/Unpaid Paid Incomplete No Tax Due Internal Refu…" at bounding box center [1286, 349] width 415 height 32
select select "PYD"
click at [1079, 333] on select "- Select Status Code - Open Due/Unpaid Paid Incomplete No Tax Due Internal Refu…" at bounding box center [1286, 349] width 415 height 32
type input "[DATE]"
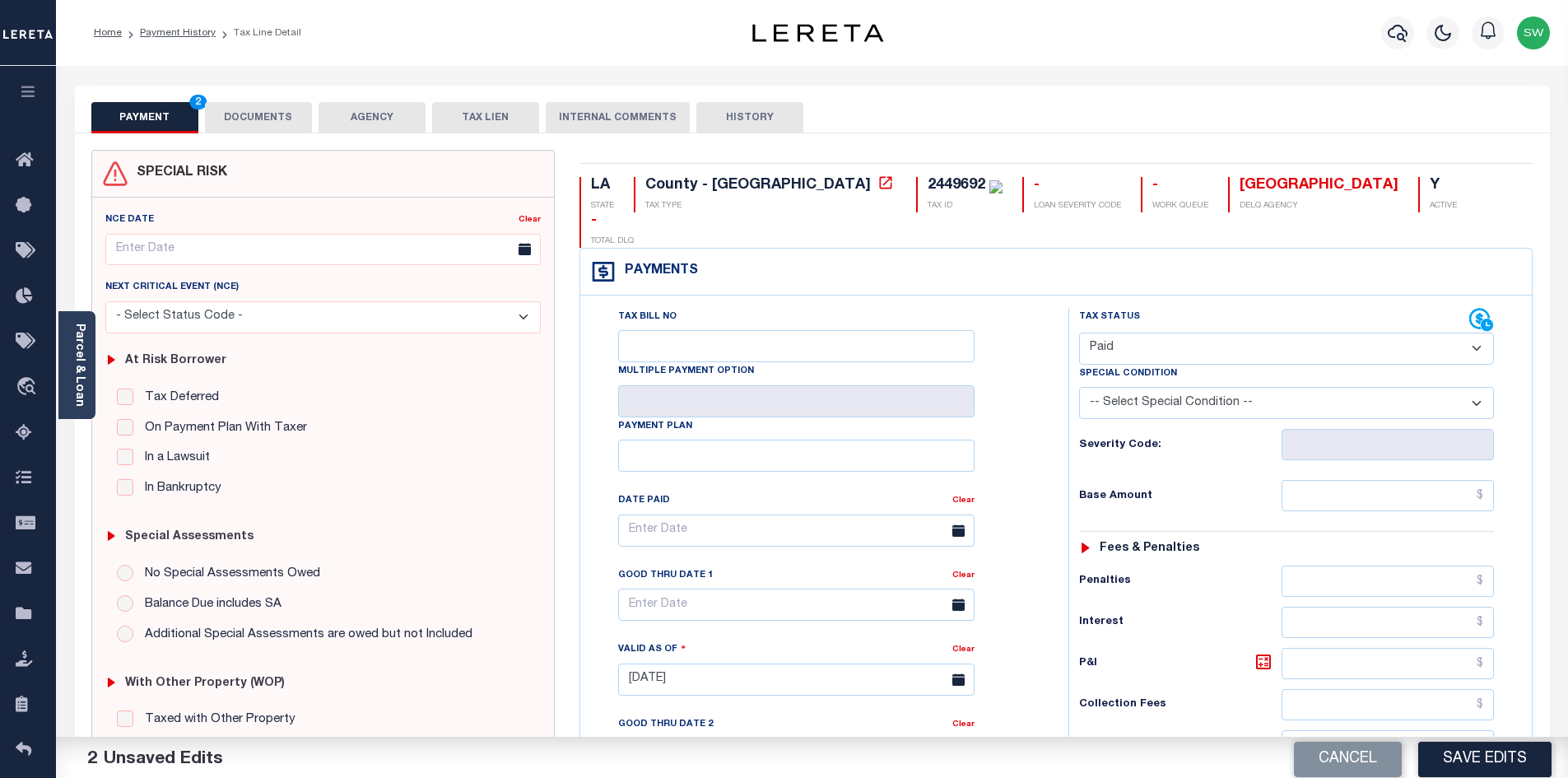
click at [1043, 393] on div "Tax Bill No Multiple Payment Option Payment Plan Clear" at bounding box center [820, 539] width 447 height 462
click at [1322, 480] on input "text" at bounding box center [1389, 495] width 213 height 31
paste input "8,511.15"
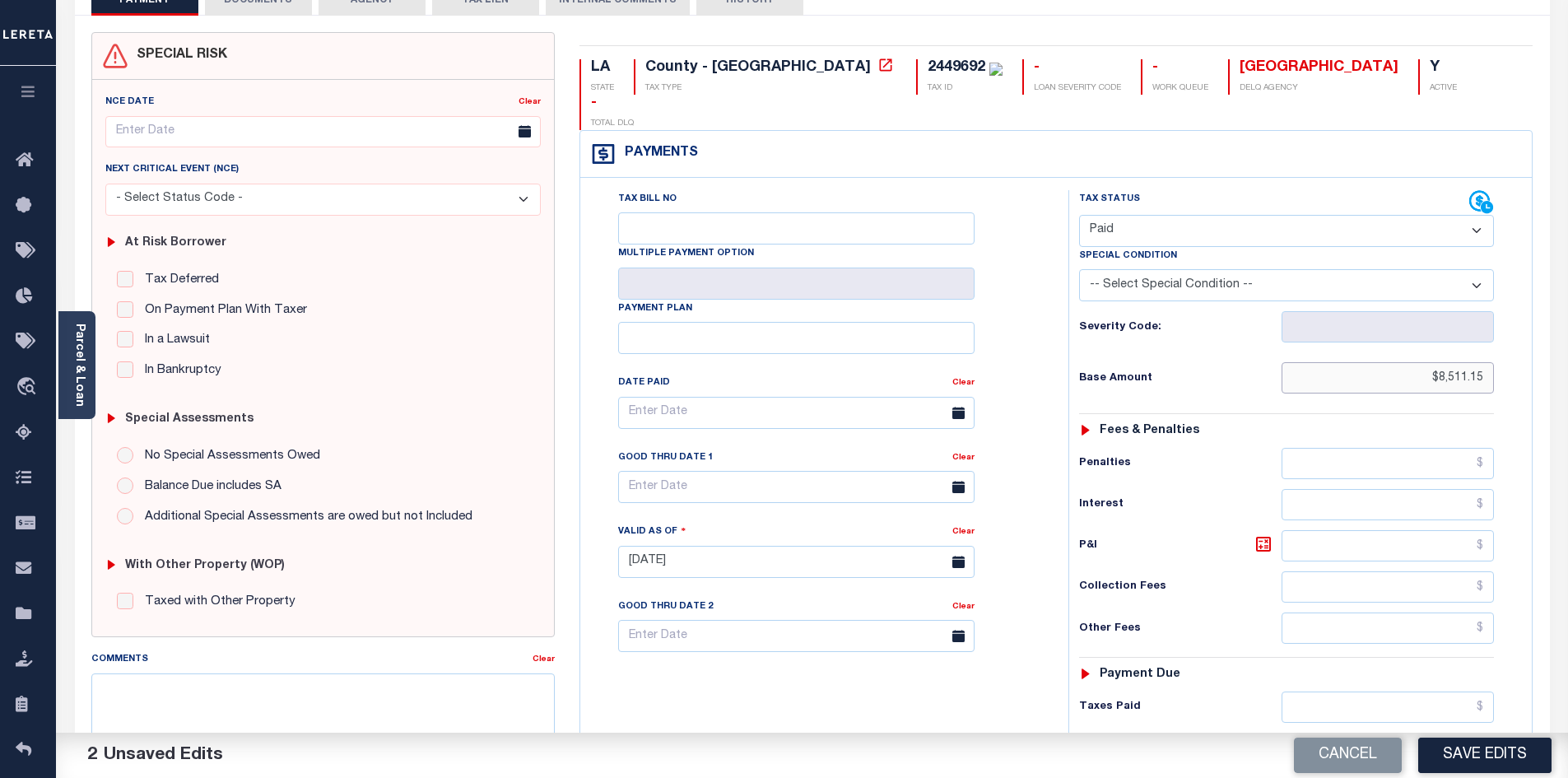
scroll to position [124, 0]
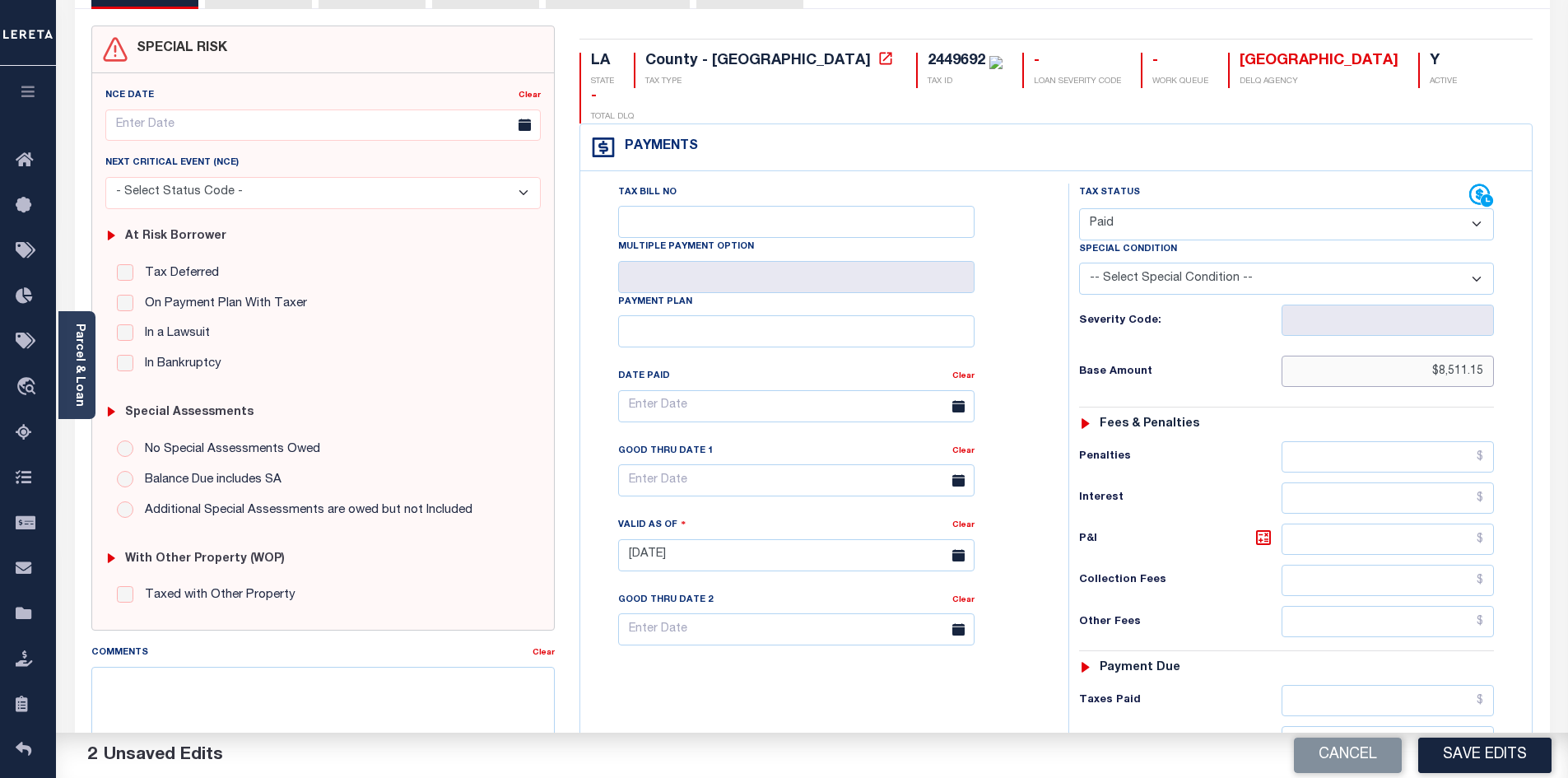
type input "$8,511.15"
click at [1364, 685] on input "text" at bounding box center [1389, 700] width 213 height 31
paste input "8,511.15"
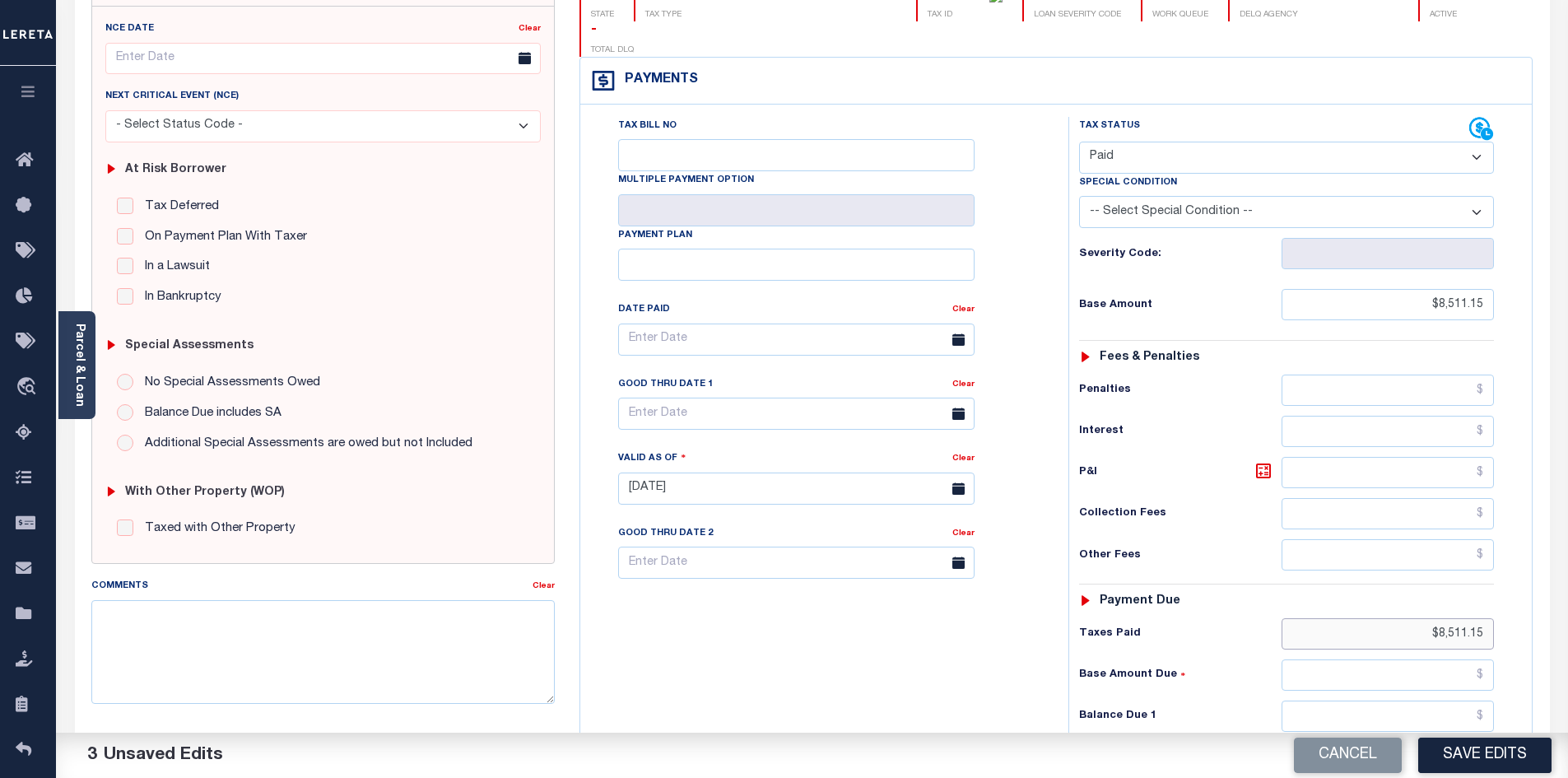
scroll to position [193, 0]
type input "$8,511.15"
click at [1434, 699] on input "text" at bounding box center [1389, 715] width 213 height 31
type input "$0.00"
click at [990, 665] on div "Tax Bill No Multiple Payment Option Payment Plan Clear" at bounding box center [820, 478] width 471 height 727
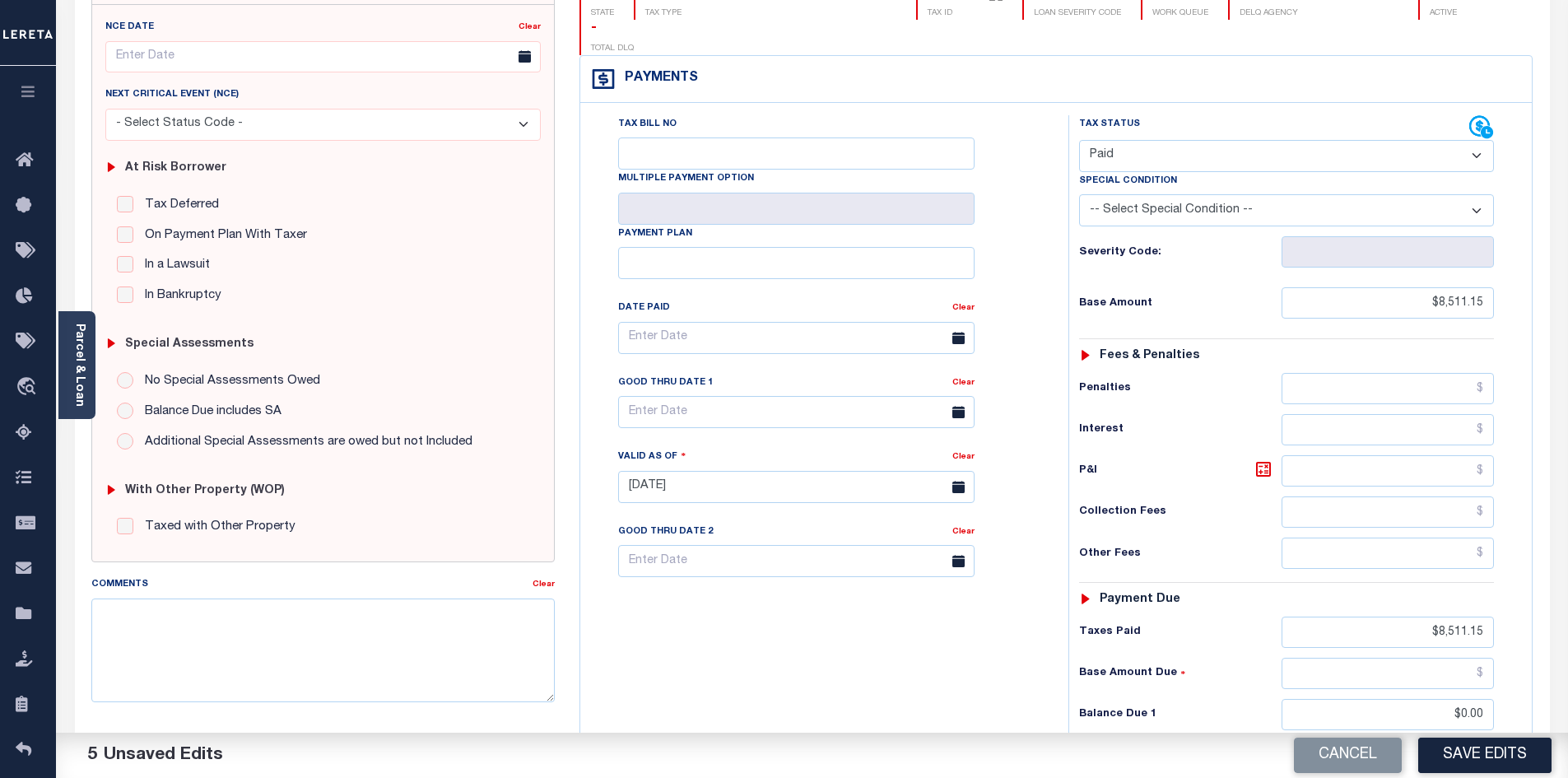
drag, startPoint x: 1566, startPoint y: 554, endPoint x: 1566, endPoint y: 425, distance: 129.0
click at [1566, 426] on div "Parcel & Loan Tax Bill Details 2449692 -" at bounding box center [812, 462] width 1512 height 1179
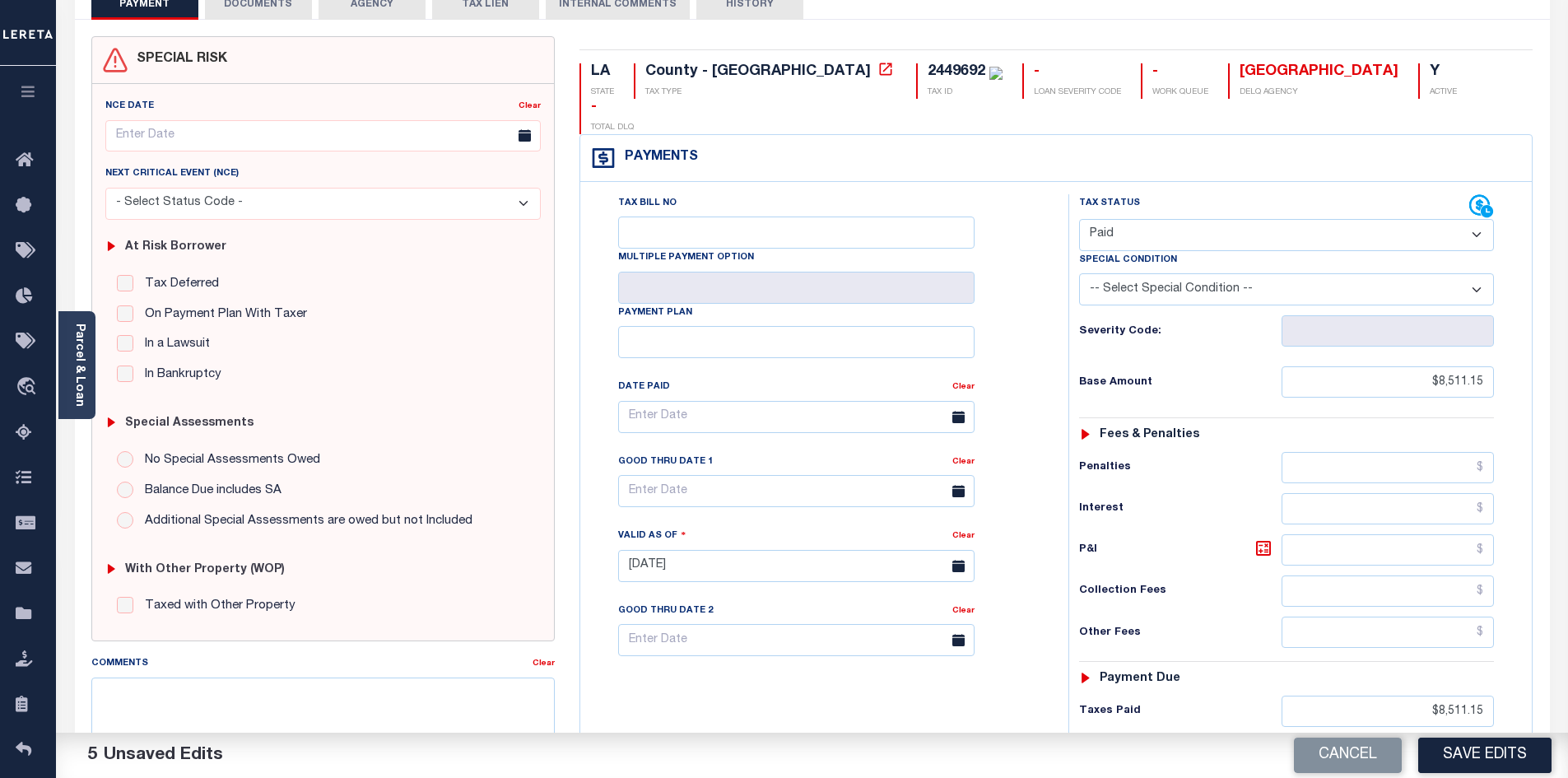
scroll to position [0, 0]
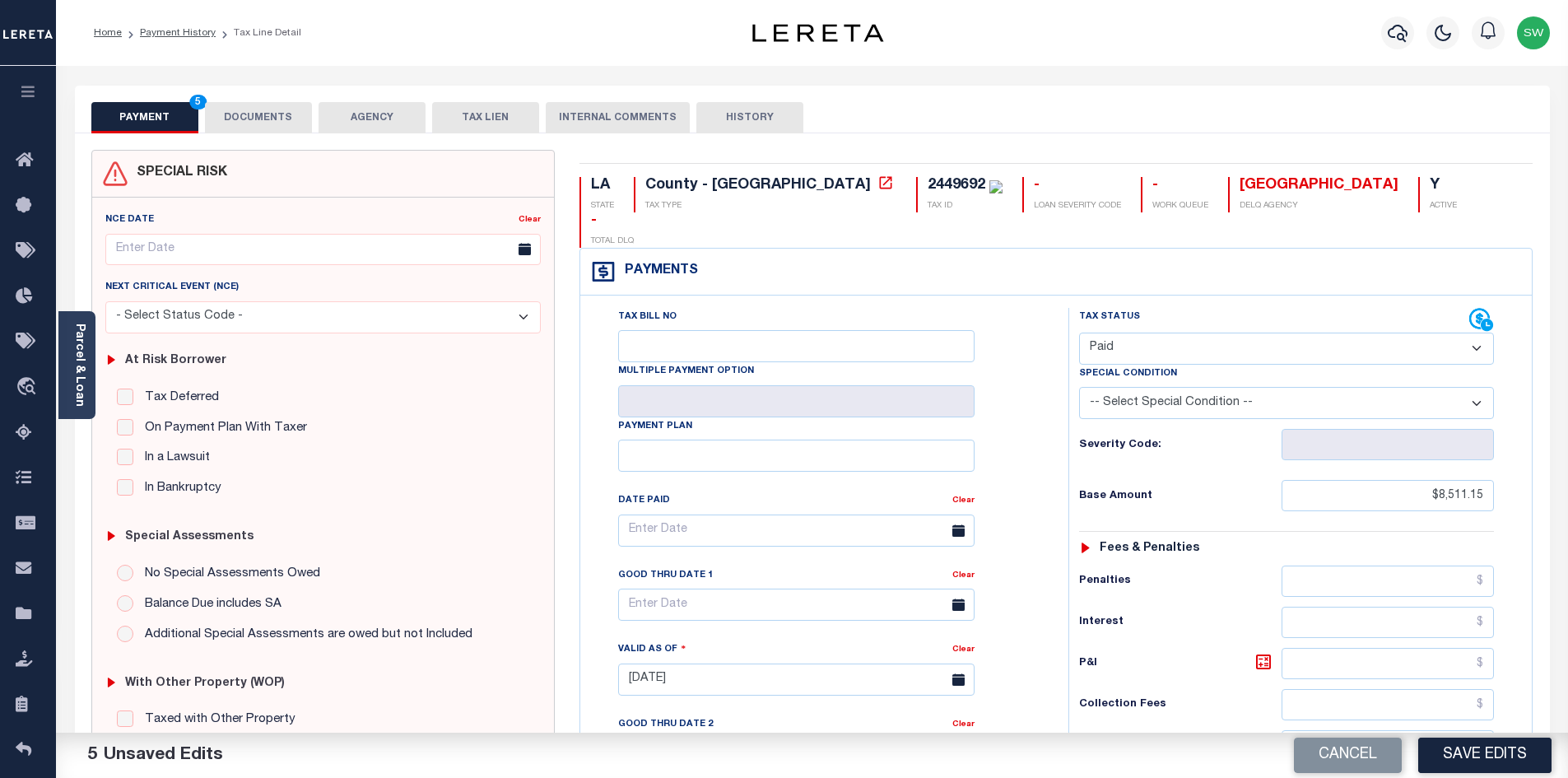
click at [259, 110] on button "DOCUMENTS" at bounding box center [258, 118] width 107 height 31
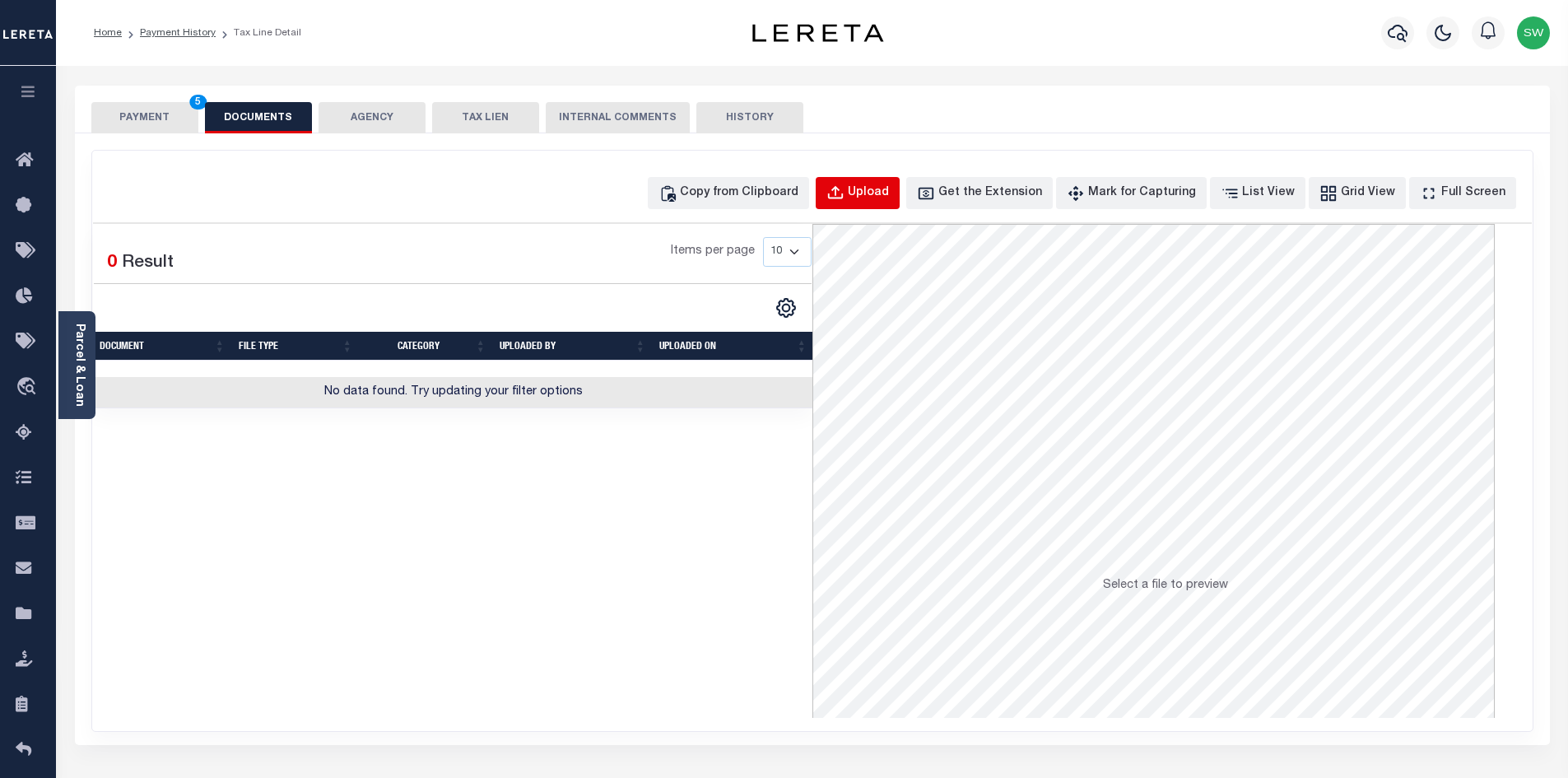
click at [885, 180] on button "Upload" at bounding box center [857, 193] width 84 height 32
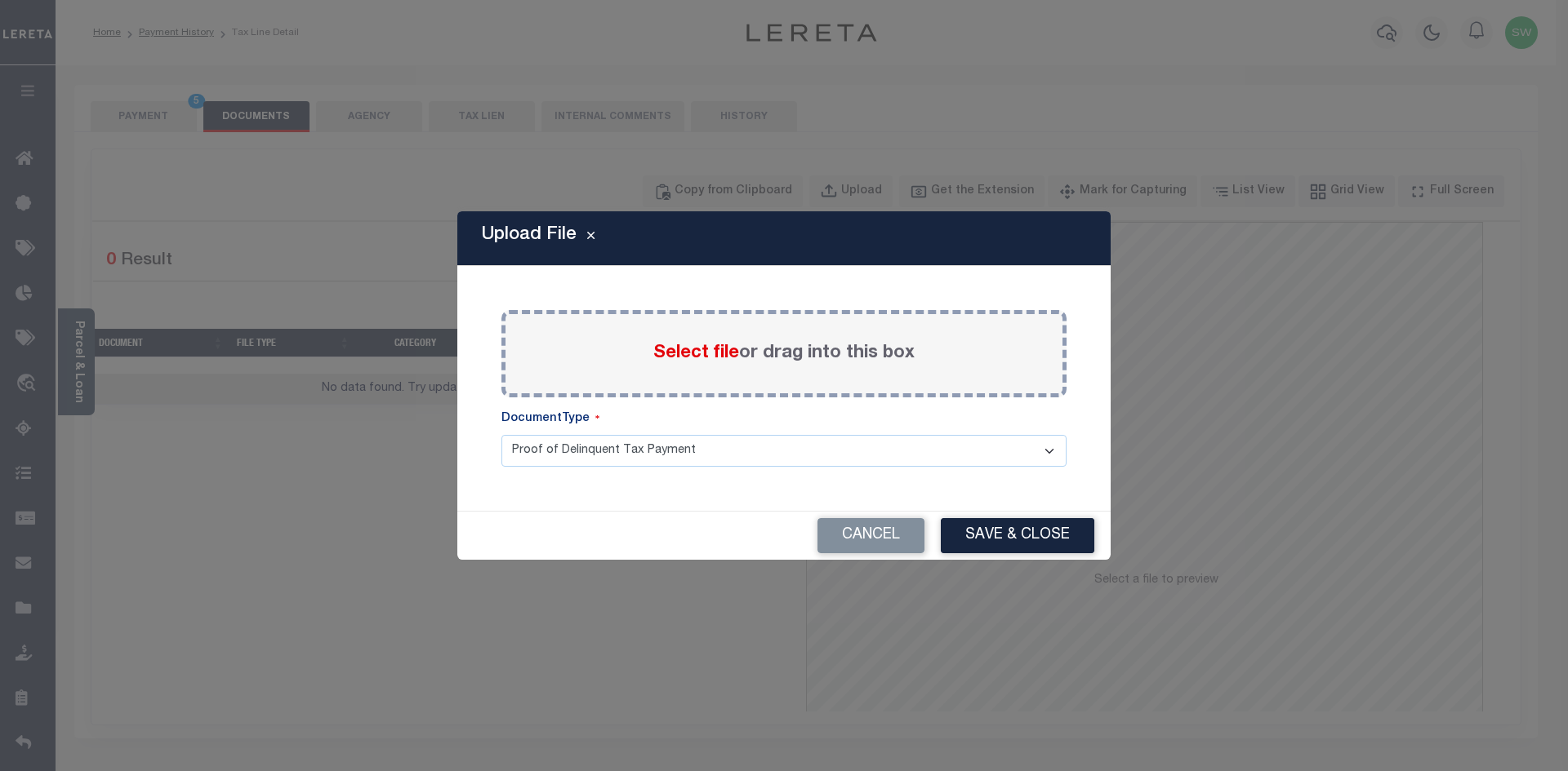
click at [691, 357] on span "Select file" at bounding box center [696, 353] width 86 height 18
click at [0, 0] on input "Select file or drag into this box" at bounding box center [0, 0] width 0 height 0
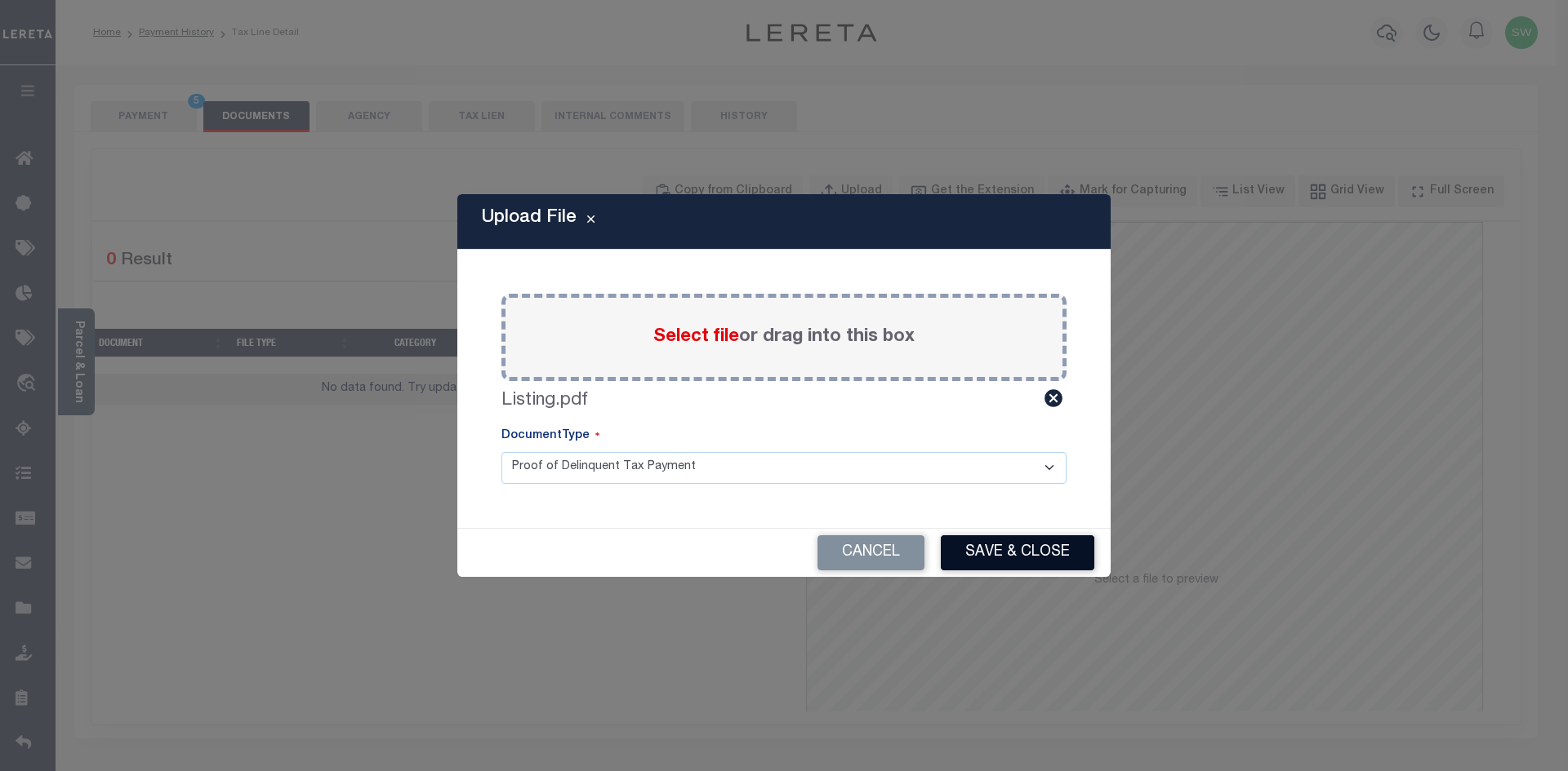
click at [1024, 554] on button "Save & Close" at bounding box center [1017, 553] width 154 height 35
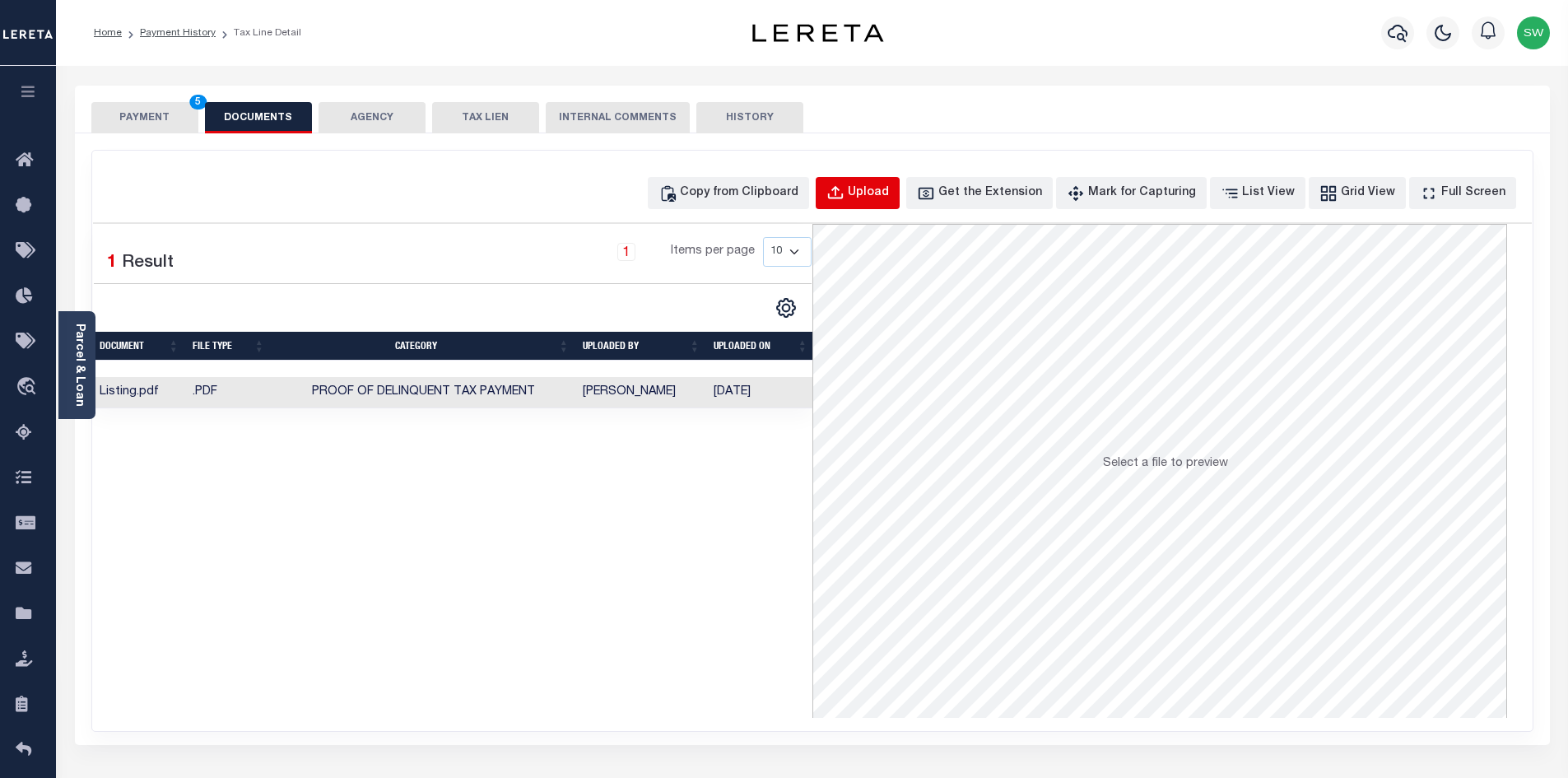
click at [889, 192] on div "Upload" at bounding box center [868, 193] width 41 height 18
select select "POP"
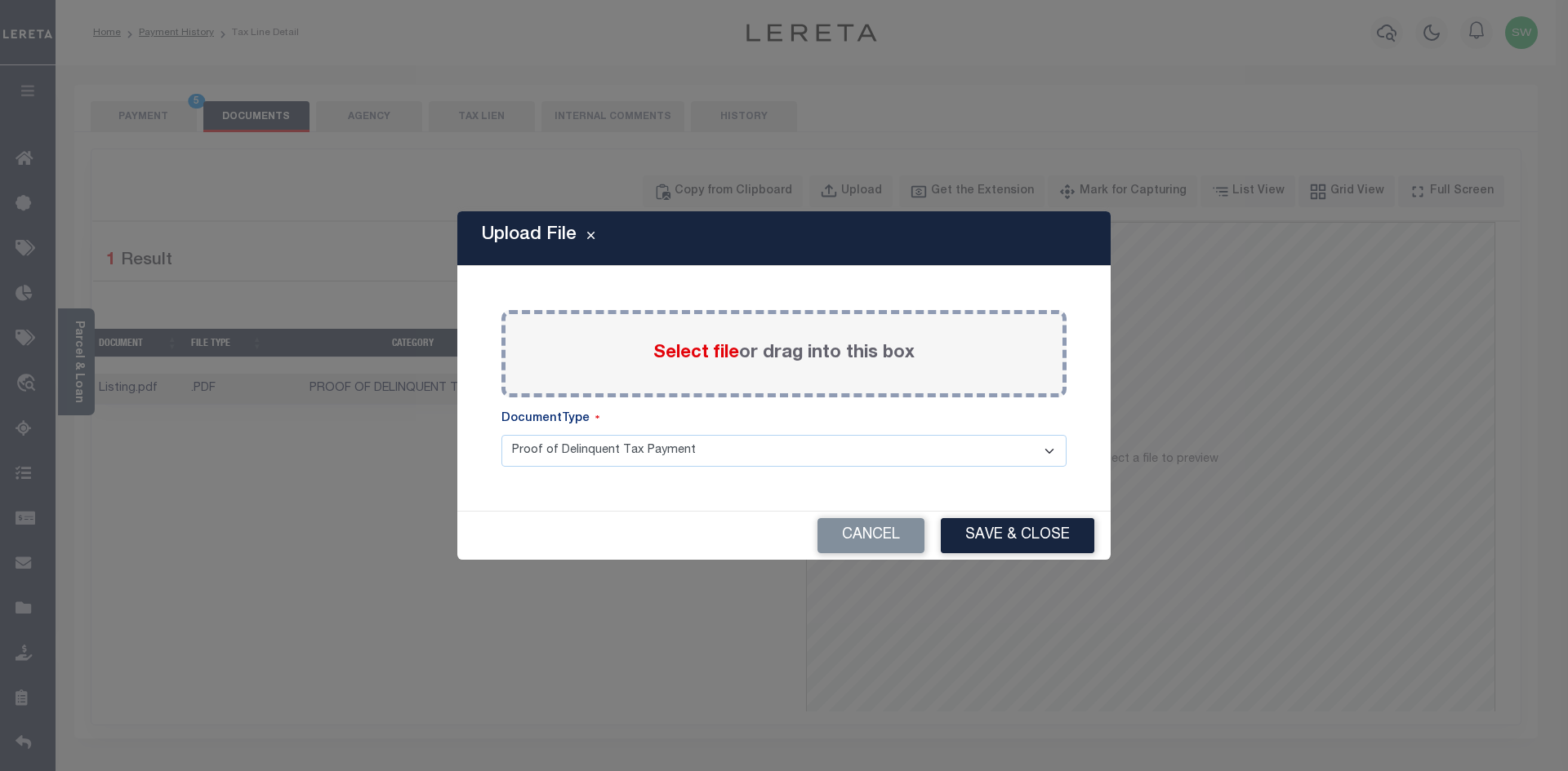
click at [668, 354] on span "Select file" at bounding box center [696, 353] width 86 height 18
click at [0, 0] on input "Select file or drag into this box" at bounding box center [0, 0] width 0 height 0
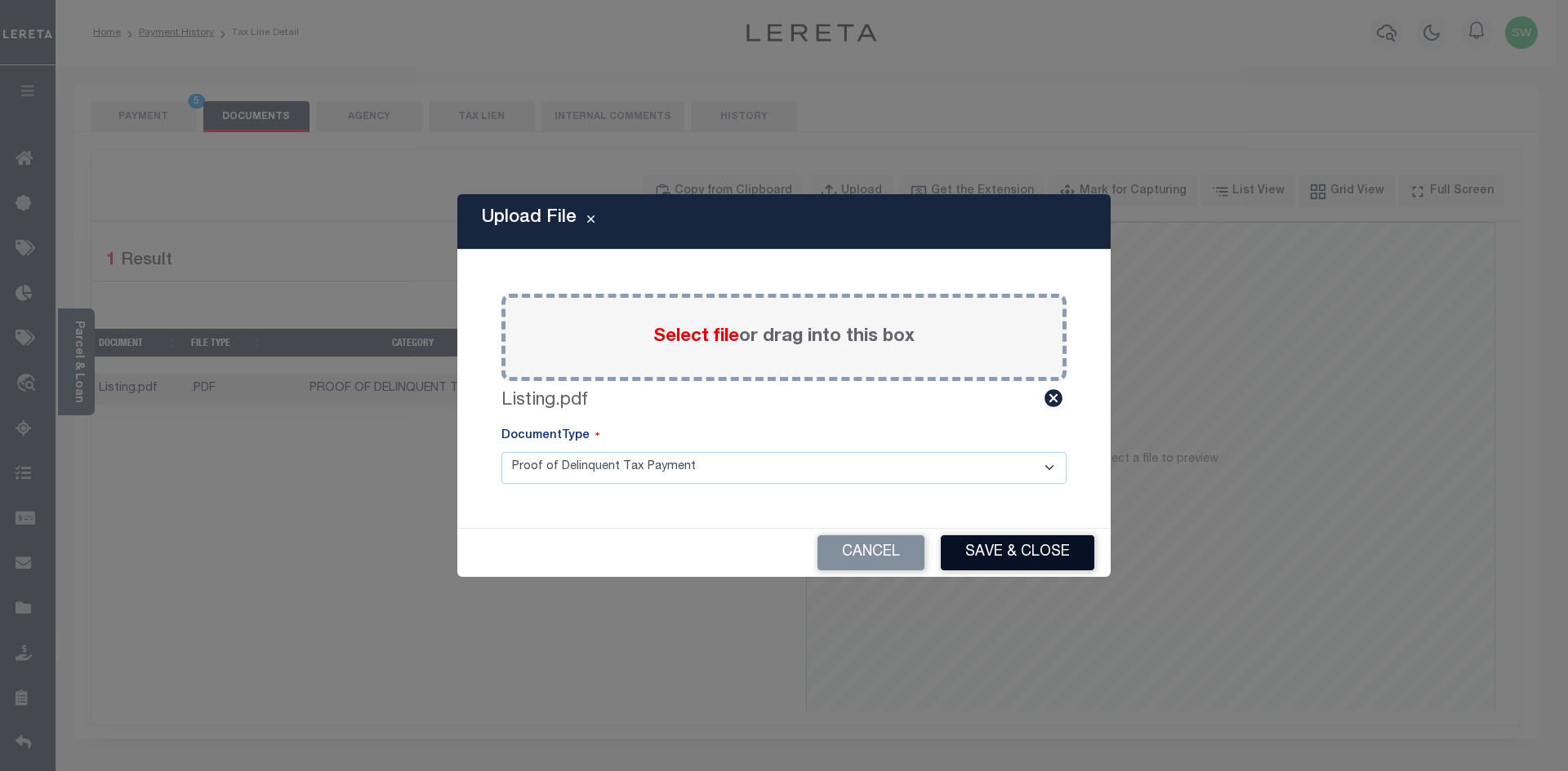
click at [996, 543] on button "Save & Close" at bounding box center [1017, 553] width 154 height 35
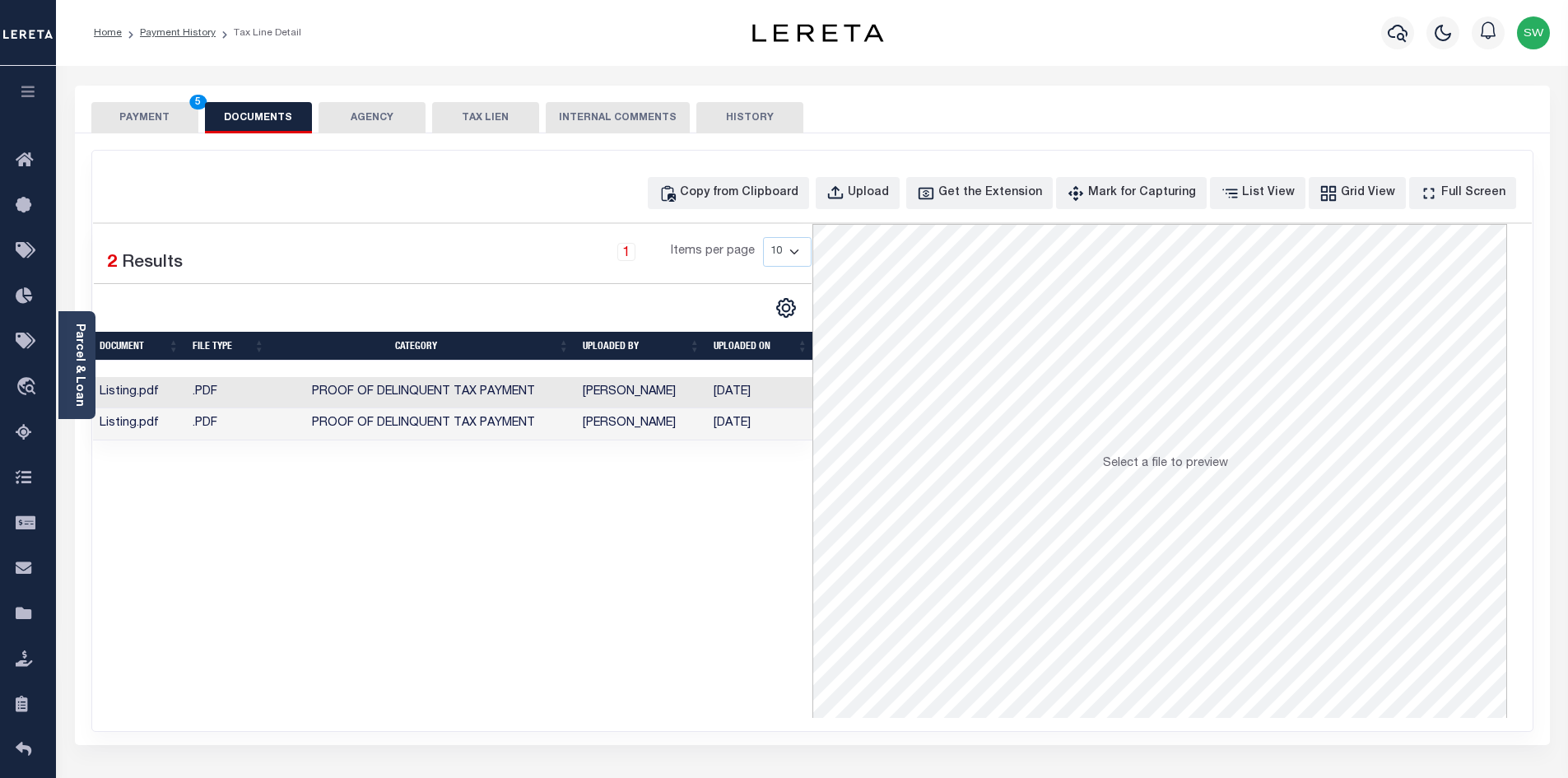
click at [736, 616] on div "Selected 2 Results 1 Items per page 10 25 50 100" at bounding box center [453, 472] width 719 height 494
click at [620, 574] on div "Selected 2 Results 1 Items per page 10 25 50 100" at bounding box center [453, 472] width 719 height 494
click at [150, 121] on button "PAYMENT 5" at bounding box center [145, 118] width 107 height 31
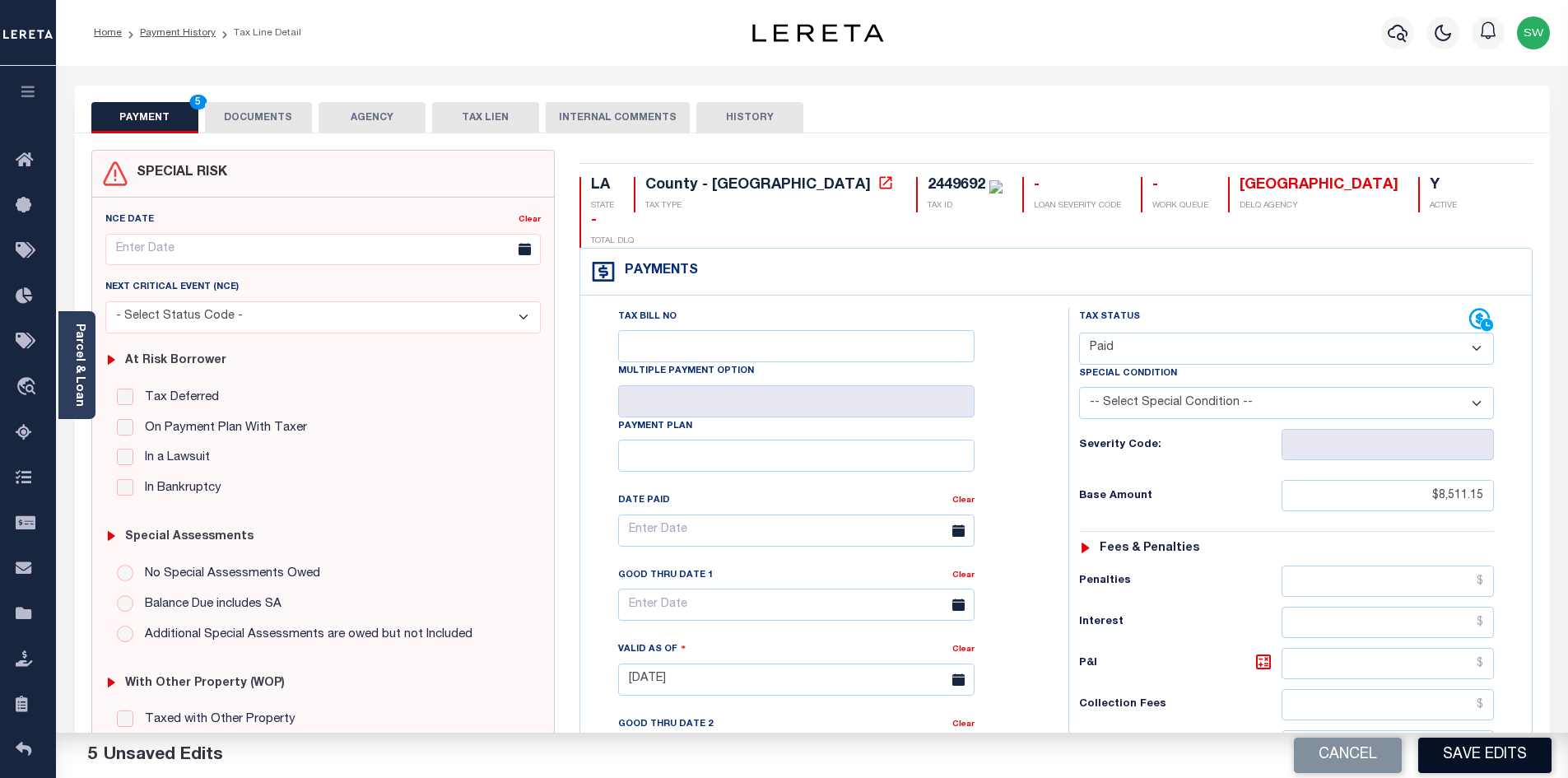
click at [1466, 758] on button "Save Edits" at bounding box center [1485, 756] width 134 height 36
checkbox input "false"
type input "$8,511.15"
type input "$0"
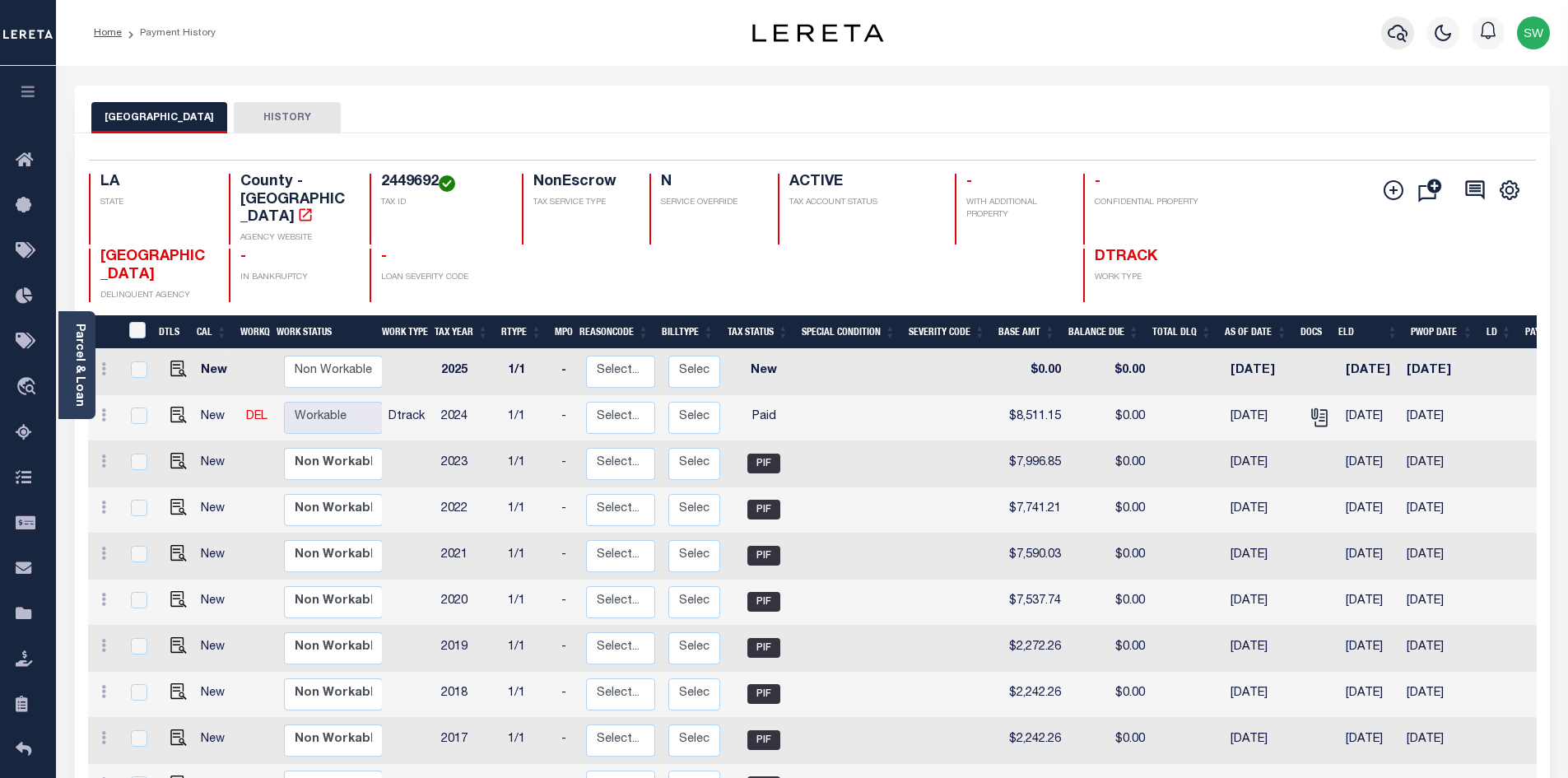
click at [1403, 34] on icon "button" at bounding box center [1397, 32] width 19 height 19
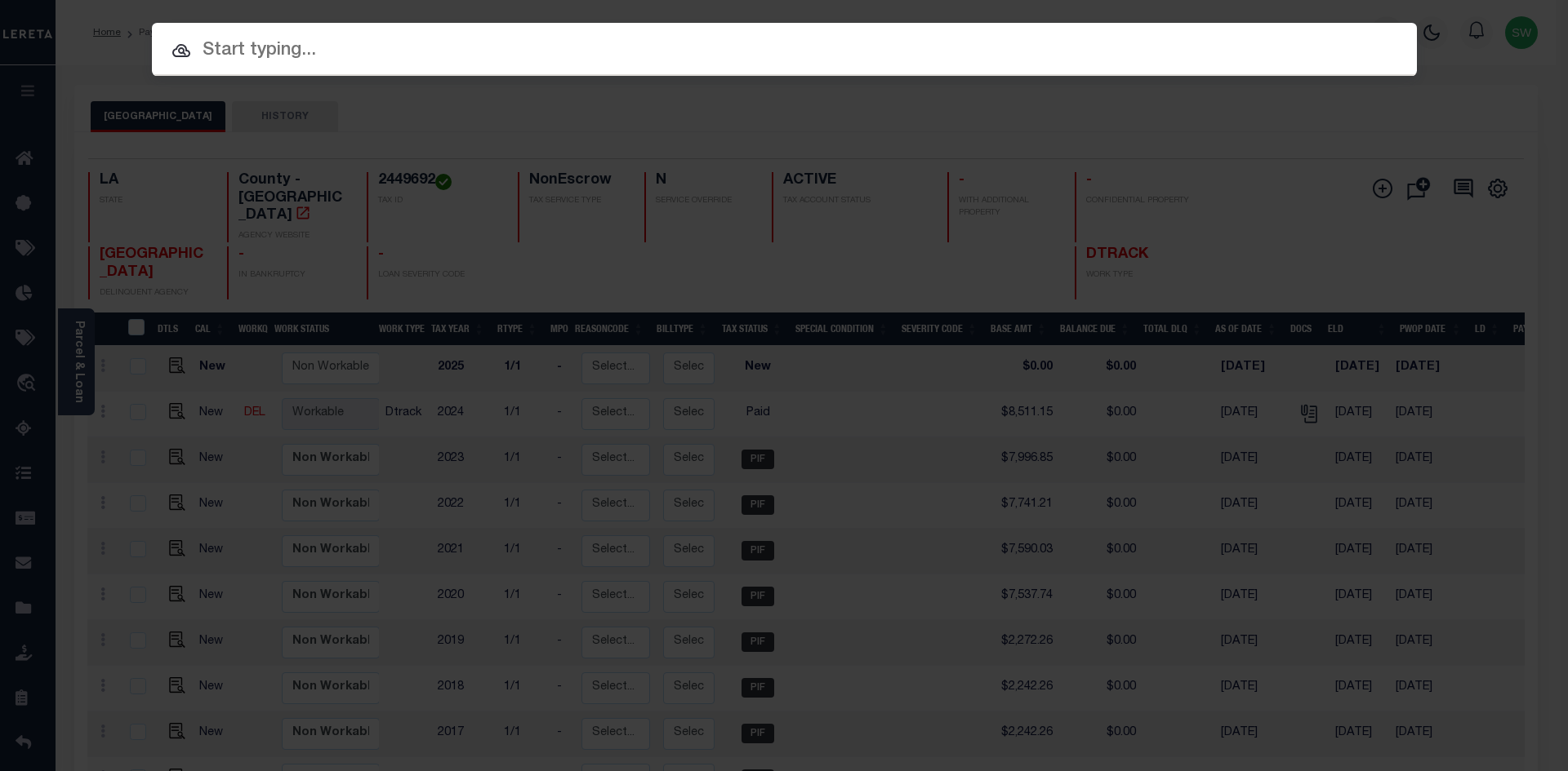
click at [239, 61] on input "text" at bounding box center [784, 51] width 1265 height 29
paste input "37017572"
type input "37017572"
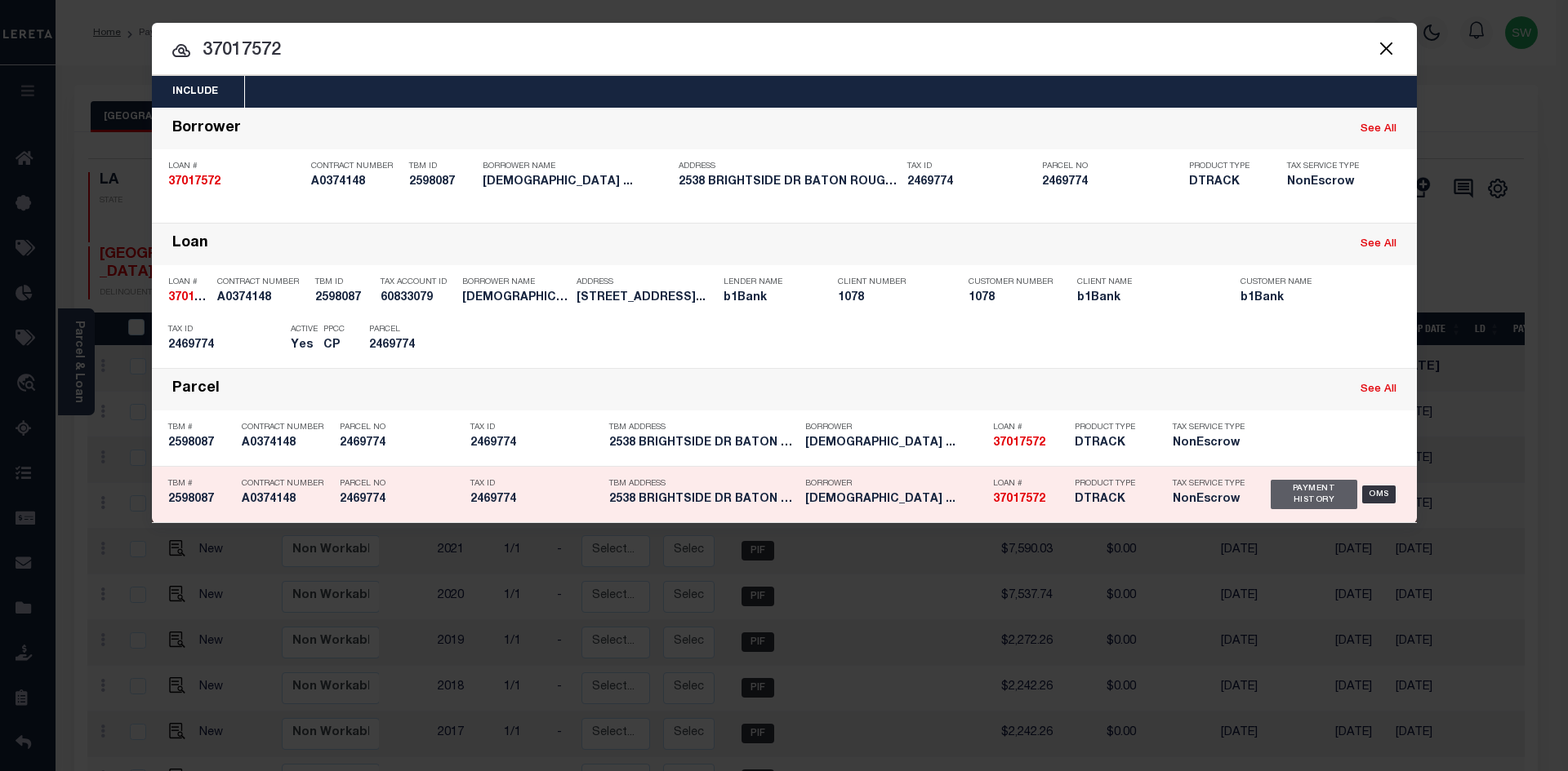
click at [1288, 491] on div "Payment History" at bounding box center [1315, 494] width 87 height 29
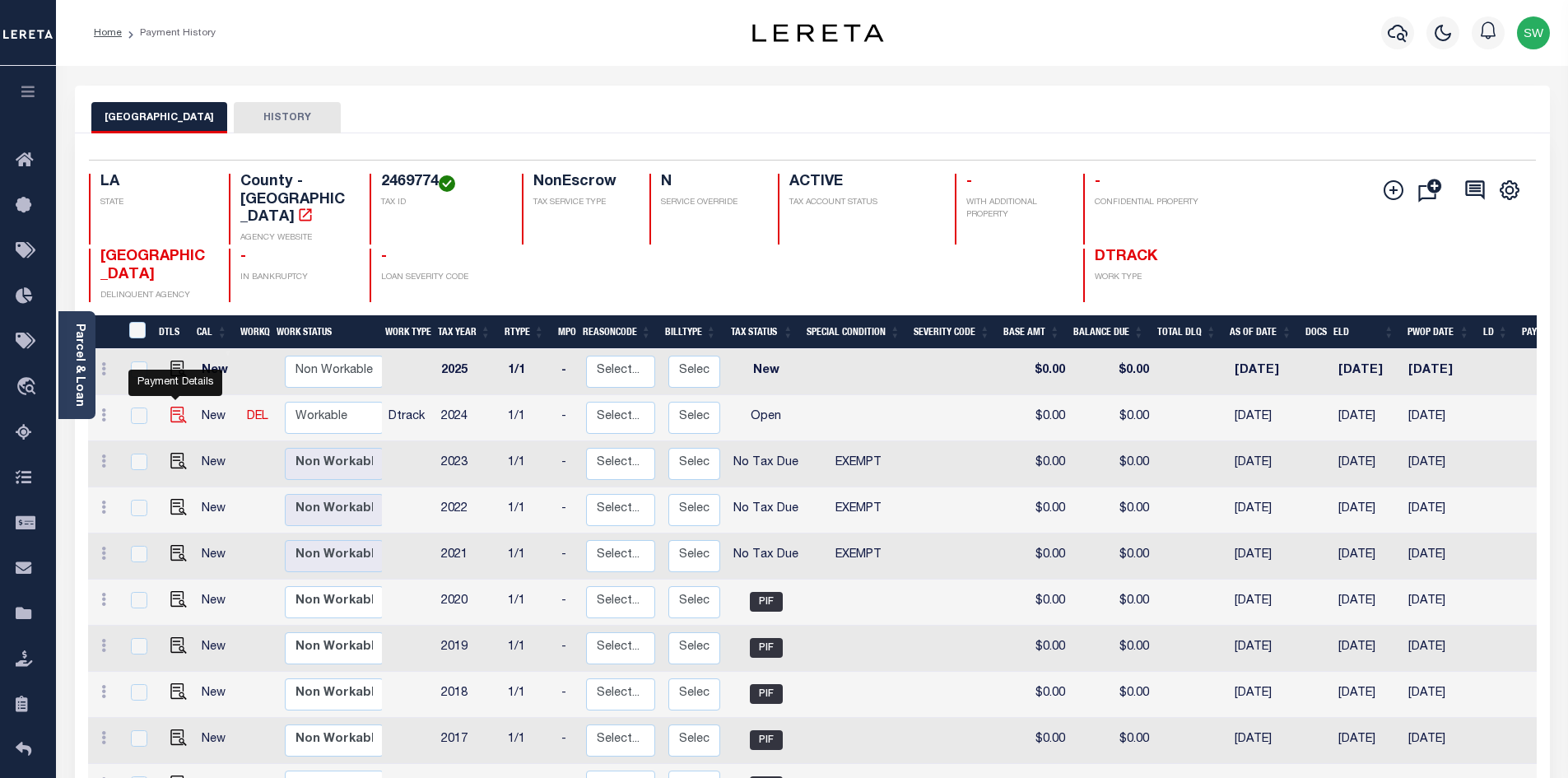
click at [180, 412] on img "" at bounding box center [178, 415] width 16 height 16
checkbox input "true"
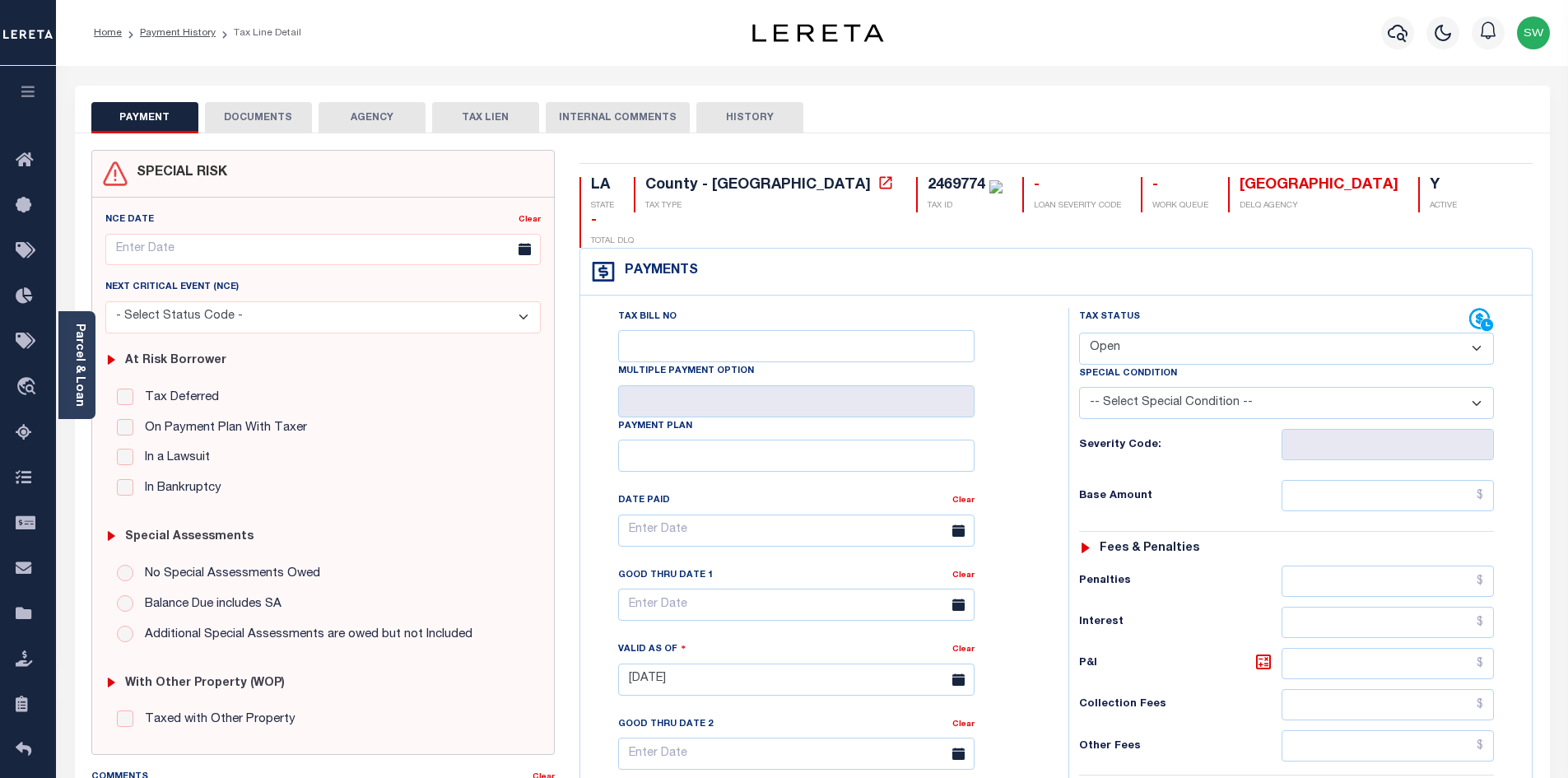
drag, startPoint x: 1477, startPoint y: 309, endPoint x: 1459, endPoint y: 325, distance: 24.1
click at [1477, 333] on select "- Select Status Code - Open Due/Unpaid Paid Incomplete No Tax Due Internal Refu…" at bounding box center [1286, 349] width 415 height 32
select select "NTX"
click at [1079, 333] on select "- Select Status Code - Open Due/Unpaid Paid Incomplete No Tax Due Internal Refu…" at bounding box center [1286, 349] width 415 height 32
type input "[DATE]"
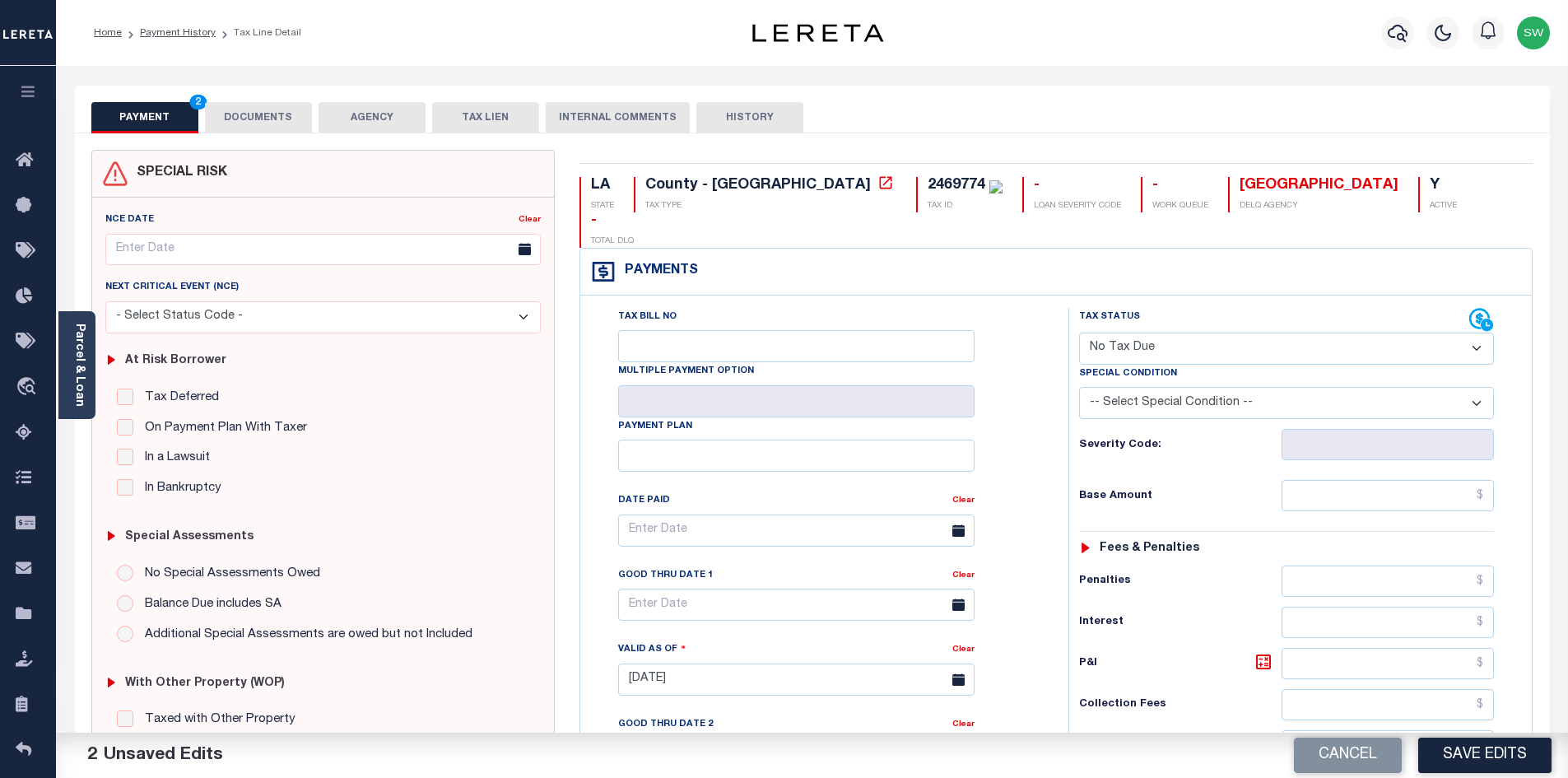
drag, startPoint x: 1477, startPoint y: 367, endPoint x: 1467, endPoint y: 374, distance: 12.2
click at [1477, 387] on select "-- Select Special Condition -- 3RD PARTY TAX LIEN AGENCY TAX LIEN (A.K.A Inside…" at bounding box center [1286, 403] width 415 height 32
select select "5"
click at [1079, 387] on select "-- Select Special Condition -- 3RD PARTY TAX LIEN AGENCY TAX LIEN (A.K.A Inside…" at bounding box center [1286, 403] width 415 height 32
click at [1045, 461] on div "Tax Bill No Multiple Payment Option Payment Plan Clear" at bounding box center [820, 671] width 471 height 727
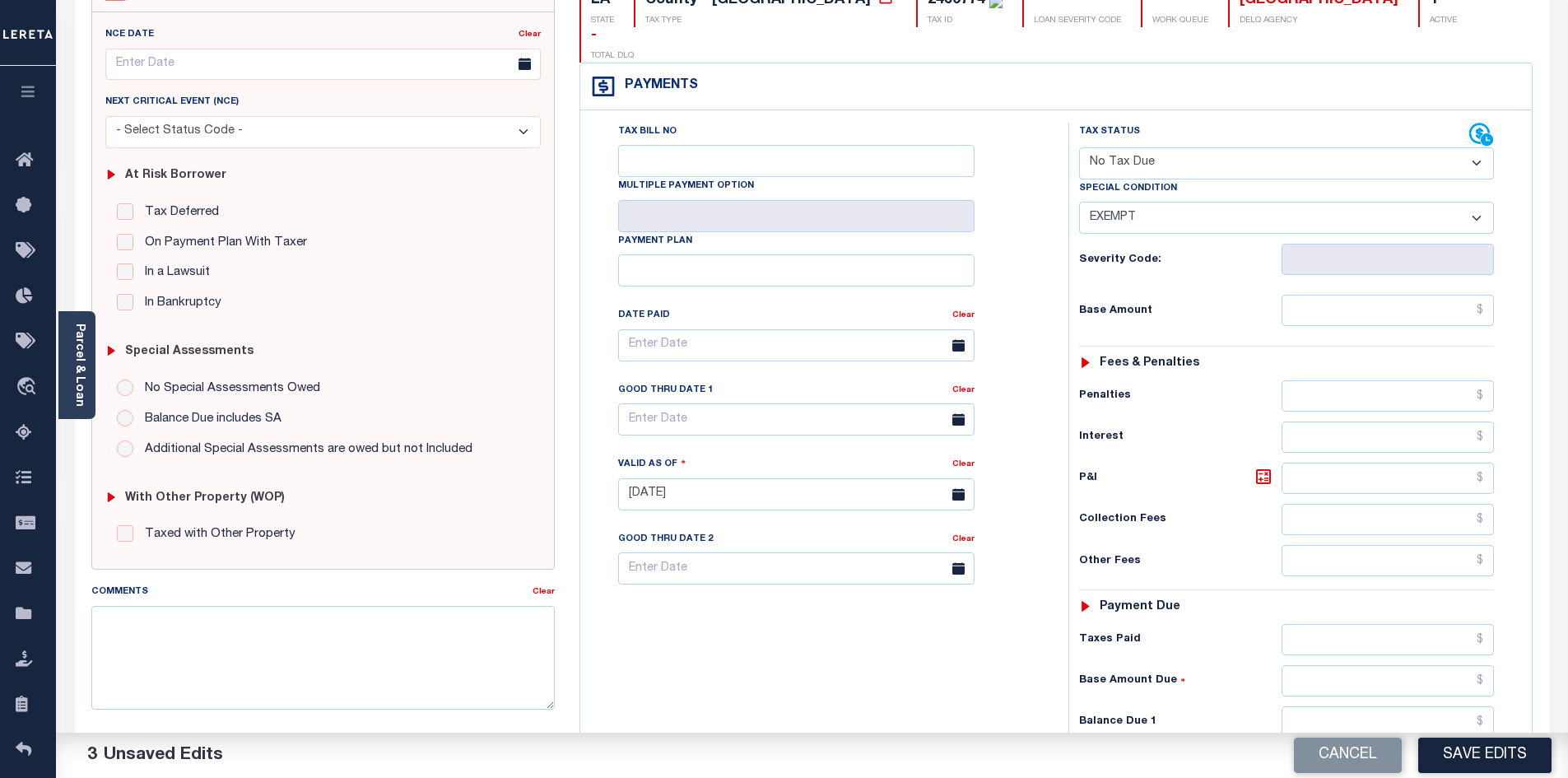
scroll to position [196, 0]
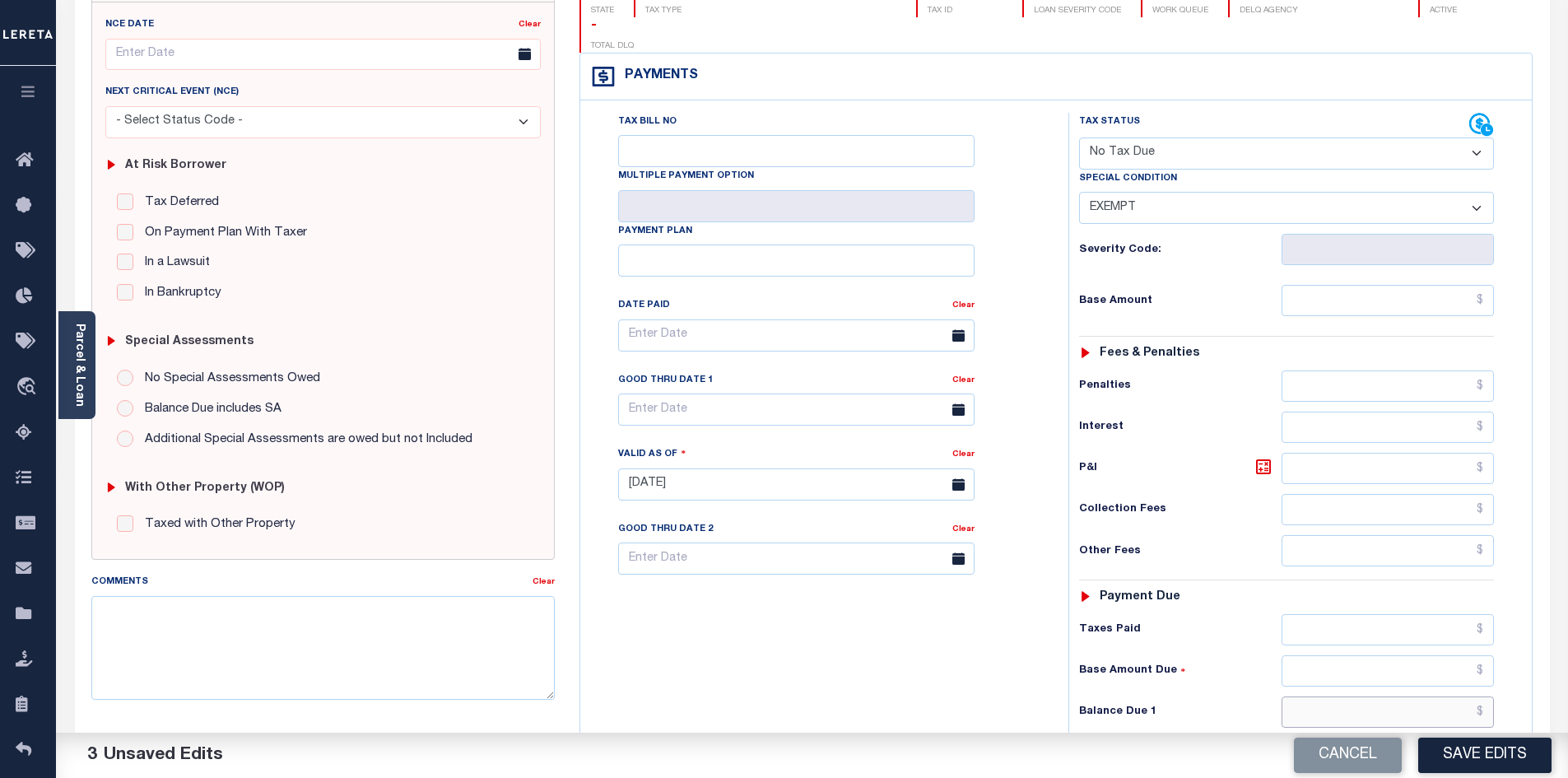
click at [1406, 697] on input "text" at bounding box center [1389, 712] width 213 height 31
type input "$0.00"
click at [989, 698] on div "Tax Bill No Multiple Payment Option Payment Plan Clear" at bounding box center [820, 476] width 471 height 727
click at [1473, 767] on button "Save Edits" at bounding box center [1485, 756] width 134 height 36
checkbox input "false"
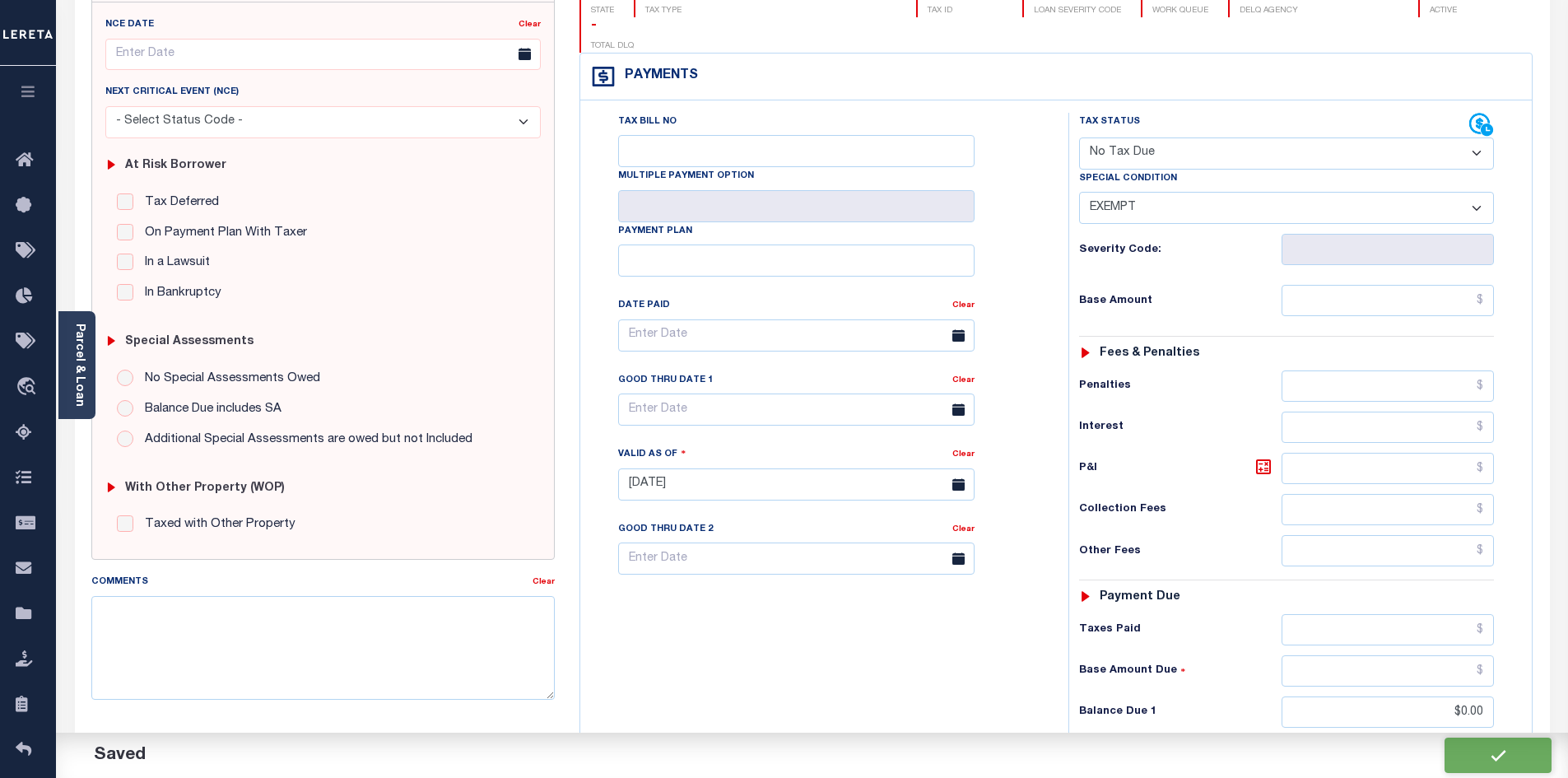
checkbox input "false"
type input "$0"
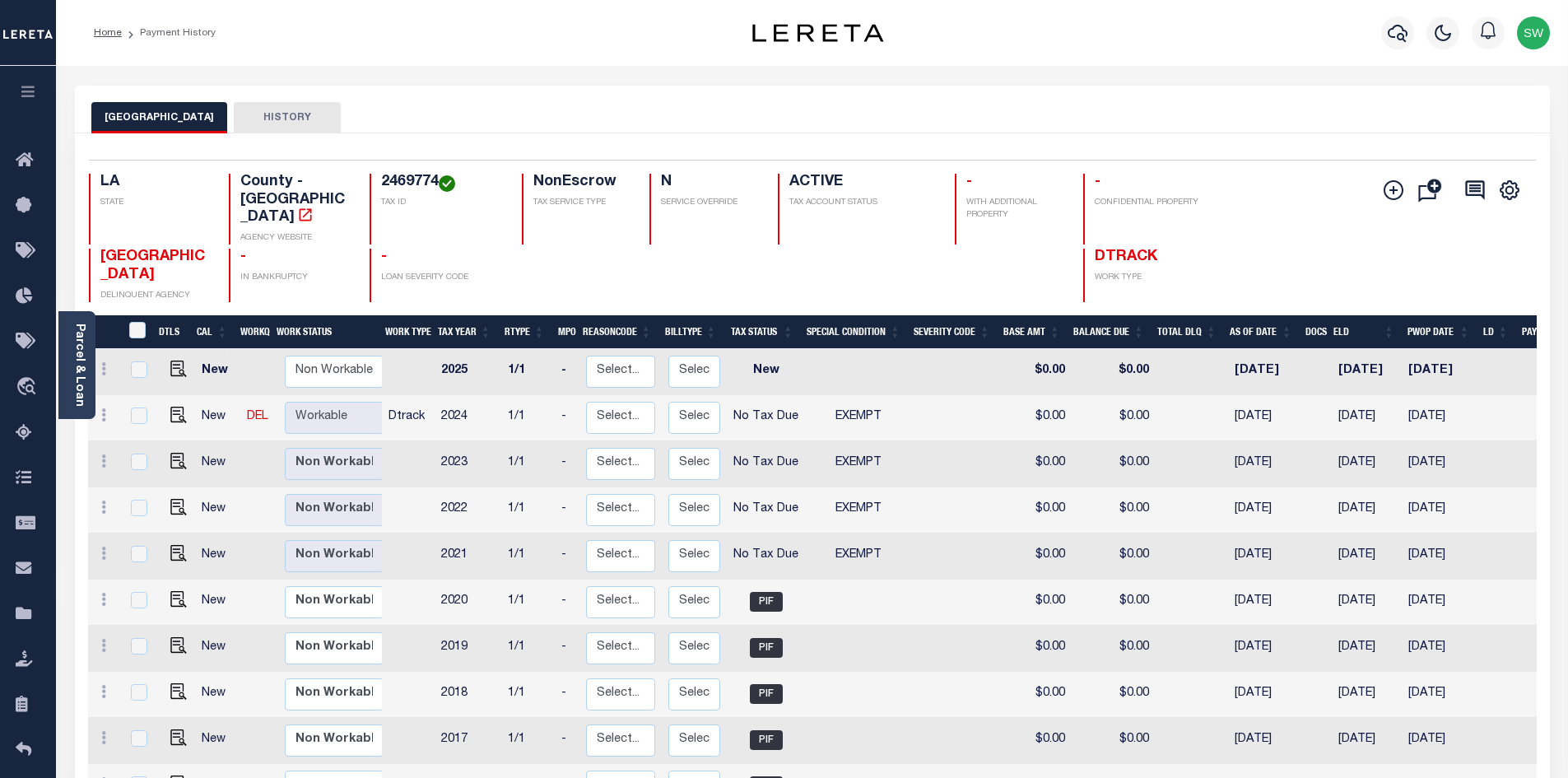
click at [673, 96] on div "EAST BATON ROUGE PARISH HISTORY" at bounding box center [812, 109] width 1475 height 47
click at [1405, 33] on icon "button" at bounding box center [1397, 32] width 19 height 19
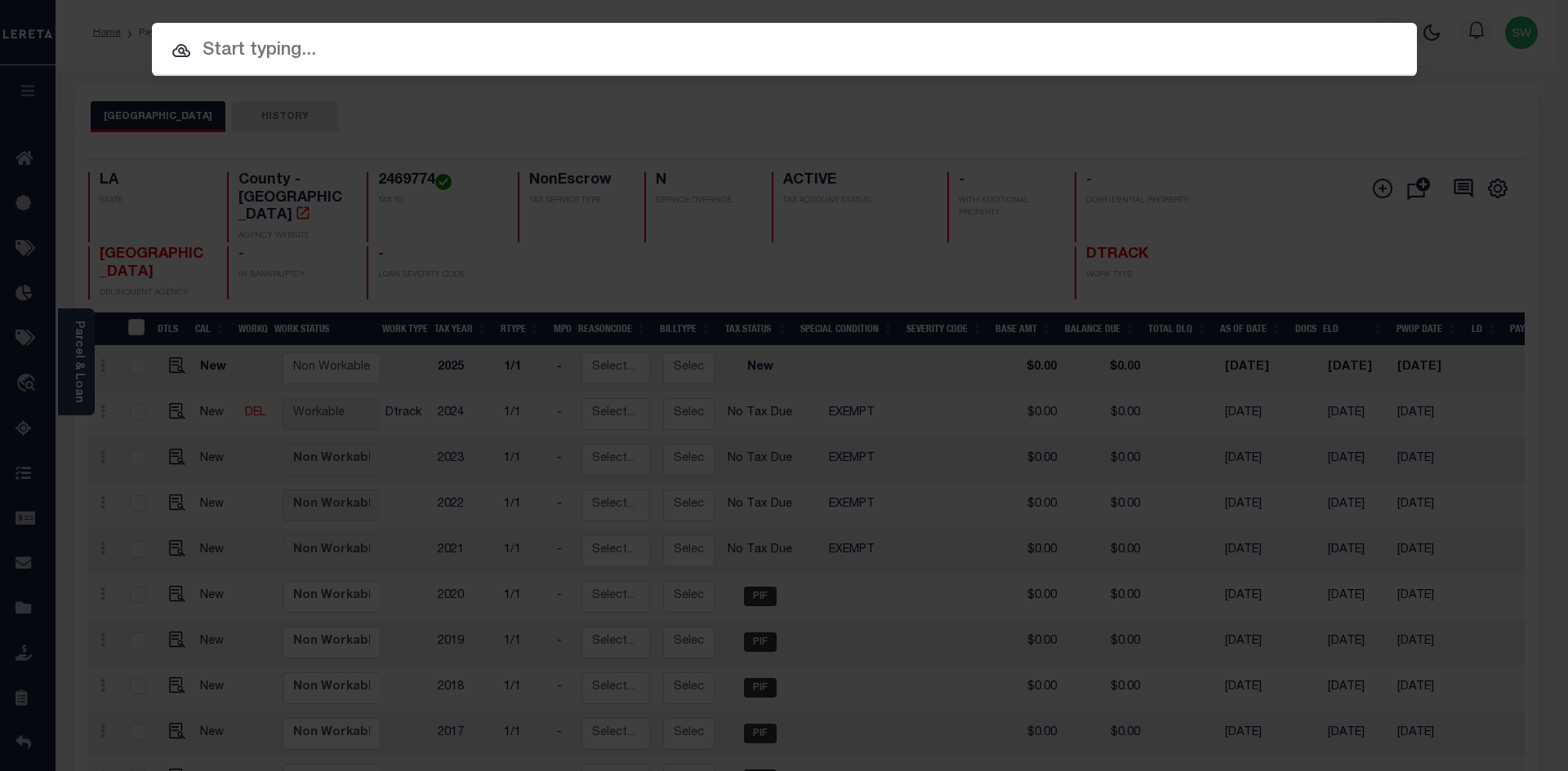
click at [270, 49] on input "text" at bounding box center [784, 51] width 1265 height 29
paste input "27011460"
type input "27011460"
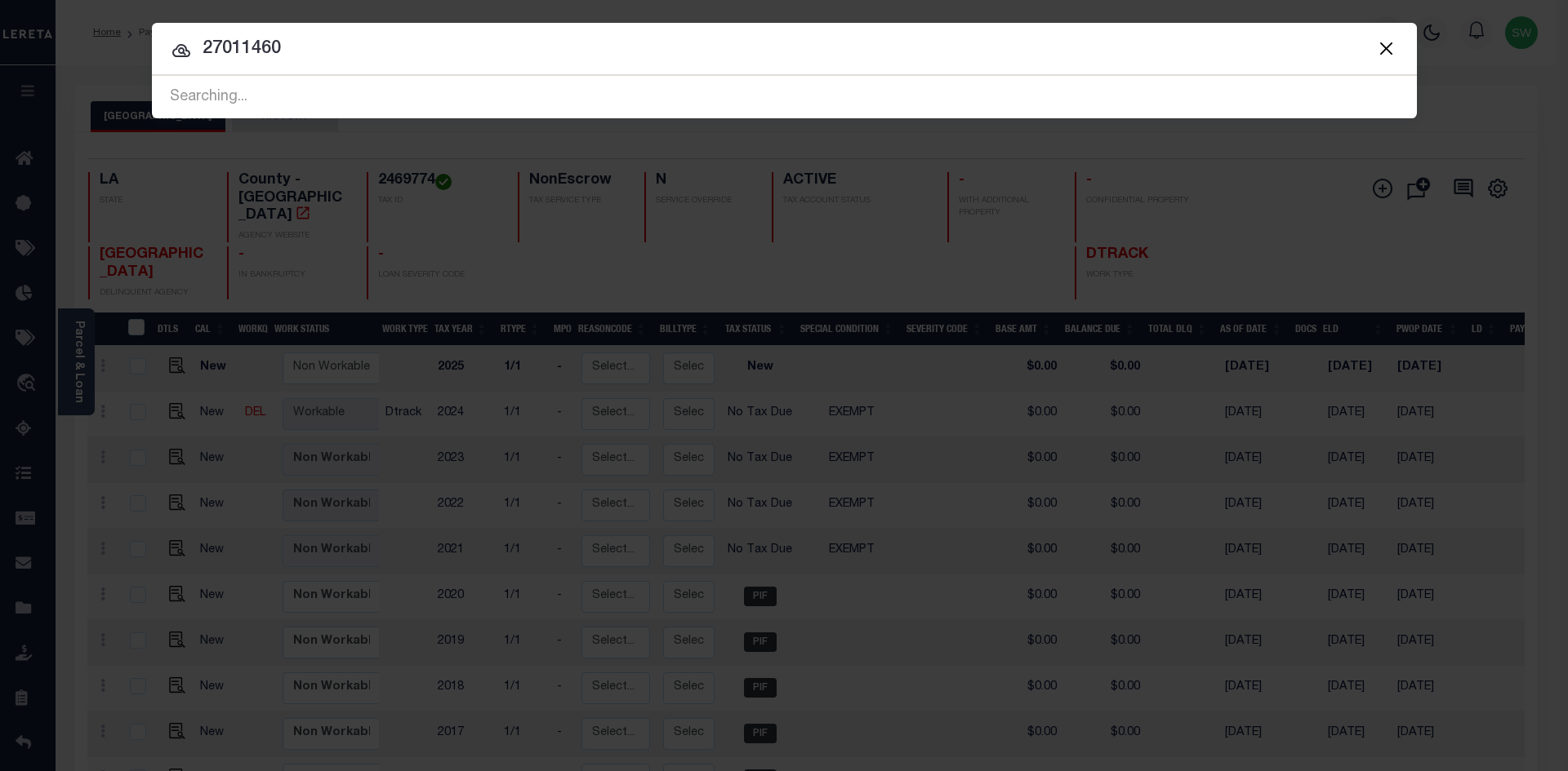
click at [347, 54] on input "27011460" at bounding box center [784, 49] width 1265 height 29
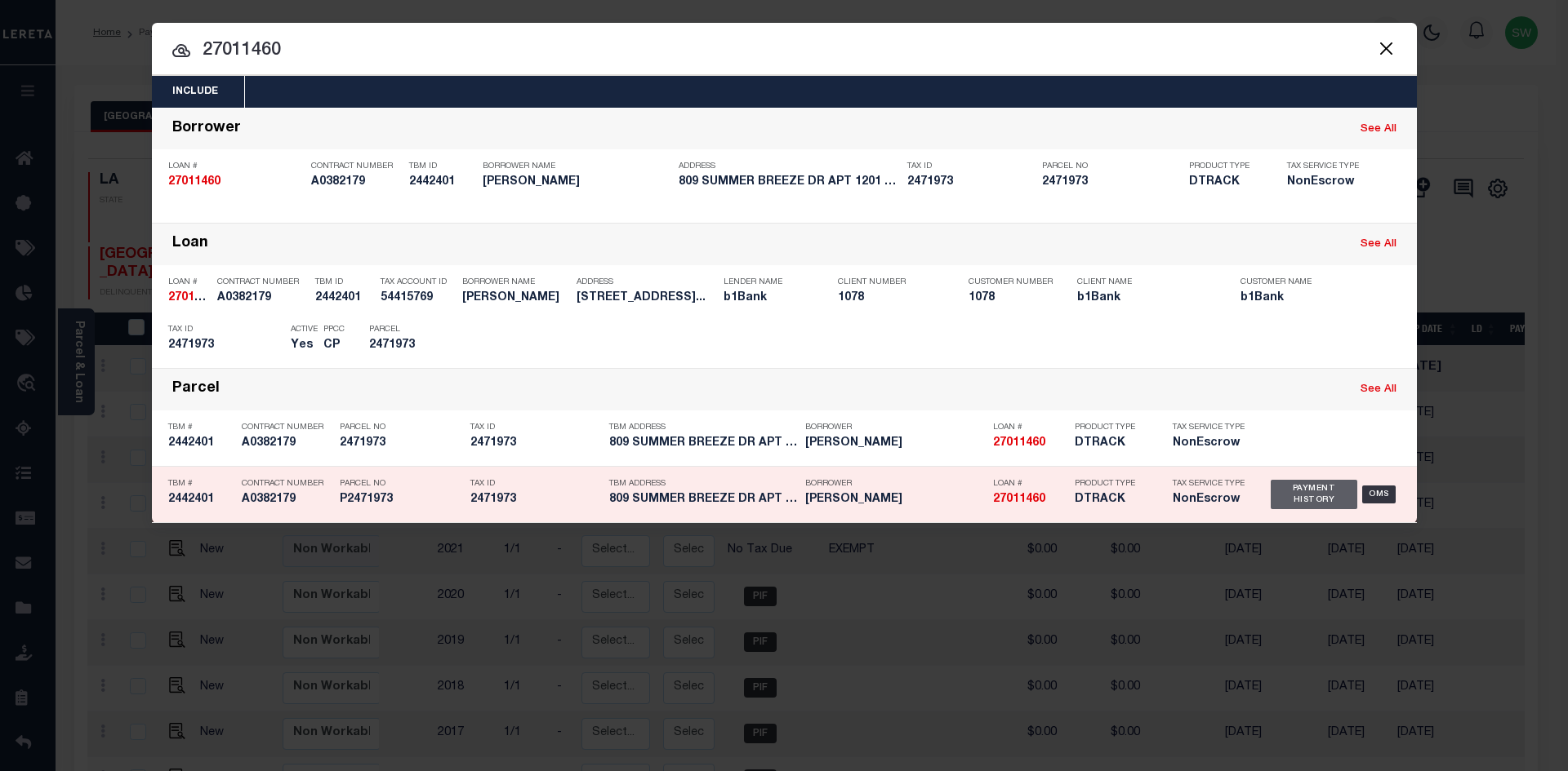
click at [1320, 497] on div "Payment History" at bounding box center [1315, 494] width 87 height 29
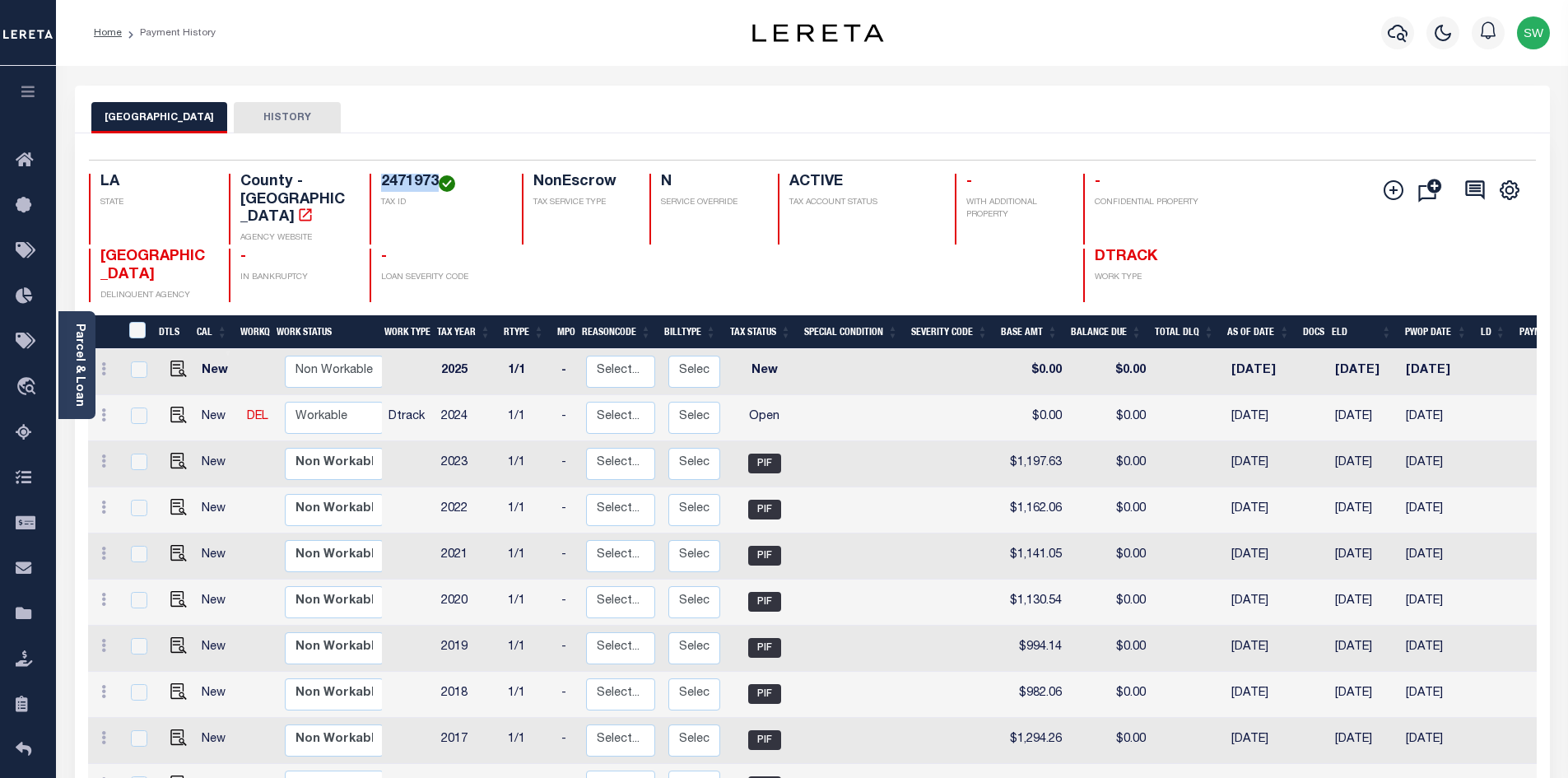
drag, startPoint x: 437, startPoint y: 185, endPoint x: 383, endPoint y: 181, distance: 54.1
click at [383, 181] on h4 "2471973" at bounding box center [441, 182] width 121 height 18
copy h4 "2471973"
click at [75, 368] on link "Parcel & Loan" at bounding box center [80, 365] width 12 height 83
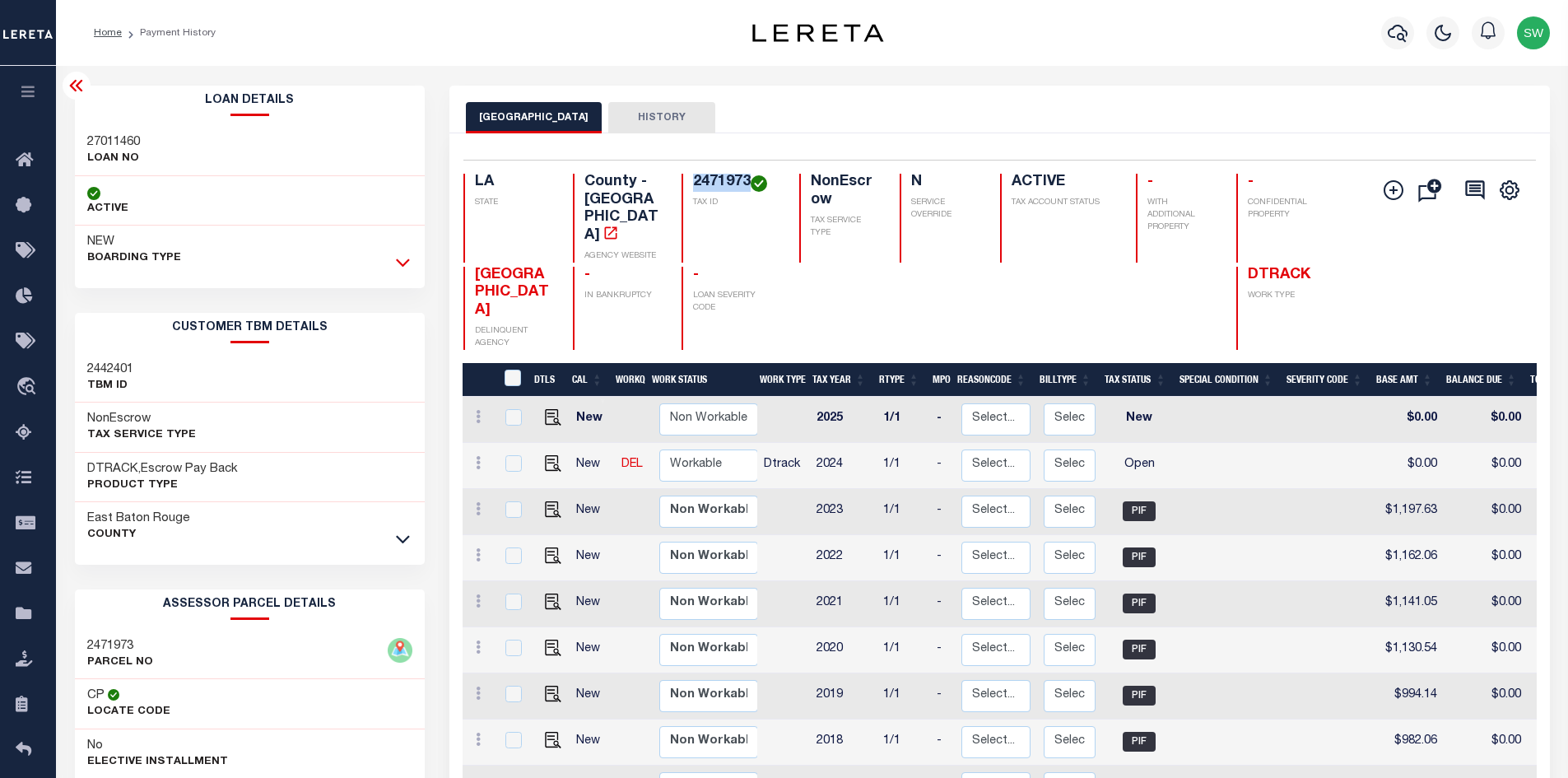
click at [398, 264] on icon at bounding box center [403, 262] width 14 height 17
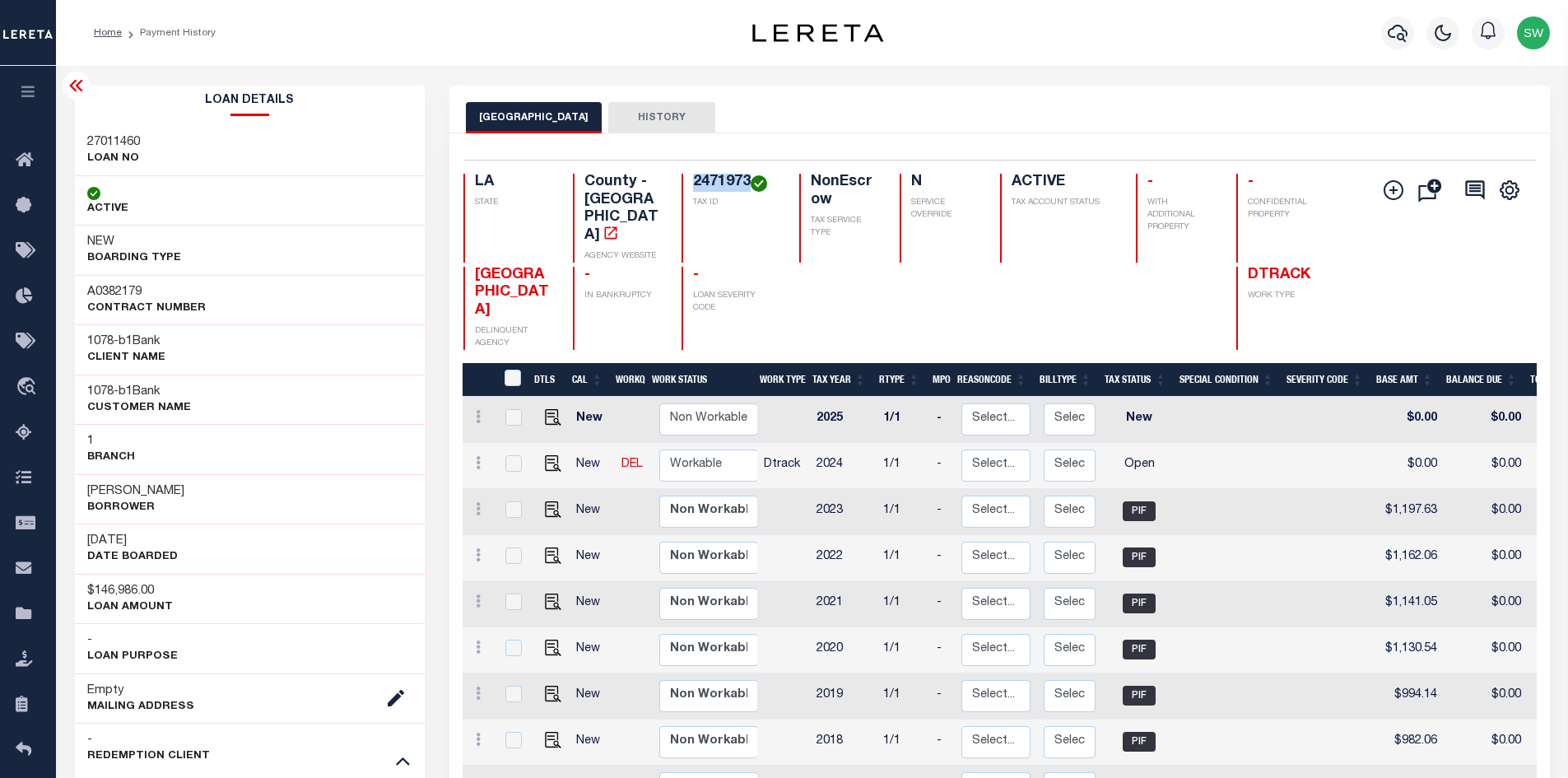
drag, startPoint x: 187, startPoint y: 493, endPoint x: 85, endPoint y: 489, distance: 102.1
click at [85, 489] on div "[PERSON_NAME]" at bounding box center [250, 499] width 350 height 50
copy h3 "[PERSON_NAME]"
click at [559, 460] on td at bounding box center [549, 466] width 40 height 46
checkbox input "true"
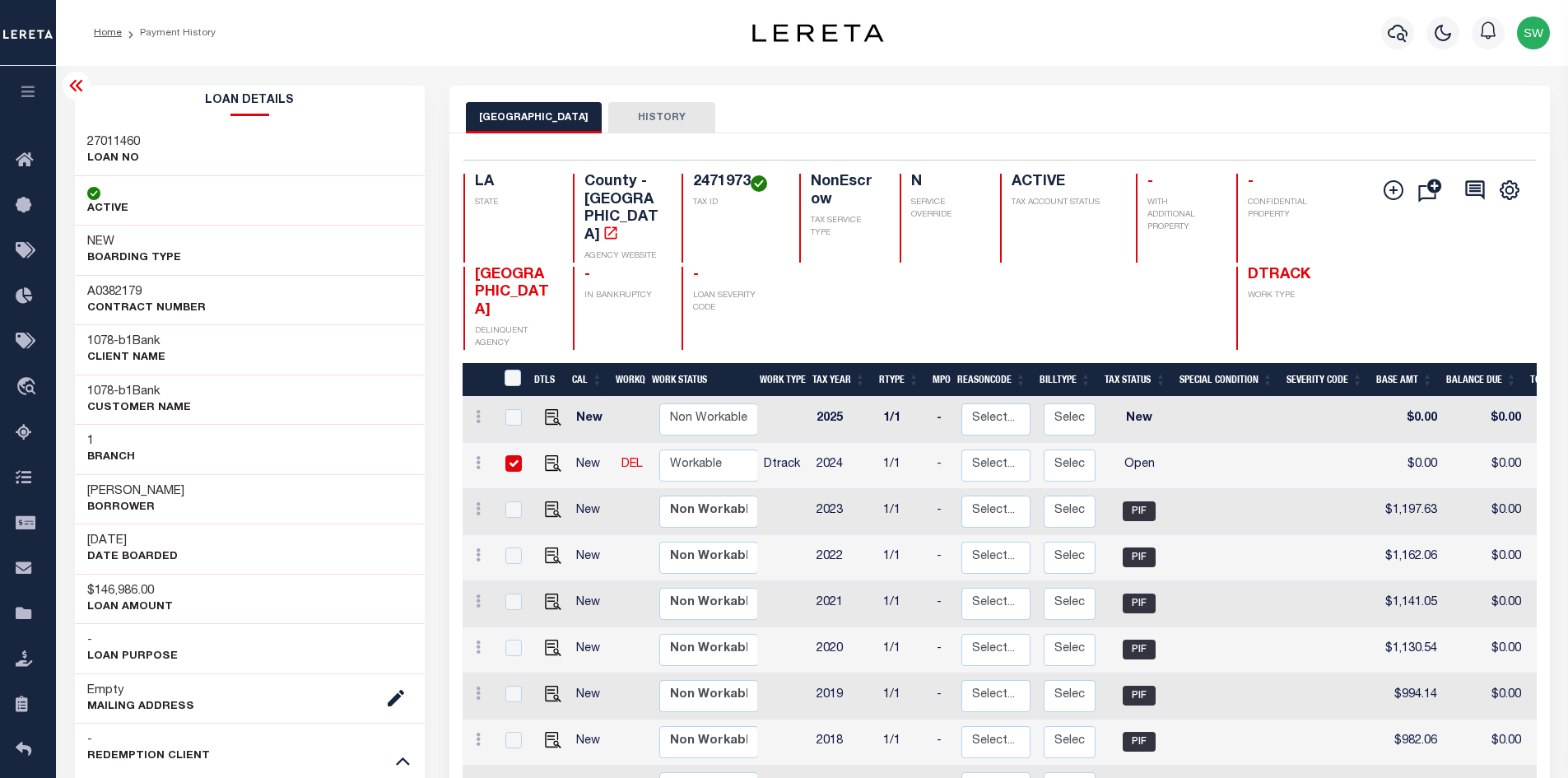
checkbox input "true"
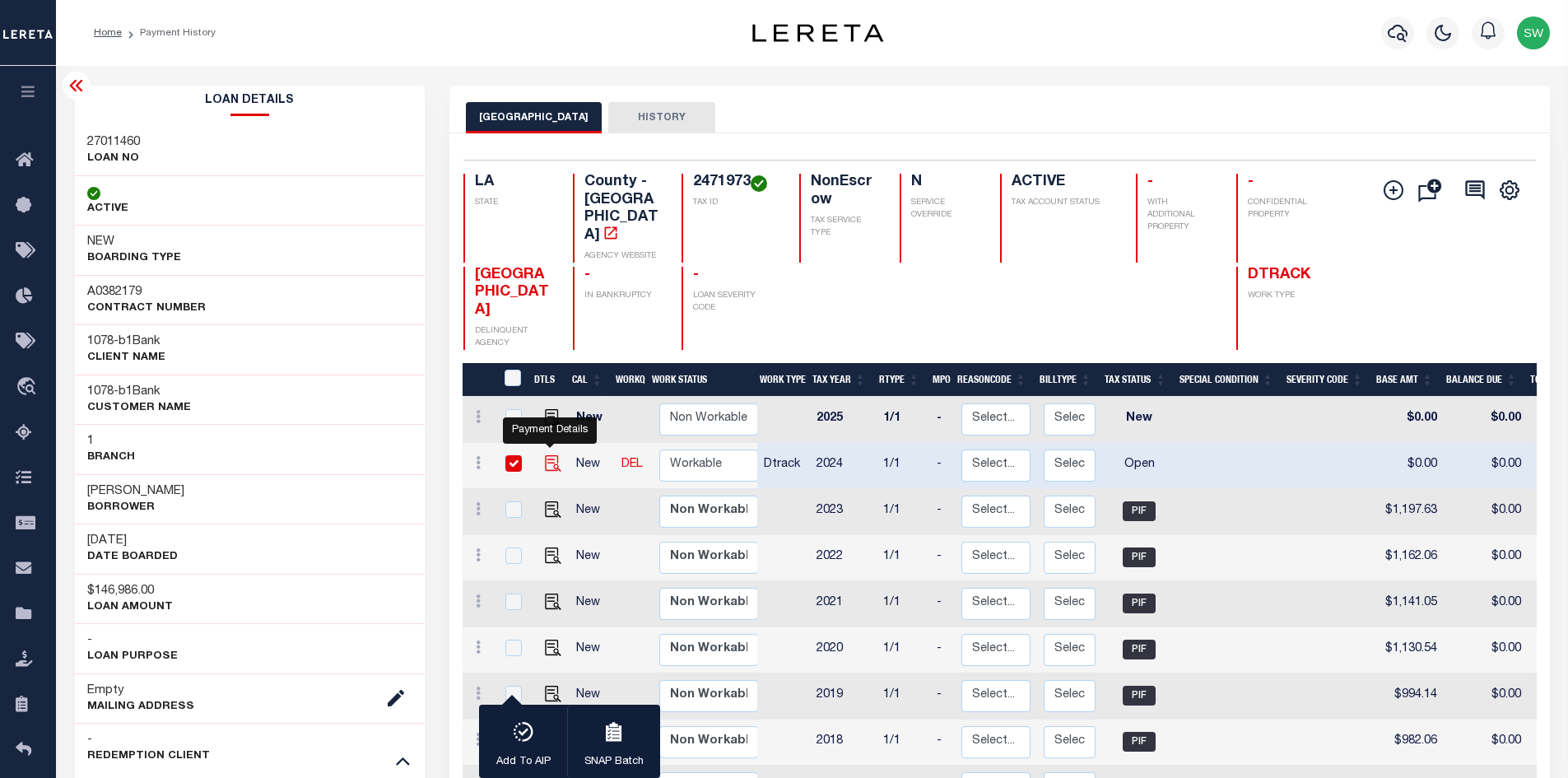
click at [547, 463] on img "" at bounding box center [553, 463] width 16 height 16
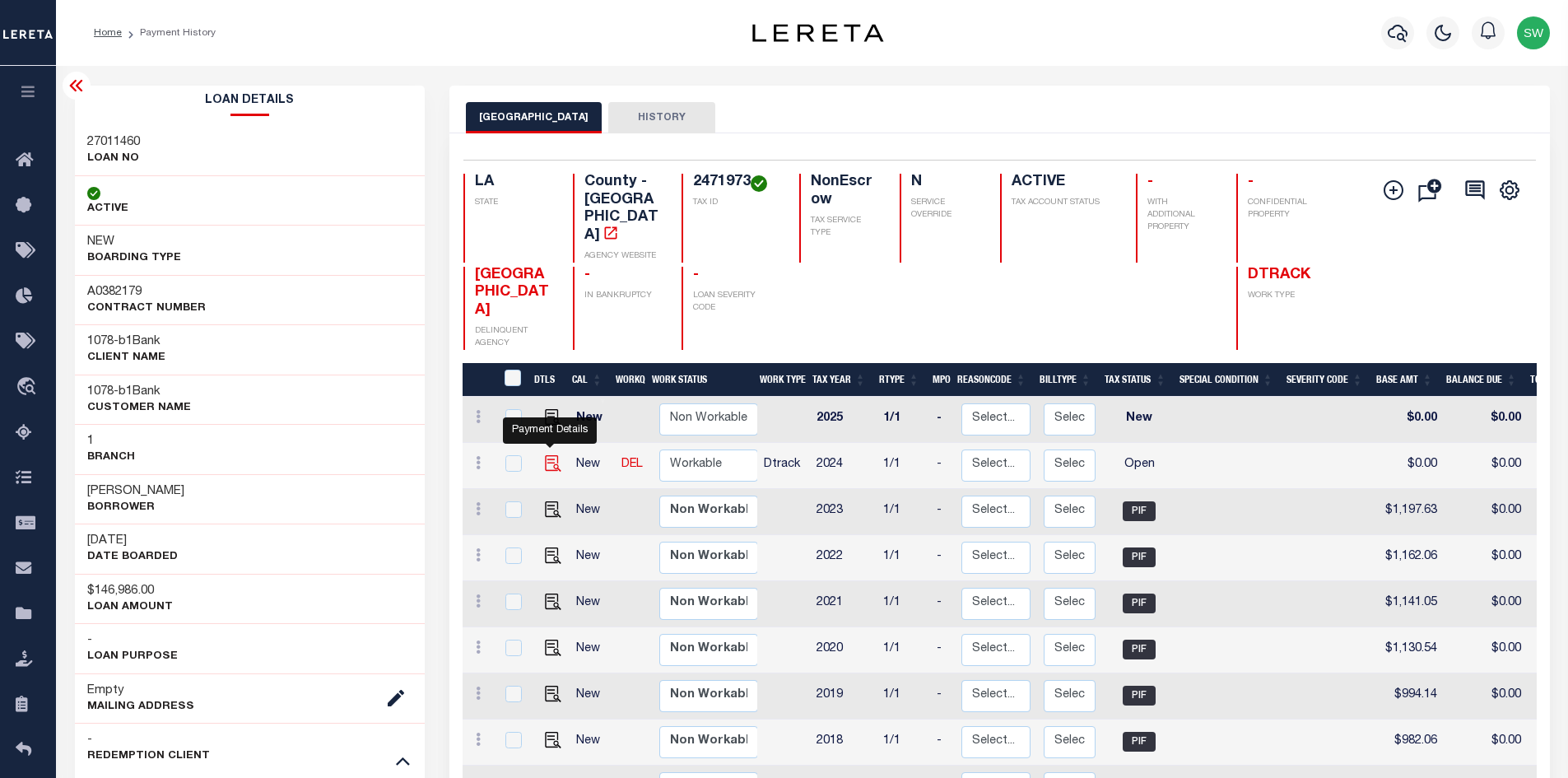
checkbox input "false"
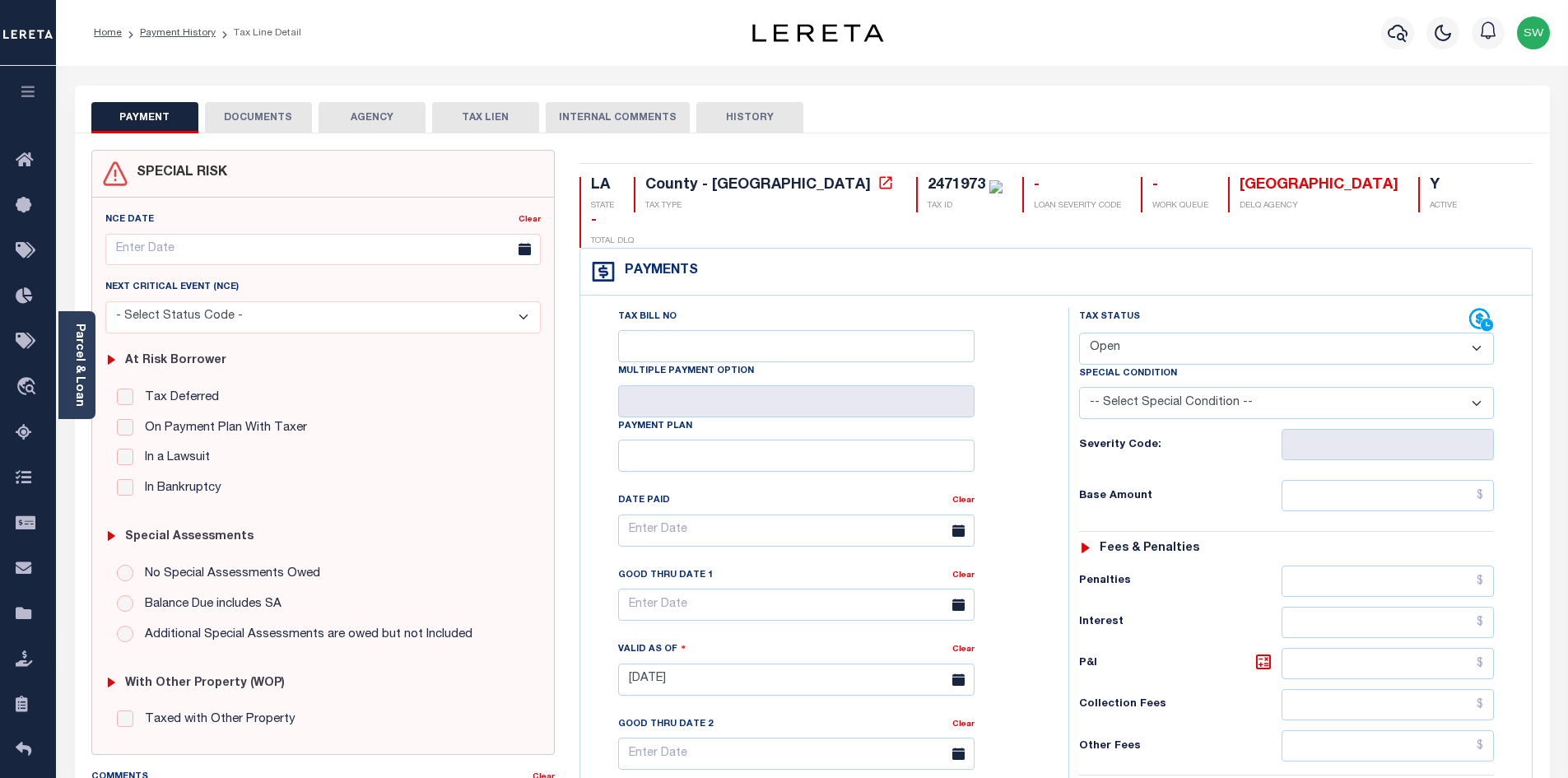
click at [1477, 333] on select "- Select Status Code - Open Due/Unpaid Paid Incomplete No Tax Due Internal Refu…" at bounding box center [1286, 349] width 415 height 32
select select "PYD"
click at [1079, 333] on select "- Select Status Code - Open Due/Unpaid Paid Incomplete No Tax Due Internal Refu…" at bounding box center [1286, 349] width 415 height 32
type input "[DATE]"
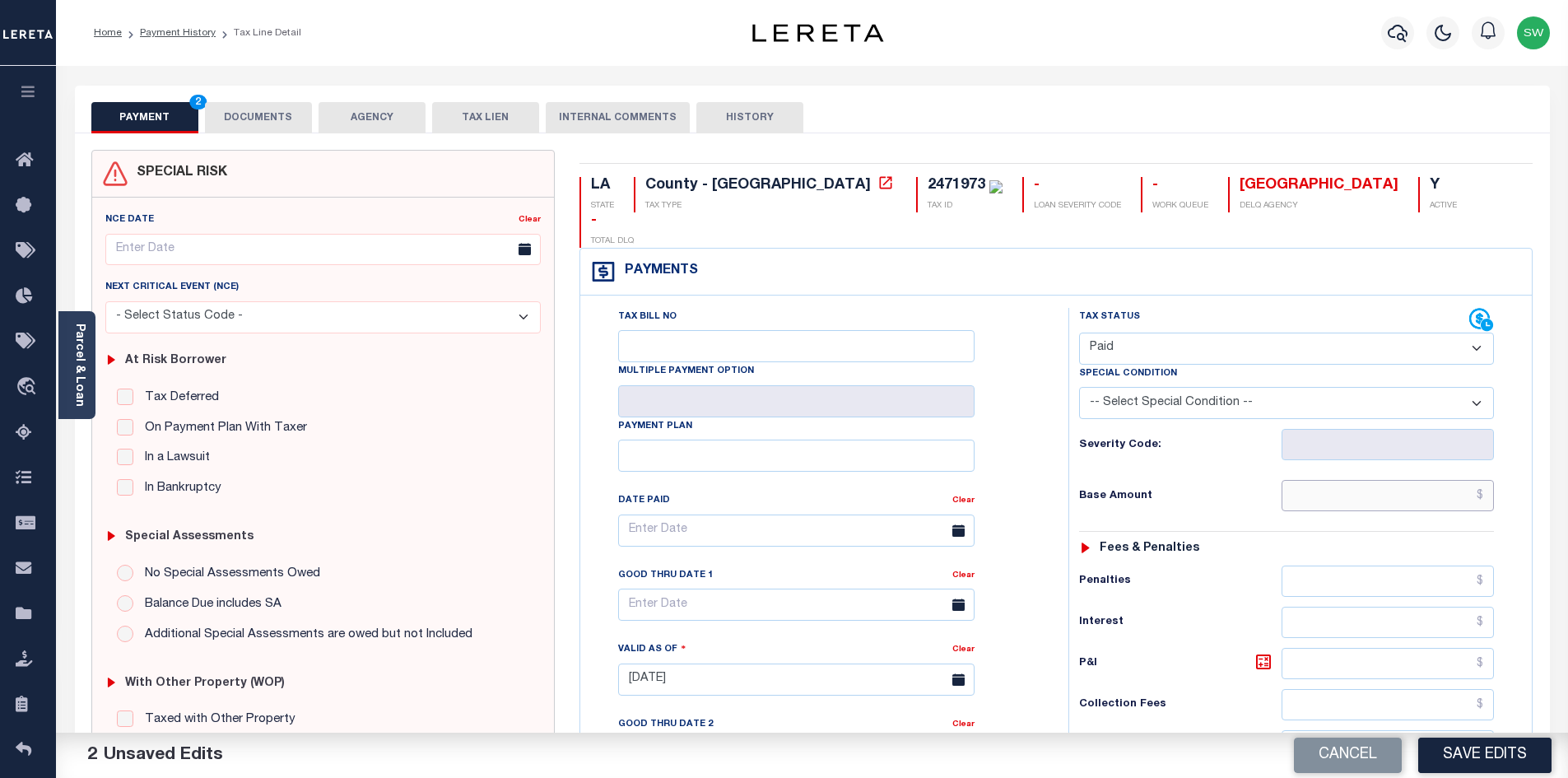
click at [1363, 480] on input "text" at bounding box center [1389, 495] width 213 height 31
paste input "1,185.03"
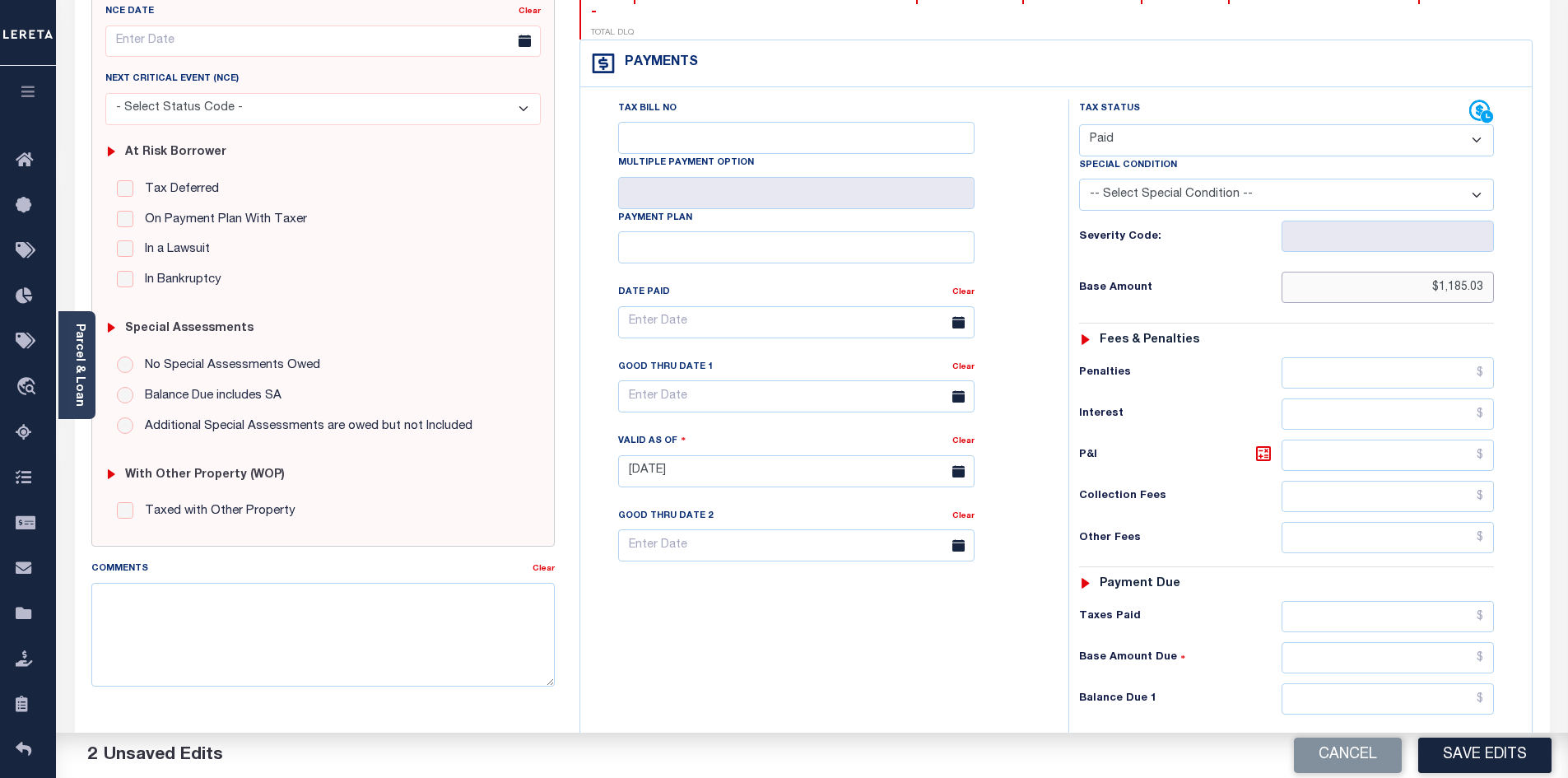
scroll to position [211, 0]
type input "$1,185.03"
click at [1341, 599] on input "text" at bounding box center [1389, 614] width 213 height 31
paste input "1,185.03"
type input "$1,185.03"
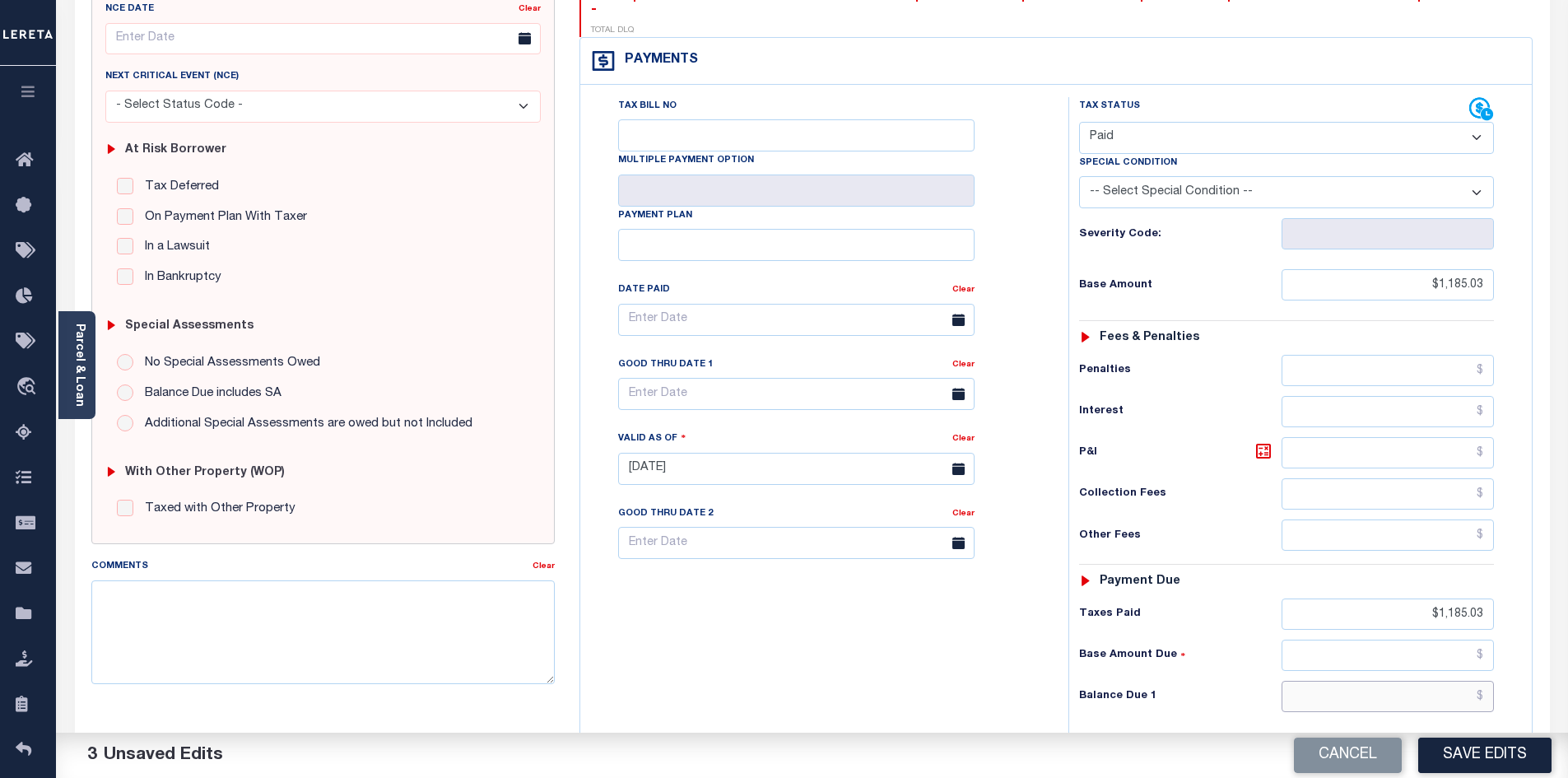
click at [1412, 681] on input "text" at bounding box center [1389, 696] width 213 height 31
type input "$0.00"
click at [1009, 660] on div "Tax Bill No Multiple Payment Option Payment Plan Clear" at bounding box center [820, 461] width 471 height 727
click at [1464, 759] on button "Save Edits" at bounding box center [1485, 756] width 134 height 36
click at [908, 655] on div "Tax Bill No Multiple Payment Option Payment Plan Clear" at bounding box center [820, 461] width 471 height 727
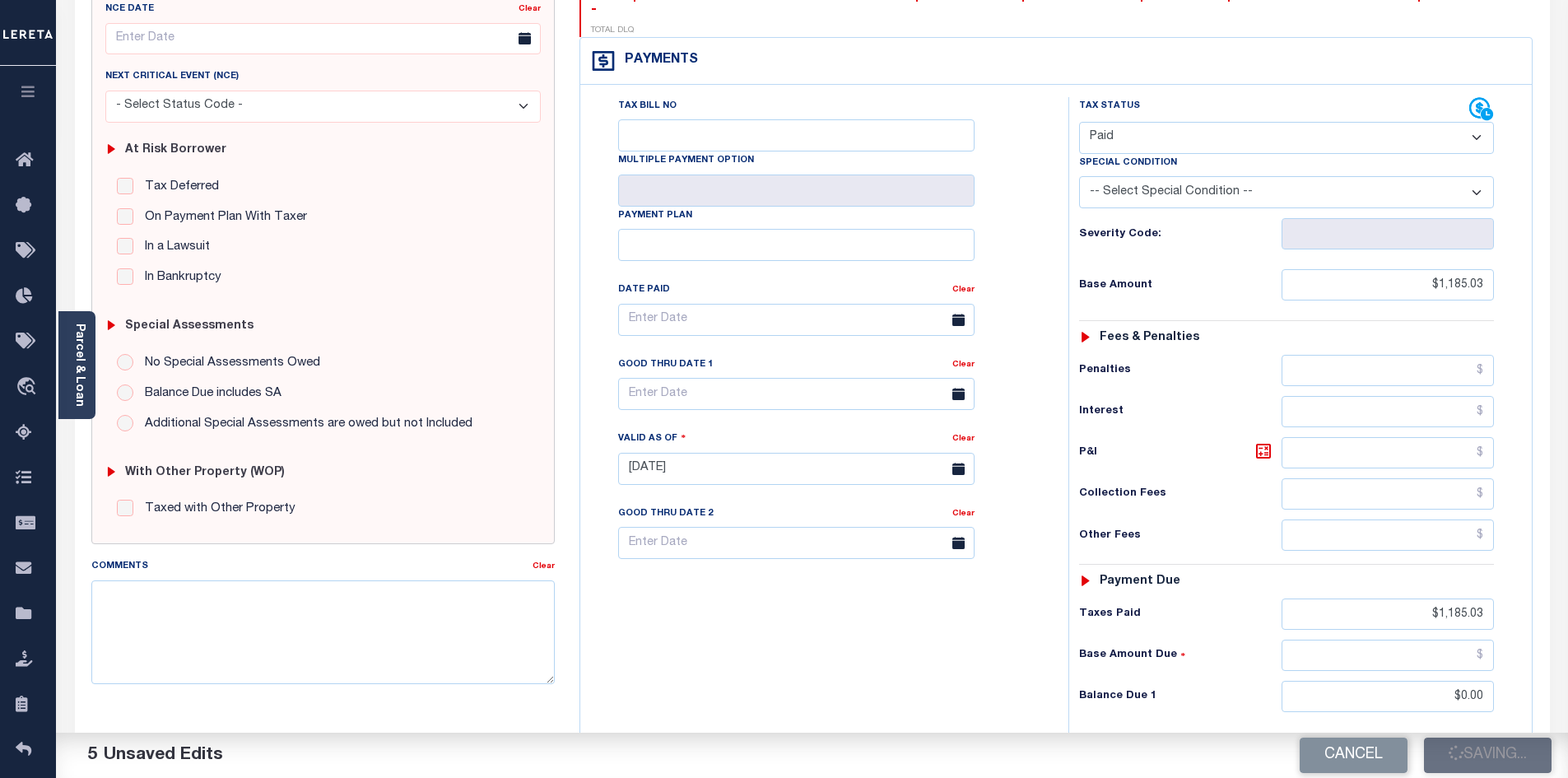
checkbox input "false"
type input "$1,185.03"
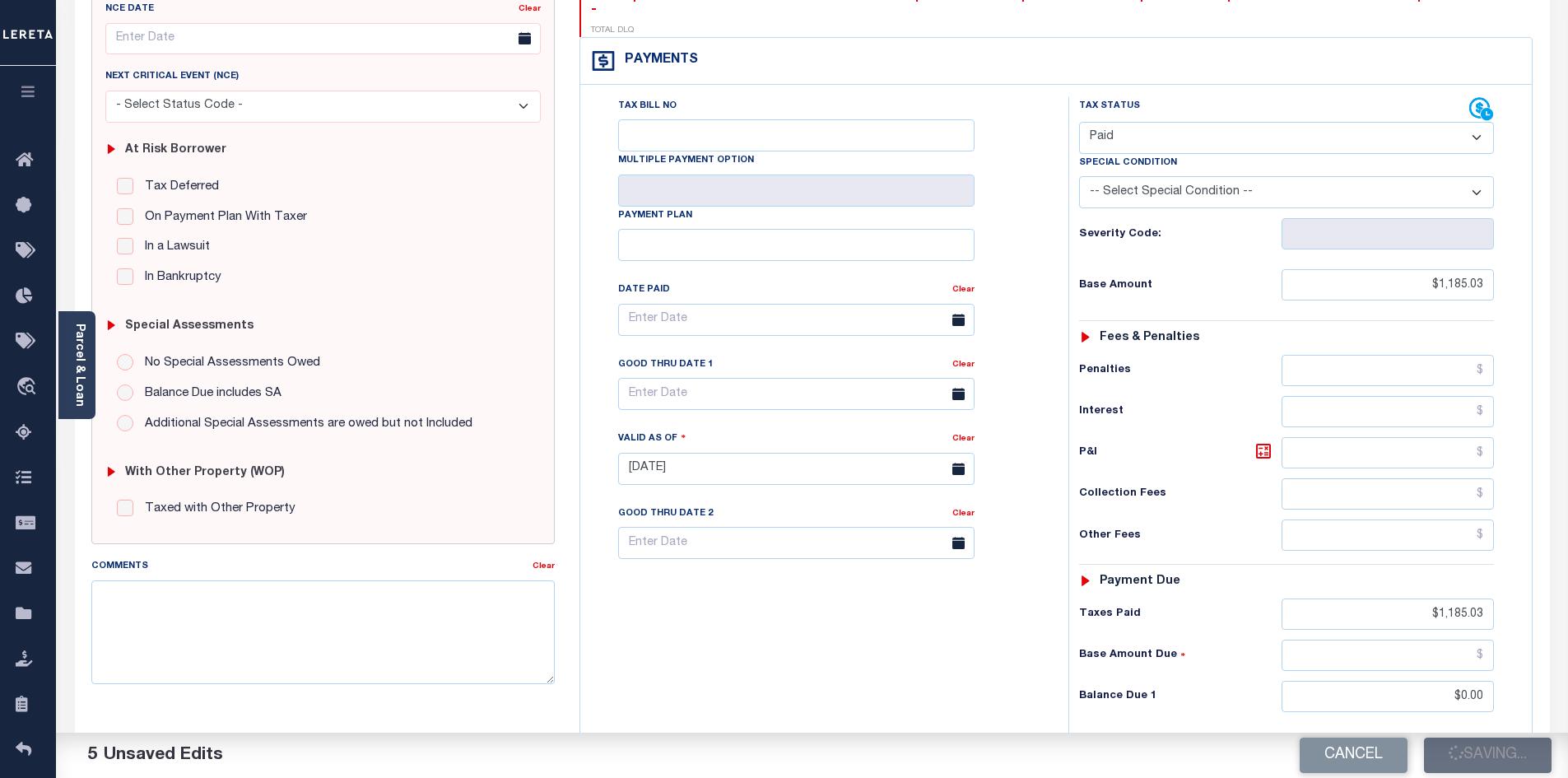
type input "$1,185.03"
type input "$0"
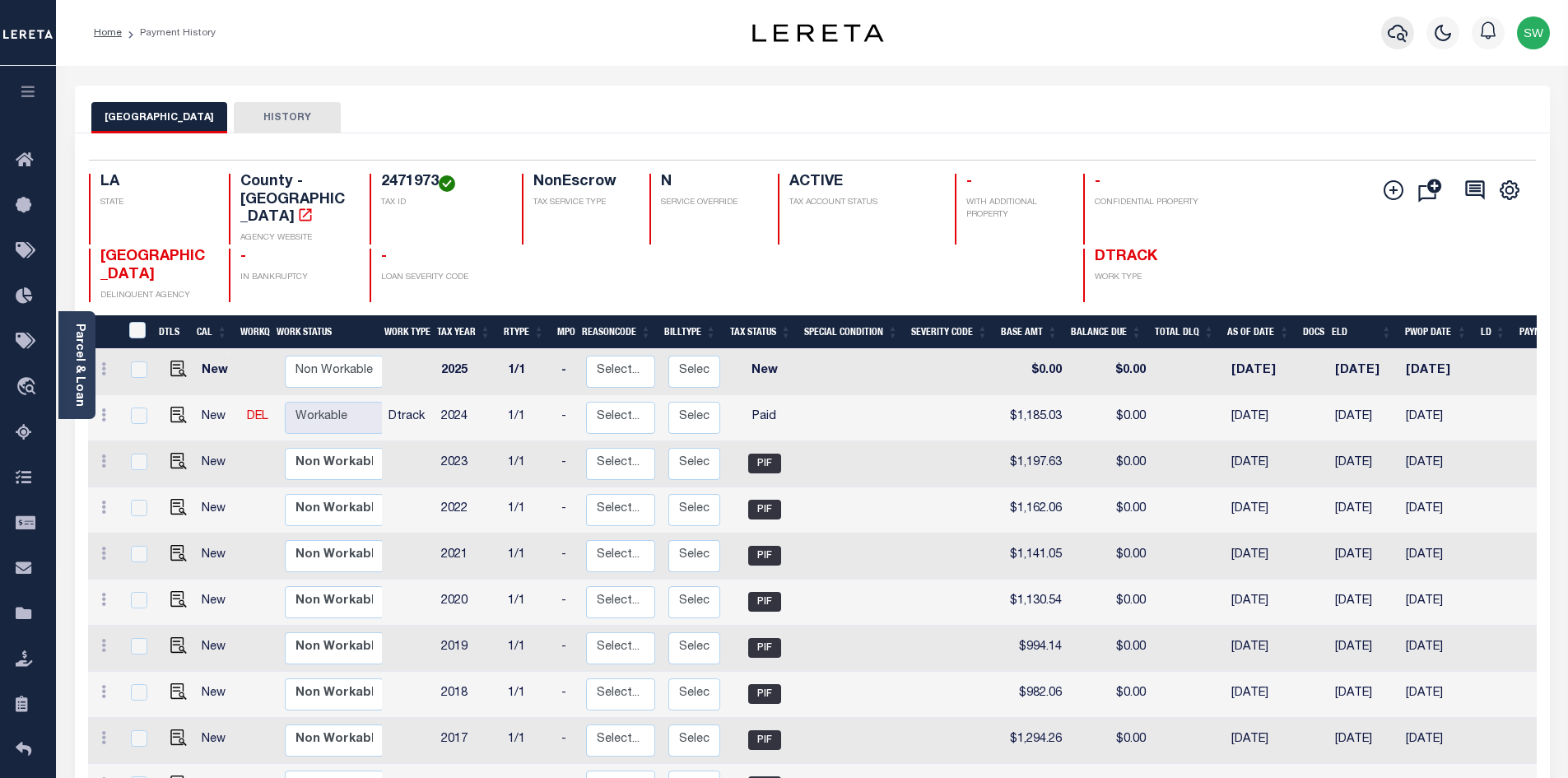
click at [1404, 40] on icon "button" at bounding box center [1397, 32] width 19 height 19
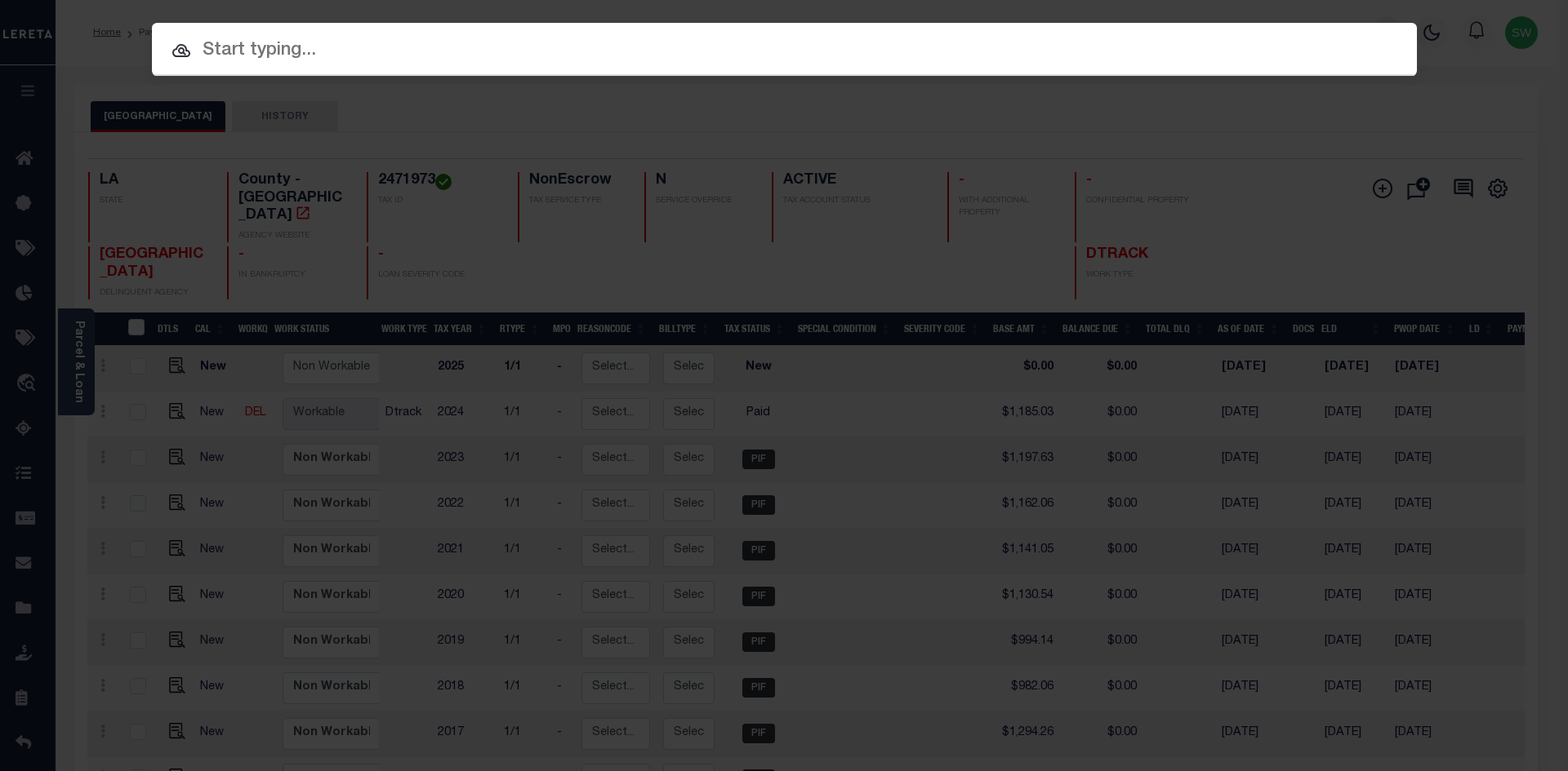
click at [216, 50] on input "text" at bounding box center [784, 51] width 1265 height 29
paste input "RIM 2391"
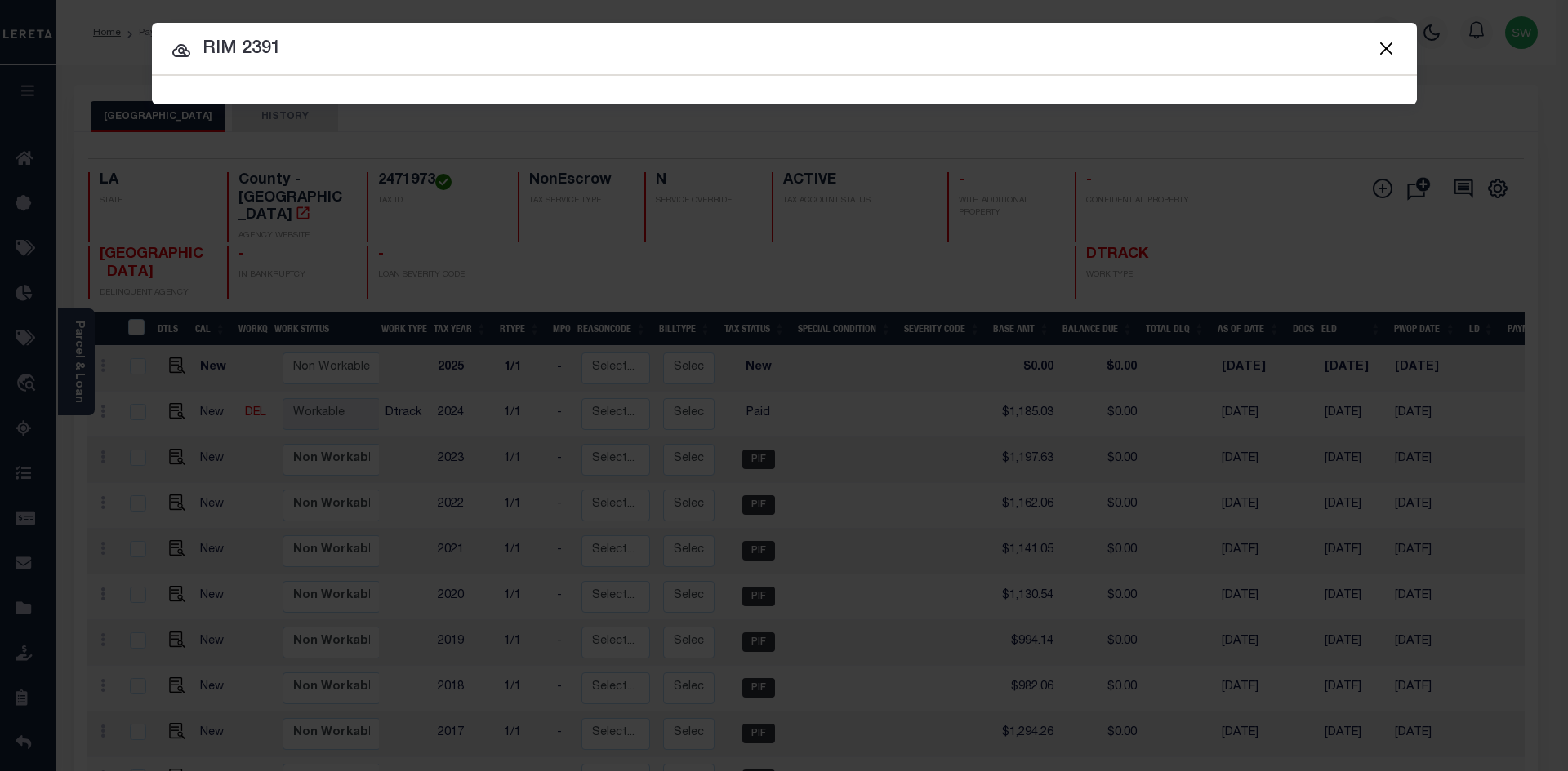
click at [317, 48] on input "RIM 2391" at bounding box center [784, 49] width 1265 height 29
type input "RIM 2391"
click at [181, 50] on icon at bounding box center [180, 50] width 19 height 19
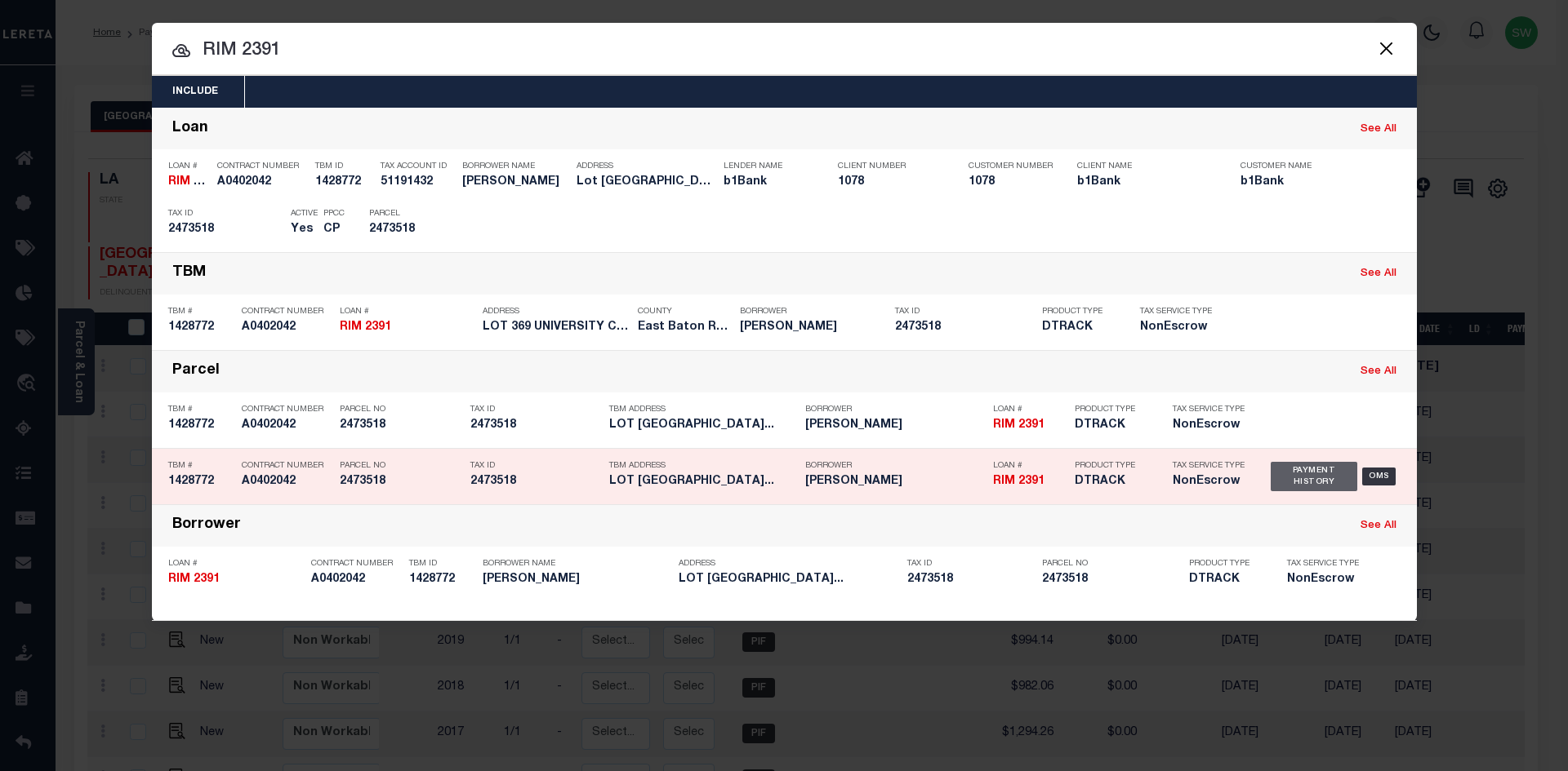
click at [1309, 482] on div "Payment History" at bounding box center [1315, 477] width 87 height 29
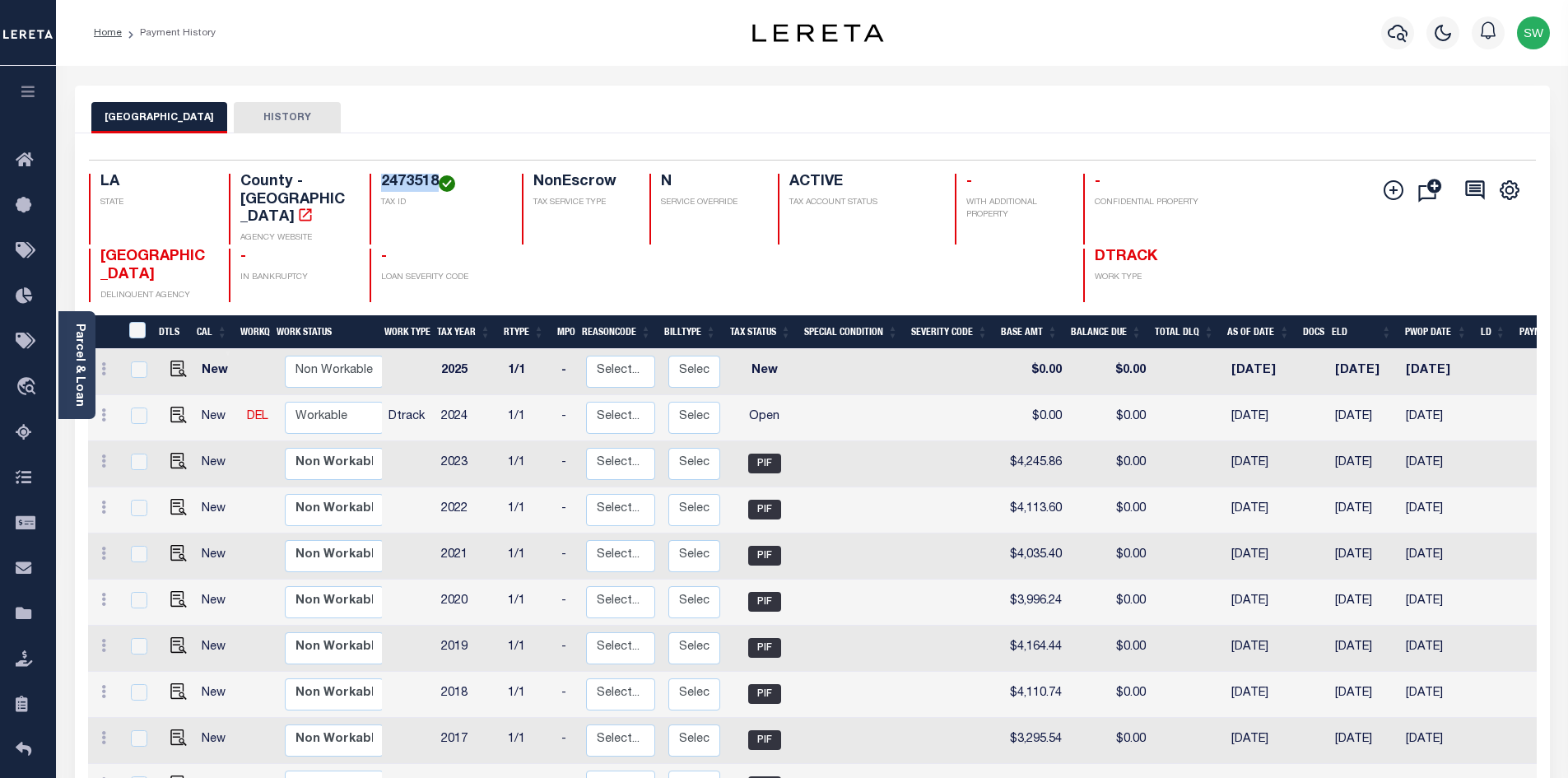
drag, startPoint x: 437, startPoint y: 182, endPoint x: 382, endPoint y: 185, distance: 55.1
click at [382, 185] on h4 "2473518" at bounding box center [441, 182] width 121 height 18
copy h4 "2473518"
click at [86, 367] on div "Parcel & Loan" at bounding box center [77, 365] width 37 height 108
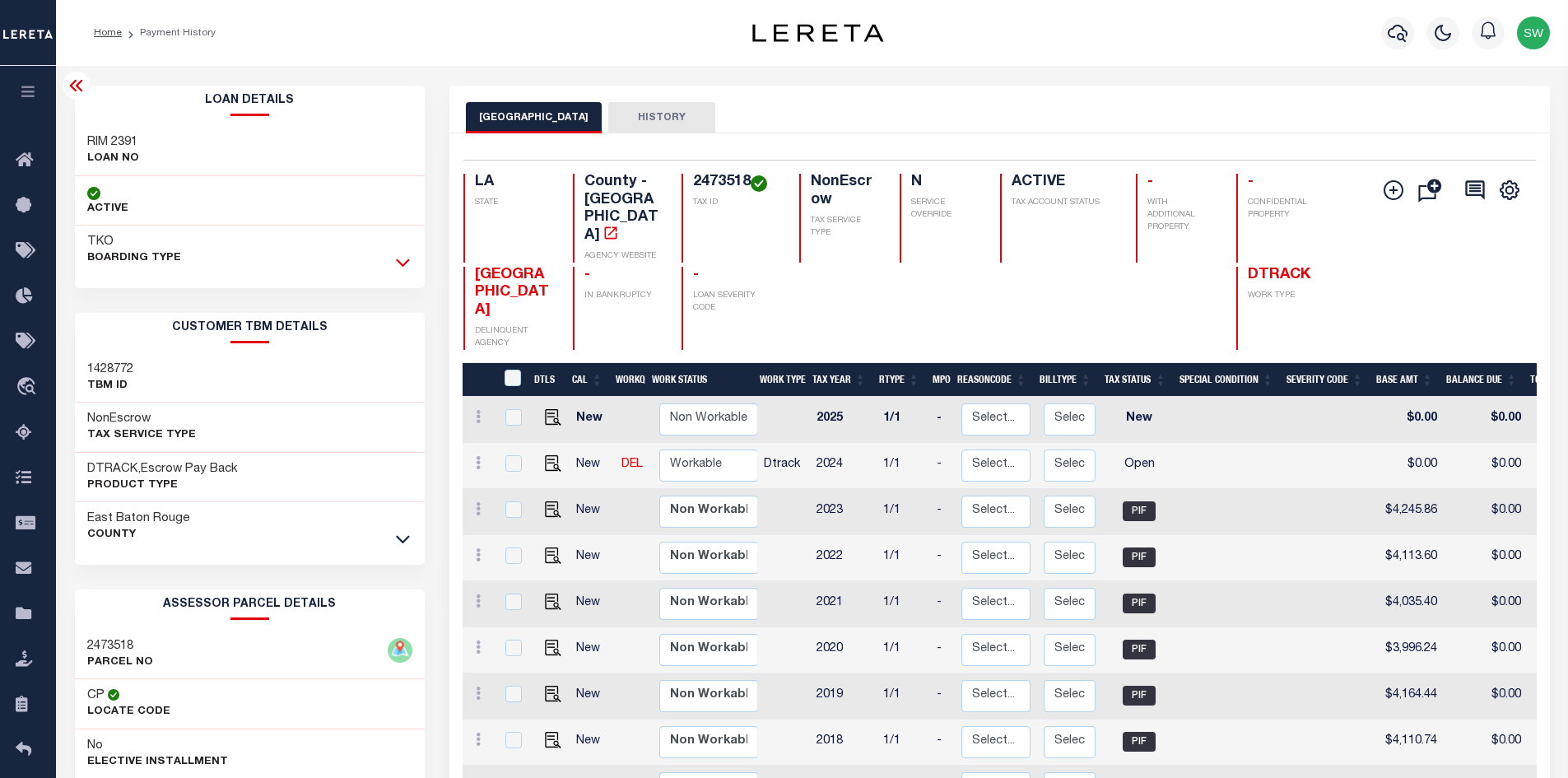
click at [398, 262] on icon at bounding box center [403, 262] width 14 height 17
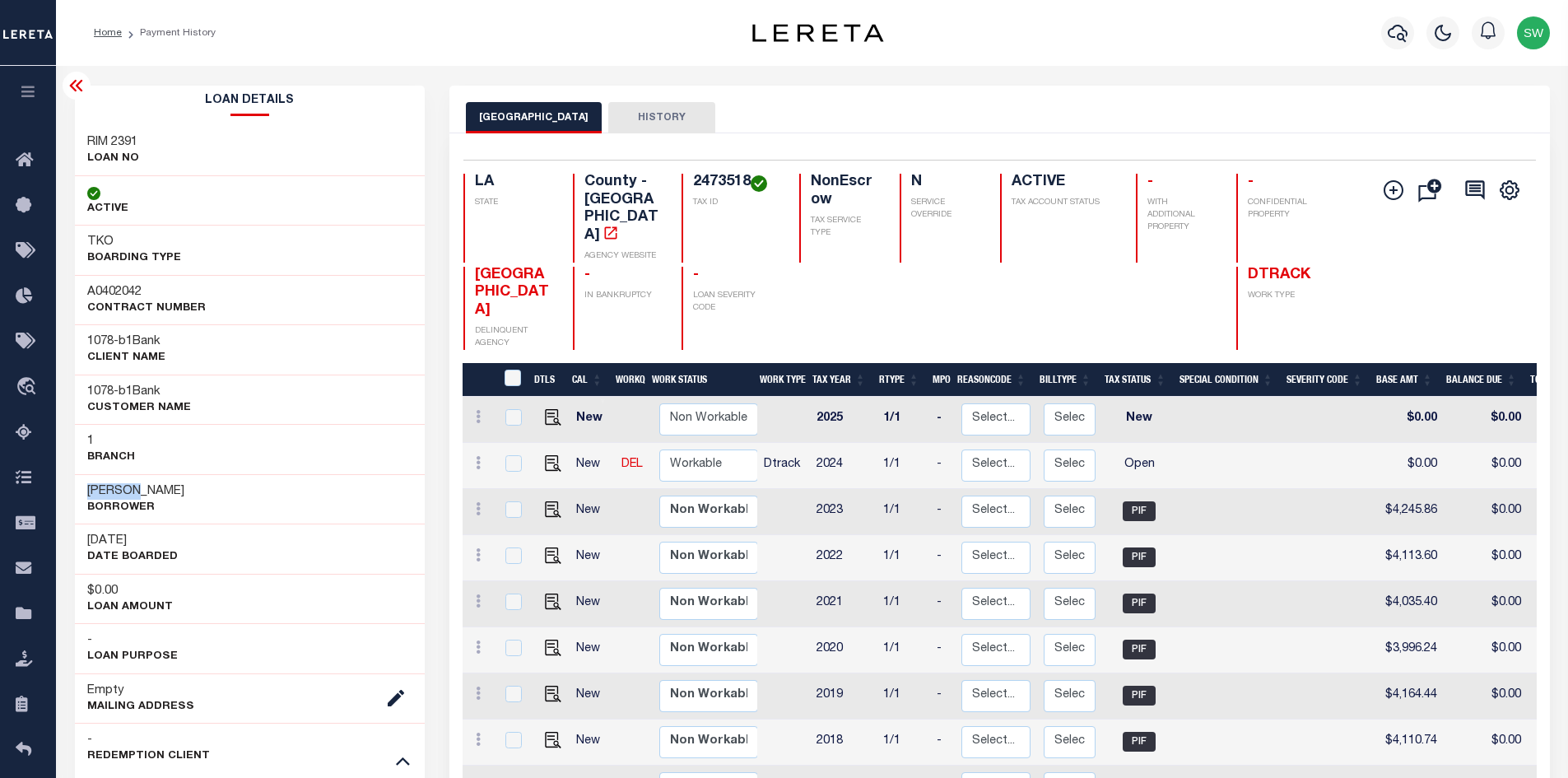
drag, startPoint x: 120, startPoint y: 488, endPoint x: 77, endPoint y: 492, distance: 43.2
click at [77, 492] on div "Ellison, Rex Borrower" at bounding box center [250, 499] width 350 height 50
copy h3 "Ellison"
click at [1390, 40] on icon "button" at bounding box center [1397, 32] width 19 height 19
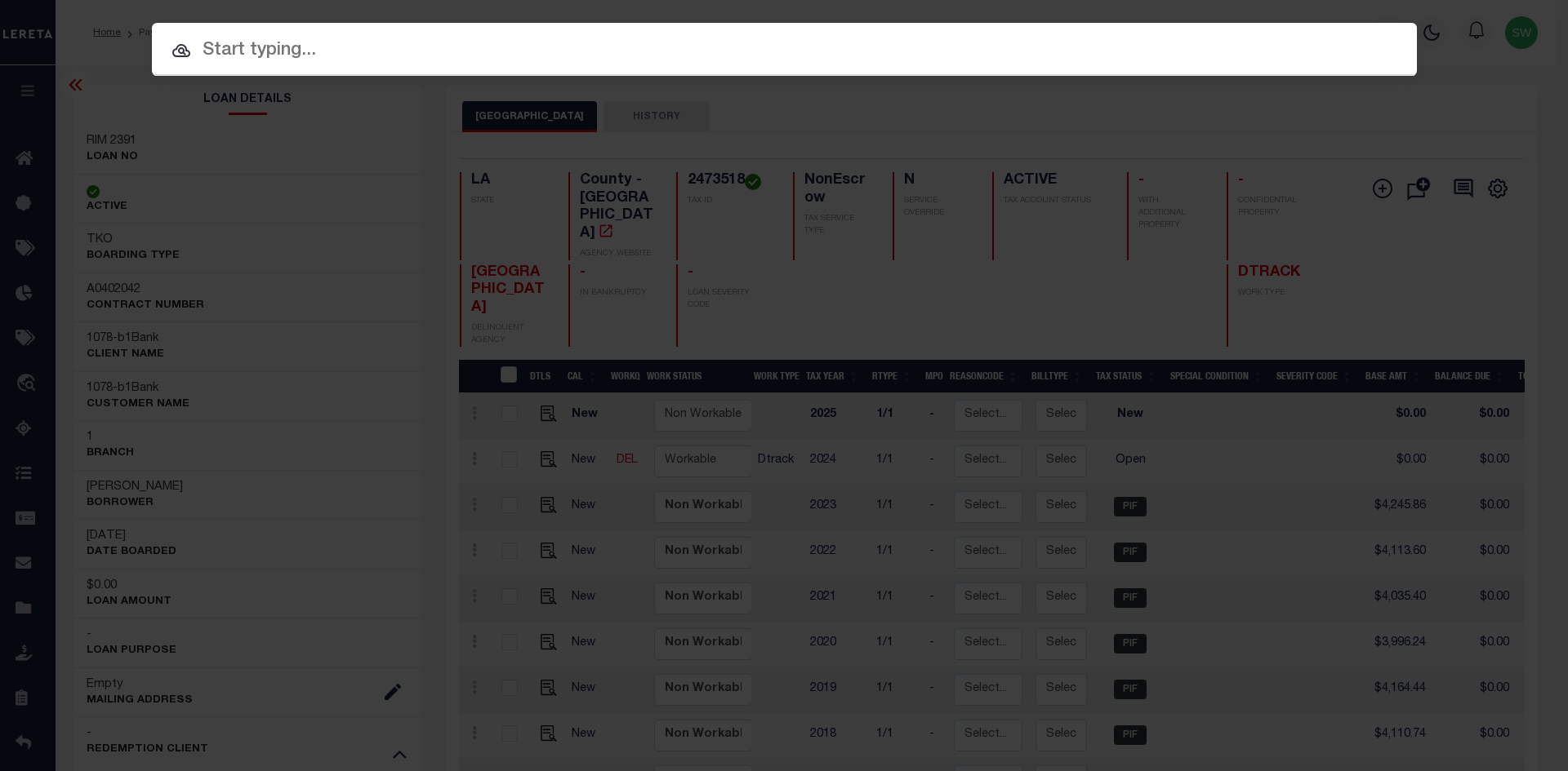
click at [245, 58] on input "text" at bounding box center [784, 51] width 1265 height 29
paste input "962300000941"
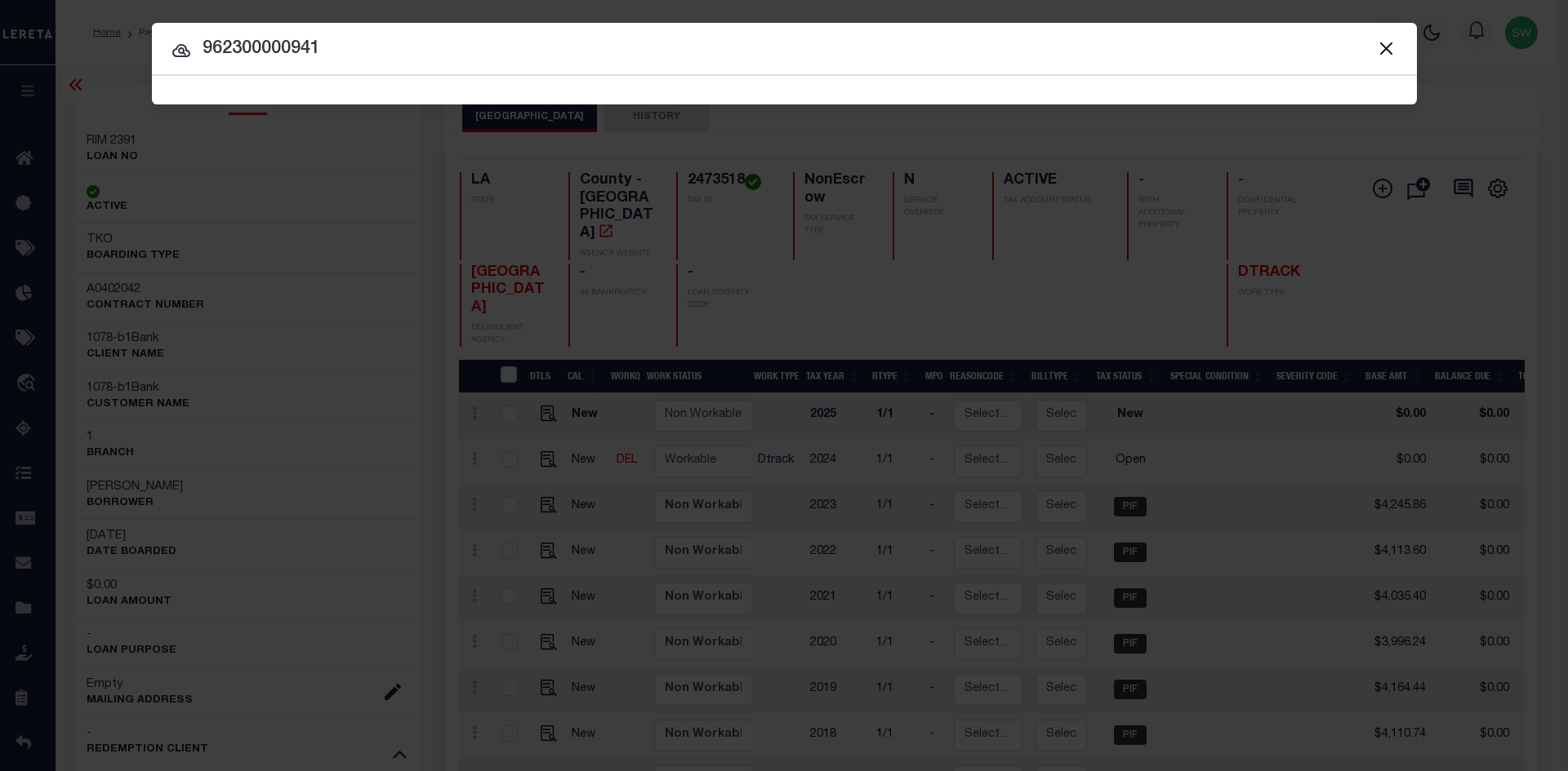
type input "962300000941"
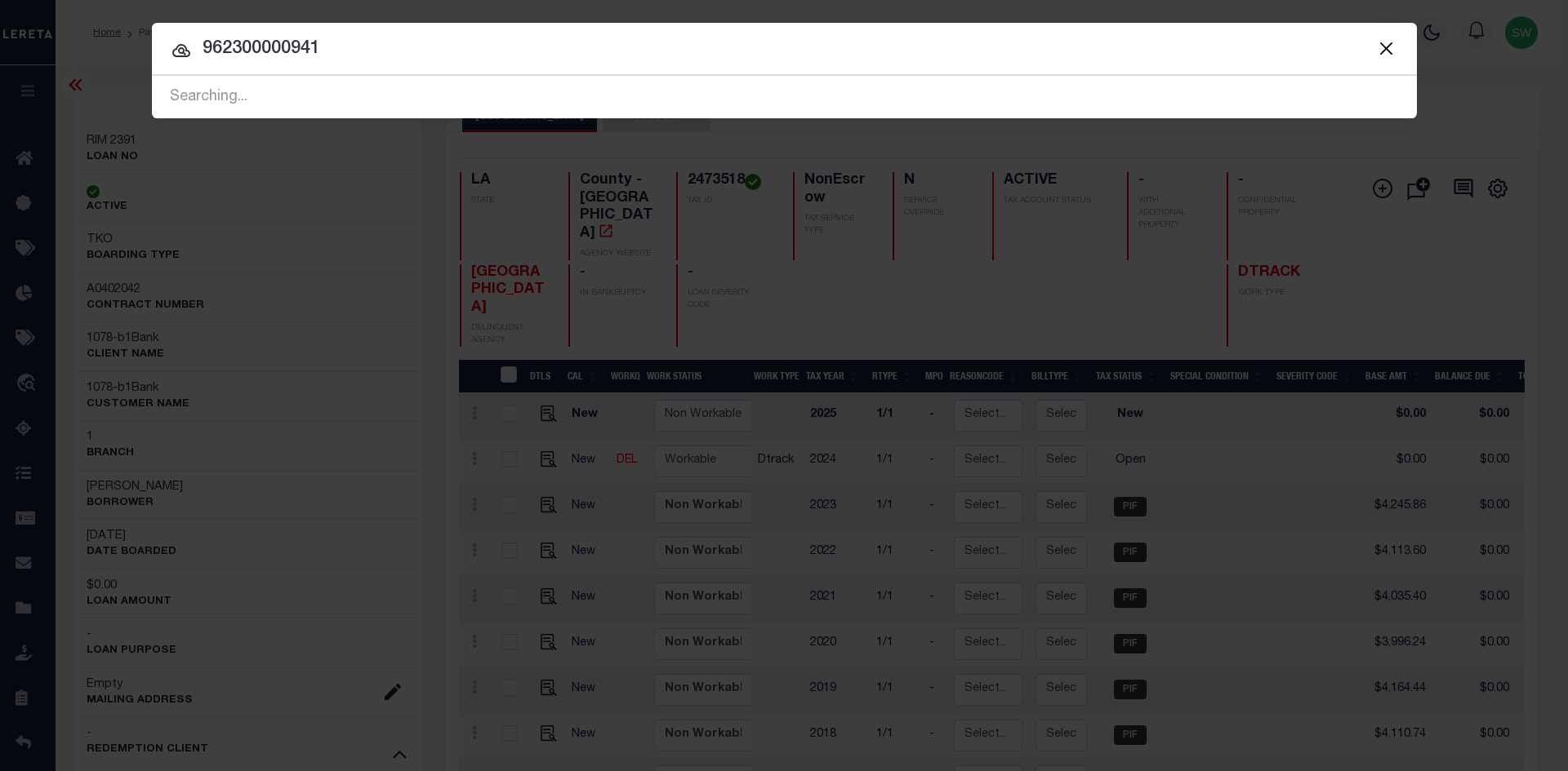
click at [179, 51] on icon at bounding box center [180, 51] width 18 height 13
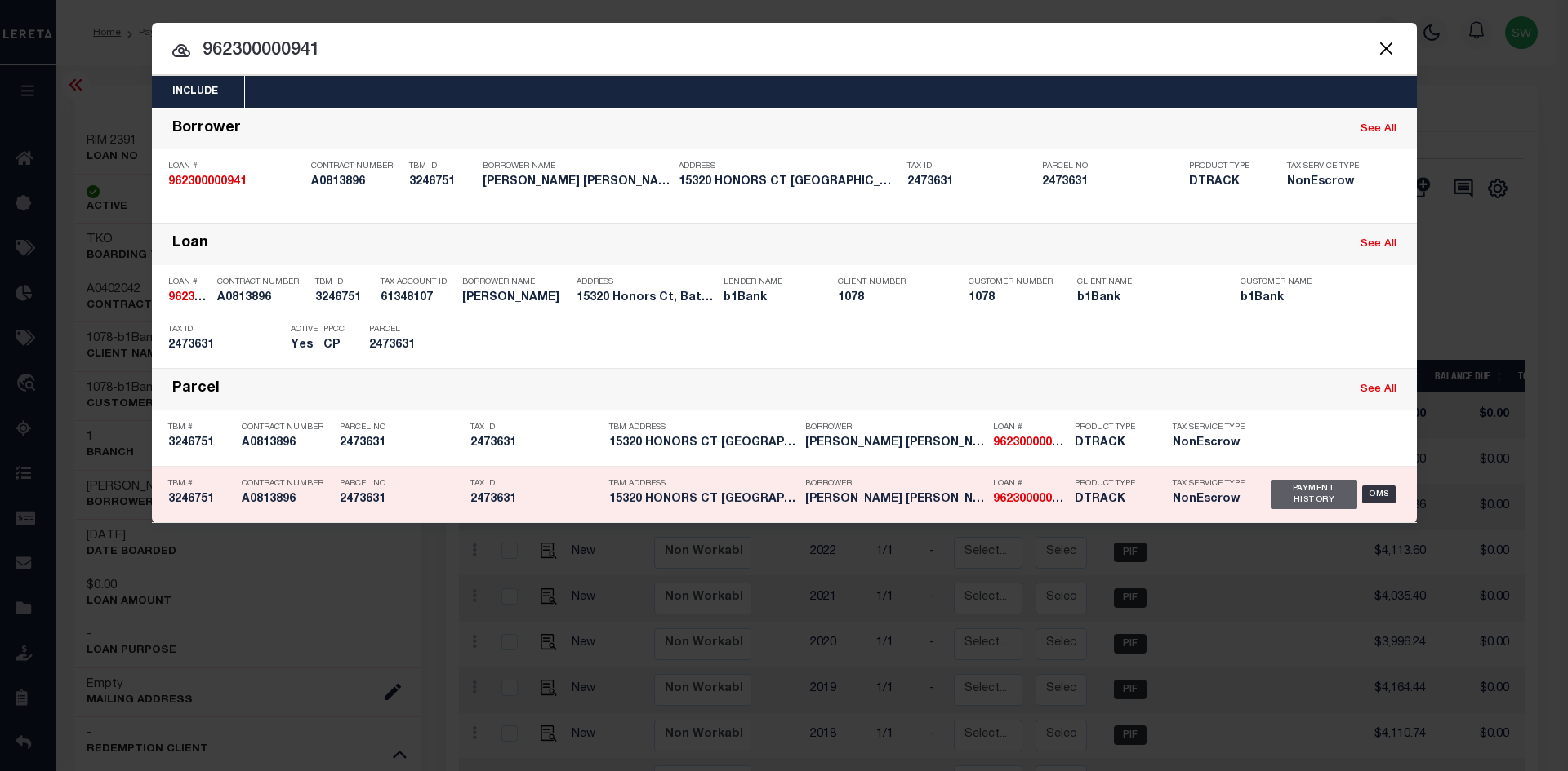
click at [1306, 495] on div "Payment History" at bounding box center [1315, 494] width 87 height 29
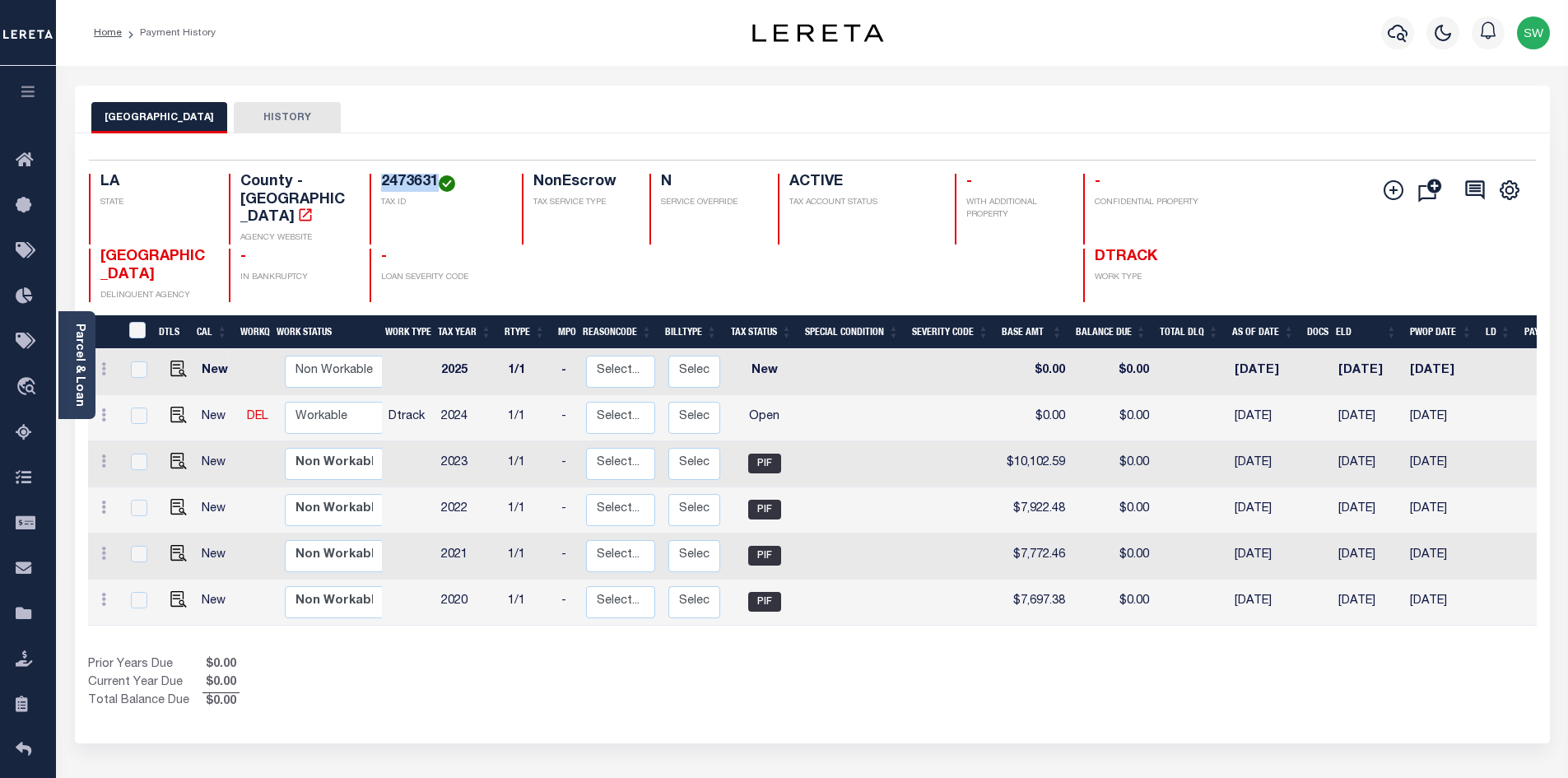
drag, startPoint x: 437, startPoint y: 184, endPoint x: 367, endPoint y: 186, distance: 70.0
click at [367, 186] on div "LA STATE County - LA AGENCY WEBSITE 2473631 TAX ID NonEscrow TAX SERVICE TYPE N…" at bounding box center [691, 209] width 1206 height 71
copy h4 "2473631"
click at [85, 368] on link "Parcel & Loan" at bounding box center [80, 365] width 12 height 83
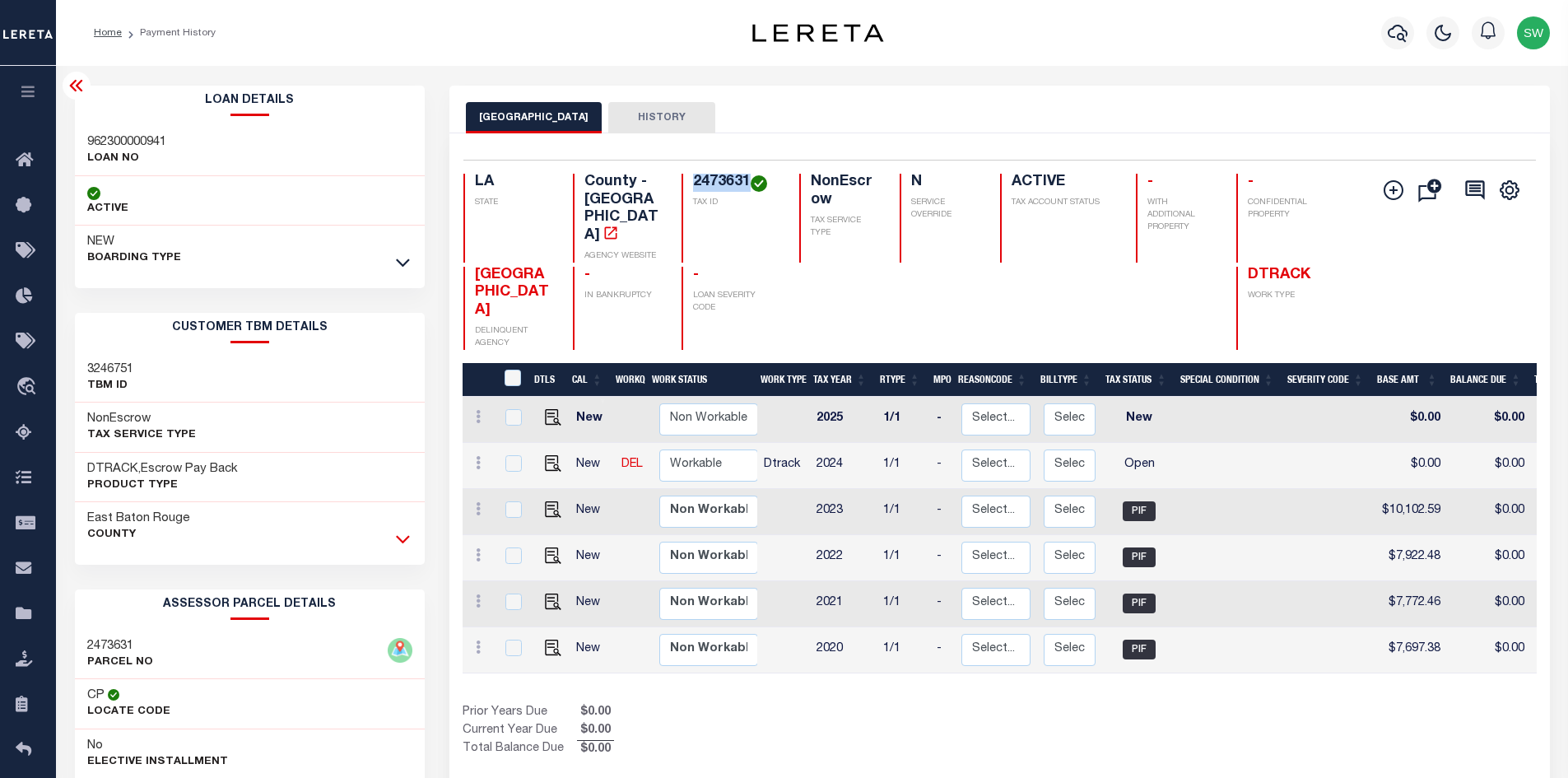
click at [399, 542] on icon at bounding box center [403, 538] width 14 height 17
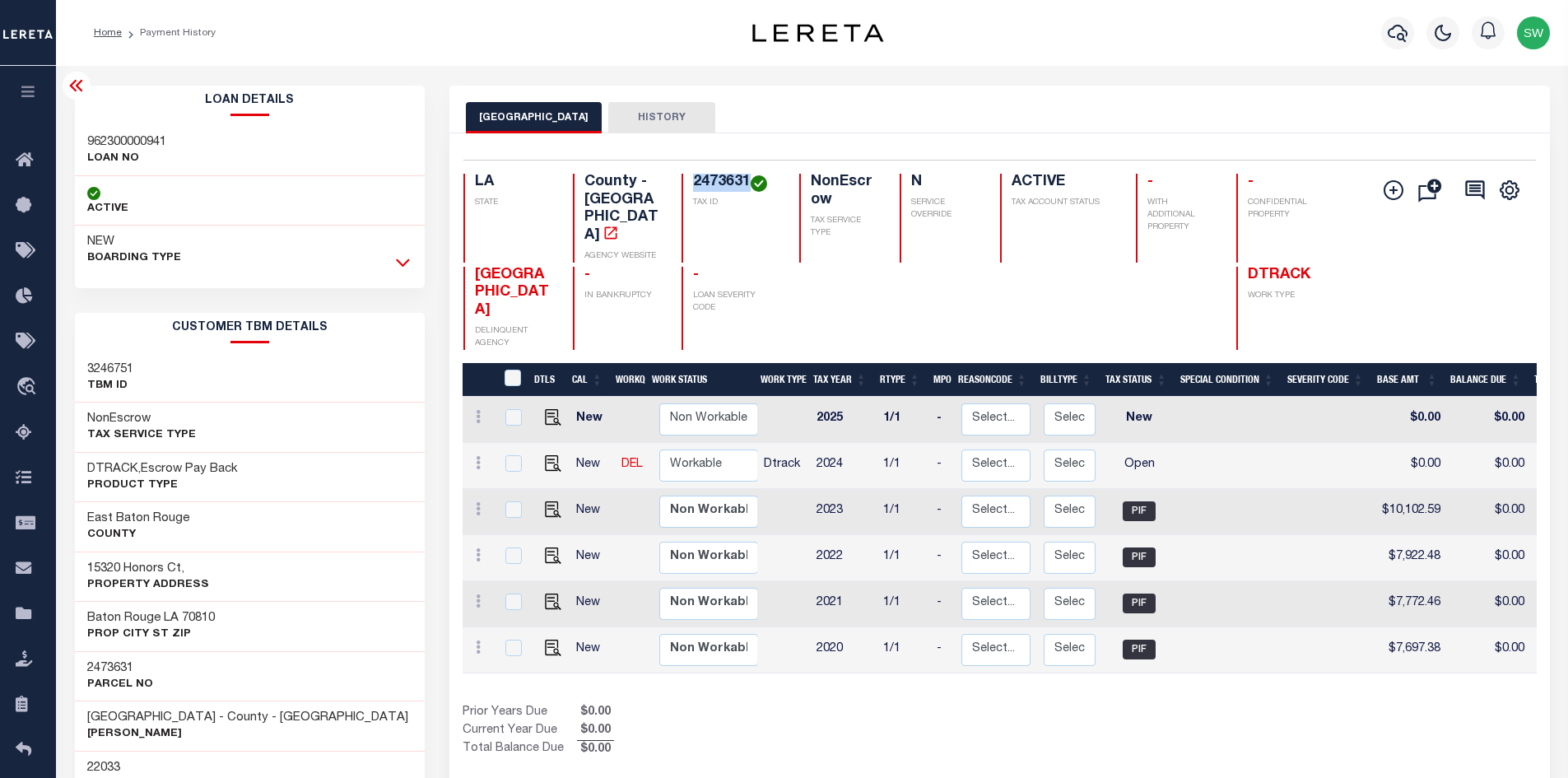
click at [405, 257] on icon at bounding box center [403, 262] width 14 height 17
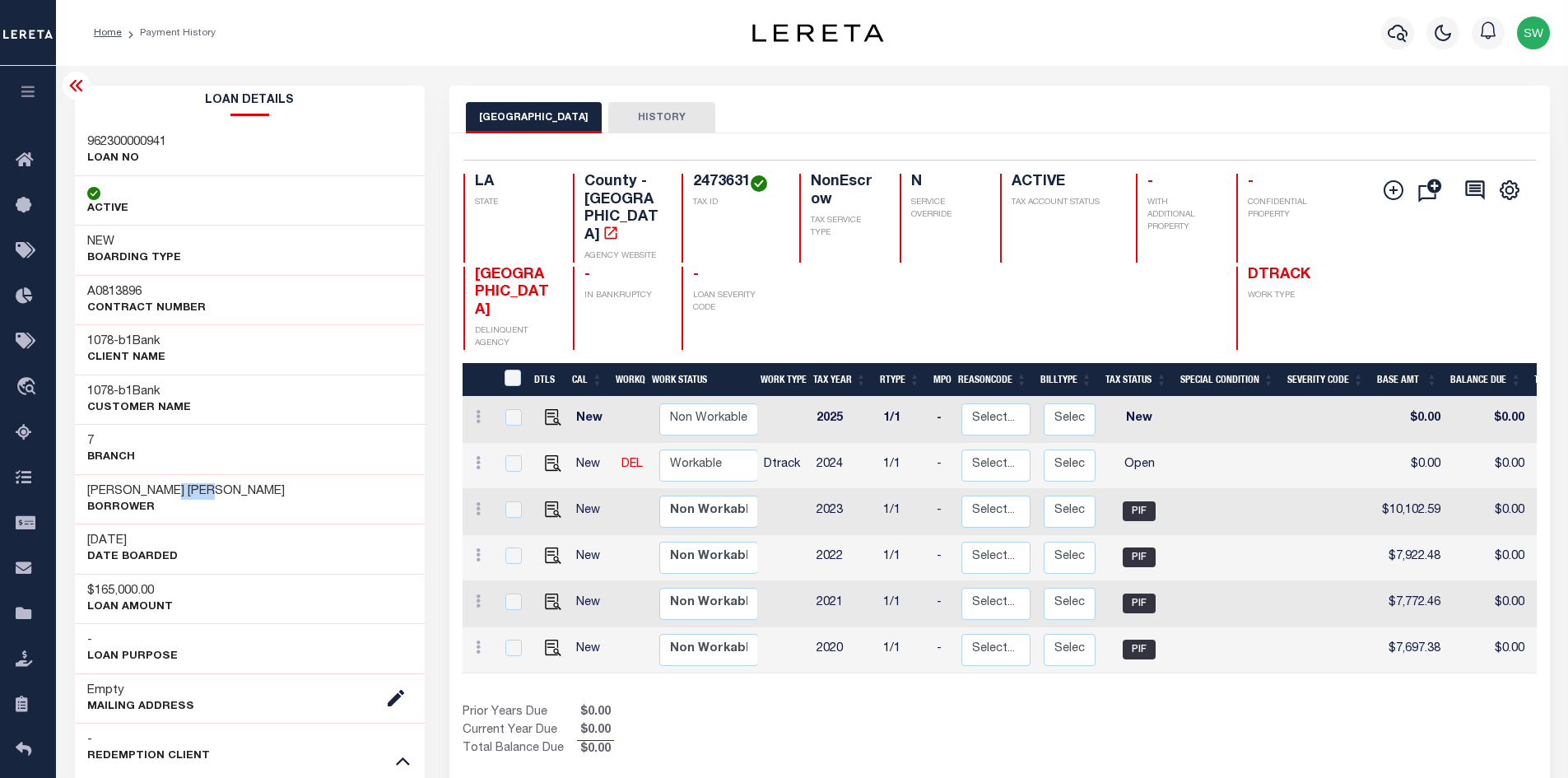
drag, startPoint x: 204, startPoint y: 490, endPoint x: 157, endPoint y: 485, distance: 47.3
click at [157, 485] on div "Joshua Kyle Wilson Borrower" at bounding box center [250, 499] width 350 height 50
copy h3 "Wilson"
click at [550, 461] on img "" at bounding box center [553, 463] width 16 height 16
checkbox input "true"
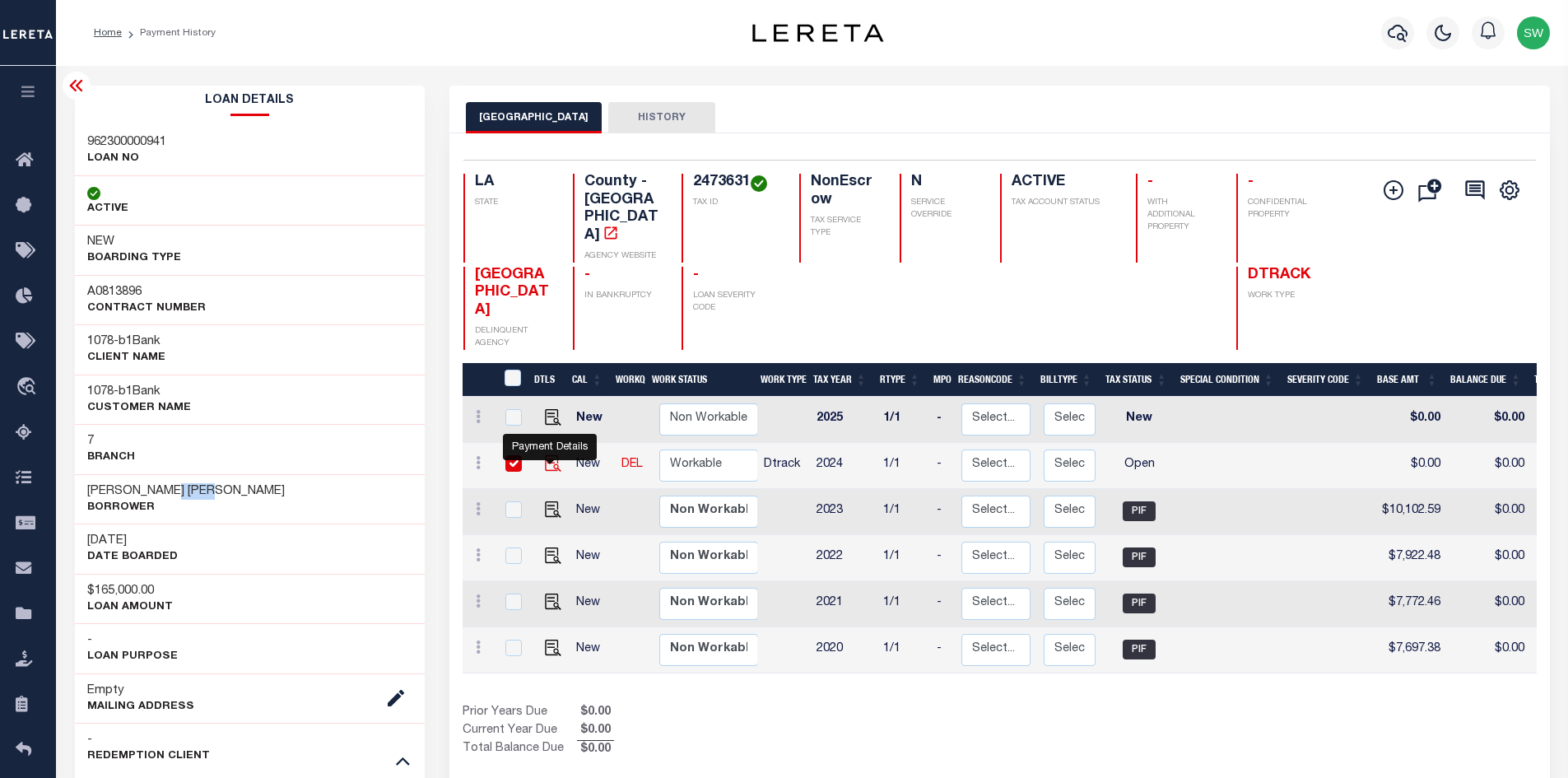
checkbox input "true"
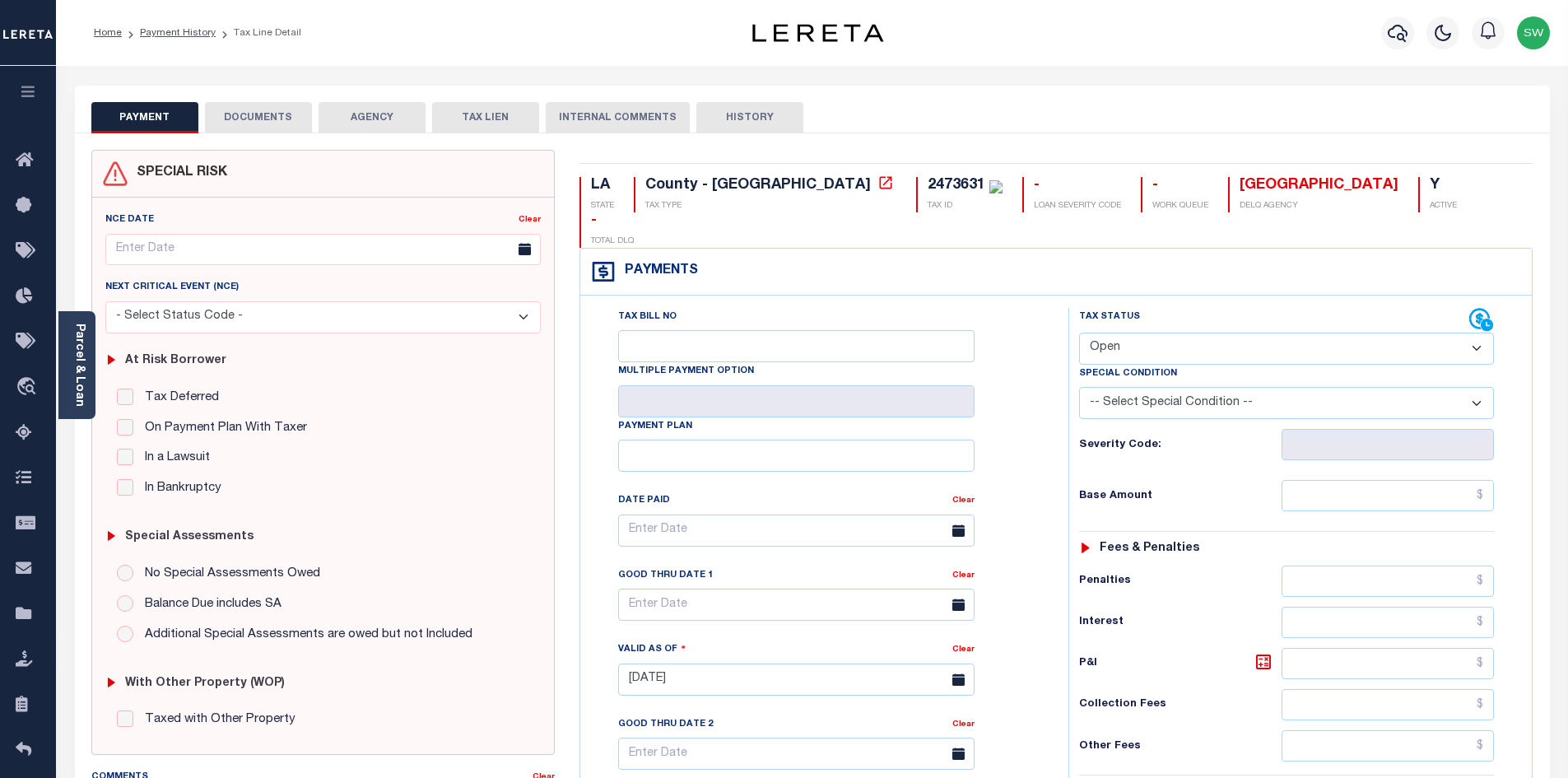
click at [1476, 333] on select "- Select Status Code - Open Due/Unpaid Paid Incomplete No Tax Due Internal Refu…" at bounding box center [1286, 349] width 415 height 32
select select "PYD"
click at [1079, 333] on select "- Select Status Code - Open Due/Unpaid Paid Incomplete No Tax Due Internal Refu…" at bounding box center [1286, 349] width 415 height 32
type input "[DATE]"
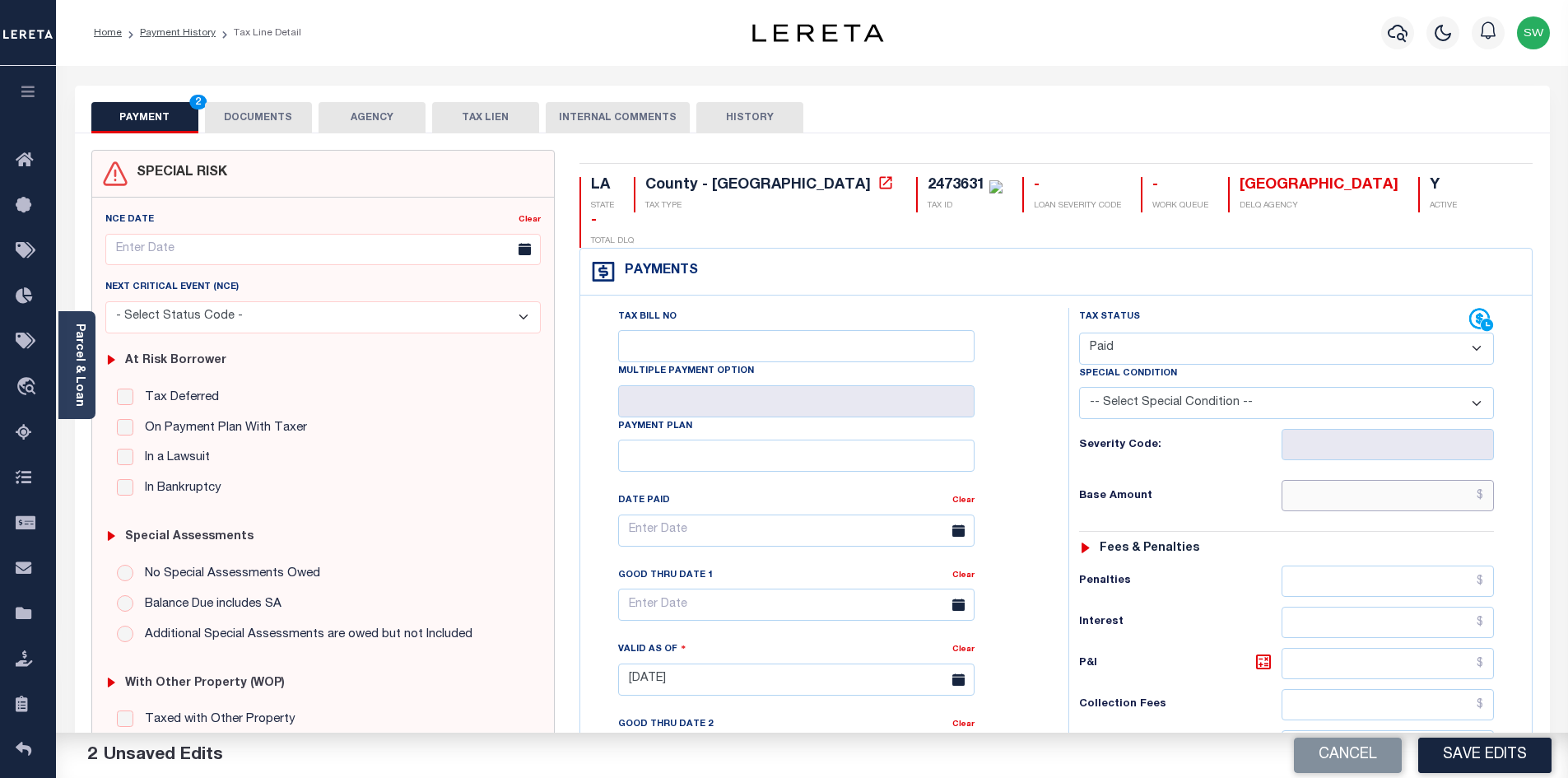
click at [1329, 480] on input "text" at bounding box center [1389, 495] width 213 height 31
paste input "9,991.30"
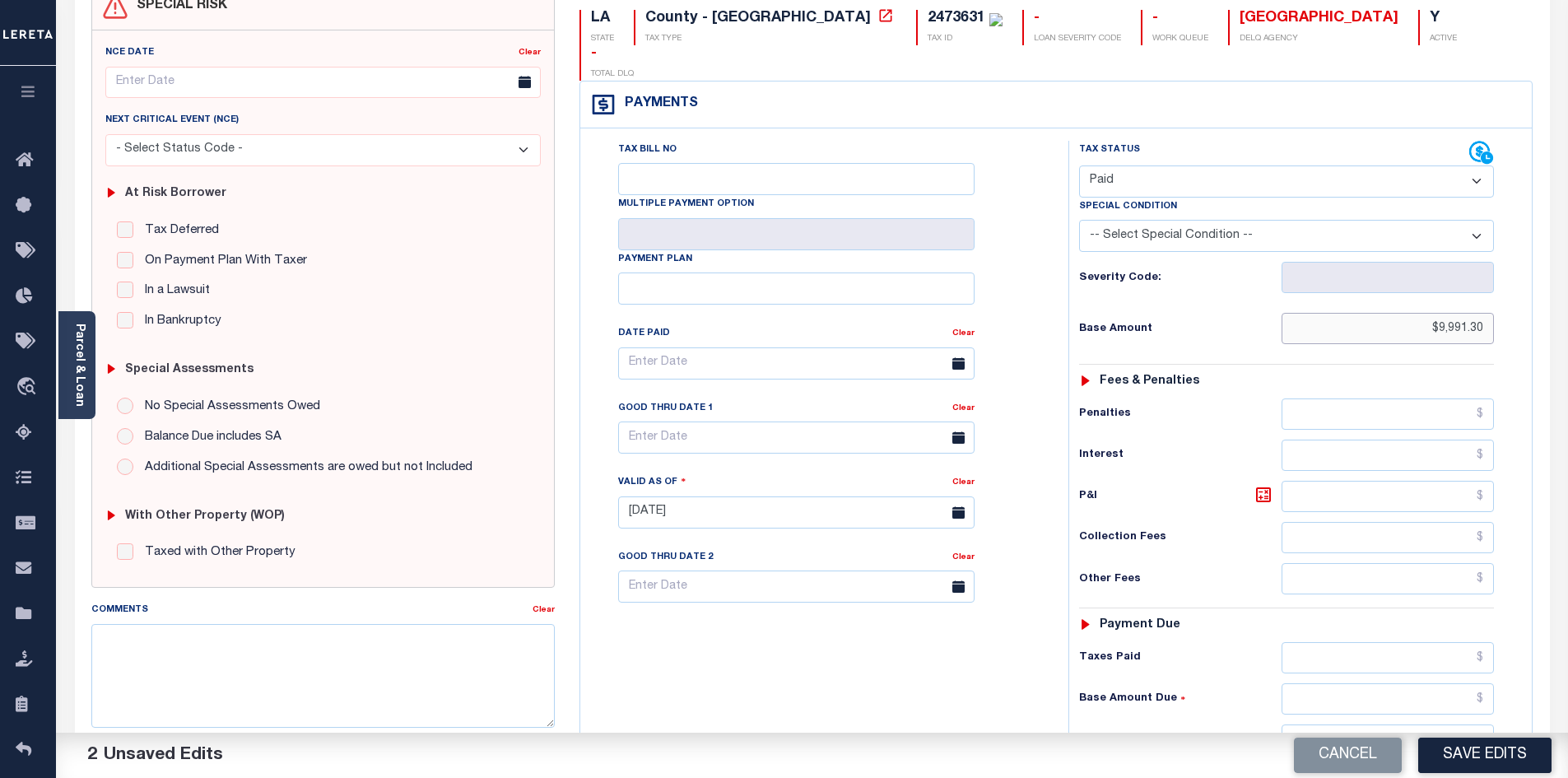
scroll to position [176, 0]
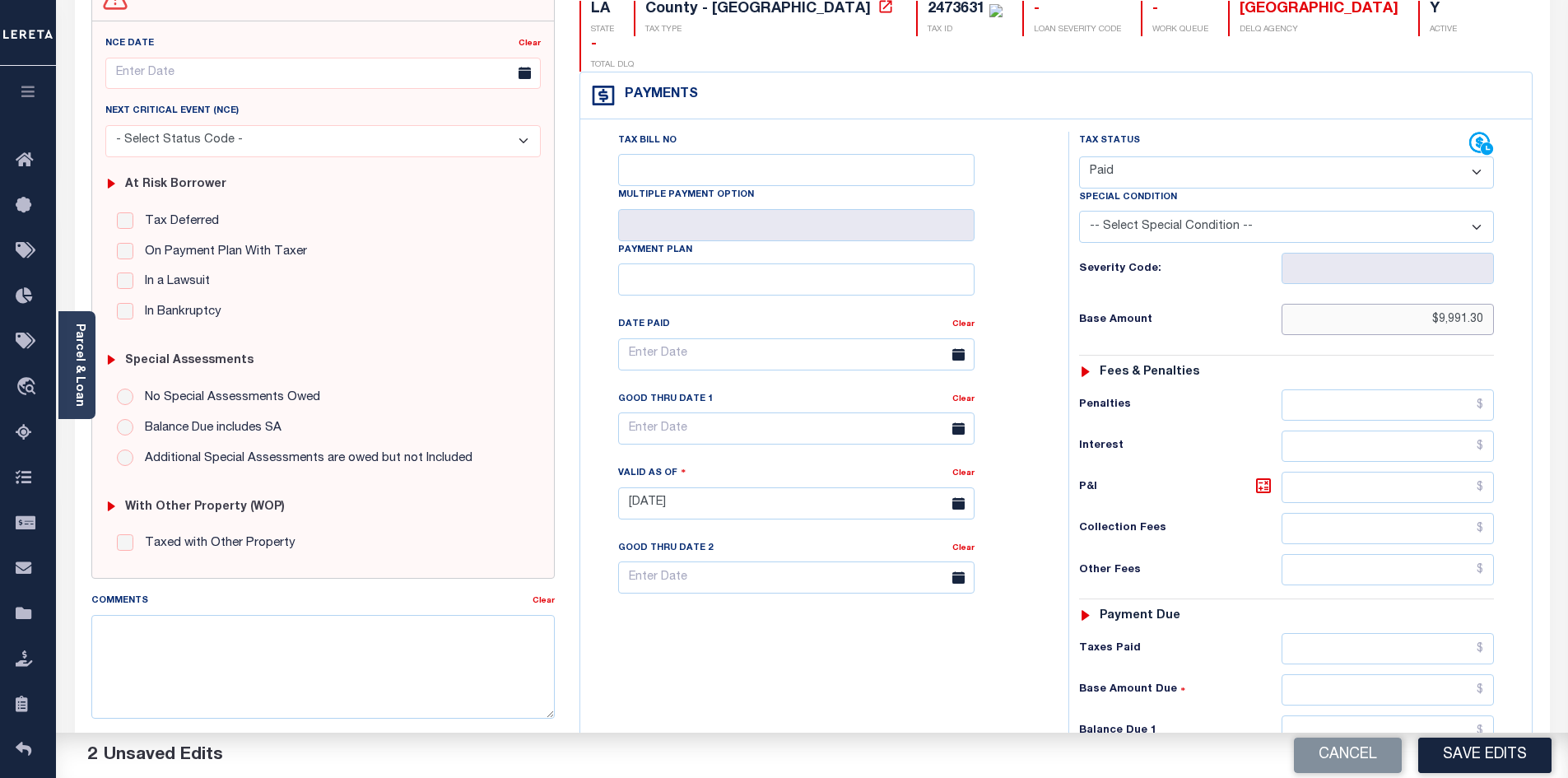
type input "$9,991.30"
click at [1378, 633] on input "text" at bounding box center [1389, 648] width 213 height 31
paste input "9,991.30"
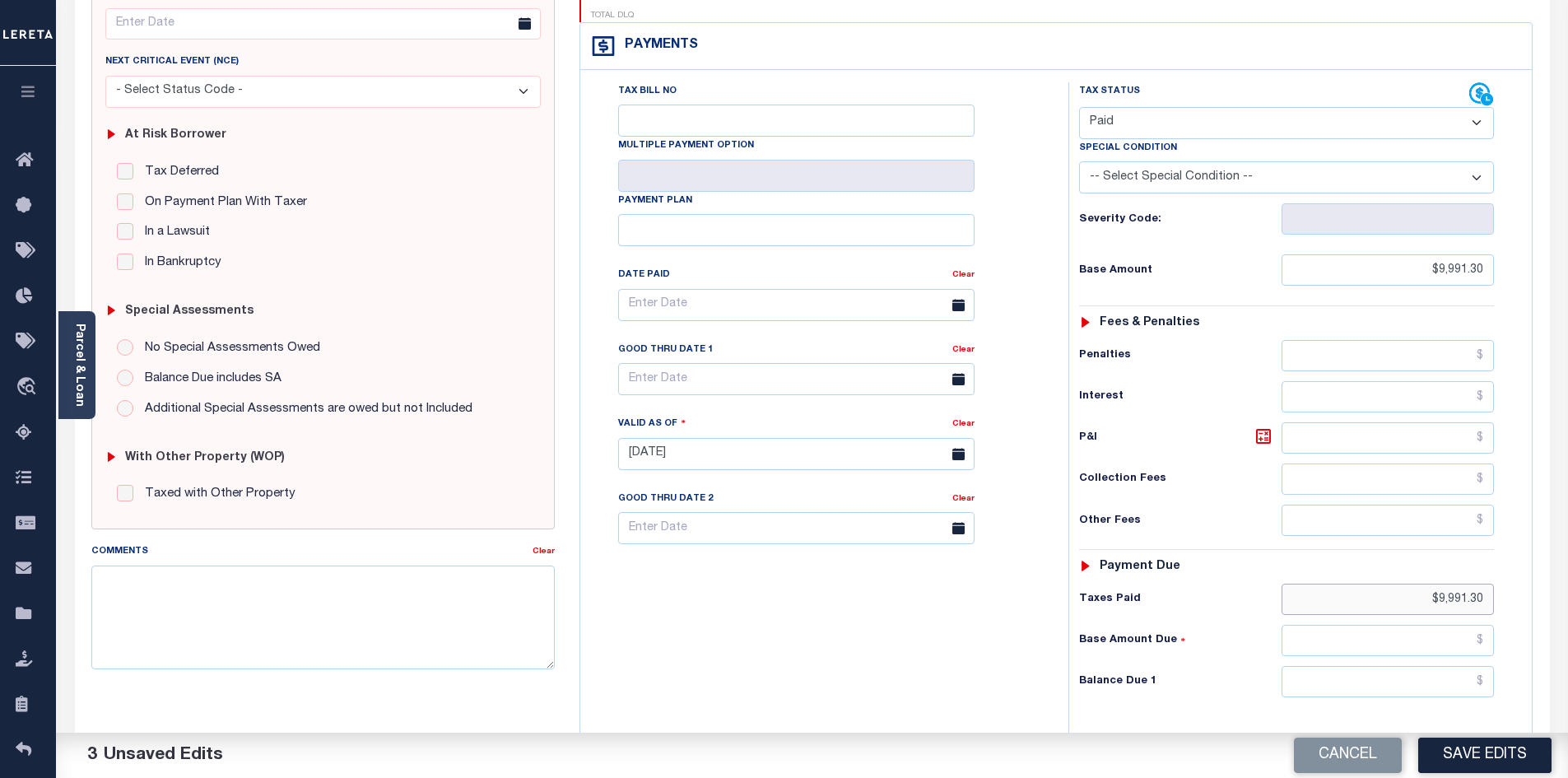
scroll to position [243, 0]
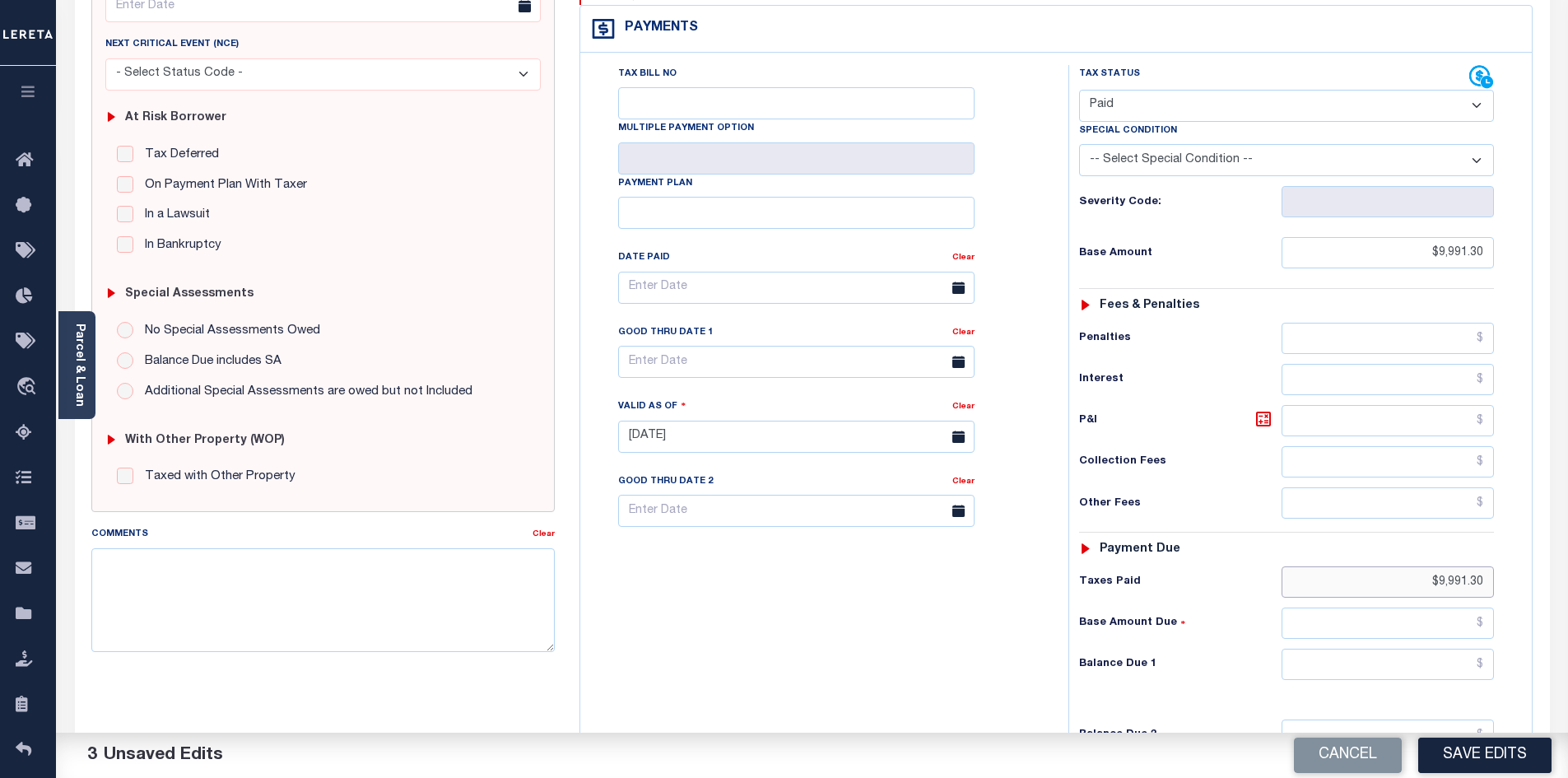
type input "$9,991.30"
click at [1432, 649] on input "text" at bounding box center [1389, 665] width 213 height 31
type input "$0.00"
click at [928, 621] on div "Tax Bill No Multiple Payment Option Payment Plan Clear" at bounding box center [820, 428] width 471 height 727
click at [1450, 772] on button "Save Edits" at bounding box center [1485, 756] width 134 height 36
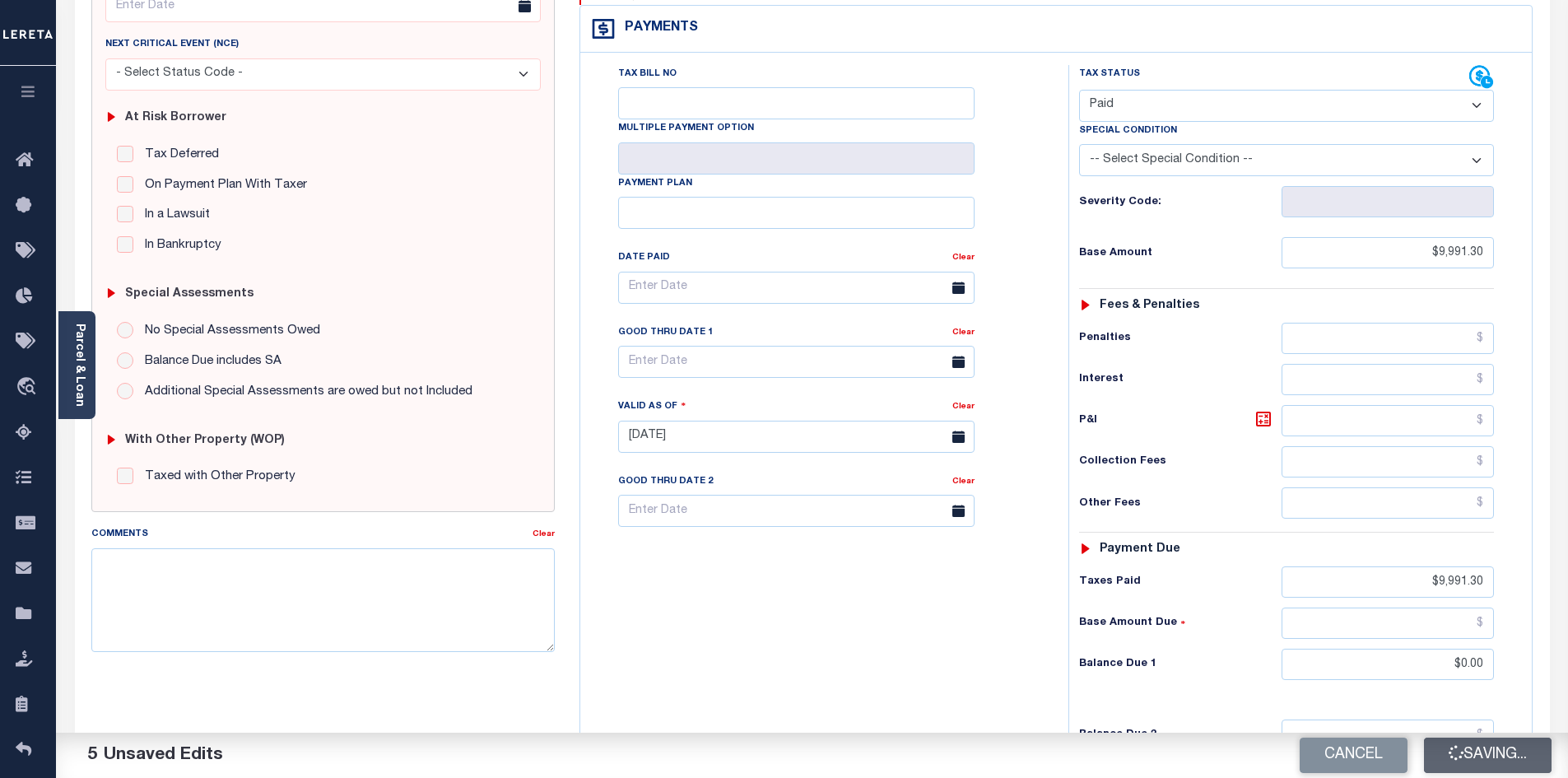
checkbox input "false"
type input "$9,991.3"
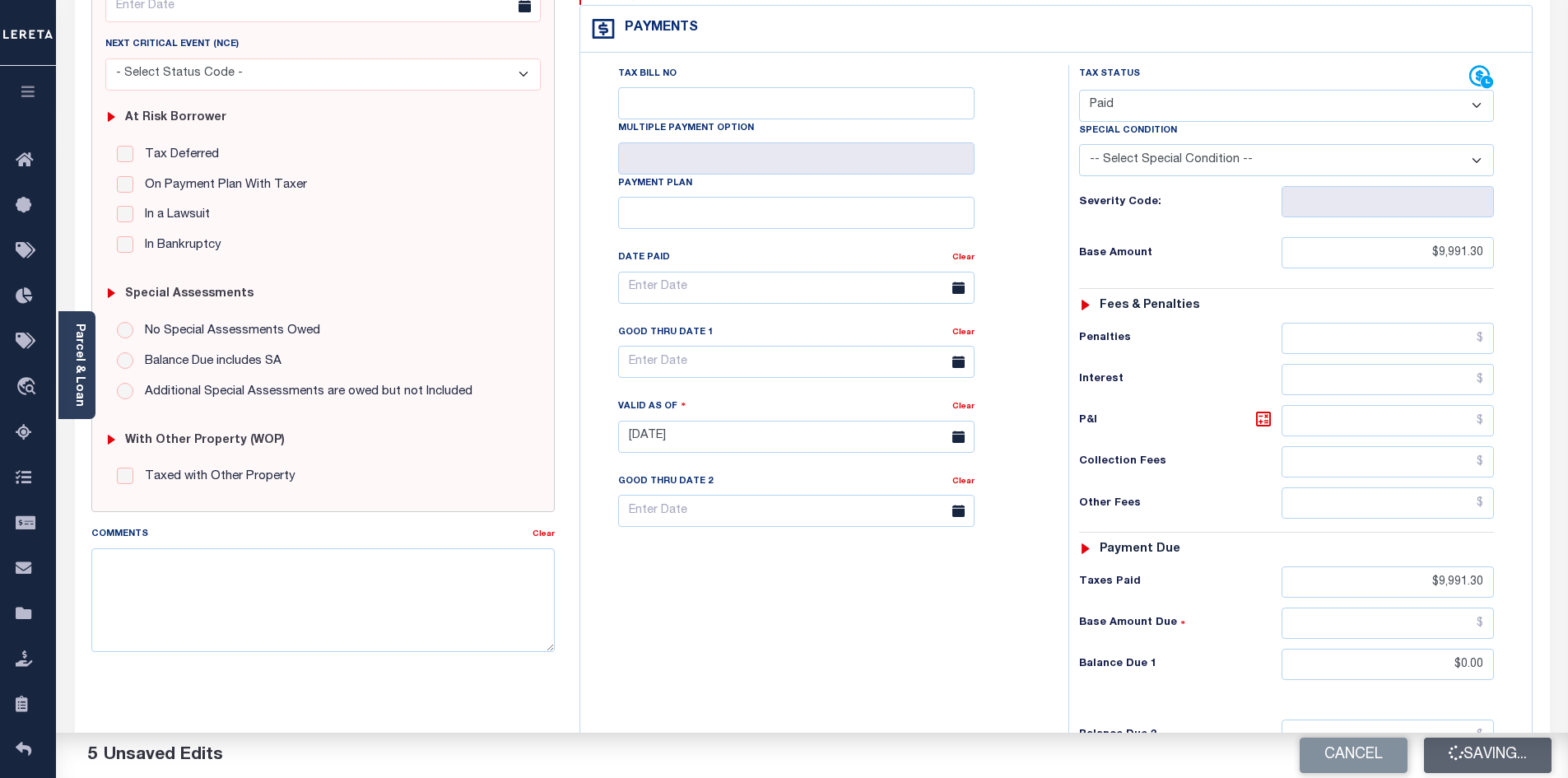
type input "$9,991.3"
type input "$0"
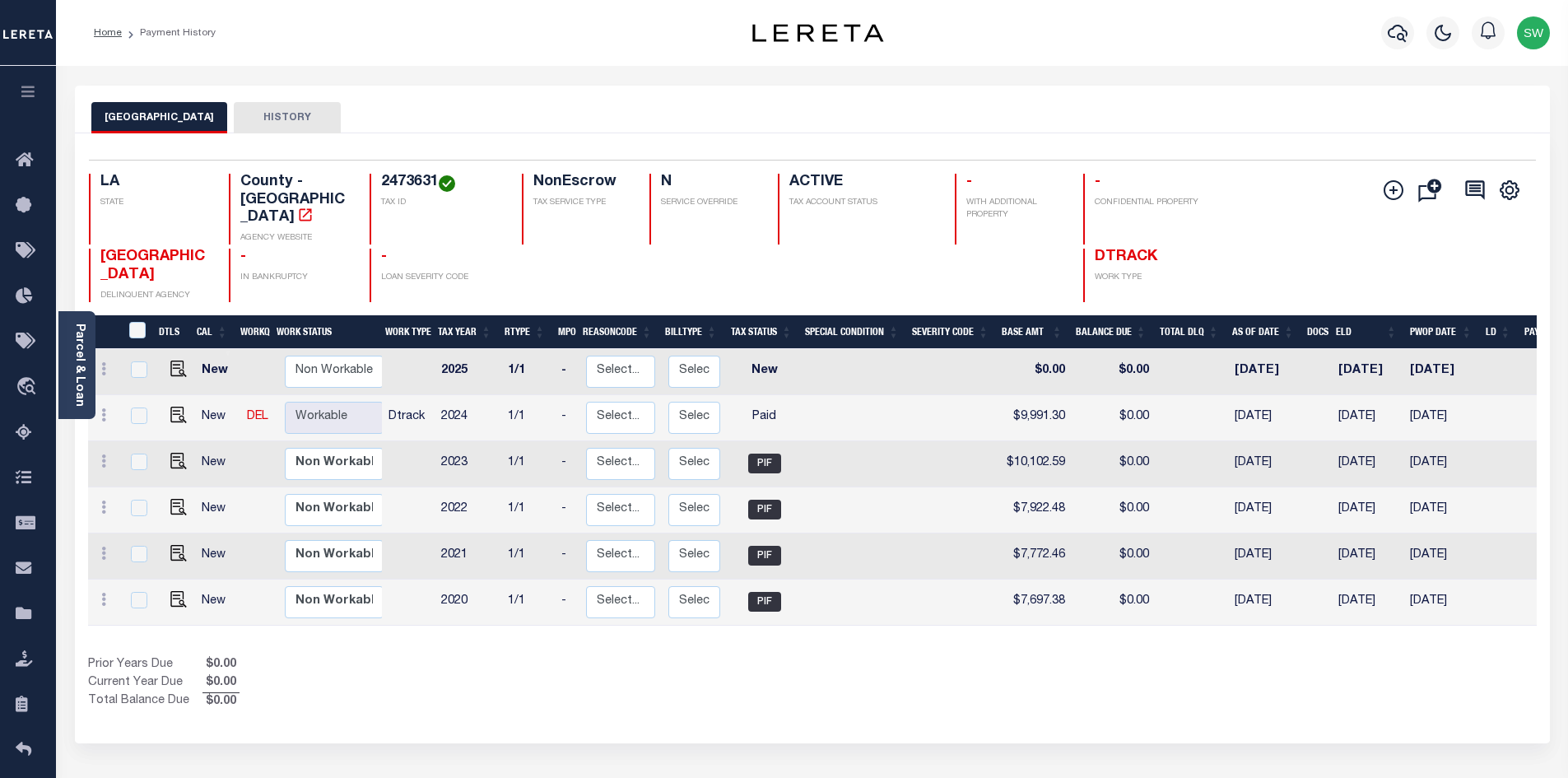
click at [887, 697] on div "Show Tax Lines before Bill Release Date Prior Years Due $0.00 Current Year Due …" at bounding box center [812, 683] width 1449 height 55
click at [613, 660] on div "Prior Years Due $0.00 Current Year Due $0.00 Total Balance Due $0.00" at bounding box center [450, 683] width 724 height 55
click at [1400, 34] on icon "button" at bounding box center [1397, 32] width 19 height 19
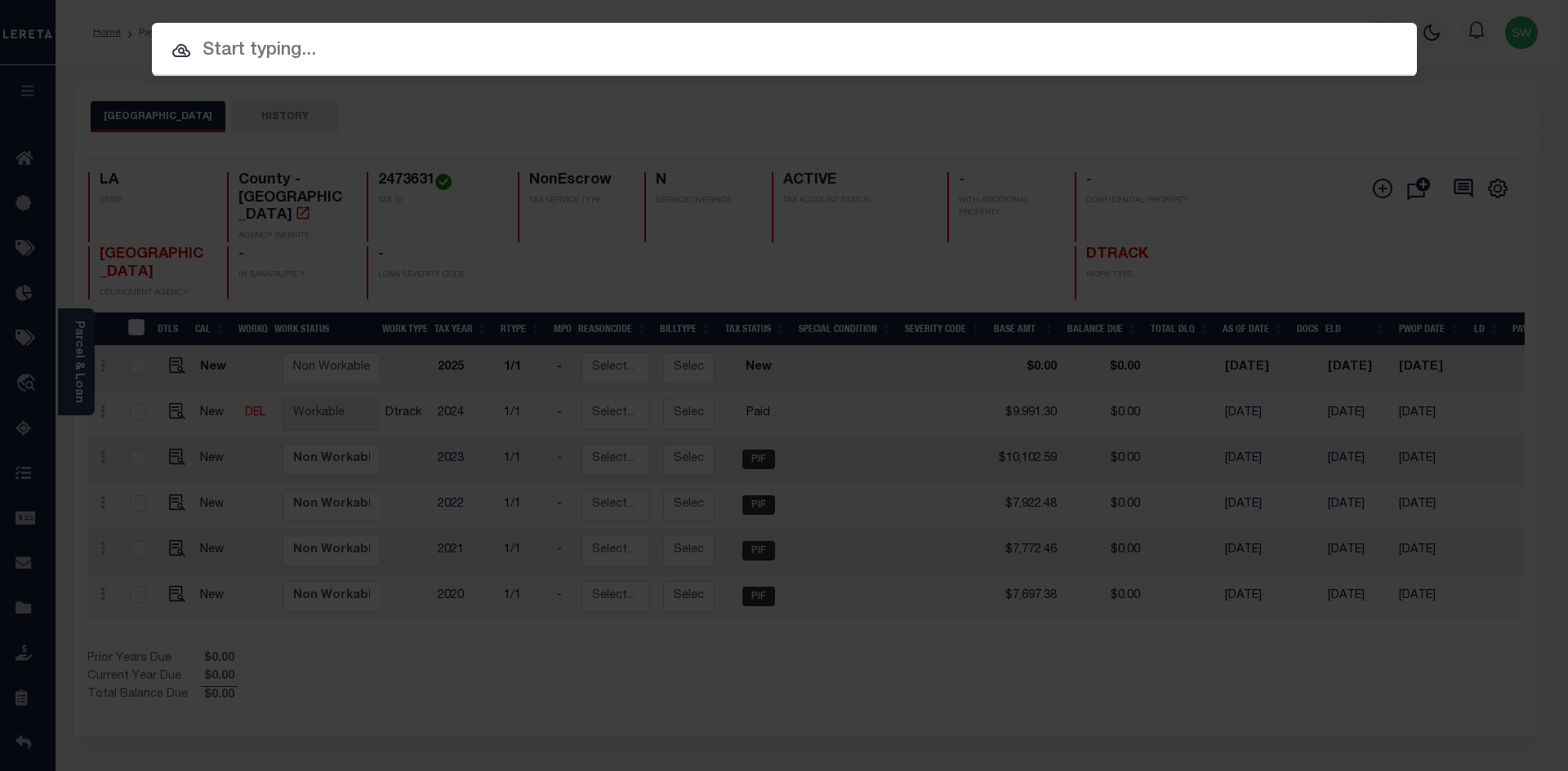
click at [247, 49] on input "text" at bounding box center [784, 51] width 1265 height 29
paste input "17182710"
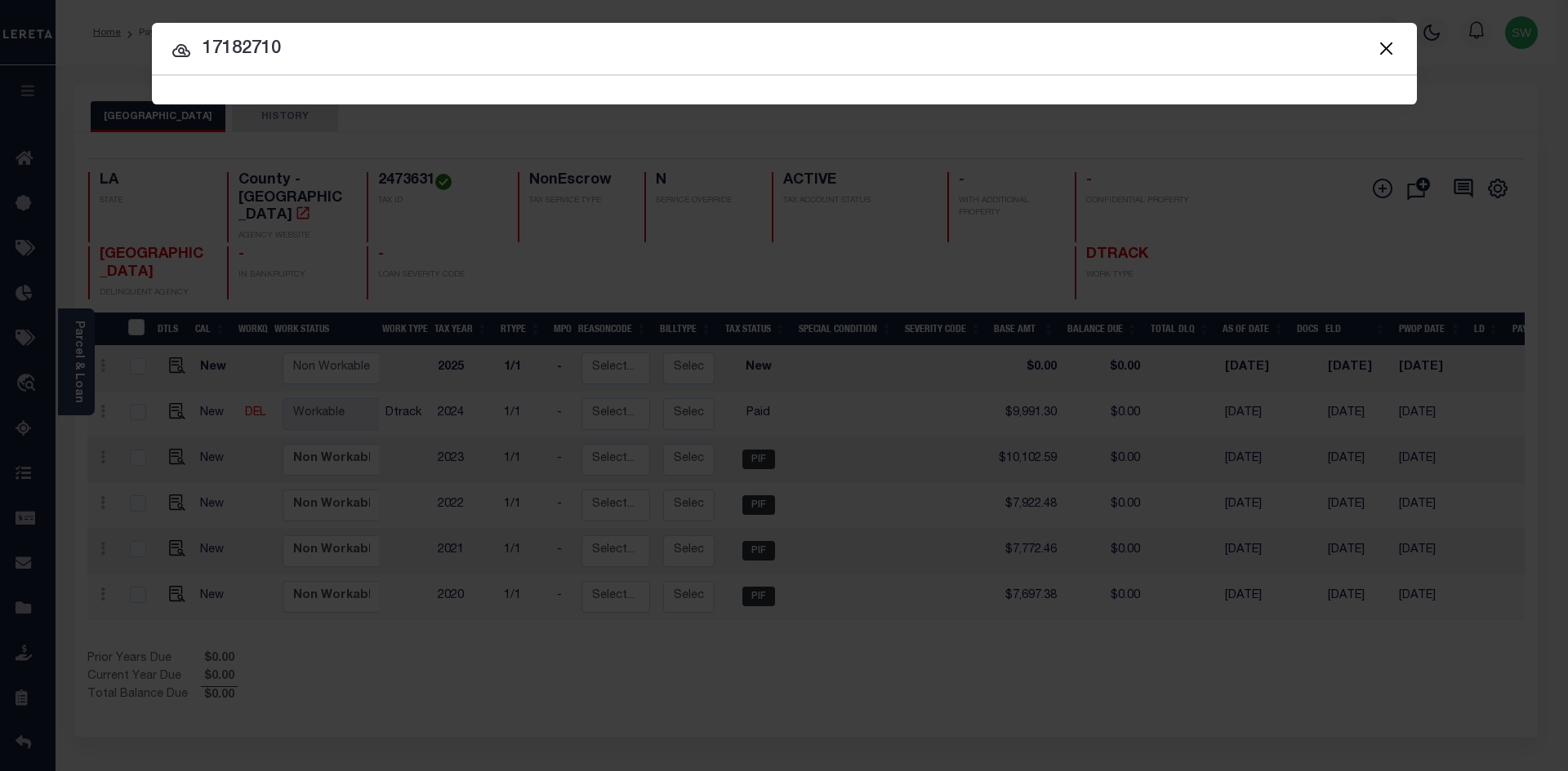
click at [316, 55] on input "17182710" at bounding box center [784, 49] width 1265 height 29
type input "17182710"
click at [180, 53] on icon at bounding box center [180, 50] width 19 height 19
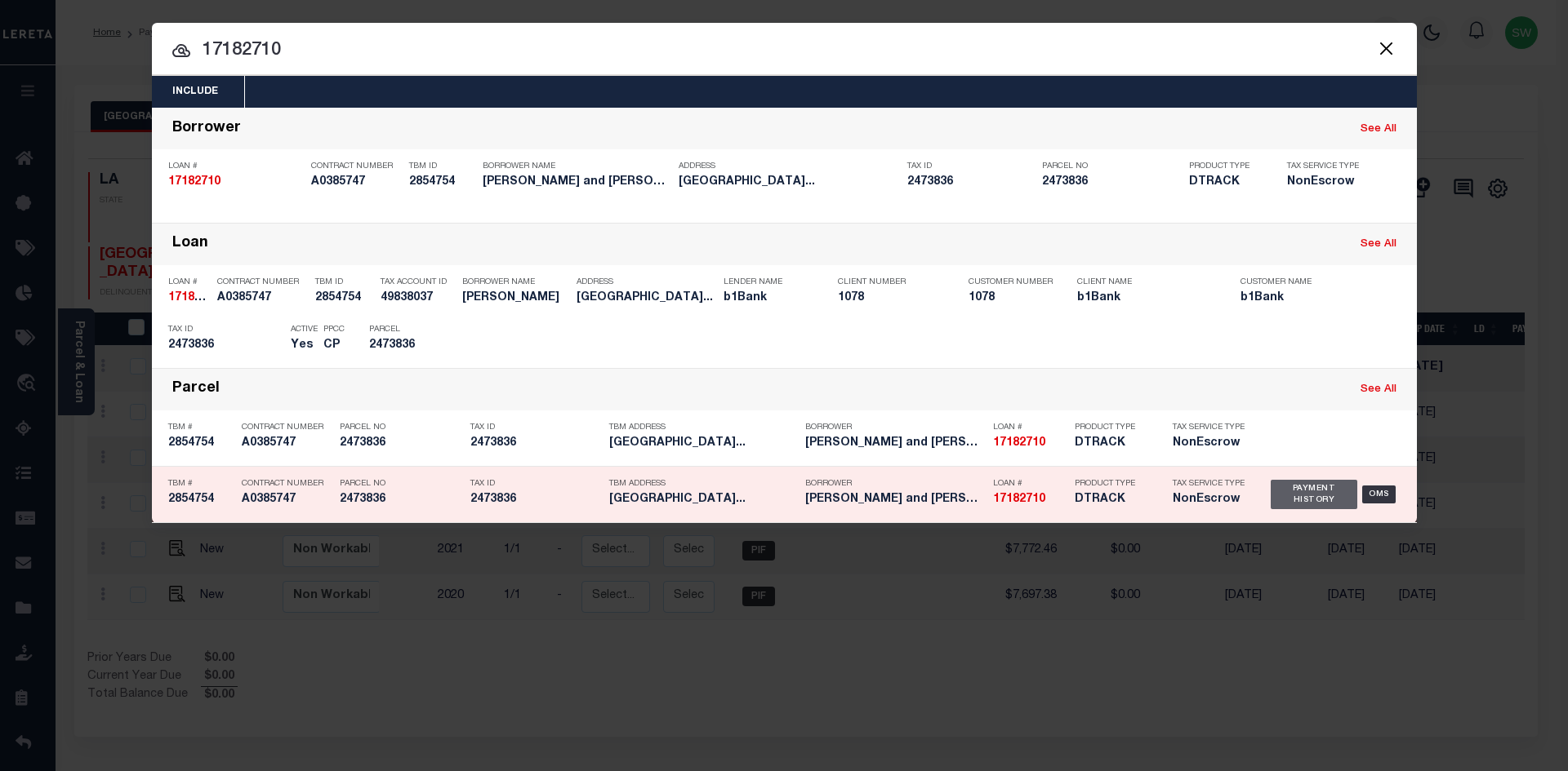
click at [1294, 491] on div "Payment History" at bounding box center [1315, 494] width 87 height 29
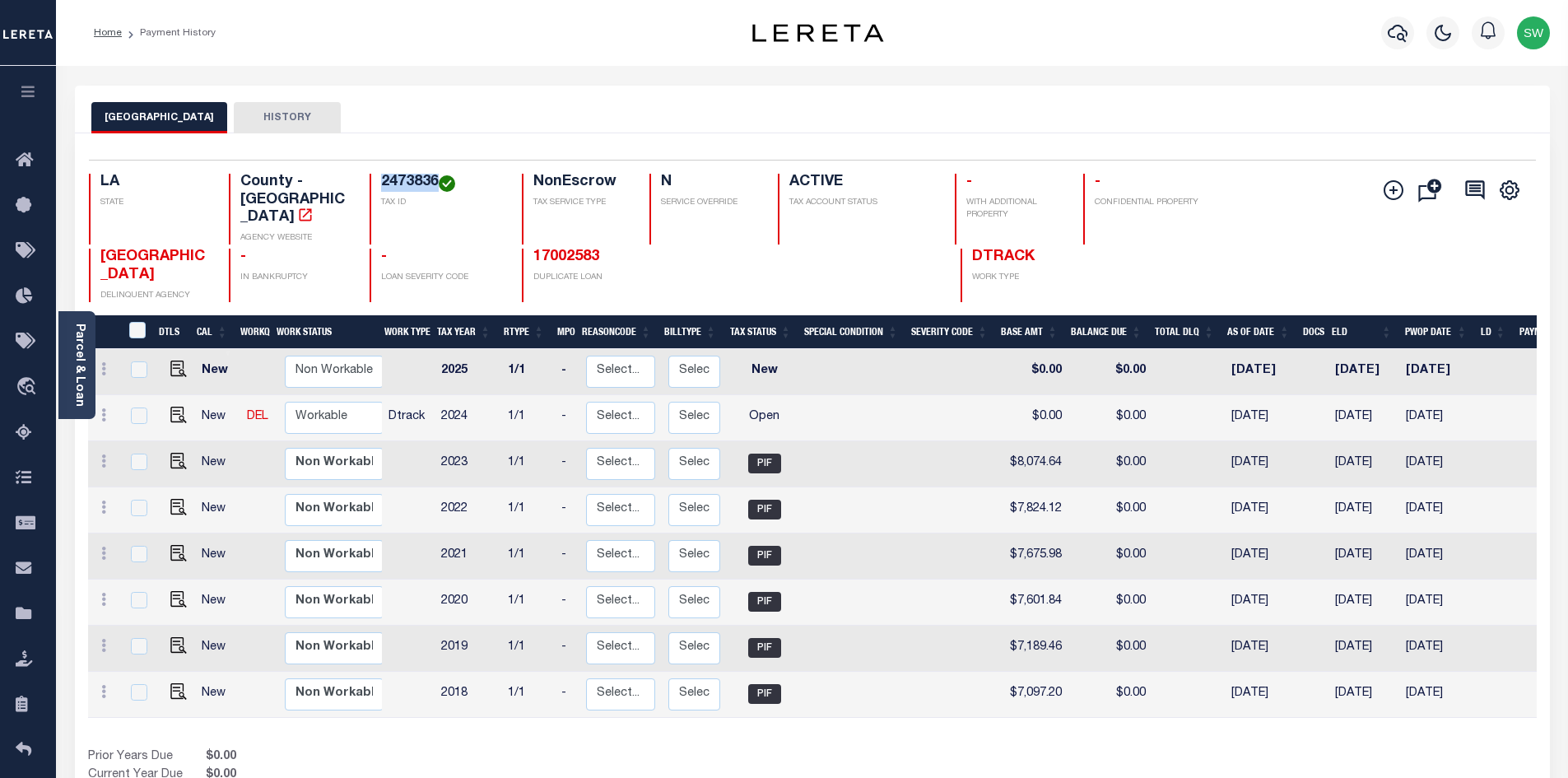
drag, startPoint x: 437, startPoint y: 182, endPoint x: 382, endPoint y: 178, distance: 55.1
click at [382, 178] on h4 "2473836" at bounding box center [441, 182] width 121 height 18
copy h4 "2473836"
click at [74, 354] on link "Parcel & Loan" at bounding box center [80, 365] width 12 height 83
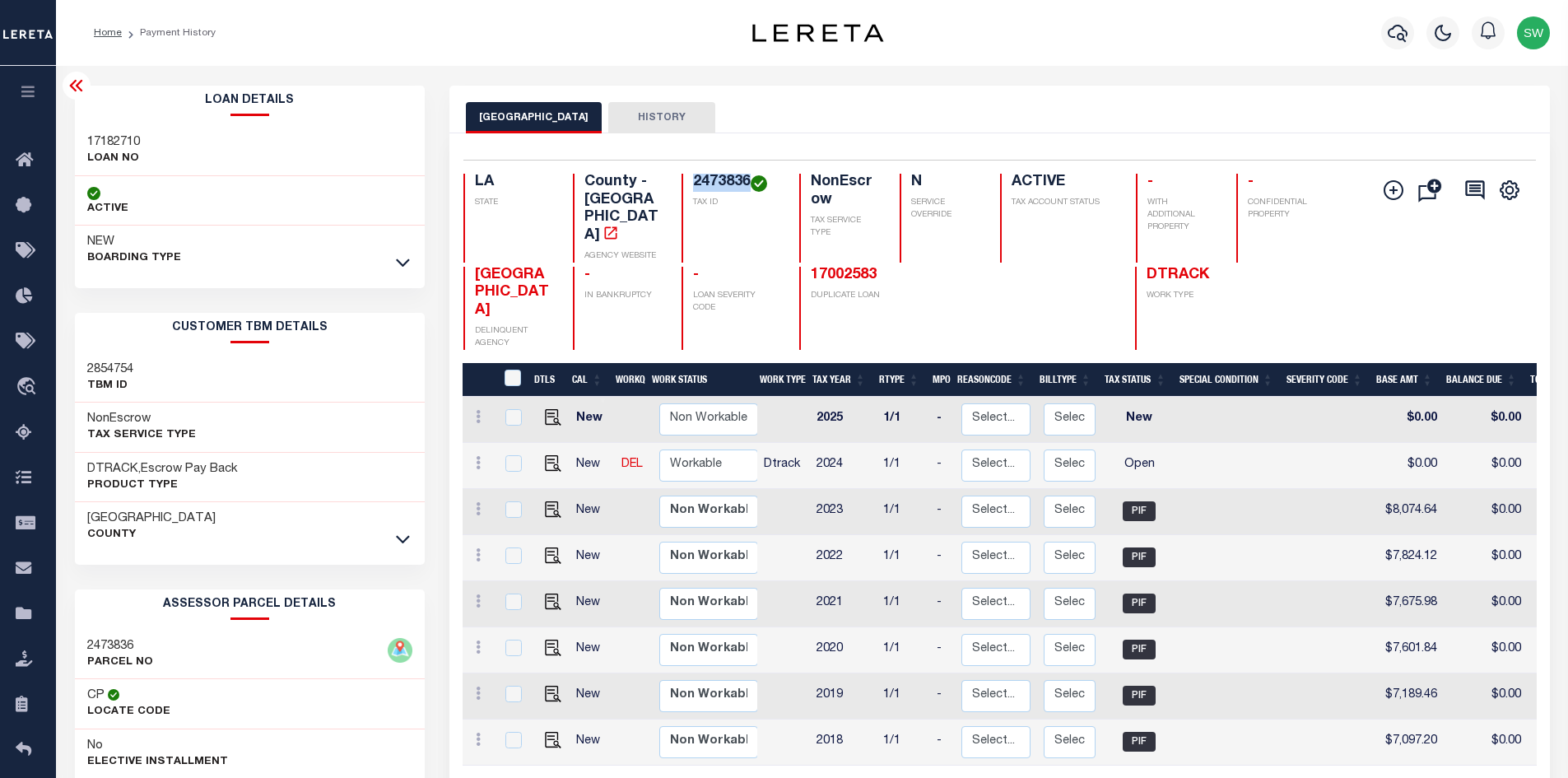
click at [399, 266] on icon at bounding box center [403, 262] width 14 height 17
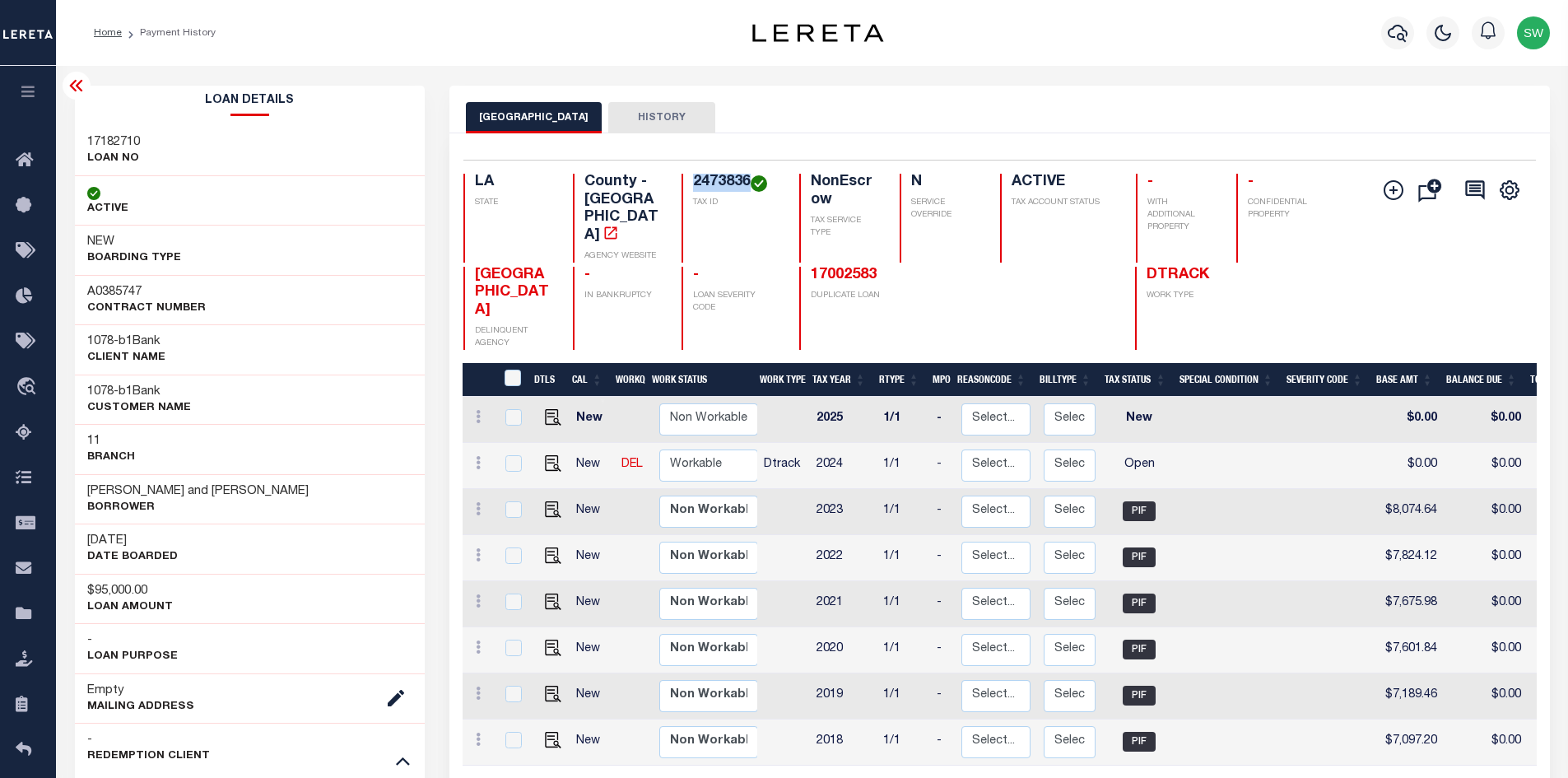
drag, startPoint x: 334, startPoint y: 491, endPoint x: 297, endPoint y: 480, distance: 38.6
click at [297, 480] on div "Jason Benton Alford and Mary Jewell Alford Borrower" at bounding box center [250, 499] width 350 height 50
copy h3 "Alford"
click at [552, 460] on img "" at bounding box center [553, 463] width 16 height 16
checkbox input "true"
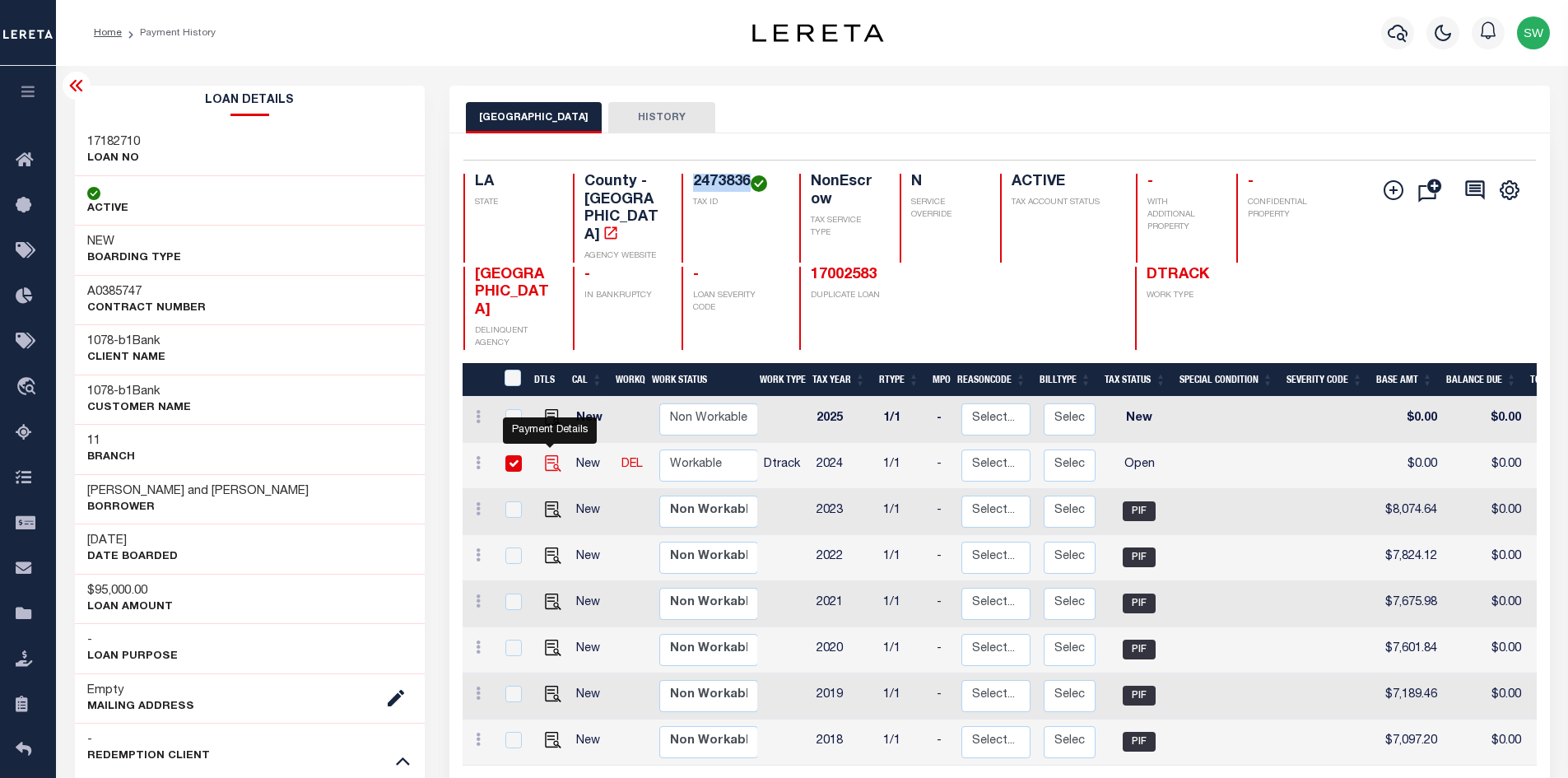
checkbox input "true"
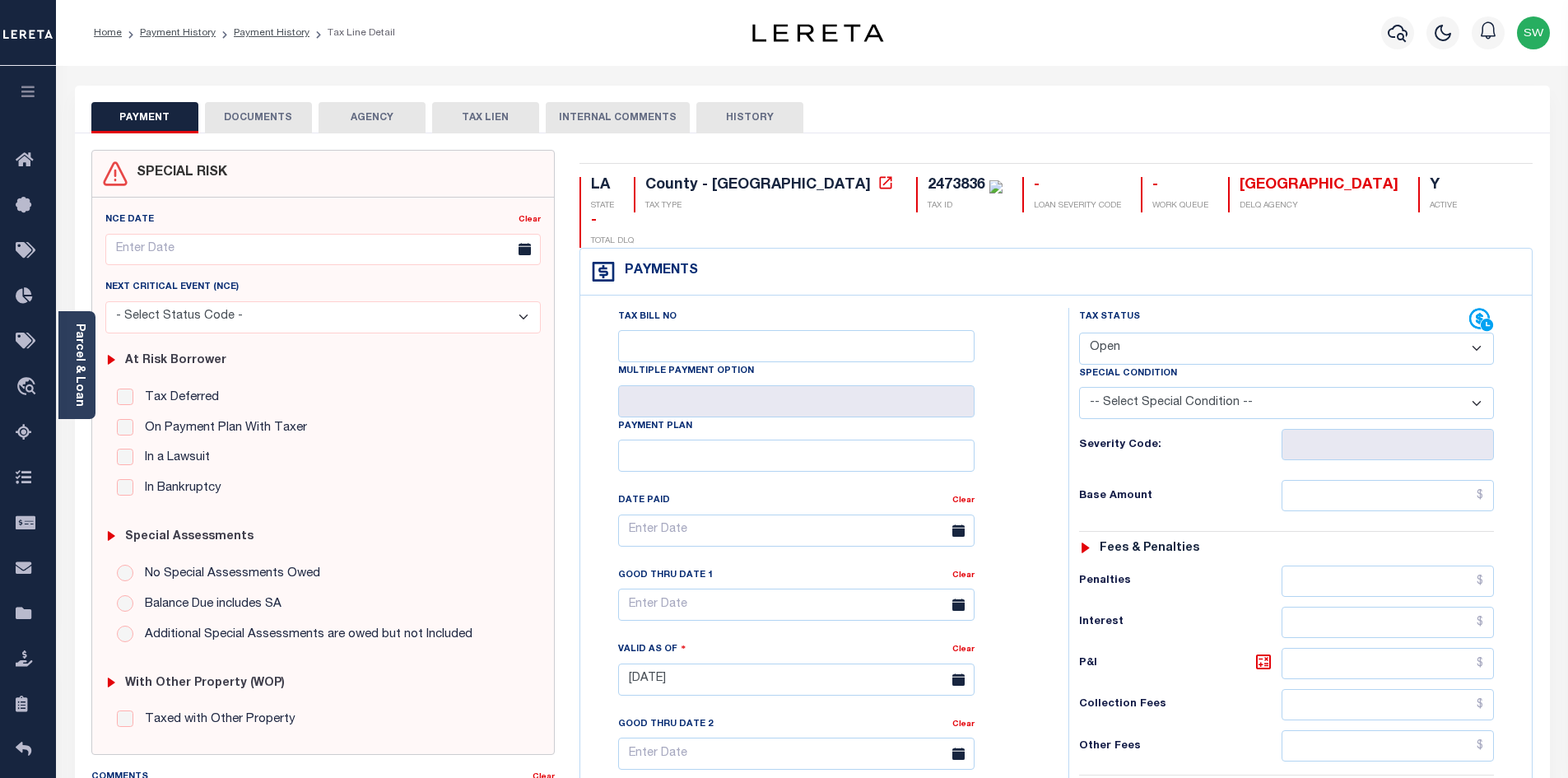
drag, startPoint x: 1477, startPoint y: 315, endPoint x: 1452, endPoint y: 326, distance: 27.3
click at [1477, 333] on select "- Select Status Code - Open Due/Unpaid Paid Incomplete No Tax Due Internal Refu…" at bounding box center [1286, 349] width 415 height 32
select select "PYD"
click at [1079, 333] on select "- Select Status Code - Open Due/Unpaid Paid Incomplete No Tax Due Internal Refu…" at bounding box center [1286, 349] width 415 height 32
type input "[DATE]"
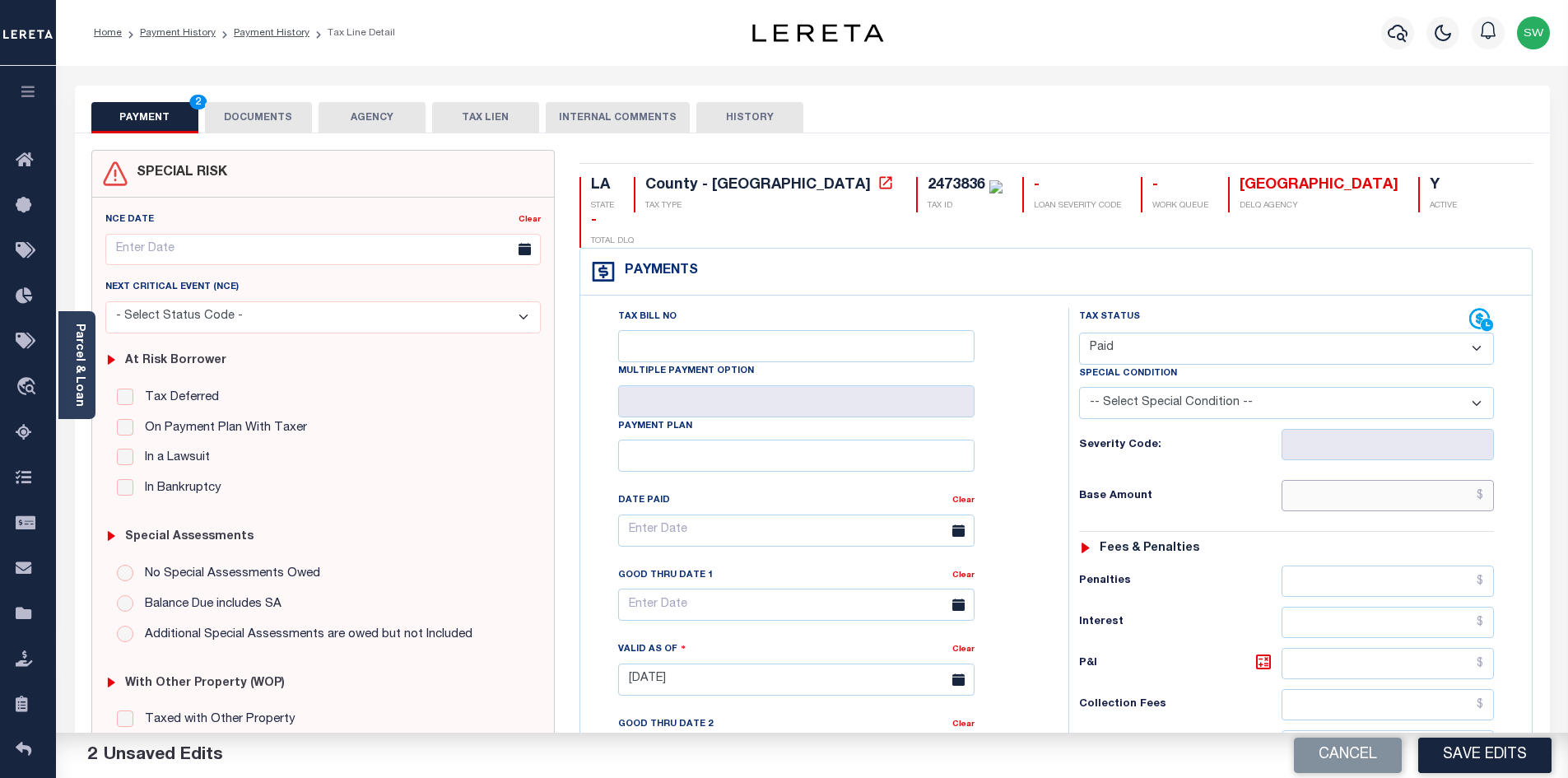
click at [1373, 480] on input "text" at bounding box center [1389, 495] width 213 height 31
paste input "9,166.90"
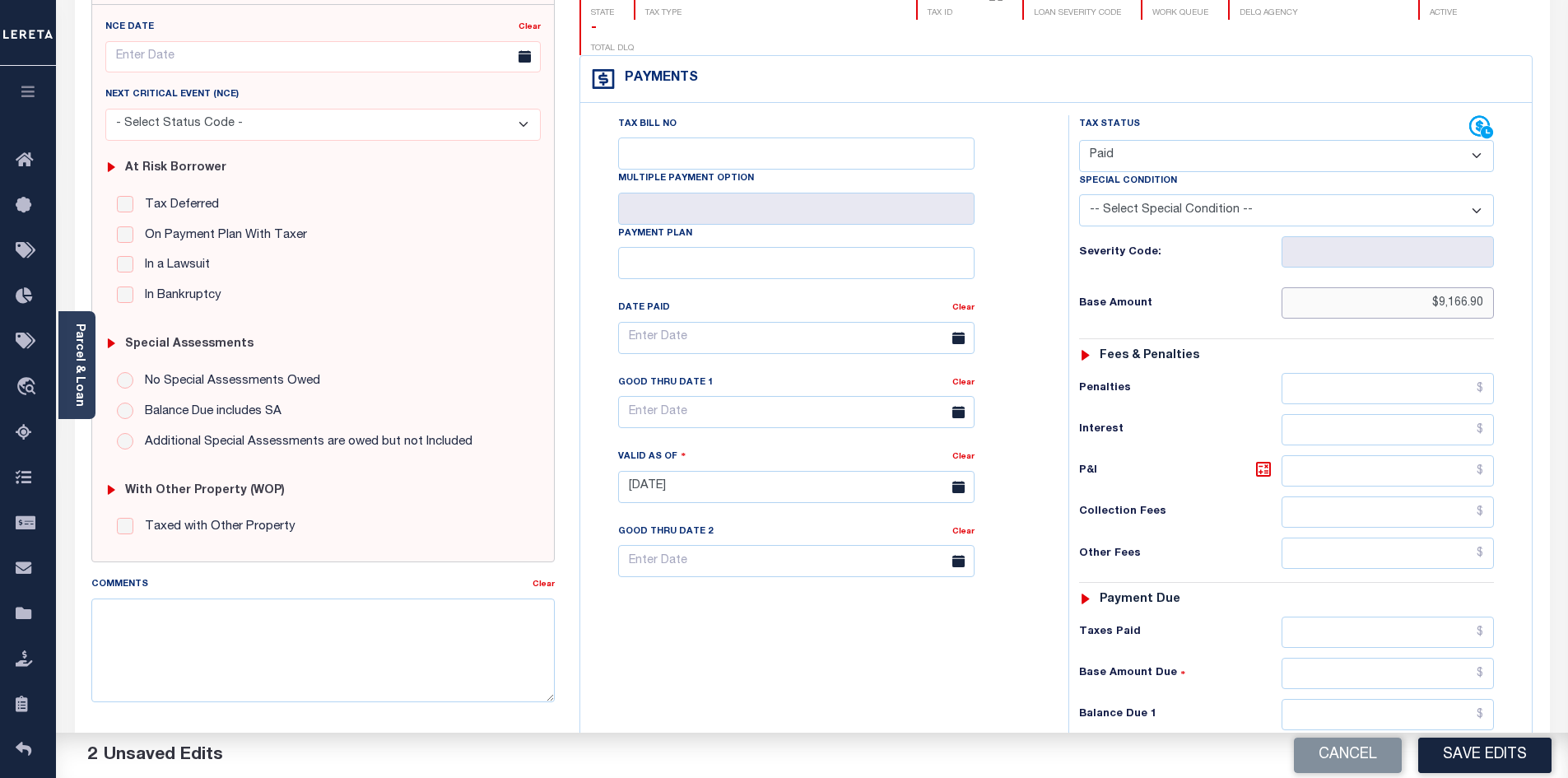
scroll to position [196, 0]
type input "$9,166.90"
click at [1347, 615] on input "text" at bounding box center [1389, 630] width 213 height 31
paste input "9,166.90"
type input "$9,166.90"
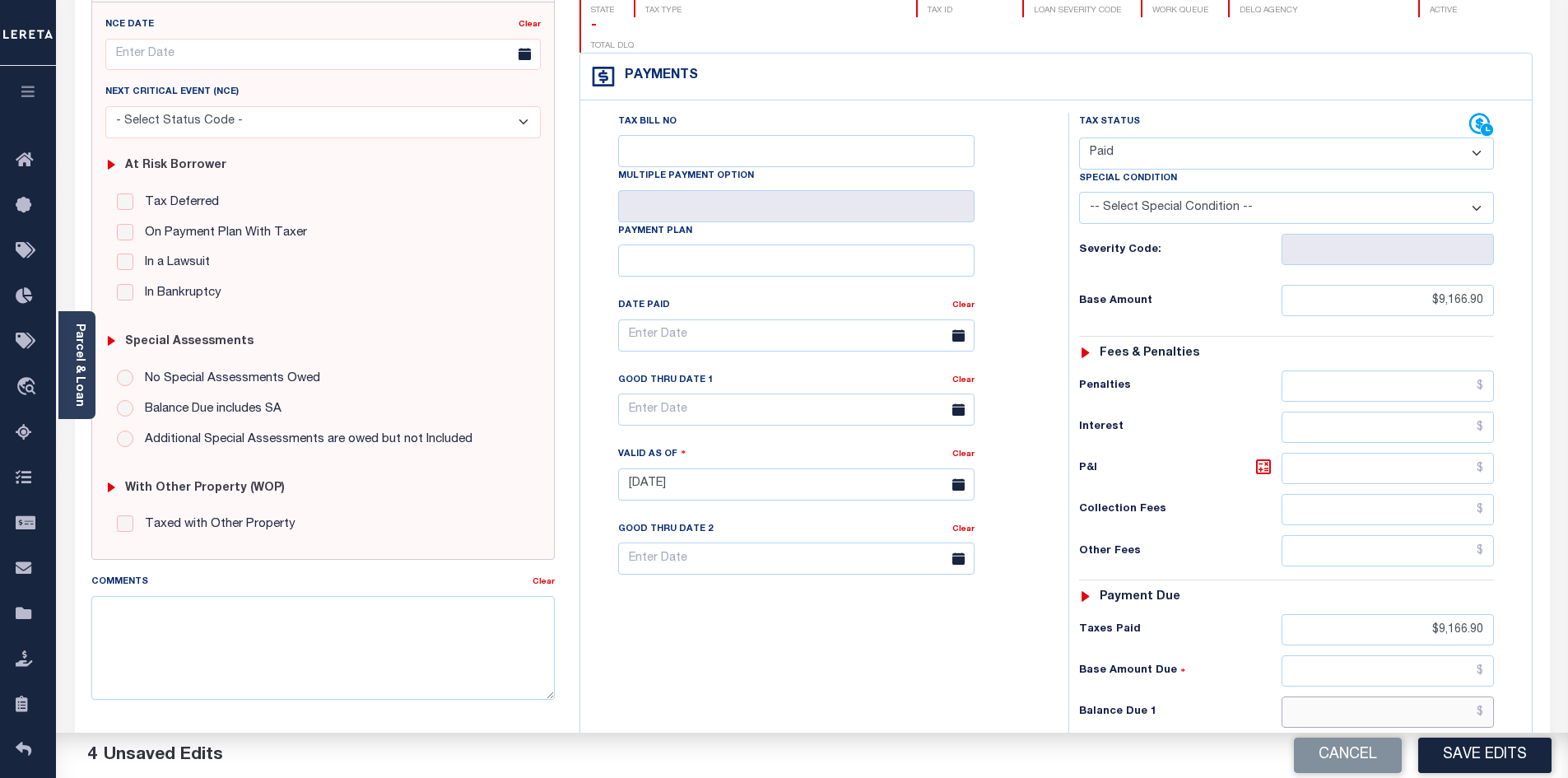
click at [1438, 697] on input "text" at bounding box center [1389, 712] width 213 height 31
type input "$0.00"
drag, startPoint x: 953, startPoint y: 665, endPoint x: 1335, endPoint y: 308, distance: 522.9
click at [955, 654] on div "Tax Bill No Multiple Payment Option Payment Plan Clear" at bounding box center [820, 476] width 471 height 727
click at [1483, 754] on button "Save Edits" at bounding box center [1485, 756] width 134 height 36
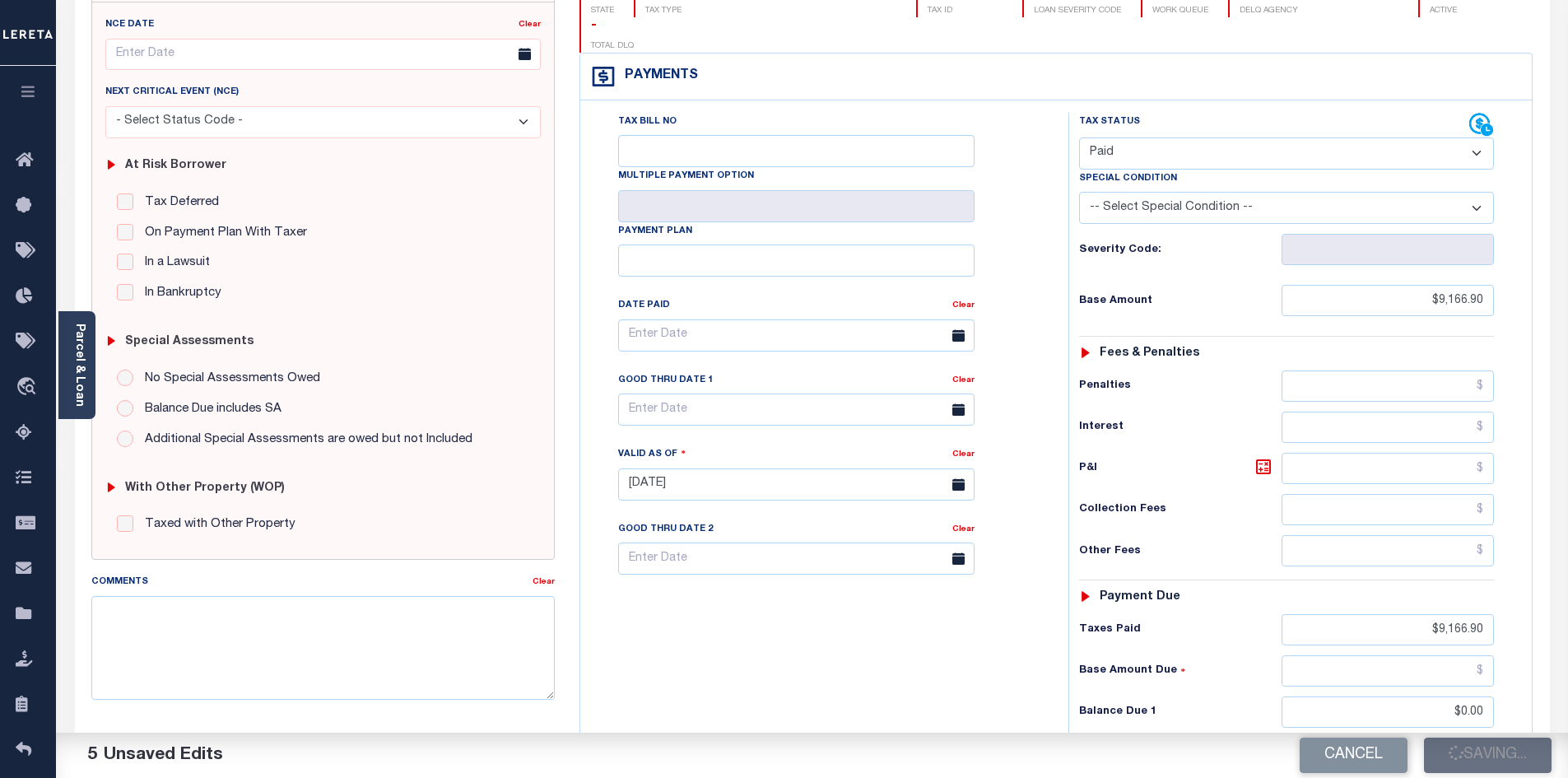
checkbox input "false"
type input "$9,166.9"
type input "$0"
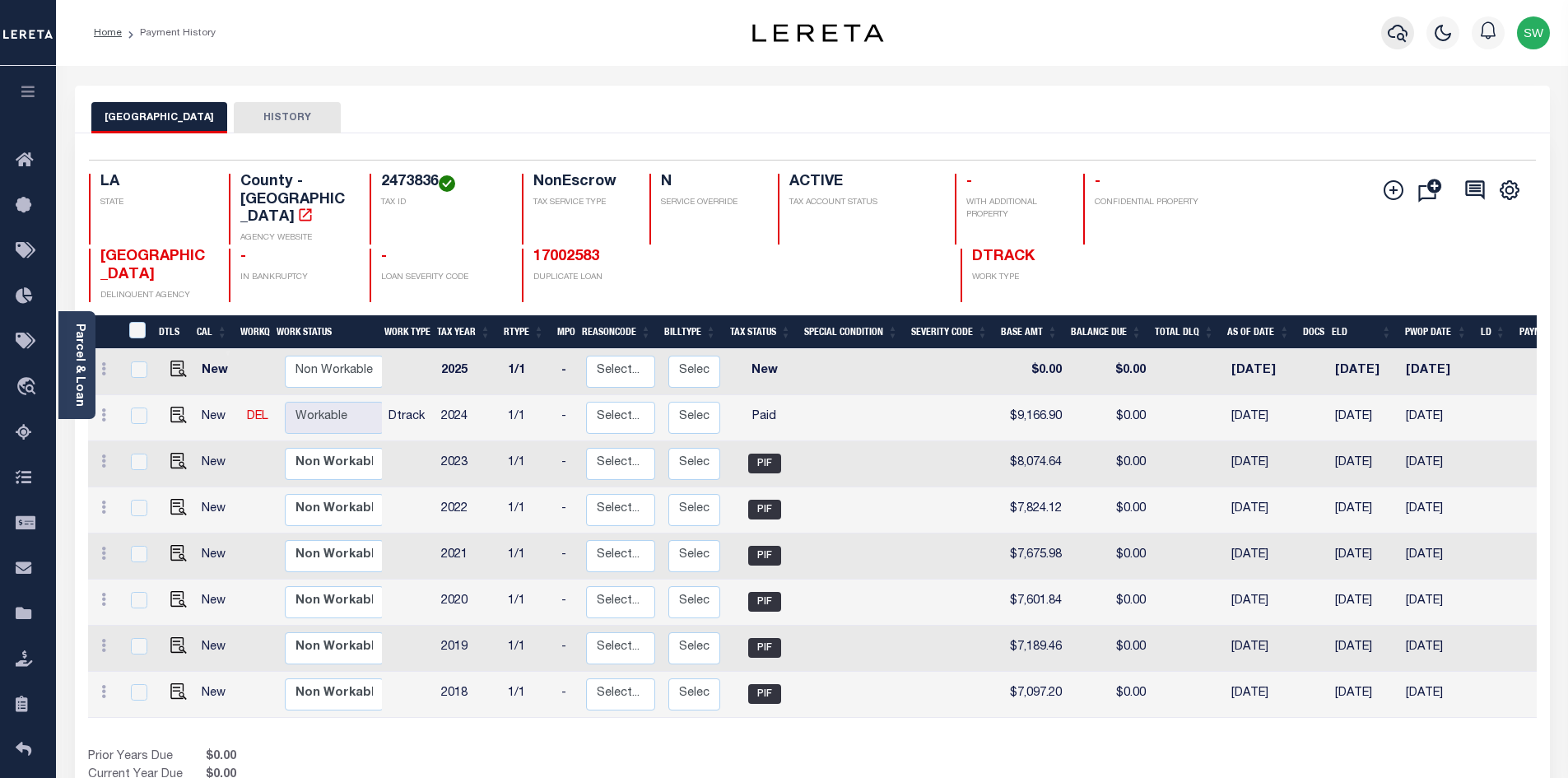
click at [1399, 36] on icon "button" at bounding box center [1397, 33] width 19 height 17
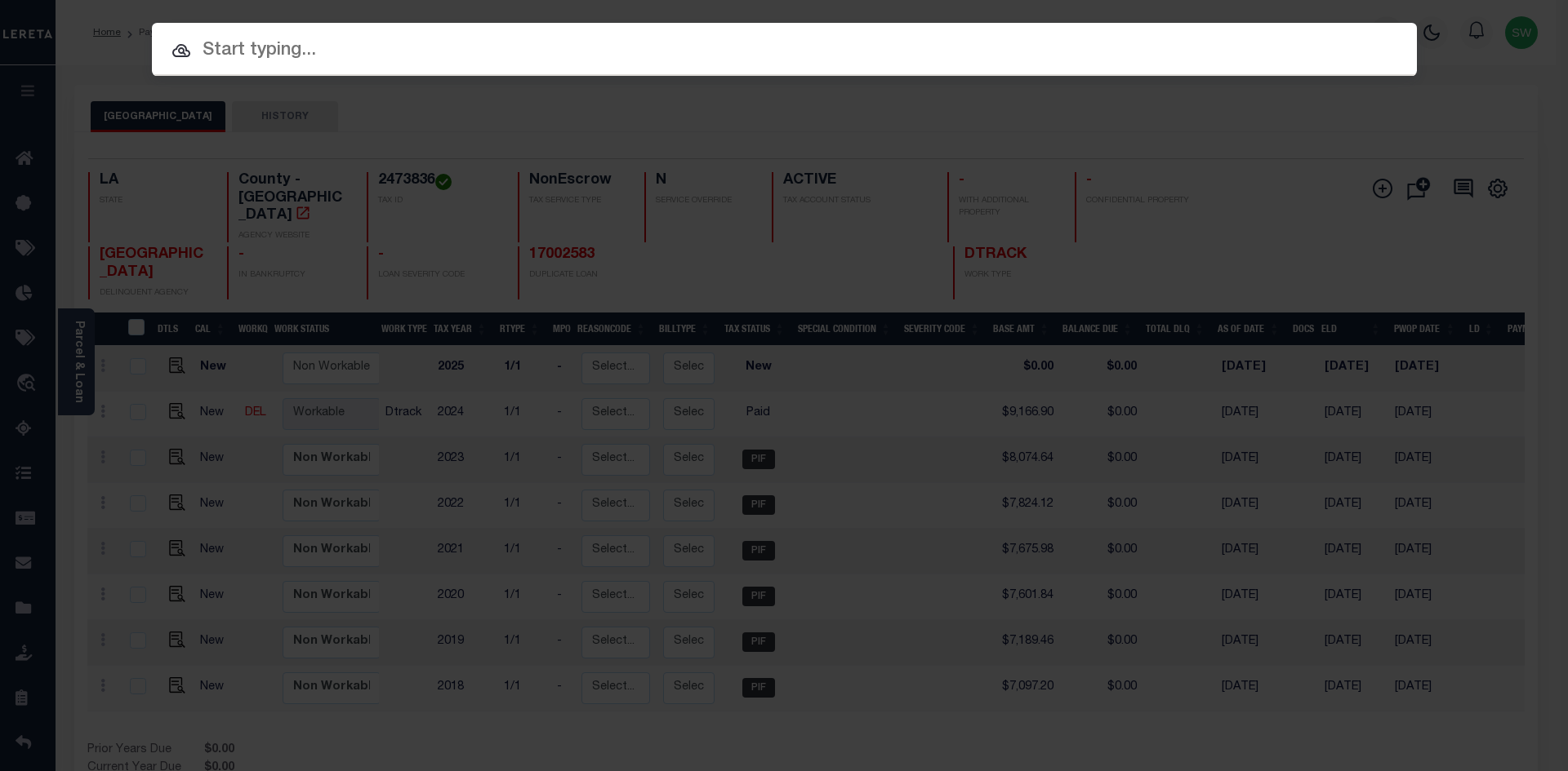
click at [216, 58] on input "text" at bounding box center [784, 51] width 1265 height 29
paste input "942200019878"
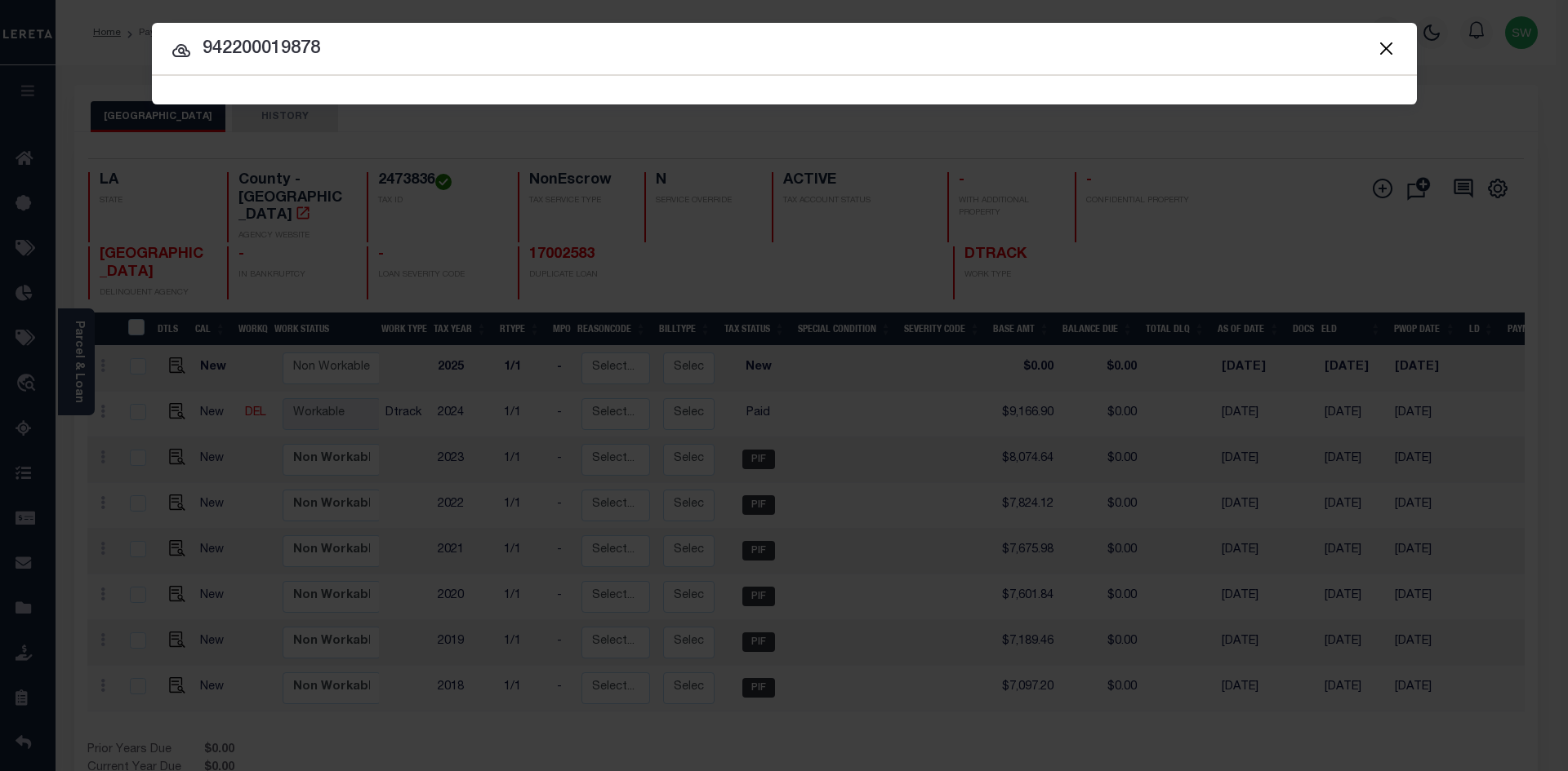
click at [431, 61] on input "942200019878" at bounding box center [784, 49] width 1265 height 29
type input "942200019878"
click at [186, 54] on icon at bounding box center [180, 51] width 18 height 13
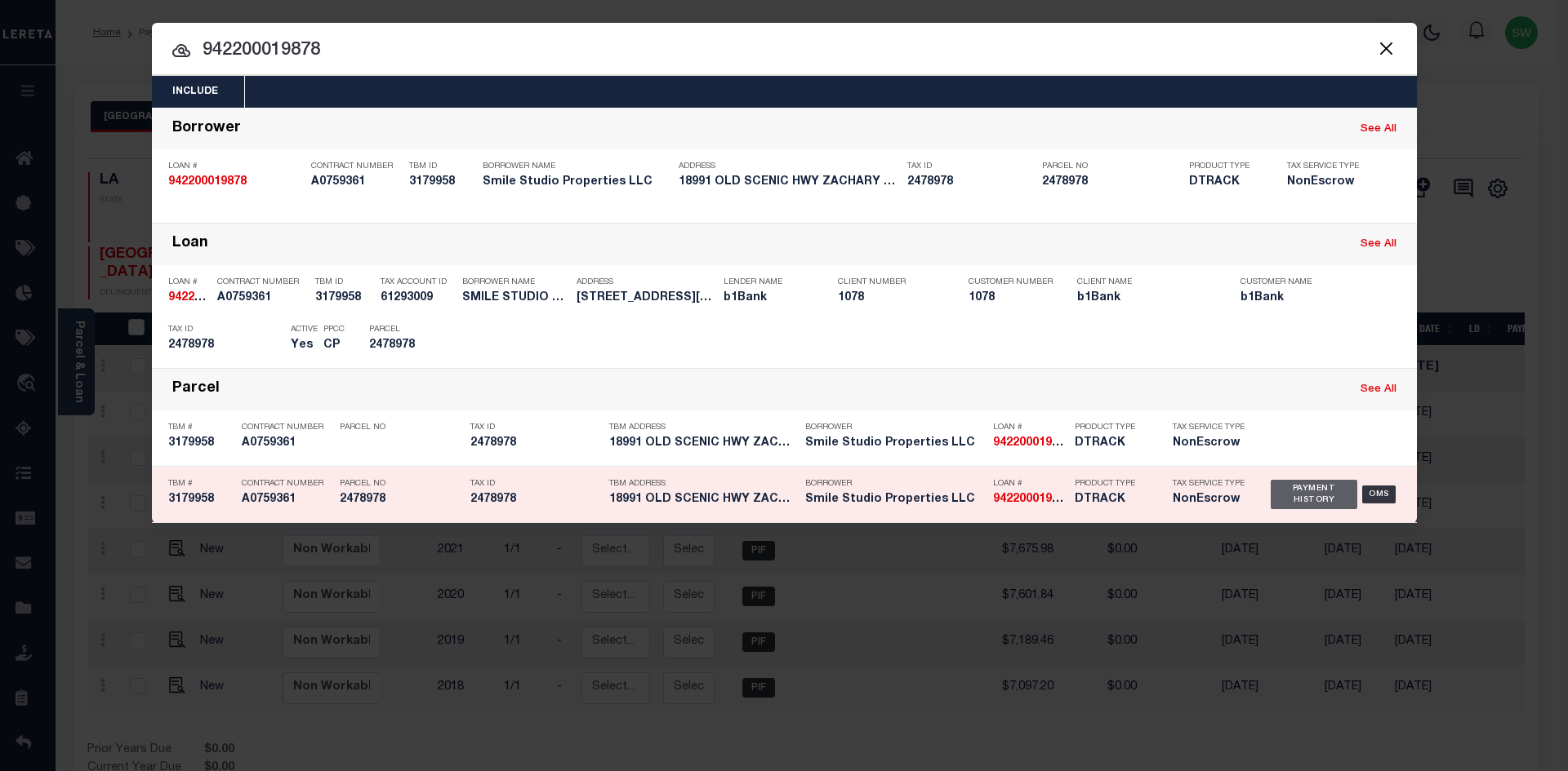
click at [1323, 484] on div "Payment History" at bounding box center [1315, 494] width 87 height 29
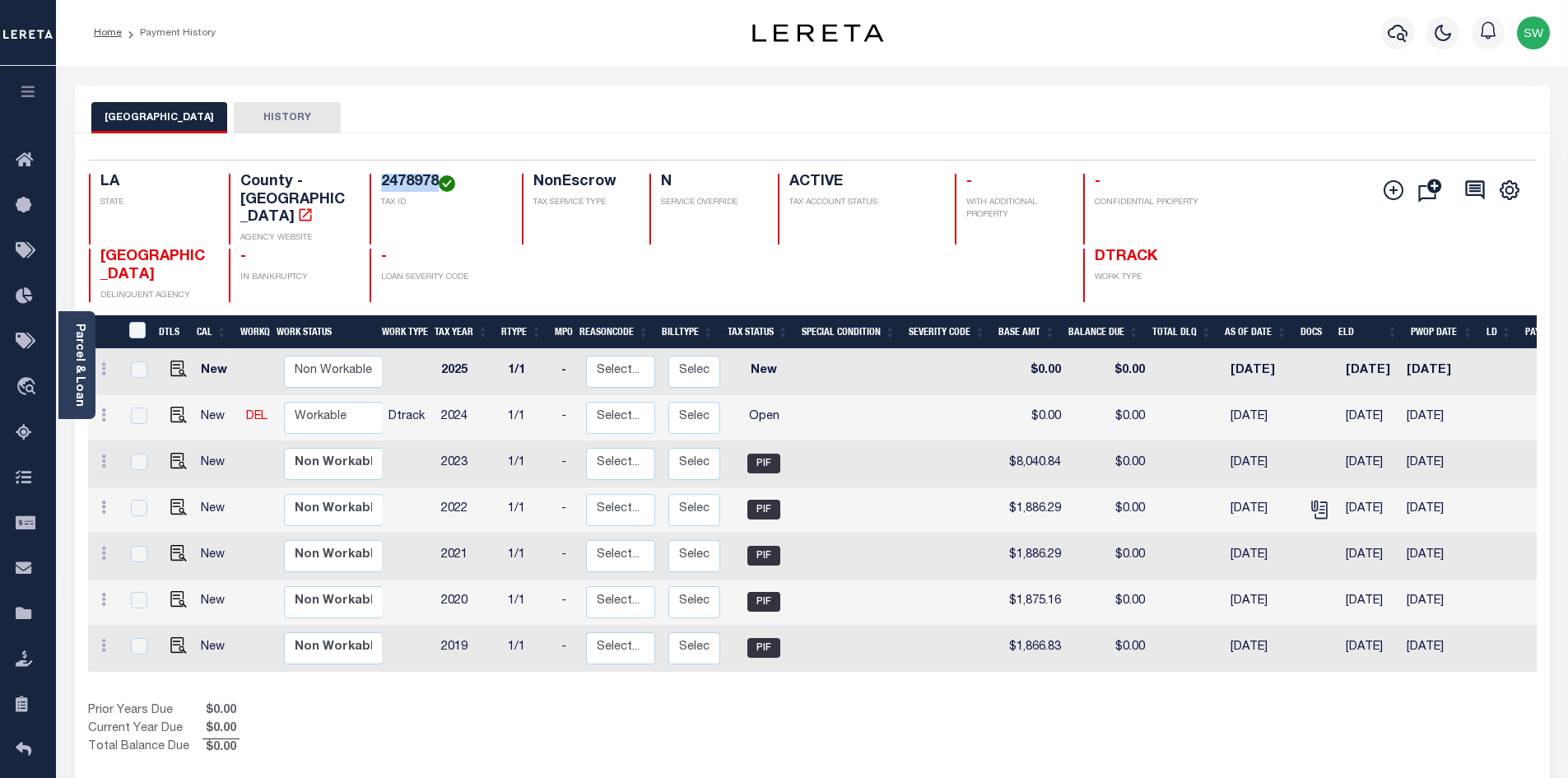
drag, startPoint x: 440, startPoint y: 180, endPoint x: 382, endPoint y: 180, distance: 58.0
click at [382, 180] on h4 "2478978" at bounding box center [441, 182] width 121 height 18
copy h4 "2478978"
click at [84, 356] on link "Parcel & Loan" at bounding box center [80, 365] width 12 height 83
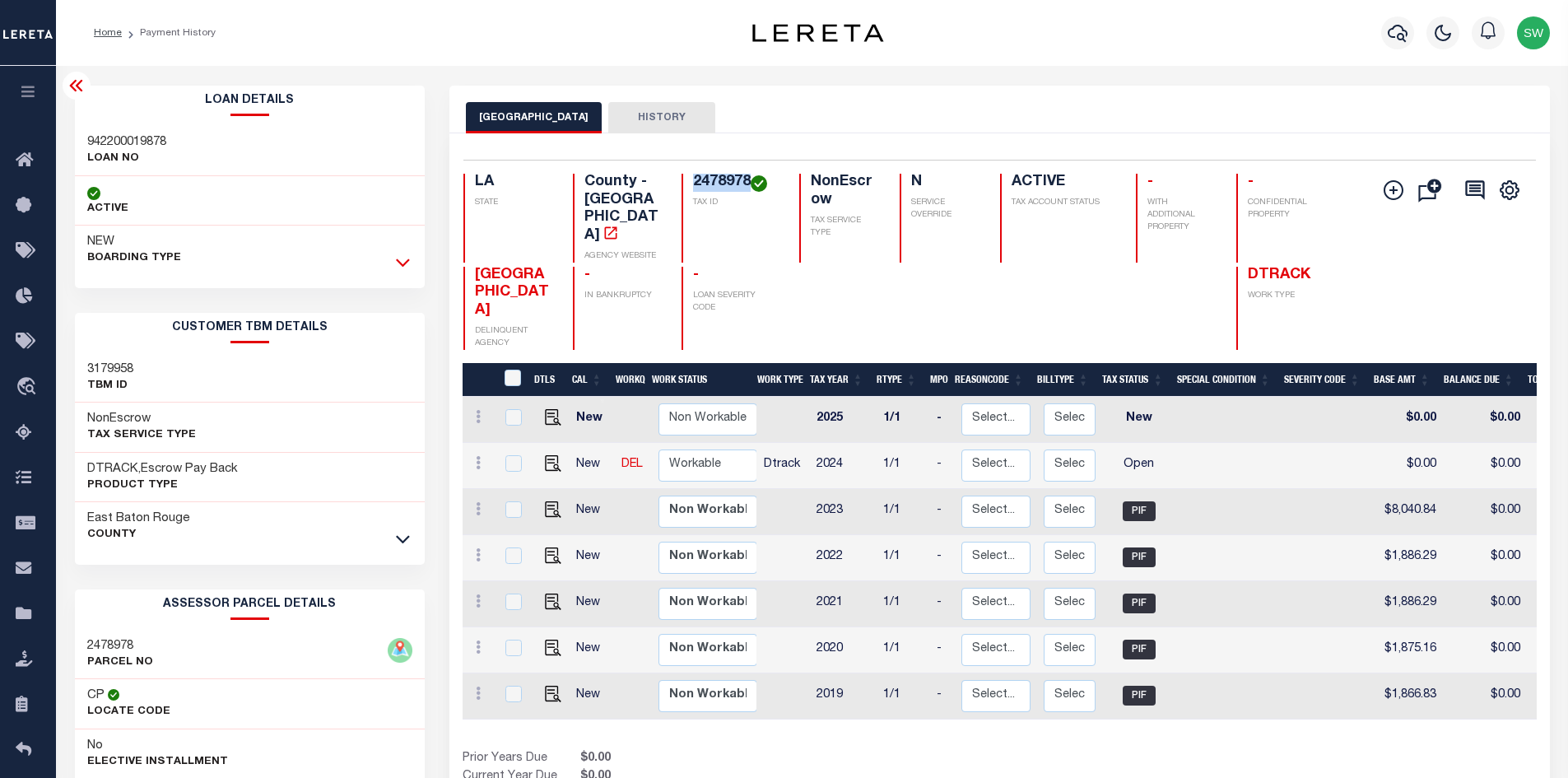
click at [404, 261] on icon at bounding box center [403, 262] width 14 height 17
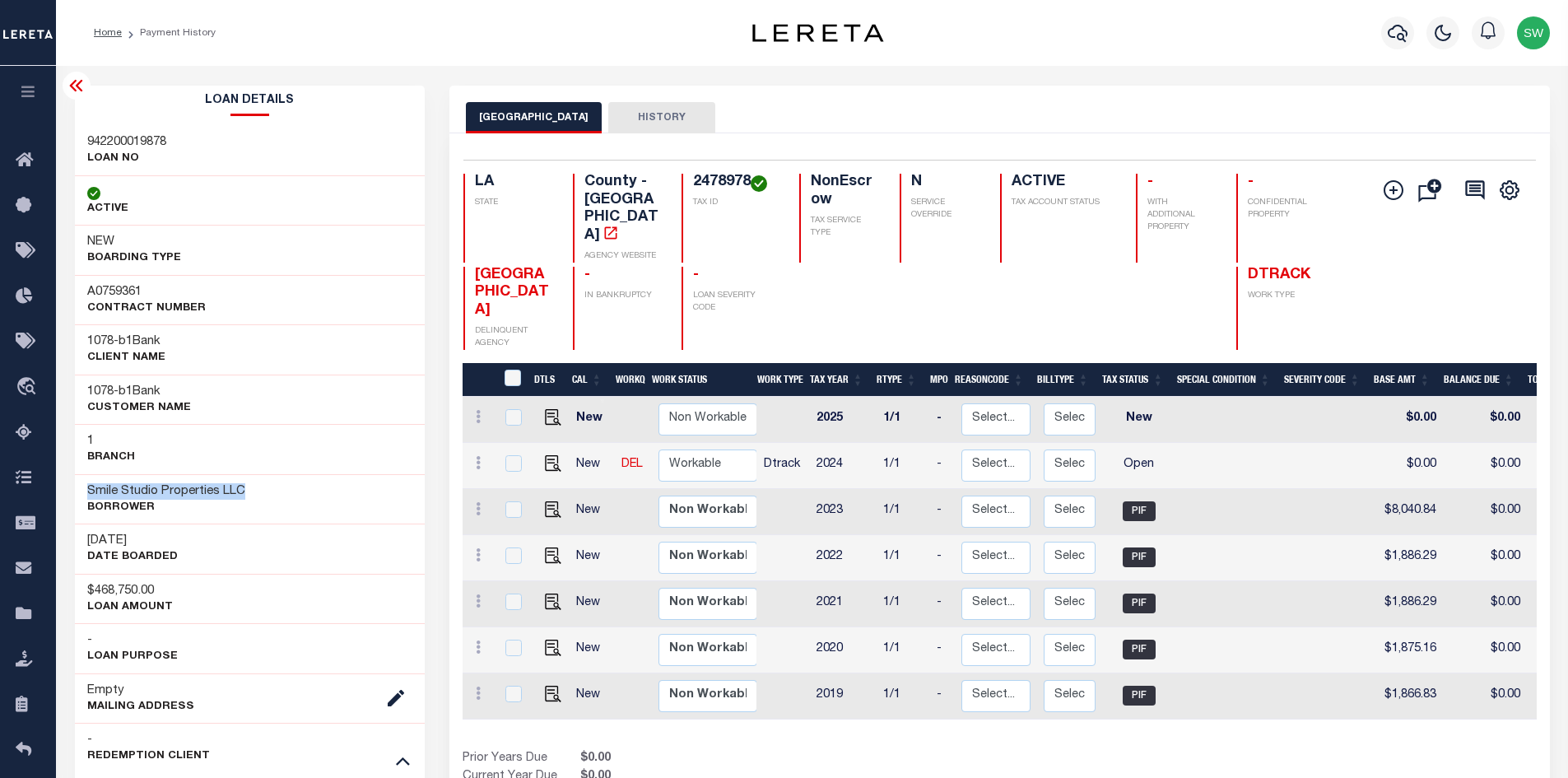
drag, startPoint x: 250, startPoint y: 494, endPoint x: 75, endPoint y: 491, distance: 175.0
click at [75, 491] on div "Smile Studio Properties LLC Borrower" at bounding box center [250, 499] width 350 height 50
copy h3 "Smile Studio Properties LLC"
click at [552, 459] on img "" at bounding box center [553, 463] width 16 height 16
checkbox input "true"
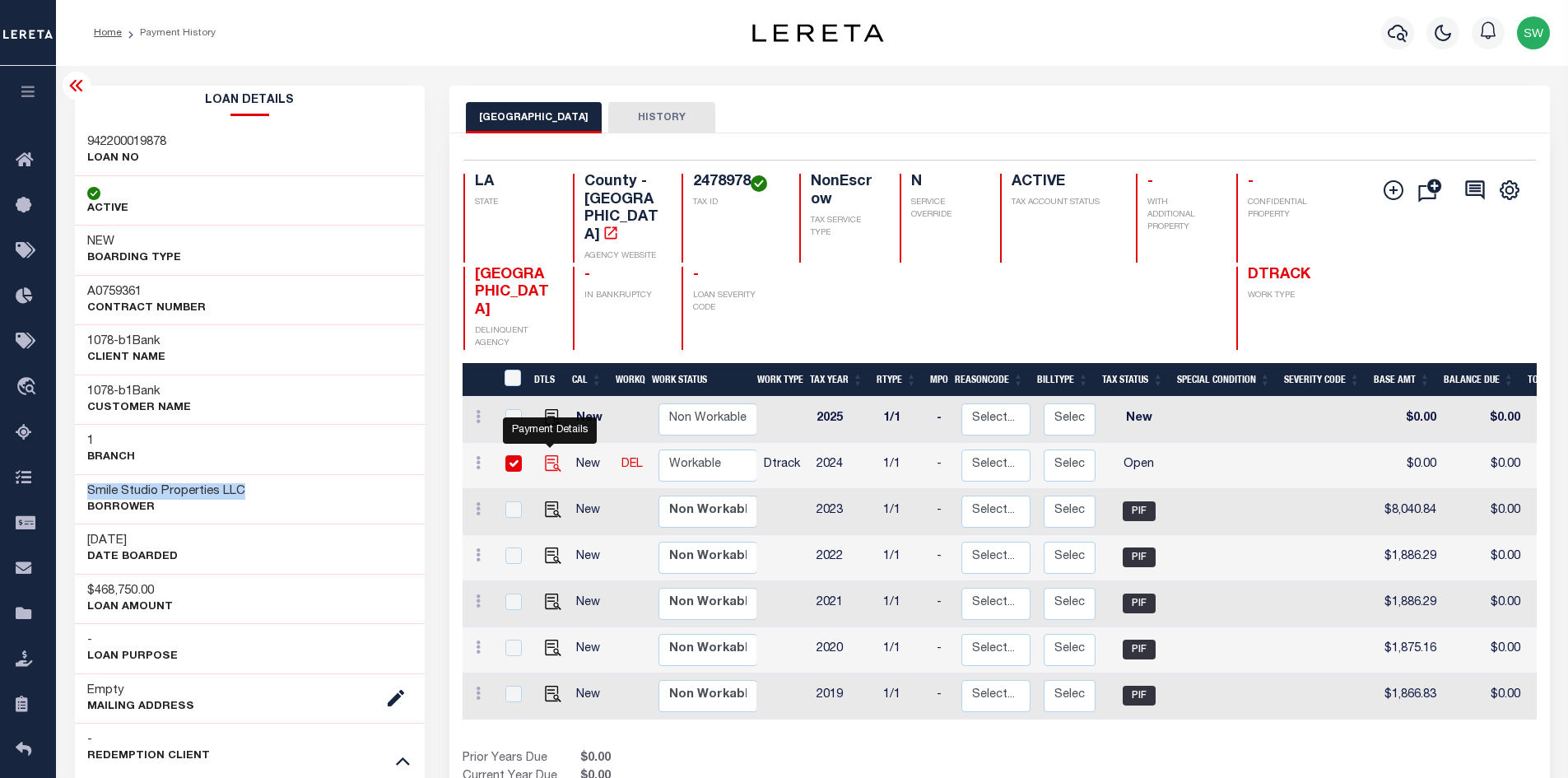
checkbox input "true"
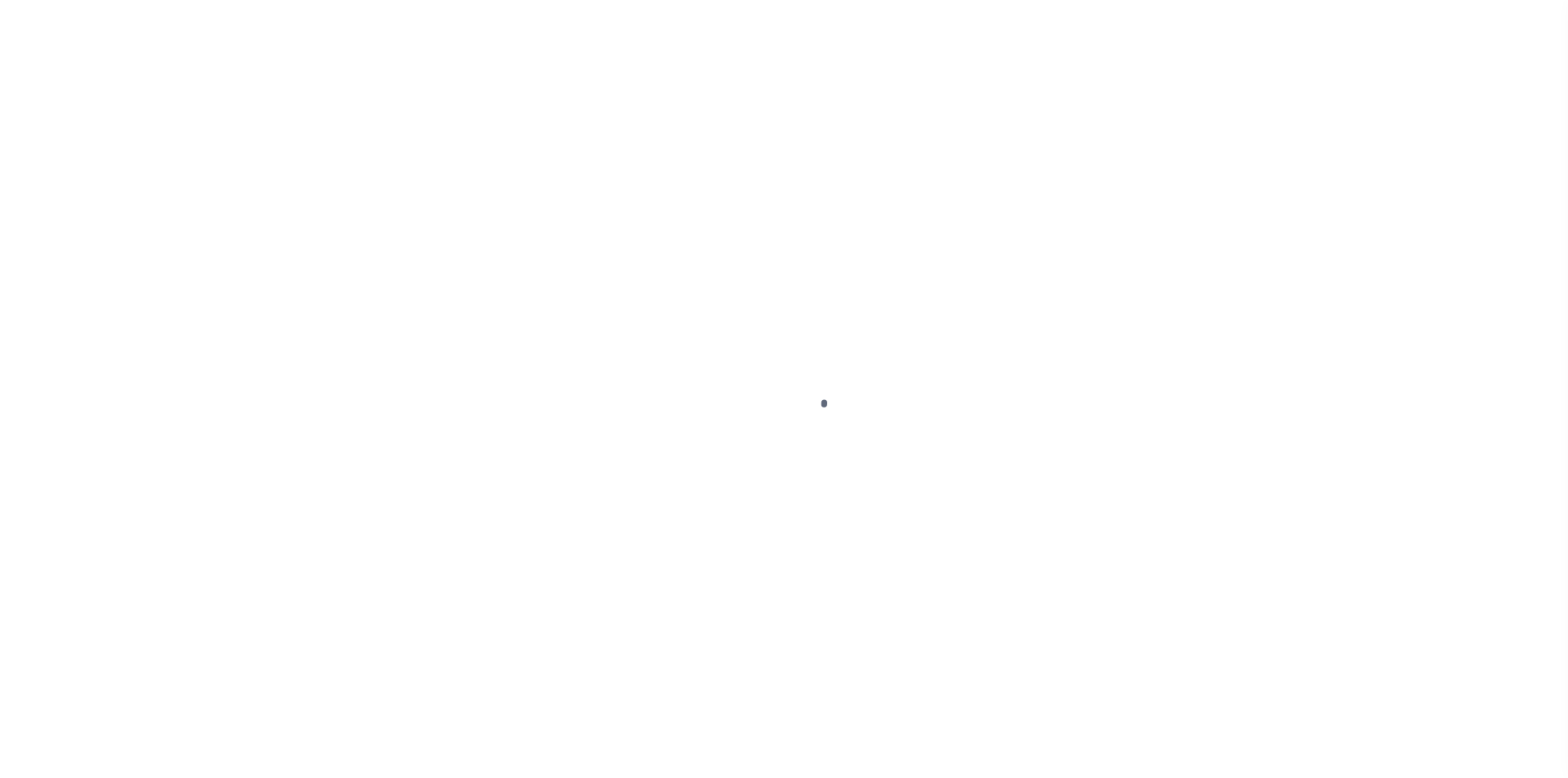
select select "OP2"
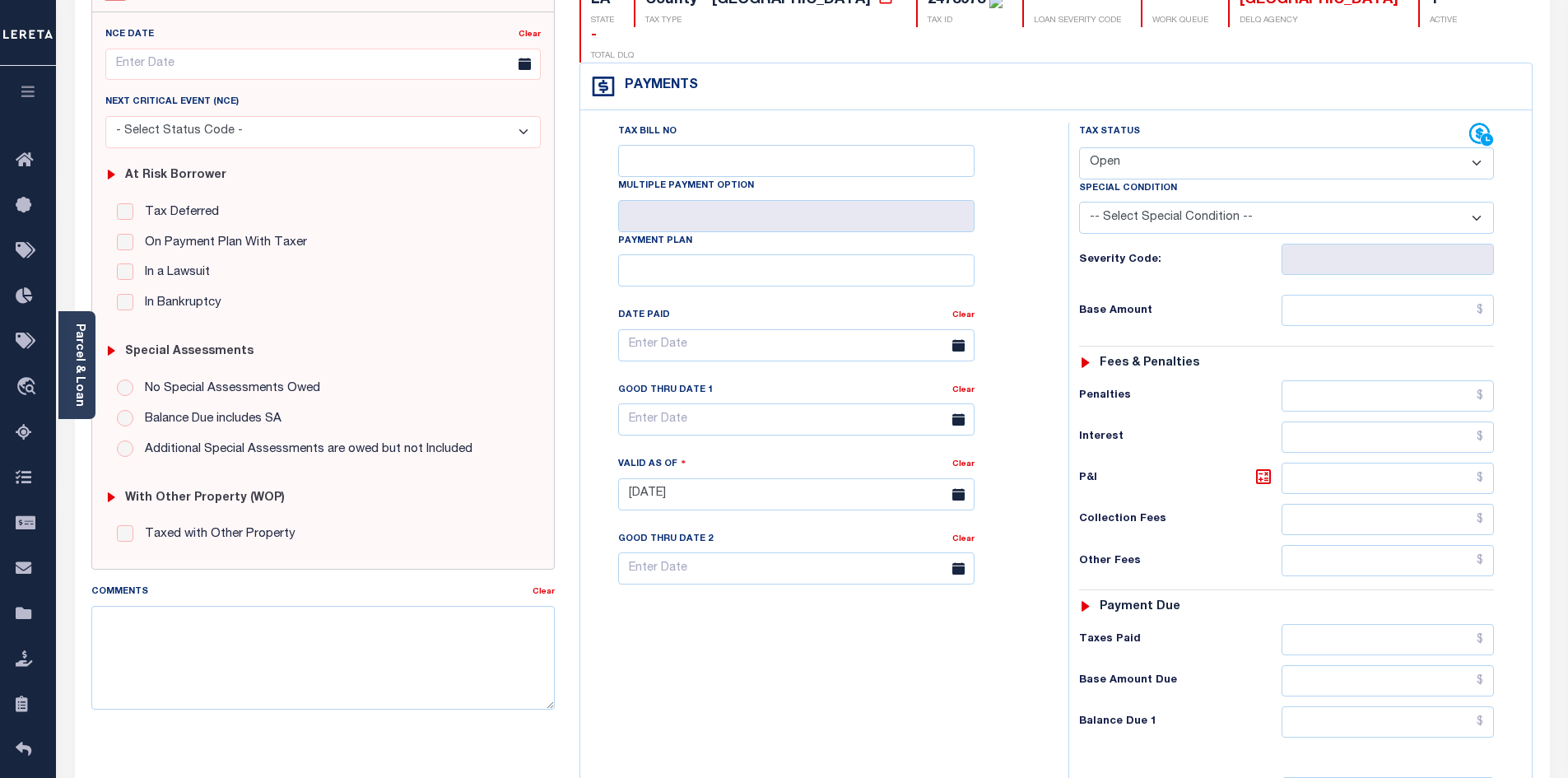
scroll to position [221, 0]
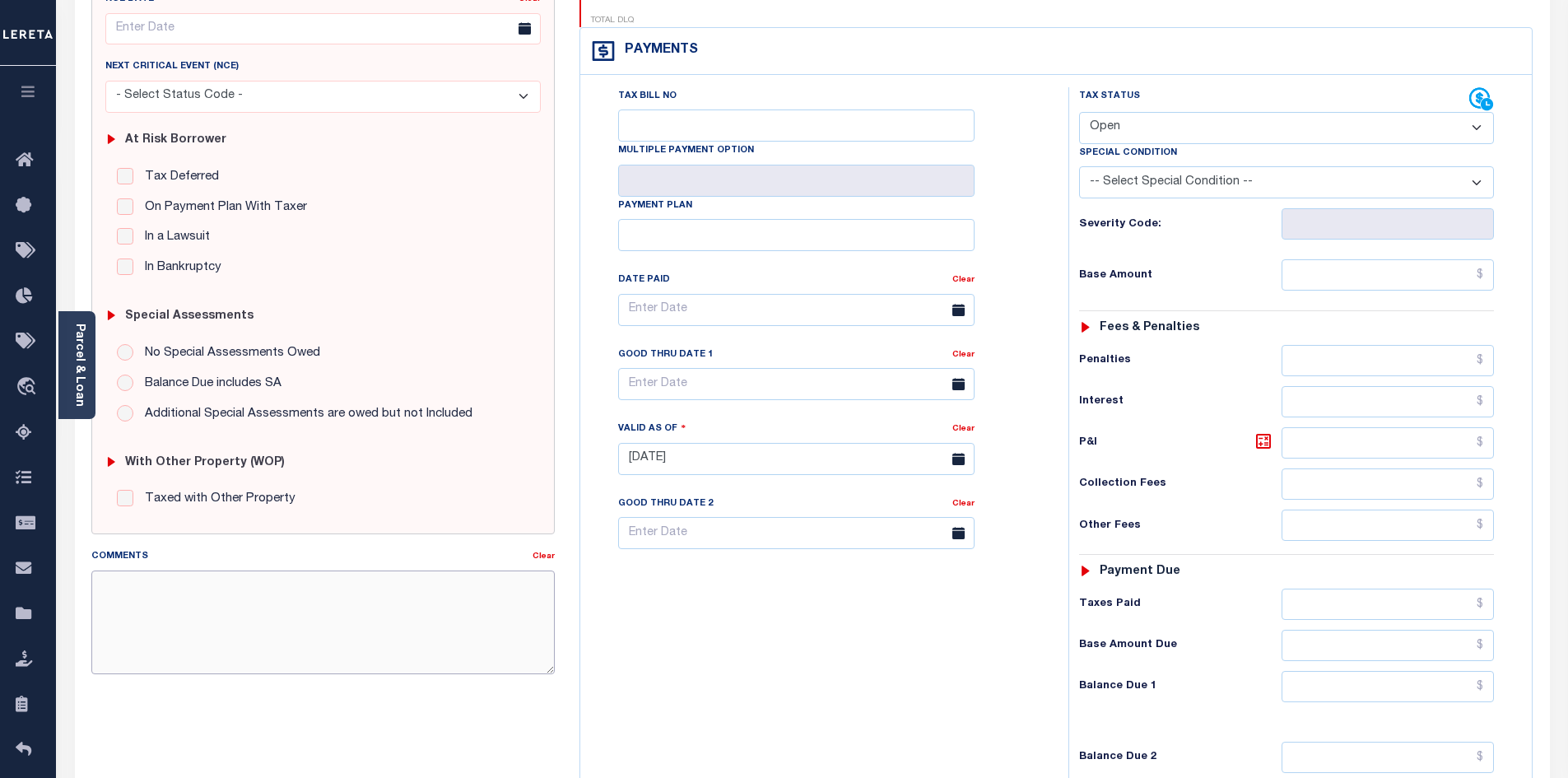
click at [201, 597] on textarea "Comments" at bounding box center [323, 622] width 465 height 104
paste textarea "Tax Sale Status: SOLD. Call the office for redemption balance information"
type textarea "Tax Sale Status: SOLD. Call the office for redemption balance information"
type input "[DATE]"
click at [736, 648] on div "Tax Bill No Multiple Payment Option Payment Plan Clear" at bounding box center [820, 450] width 471 height 727
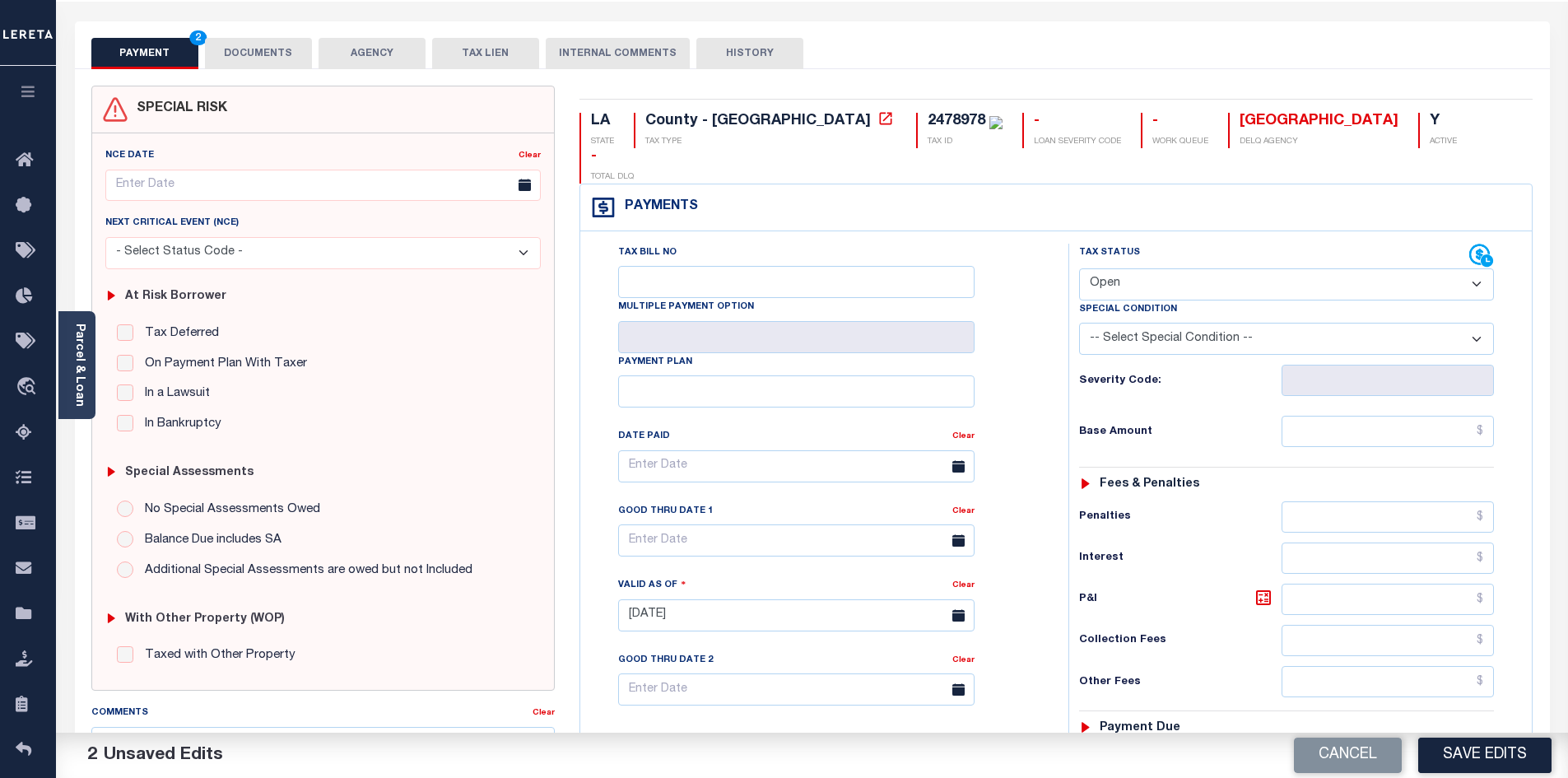
scroll to position [51, 0]
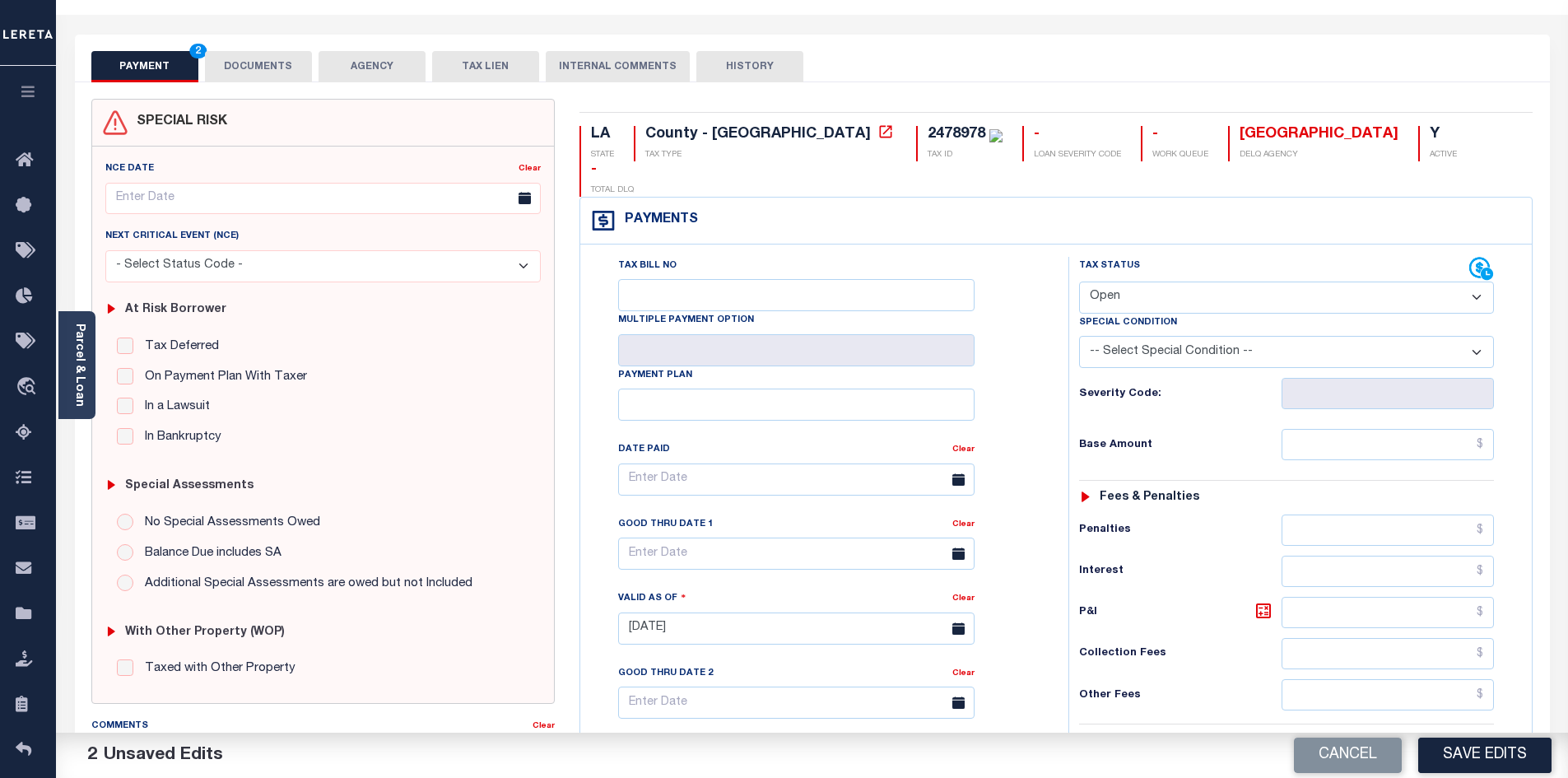
click at [1474, 282] on select "- Select Status Code - Open Due/Unpaid Paid Incomplete No Tax Due Internal Refu…" at bounding box center [1286, 298] width 415 height 32
select select "DUE"
click at [1079, 282] on select "- Select Status Code - Open Due/Unpaid Paid Incomplete No Tax Due Internal Refu…" at bounding box center [1286, 298] width 415 height 32
click at [1477, 336] on select "-- Select Special Condition -- 3RD PARTY TAX LIEN AGENCY TAX LIEN (A.K.A Inside…" at bounding box center [1286, 352] width 415 height 32
select select "24"
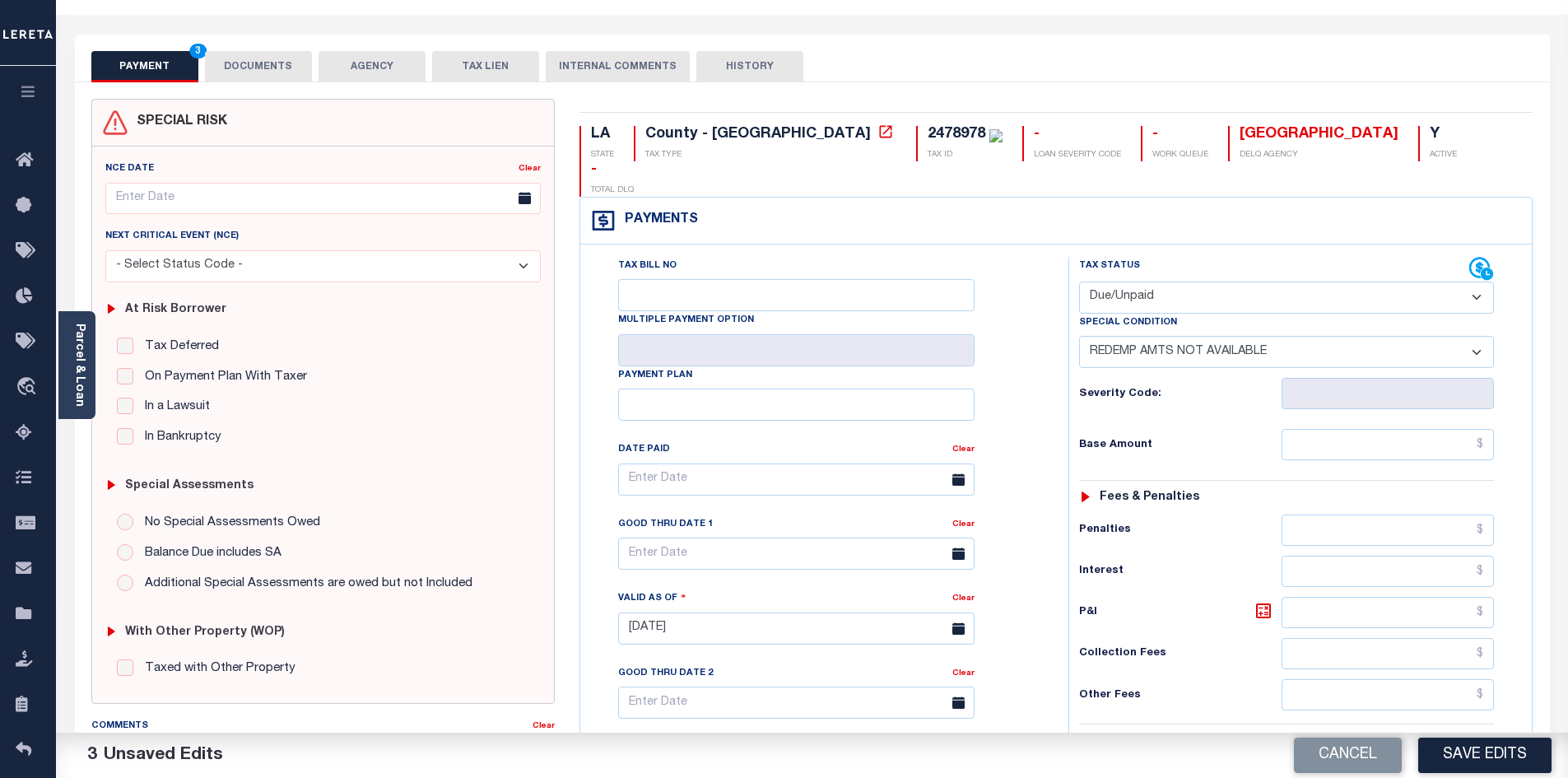
click at [1079, 336] on select "-- Select Special Condition -- 3RD PARTY TAX LIEN AGENCY TAX LIEN (A.K.A Inside…" at bounding box center [1286, 352] width 415 height 32
click at [1008, 715] on div "Tax Bill No Multiple Payment Option Payment Plan Clear" at bounding box center [820, 621] width 471 height 727
click at [1374, 429] on input "text" at bounding box center [1389, 444] width 213 height 31
paste input "8,115.84"
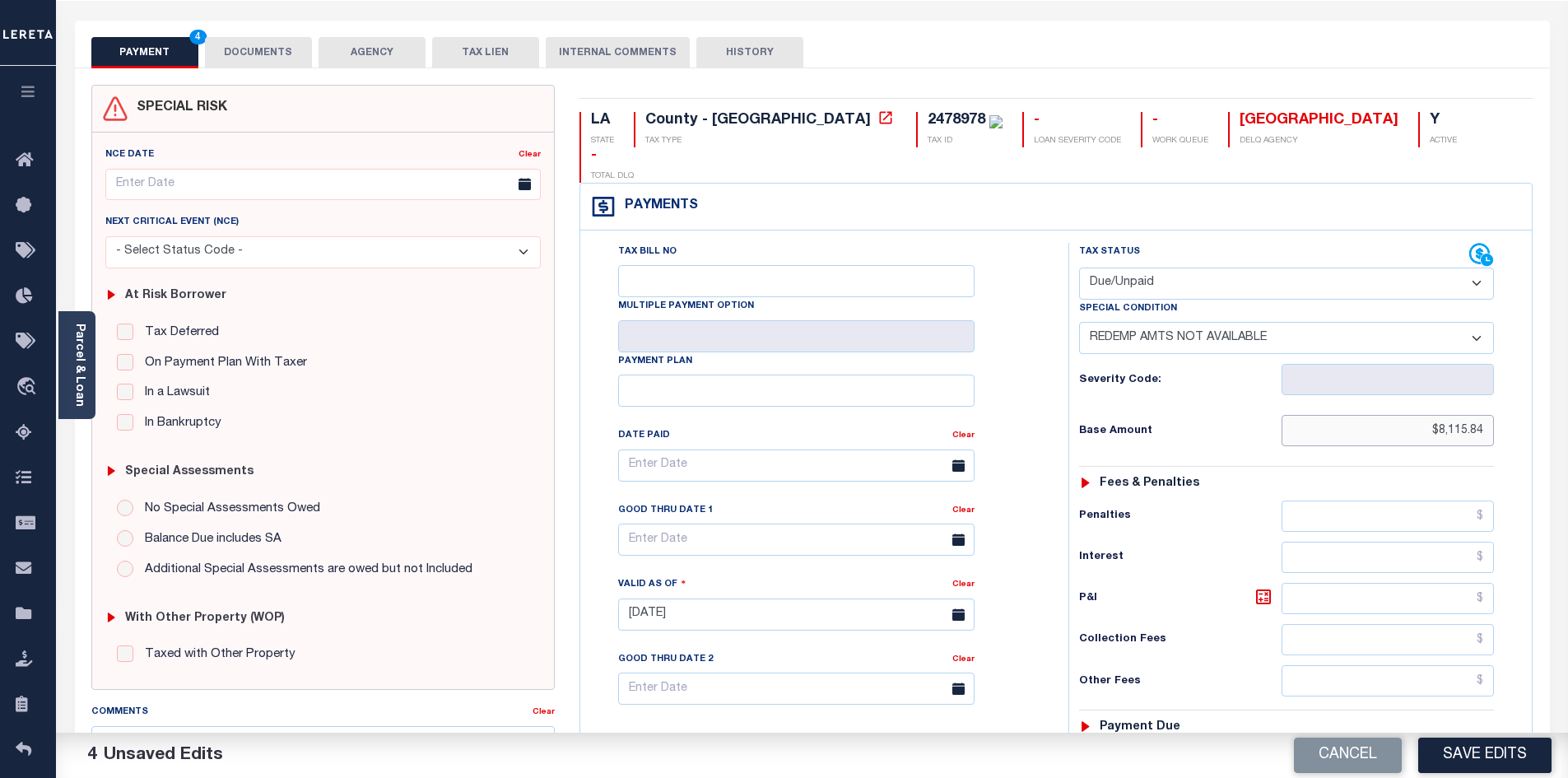
scroll to position [0, 0]
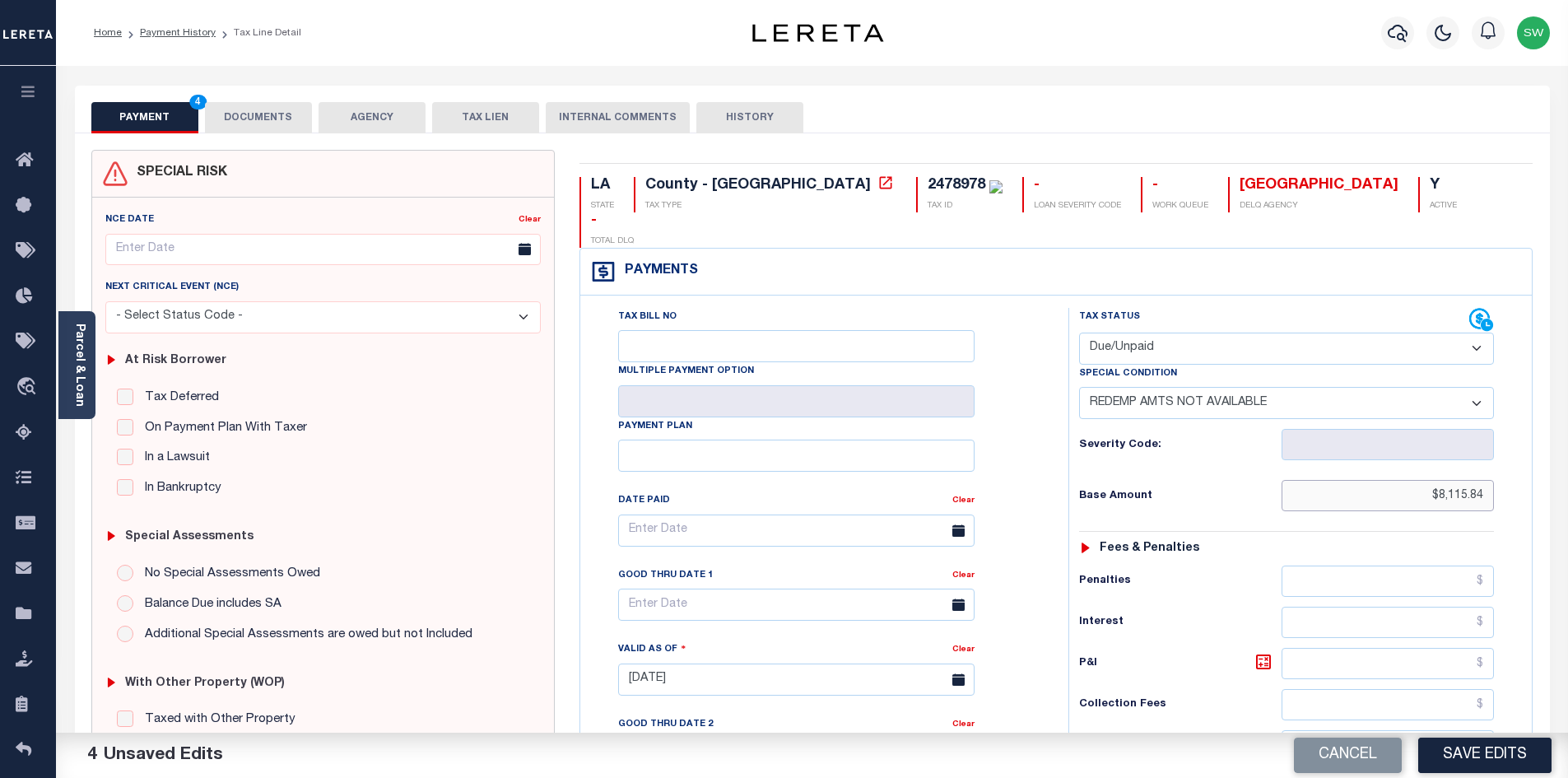
type input "$8,115.84"
click at [286, 122] on button "DOCUMENTS" at bounding box center [258, 118] width 107 height 31
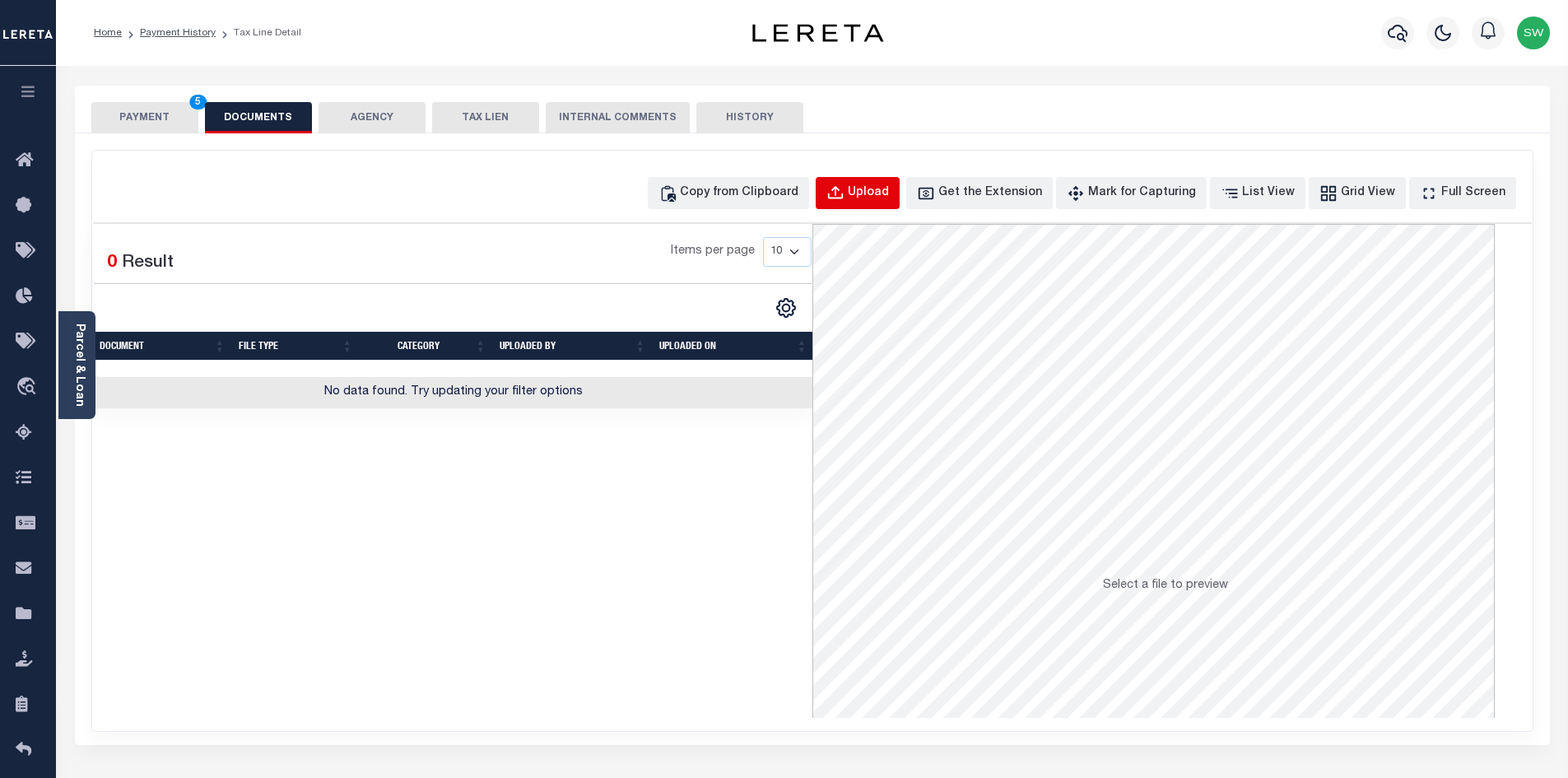
click at [889, 197] on div "Upload" at bounding box center [868, 193] width 41 height 18
select select "POP"
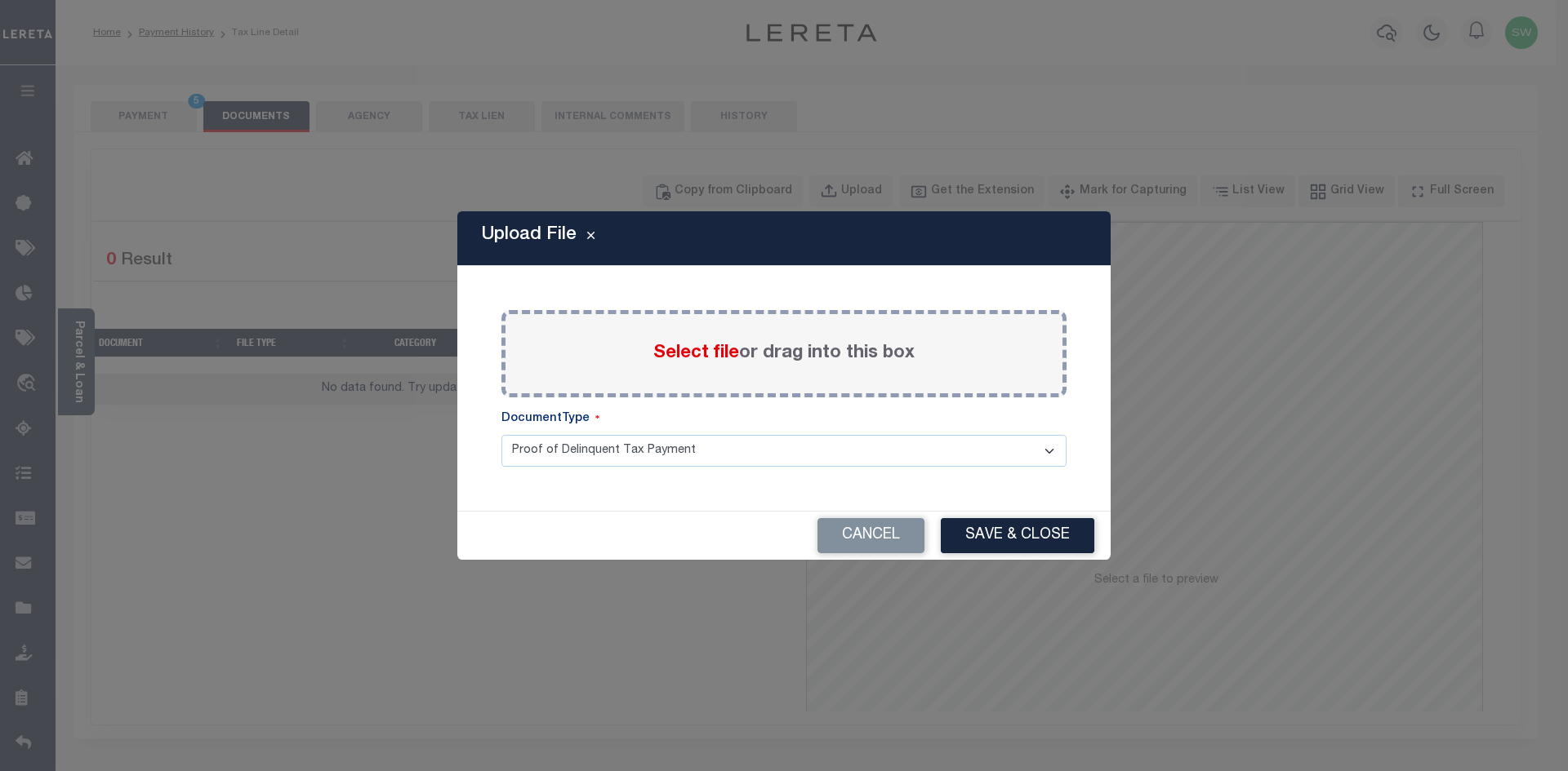
click at [656, 348] on span "Select file" at bounding box center [696, 353] width 86 height 18
click at [0, 0] on input "Select file or drag into this box" at bounding box center [0, 0] width 0 height 0
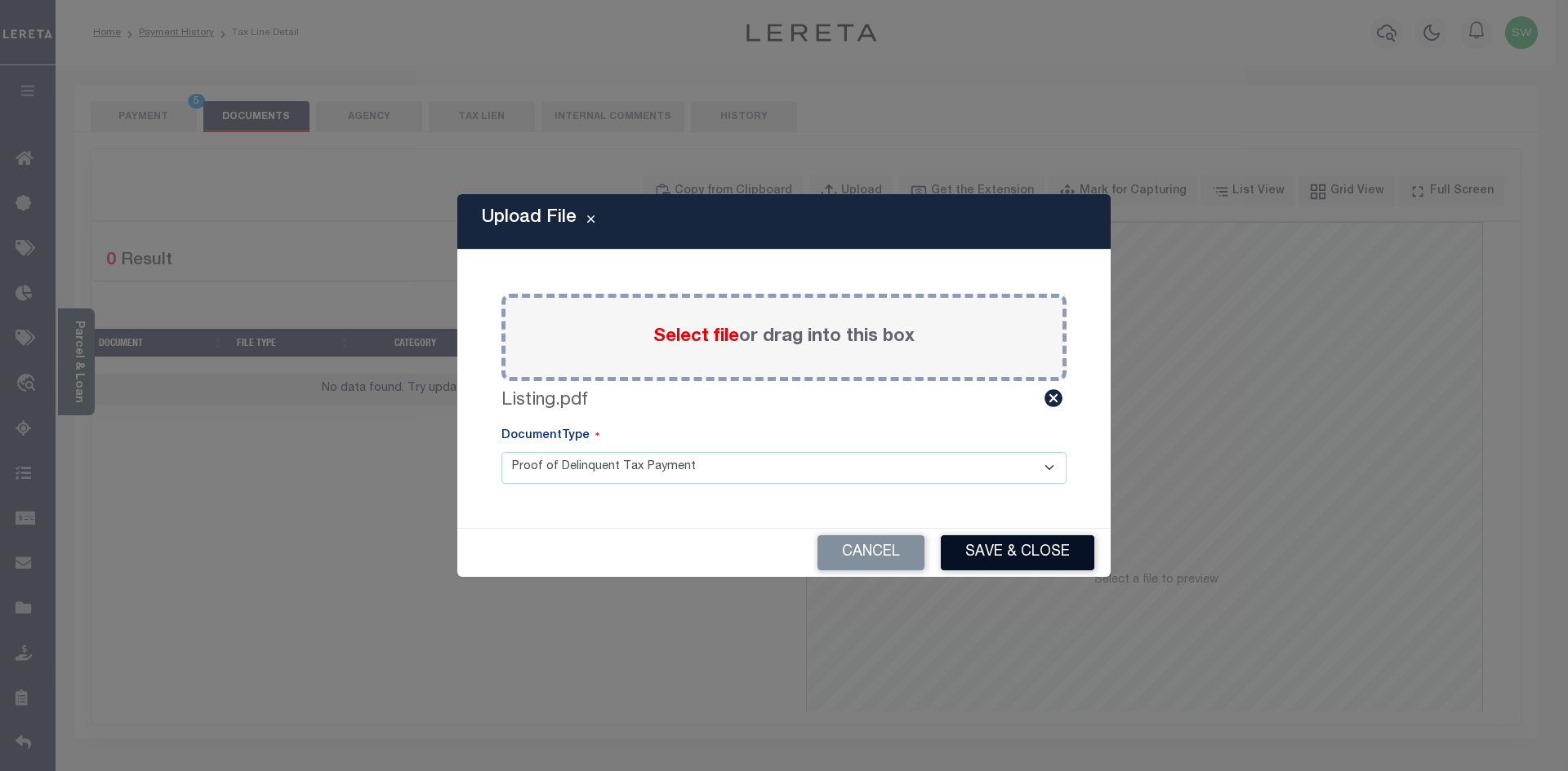
click at [996, 555] on button "Save & Close" at bounding box center [1017, 553] width 154 height 35
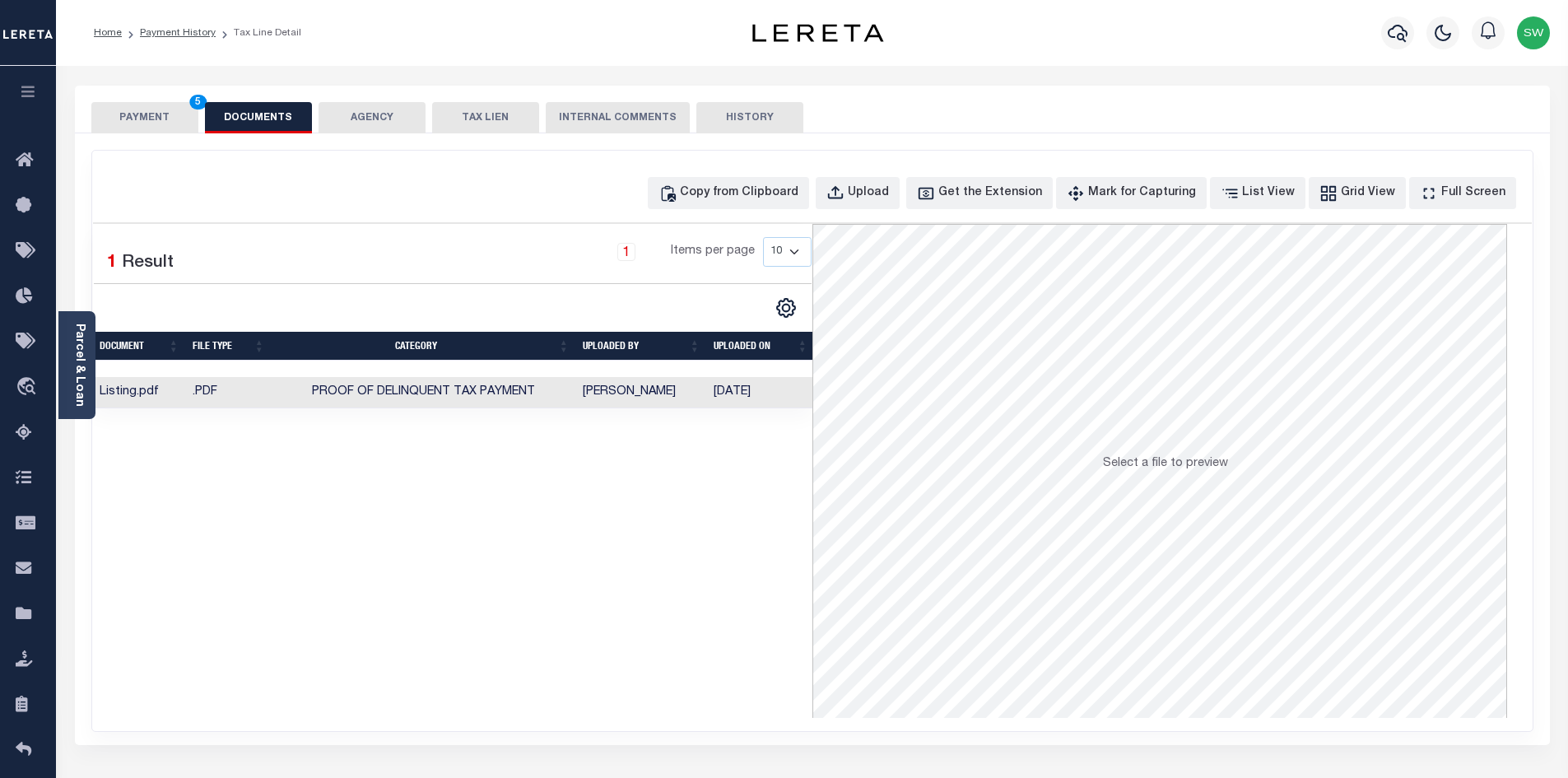
click at [676, 540] on div "Selected 1 Result 1 Items per page 10 25 50 100" at bounding box center [453, 472] width 719 height 494
click at [164, 113] on button "PAYMENT 5" at bounding box center [145, 118] width 107 height 31
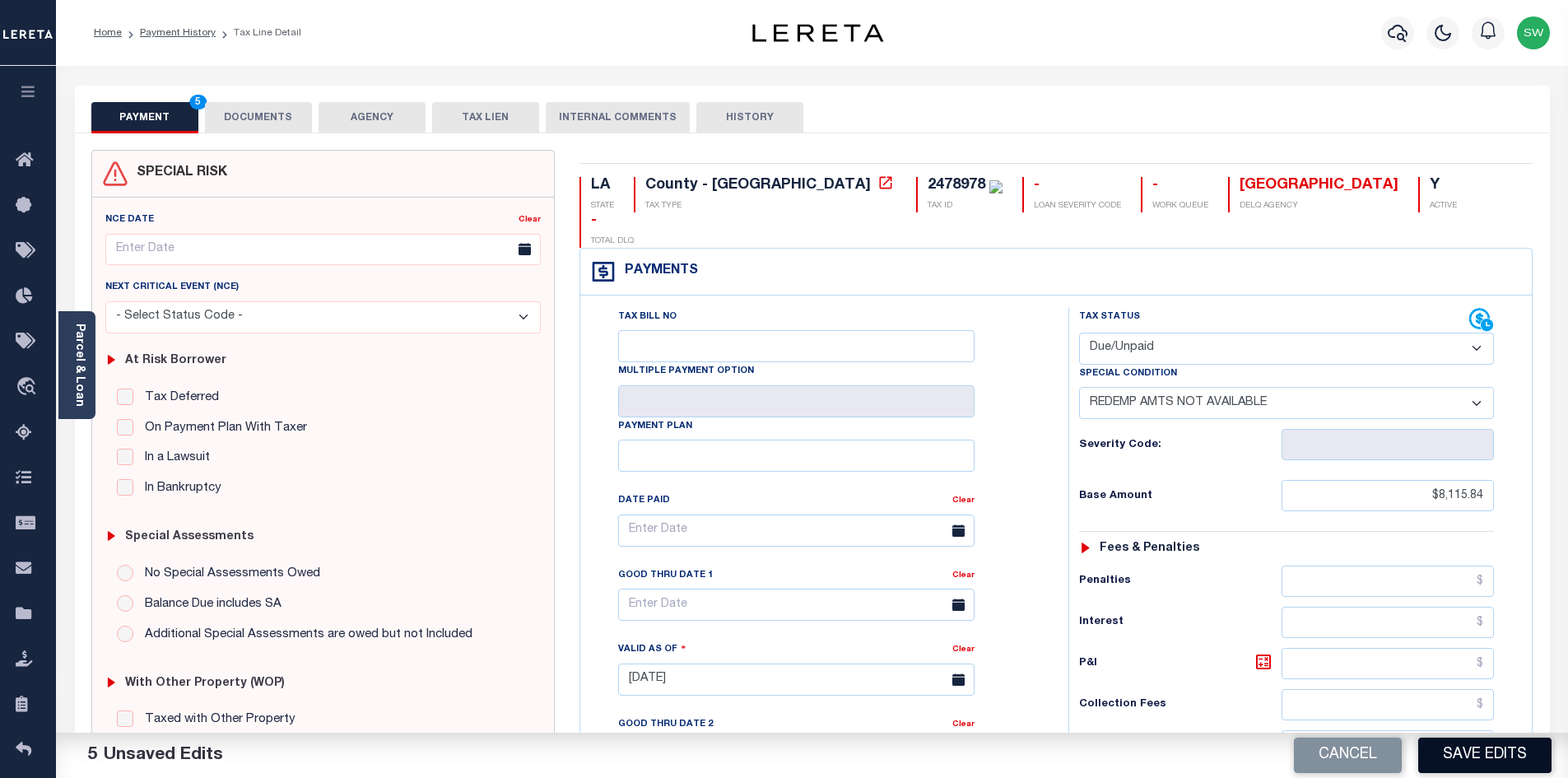
click at [1494, 752] on button "Save Edits" at bounding box center [1485, 756] width 134 height 36
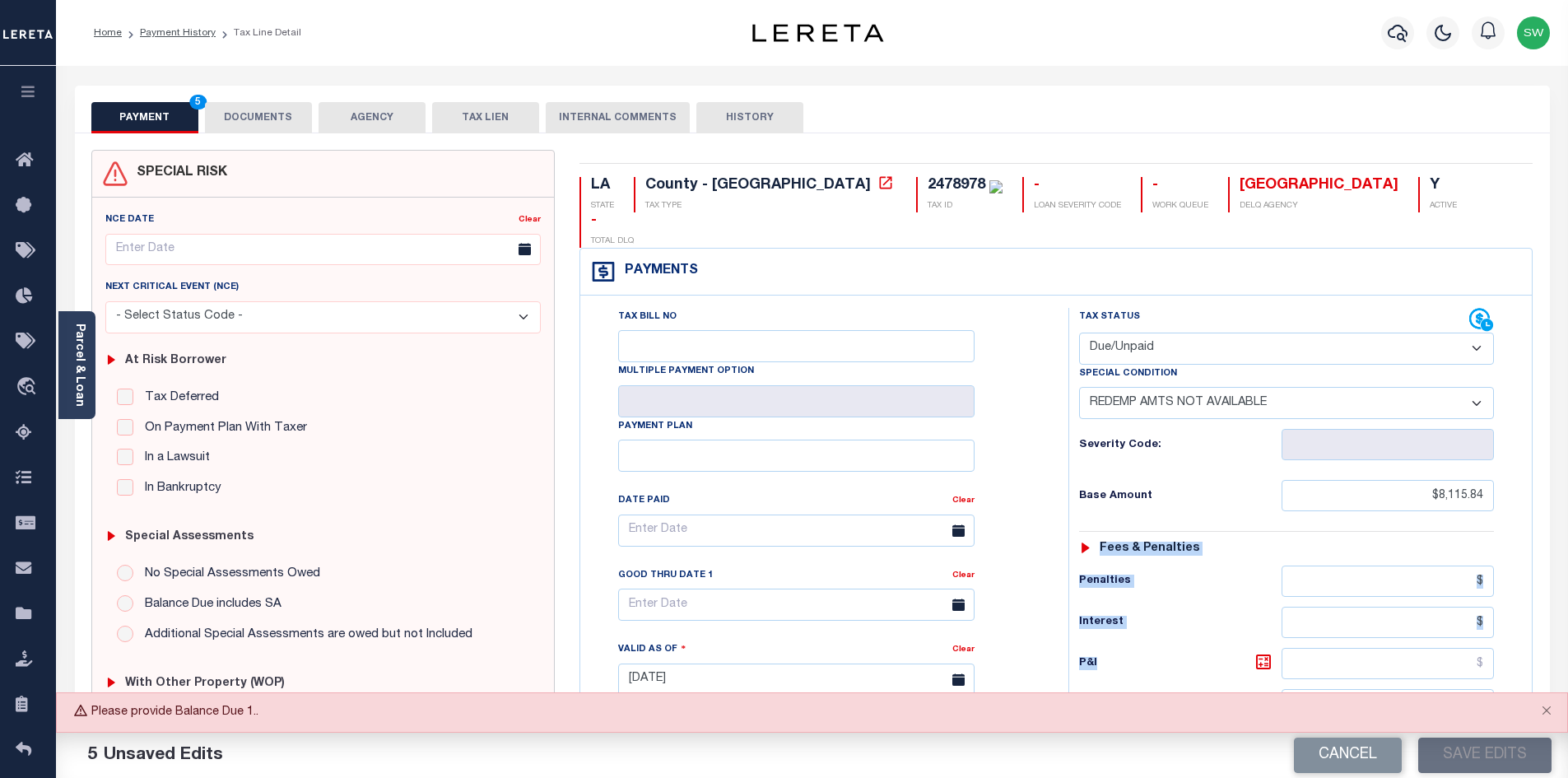
drag, startPoint x: 1567, startPoint y: 482, endPoint x: 1559, endPoint y: 647, distance: 165.2
click at [1559, 647] on div "Parcel & Loan Tax Bill Details 2478978" at bounding box center [812, 653] width 1512 height 1174
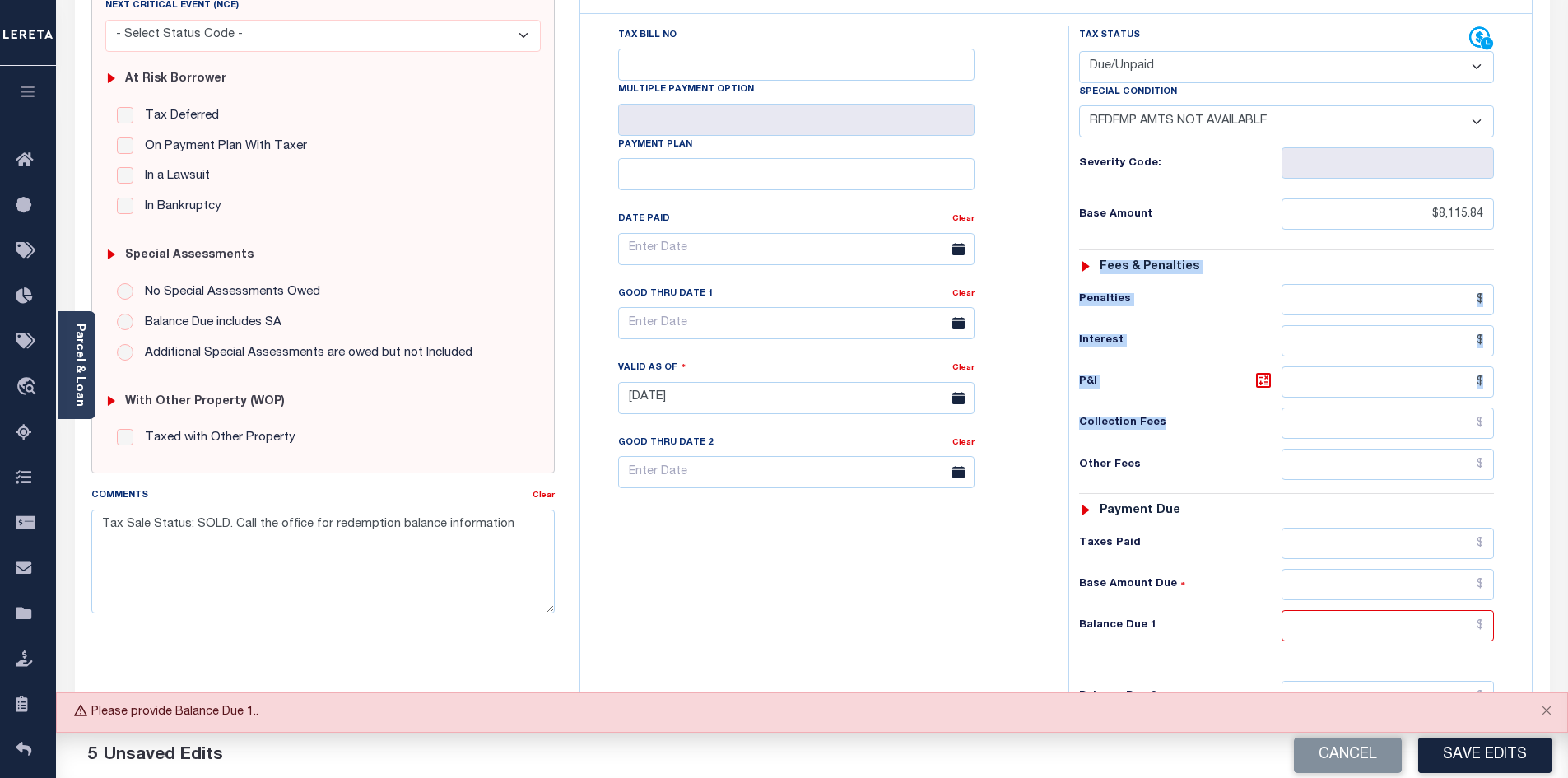
scroll to position [284, 0]
drag, startPoint x: 1425, startPoint y: 592, endPoint x: 1428, endPoint y: 578, distance: 14.3
click at [1425, 609] on input "text" at bounding box center [1389, 624] width 213 height 31
type input "$0.00"
drag, startPoint x: 856, startPoint y: 558, endPoint x: 1257, endPoint y: 617, distance: 405.3
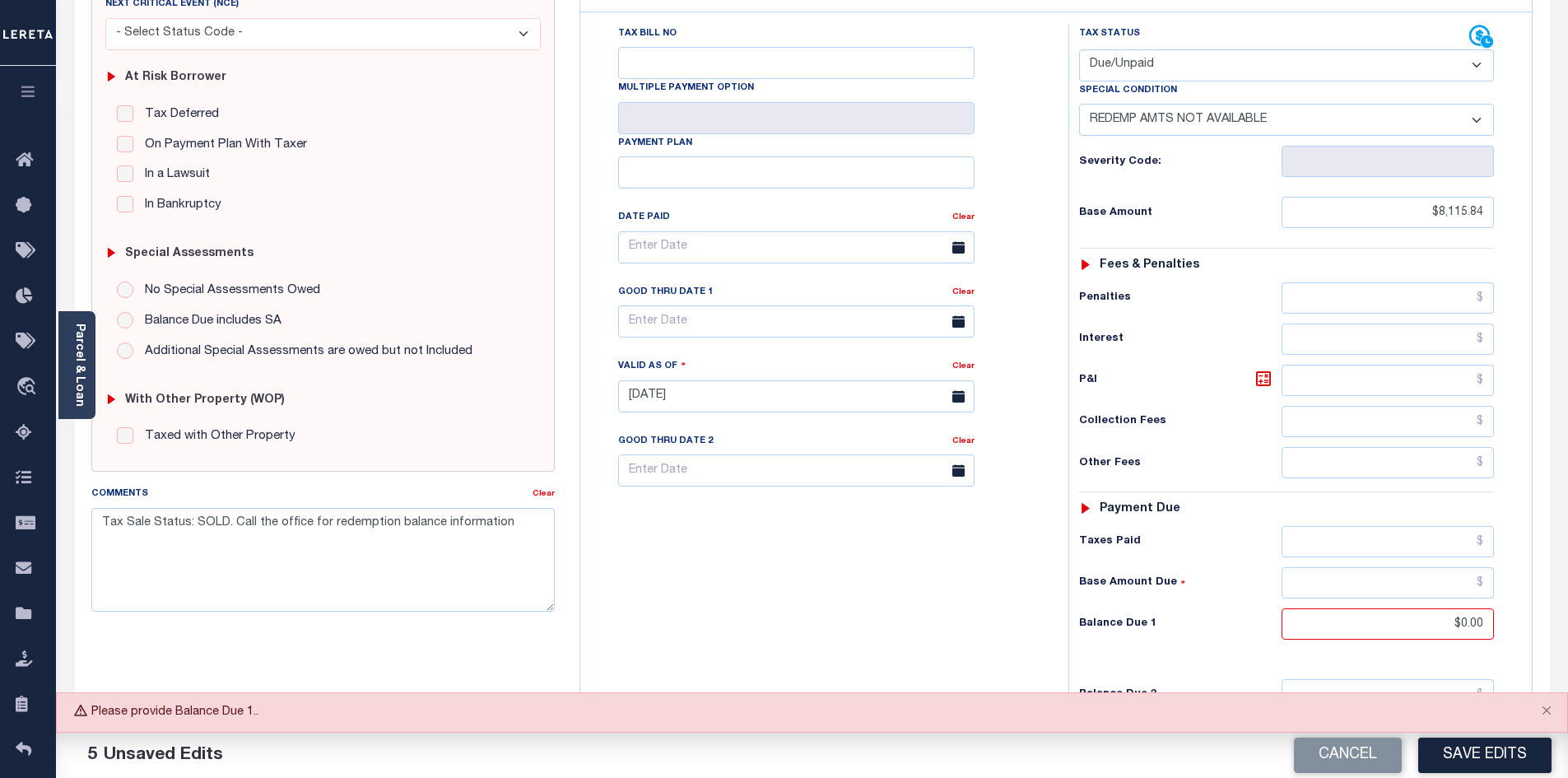
click at [856, 559] on div "Tax Bill No Multiple Payment Option Payment Plan Clear" at bounding box center [820, 388] width 471 height 727
click at [1505, 763] on button "Save Edits" at bounding box center [1485, 756] width 134 height 36
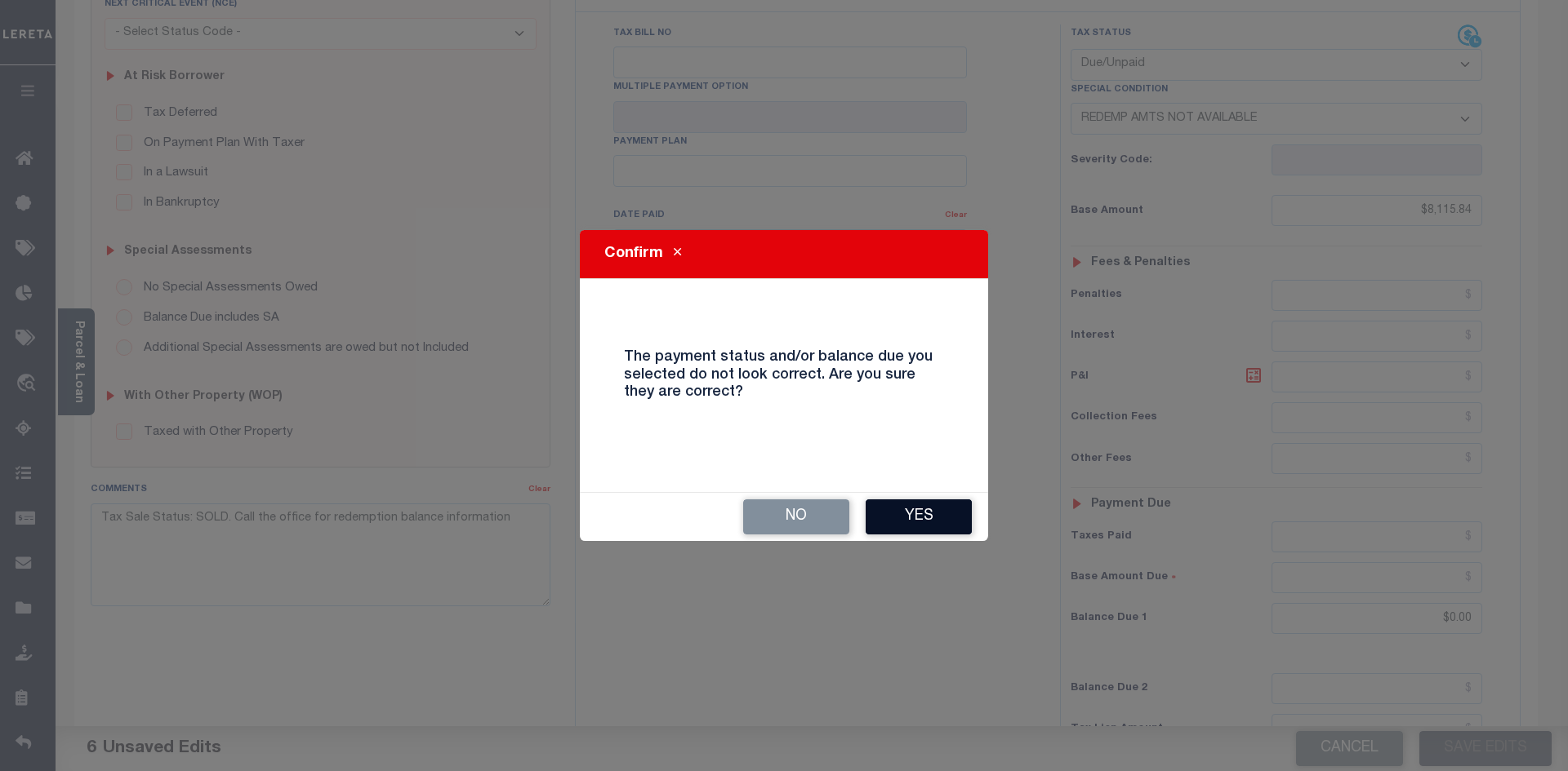
click at [931, 520] on button "Yes" at bounding box center [918, 517] width 106 height 35
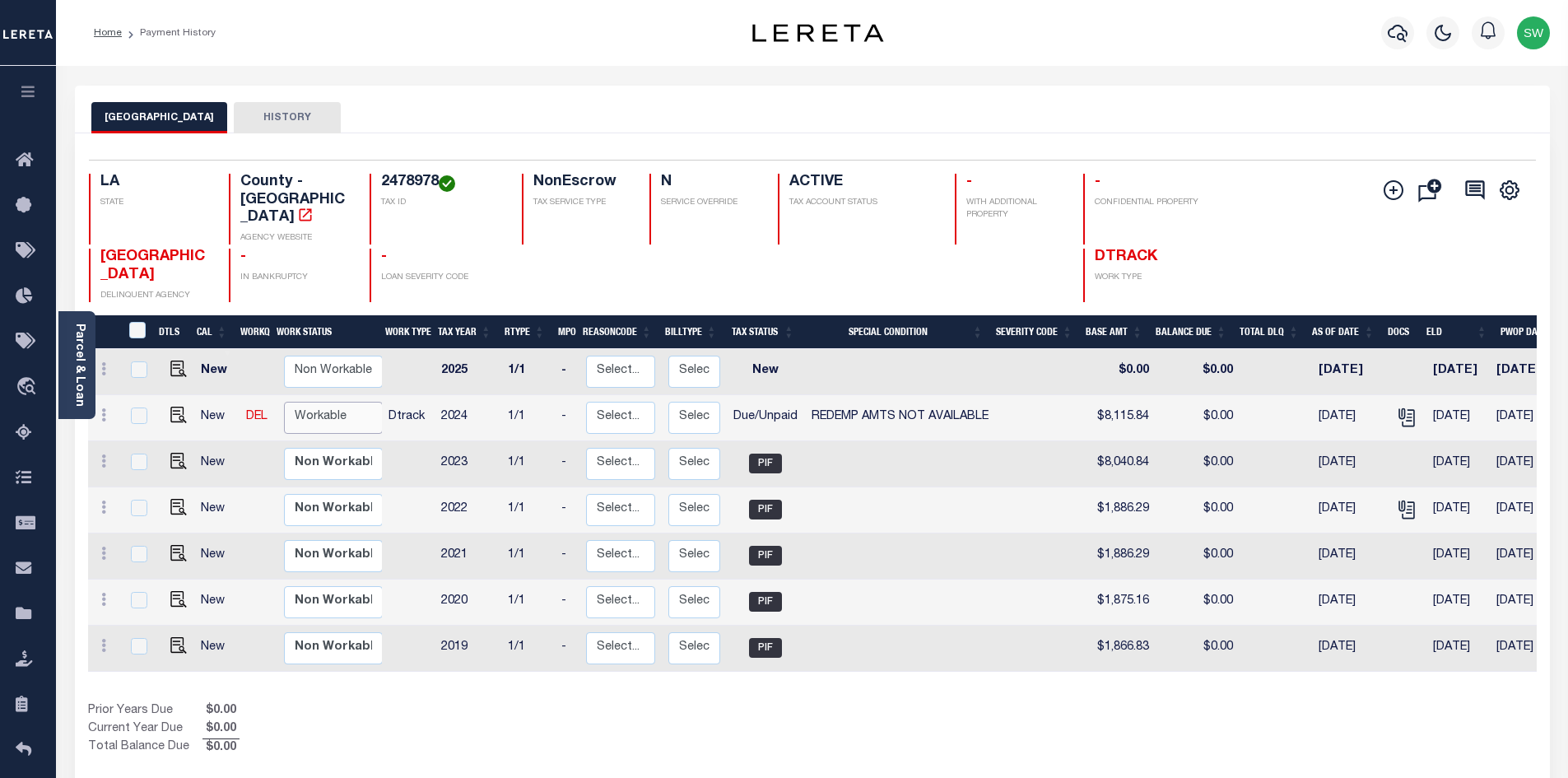
click at [344, 411] on select "Non Workable Workable" at bounding box center [333, 418] width 99 height 32
checkbox input "true"
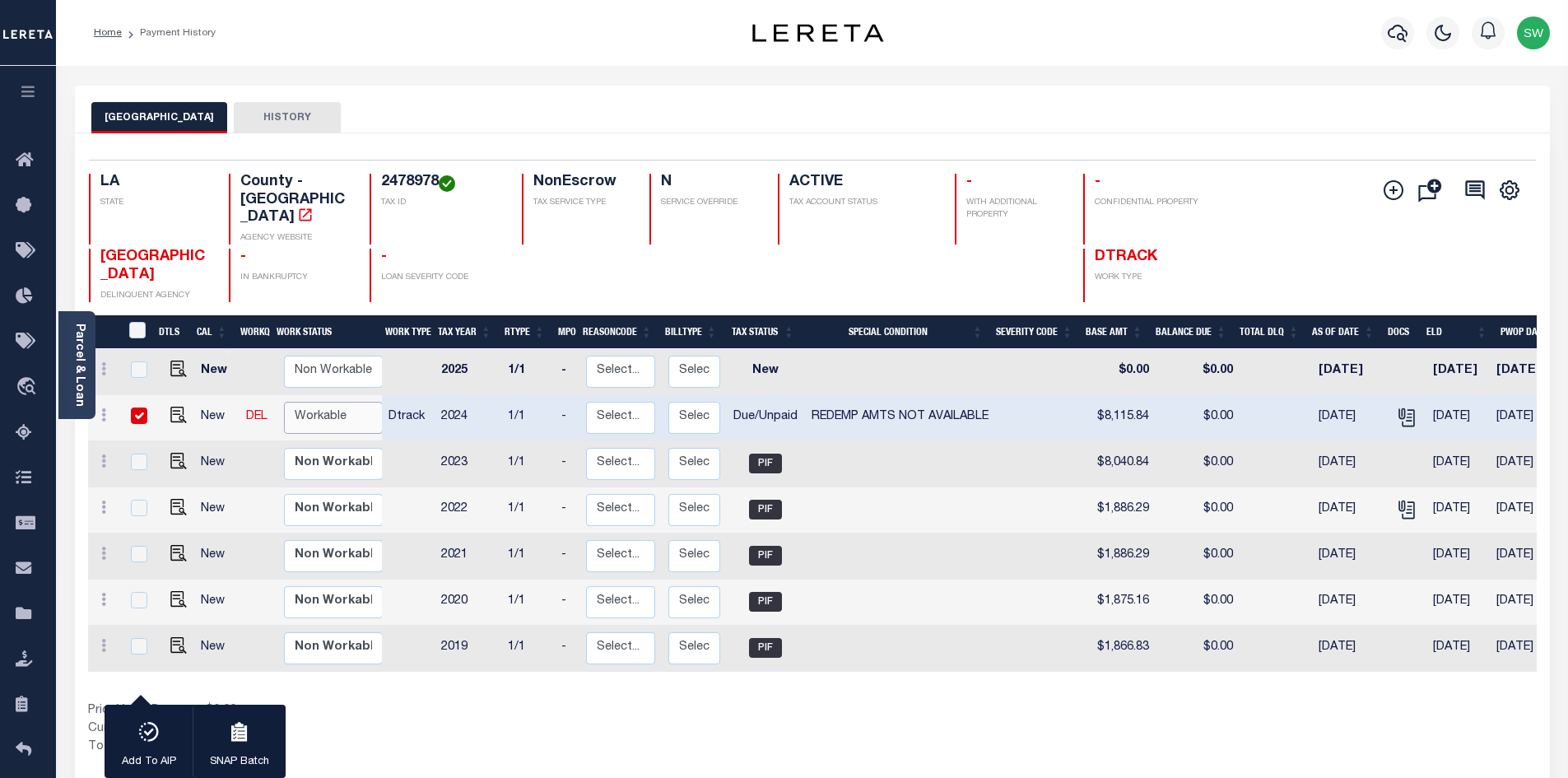
select select "true"
click at [284, 402] on select "Non Workable Workable" at bounding box center [333, 418] width 99 height 32
checkbox input "false"
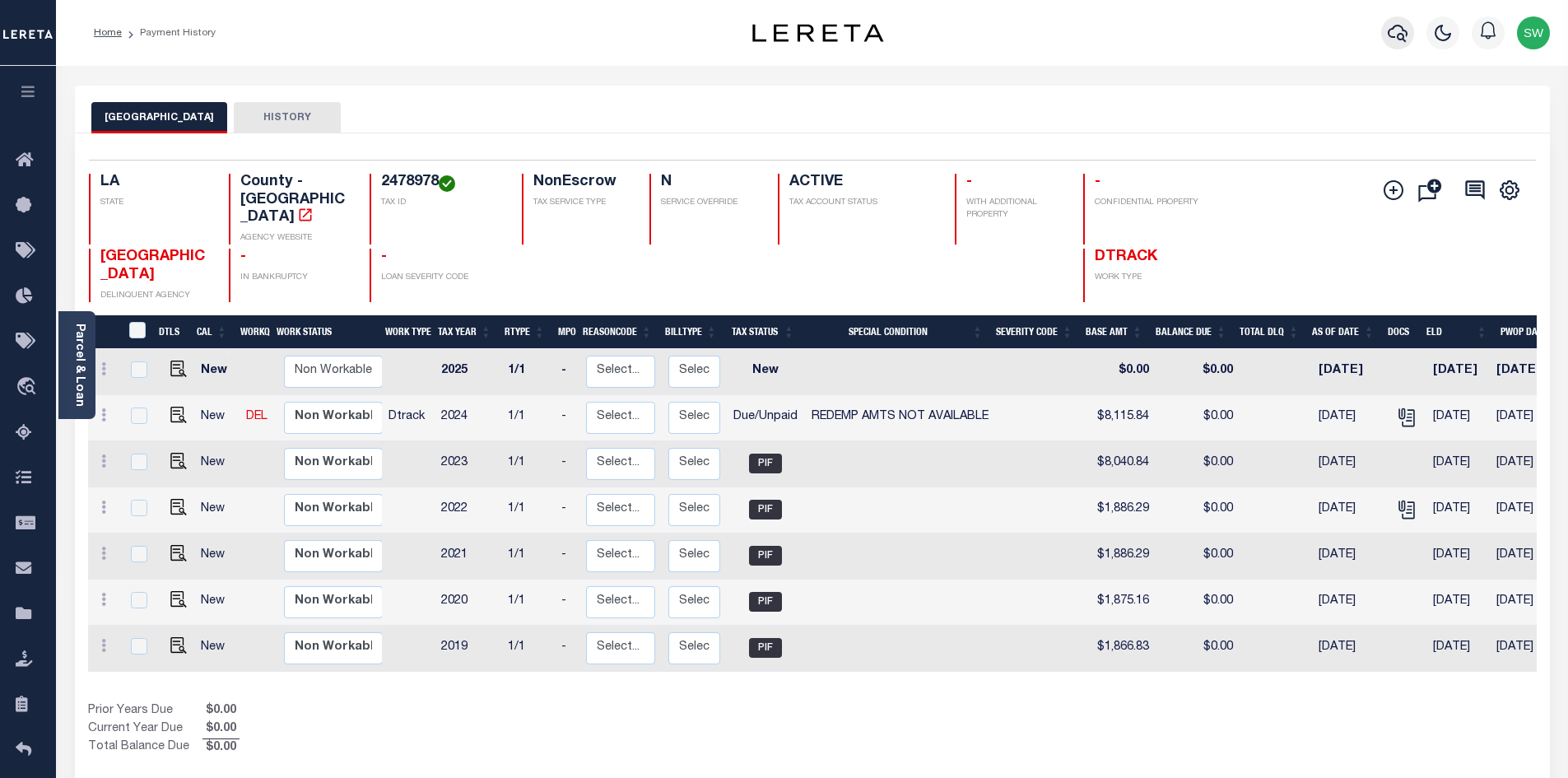
click at [1395, 38] on icon "button" at bounding box center [1397, 33] width 19 height 17
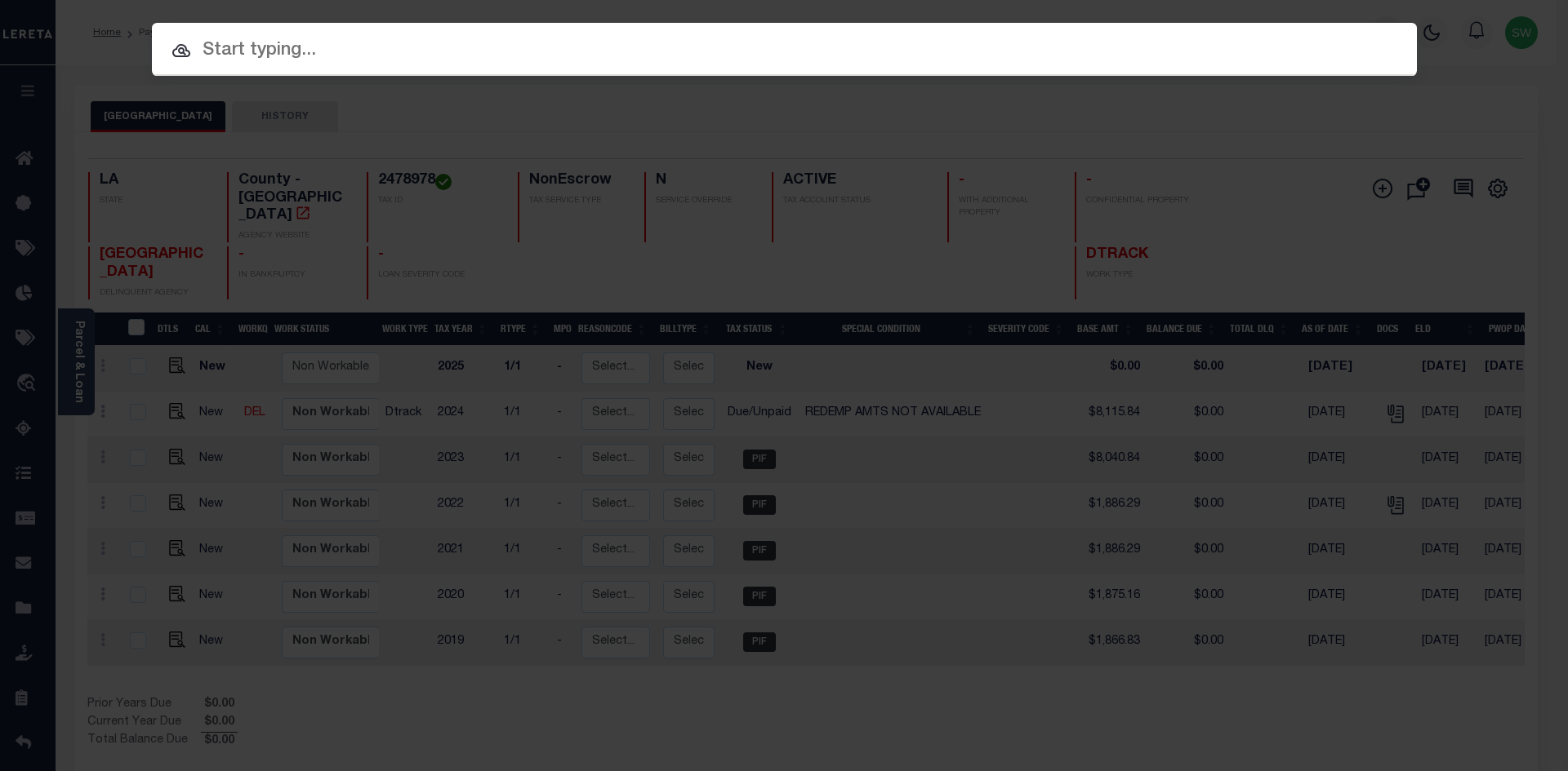
click at [276, 60] on input "text" at bounding box center [784, 51] width 1265 height 29
paste input "972400002762"
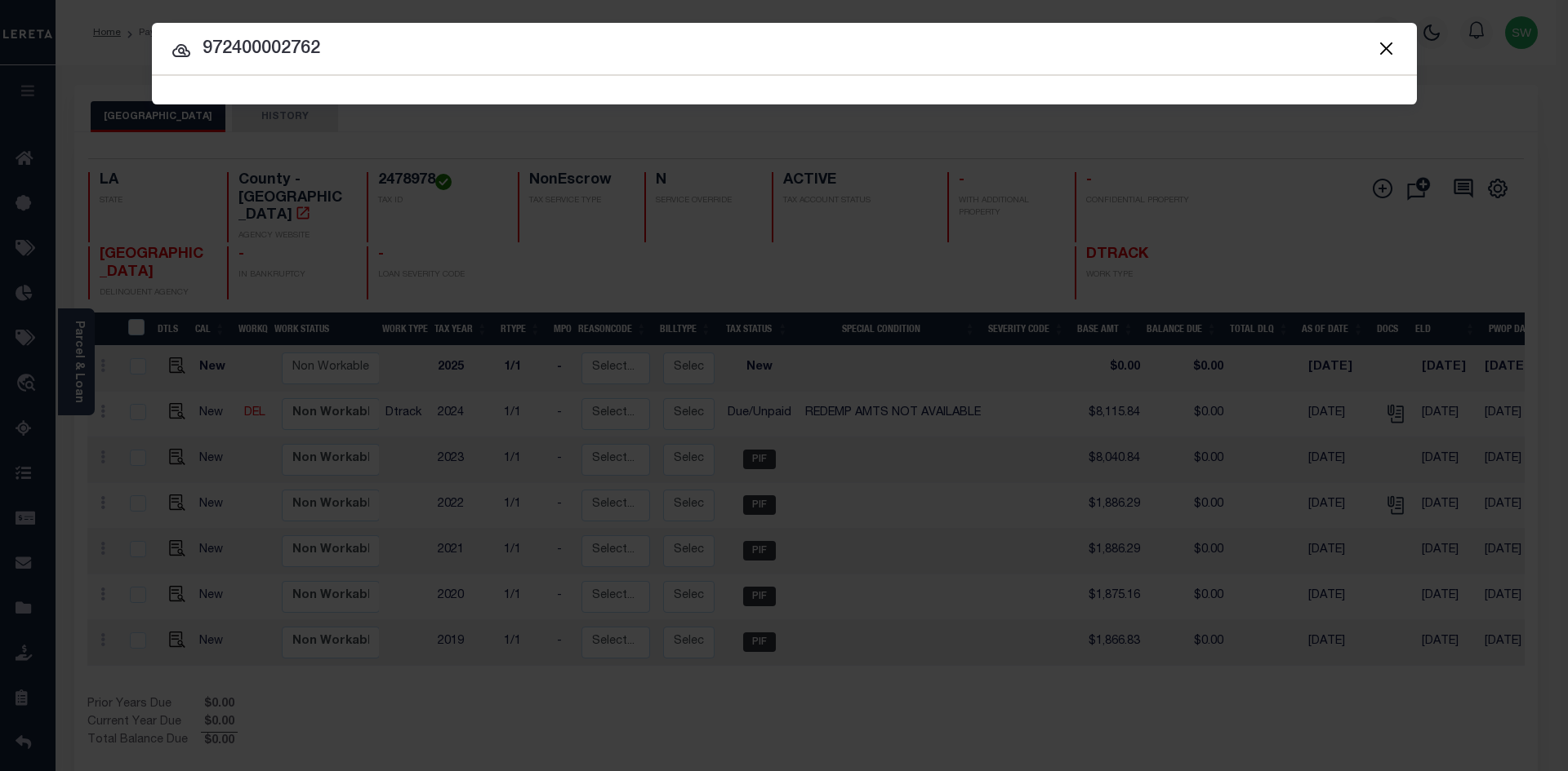
type input "972400002762"
click at [178, 51] on icon at bounding box center [180, 51] width 18 height 13
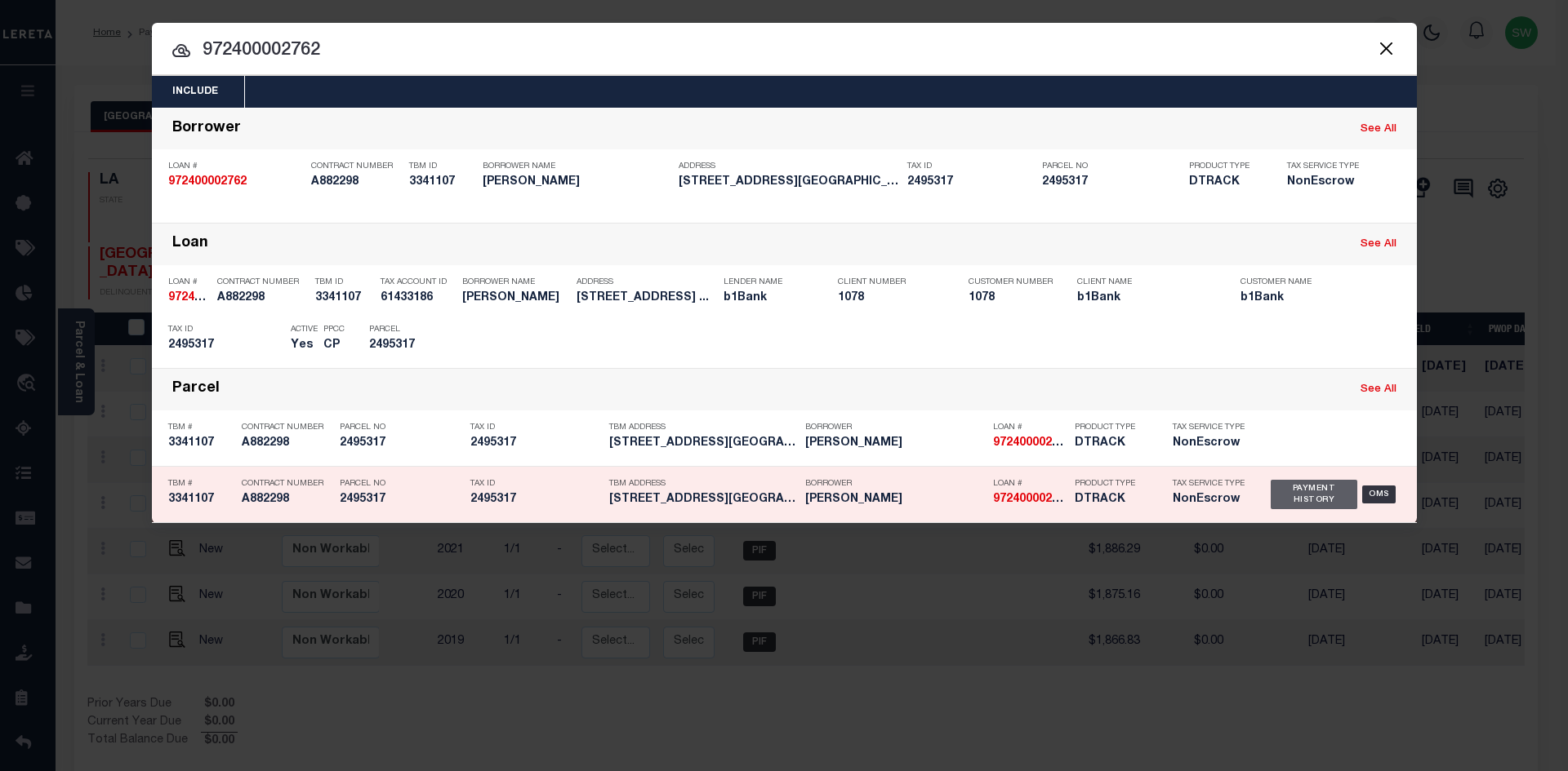
click at [1305, 497] on div "Payment History" at bounding box center [1315, 494] width 87 height 29
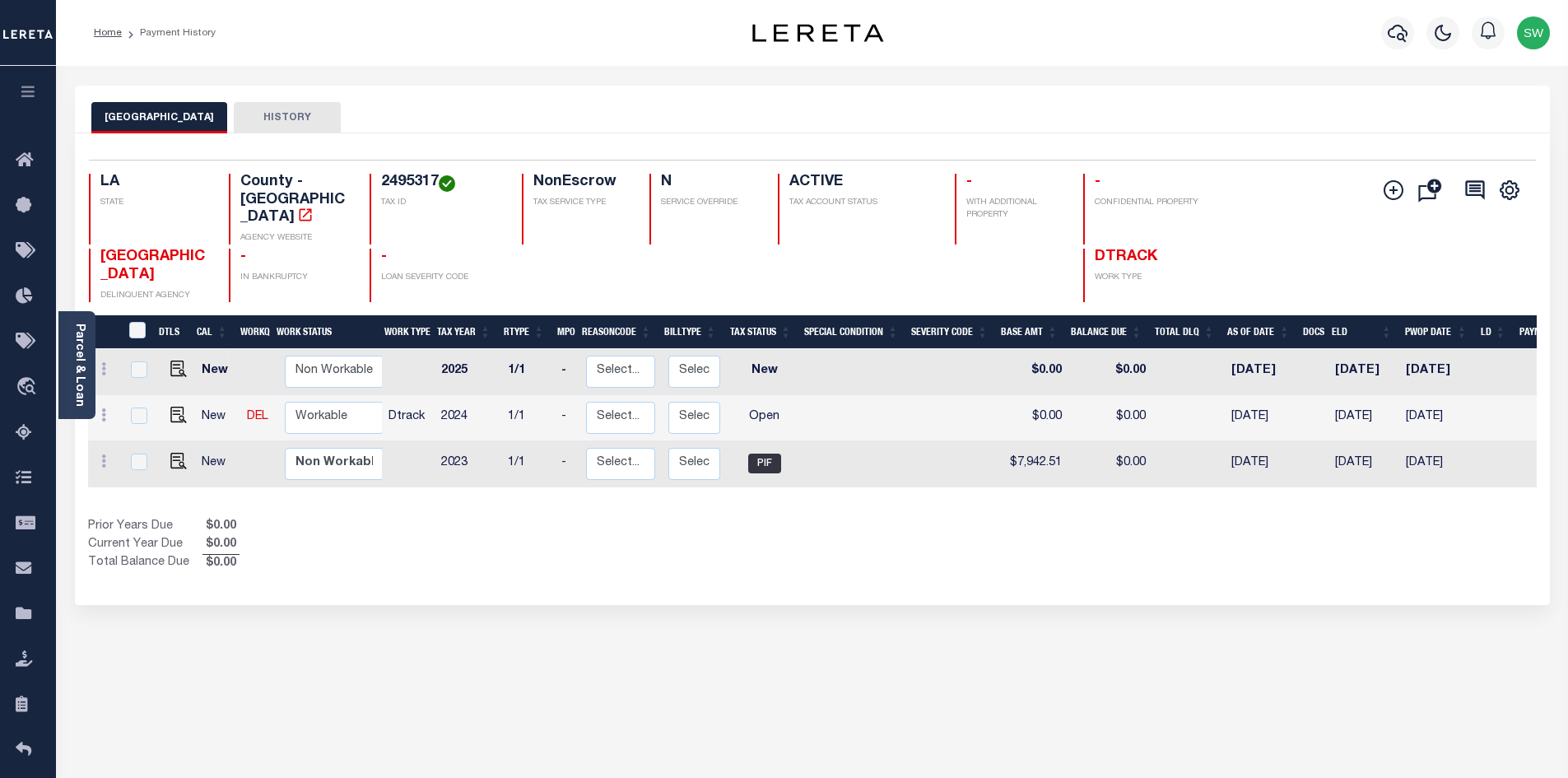
click at [776, 560] on div "Prior Years Due $0.00 Current Year Due $0.00 Total Balance Due $0.00" at bounding box center [450, 545] width 724 height 55
